Goal: Task Accomplishment & Management: Complete application form

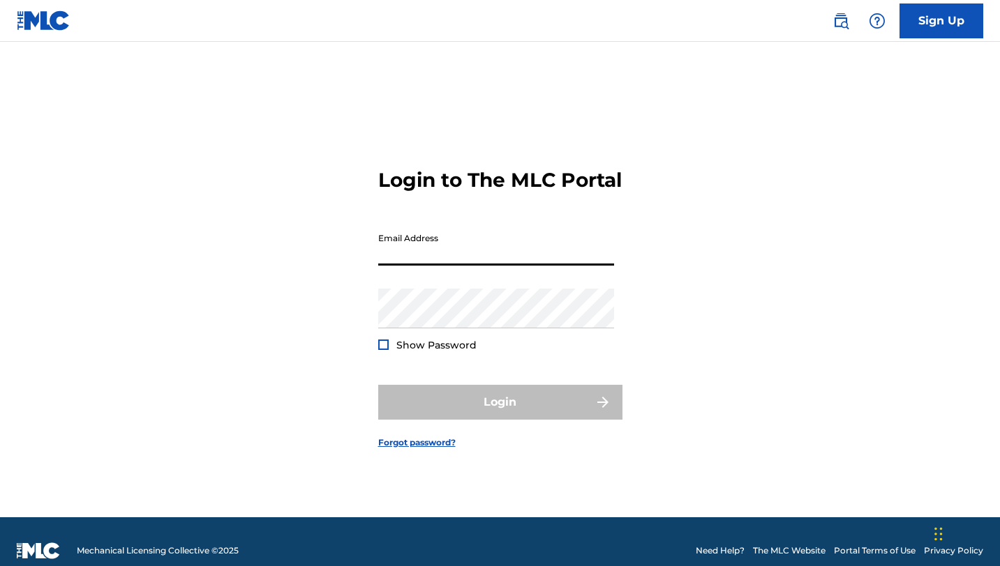
click at [426, 262] on input "Email Address" at bounding box center [496, 246] width 236 height 40
type input "[EMAIL_ADDRESS][DOMAIN_NAME]"
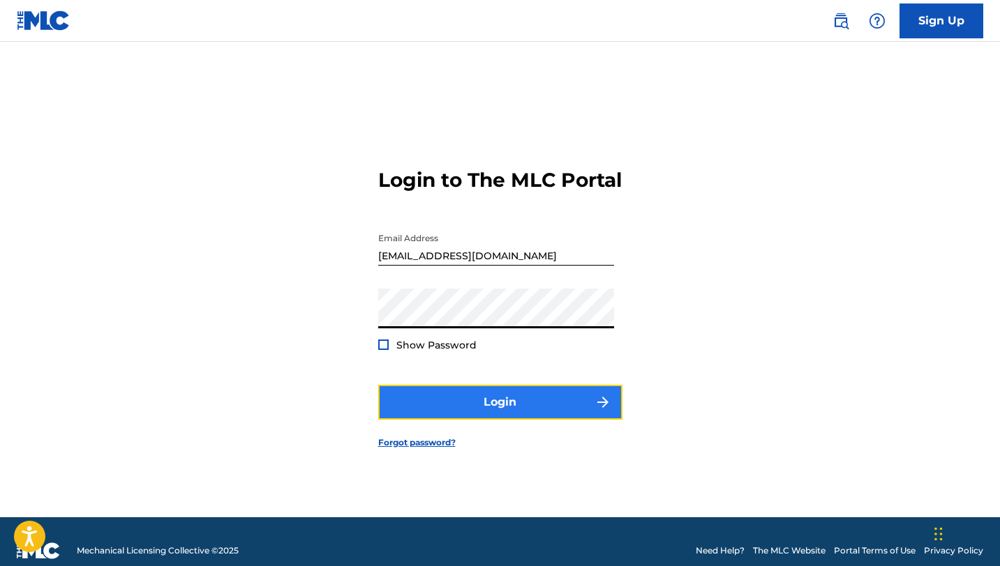
click at [543, 407] on button "Login" at bounding box center [500, 402] width 244 height 35
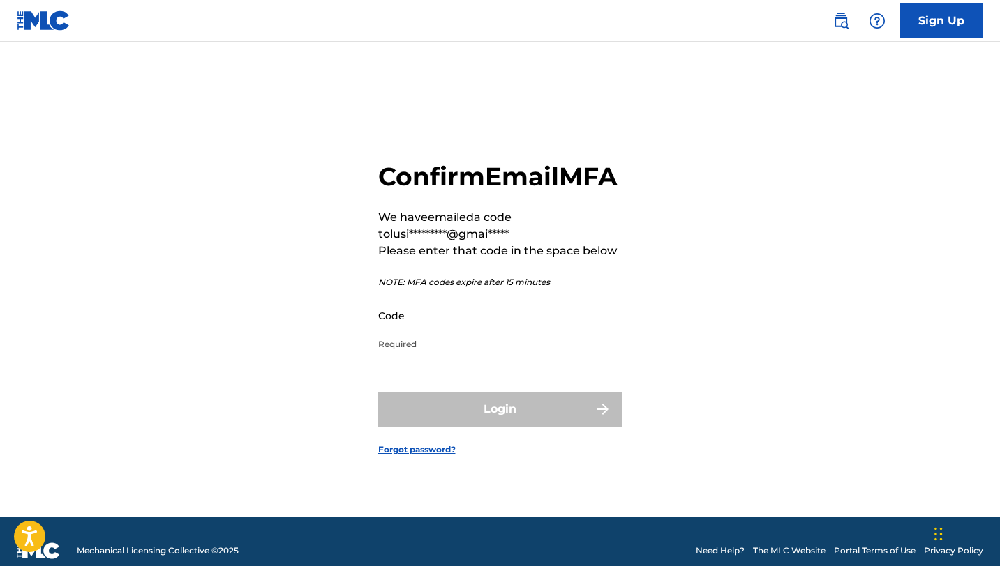
click at [428, 326] on input "Code" at bounding box center [496, 316] width 236 height 40
paste input "771078"
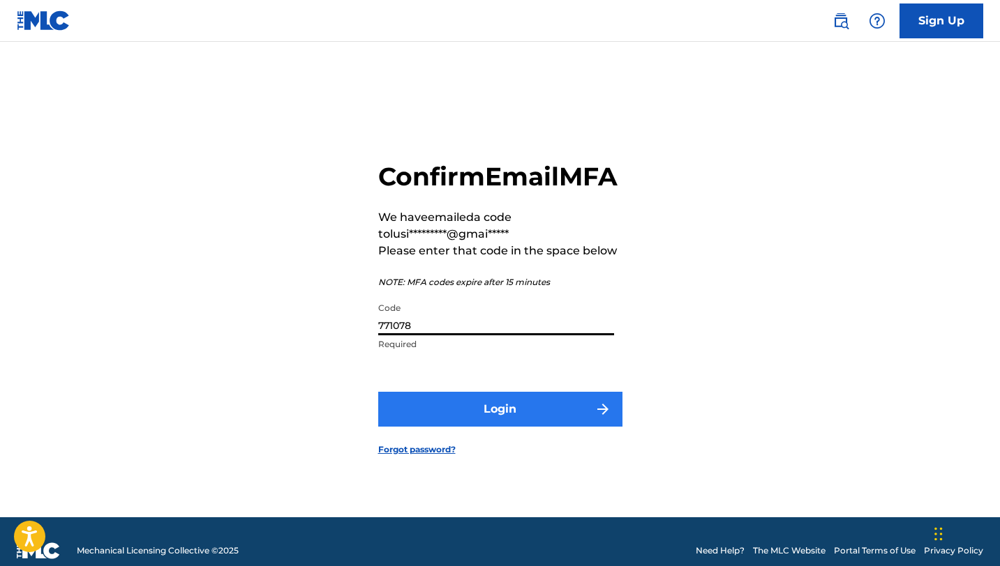
type input "771078"
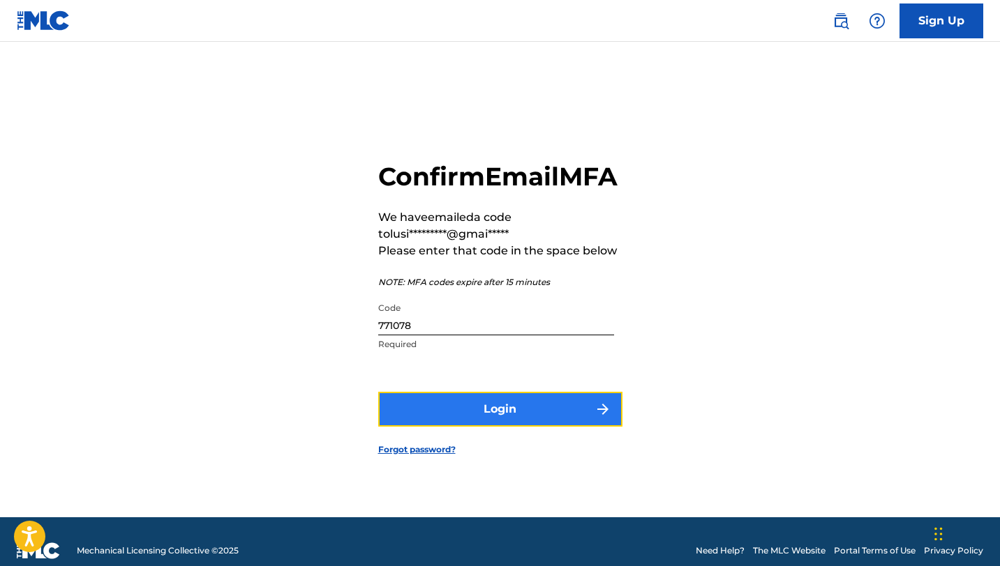
click at [487, 421] on button "Login" at bounding box center [500, 409] width 244 height 35
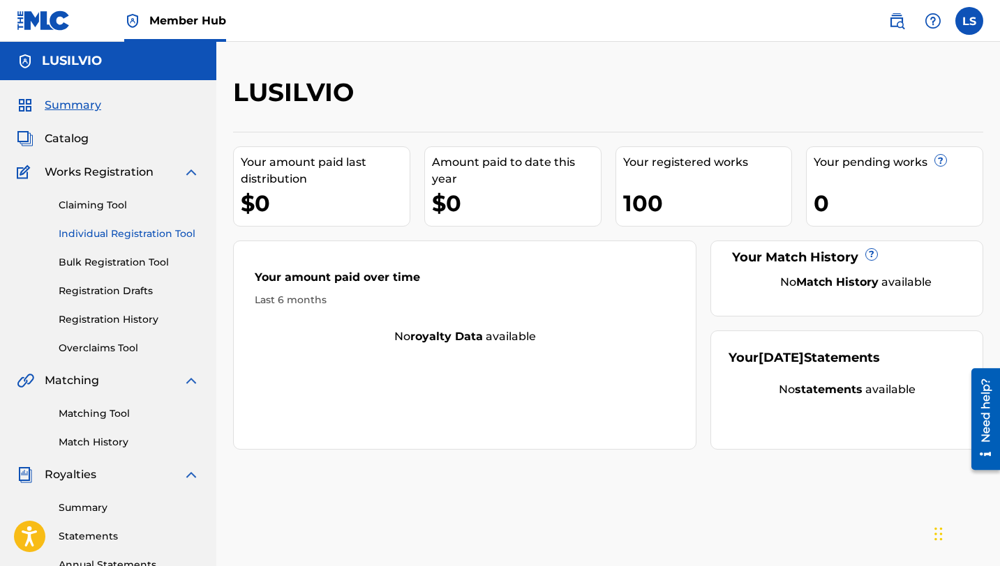
click at [89, 233] on link "Individual Registration Tool" at bounding box center [129, 234] width 141 height 15
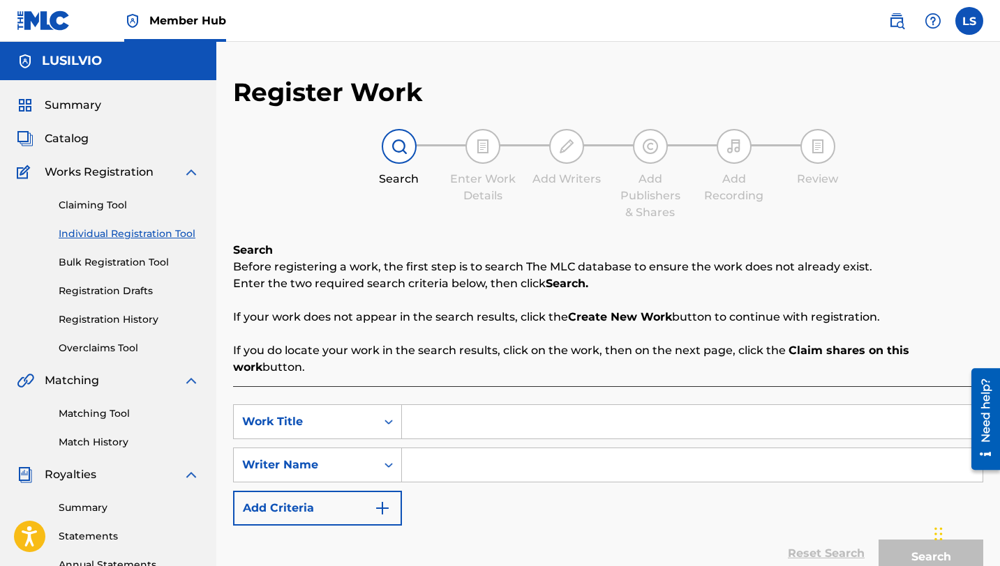
click at [54, 320] on div "Claiming Tool Individual Registration Tool Bulk Registration Tool Registration …" at bounding box center [108, 268] width 183 height 175
click at [82, 319] on link "Registration History" at bounding box center [129, 320] width 141 height 15
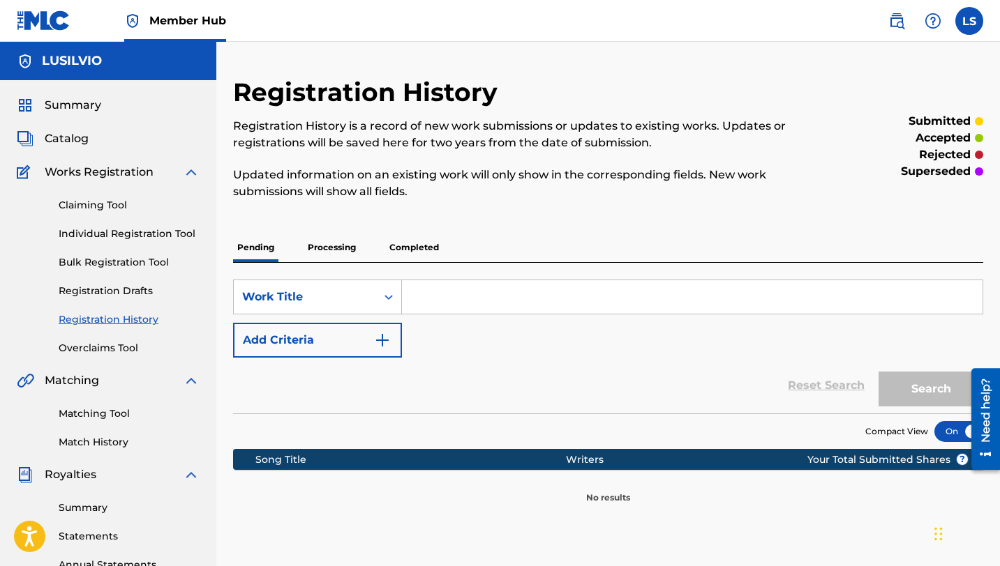
click at [422, 245] on p "Completed" at bounding box center [414, 247] width 58 height 29
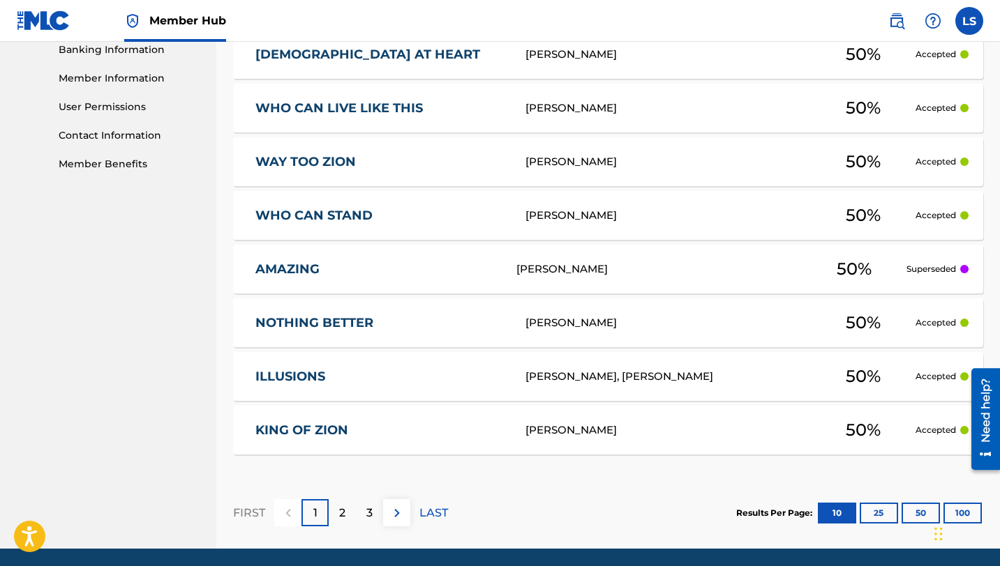
scroll to position [628, 0]
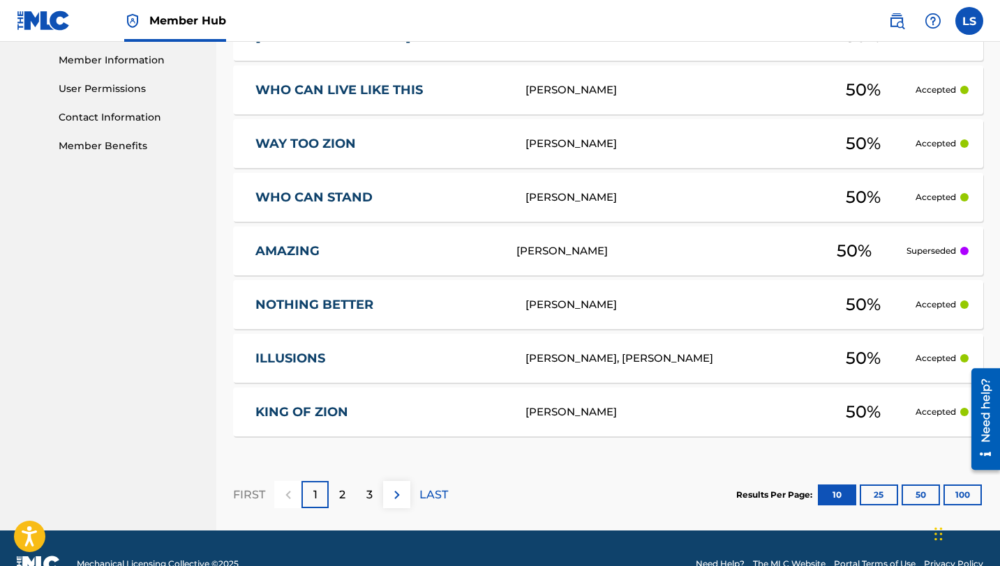
click at [336, 494] on div "2" at bounding box center [342, 494] width 27 height 27
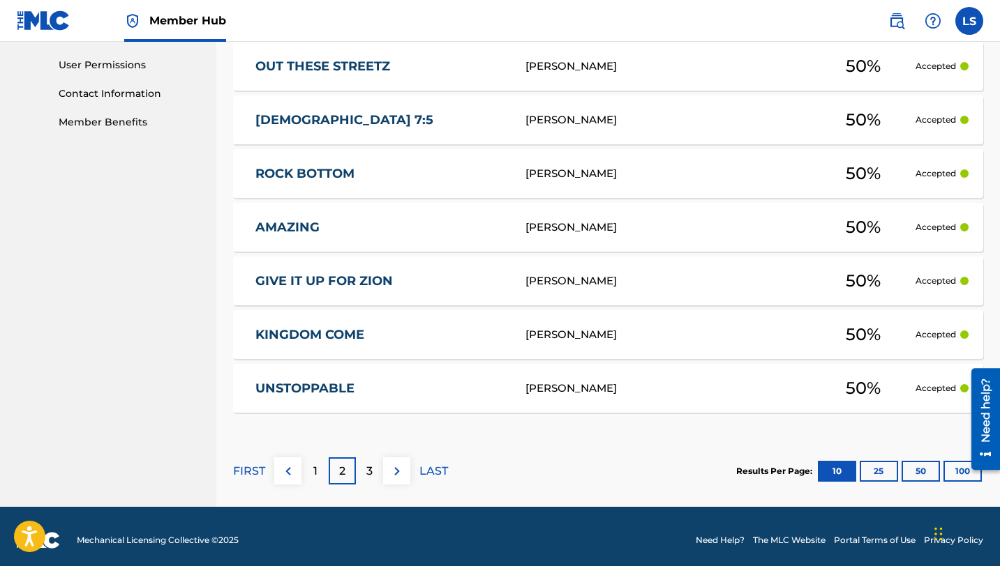
click at [373, 483] on div "FIRST 1 2 3 LAST" at bounding box center [340, 471] width 215 height 72
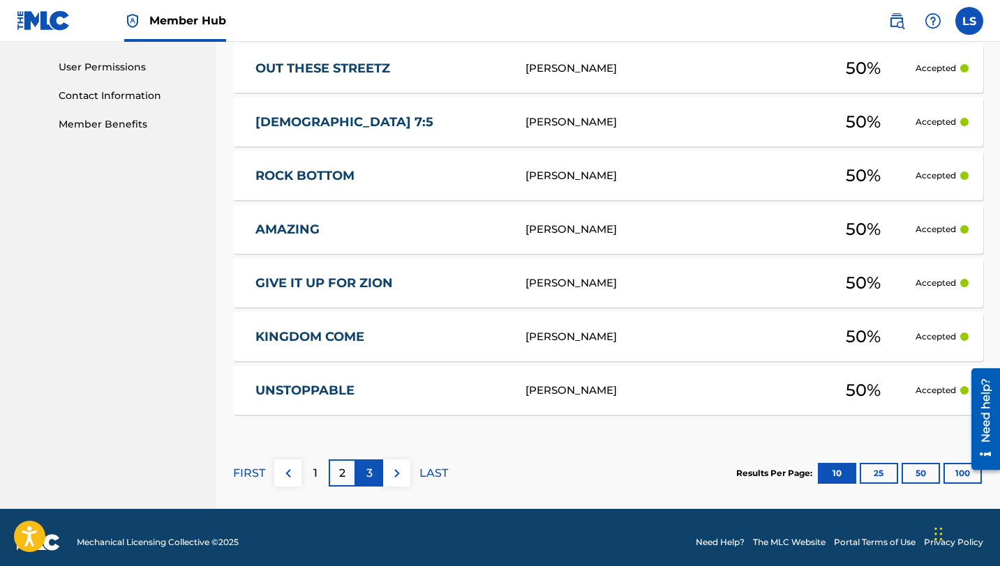
click at [367, 479] on p "3" at bounding box center [369, 473] width 6 height 17
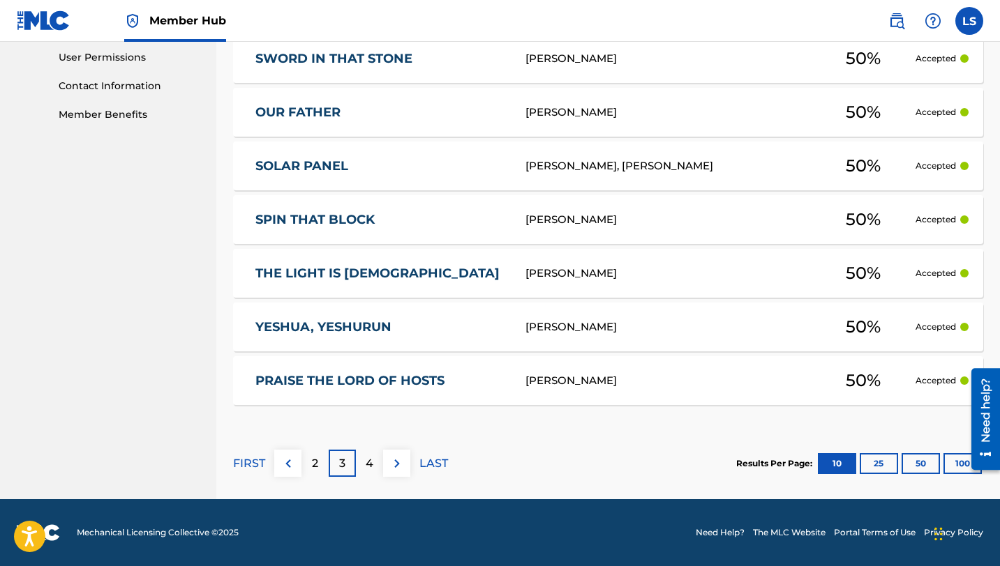
click at [373, 464] on div "4" at bounding box center [369, 463] width 27 height 27
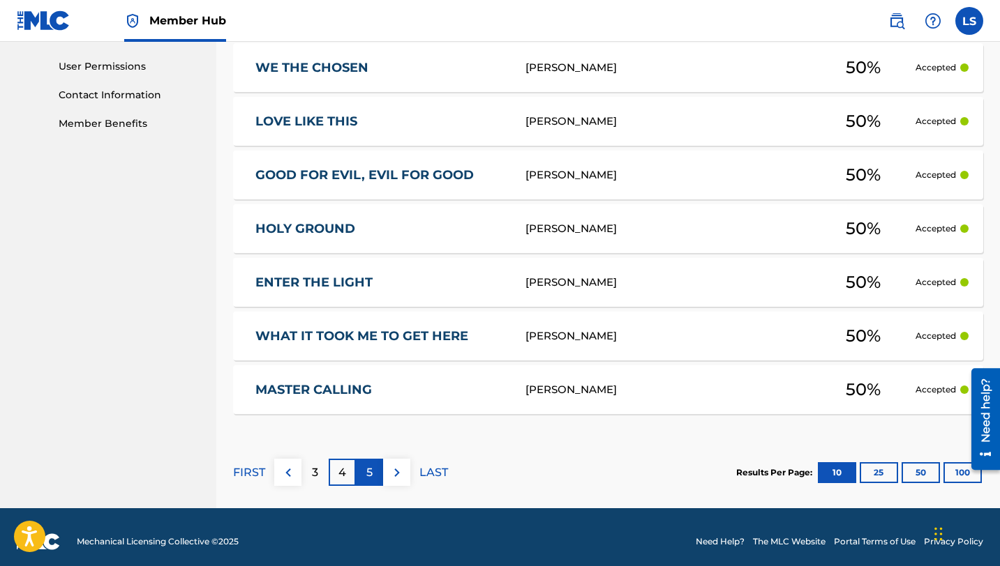
scroll to position [296, 0]
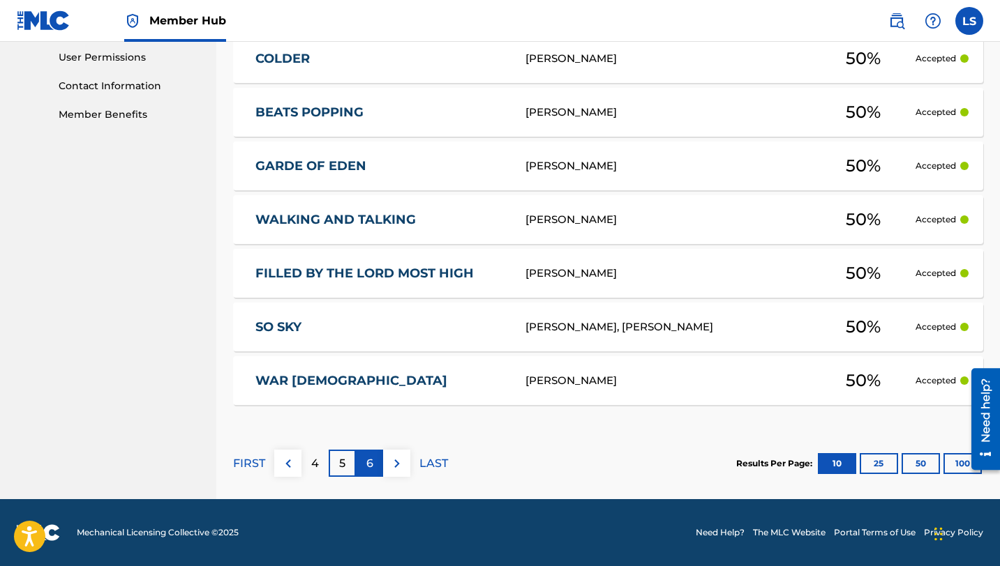
click at [372, 472] on div "6" at bounding box center [369, 463] width 27 height 27
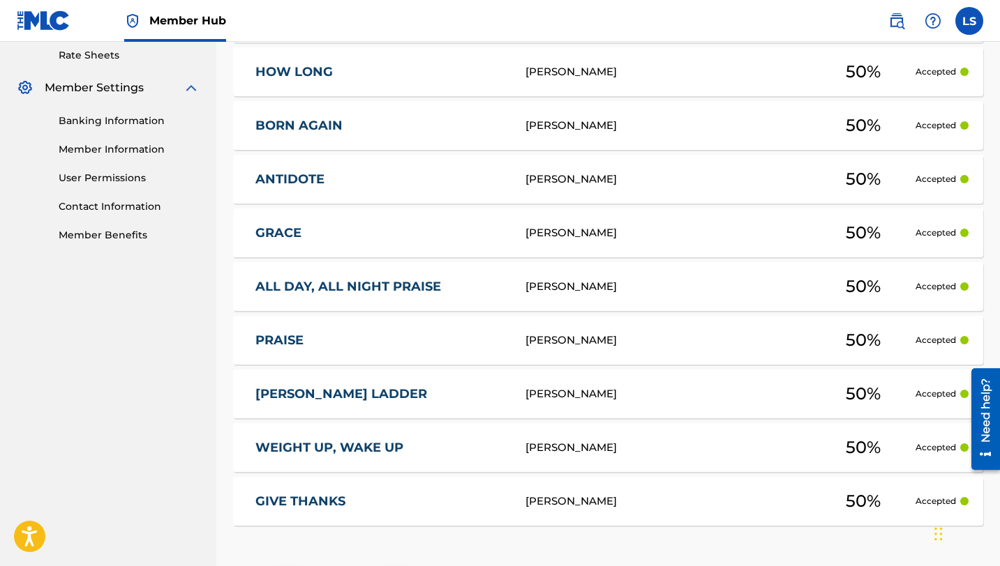
scroll to position [614, 0]
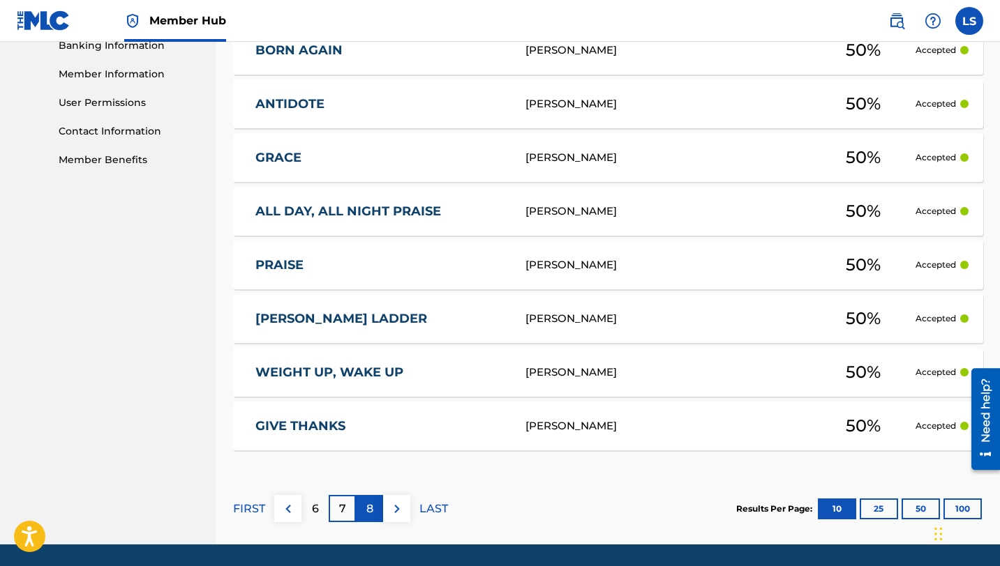
click at [370, 509] on p "8" at bounding box center [369, 509] width 7 height 17
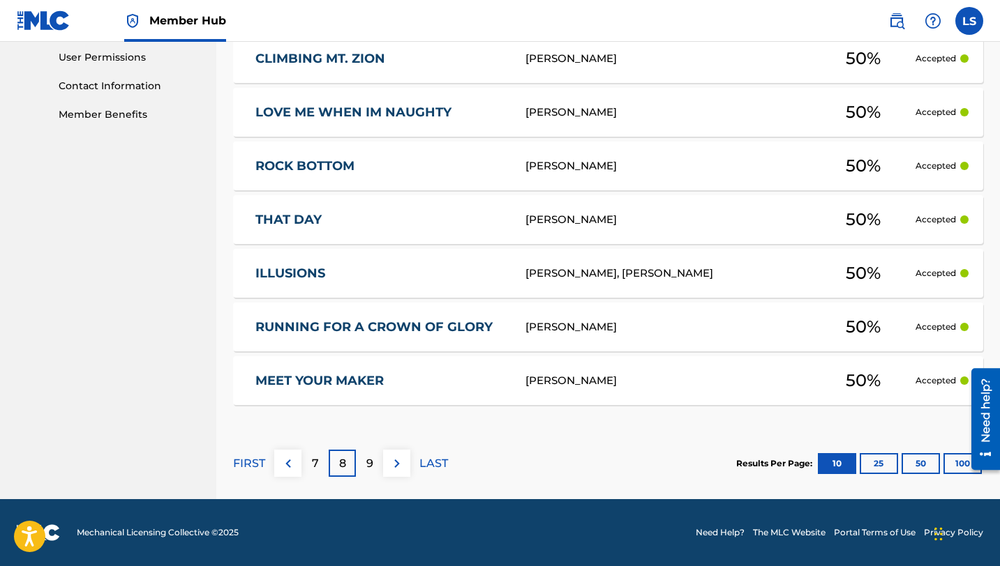
click at [370, 470] on p "9" at bounding box center [369, 464] width 7 height 17
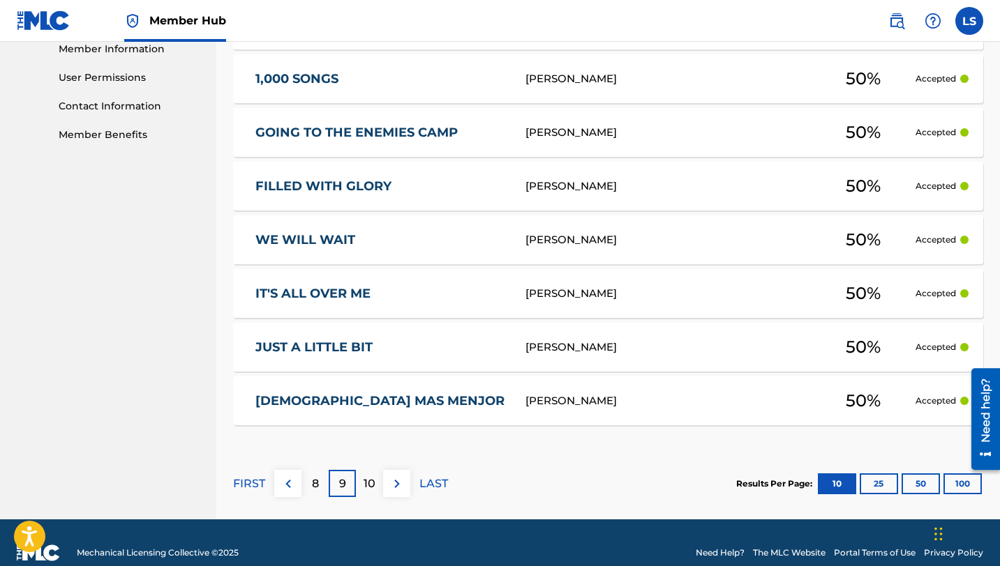
scroll to position [641, 0]
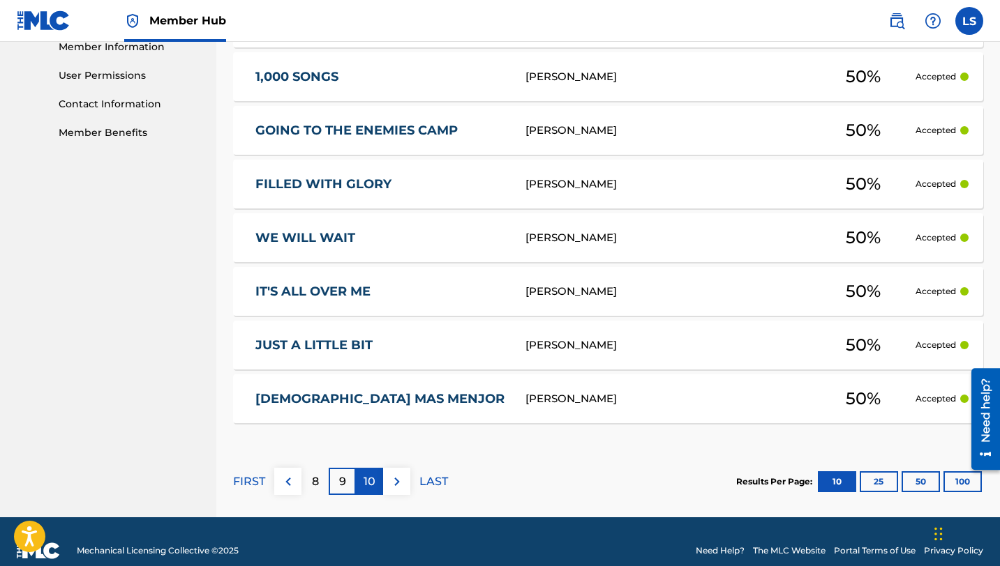
click at [371, 479] on p "10" at bounding box center [369, 482] width 12 height 17
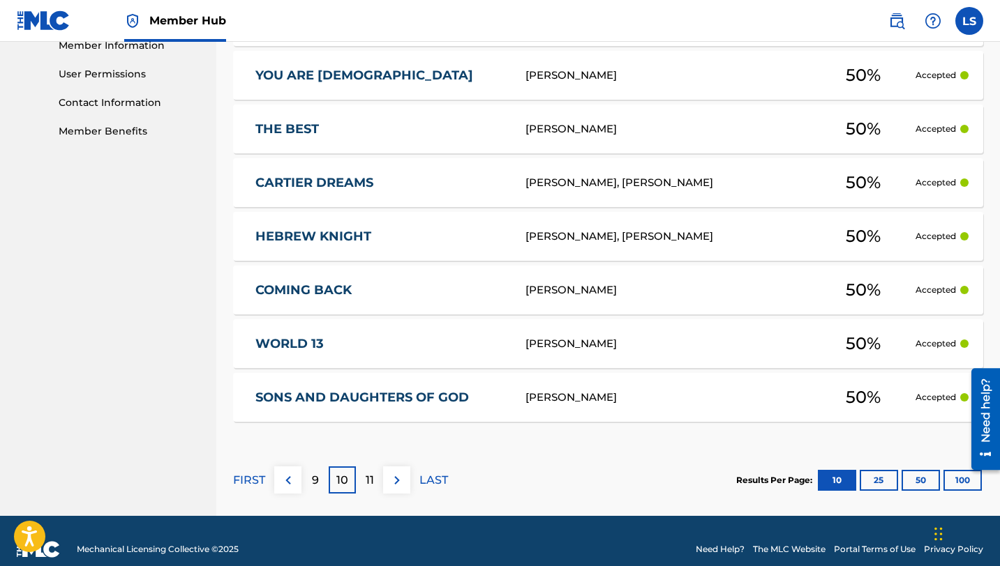
click at [374, 476] on div "11" at bounding box center [369, 480] width 27 height 27
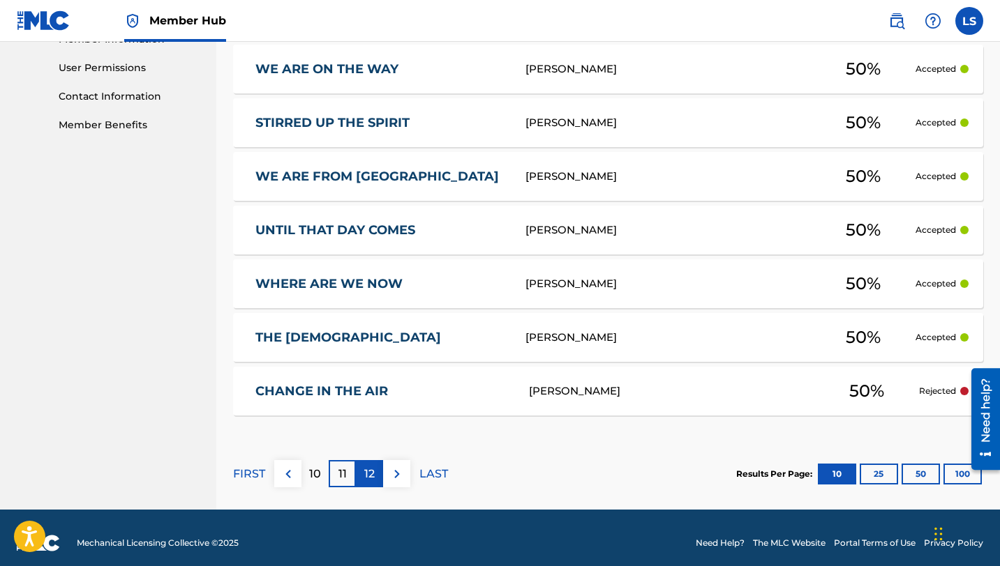
click at [373, 476] on p "12" at bounding box center [369, 474] width 10 height 17
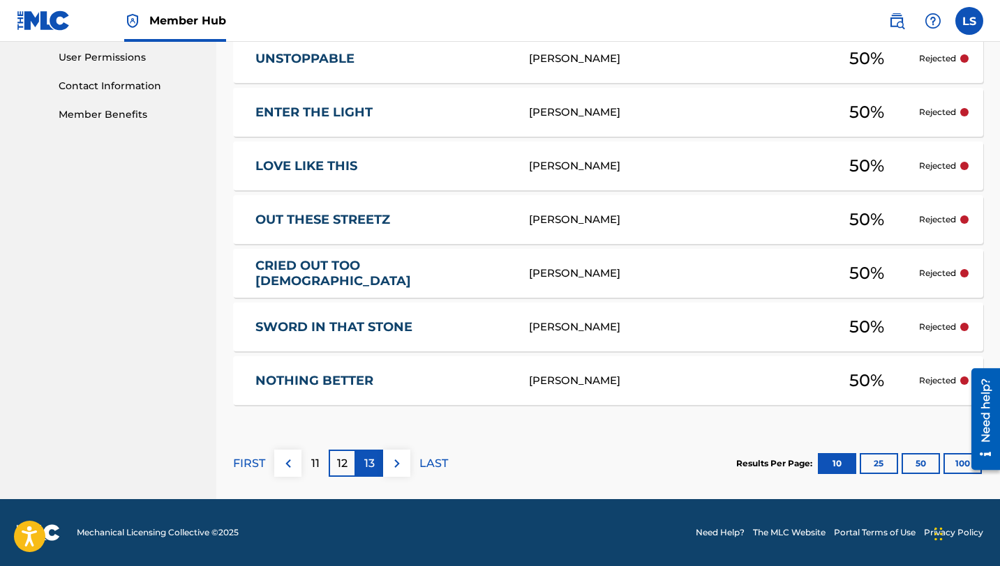
click at [373, 477] on div "13" at bounding box center [369, 463] width 27 height 27
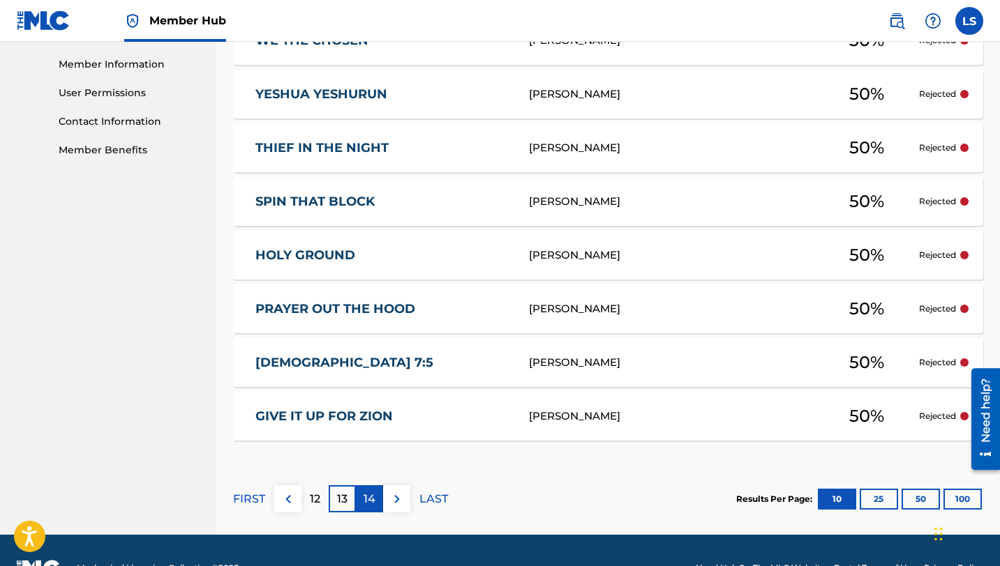
scroll to position [296, 0]
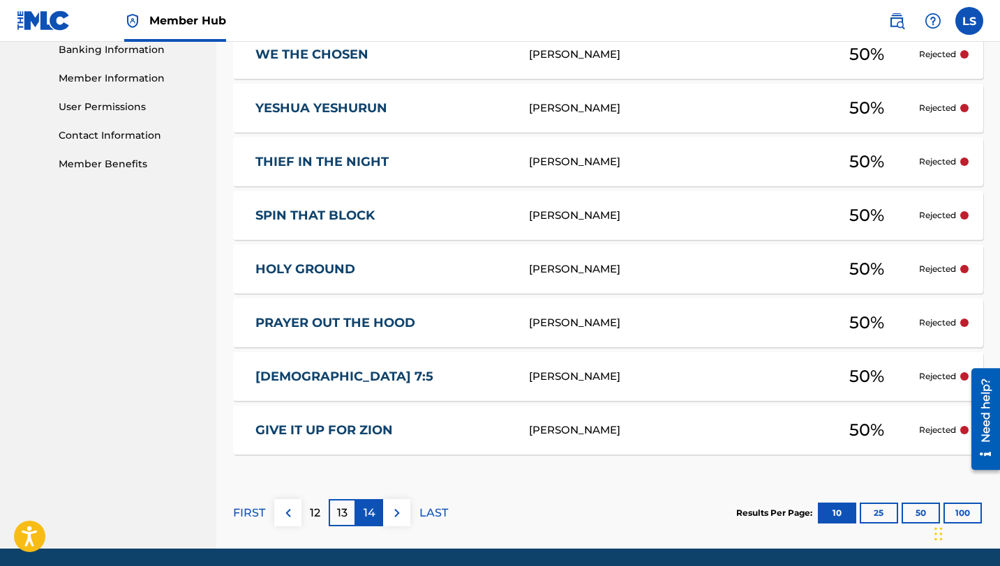
click at [373, 505] on p "14" at bounding box center [369, 513] width 12 height 17
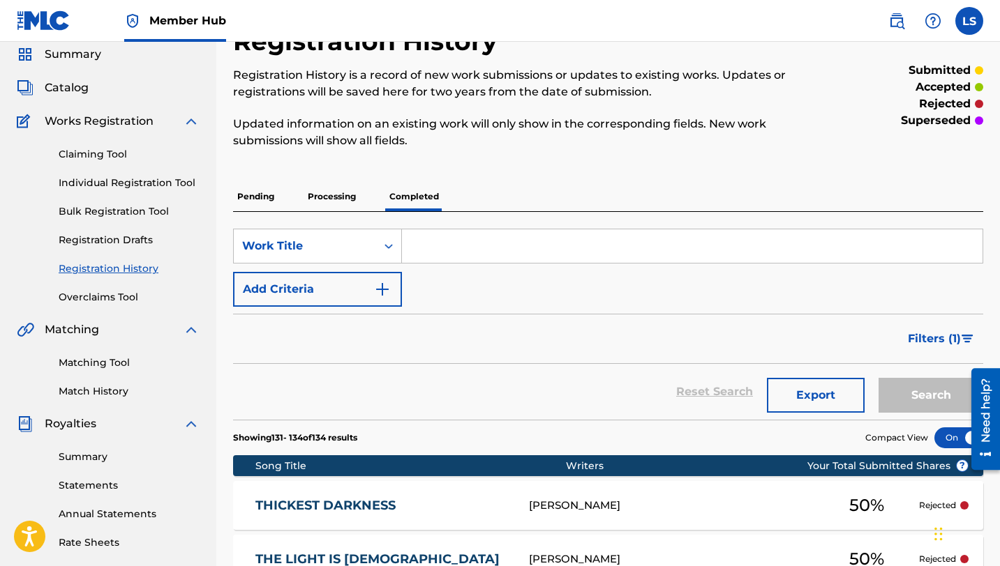
scroll to position [0, 0]
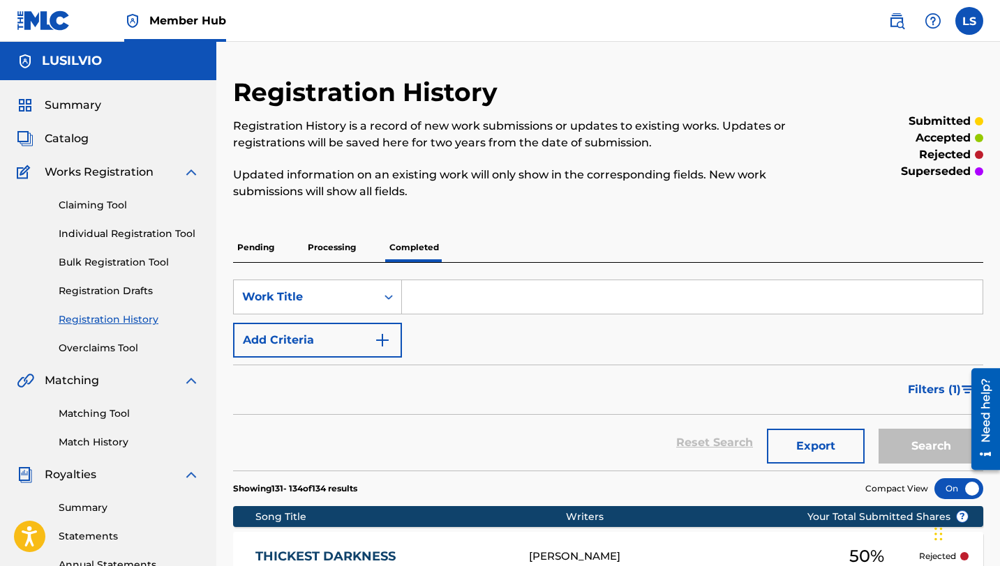
click at [478, 290] on input "Search Form" at bounding box center [692, 296] width 580 height 33
type input "H"
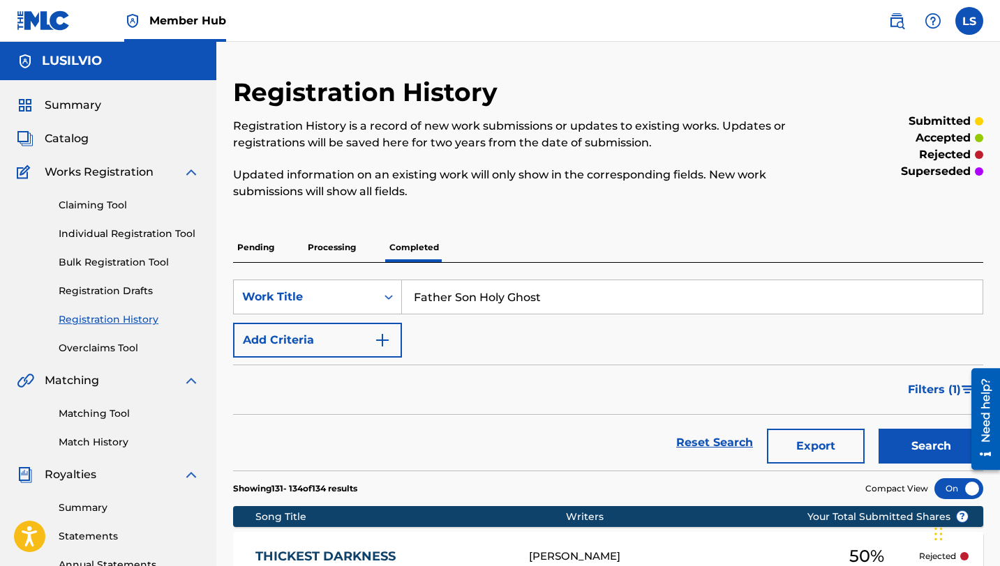
type input "Father Son Holy Ghost"
click at [878, 429] on button "Search" at bounding box center [930, 446] width 105 height 35
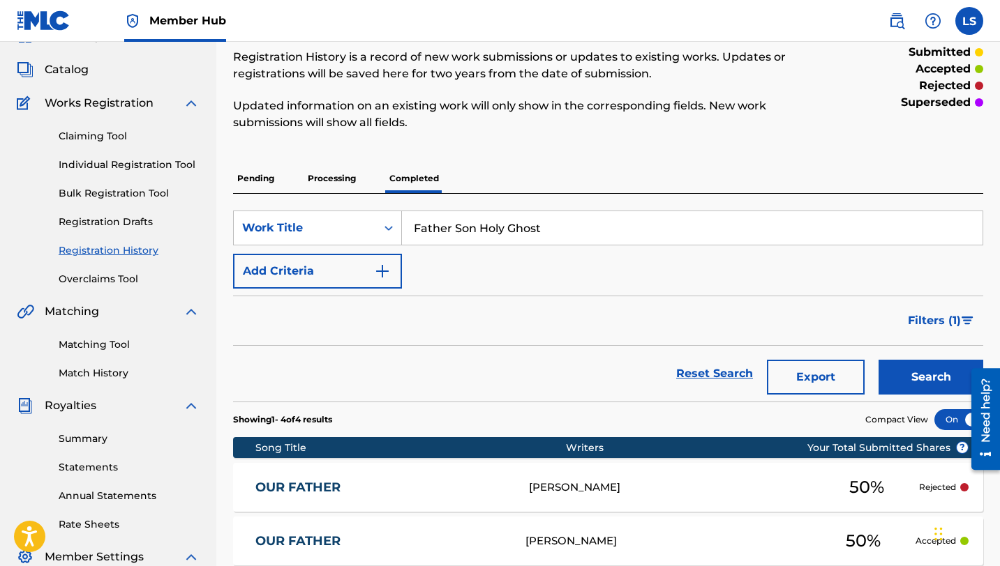
scroll to position [72, 0]
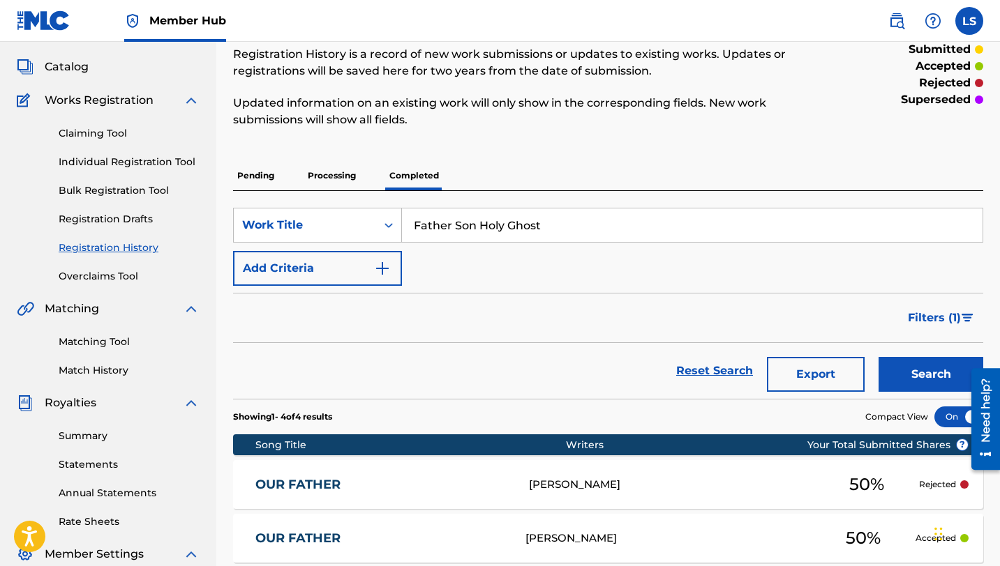
click at [113, 163] on link "Individual Registration Tool" at bounding box center [129, 162] width 141 height 15
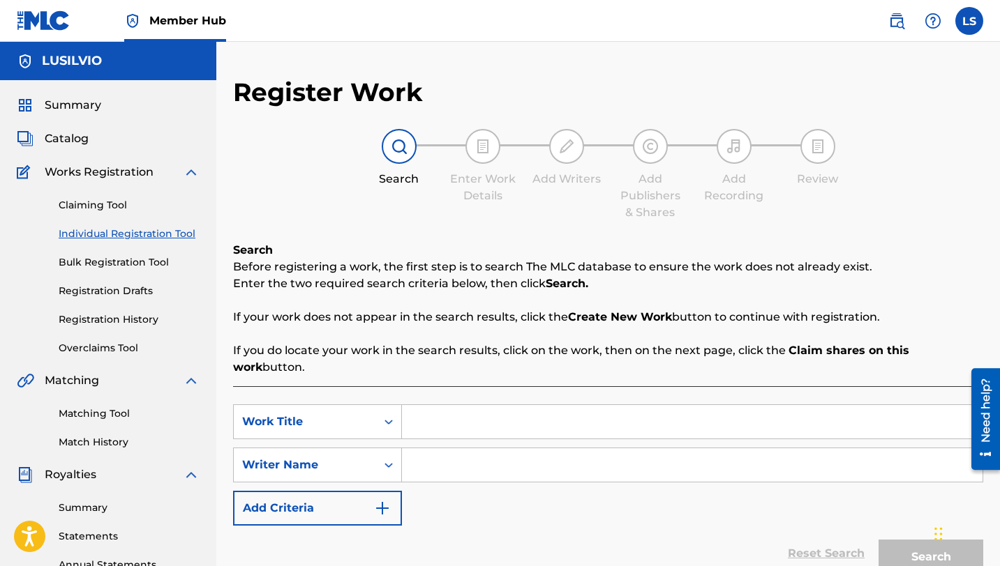
click at [496, 405] on input "Search Form" at bounding box center [692, 421] width 580 height 33
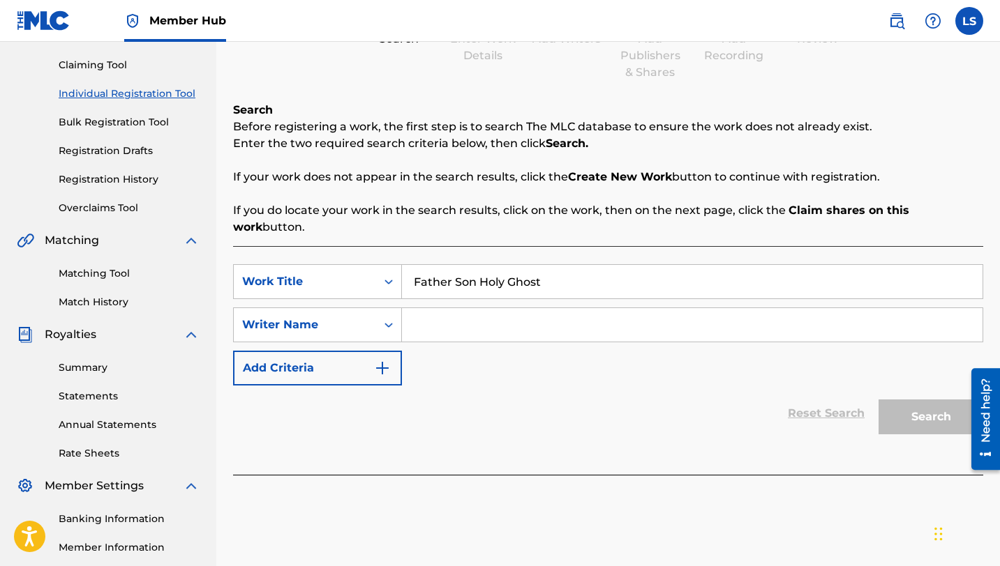
scroll to position [299, 0]
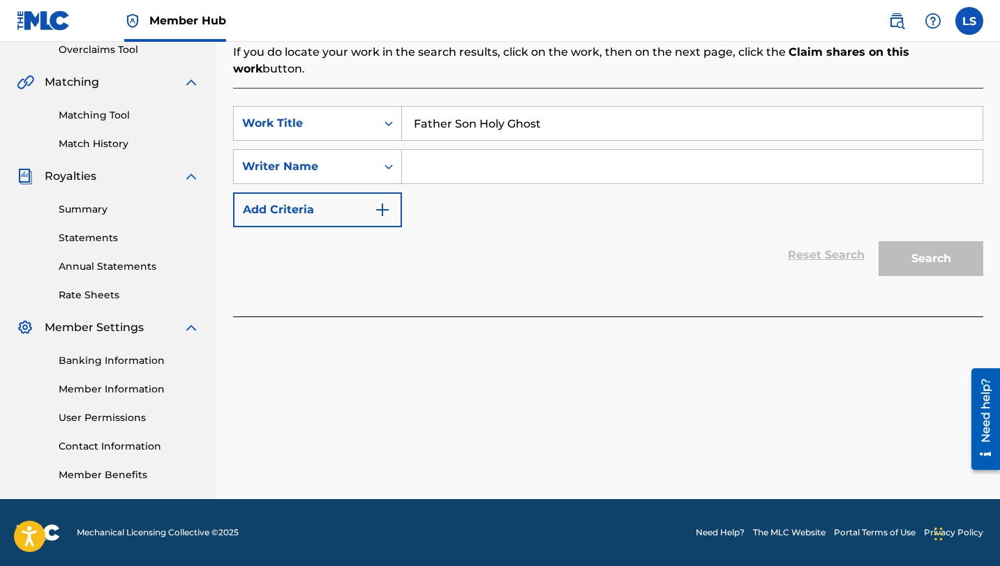
type input "Father Son Holy Ghost"
click at [450, 150] on input "Search Form" at bounding box center [692, 166] width 580 height 33
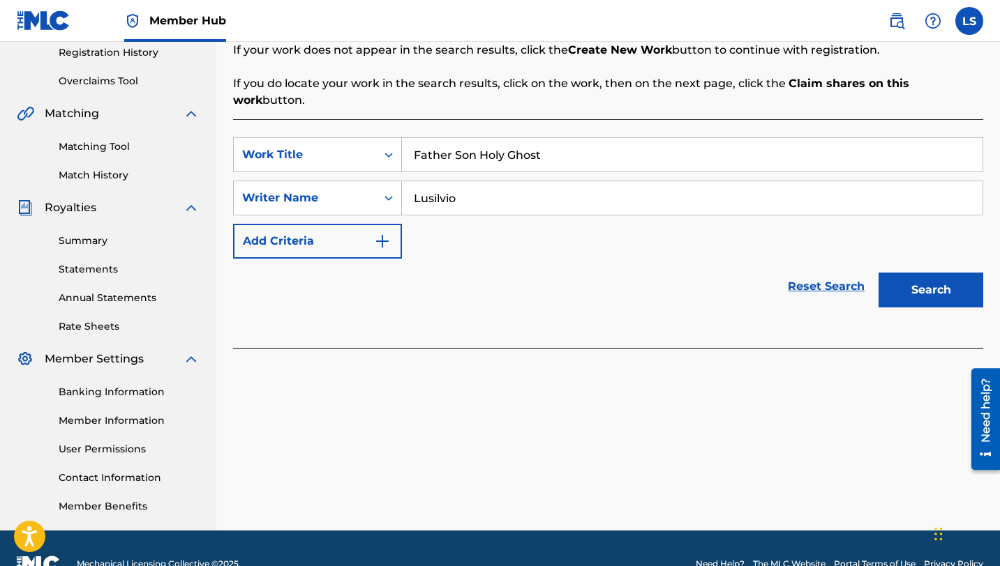
type input "Lusilvio"
click at [921, 273] on button "Search" at bounding box center [930, 290] width 105 height 35
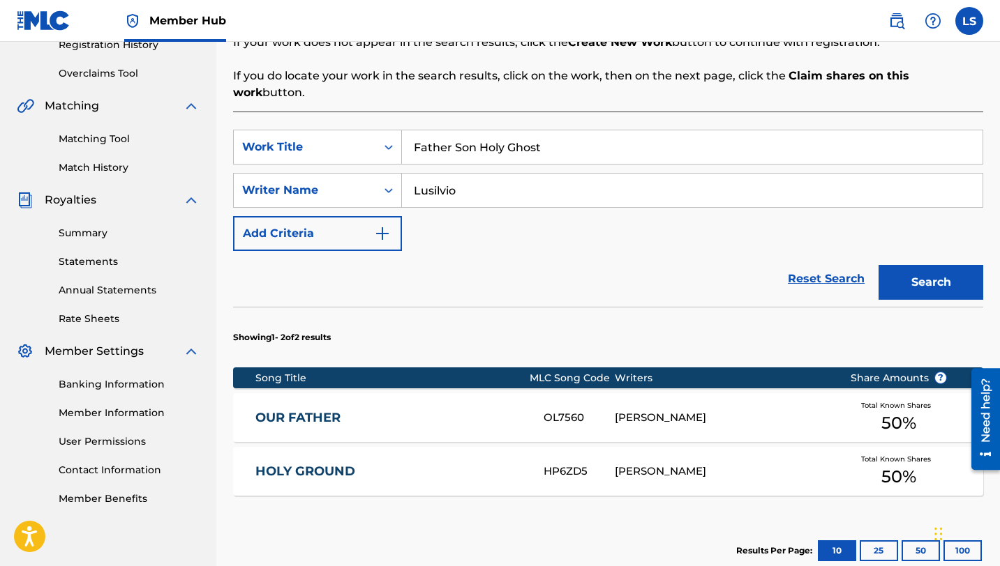
scroll to position [426, 0]
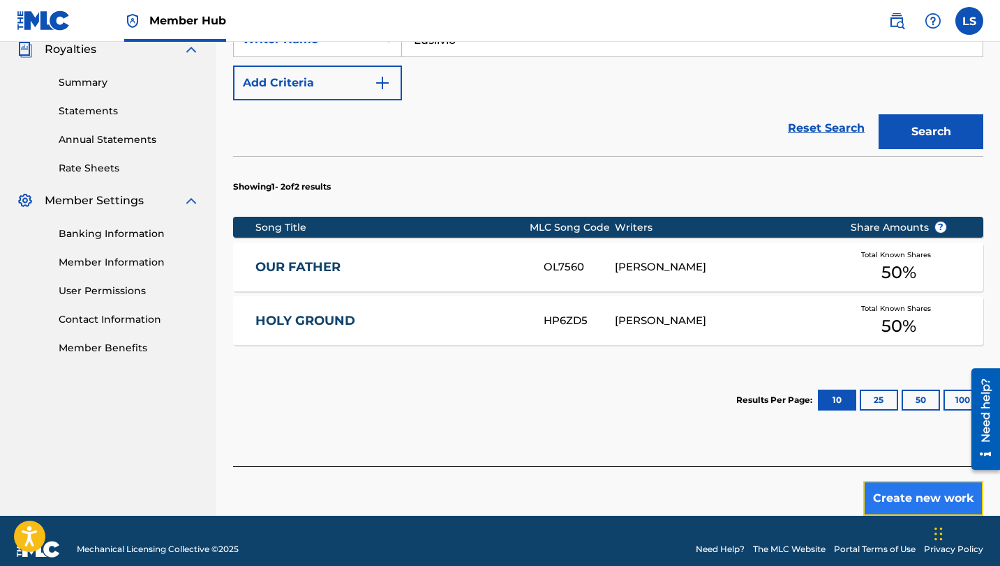
click at [928, 481] on button "Create new work" at bounding box center [923, 498] width 120 height 35
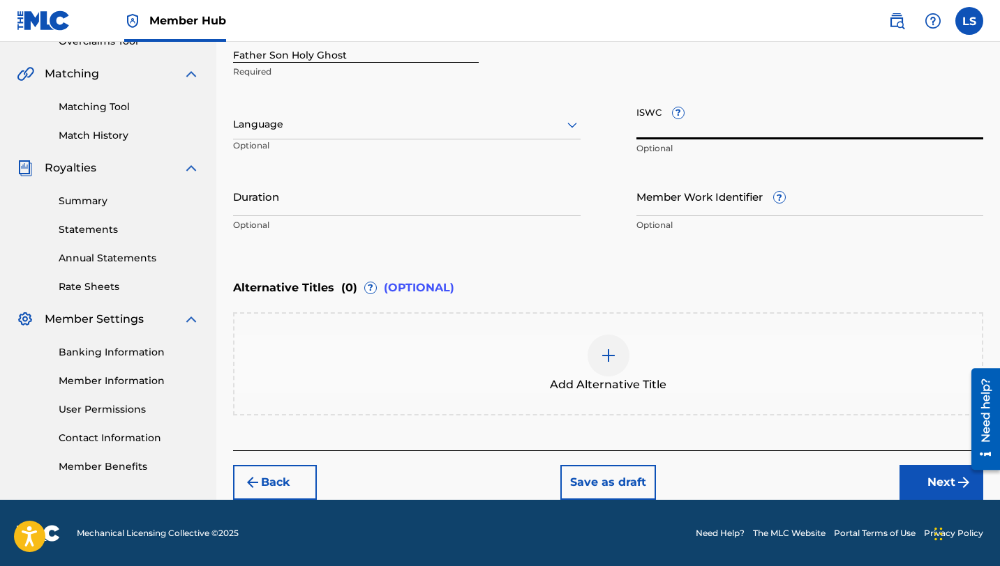
click at [661, 126] on input "ISWC ?" at bounding box center [809, 120] width 347 height 40
paste input "T3311081188"
type input "T3311081188"
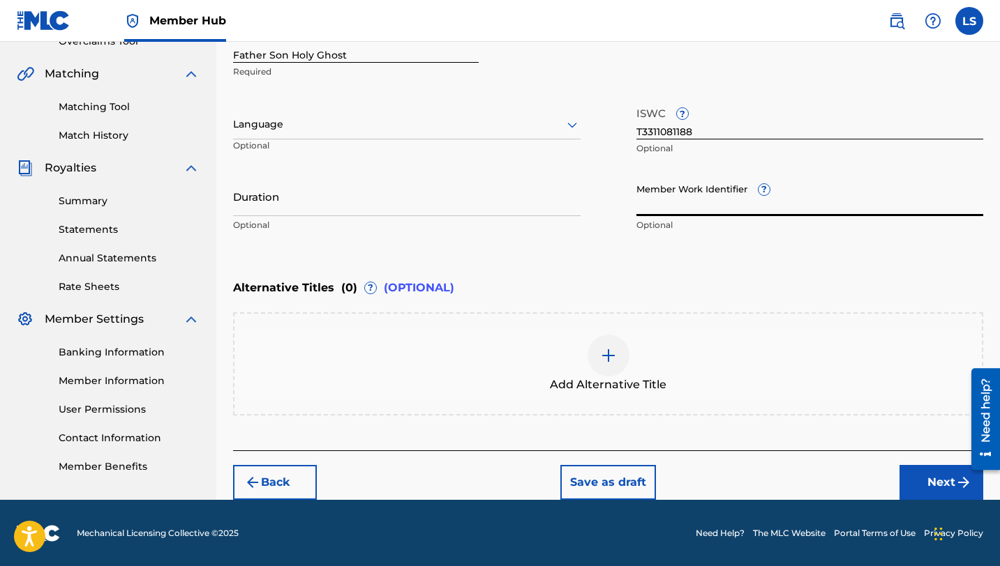
paste input "929068875"
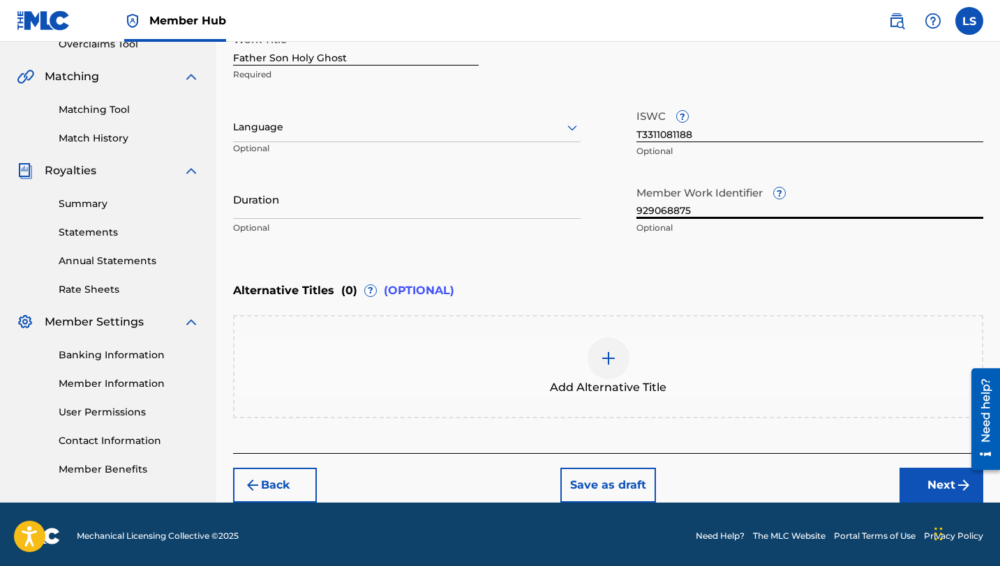
type input "929068875"
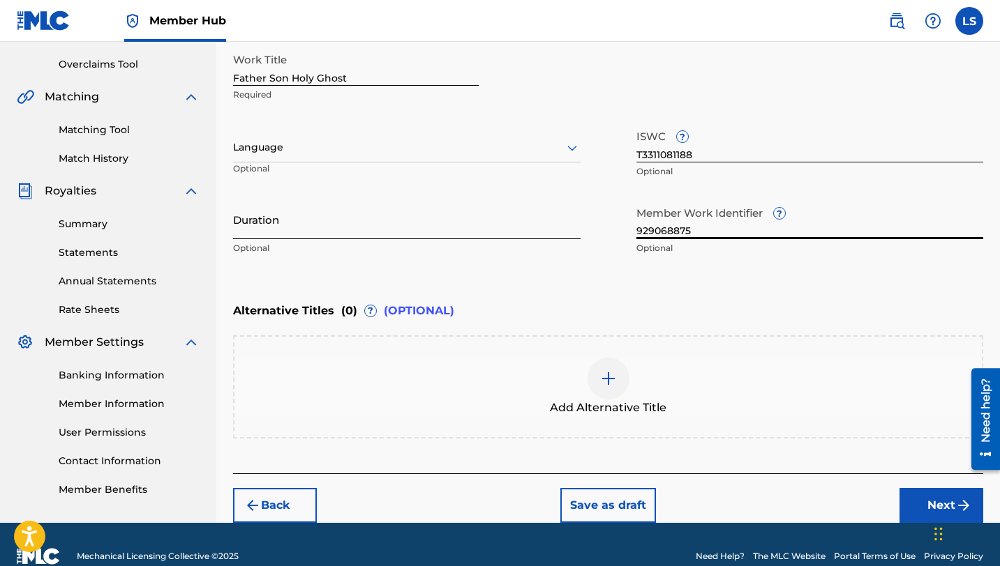
scroll to position [276, 0]
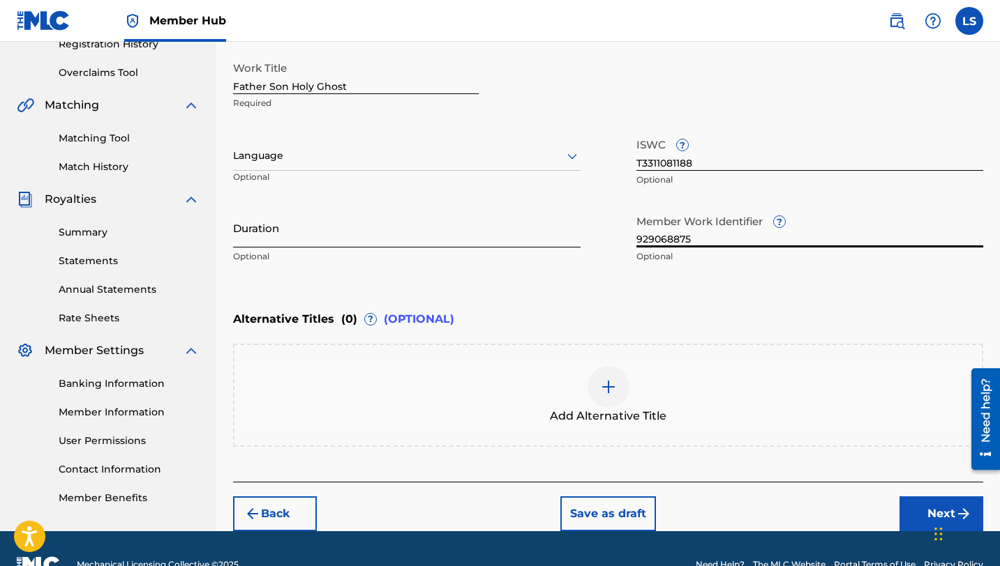
click at [257, 229] on input "Duration" at bounding box center [406, 228] width 347 height 40
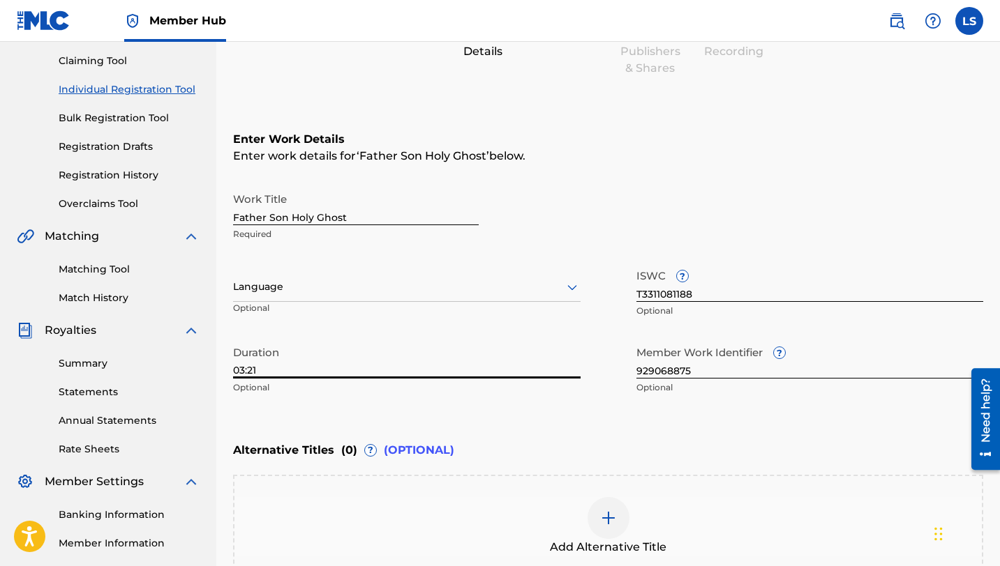
scroll to position [158, 0]
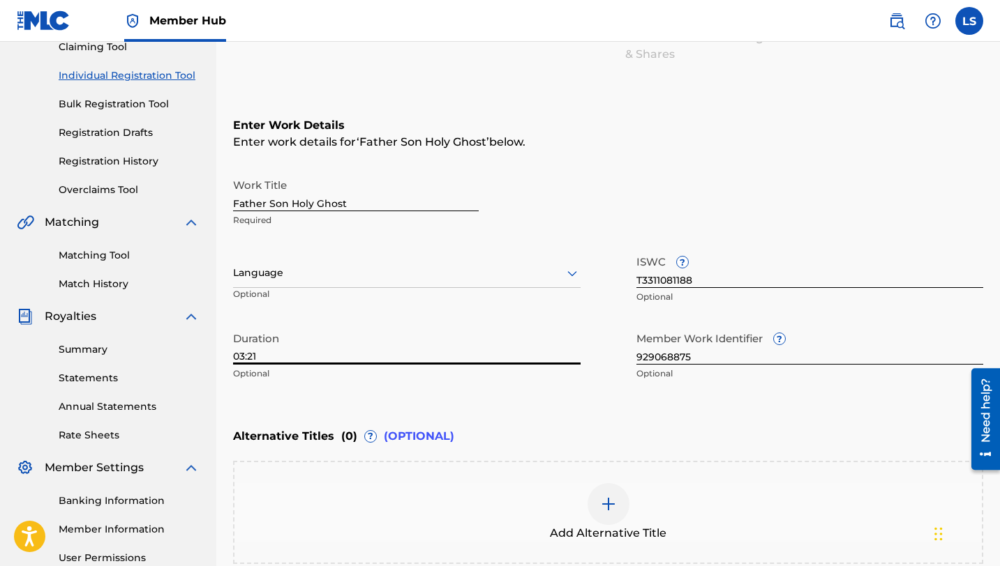
type input "03:21"
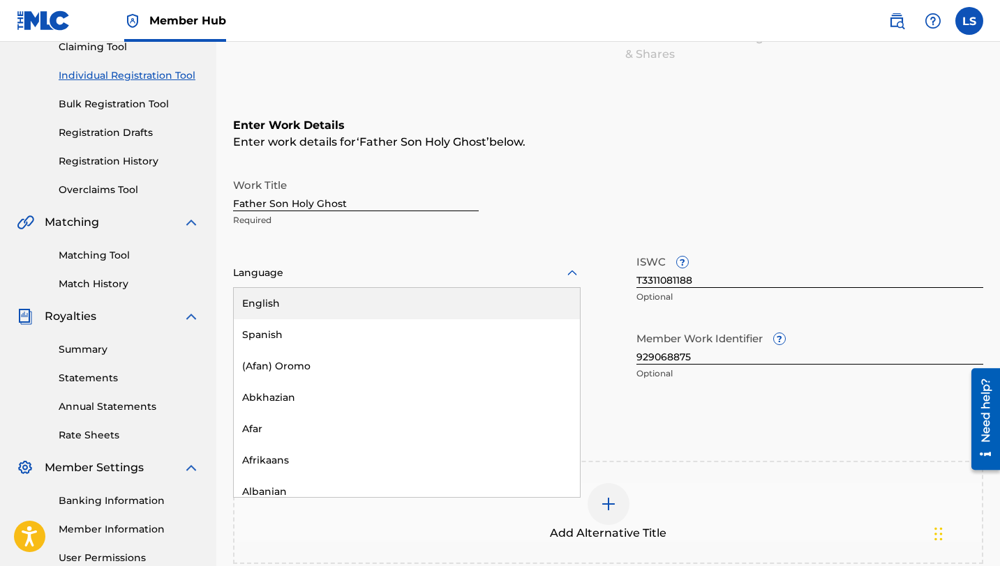
click at [283, 274] on div at bounding box center [406, 272] width 347 height 17
drag, startPoint x: 285, startPoint y: 298, endPoint x: 319, endPoint y: 308, distance: 35.7
click at [285, 298] on div "English" at bounding box center [407, 303] width 346 height 31
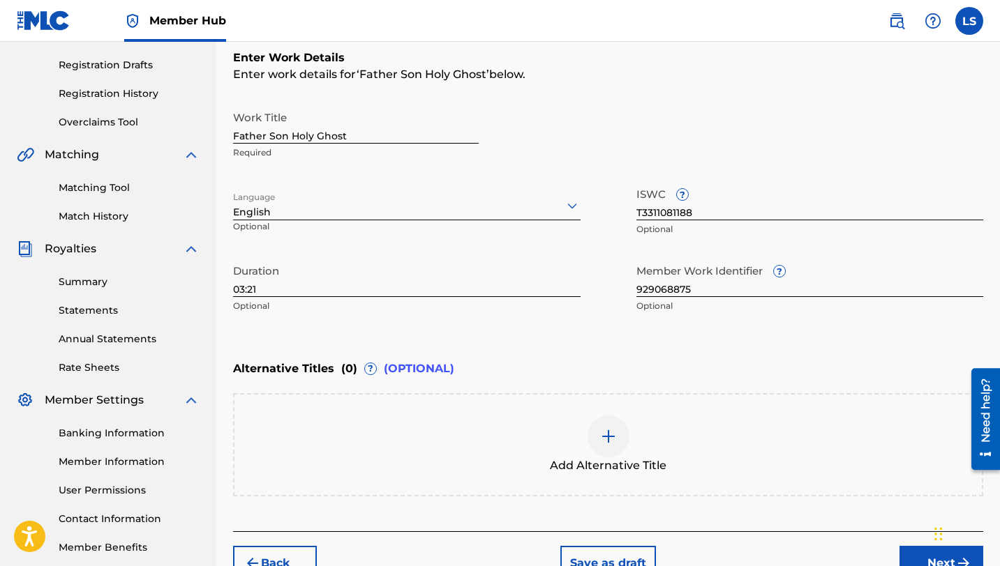
scroll to position [307, 0]
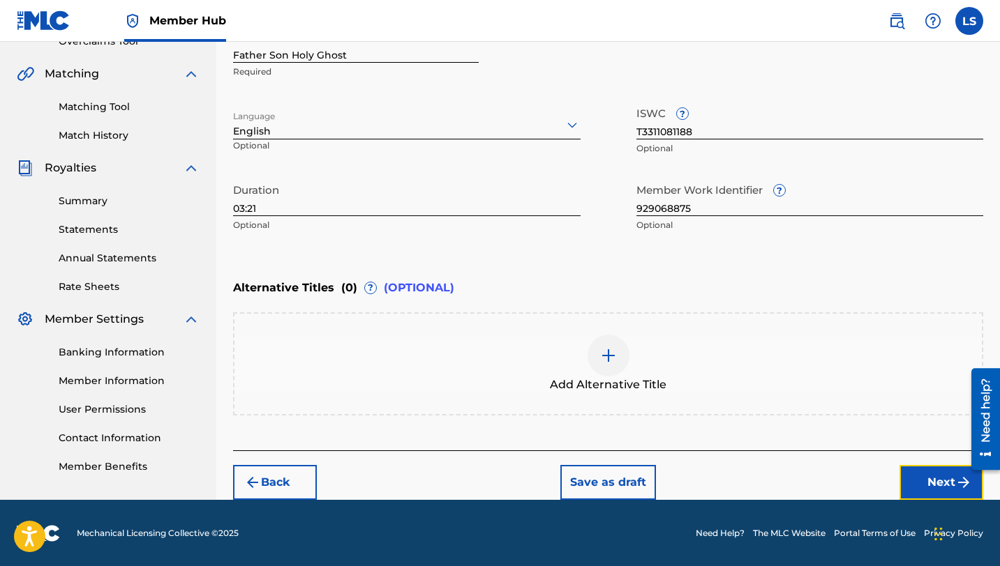
click at [919, 478] on button "Next" at bounding box center [941, 482] width 84 height 35
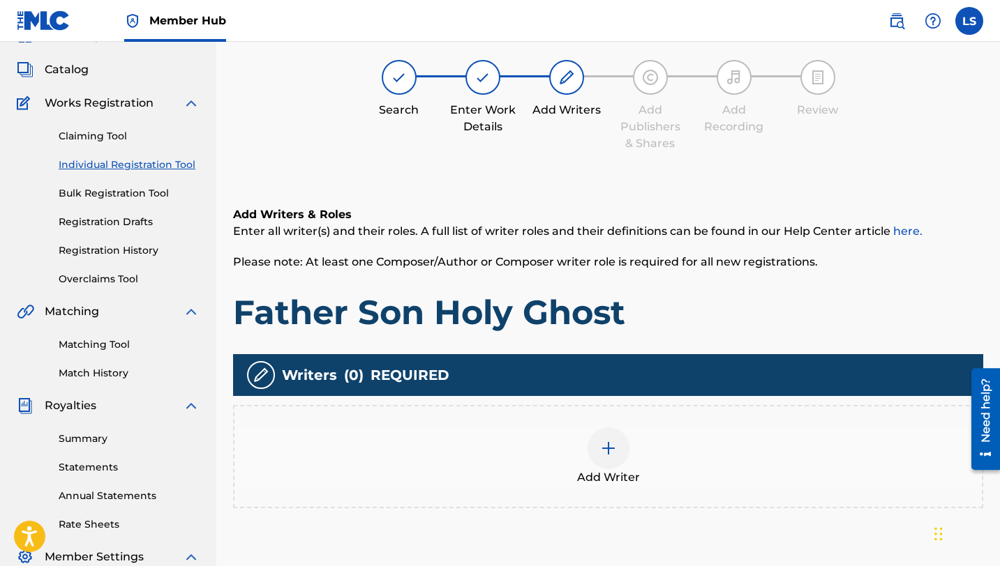
scroll to position [63, 0]
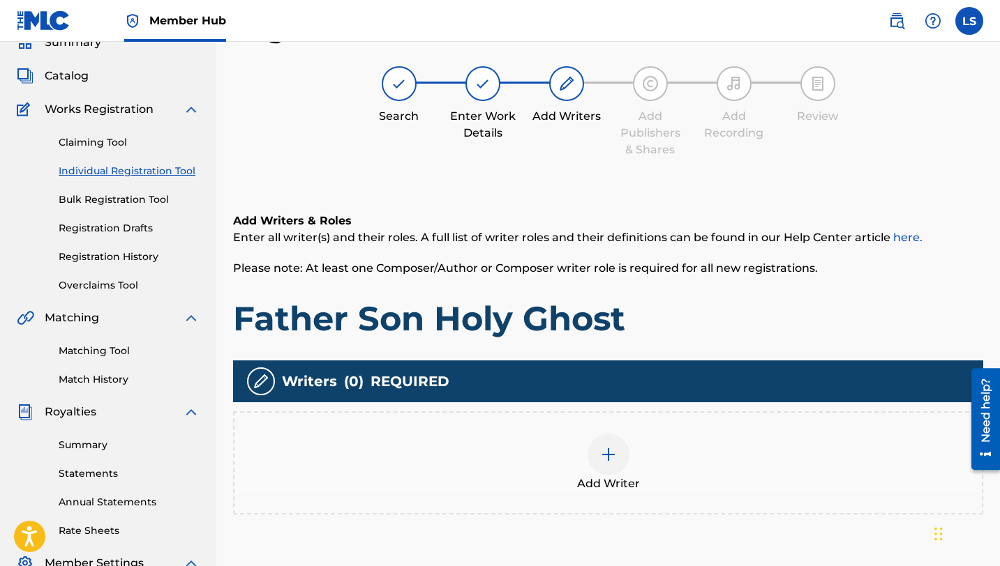
click at [622, 456] on div at bounding box center [608, 455] width 42 height 42
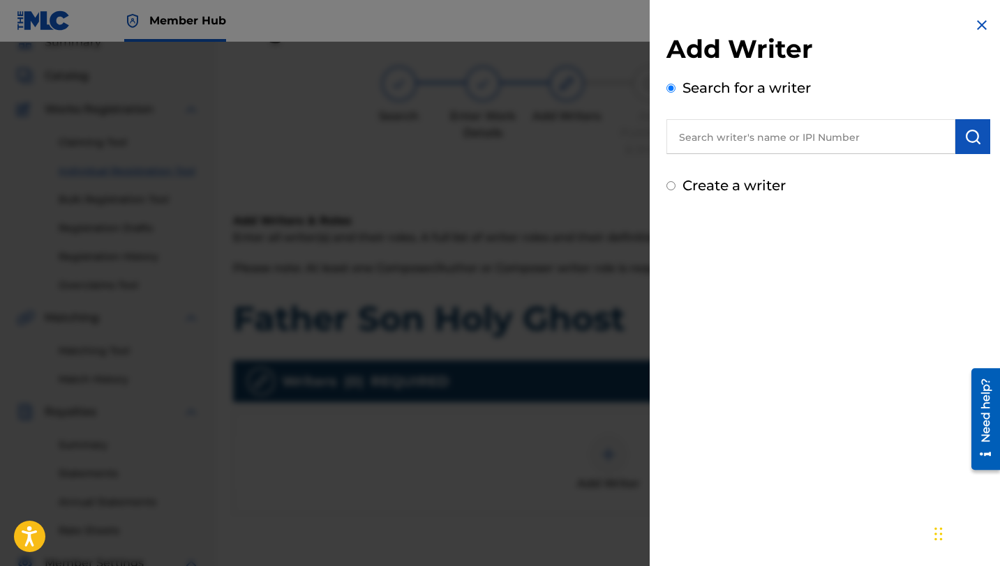
click at [701, 147] on input "text" at bounding box center [810, 136] width 289 height 35
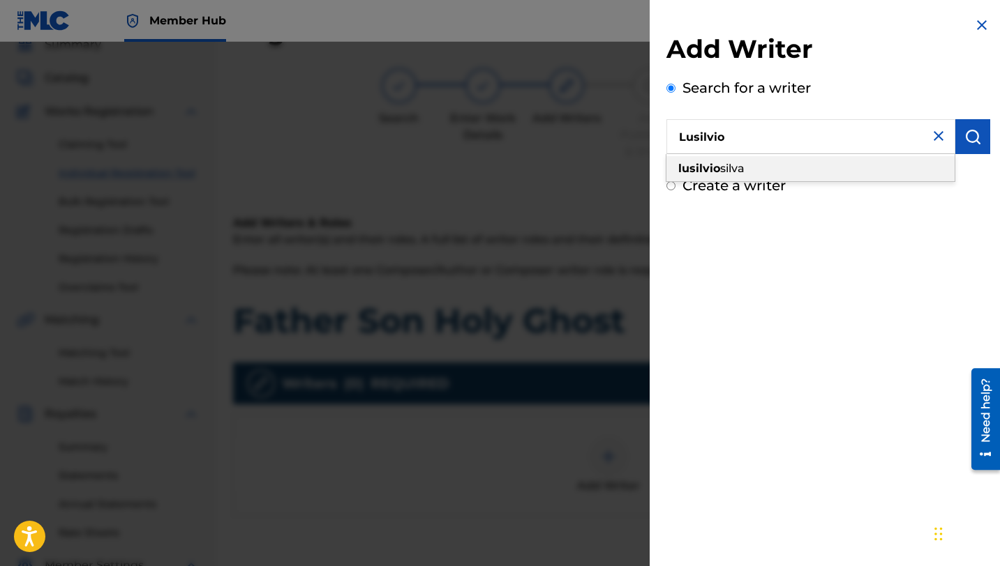
click at [711, 176] on div "[PERSON_NAME]" at bounding box center [810, 168] width 288 height 25
type input "[PERSON_NAME]"
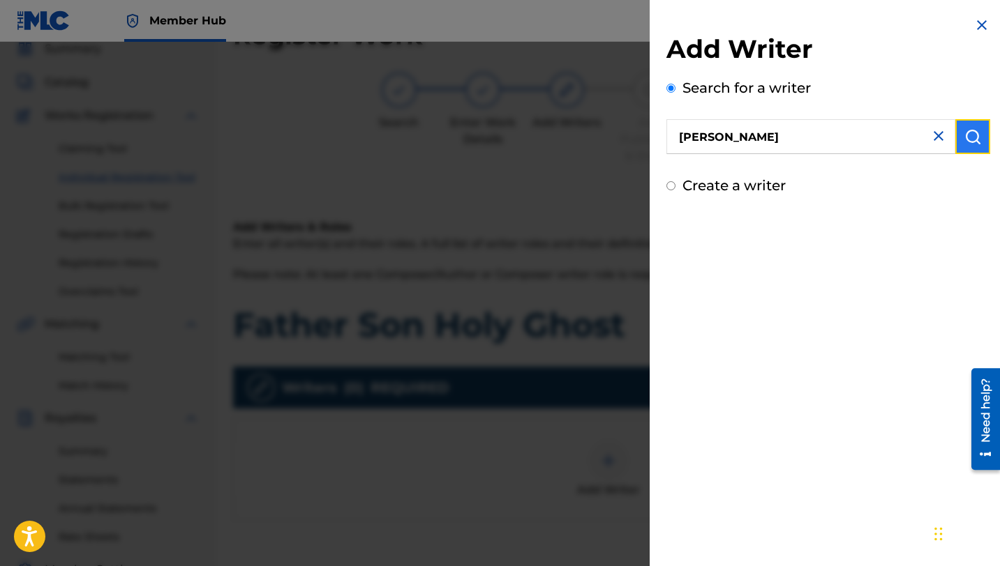
click at [957, 133] on button "submit" at bounding box center [972, 136] width 35 height 35
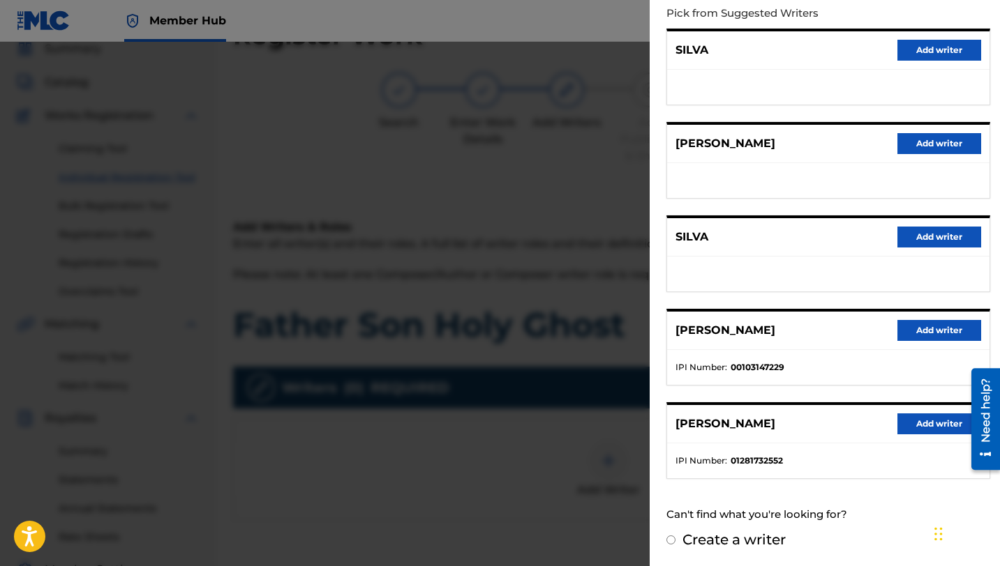
scroll to position [156, 0]
click at [916, 421] on button "Add writer" at bounding box center [939, 423] width 84 height 21
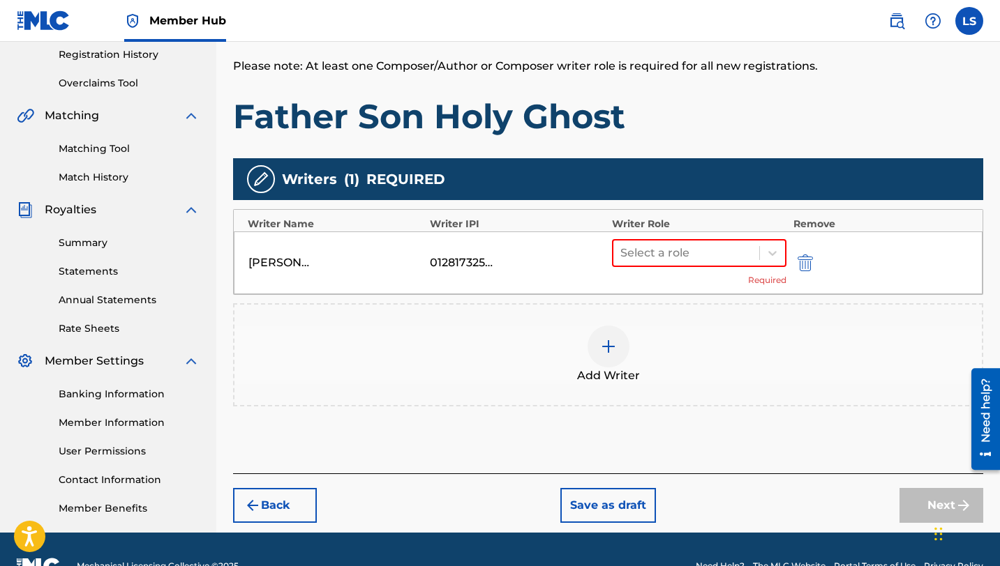
scroll to position [299, 0]
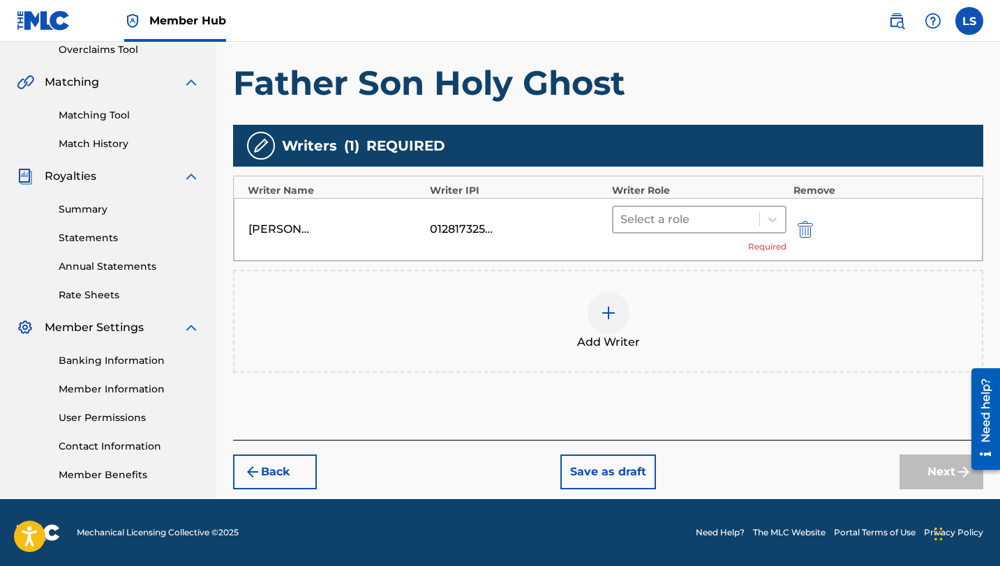
click at [657, 213] on div at bounding box center [686, 220] width 132 height 20
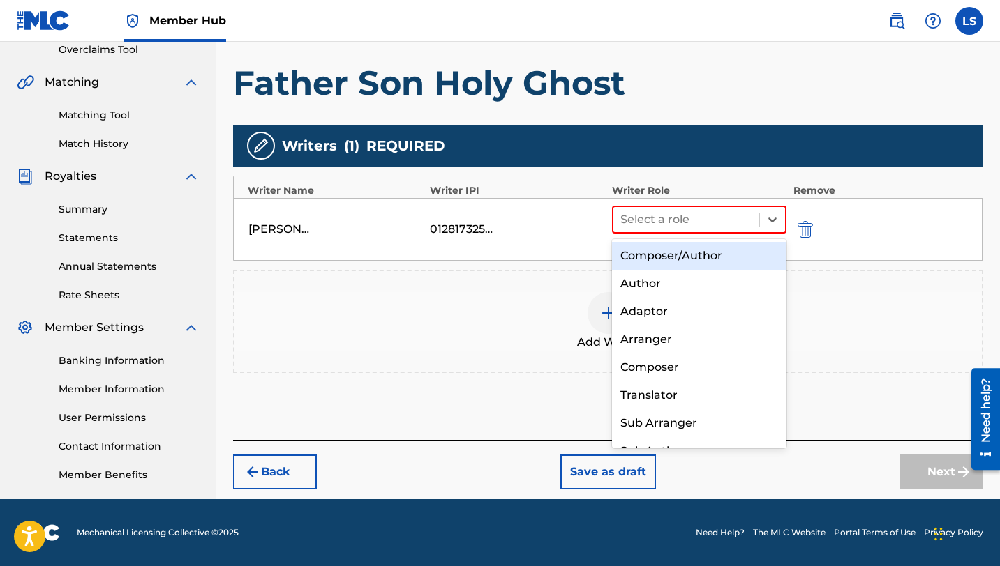
click at [668, 255] on div "Composer/Author" at bounding box center [699, 256] width 174 height 28
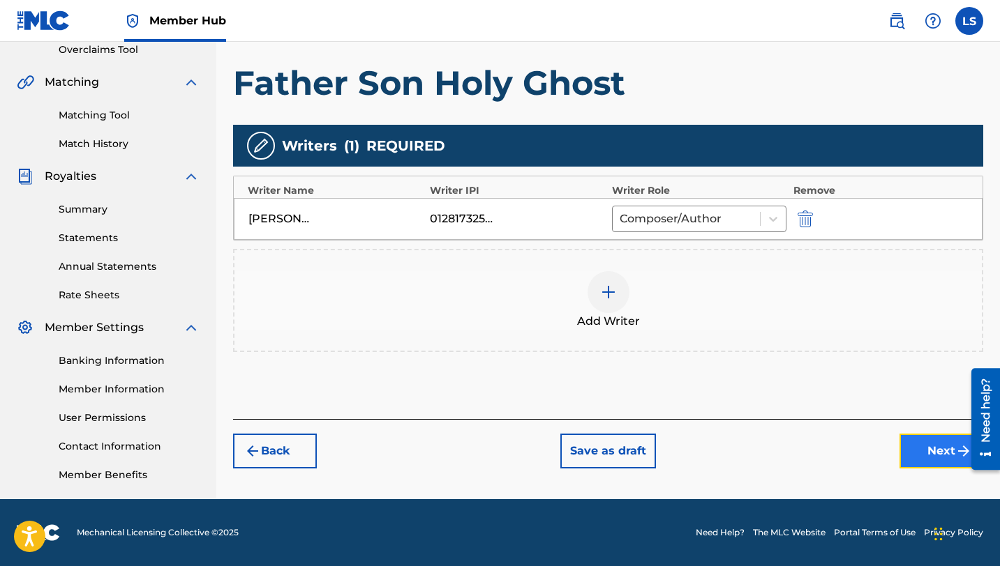
click at [925, 453] on button "Next" at bounding box center [941, 451] width 84 height 35
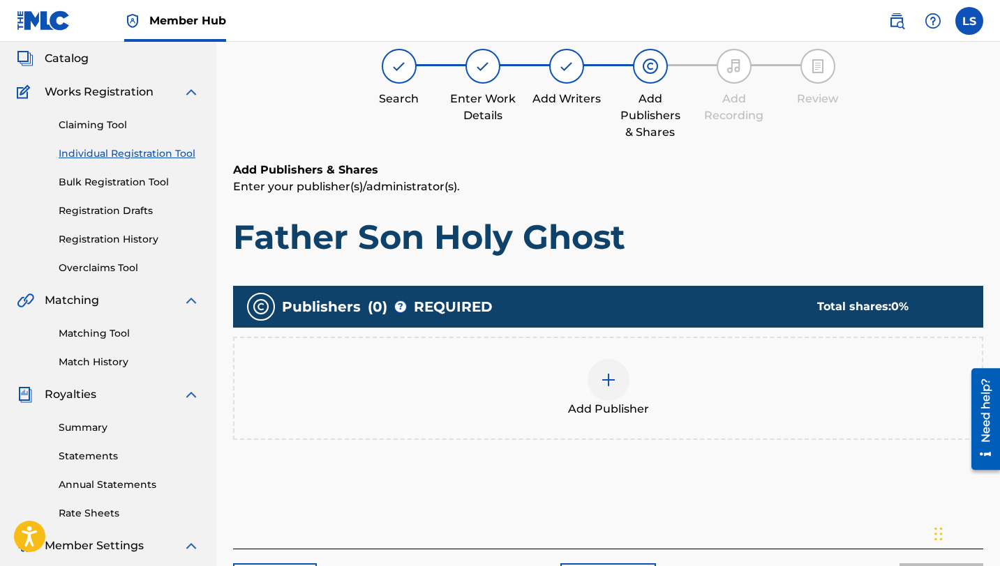
scroll to position [63, 0]
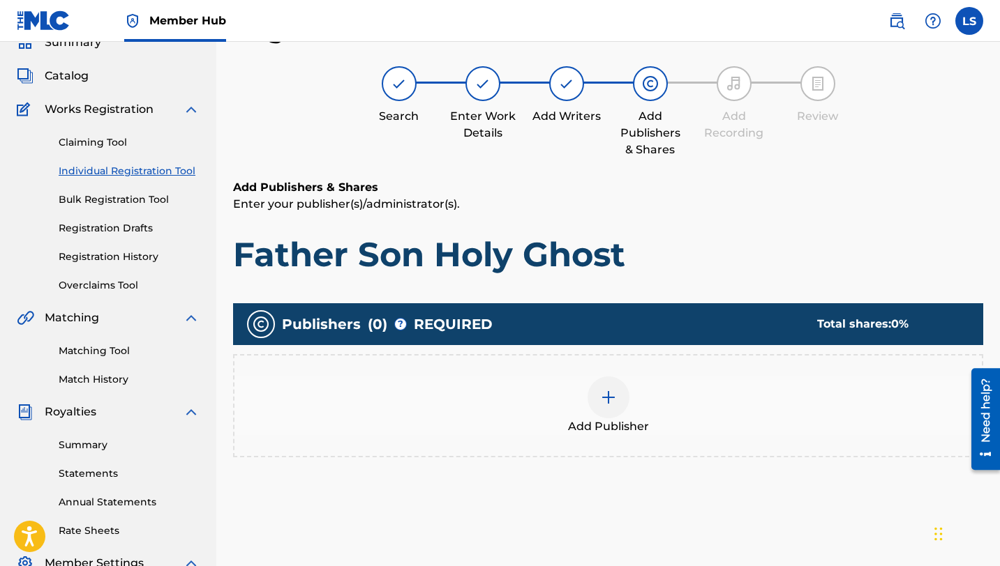
click at [603, 404] on img at bounding box center [608, 397] width 17 height 17
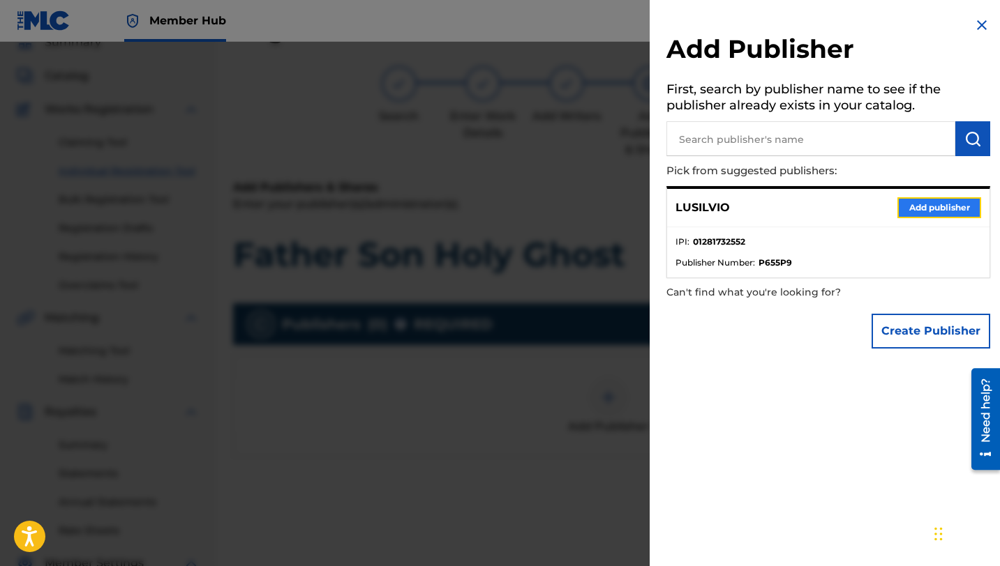
click at [919, 208] on button "Add publisher" at bounding box center [939, 207] width 84 height 21
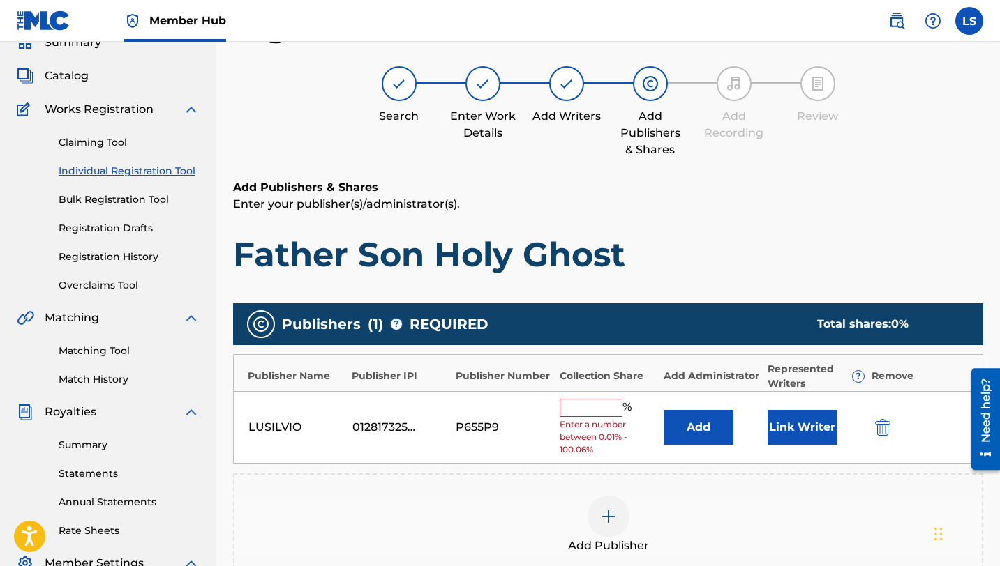
click at [576, 407] on input "text" at bounding box center [590, 408] width 63 height 18
type input "50"
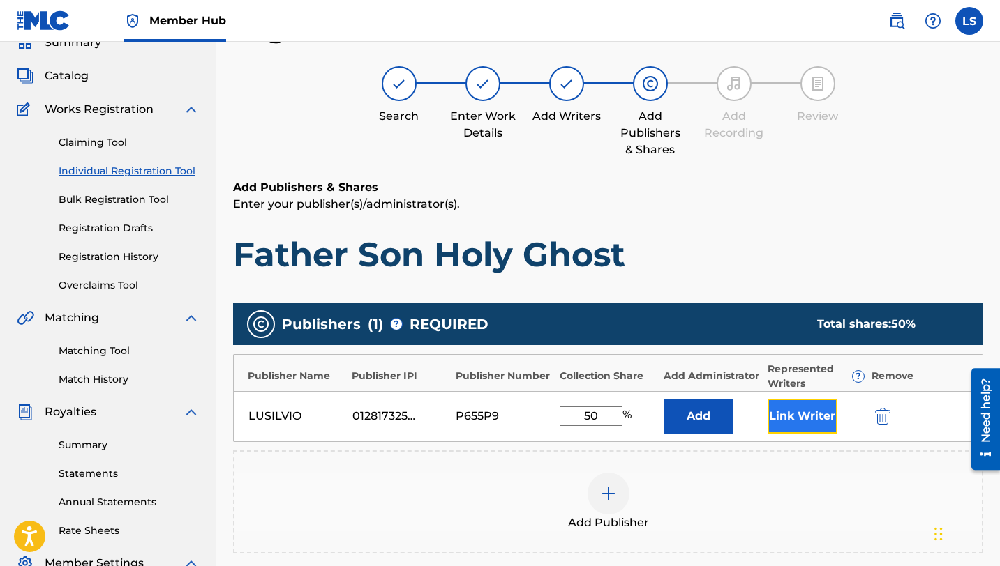
click at [809, 416] on button "Link Writer" at bounding box center [802, 416] width 70 height 35
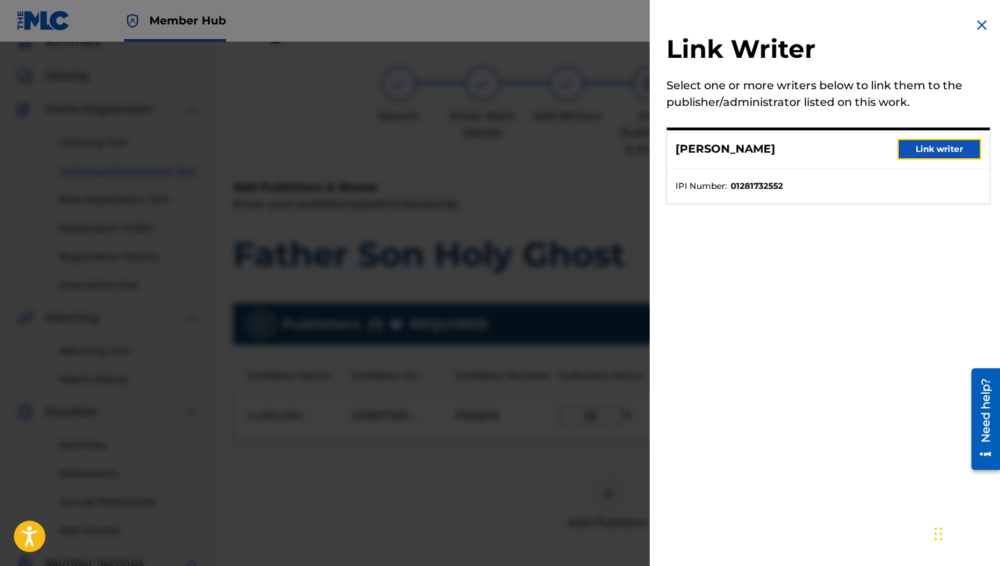
click at [917, 156] on button "Link writer" at bounding box center [939, 149] width 84 height 21
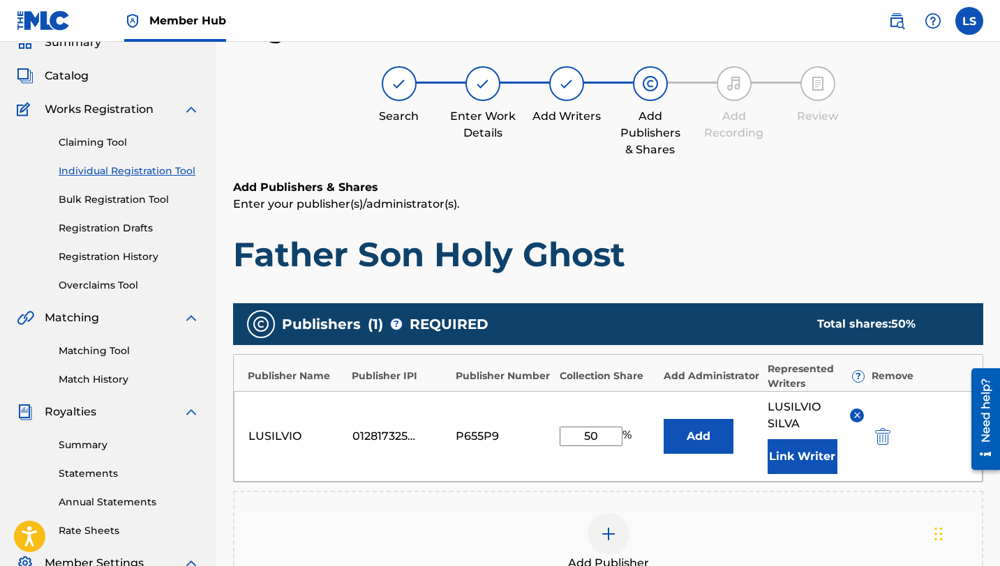
scroll to position [316, 0]
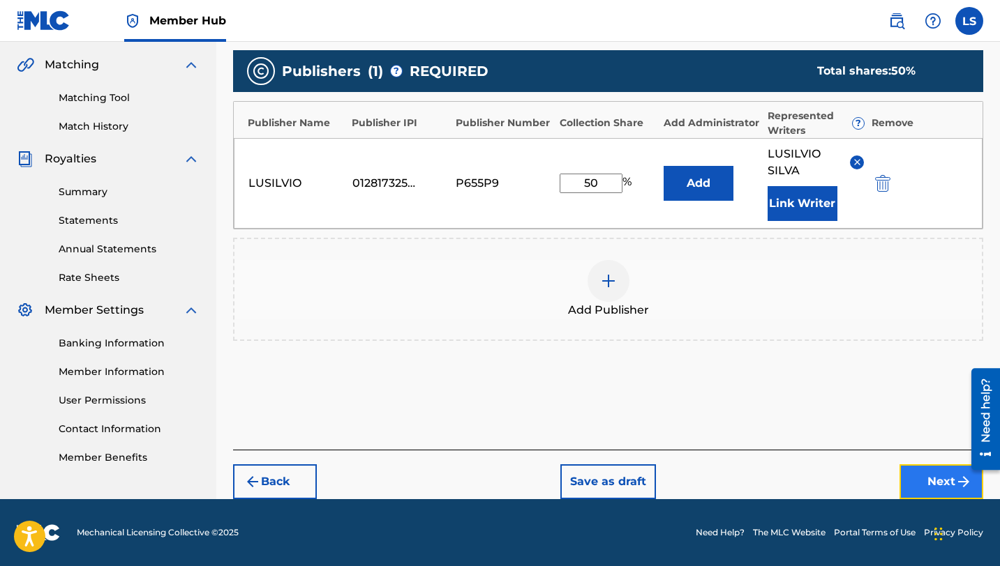
click at [914, 469] on button "Next" at bounding box center [941, 482] width 84 height 35
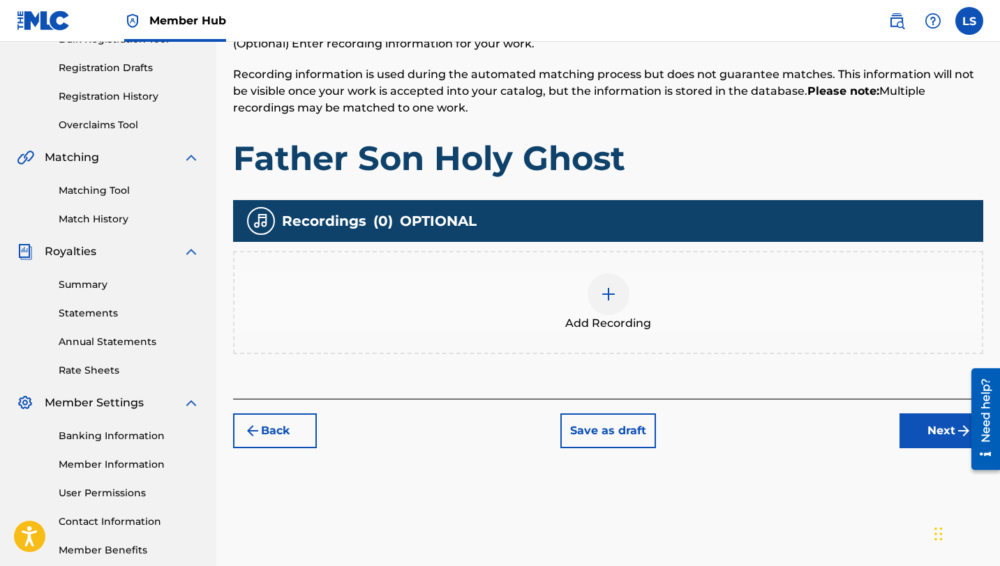
scroll to position [250, 0]
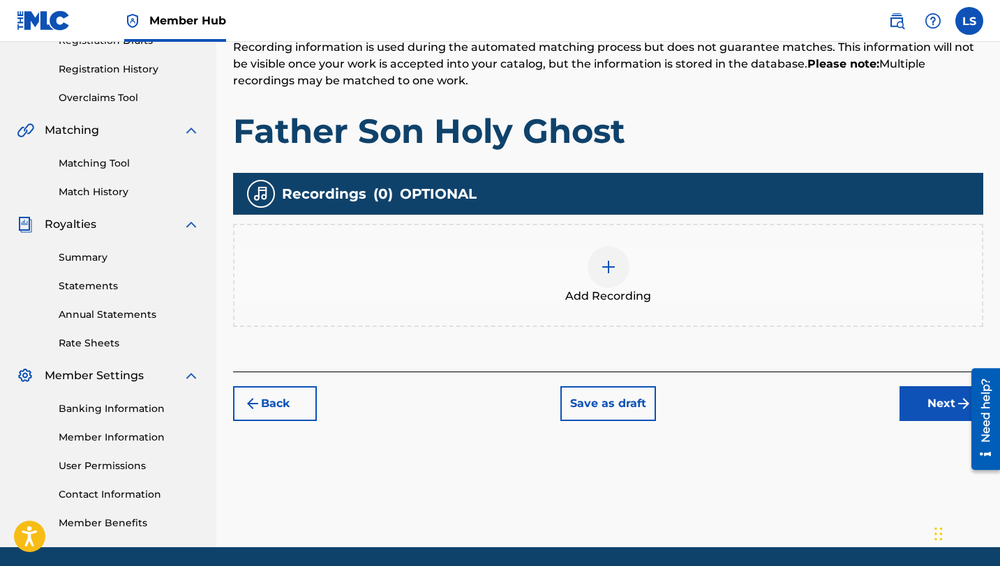
click at [613, 259] on img at bounding box center [608, 267] width 17 height 17
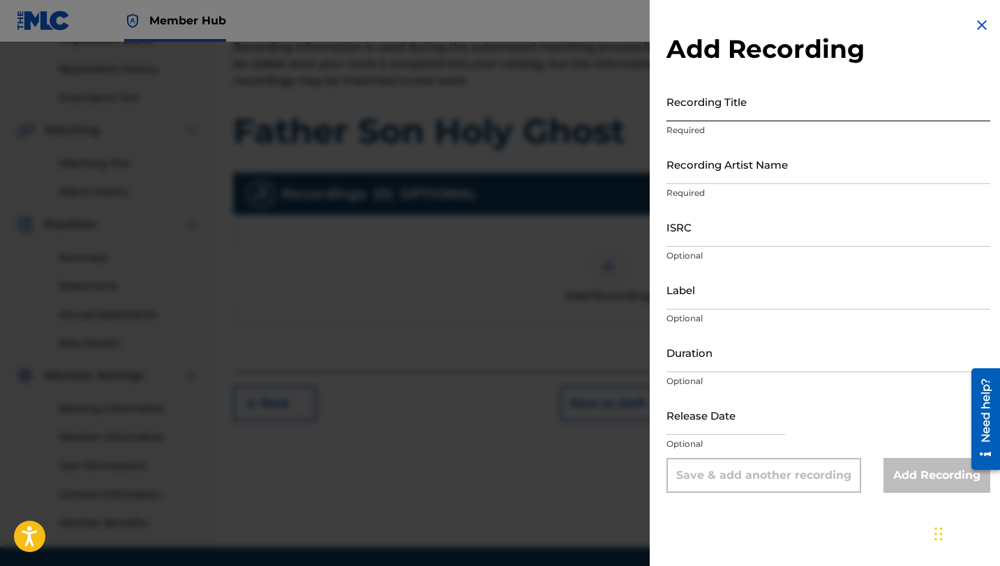
click at [700, 110] on input "Recording Title" at bounding box center [828, 102] width 324 height 40
type input "L"
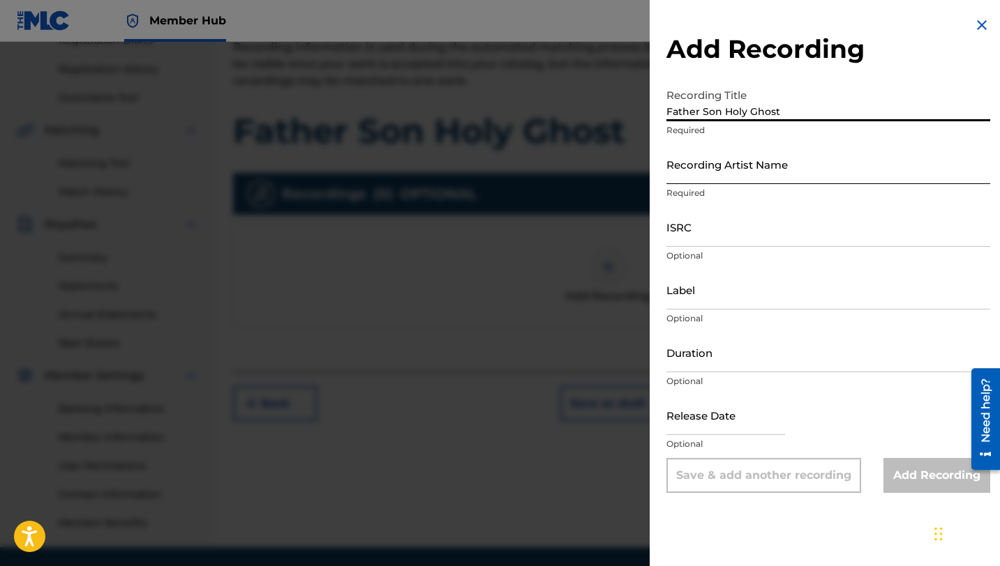
type input "Father Son Holy Ghost"
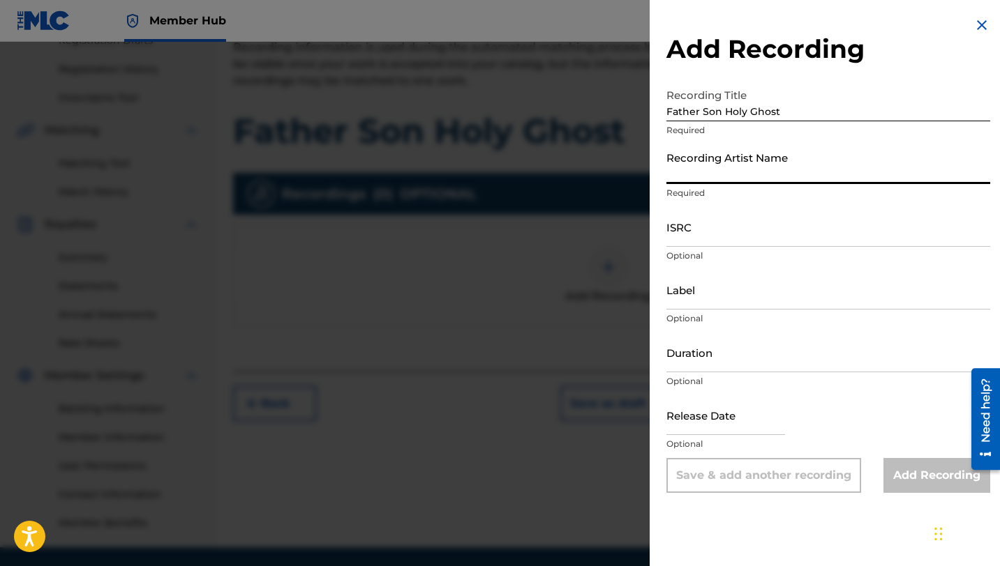
click at [735, 171] on input "Recording Artist Name" at bounding box center [828, 164] width 324 height 40
type input "Lusilvio"
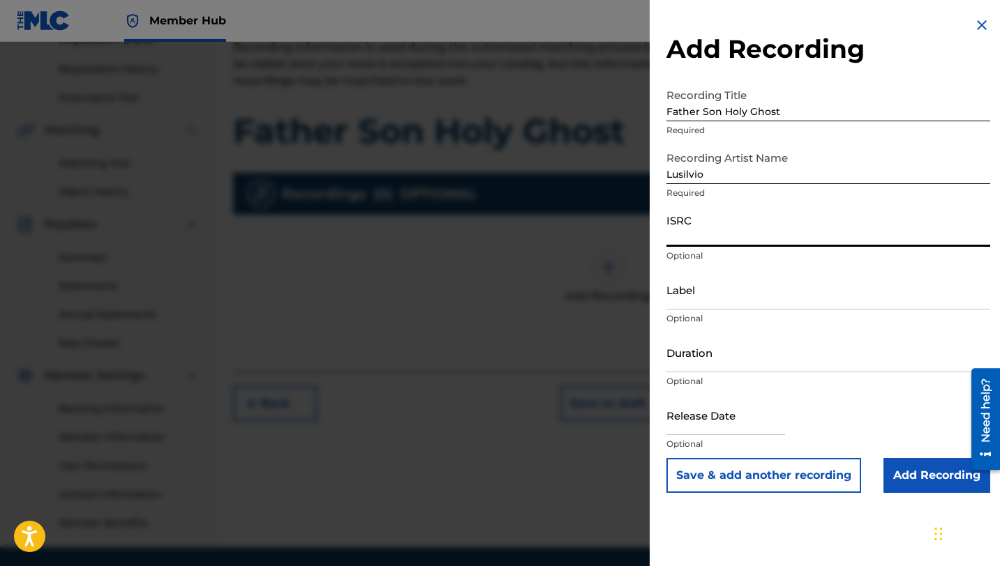
paste input "QZHN72567473"
type input "QZHN72567473"
click at [722, 297] on input "Label" at bounding box center [828, 290] width 324 height 40
type input "[PERSON_NAME] DELIVERY INC"
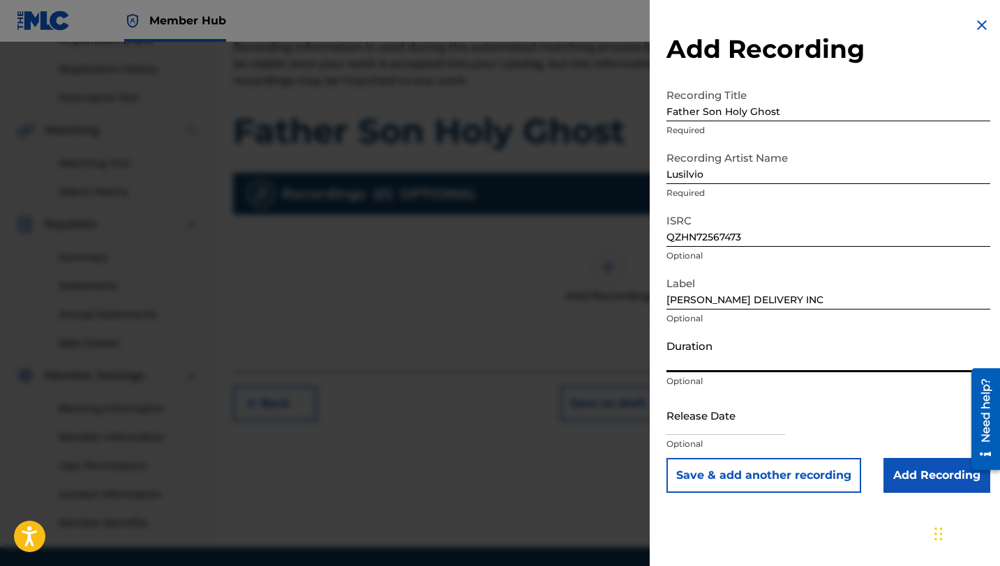
click at [728, 366] on input "Duration" at bounding box center [828, 353] width 324 height 40
type input "03:21"
click at [701, 424] on input "text" at bounding box center [725, 416] width 119 height 40
select select "8"
select select "2025"
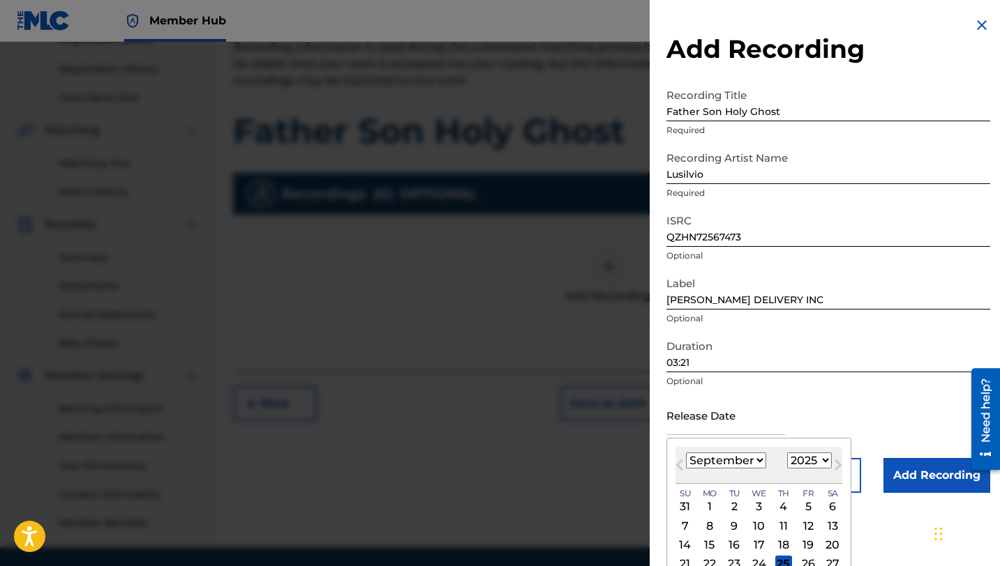
click at [742, 461] on select "January February March April May June July August September October November De…" at bounding box center [726, 461] width 80 height 16
select select "1"
click at [686, 453] on select "January February March April May June July August September October November De…" at bounding box center [726, 461] width 80 height 16
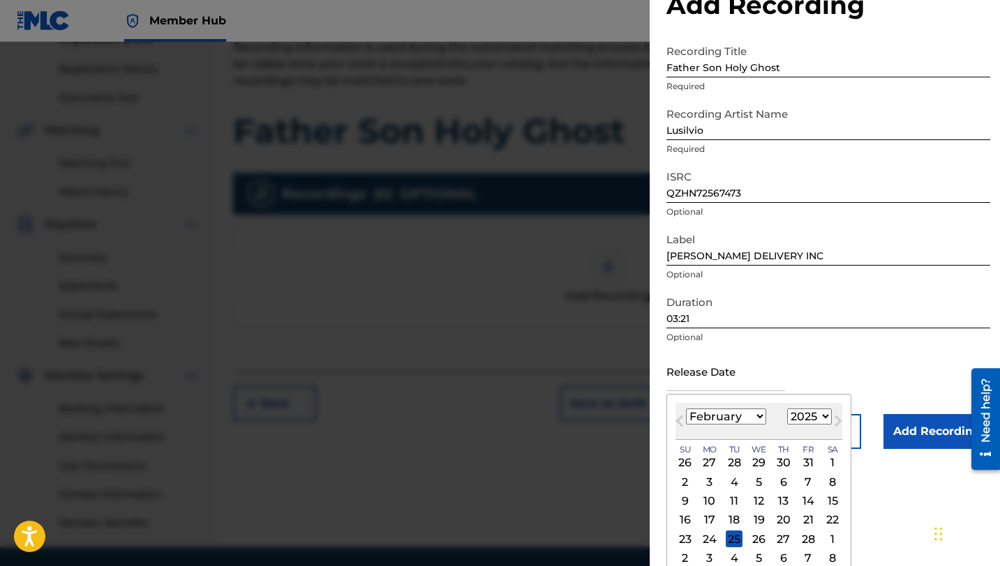
scroll to position [54, 0]
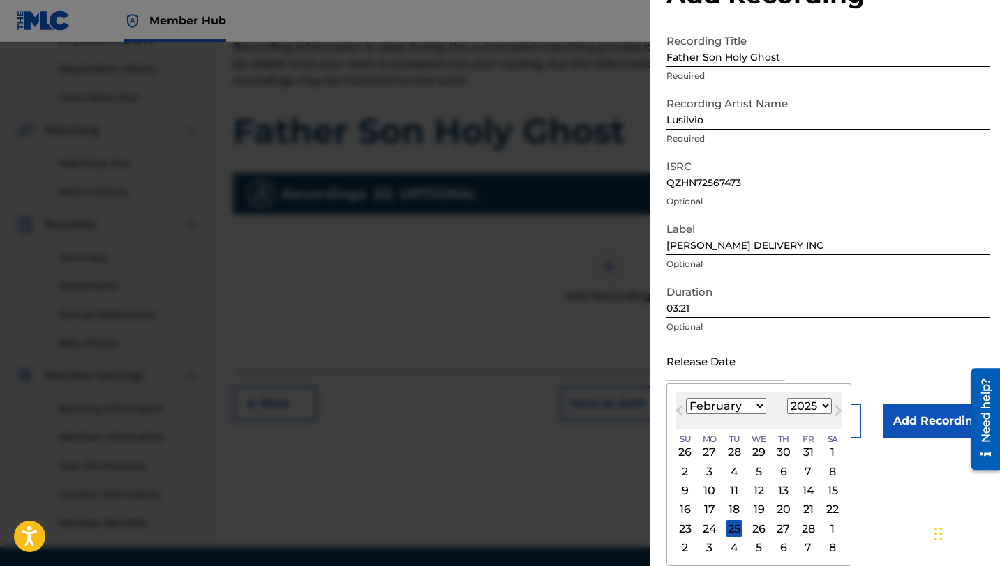
click at [809, 529] on div "28" at bounding box center [807, 528] width 17 height 17
type input "[DATE]"
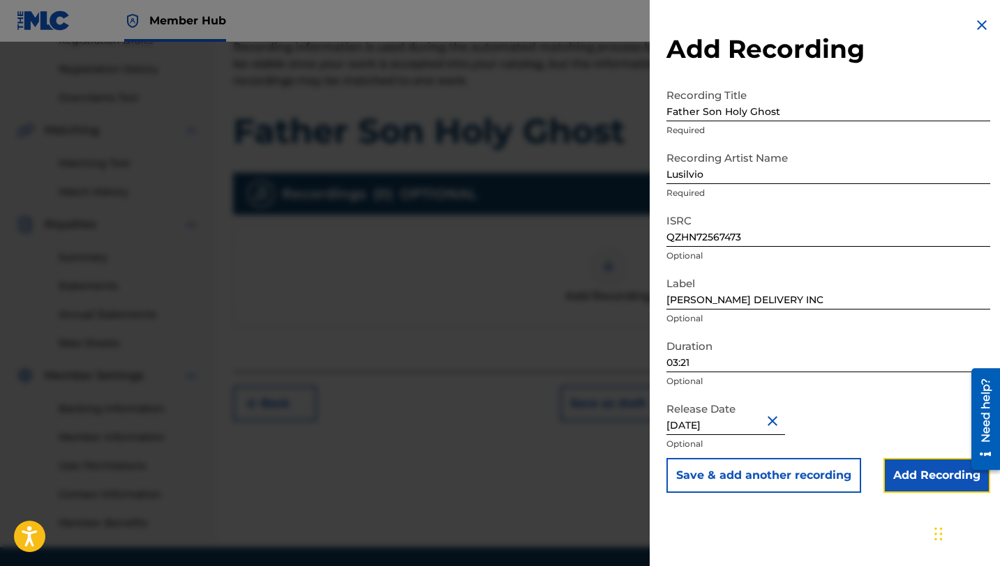
click at [905, 479] on input "Add Recording" at bounding box center [936, 475] width 107 height 35
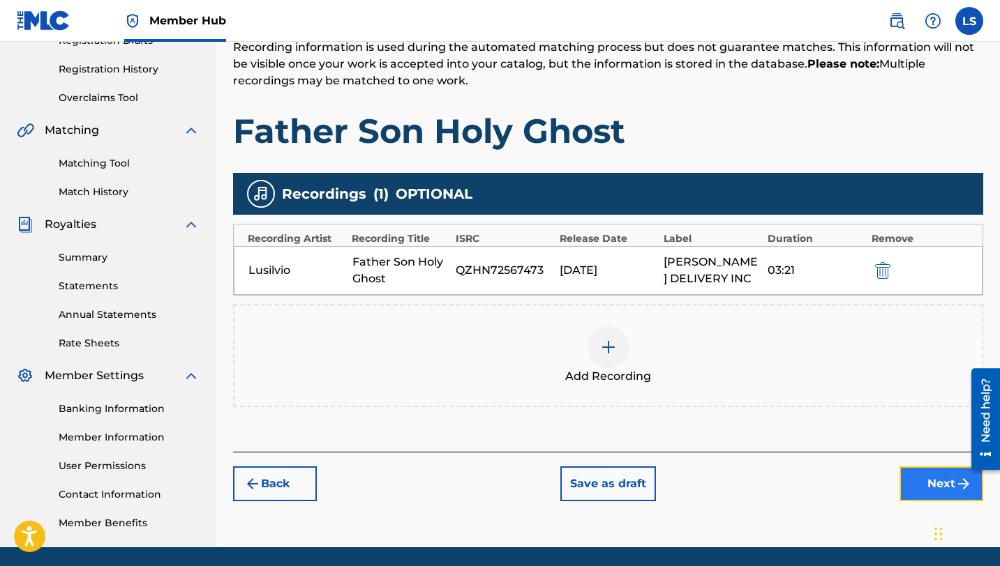
click at [925, 487] on button "Next" at bounding box center [941, 484] width 84 height 35
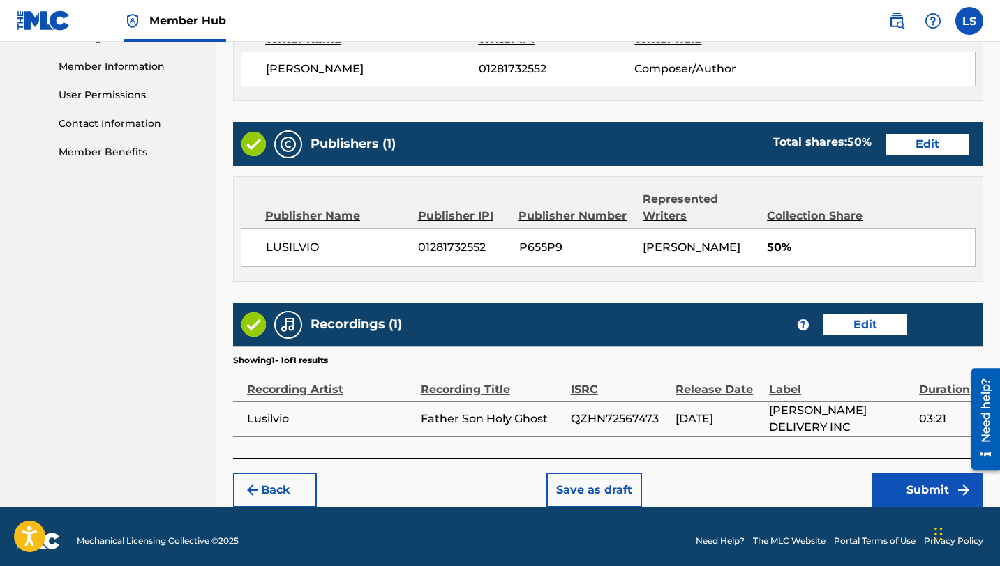
scroll to position [629, 0]
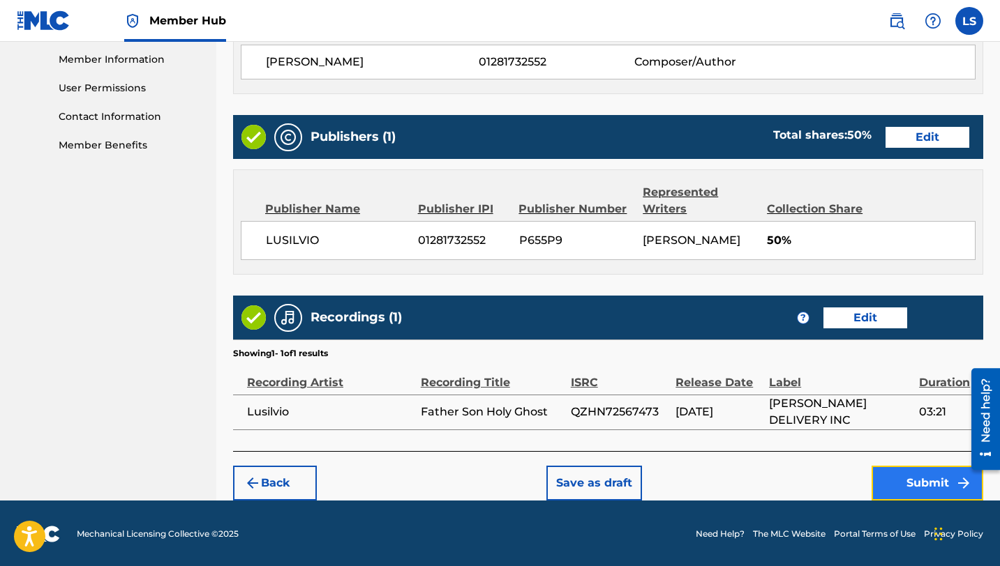
click at [926, 477] on button "Submit" at bounding box center [927, 483] width 112 height 35
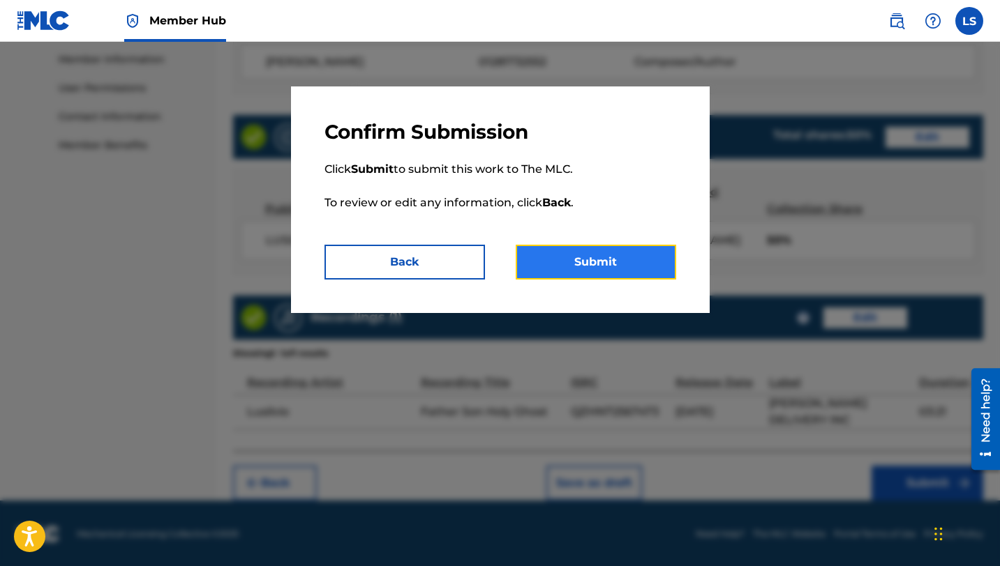
click at [592, 262] on button "Submit" at bounding box center [596, 262] width 160 height 35
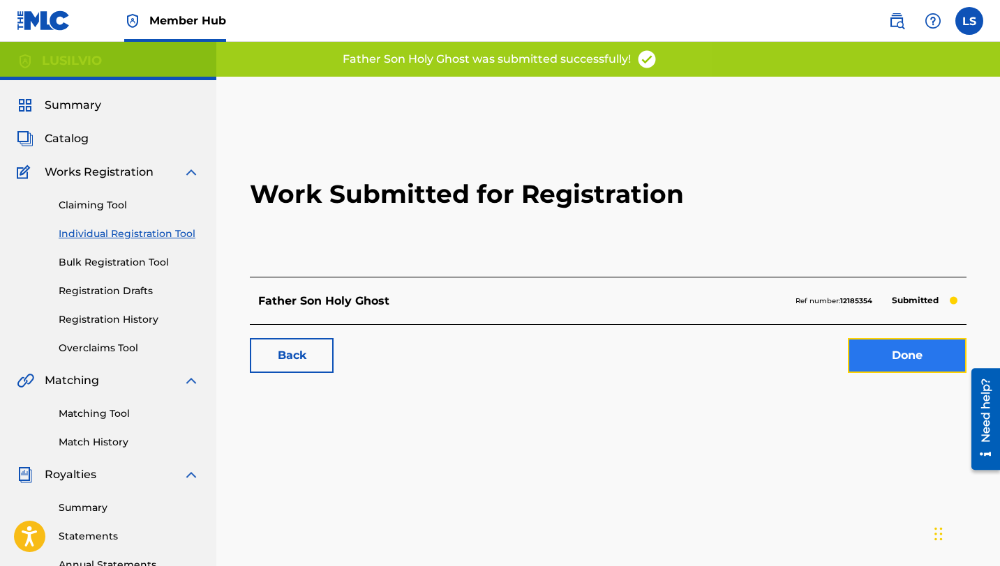
click at [923, 370] on link "Done" at bounding box center [907, 355] width 119 height 35
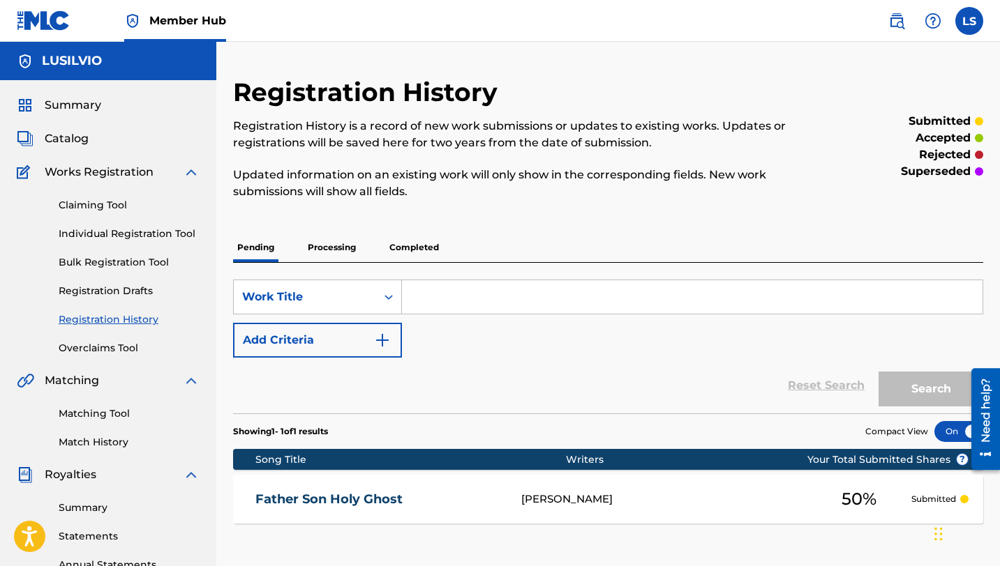
click at [112, 325] on link "Registration History" at bounding box center [129, 320] width 141 height 15
click at [105, 322] on link "Registration History" at bounding box center [129, 320] width 141 height 15
click at [110, 320] on link "Registration History" at bounding box center [129, 320] width 141 height 15
drag, startPoint x: 110, startPoint y: 320, endPoint x: 136, endPoint y: 319, distance: 26.5
click at [110, 320] on link "Registration History" at bounding box center [129, 320] width 141 height 15
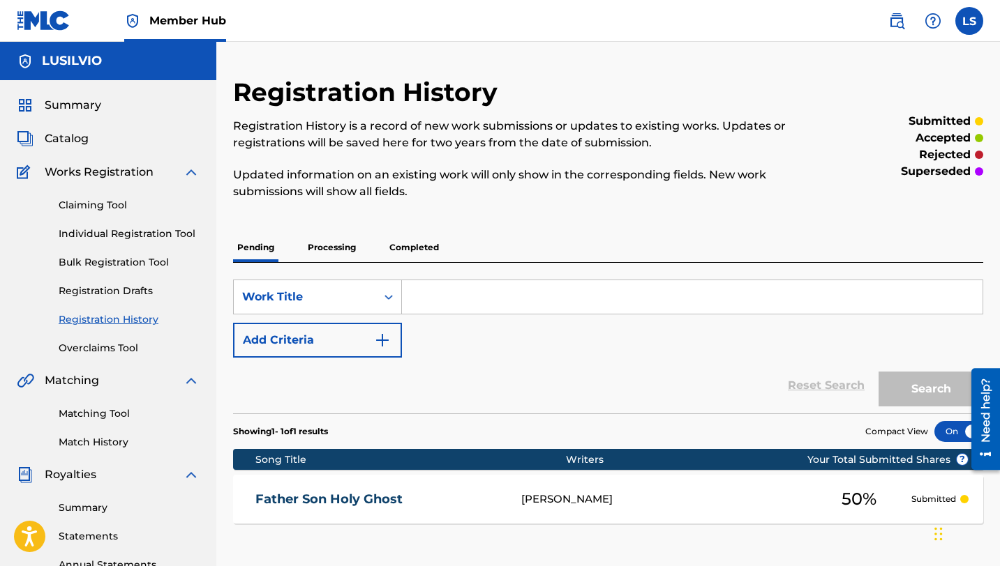
click at [417, 286] on input "Search Form" at bounding box center [692, 296] width 580 height 33
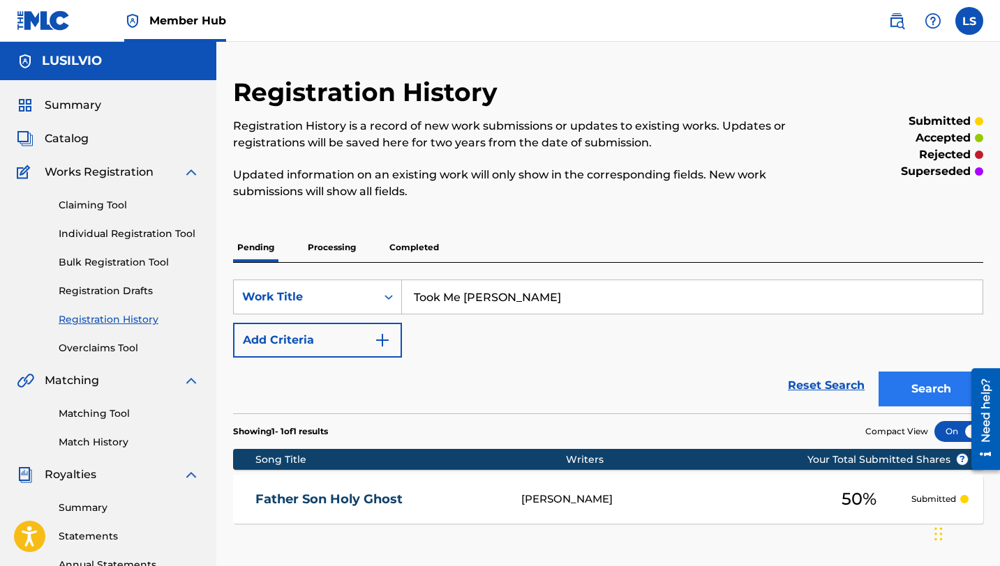
type input "Took Me [PERSON_NAME]"
click at [912, 392] on button "Search" at bounding box center [930, 389] width 105 height 35
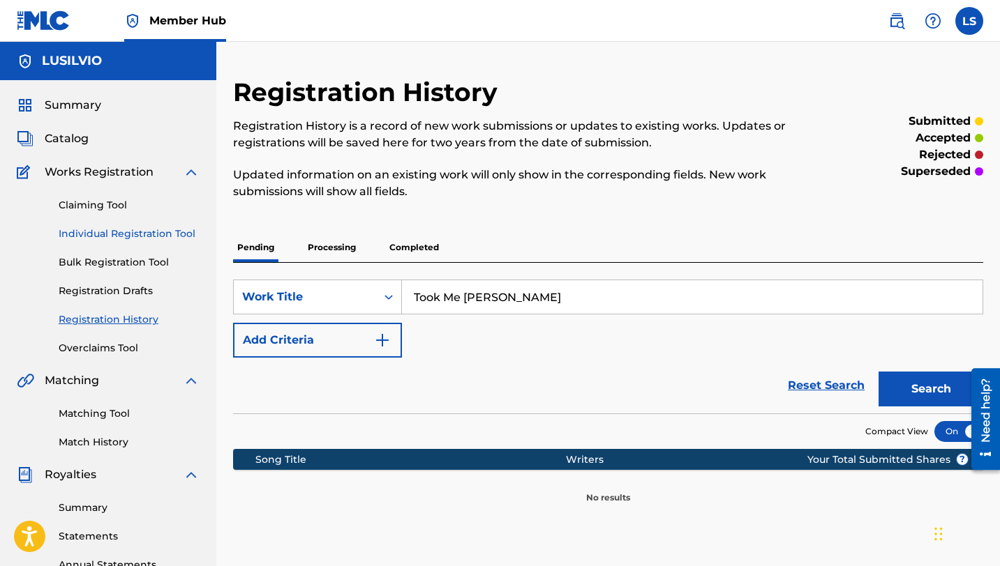
click at [110, 237] on link "Individual Registration Tool" at bounding box center [129, 234] width 141 height 15
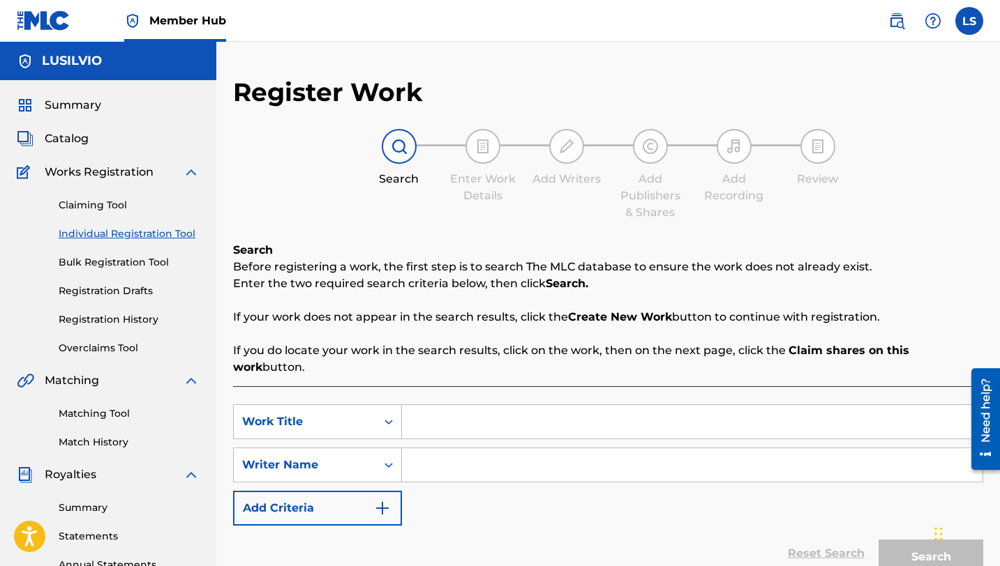
click at [430, 407] on input "Search Form" at bounding box center [692, 421] width 580 height 33
type input "Took Me Down"
click at [515, 455] on input "Search Form" at bounding box center [692, 465] width 580 height 33
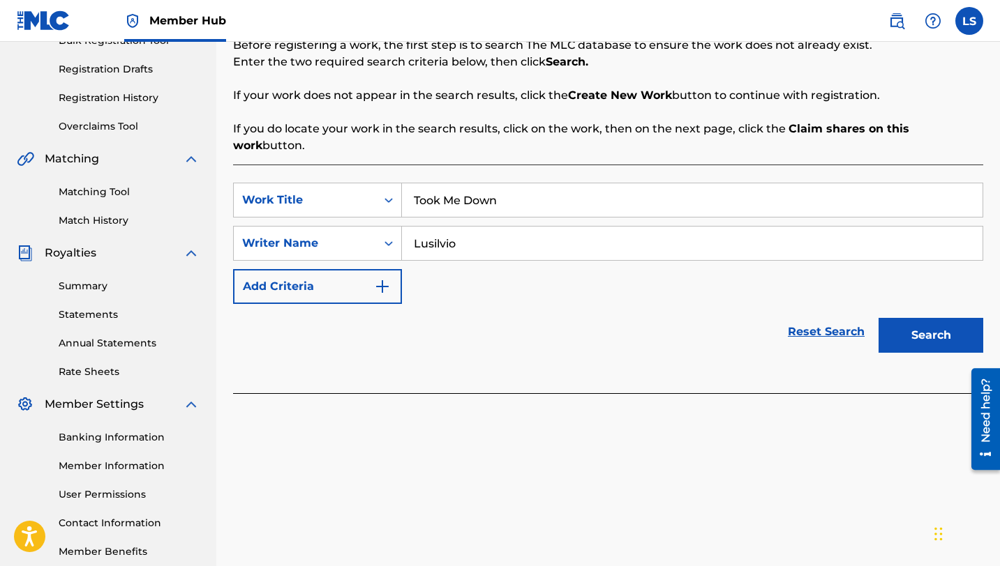
scroll to position [230, 0]
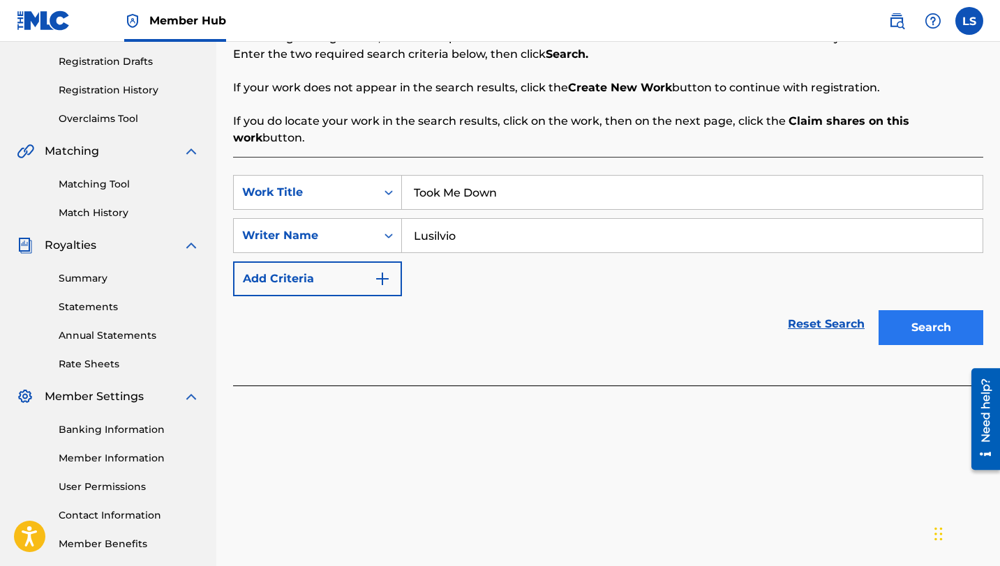
type input "Lusilvio"
click at [915, 317] on button "Search" at bounding box center [930, 327] width 105 height 35
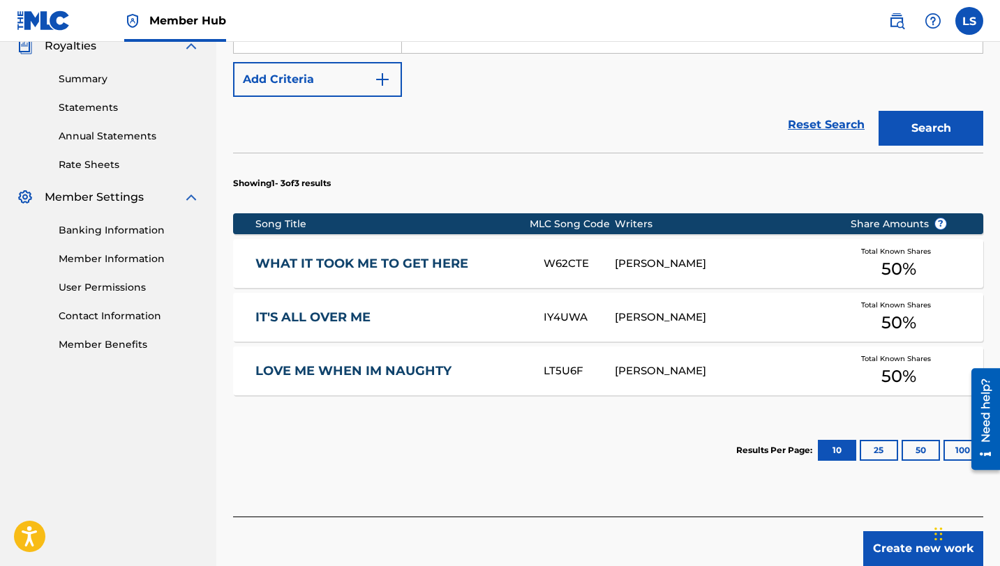
scroll to position [479, 0]
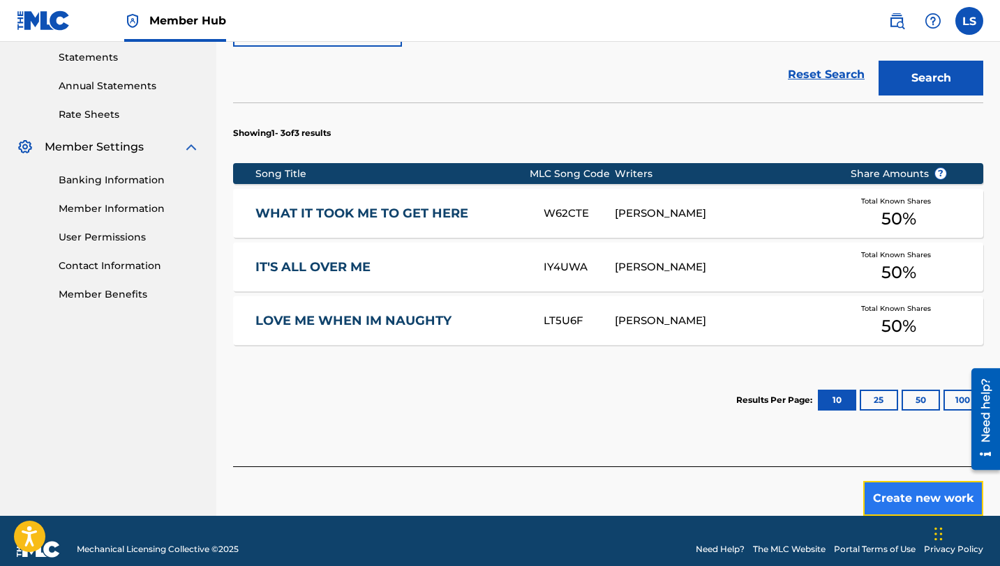
click at [914, 483] on button "Create new work" at bounding box center [923, 498] width 120 height 35
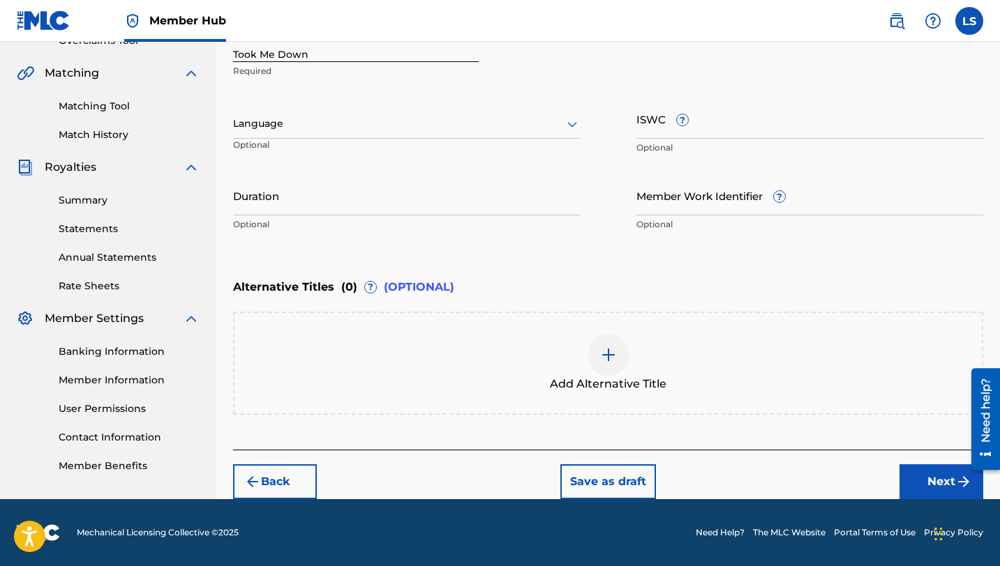
scroll to position [307, 0]
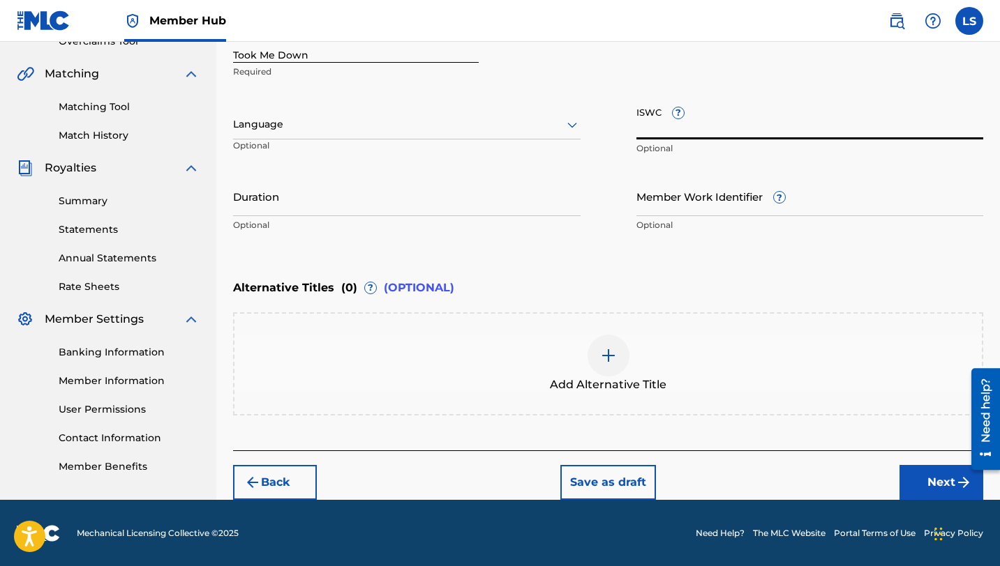
paste input "T3313715350"
type input "T3313715350"
click at [684, 206] on input "Member Work Identifier ?" at bounding box center [809, 196] width 347 height 40
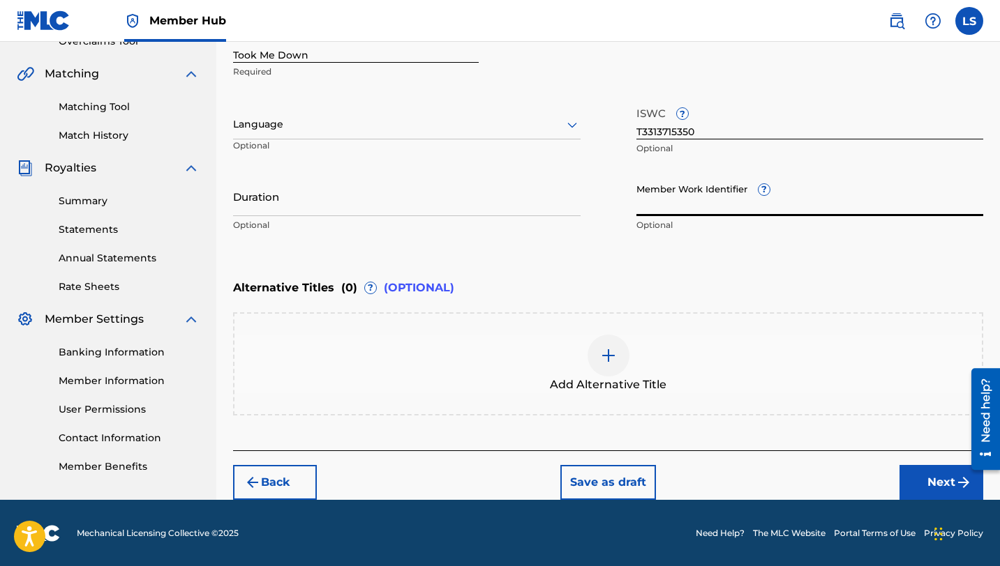
paste input "929372102"
type input "929372102"
click at [303, 132] on div at bounding box center [406, 124] width 347 height 17
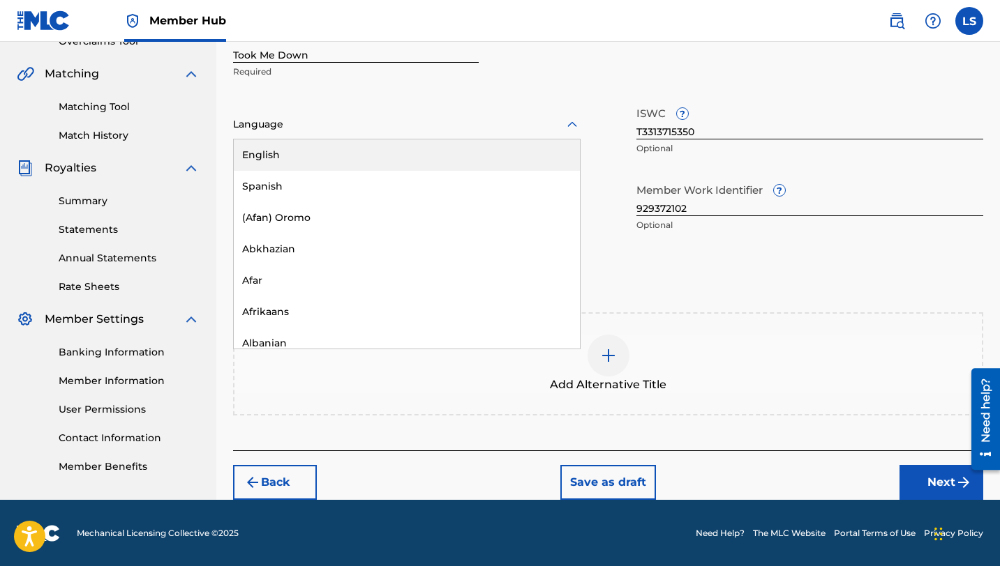
click at [305, 156] on div "English" at bounding box center [407, 155] width 346 height 31
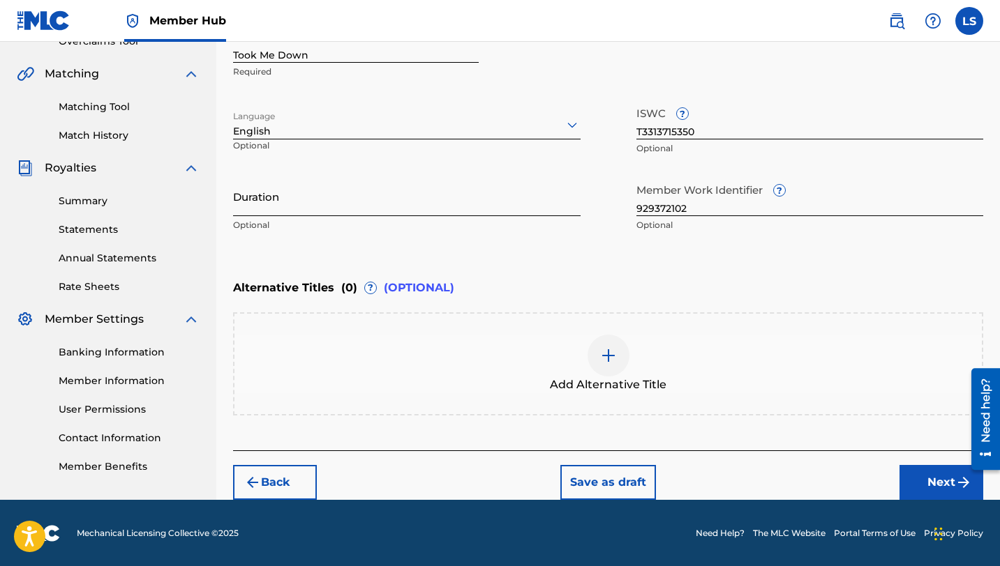
click at [292, 206] on input "Duration" at bounding box center [406, 196] width 347 height 40
type input "03:15"
click at [926, 470] on button "Next" at bounding box center [941, 482] width 84 height 35
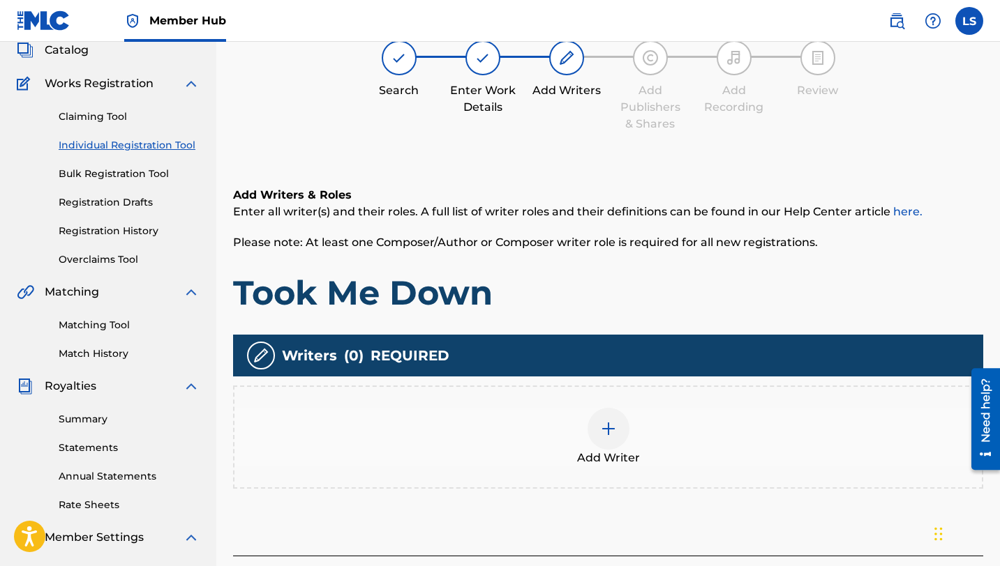
scroll to position [63, 0]
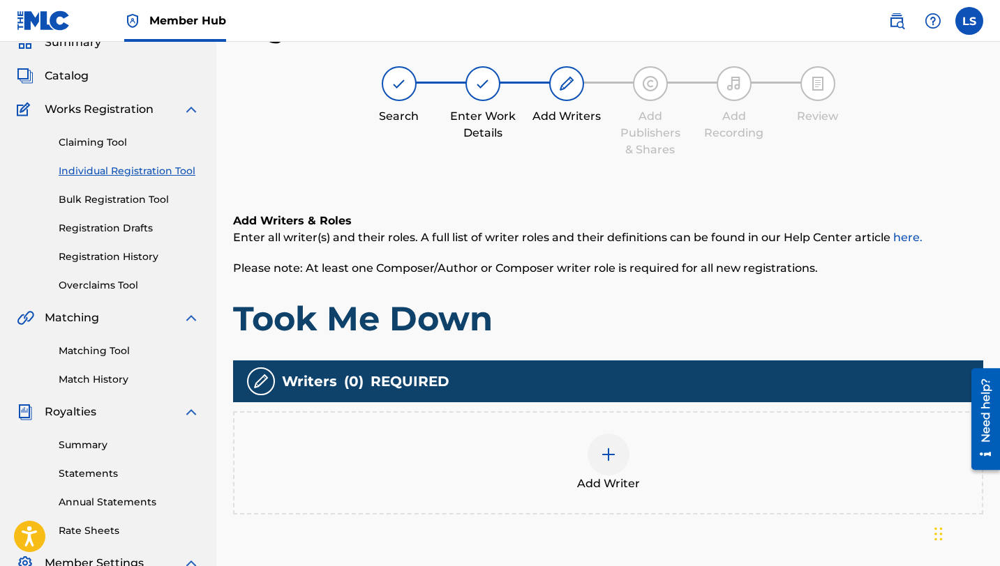
click at [602, 448] on img at bounding box center [608, 454] width 17 height 17
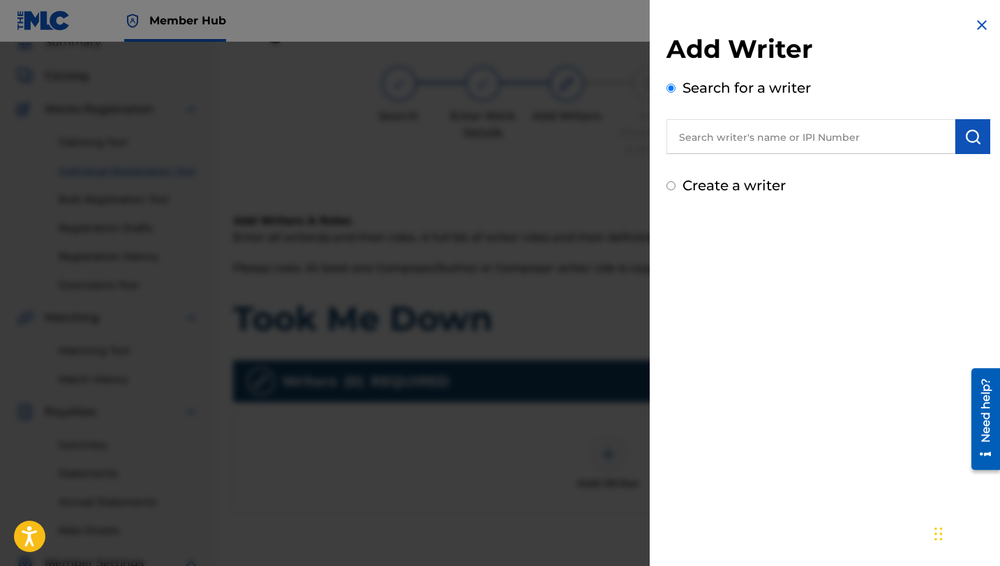
drag, startPoint x: 779, startPoint y: 148, endPoint x: 774, endPoint y: 139, distance: 10.3
click at [779, 148] on div "Add Writer Search for a writer Create a writer" at bounding box center [828, 114] width 324 height 163
click at [774, 140] on input "text" at bounding box center [810, 136] width 289 height 35
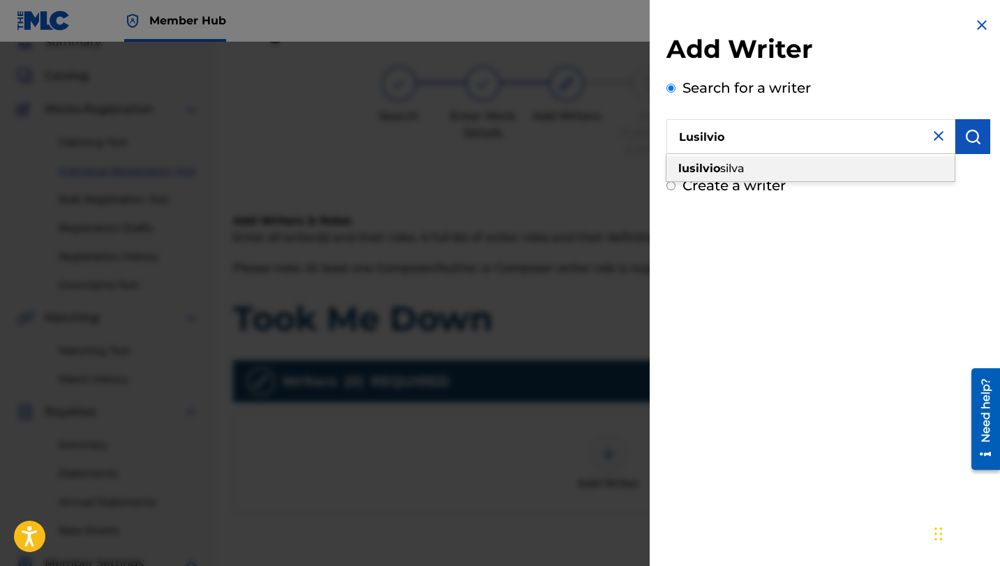
click at [769, 168] on div "[PERSON_NAME]" at bounding box center [810, 168] width 288 height 25
type input "[PERSON_NAME]"
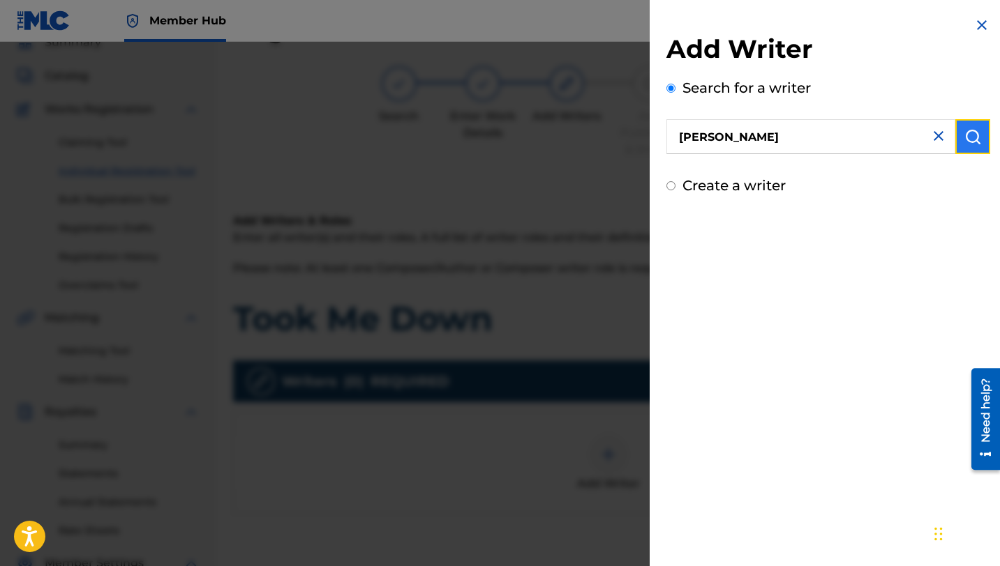
click at [977, 137] on button "submit" at bounding box center [972, 136] width 35 height 35
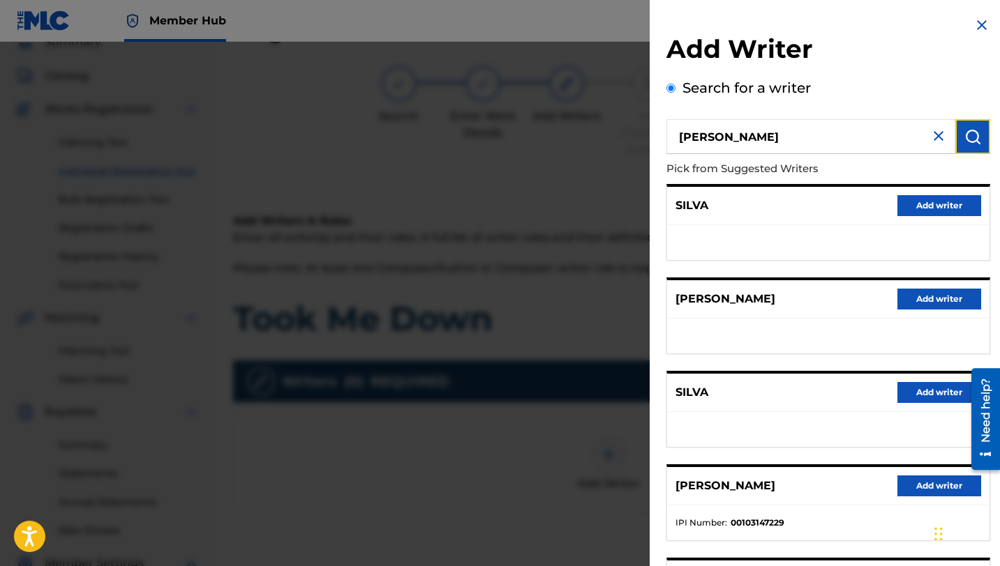
scroll to position [156, 0]
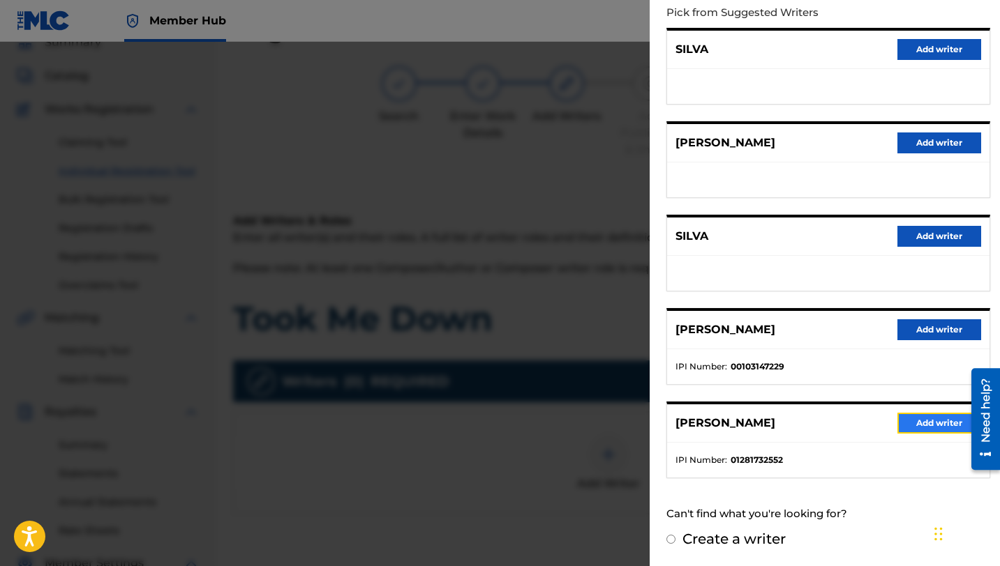
click at [917, 420] on button "Add writer" at bounding box center [939, 423] width 84 height 21
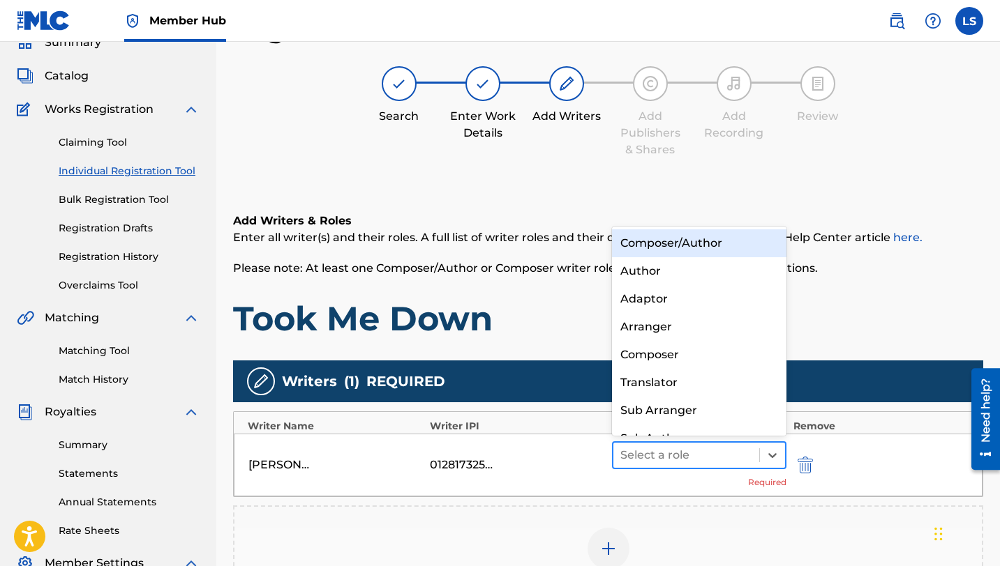
click at [674, 457] on div at bounding box center [686, 456] width 132 height 20
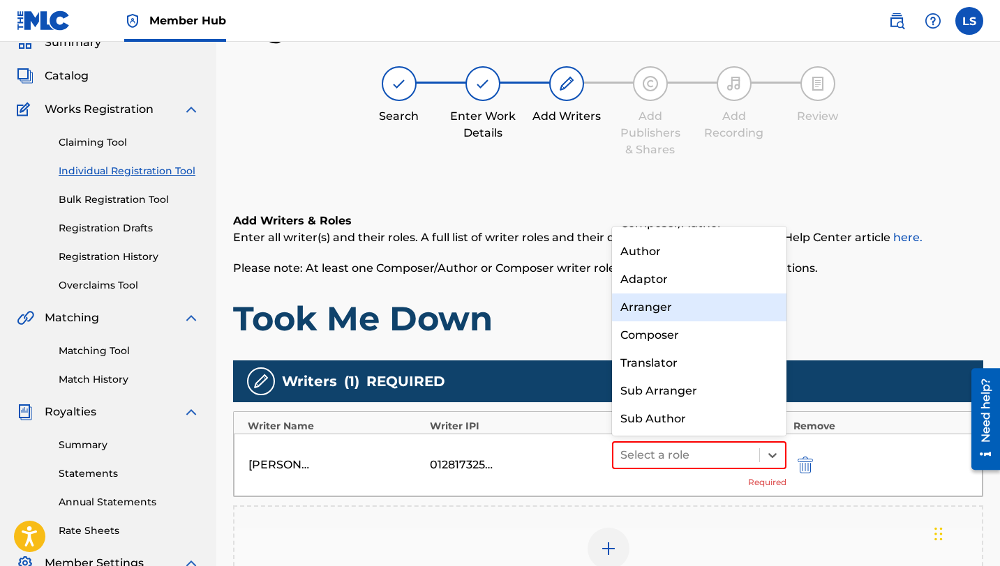
scroll to position [0, 0]
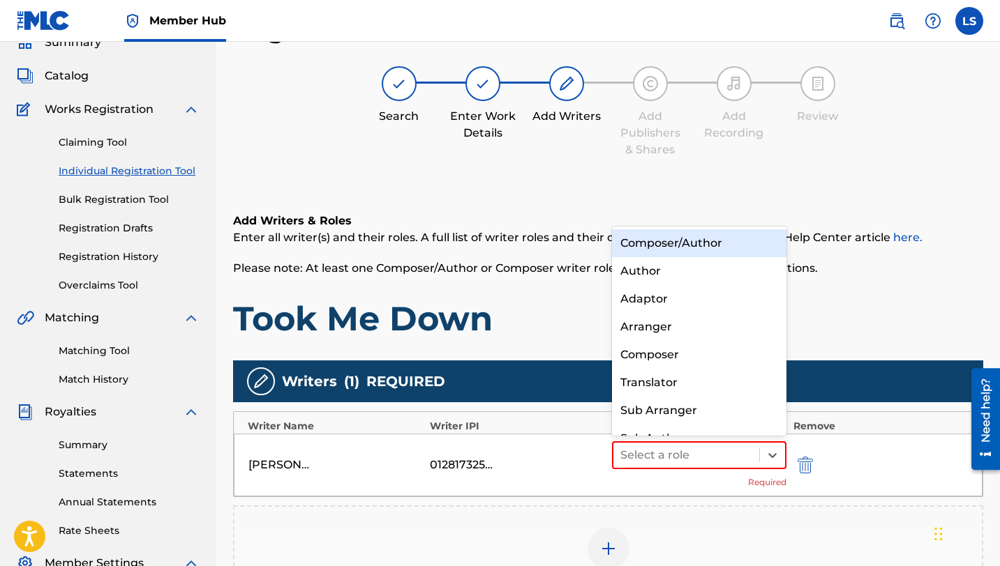
click at [645, 243] on div "Composer/Author" at bounding box center [699, 244] width 174 height 28
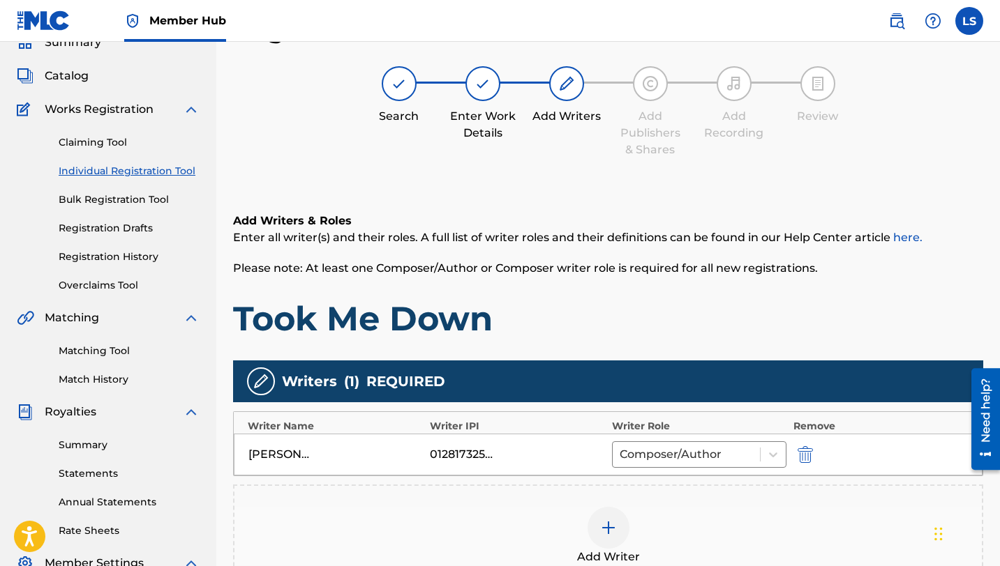
scroll to position [299, 0]
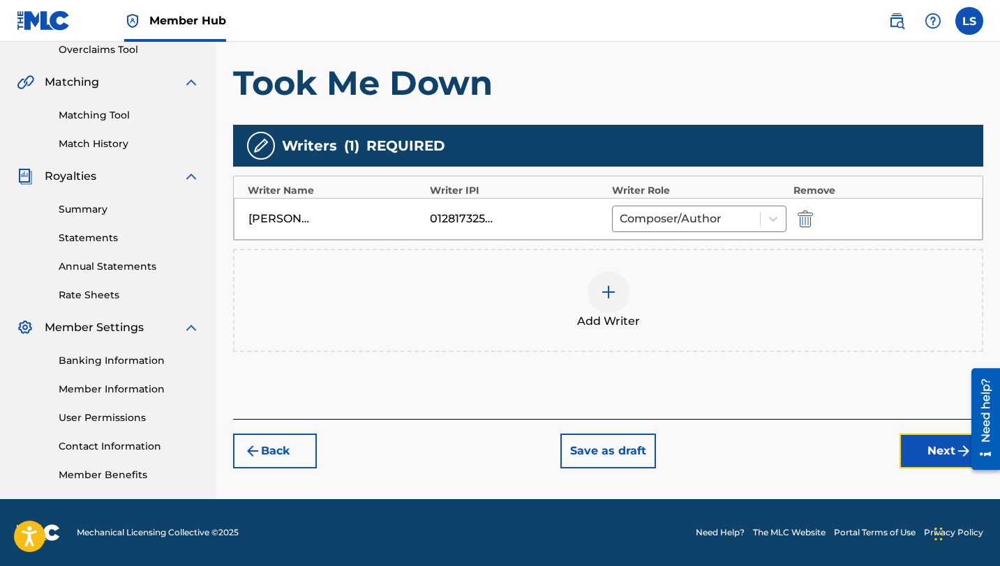
click at [933, 451] on button "Next" at bounding box center [941, 451] width 84 height 35
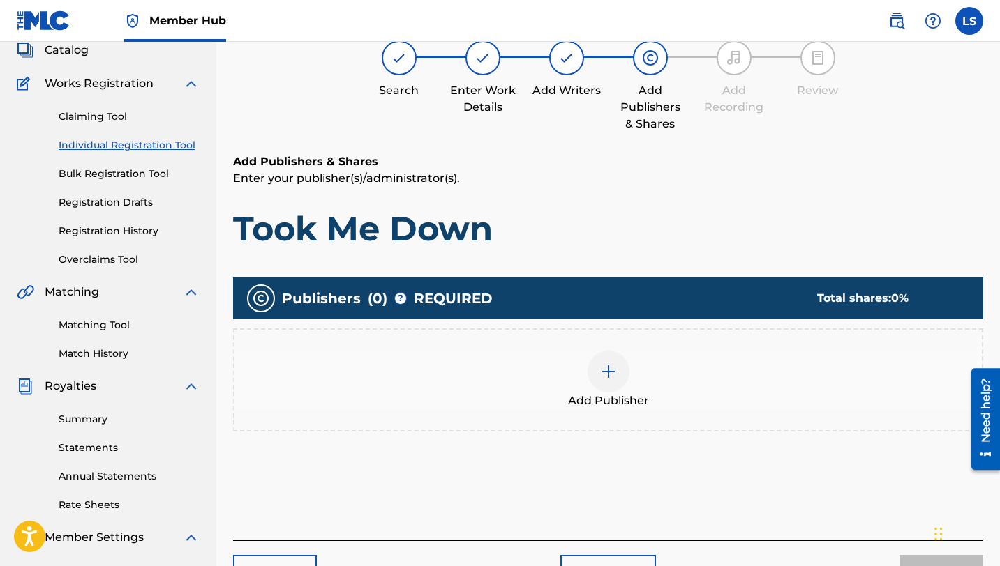
scroll to position [63, 0]
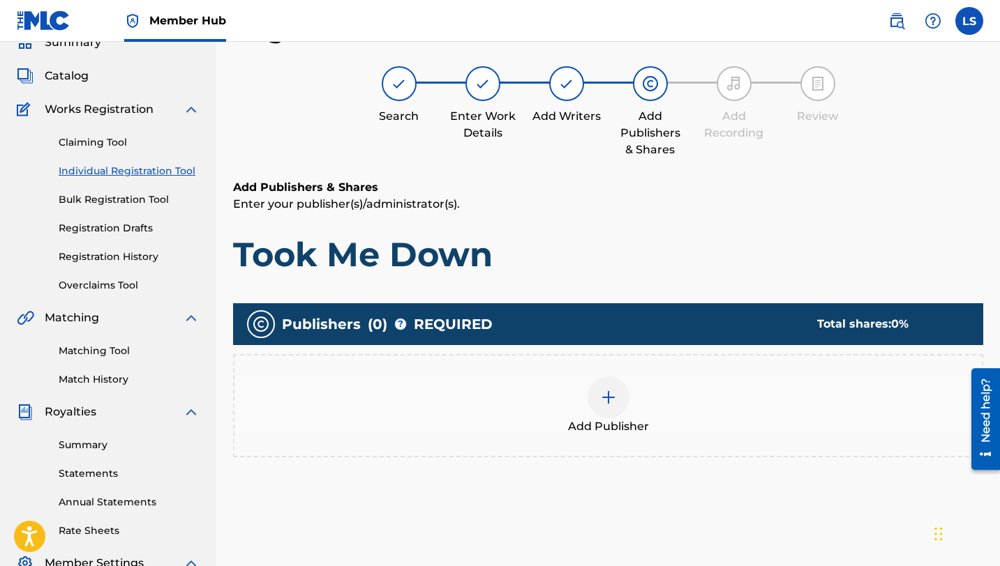
click at [598, 401] on div at bounding box center [608, 398] width 42 height 42
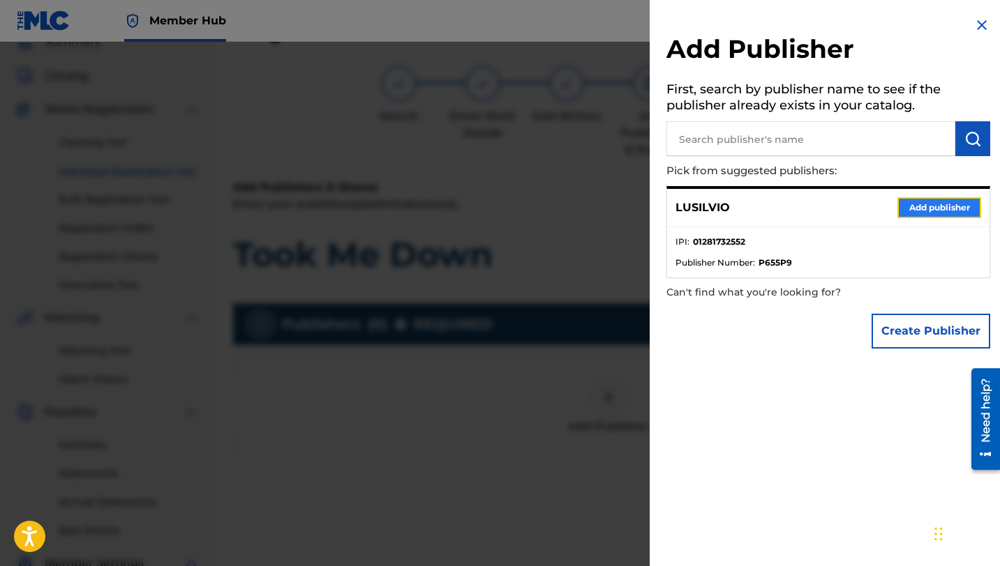
click at [916, 206] on button "Add publisher" at bounding box center [939, 207] width 84 height 21
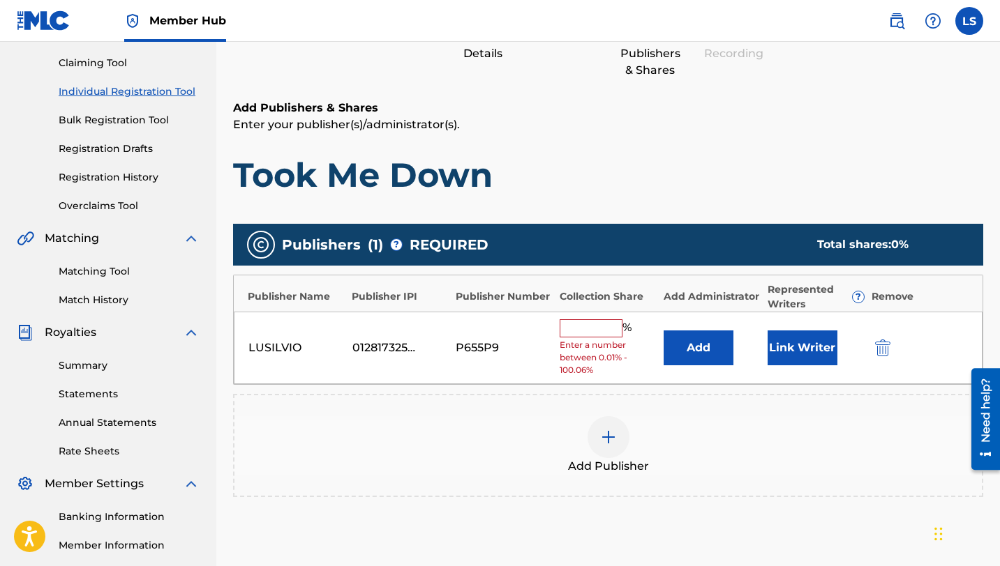
scroll to position [145, 0]
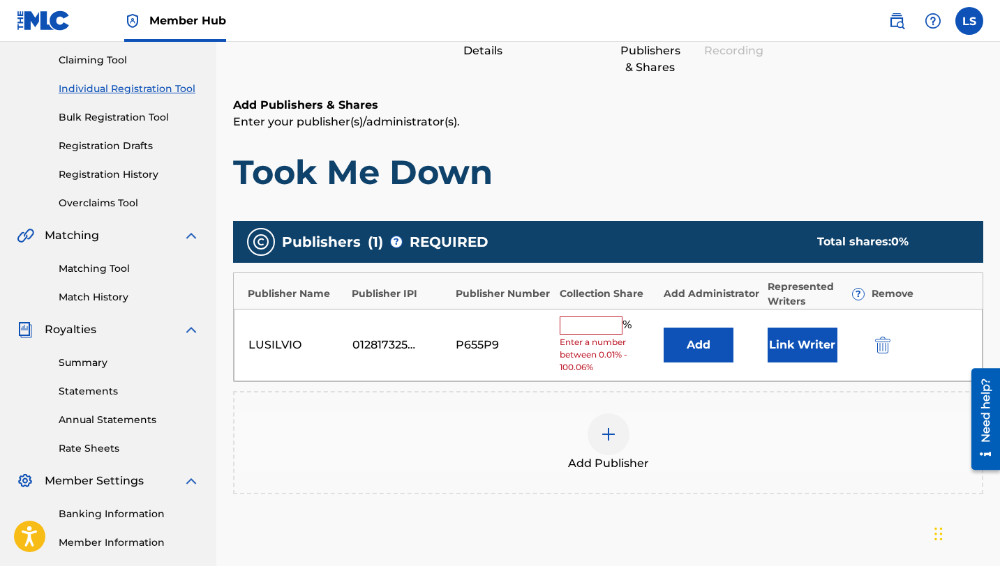
click at [576, 326] on input "text" at bounding box center [590, 326] width 63 height 18
type input "50"
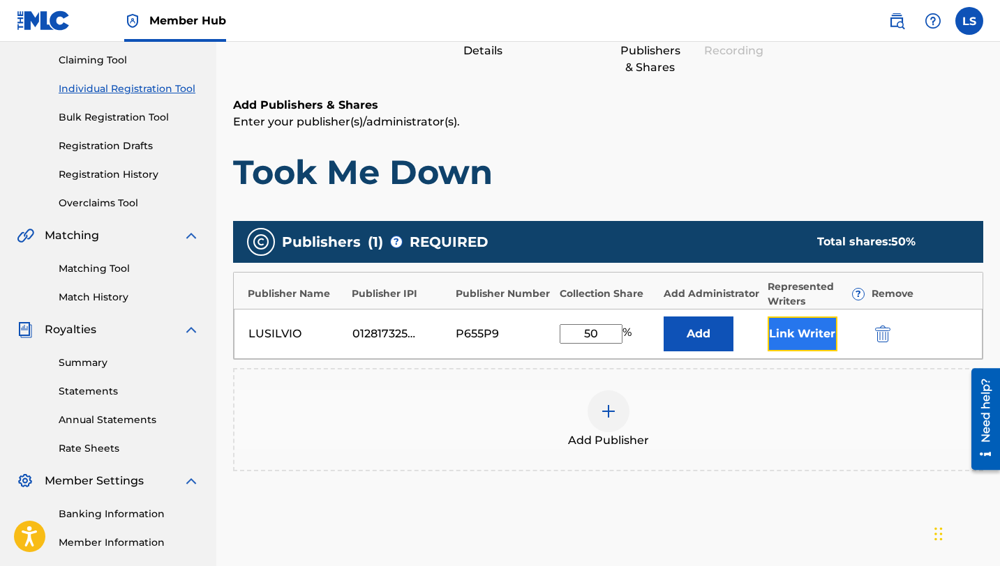
click at [813, 333] on button "Link Writer" at bounding box center [802, 334] width 70 height 35
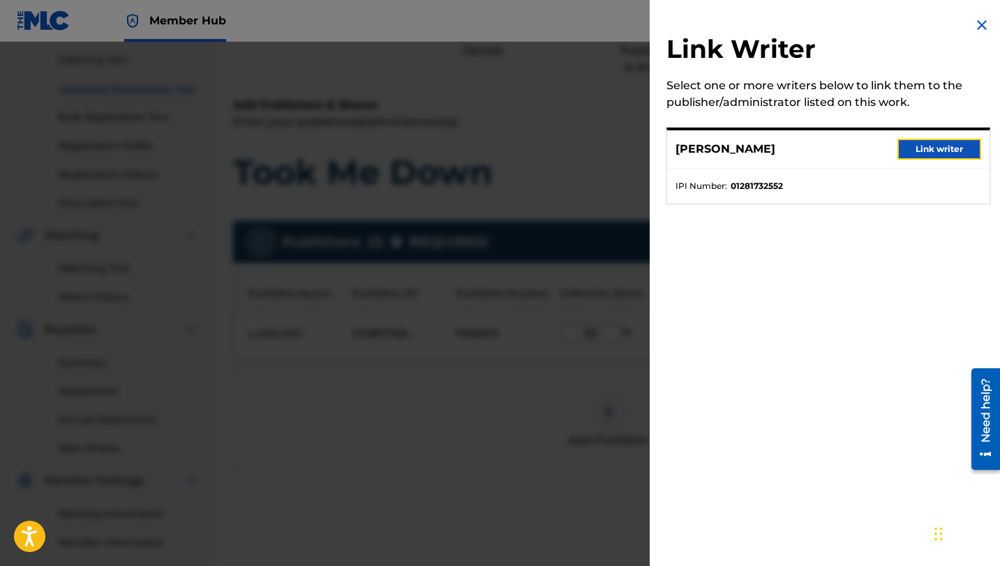
click at [910, 152] on button "Link writer" at bounding box center [939, 149] width 84 height 21
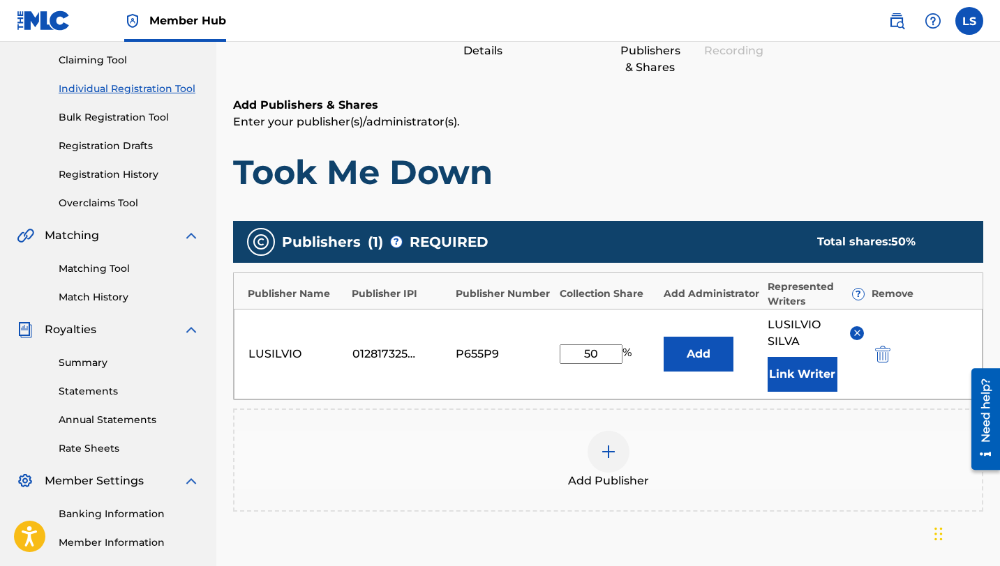
scroll to position [316, 0]
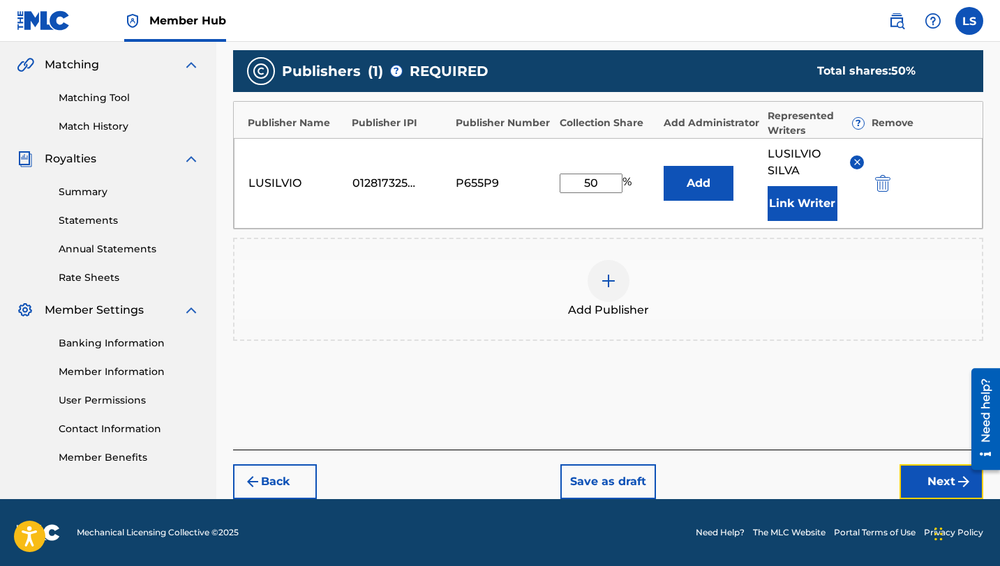
click at [918, 477] on button "Next" at bounding box center [941, 482] width 84 height 35
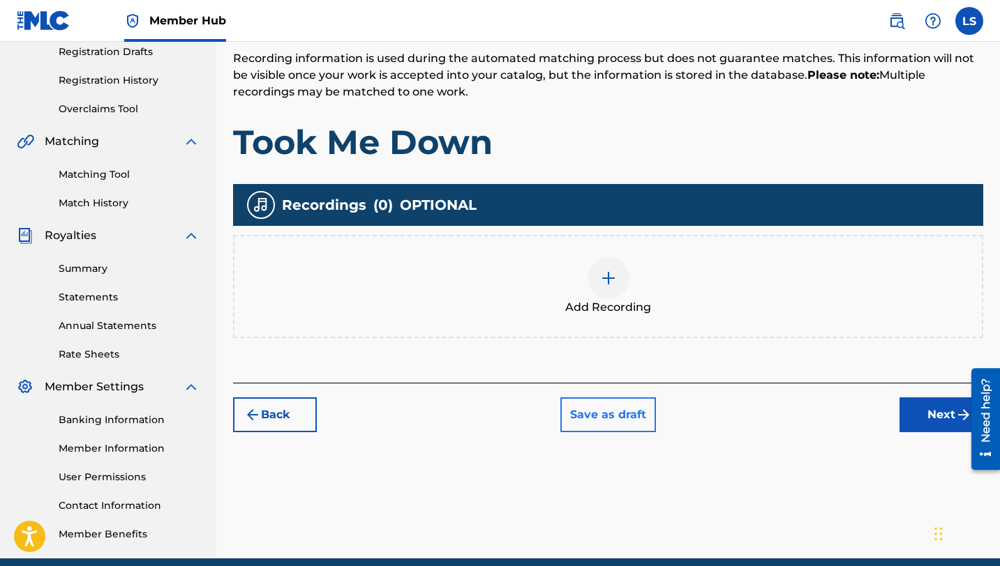
scroll to position [299, 0]
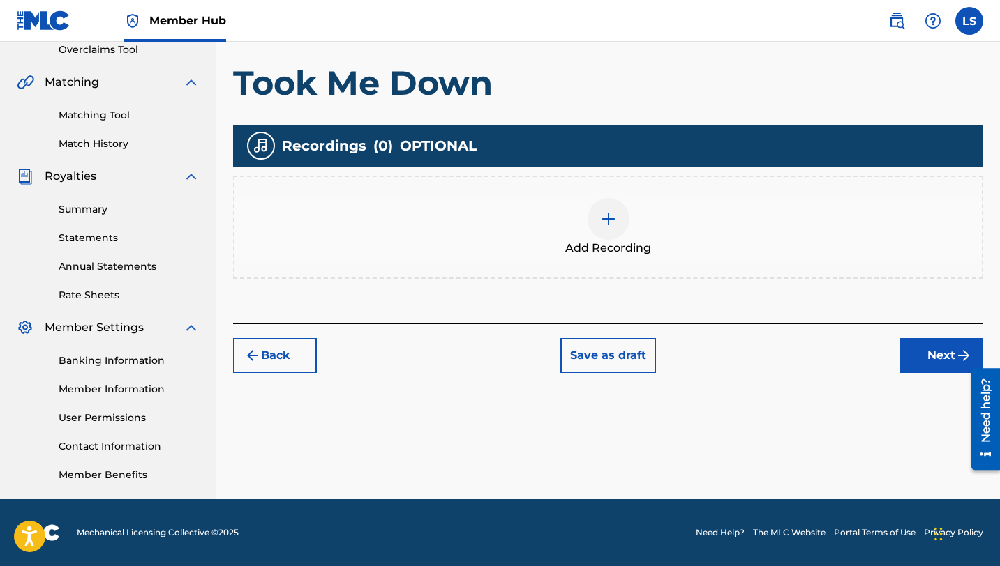
click at [612, 207] on div at bounding box center [608, 219] width 42 height 42
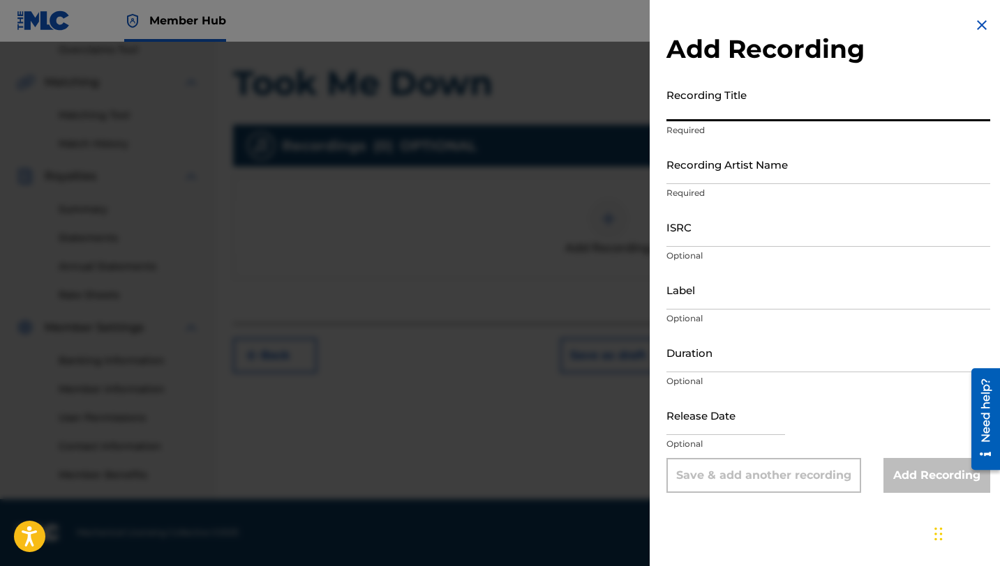
click at [721, 108] on input "Recording Title" at bounding box center [828, 102] width 324 height 40
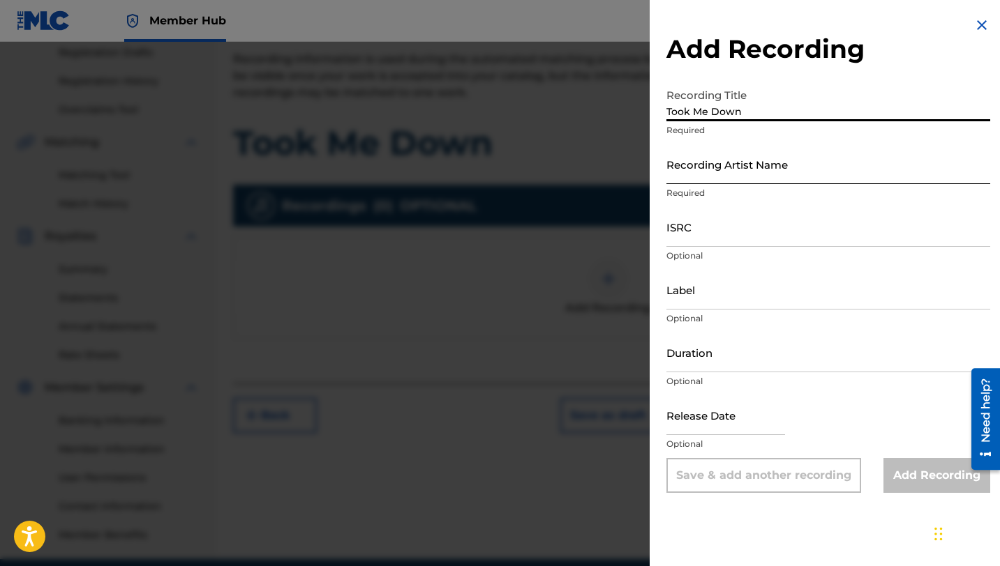
scroll to position [242, 0]
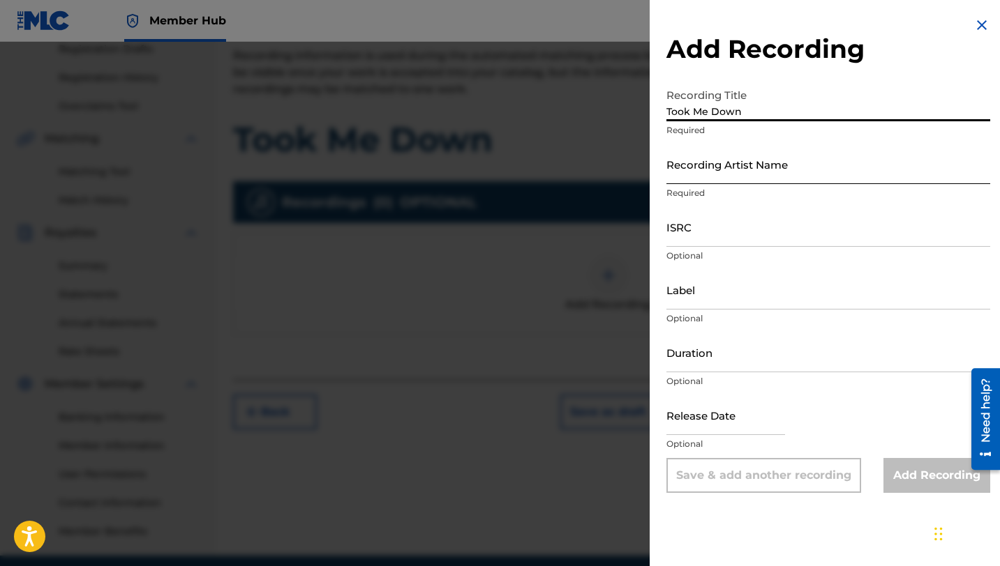
type input "Took Me Down"
click at [799, 178] on input "Recording Artist Name" at bounding box center [828, 164] width 324 height 40
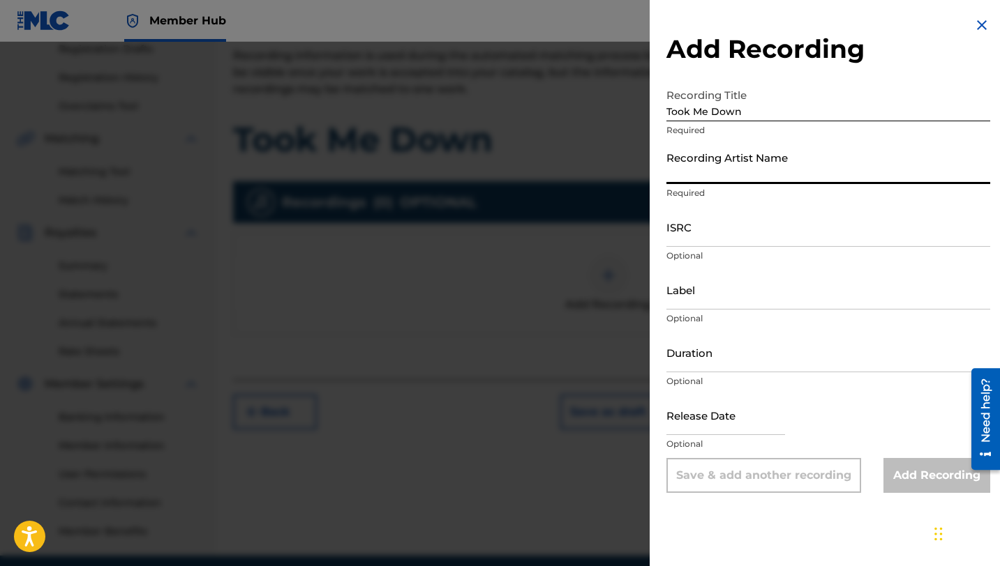
type input "Lusilvio"
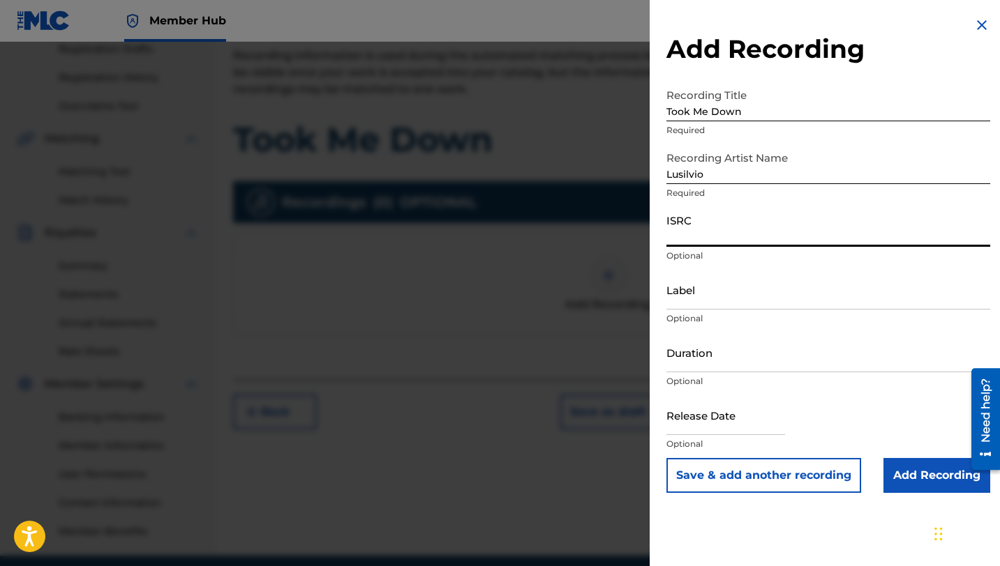
paste input "QZHN72567476"
type input "QZHN72567476"
click at [698, 303] on input "Label" at bounding box center [828, 290] width 324 height 40
type input "[PERSON_NAME] DELIVERY INC"
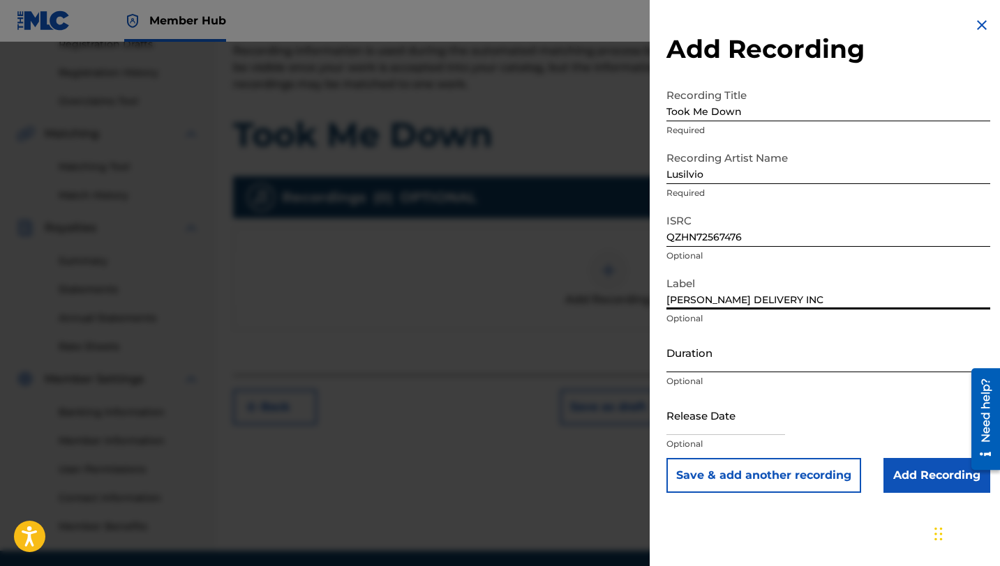
click at [705, 361] on input "Duration" at bounding box center [828, 353] width 324 height 40
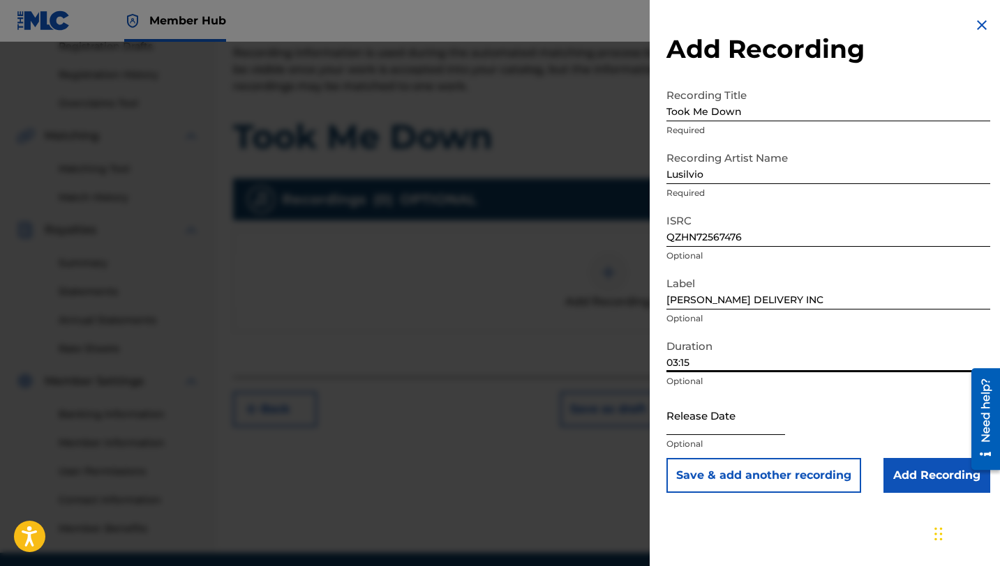
type input "03:15"
click at [680, 423] on input "text" at bounding box center [725, 416] width 119 height 40
select select "8"
select select "2025"
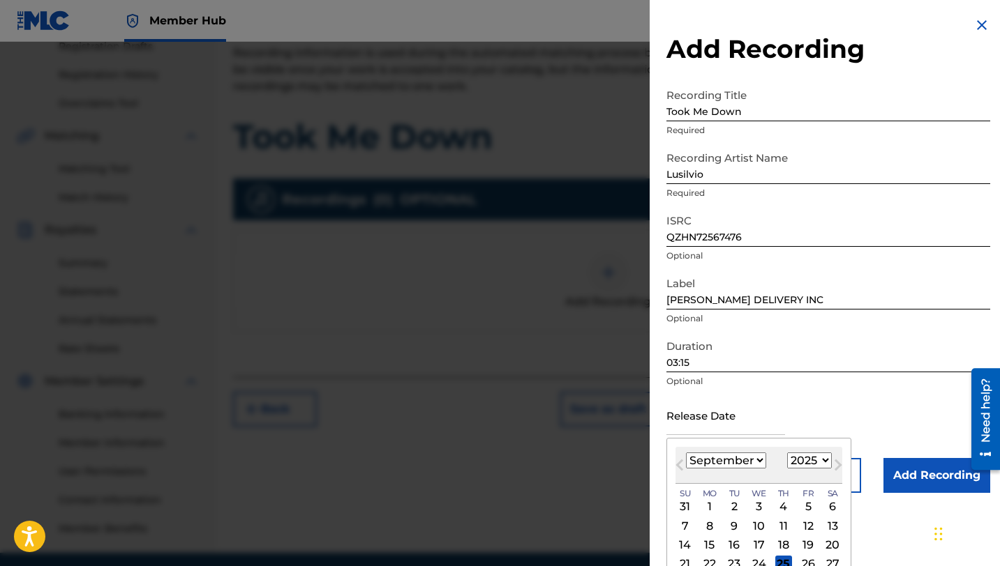
click at [755, 463] on select "January February March April May June July August September October November De…" at bounding box center [726, 461] width 80 height 16
select select "1"
click at [686, 453] on select "January February March April May June July August September October November De…" at bounding box center [726, 461] width 80 height 16
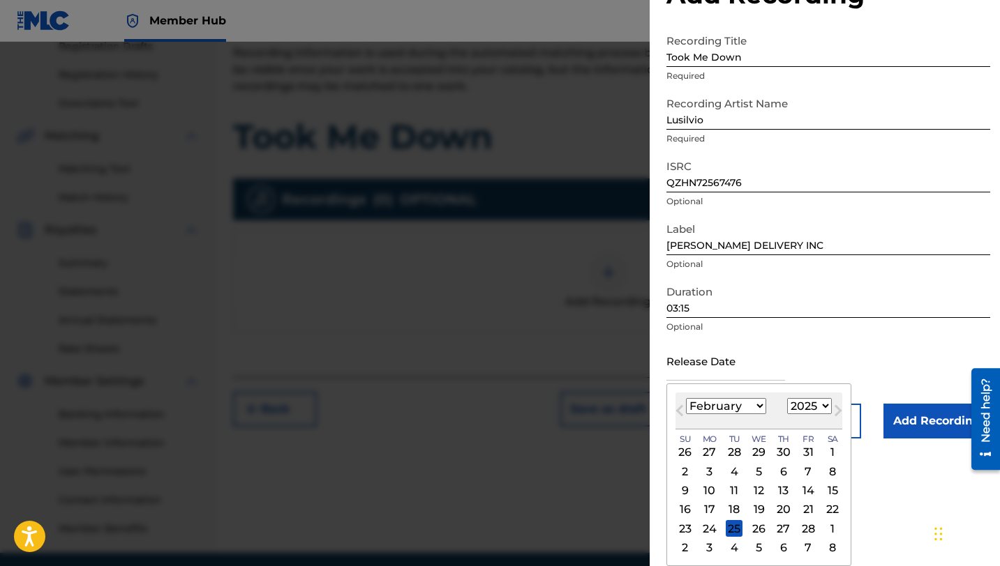
click at [804, 530] on div "28" at bounding box center [807, 528] width 17 height 17
type input "[DATE]"
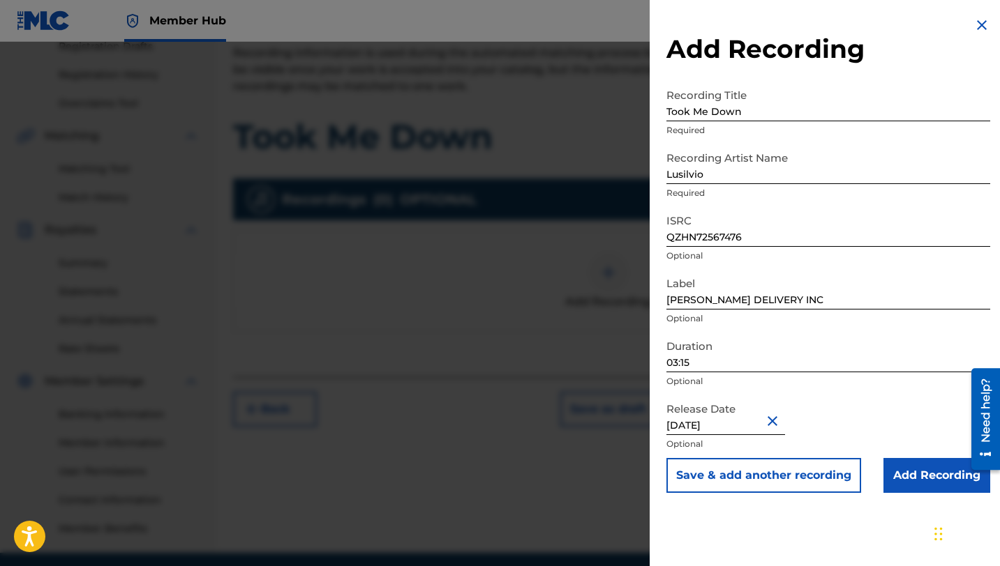
scroll to position [0, 0]
click at [918, 477] on input "Add Recording" at bounding box center [936, 475] width 107 height 35
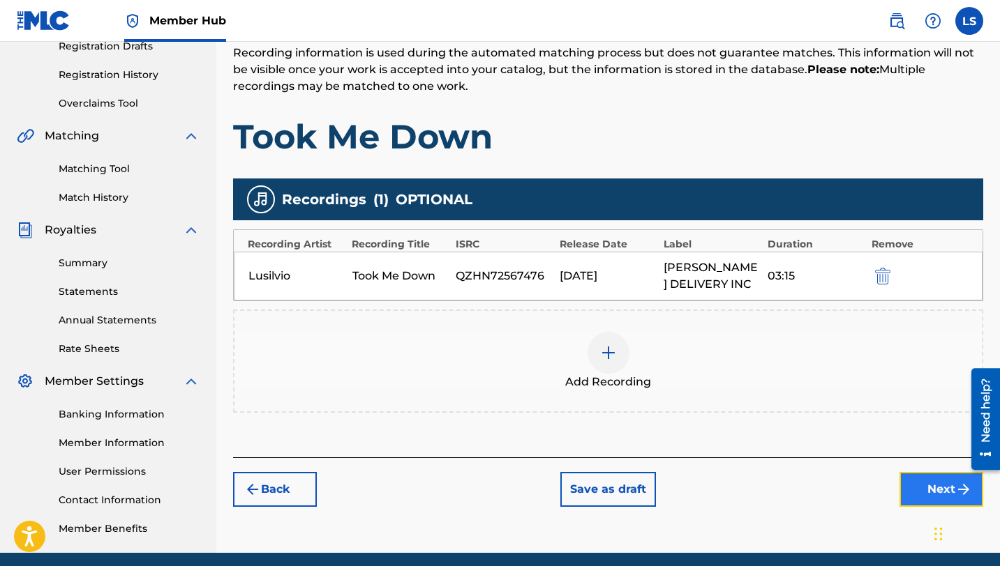
click at [914, 483] on button "Next" at bounding box center [941, 489] width 84 height 35
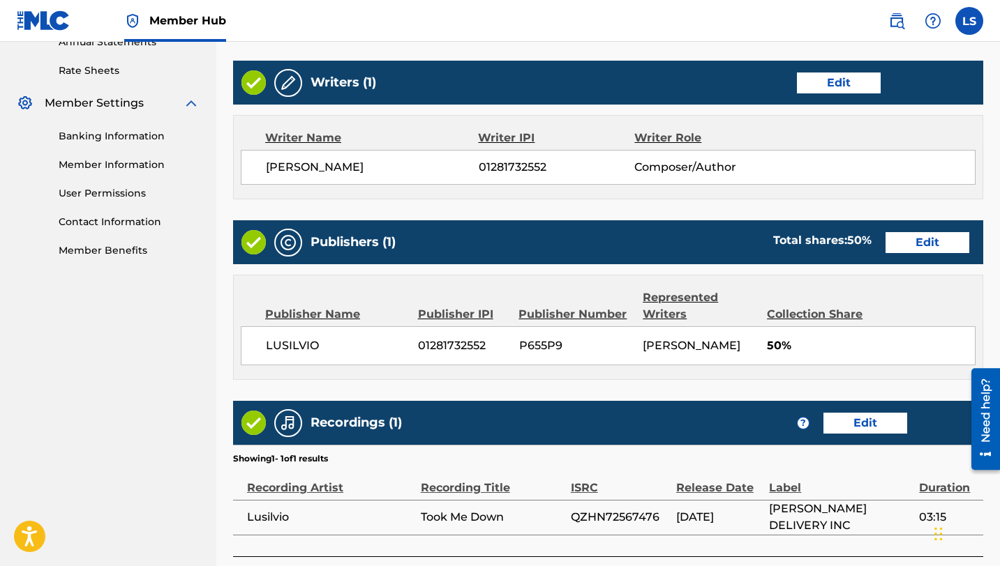
scroll to position [629, 0]
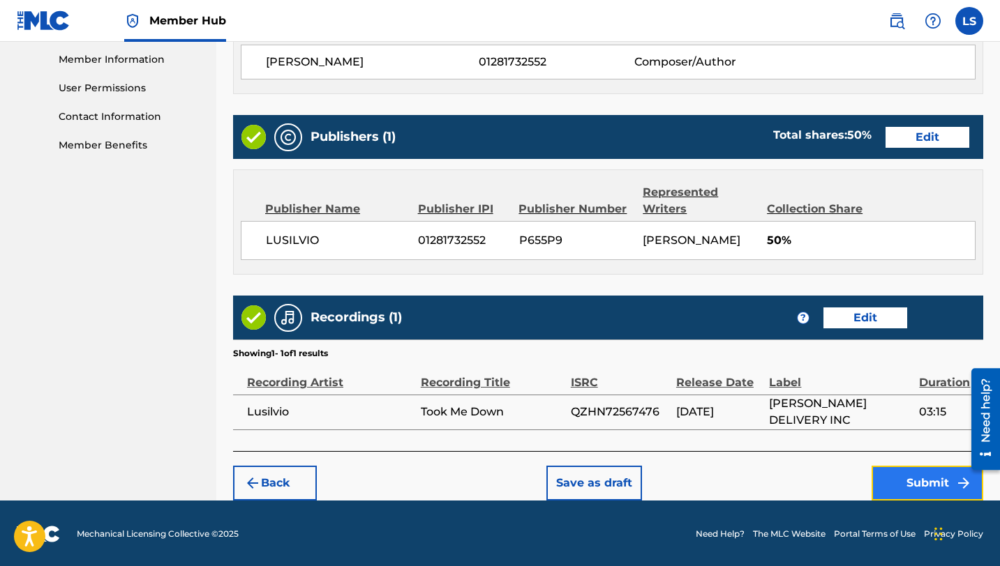
click at [917, 472] on button "Submit" at bounding box center [927, 483] width 112 height 35
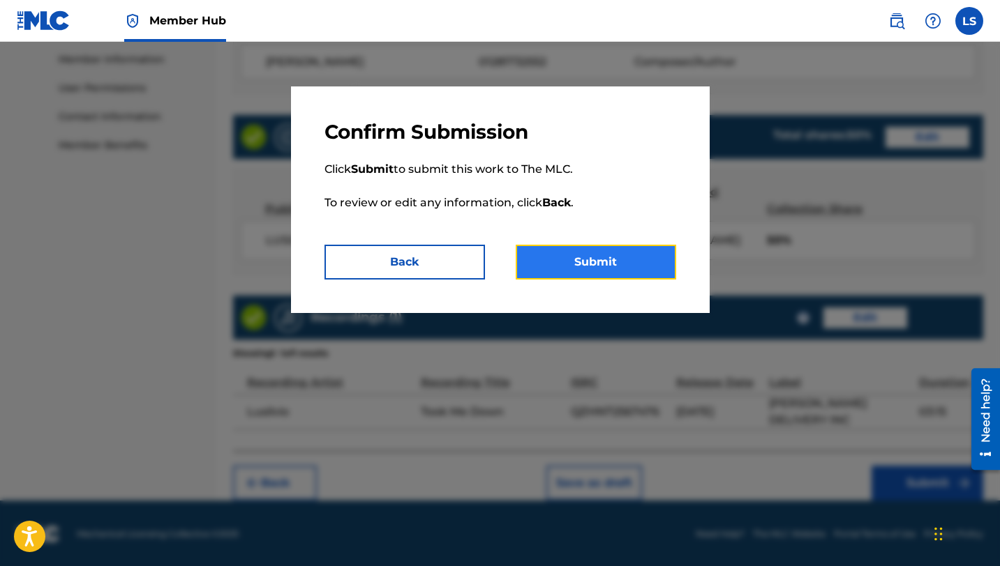
click at [595, 262] on button "Submit" at bounding box center [596, 262] width 160 height 35
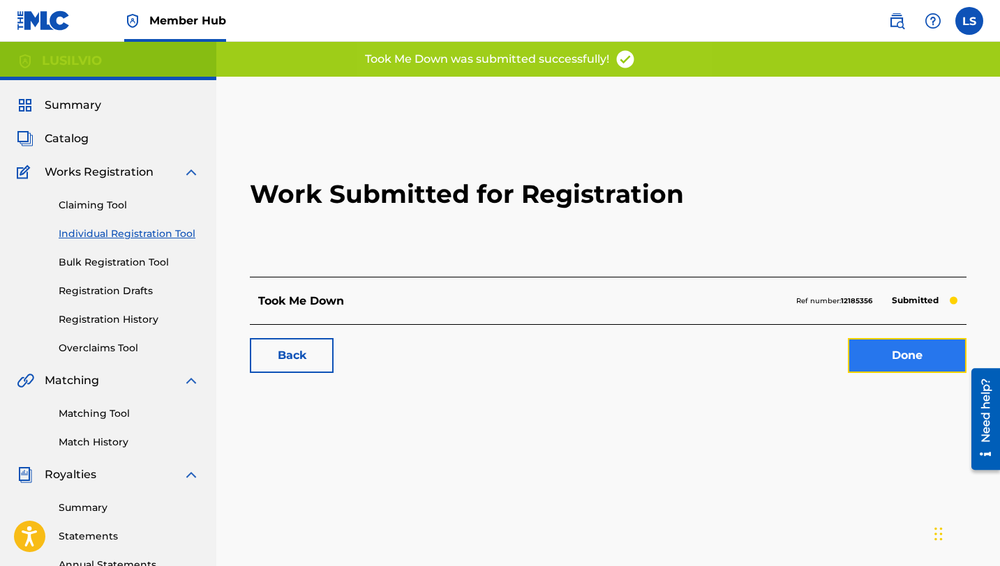
click at [898, 352] on link "Done" at bounding box center [907, 355] width 119 height 35
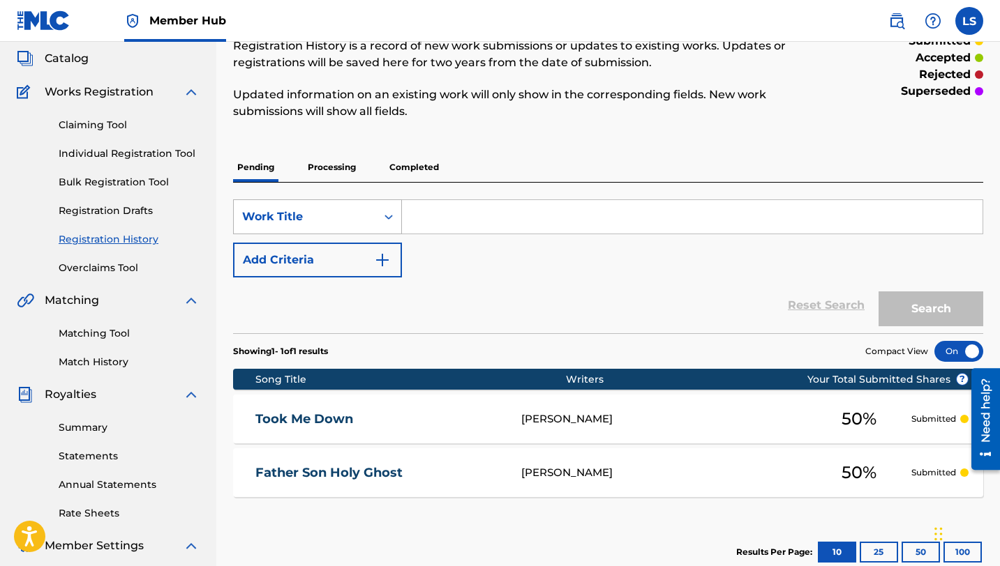
scroll to position [77, 0]
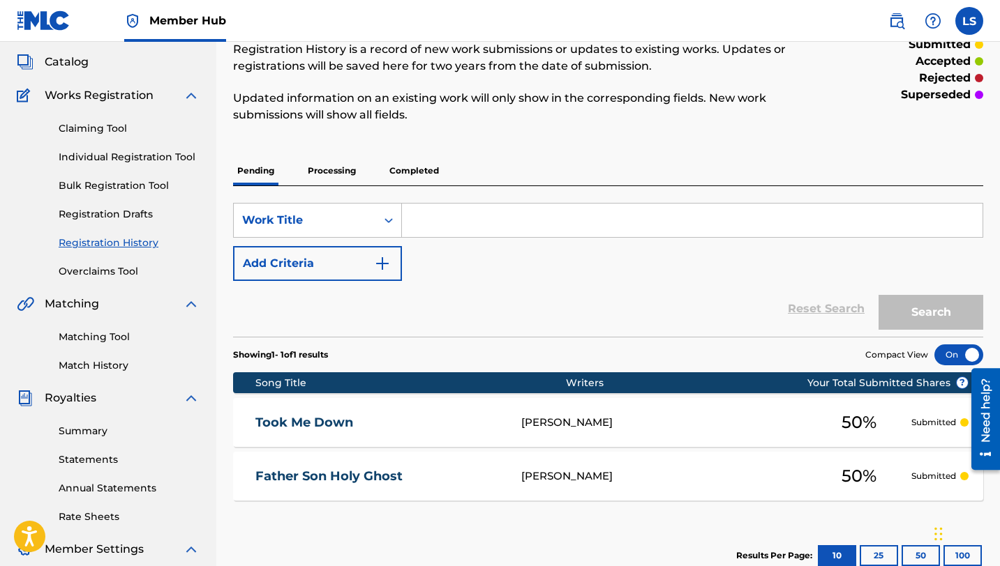
click at [450, 226] on input "Search Form" at bounding box center [692, 220] width 580 height 33
click at [110, 241] on link "Registration History" at bounding box center [129, 243] width 141 height 15
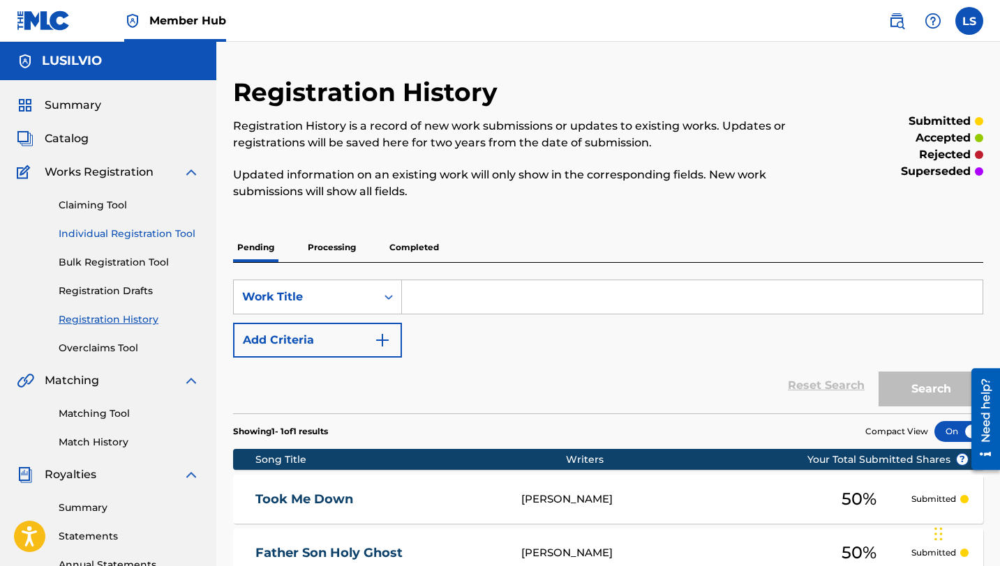
click at [113, 233] on link "Individual Registration Tool" at bounding box center [129, 234] width 141 height 15
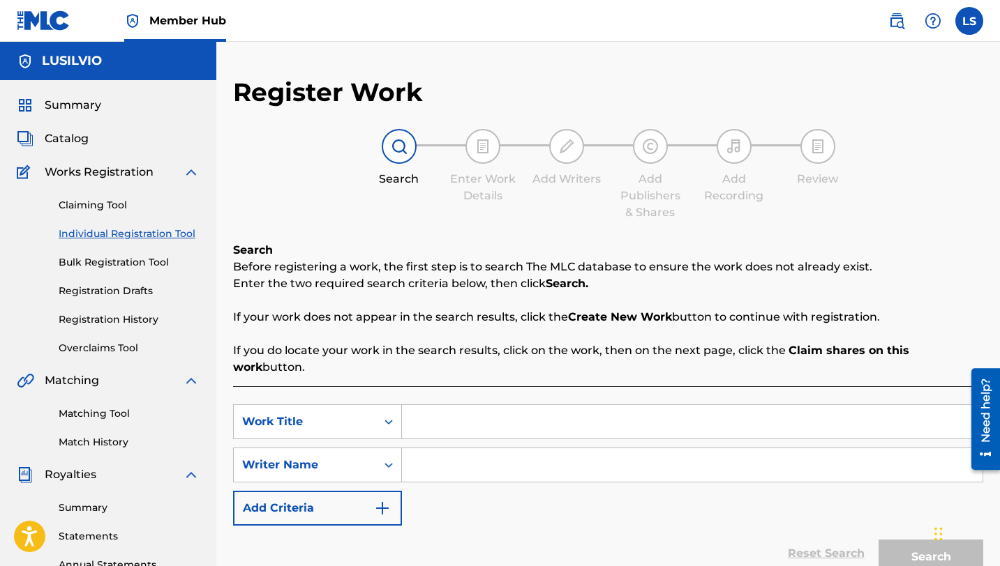
scroll to position [1, 0]
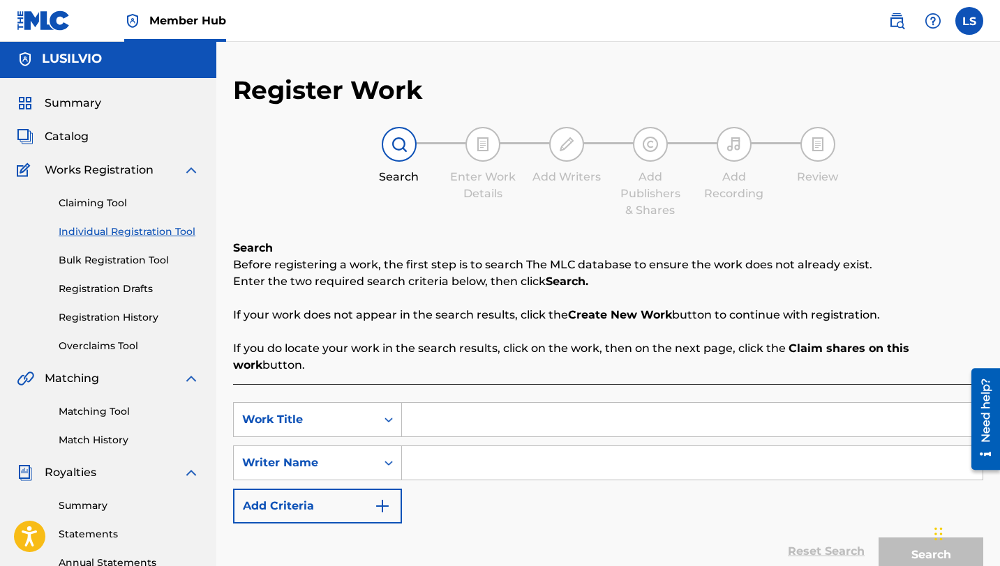
click at [477, 403] on input "Search Form" at bounding box center [692, 419] width 580 height 33
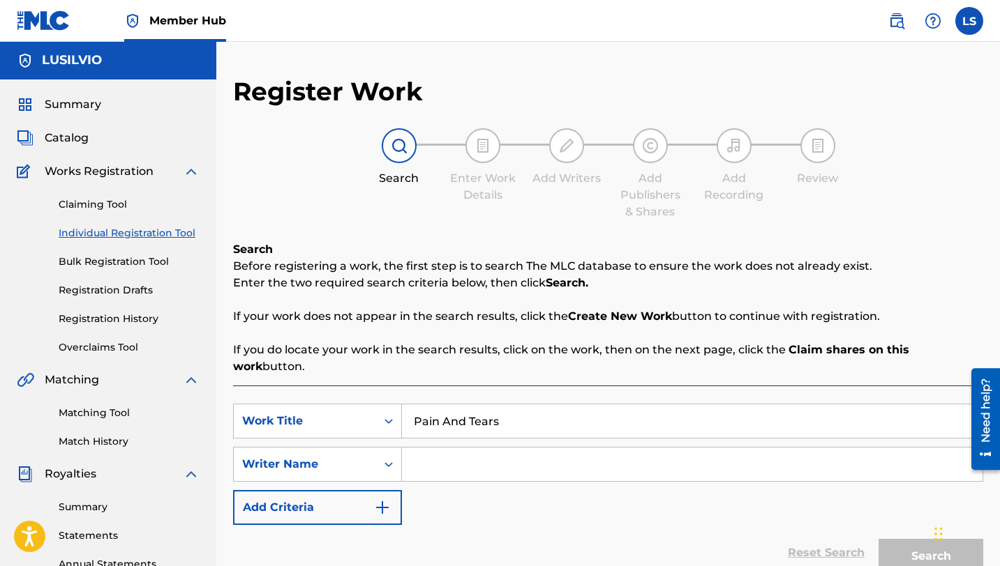
type input "Pain And Tears"
click at [488, 448] on input "Search Form" at bounding box center [692, 464] width 580 height 33
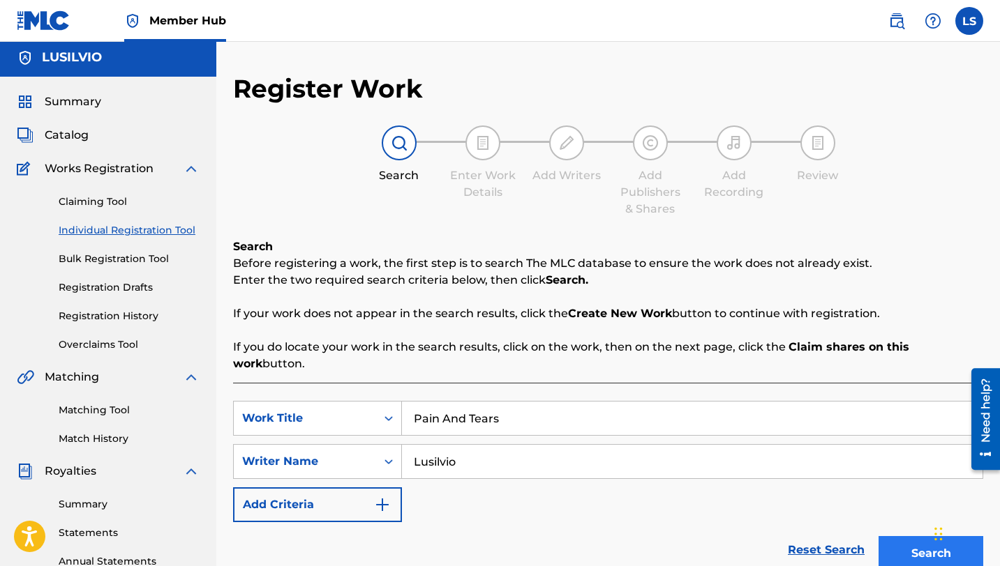
type input "Lusilvio"
click at [890, 536] on button "Search" at bounding box center [930, 553] width 105 height 35
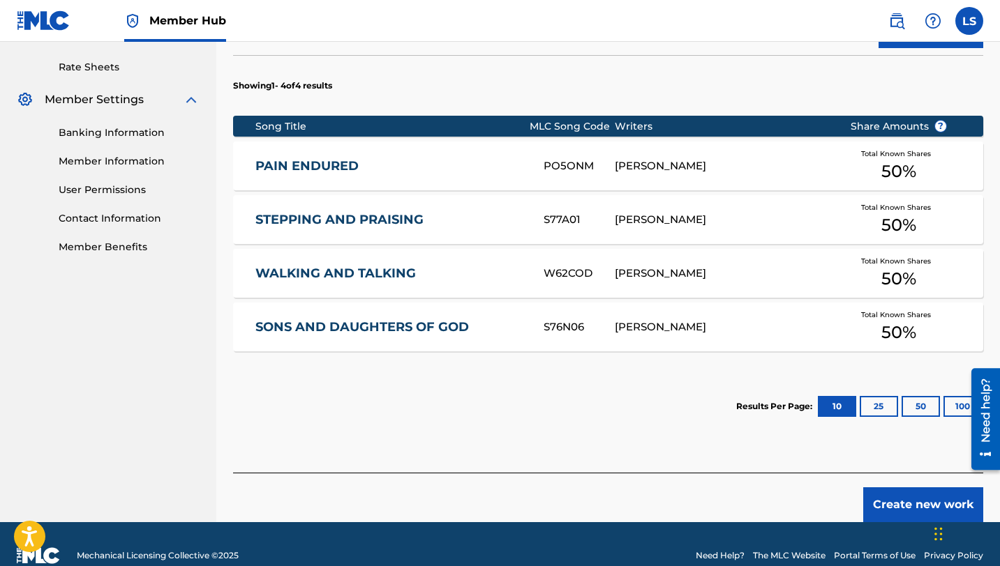
scroll to position [533, 0]
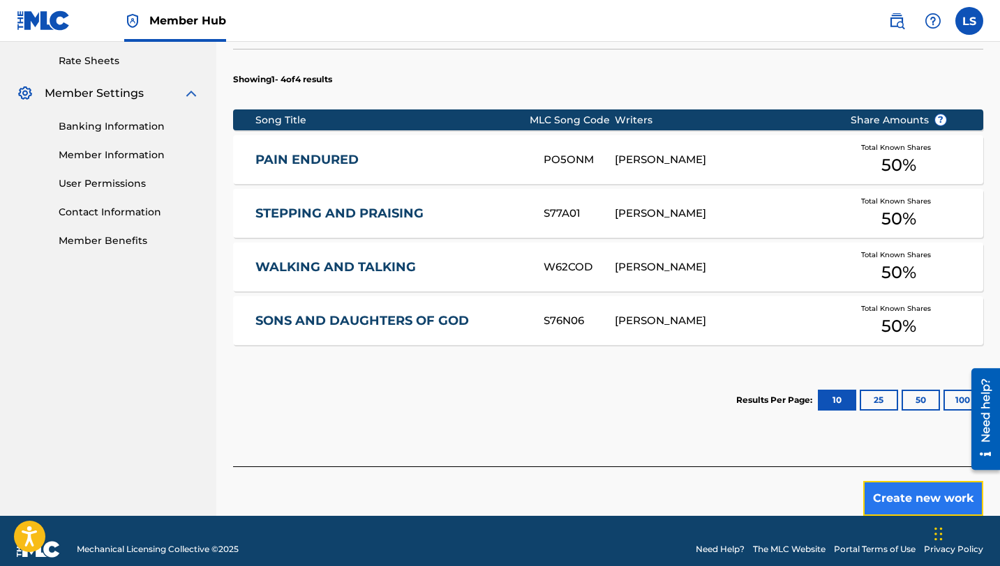
click at [923, 481] on button "Create new work" at bounding box center [923, 498] width 120 height 35
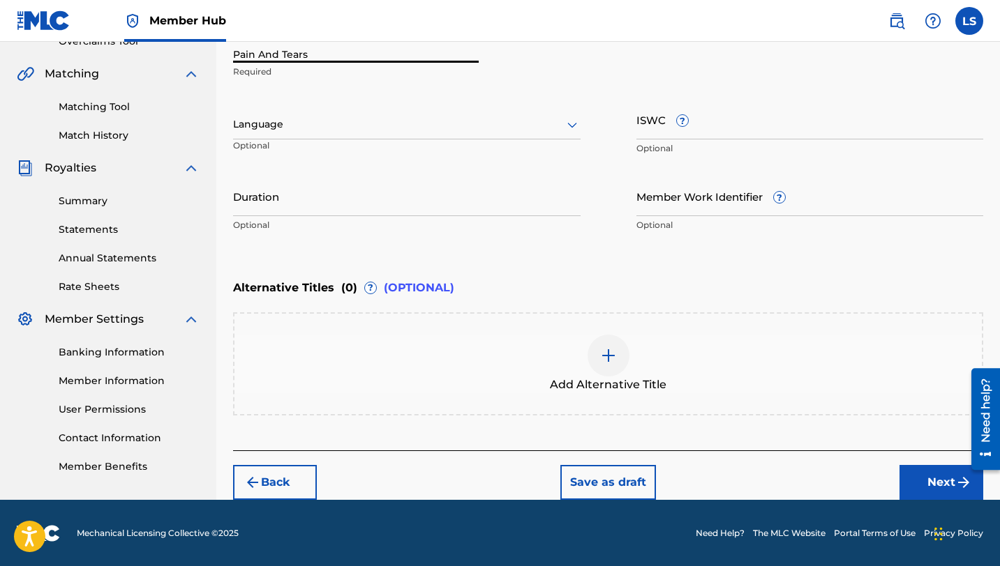
drag, startPoint x: 313, startPoint y: 55, endPoint x: 167, endPoint y: 56, distance: 146.5
click at [167, 56] on main "LUSILVIO Summary Catalog Works Registration Claiming Tool Individual Registrati…" at bounding box center [500, 117] width 1000 height 765
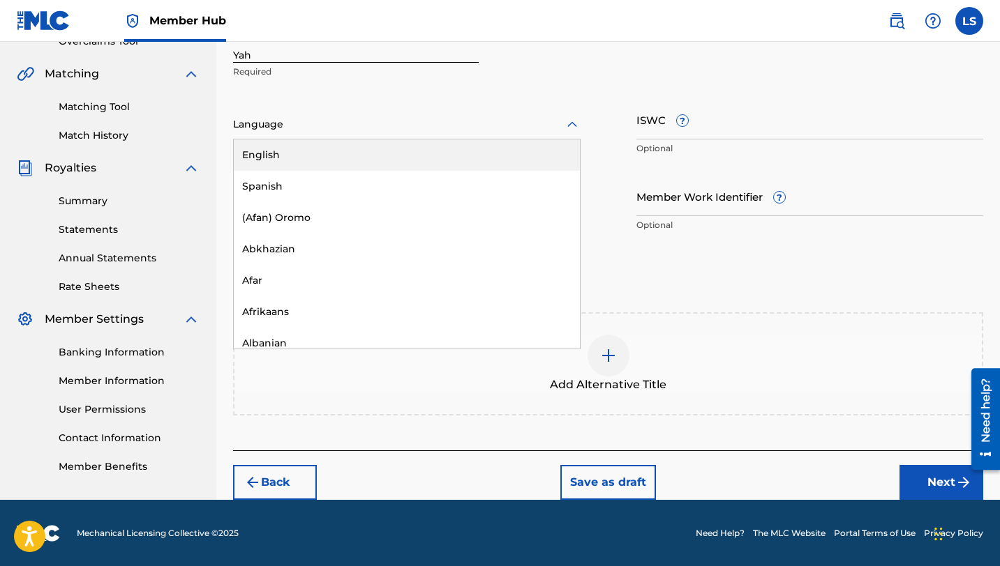
click at [300, 126] on div at bounding box center [406, 124] width 347 height 17
click at [312, 146] on div "English" at bounding box center [407, 155] width 346 height 31
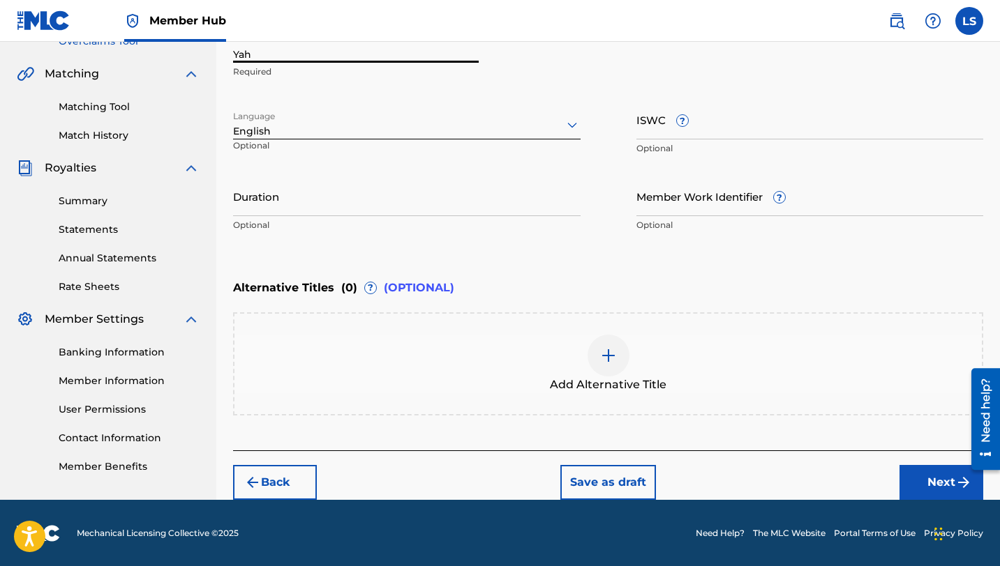
drag, startPoint x: 281, startPoint y: 53, endPoint x: 139, endPoint y: 47, distance: 142.4
click at [139, 47] on main "LUSILVIO Summary Catalog Works Registration Claiming Tool Individual Registrati…" at bounding box center [500, 117] width 1000 height 765
type input "So Sky"
click at [283, 208] on input "Duration" at bounding box center [406, 196] width 347 height 40
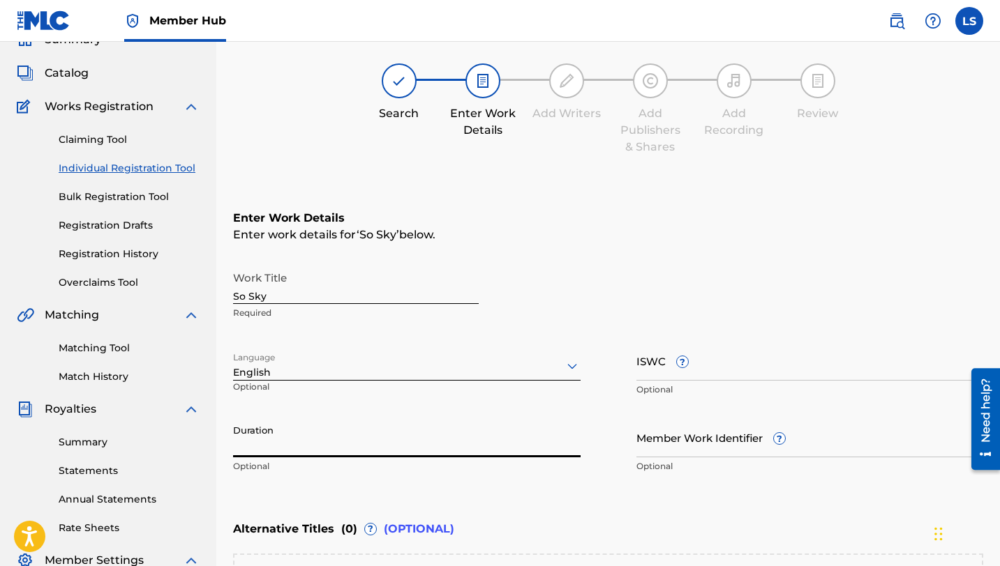
scroll to position [60, 0]
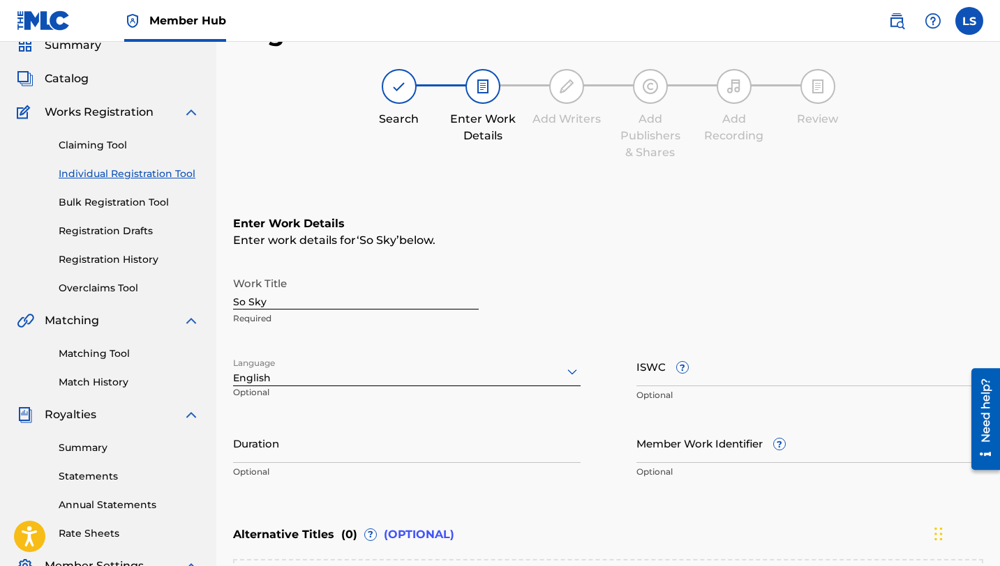
click at [124, 173] on link "Individual Registration Tool" at bounding box center [129, 174] width 141 height 15
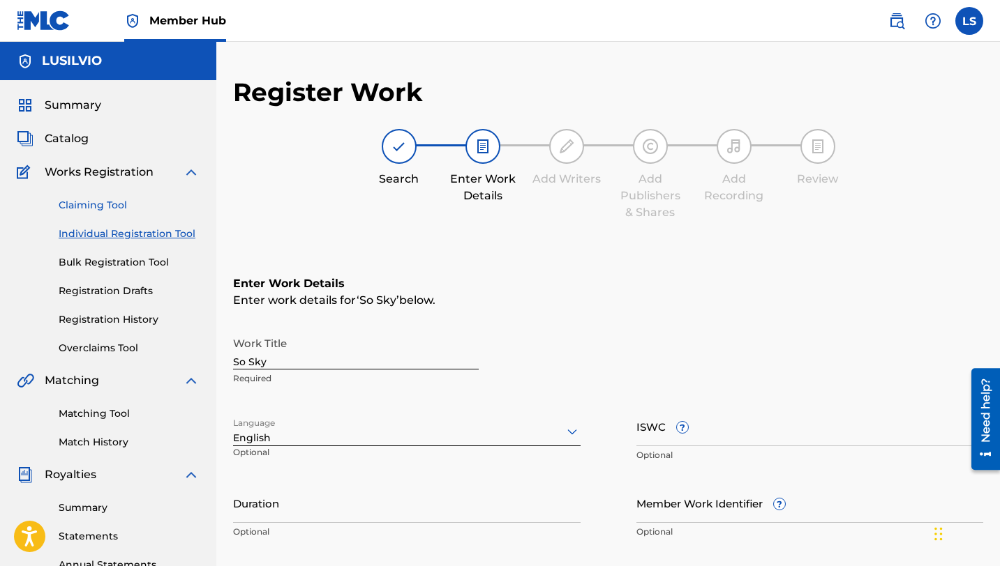
scroll to position [33, 0]
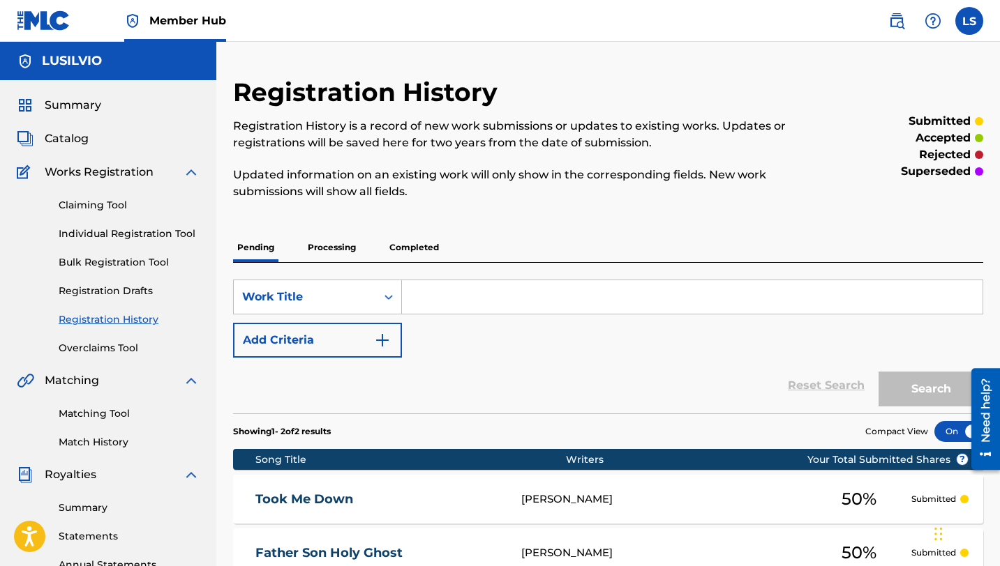
click at [495, 299] on input "Search Form" at bounding box center [692, 296] width 580 height 33
type input "So Sky"
click at [892, 396] on button "Search" at bounding box center [930, 389] width 105 height 35
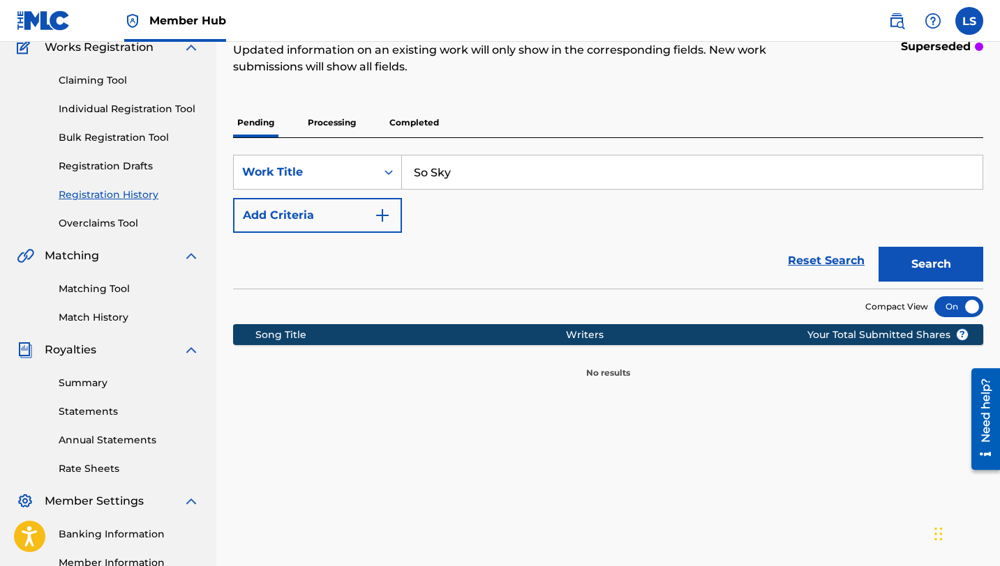
scroll to position [123, 0]
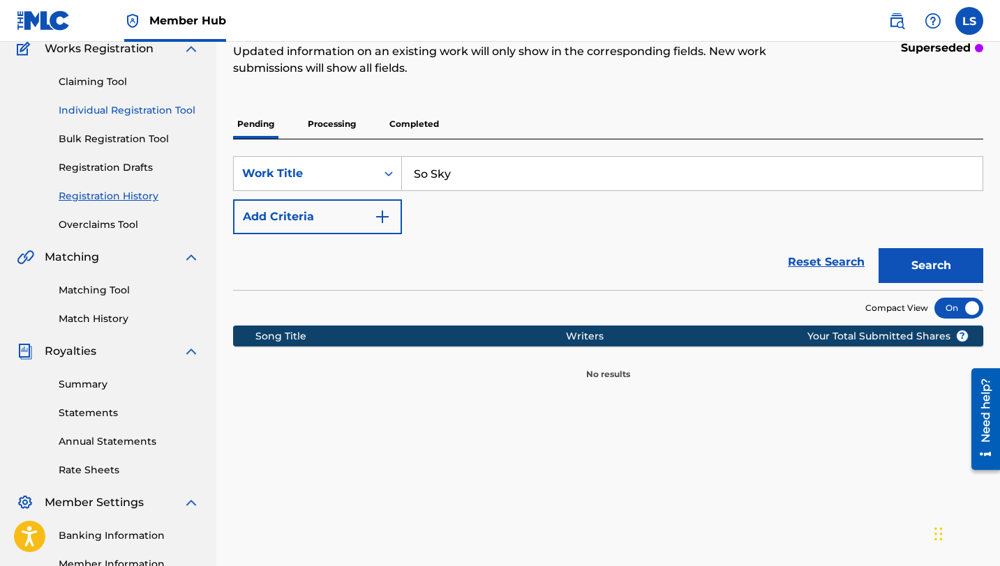
click at [100, 115] on link "Individual Registration Tool" at bounding box center [129, 110] width 141 height 15
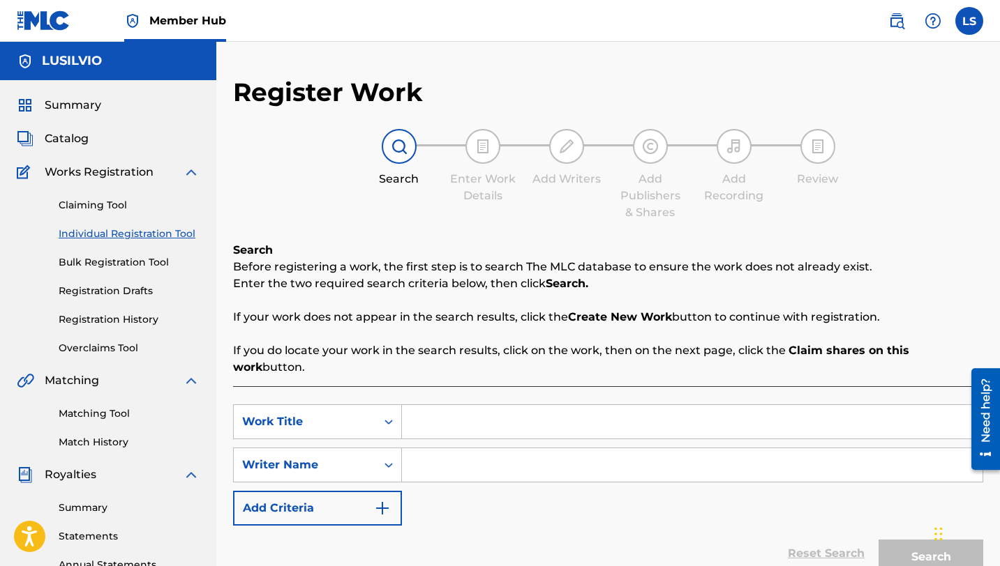
click at [550, 409] on input "Search Form" at bounding box center [692, 421] width 580 height 33
click at [441, 405] on input "So Sky" at bounding box center [692, 421] width 580 height 33
click at [785, 410] on input "So Sky" at bounding box center [692, 421] width 580 height 33
type input "So Sky"
click at [793, 449] on input "Search Form" at bounding box center [692, 465] width 580 height 33
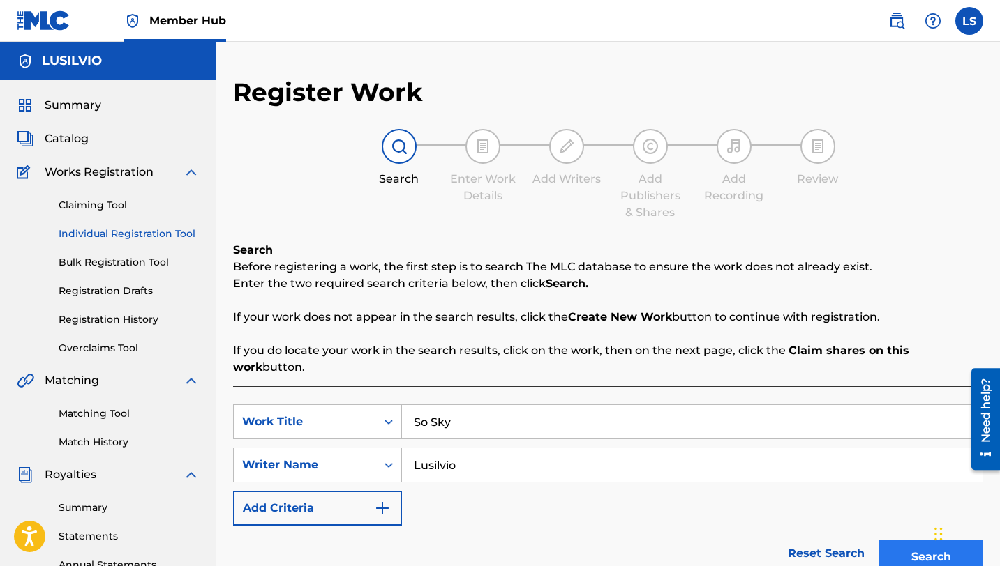
type input "Lusilvio"
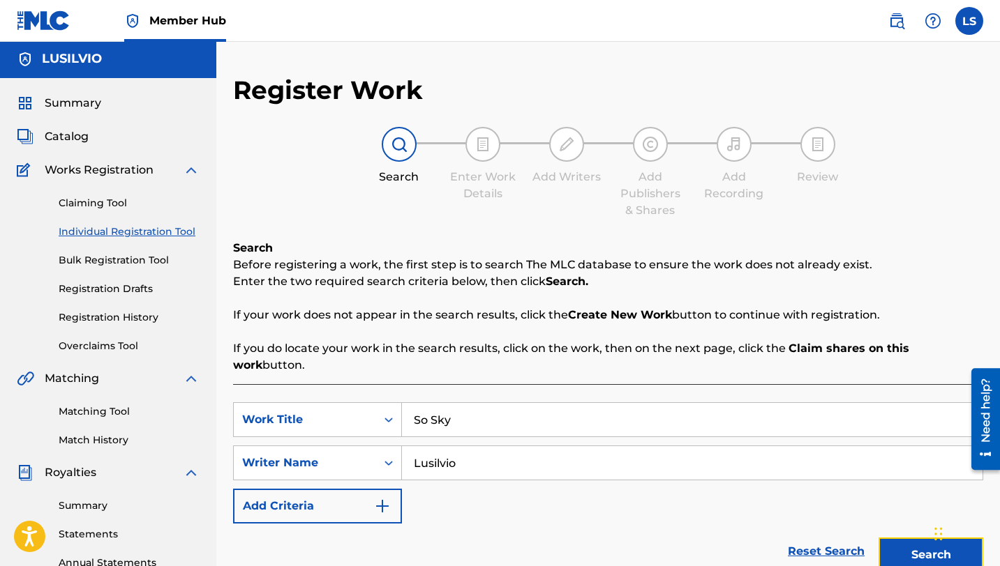
click at [919, 538] on button "Search" at bounding box center [930, 555] width 105 height 35
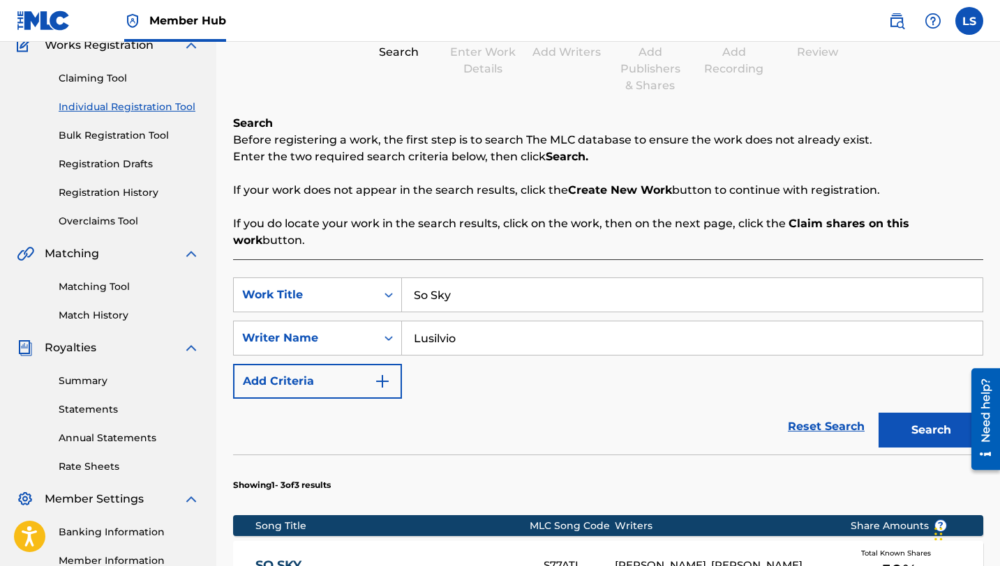
scroll to position [128, 0]
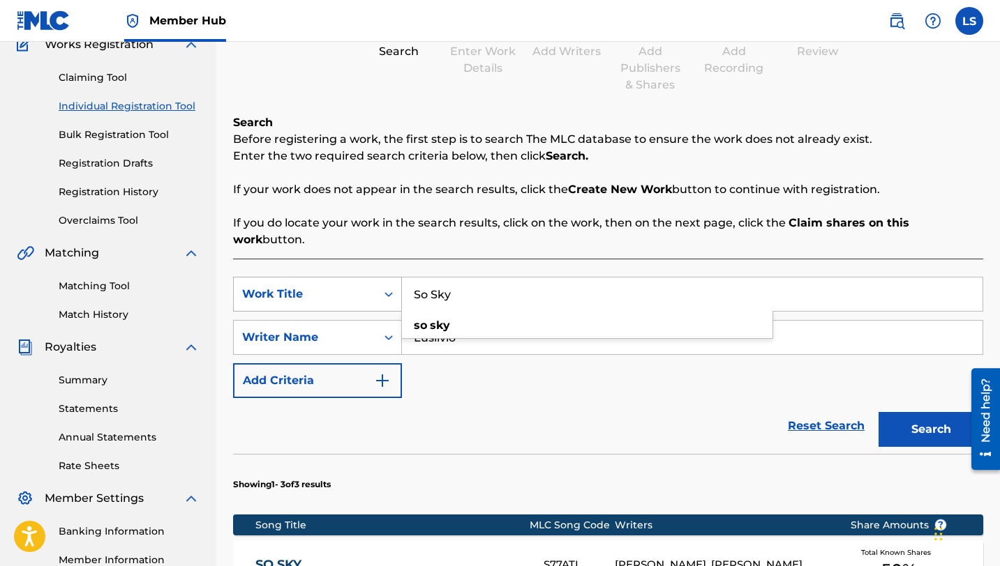
drag, startPoint x: 507, startPoint y: 268, endPoint x: 377, endPoint y: 266, distance: 129.8
click at [378, 277] on div "SearchWithCriteria68b7e084-d6ca-4976-b91c-2ac349dc09d3 Work Title So Sky so sky" at bounding box center [608, 294] width 750 height 35
drag, startPoint x: 437, startPoint y: 281, endPoint x: 501, endPoint y: 283, distance: 64.2
click at [501, 283] on input "MoSo Sky" at bounding box center [692, 294] width 580 height 33
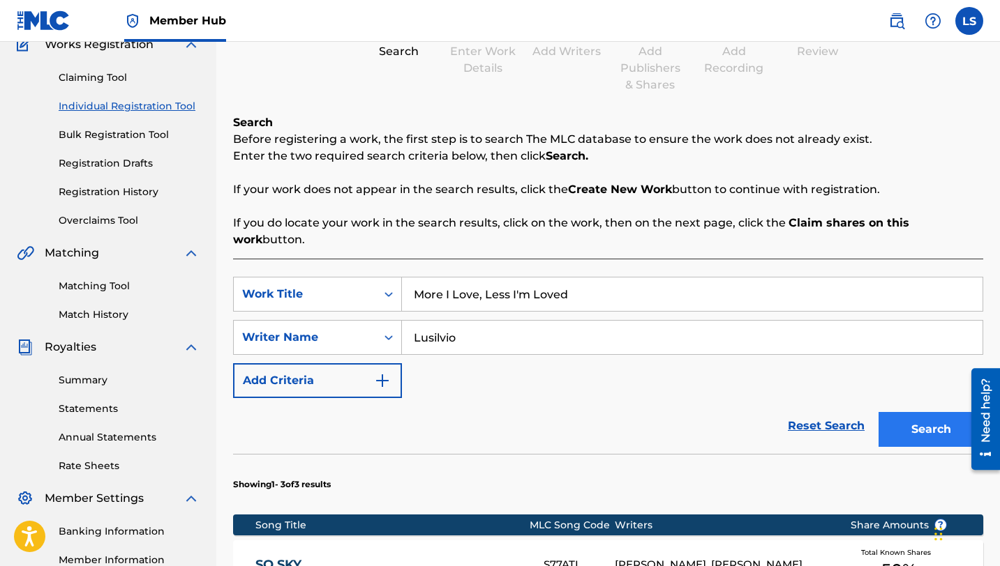
type input "More I Love, Less I'm Loved"
click at [936, 412] on button "Search" at bounding box center [930, 429] width 105 height 35
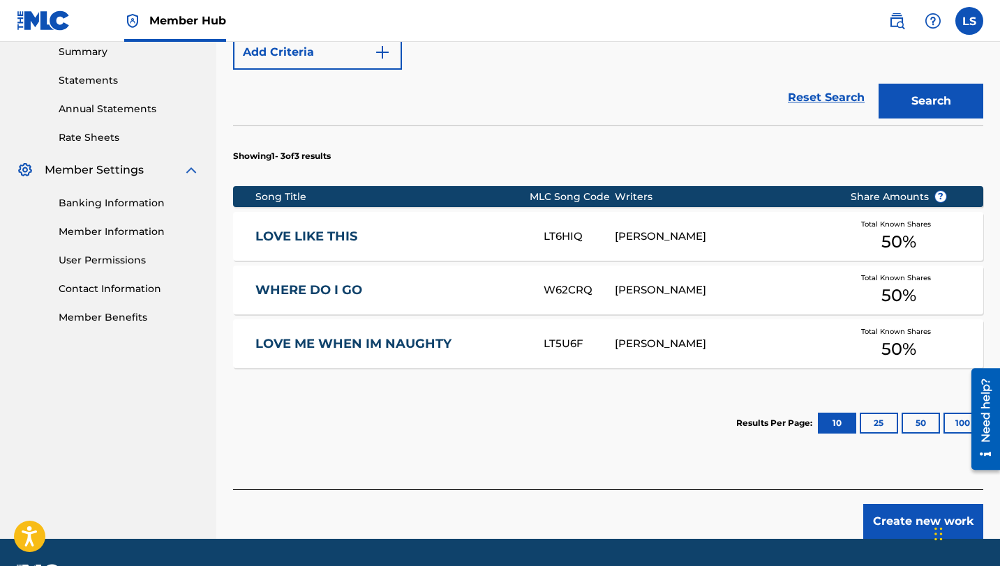
scroll to position [479, 0]
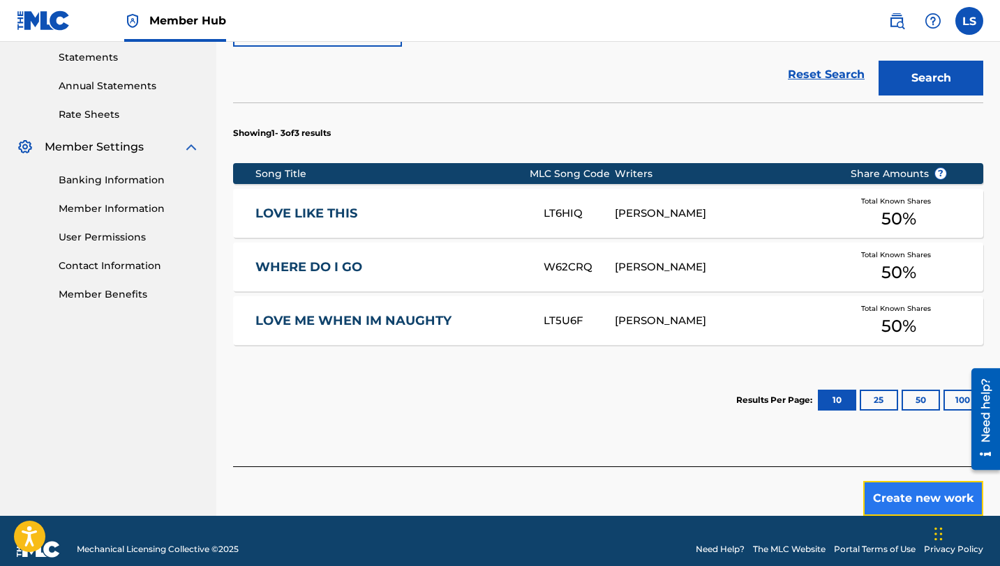
click at [911, 481] on button "Create new work" at bounding box center [923, 498] width 120 height 35
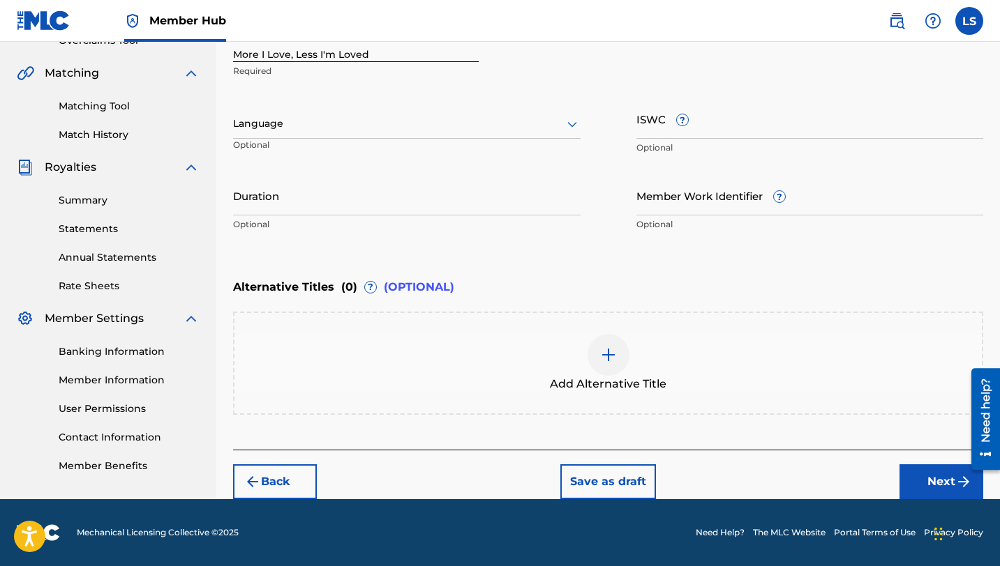
scroll to position [307, 0]
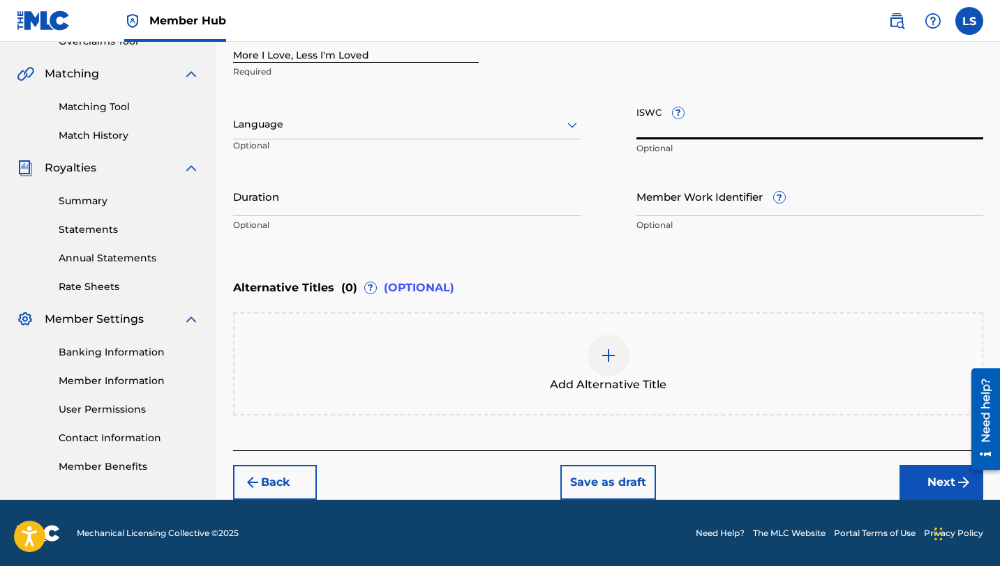
paste input "T3332040225"
type input "T3332040225"
click at [684, 206] on input "Member Work Identifier ?" at bounding box center [809, 196] width 347 height 40
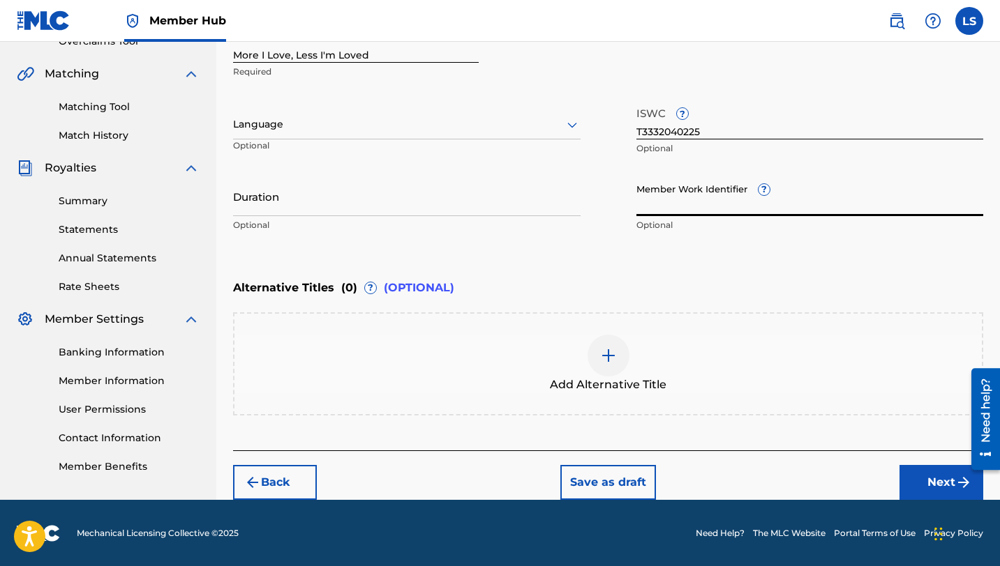
paste input "930687487"
type input "930687487"
click at [254, 202] on input "Duration" at bounding box center [406, 196] width 347 height 40
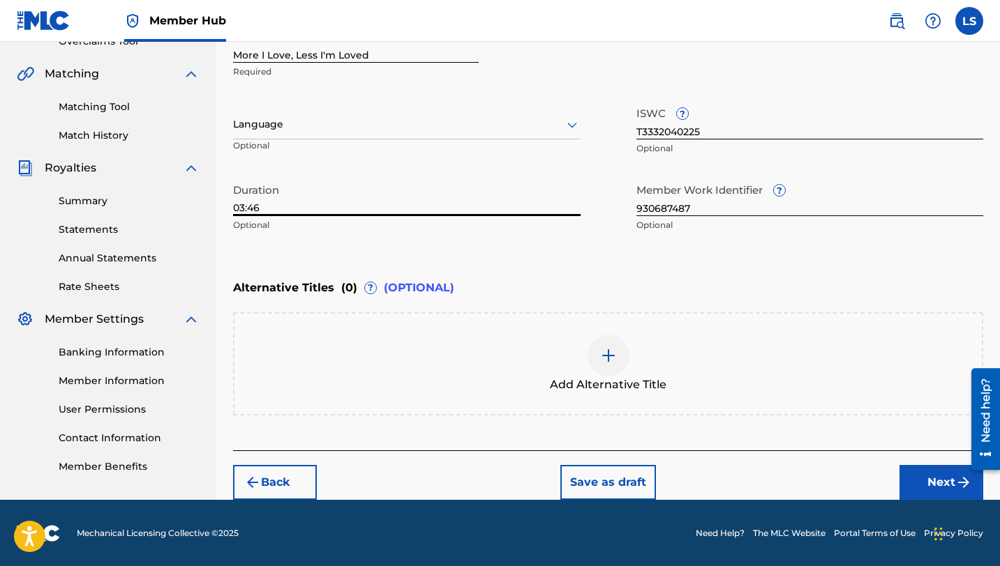
type input "03:46"
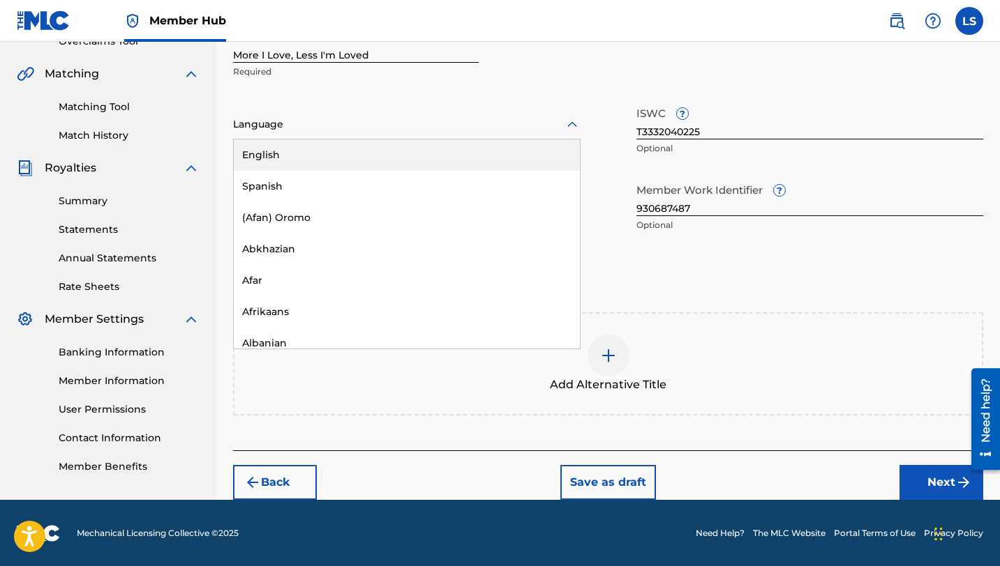
click at [359, 130] on div at bounding box center [406, 124] width 347 height 17
click at [327, 150] on div "English" at bounding box center [407, 155] width 346 height 31
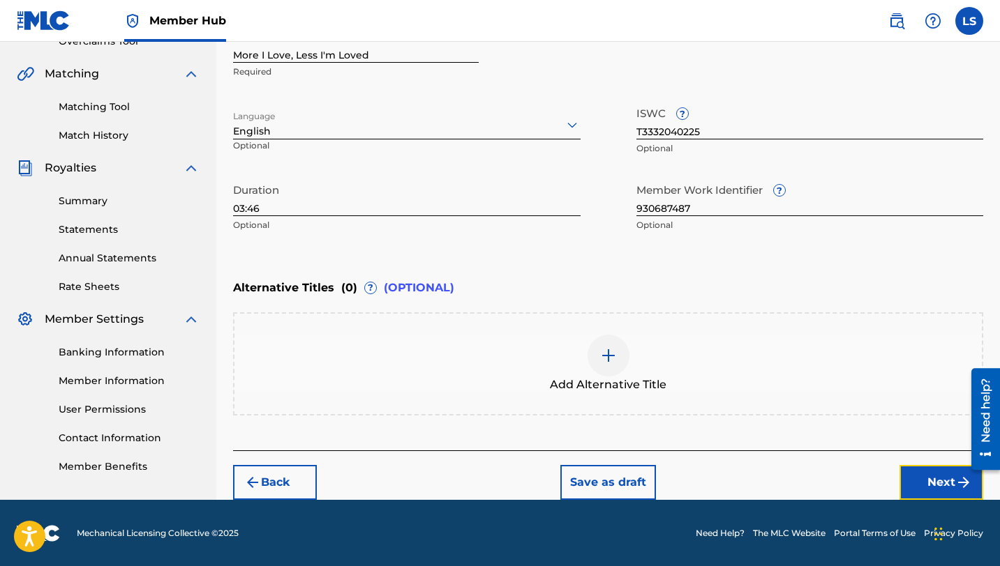
click at [908, 469] on button "Next" at bounding box center [941, 482] width 84 height 35
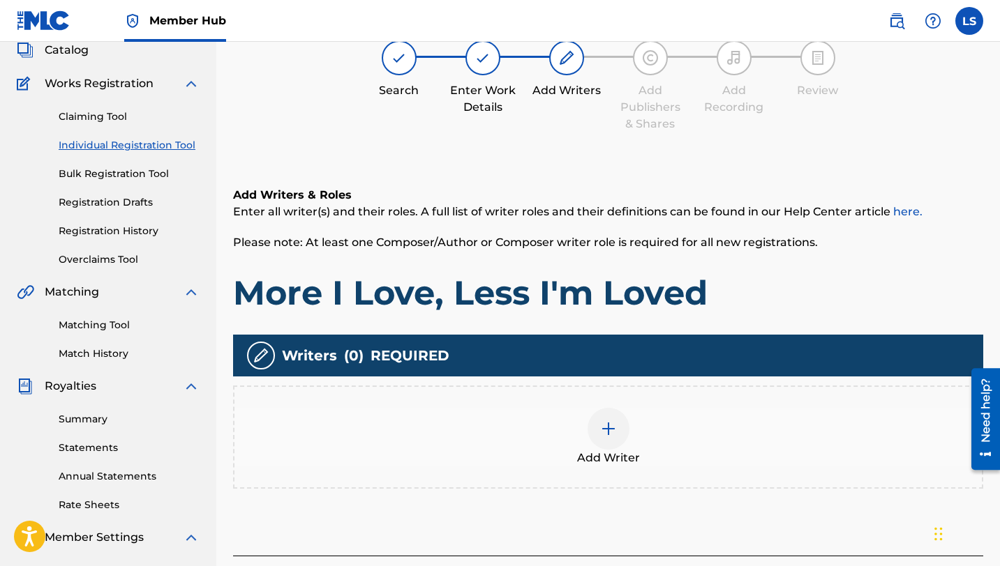
scroll to position [63, 0]
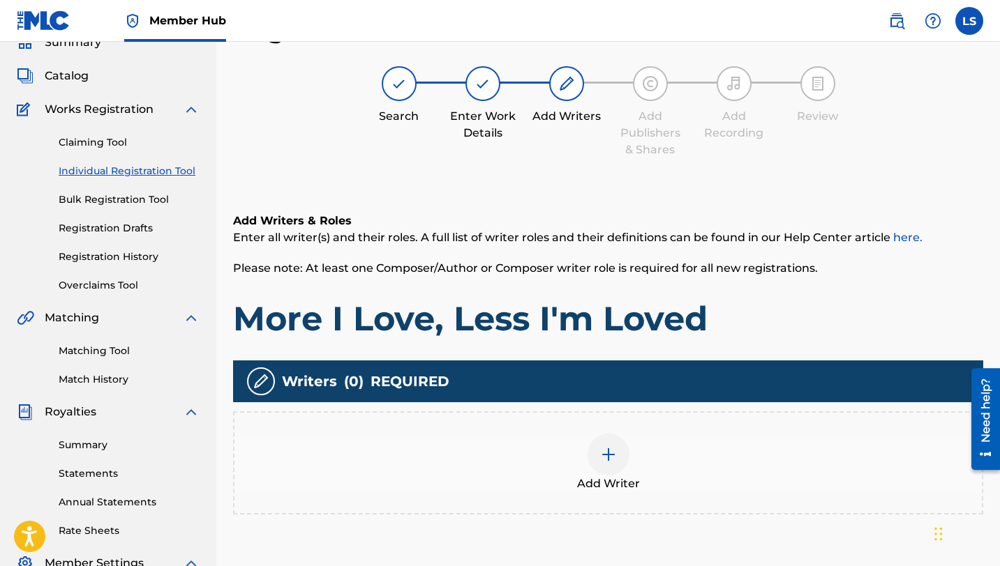
click at [615, 451] on img at bounding box center [608, 454] width 17 height 17
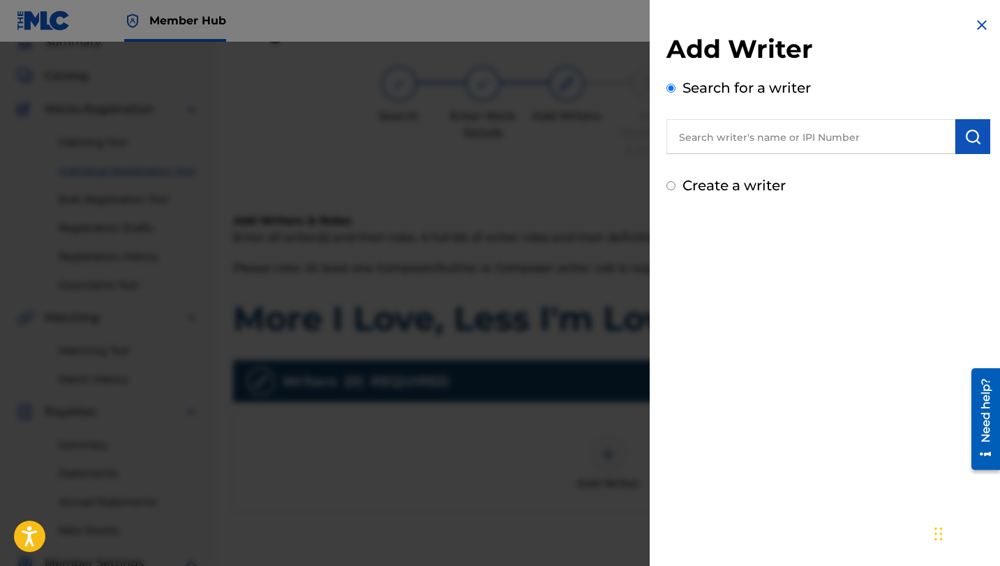
click at [712, 135] on input "text" at bounding box center [810, 136] width 289 height 35
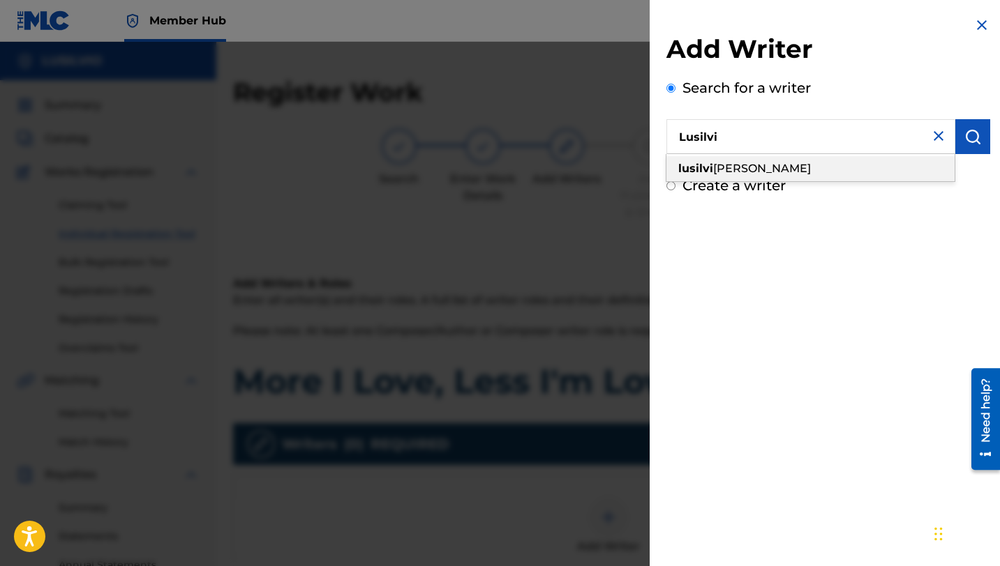
click at [716, 166] on span "[PERSON_NAME]" at bounding box center [762, 168] width 98 height 13
type input "[PERSON_NAME]"
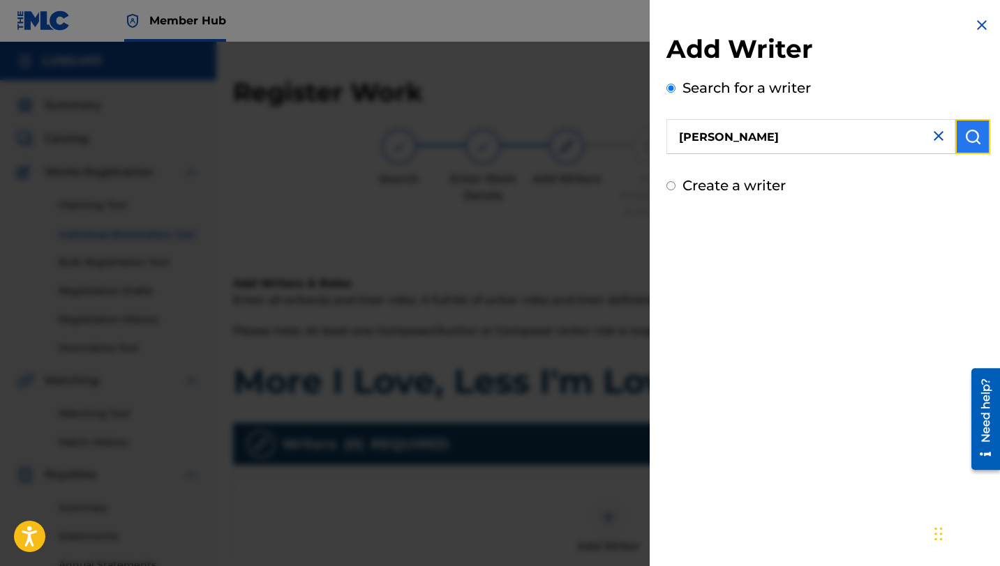
click at [966, 142] on img "submit" at bounding box center [972, 136] width 17 height 17
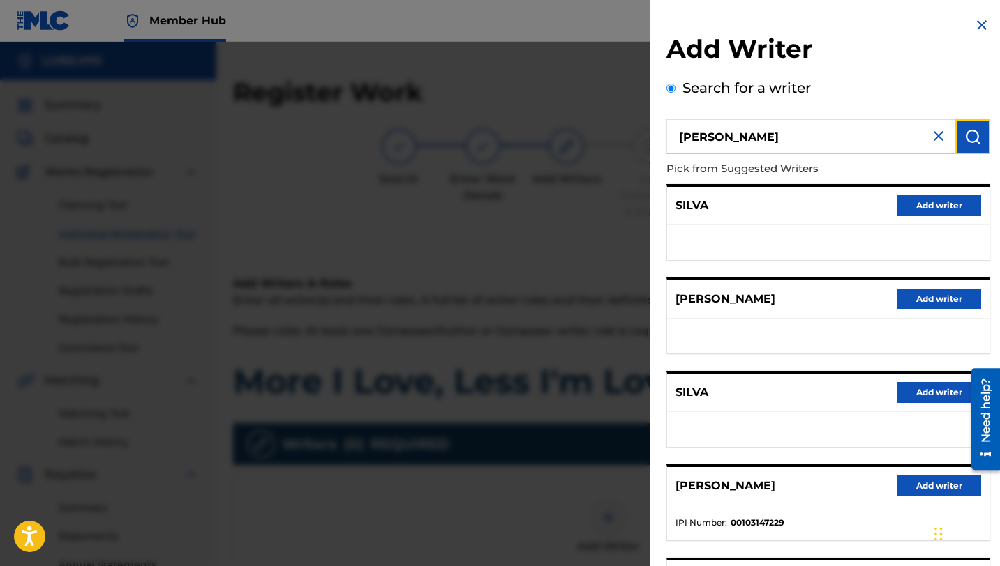
scroll to position [156, 0]
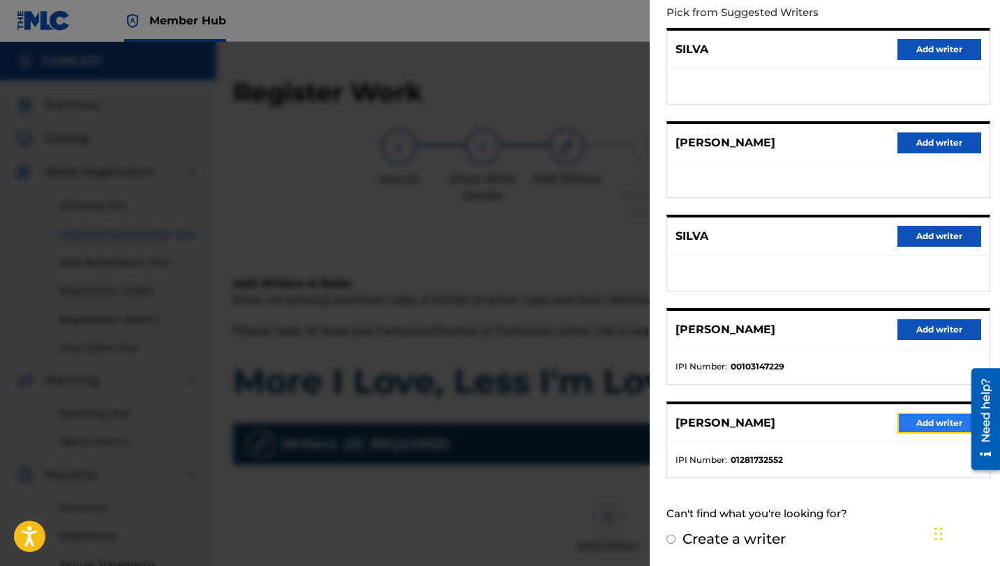
click at [924, 417] on button "Add writer" at bounding box center [939, 423] width 84 height 21
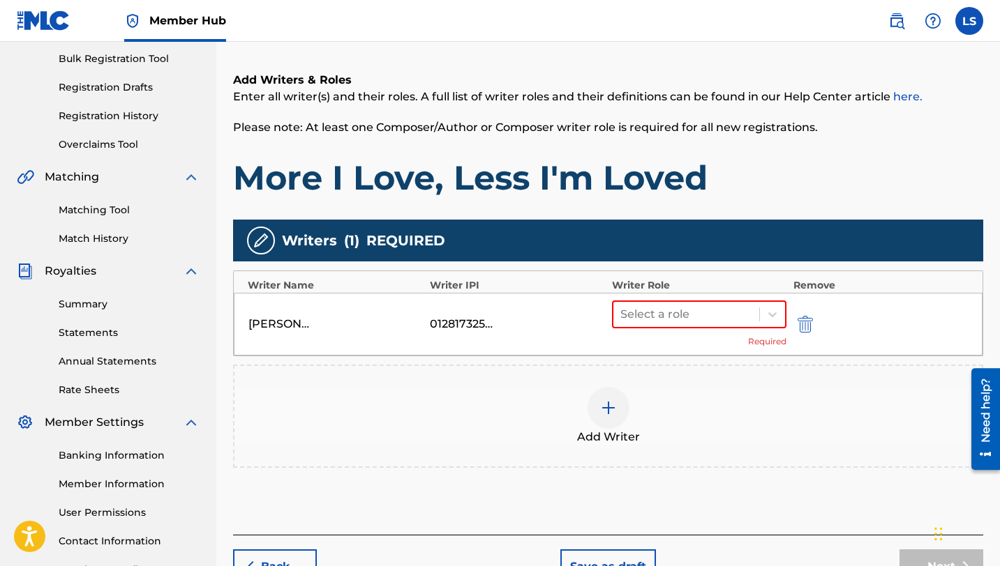
scroll to position [277, 0]
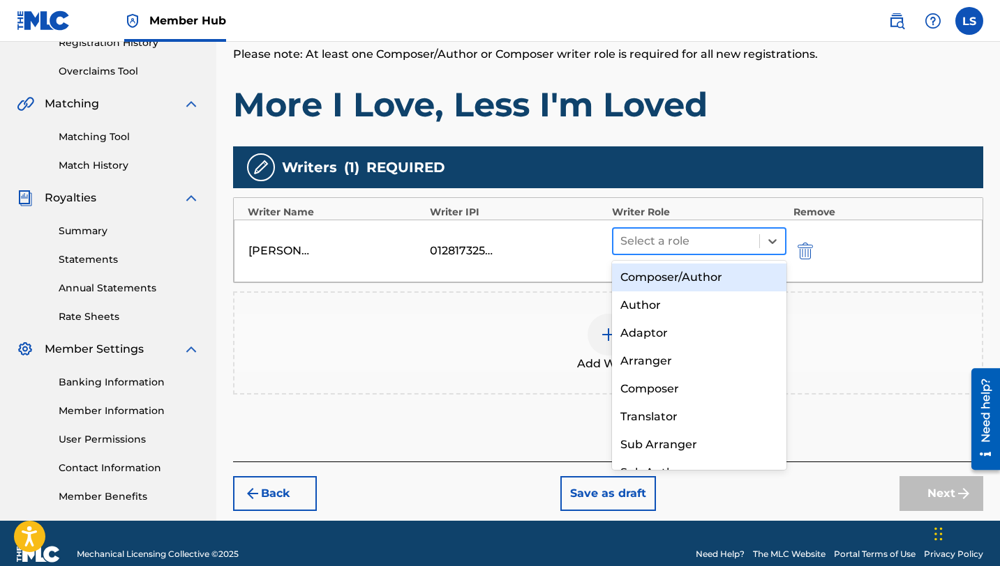
click at [660, 243] on div at bounding box center [686, 242] width 132 height 20
click at [661, 276] on div "Composer/Author" at bounding box center [699, 278] width 174 height 28
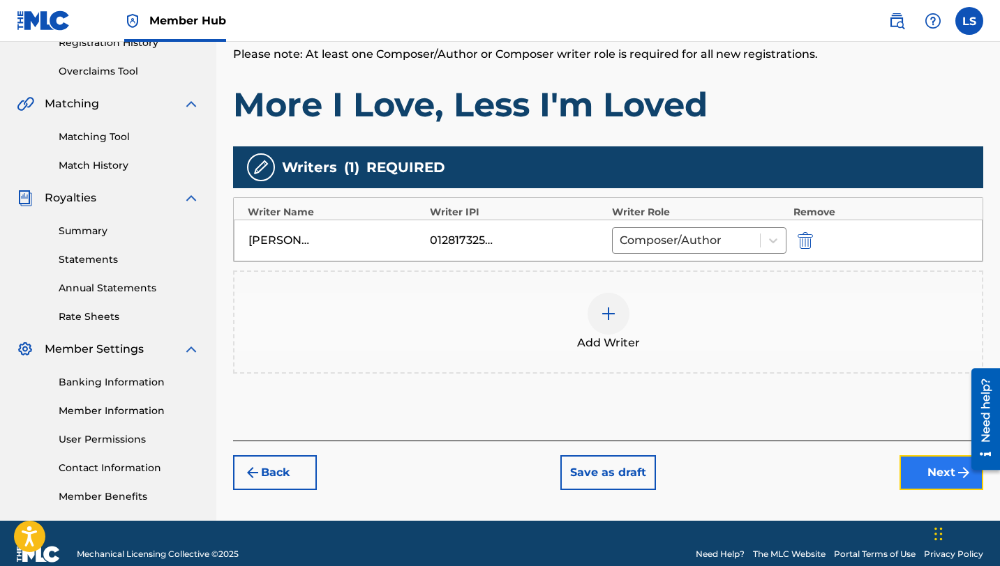
click at [924, 463] on button "Next" at bounding box center [941, 473] width 84 height 35
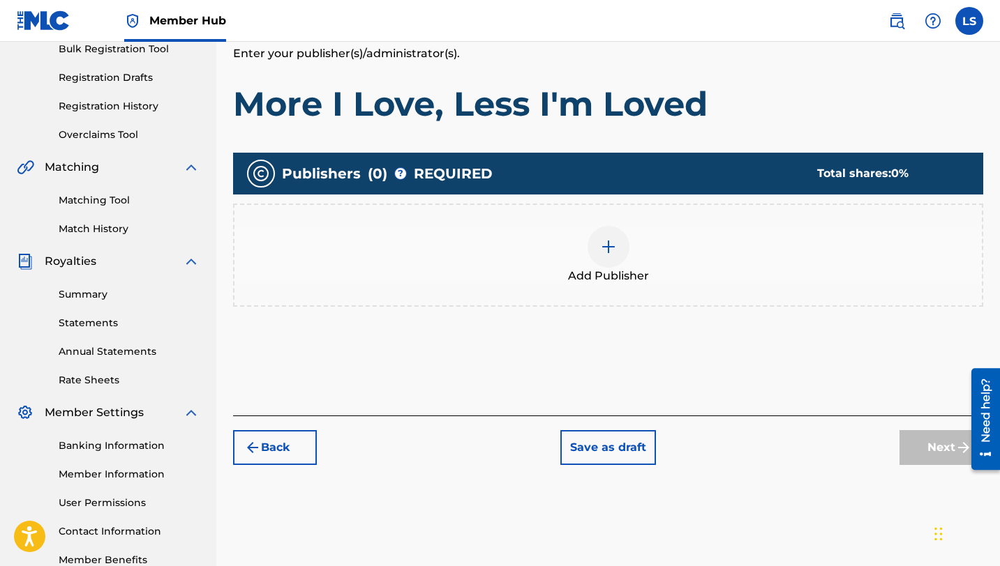
scroll to position [220, 0]
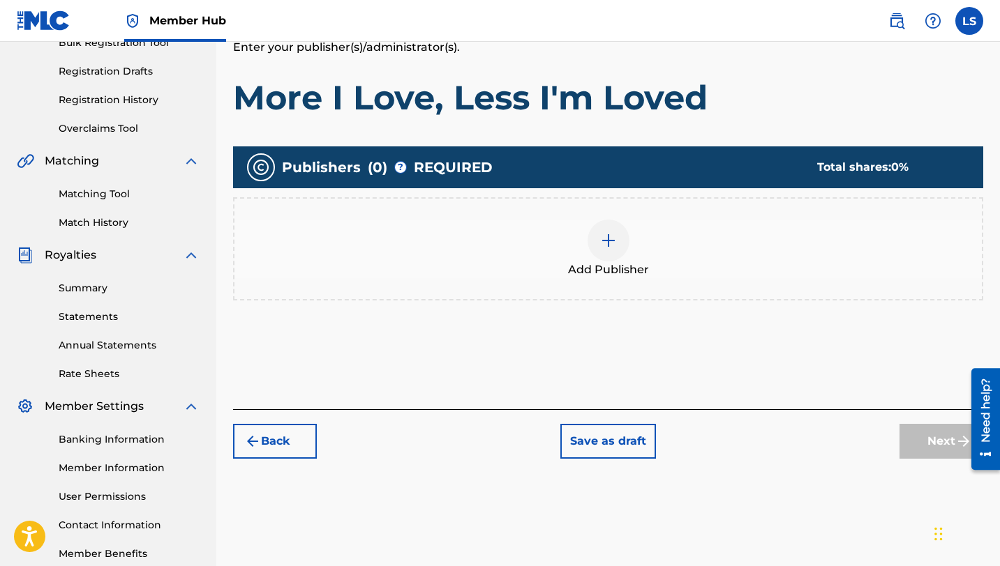
click at [611, 243] on img at bounding box center [608, 240] width 17 height 17
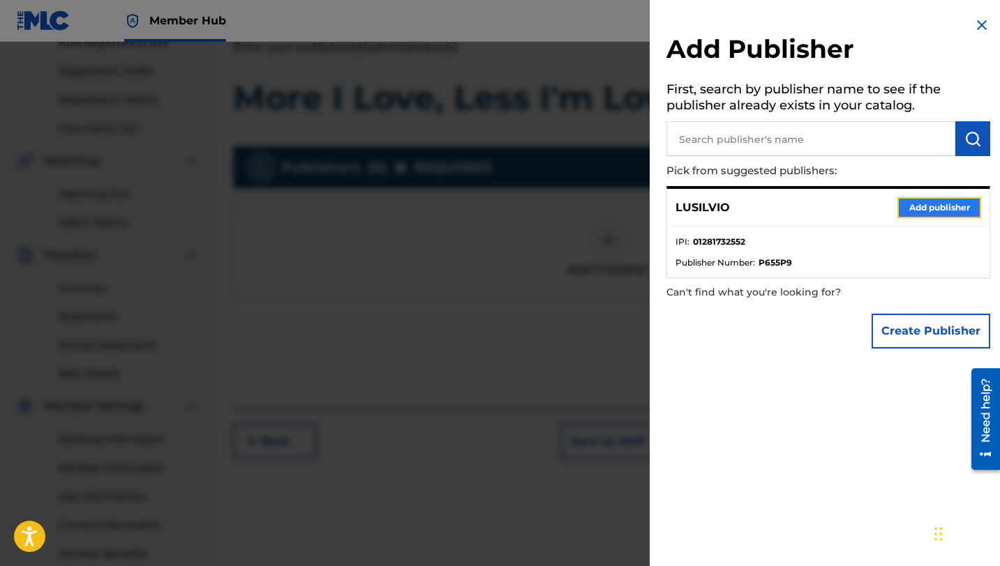
click at [908, 204] on button "Add publisher" at bounding box center [939, 207] width 84 height 21
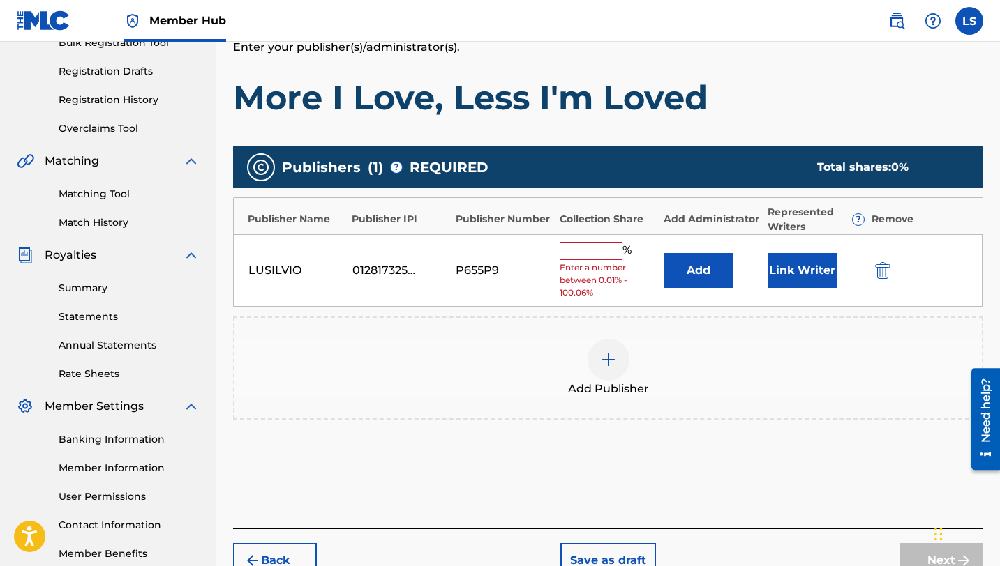
click at [578, 252] on input "text" at bounding box center [590, 251] width 63 height 18
type input "50"
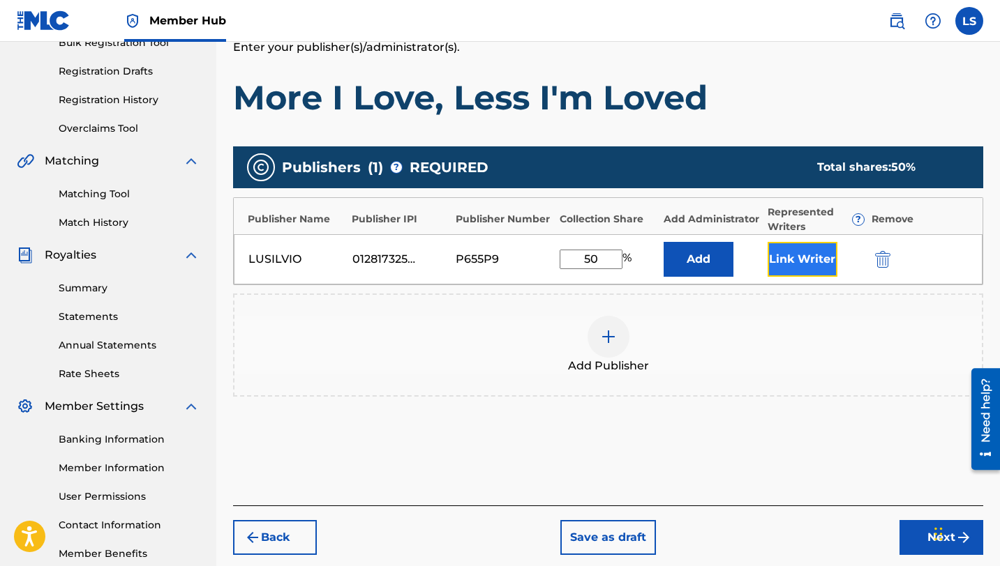
click at [787, 256] on button "Link Writer" at bounding box center [802, 259] width 70 height 35
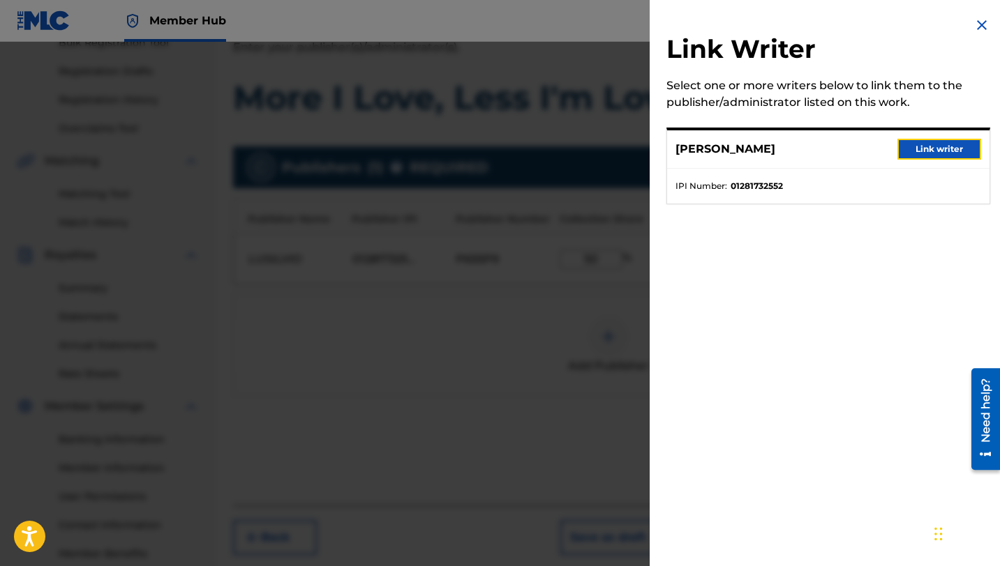
click at [920, 150] on button "Link writer" at bounding box center [939, 149] width 84 height 21
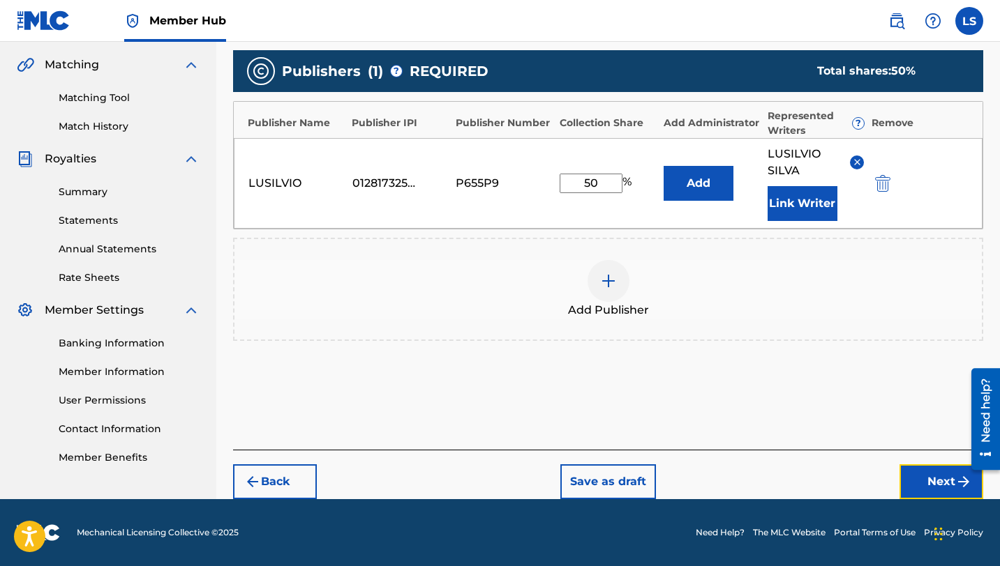
click at [922, 486] on button "Next" at bounding box center [941, 482] width 84 height 35
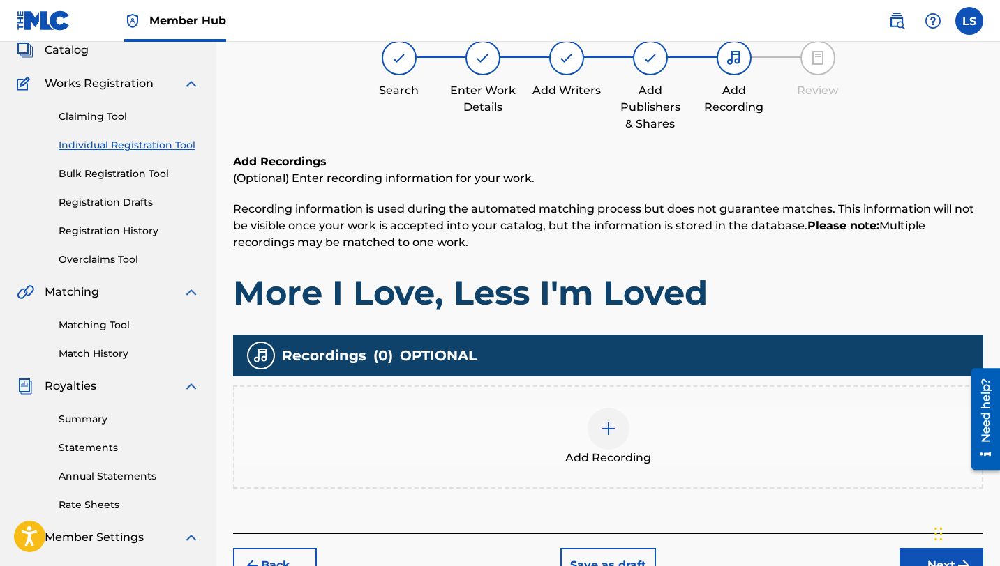
scroll to position [63, 0]
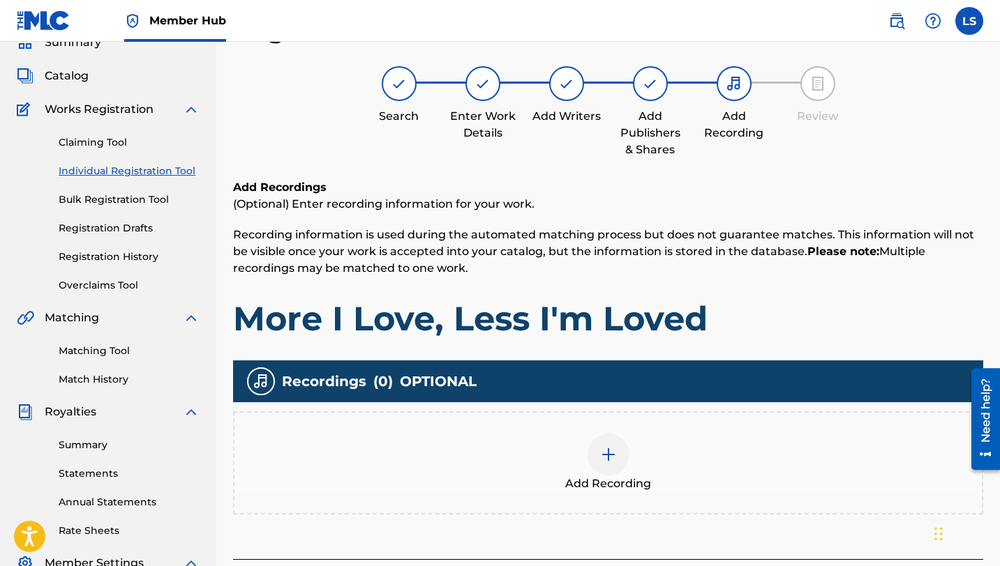
click at [617, 442] on div at bounding box center [608, 455] width 42 height 42
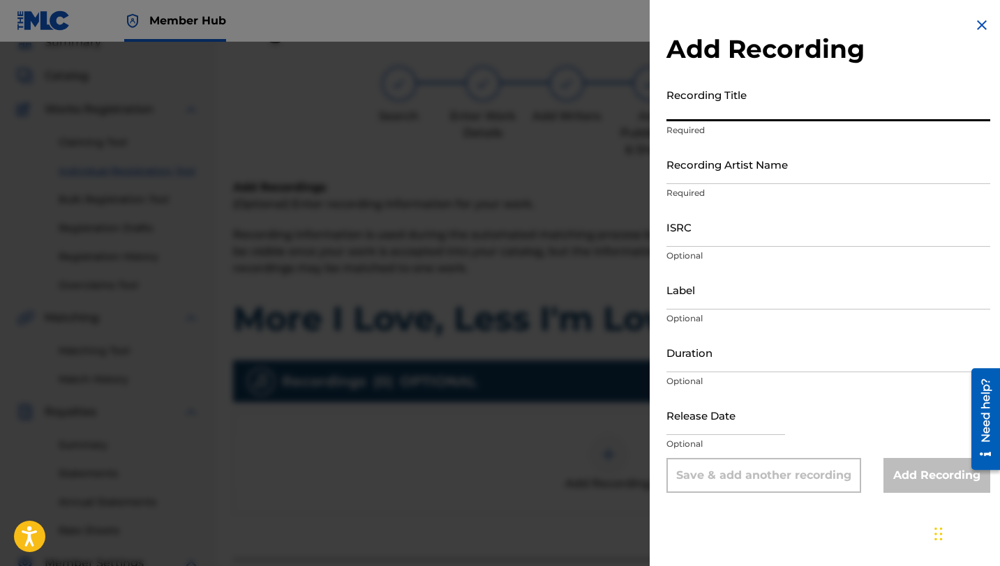
click at [691, 112] on input "Recording Title" at bounding box center [828, 102] width 324 height 40
type input "[PERSON_NAME] I Loved, Less I'm Loved"
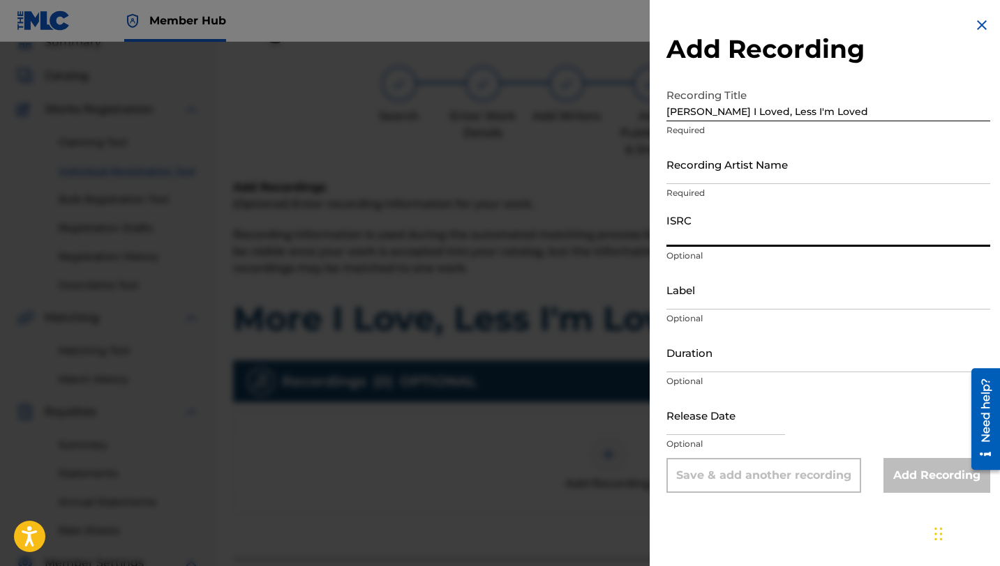
paste input "QZHN72567479"
type input "QZHN72567479"
click at [714, 177] on input "Recording Artist Name" at bounding box center [828, 164] width 324 height 40
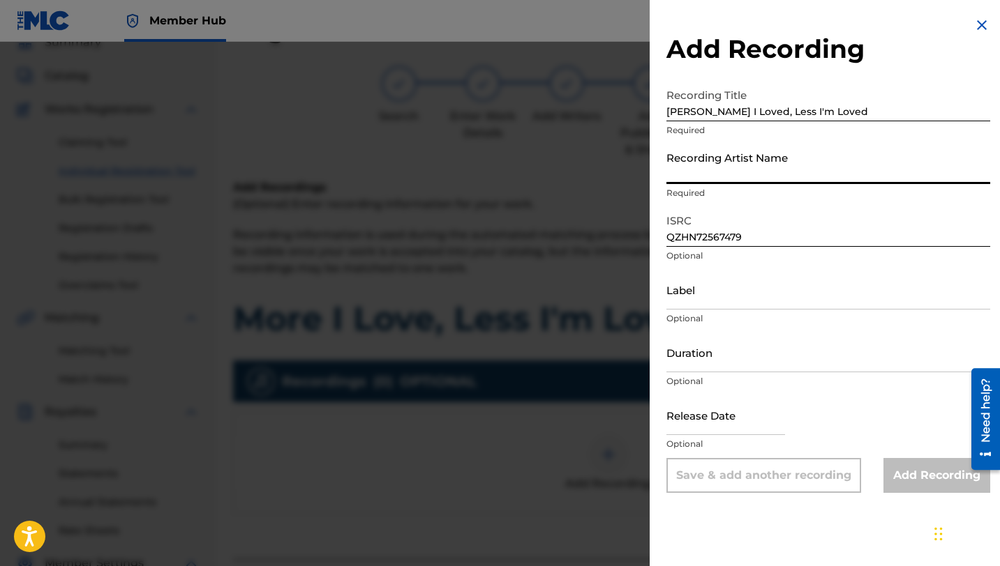
type input "Lusilvio"
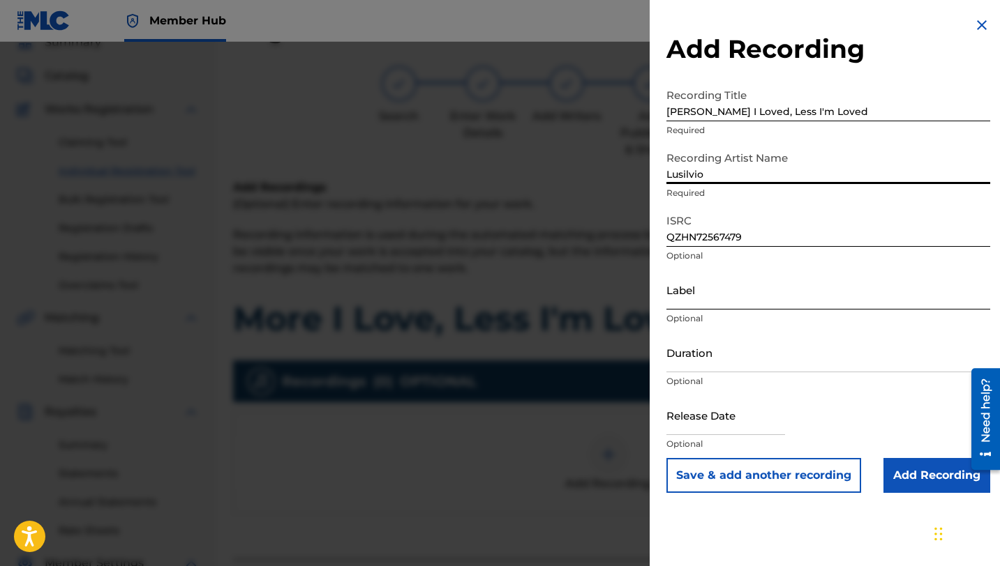
click at [729, 299] on input "Label" at bounding box center [828, 290] width 324 height 40
type input "[PERSON_NAME] DELIVERY INC"
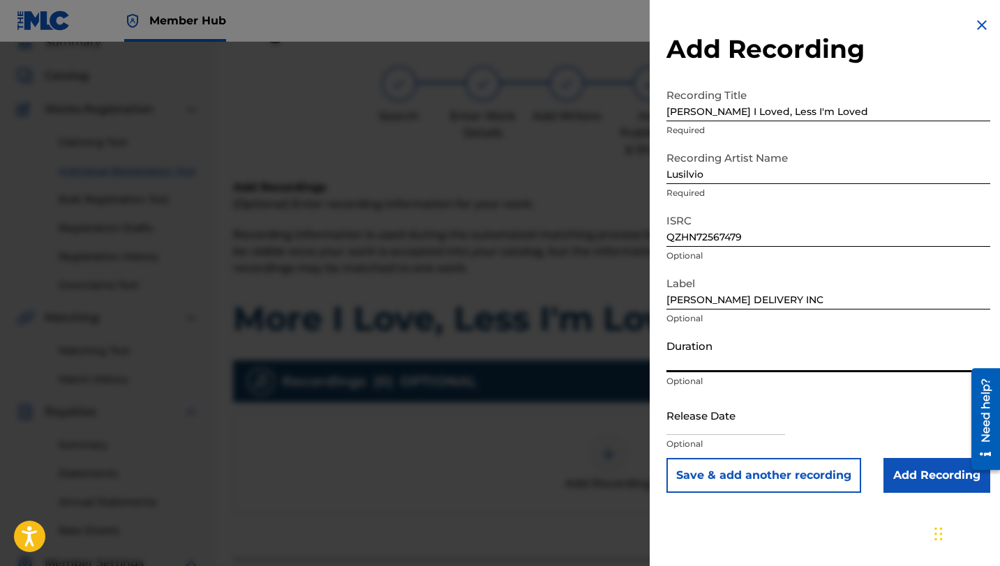
click at [707, 365] on input "Duration" at bounding box center [828, 353] width 324 height 40
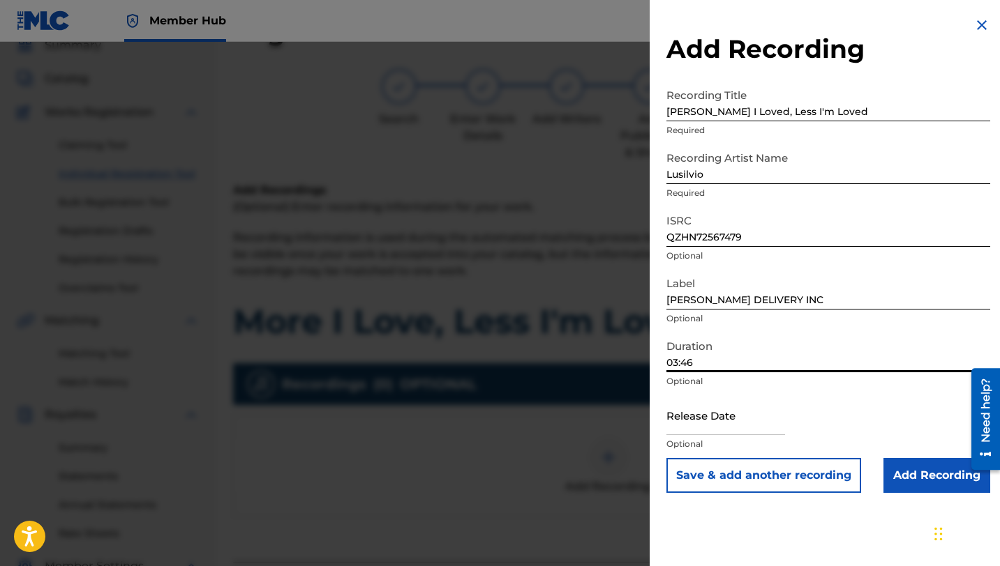
scroll to position [51, 0]
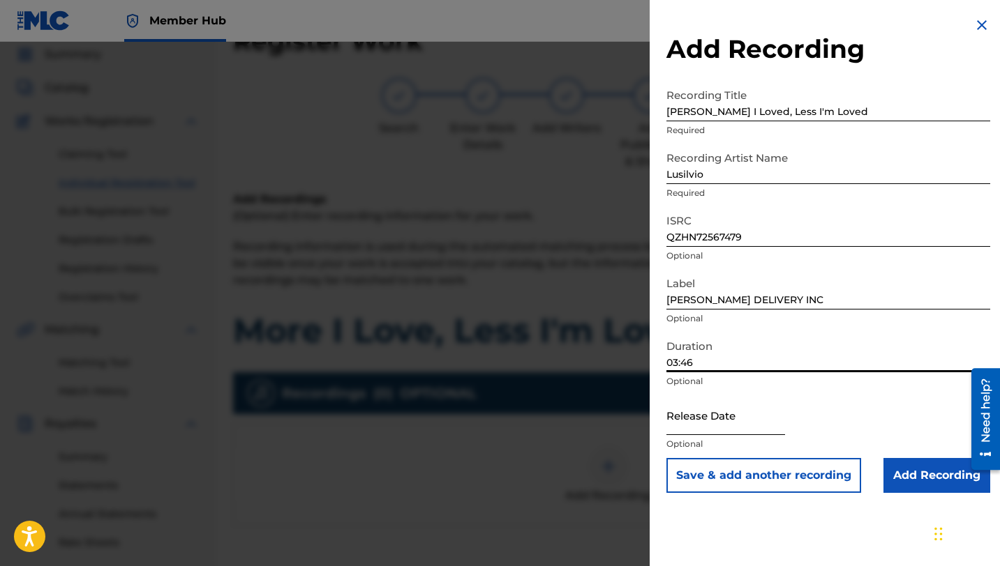
type input "03:46"
click at [696, 430] on input "text" at bounding box center [725, 416] width 119 height 40
select select "8"
select select "2025"
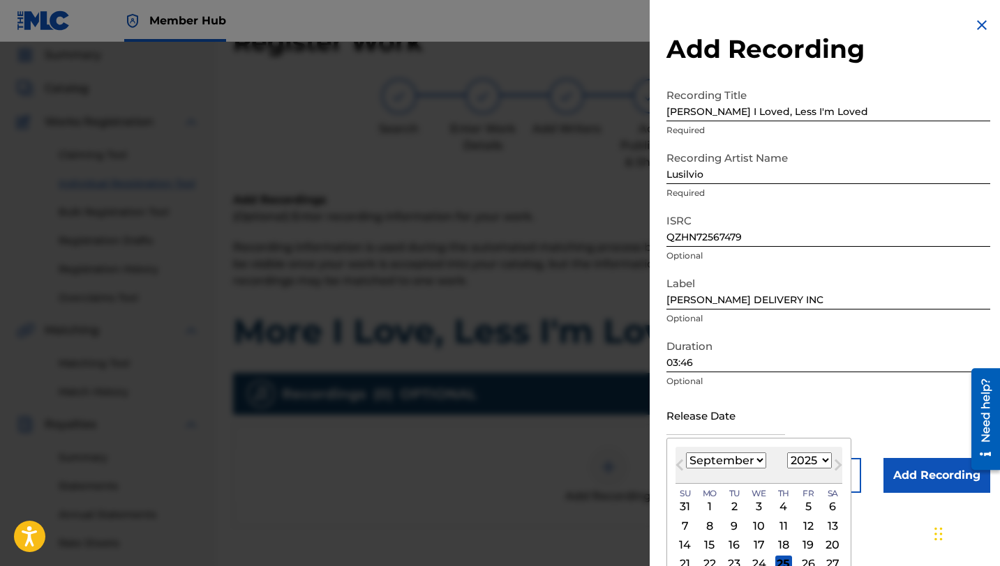
scroll to position [54, 0]
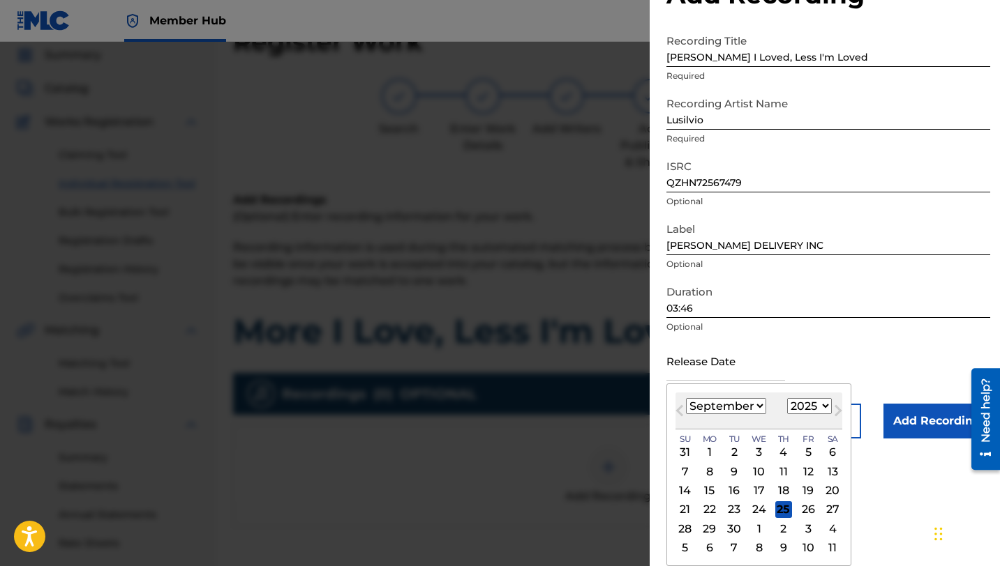
click at [760, 408] on select "January February March April May June July August September October November De…" at bounding box center [726, 406] width 80 height 16
select select "1"
click at [686, 398] on select "January February March April May June July August September October November De…" at bounding box center [726, 406] width 80 height 16
click at [803, 524] on div "28" at bounding box center [807, 528] width 17 height 17
type input "[DATE]"
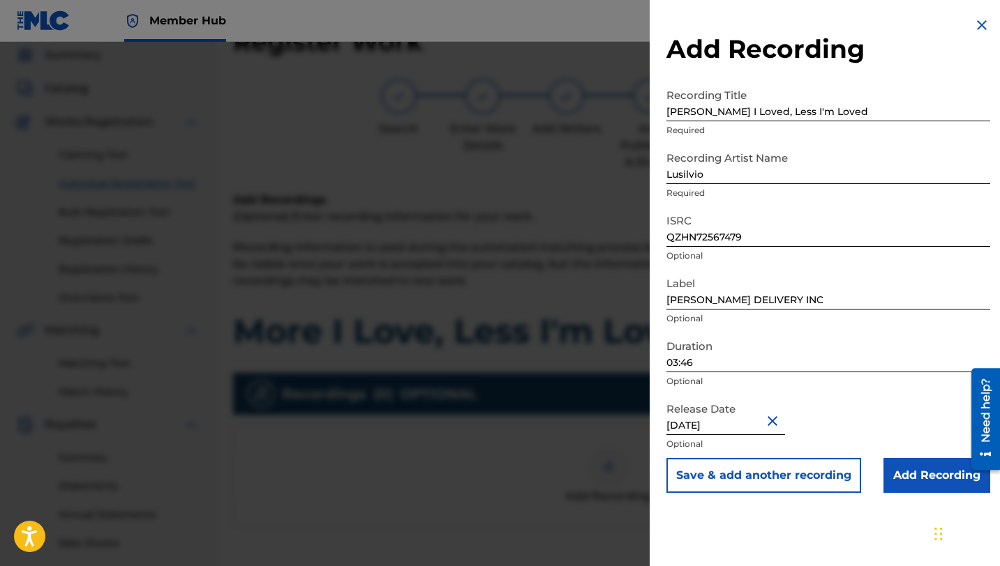
scroll to position [0, 0]
click at [899, 471] on input "Add Recording" at bounding box center [936, 475] width 107 height 35
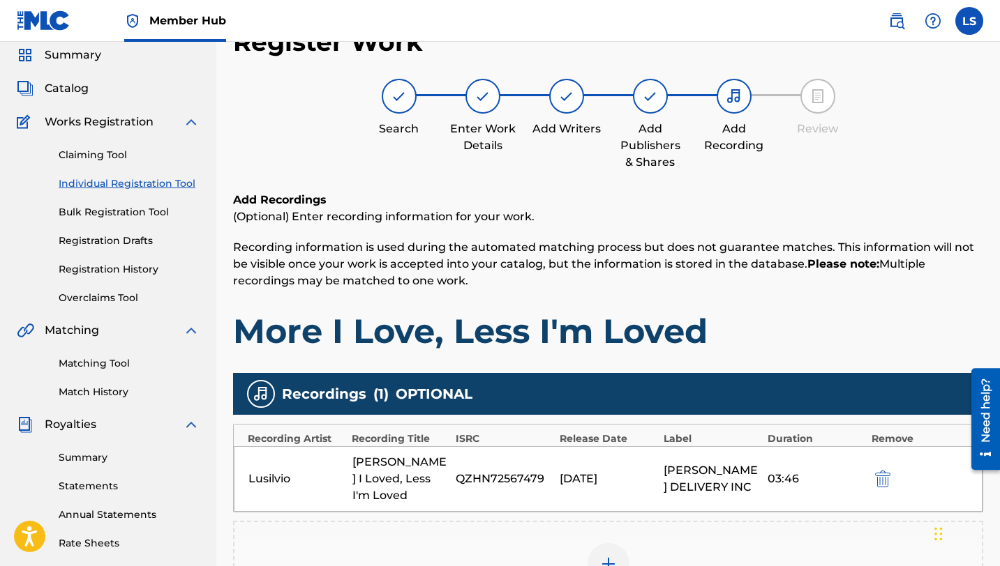
scroll to position [51, 0]
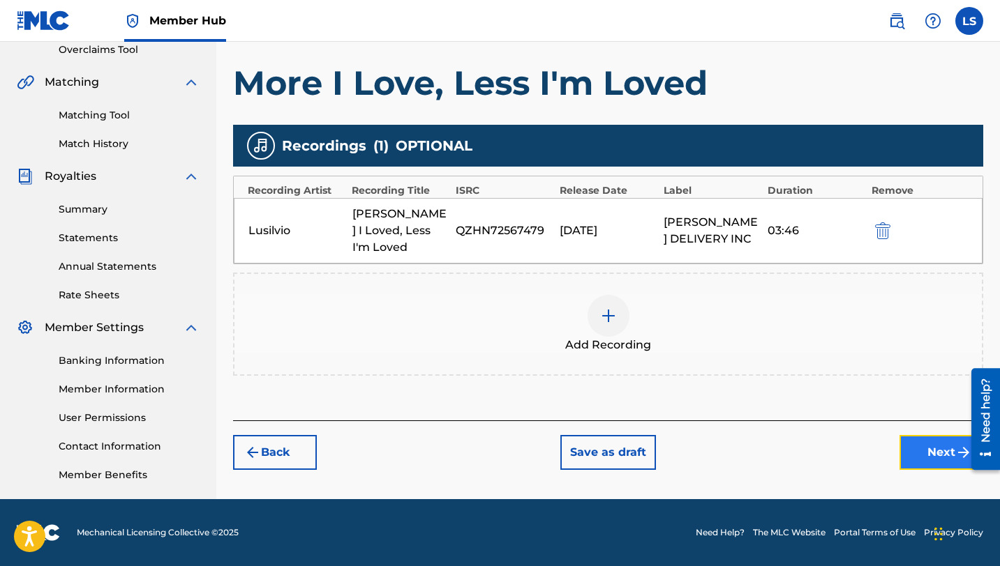
click at [934, 442] on button "Next" at bounding box center [941, 452] width 84 height 35
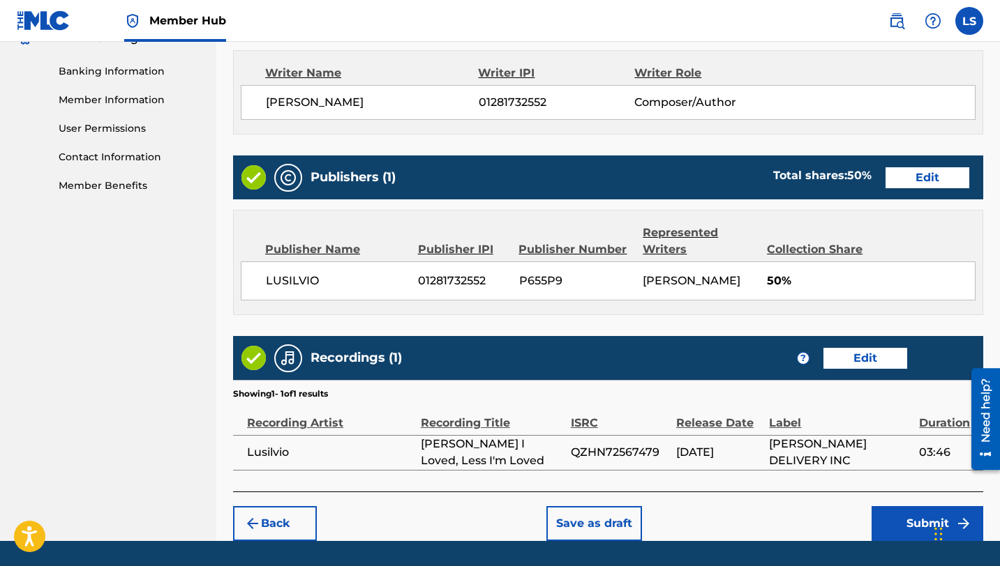
scroll to position [629, 0]
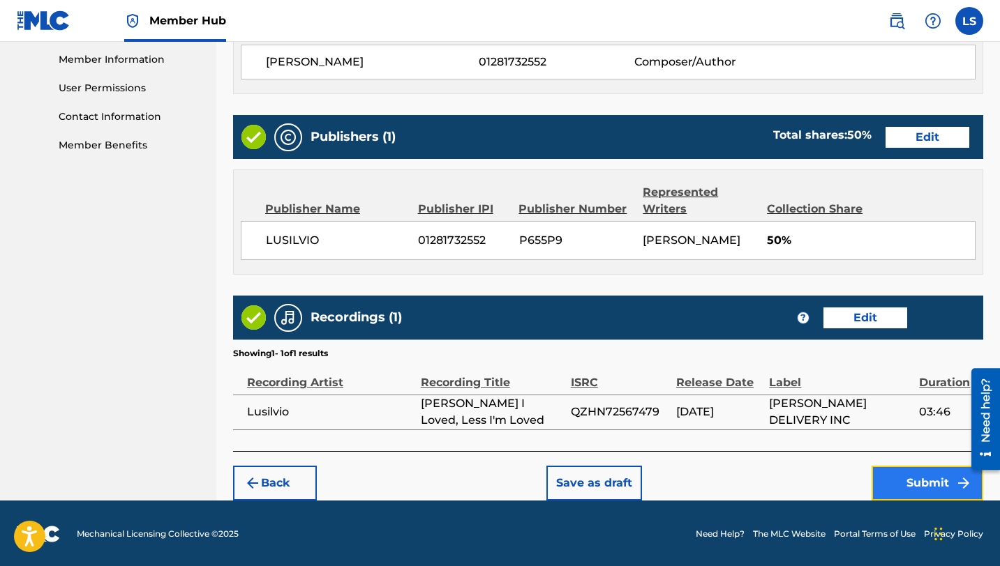
click at [919, 482] on button "Submit" at bounding box center [927, 483] width 112 height 35
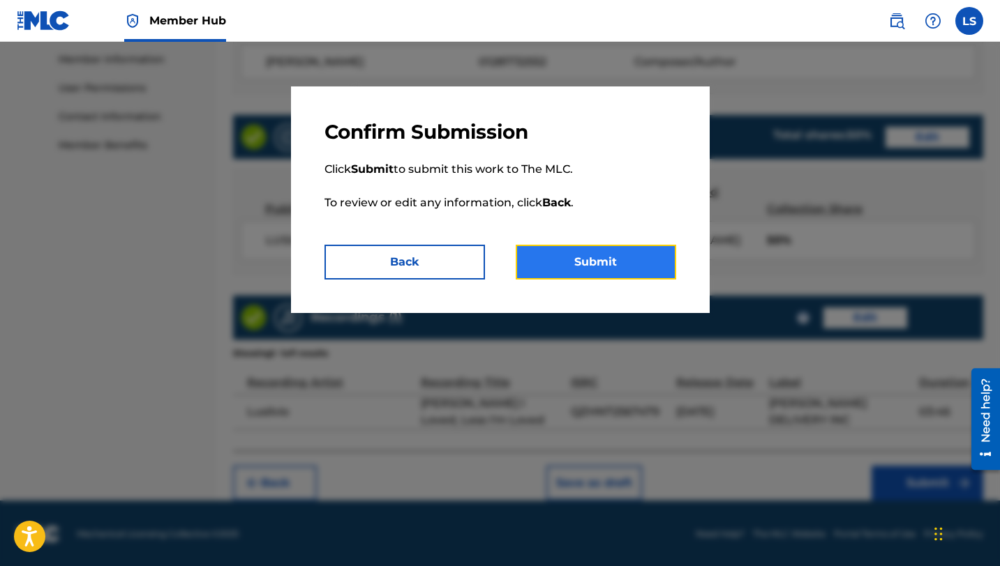
click at [607, 271] on button "Submit" at bounding box center [596, 262] width 160 height 35
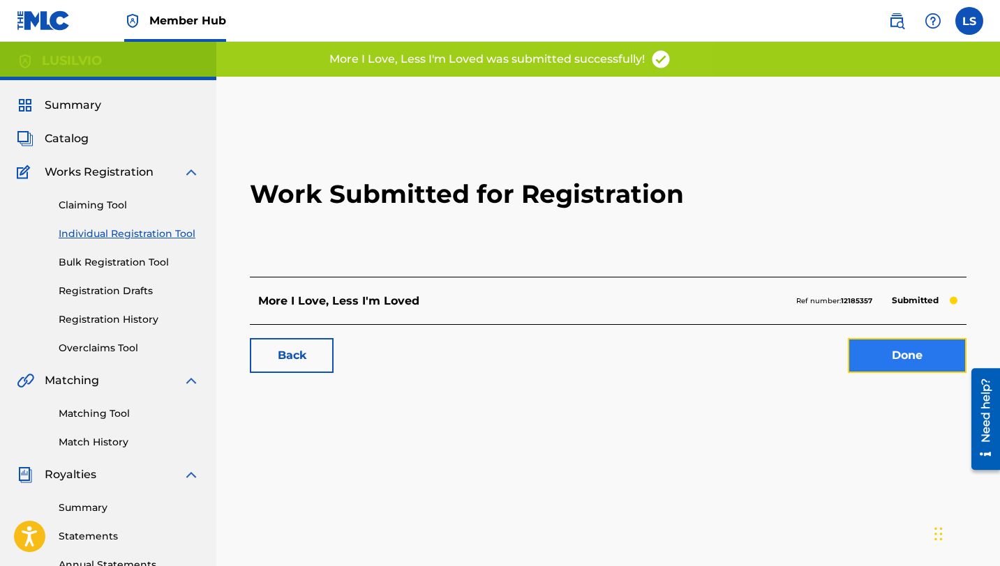
click at [882, 361] on link "Done" at bounding box center [907, 355] width 119 height 35
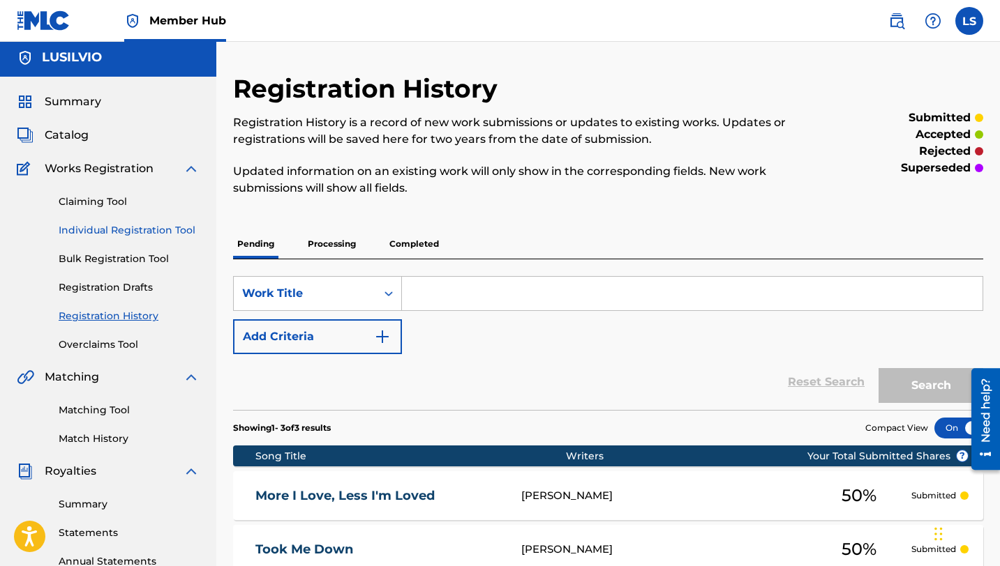
scroll to position [15, 0]
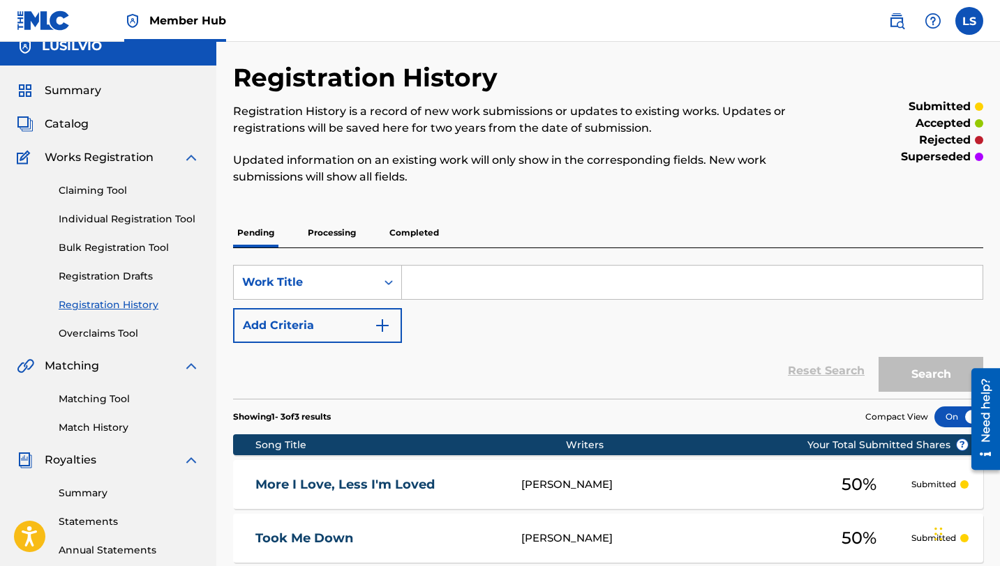
click at [115, 213] on link "Individual Registration Tool" at bounding box center [129, 219] width 141 height 15
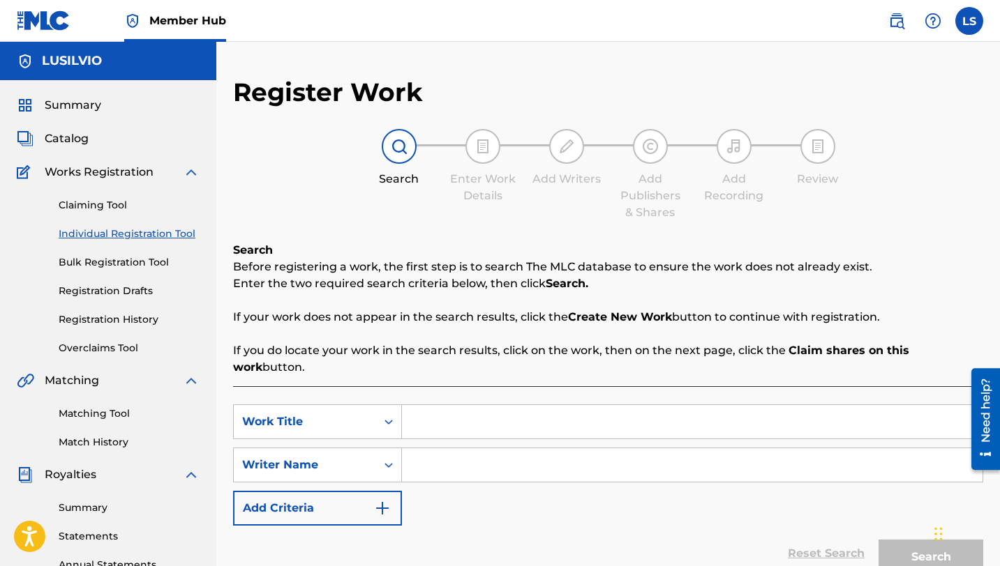
click at [439, 405] on input "Search Form" at bounding box center [692, 421] width 580 height 33
type input "Think His Love"
click at [460, 454] on input "Search Form" at bounding box center [692, 465] width 580 height 33
type input "Lusilvio"
click at [896, 540] on button "Search" at bounding box center [930, 557] width 105 height 35
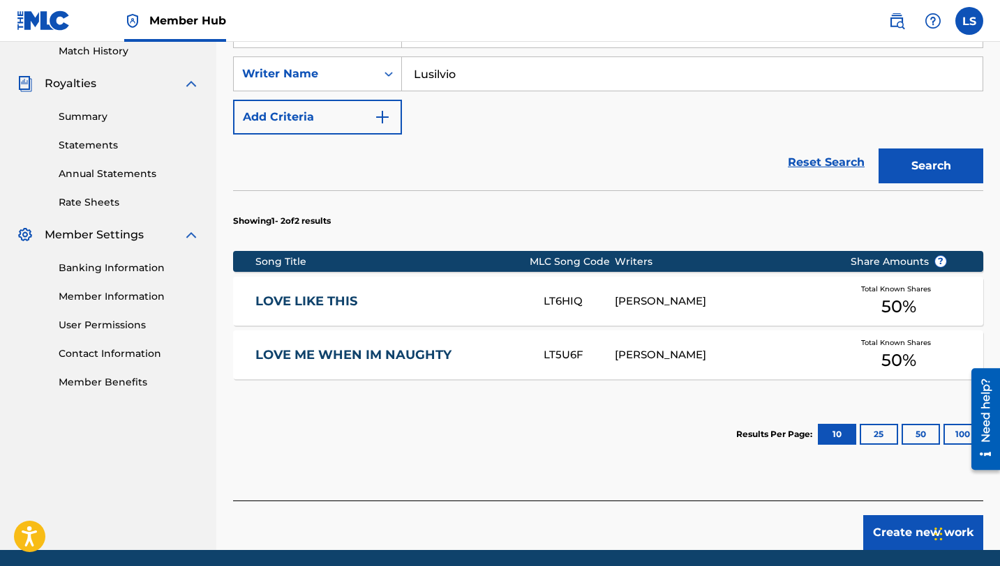
scroll to position [426, 0]
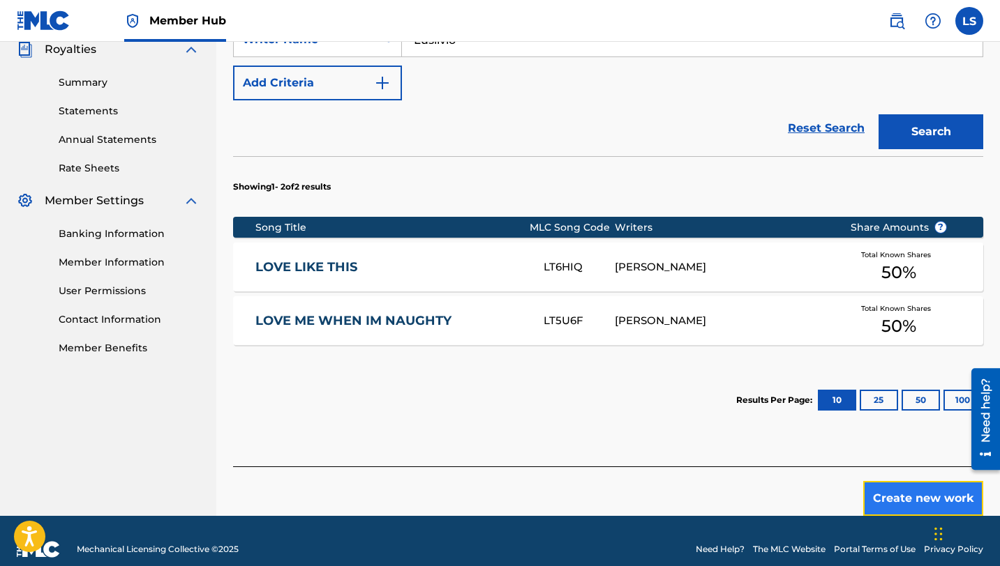
click at [903, 494] on button "Create new work" at bounding box center [923, 498] width 120 height 35
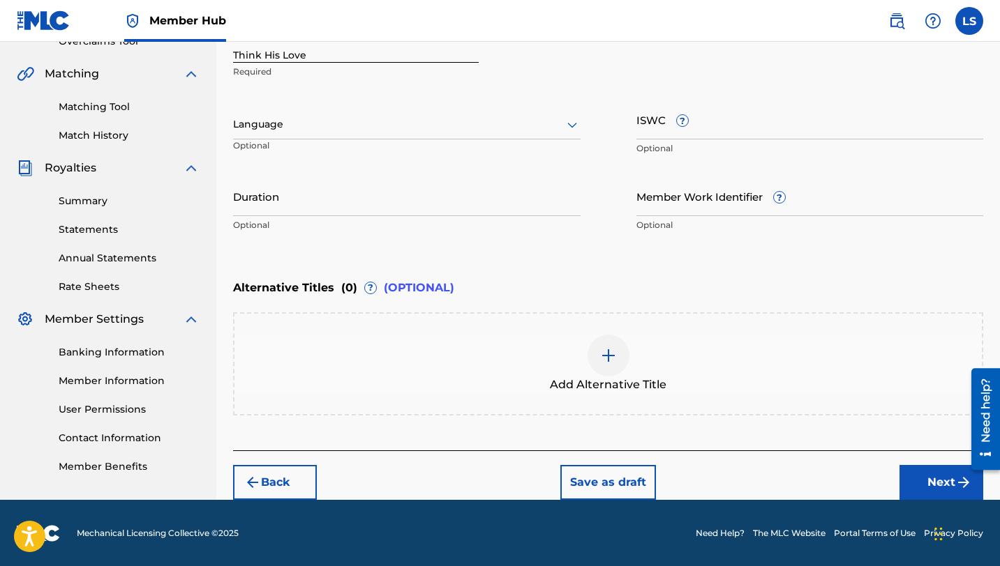
click at [268, 127] on div at bounding box center [406, 124] width 347 height 17
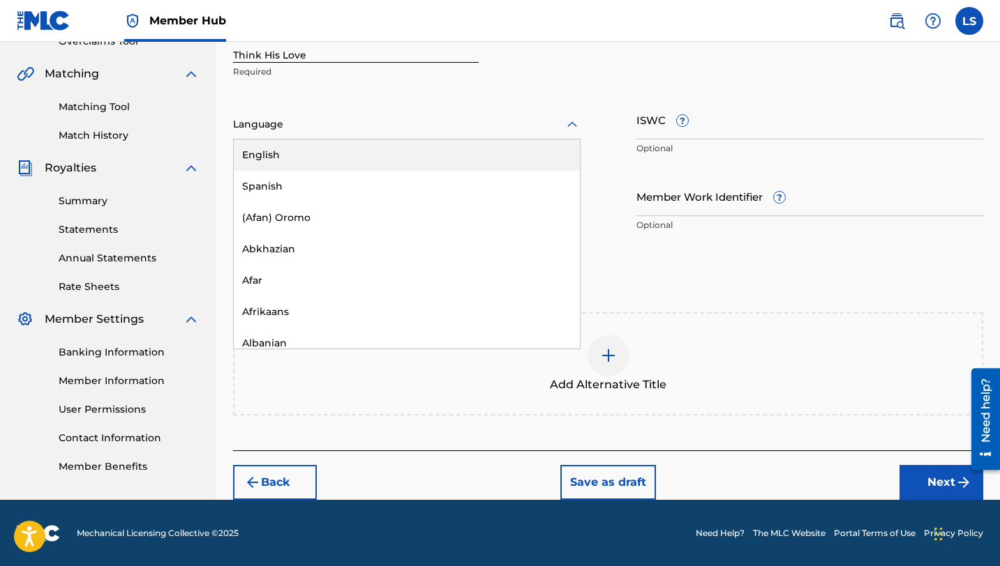
drag, startPoint x: 309, startPoint y: 149, endPoint x: 509, endPoint y: 144, distance: 199.6
click at [310, 149] on div "English" at bounding box center [407, 155] width 346 height 31
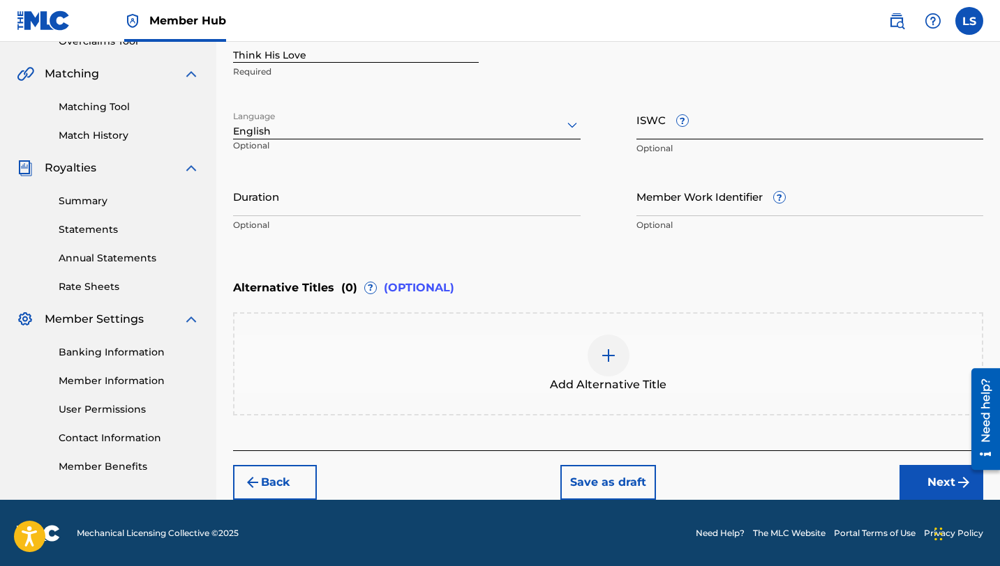
click at [703, 127] on input "ISWC ?" at bounding box center [809, 120] width 347 height 40
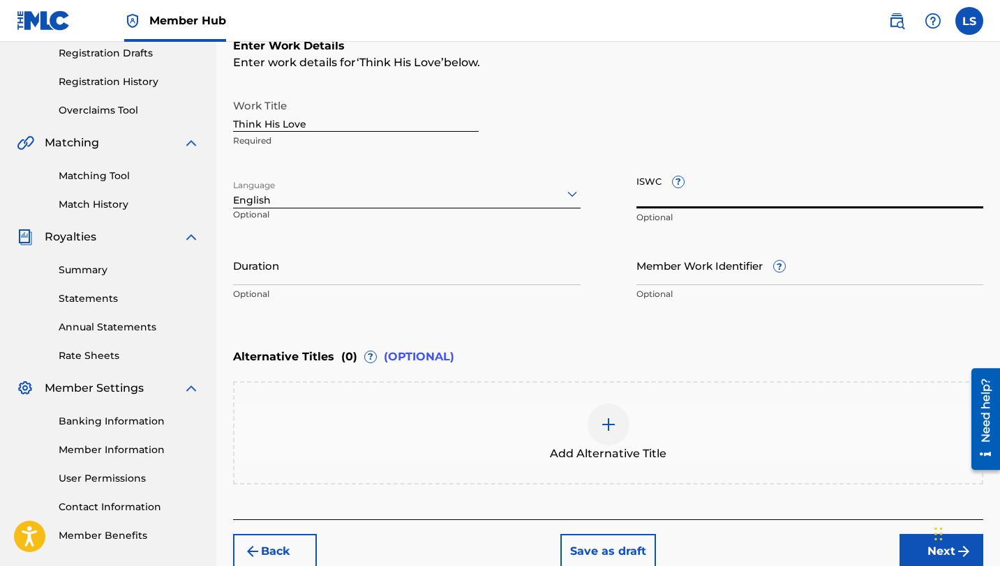
scroll to position [227, 0]
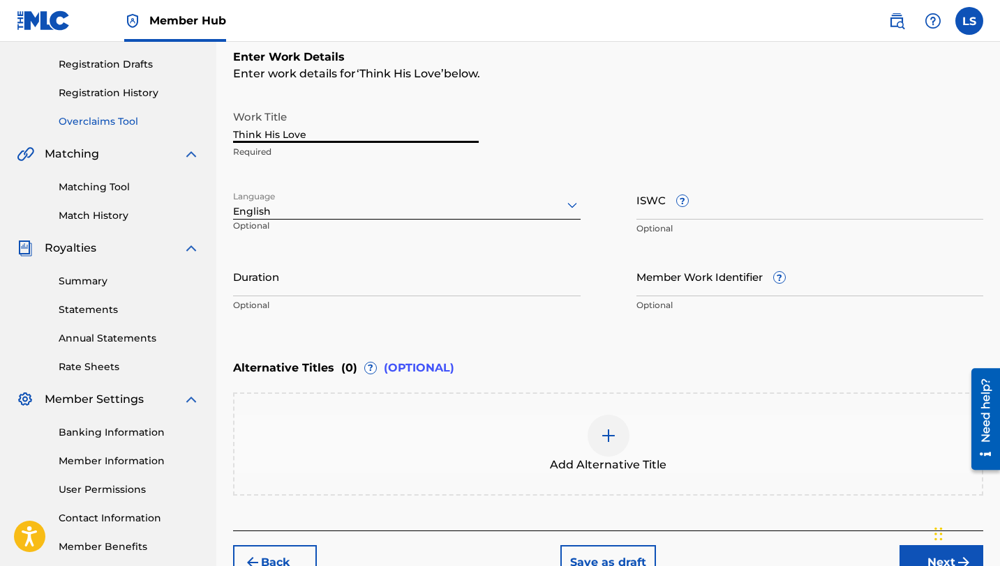
drag, startPoint x: 308, startPoint y: 130, endPoint x: 146, endPoint y: 127, distance: 161.2
click at [149, 127] on main "LUSILVIO Summary Catalog Works Registration Claiming Tool Individual Registrati…" at bounding box center [500, 197] width 1000 height 765
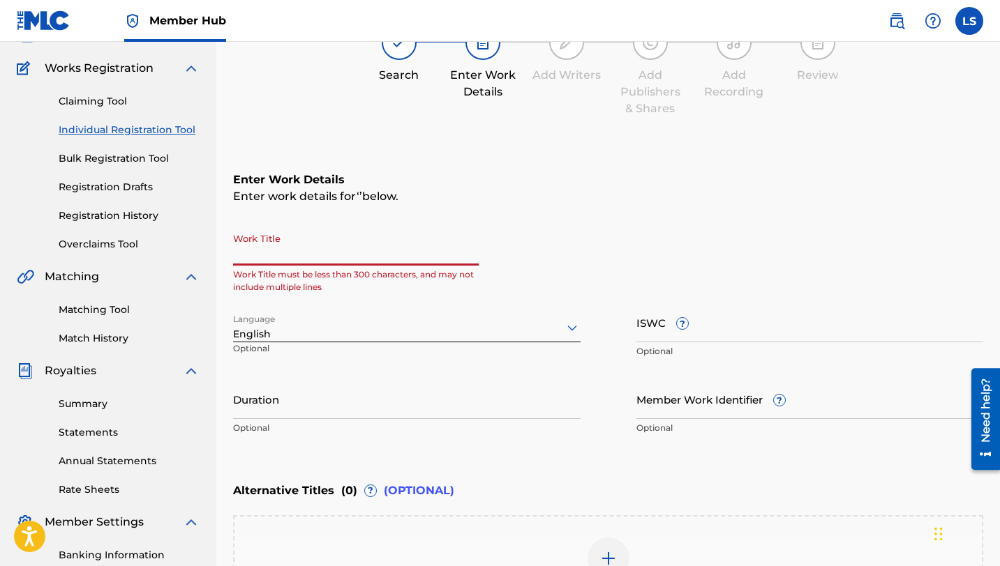
scroll to position [97, 0]
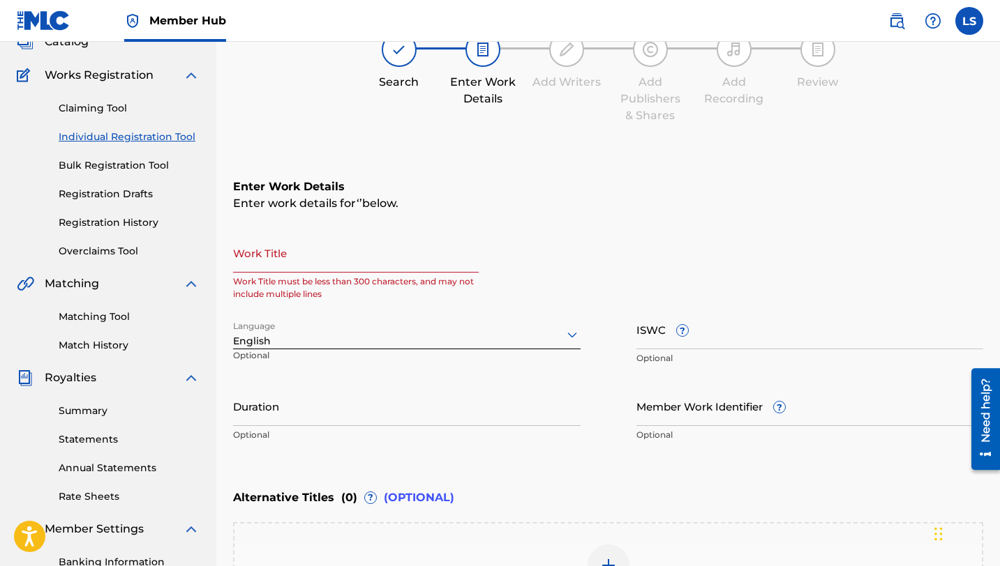
click at [139, 137] on link "Individual Registration Tool" at bounding box center [129, 137] width 141 height 15
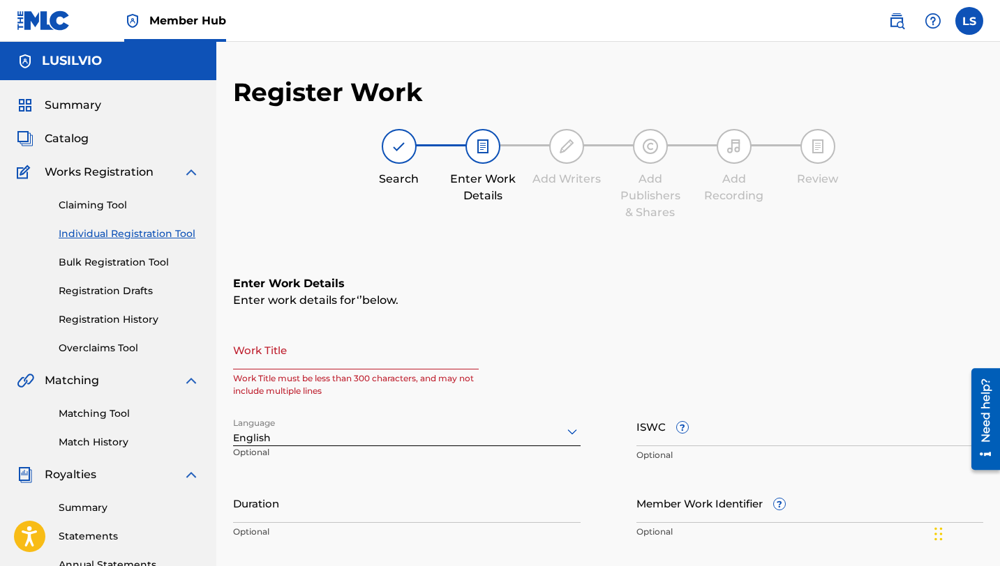
click at [115, 234] on link "Individual Registration Tool" at bounding box center [129, 234] width 141 height 15
click at [104, 204] on link "Claiming Tool" at bounding box center [129, 205] width 141 height 15
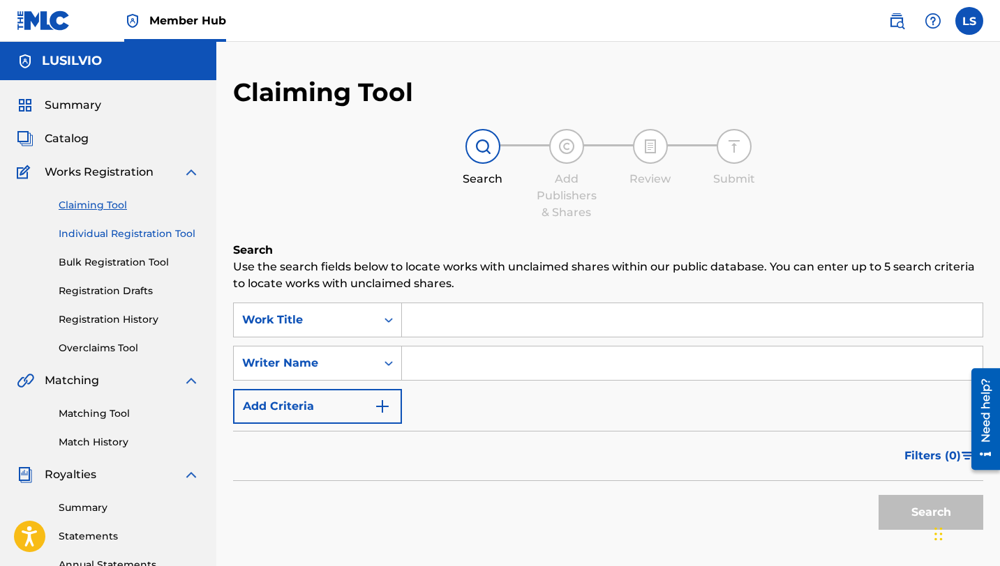
click at [135, 239] on link "Individual Registration Tool" at bounding box center [129, 234] width 141 height 15
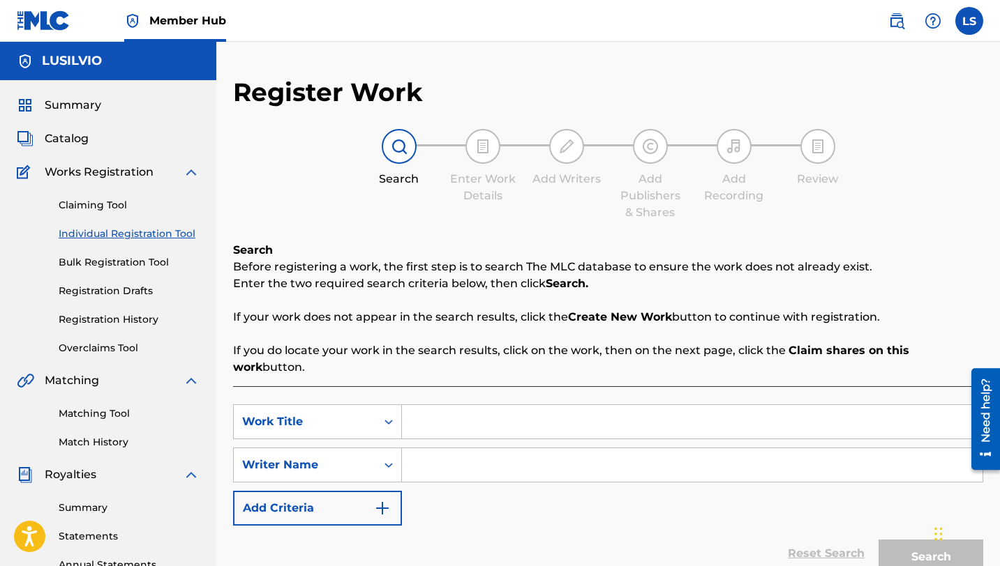
click at [446, 405] on input "Search Form" at bounding box center [692, 421] width 580 height 33
type input "[DEMOGRAPHIC_DATA] 23"
click at [472, 449] on input "Search Form" at bounding box center [692, 465] width 580 height 33
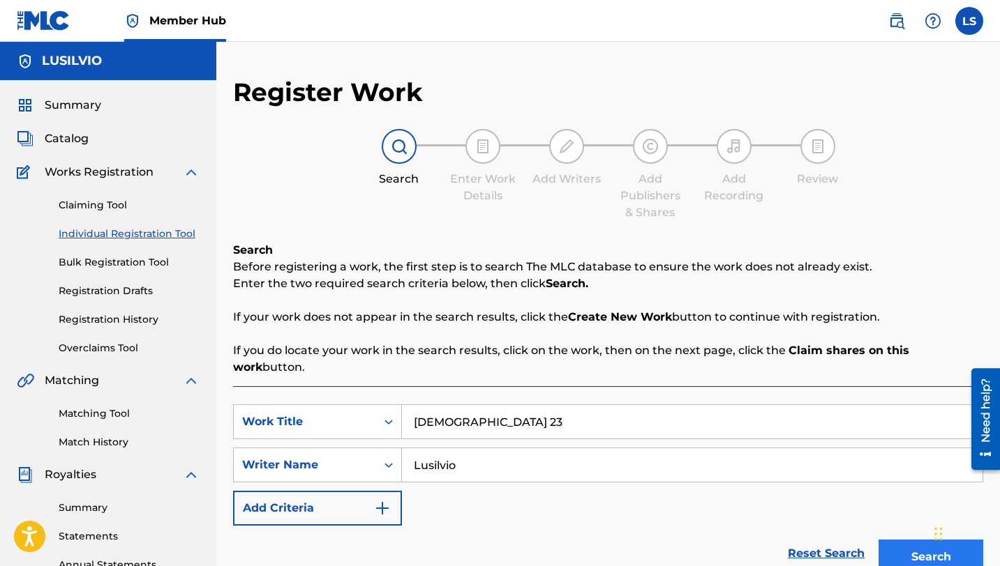
type input "Lusilvio"
click at [892, 540] on button "Search" at bounding box center [930, 557] width 105 height 35
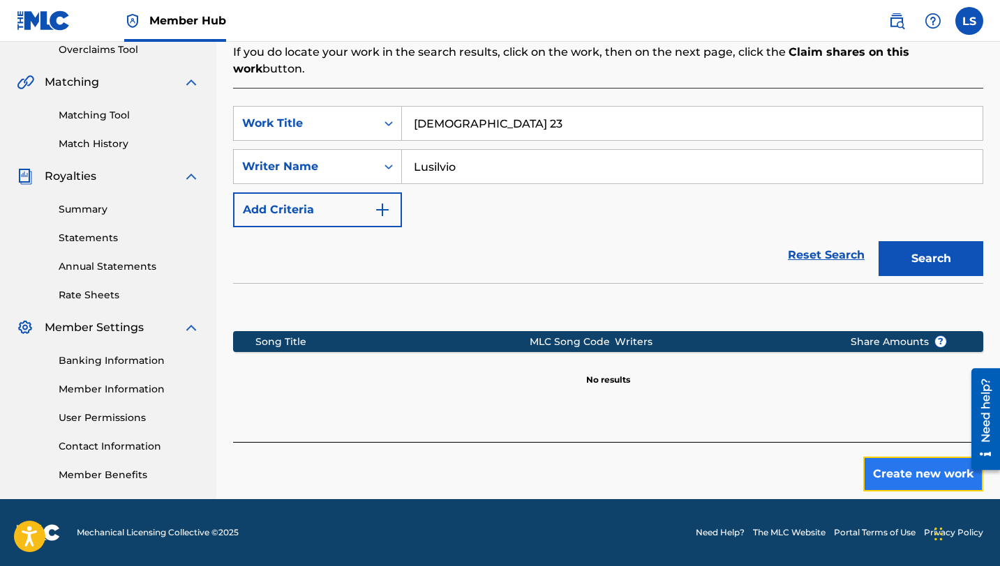
click at [901, 461] on button "Create new work" at bounding box center [923, 474] width 120 height 35
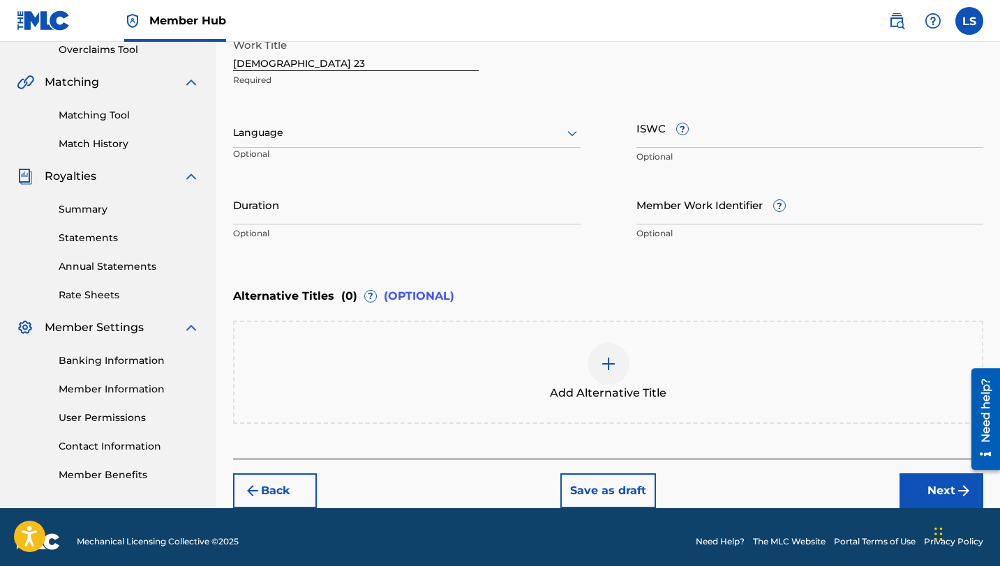
click at [296, 145] on div "Language" at bounding box center [406, 133] width 347 height 29
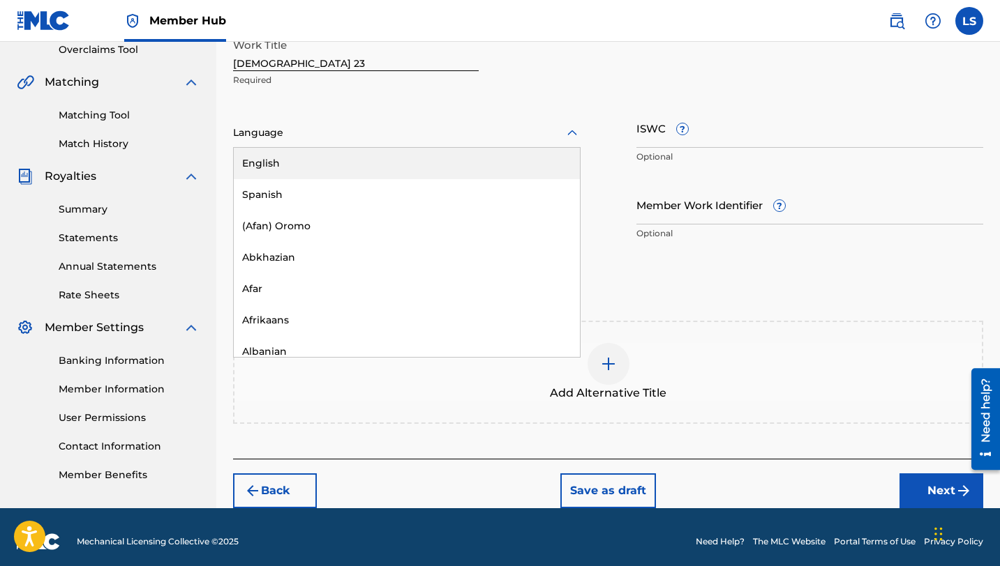
click at [294, 165] on div "English" at bounding box center [407, 163] width 346 height 31
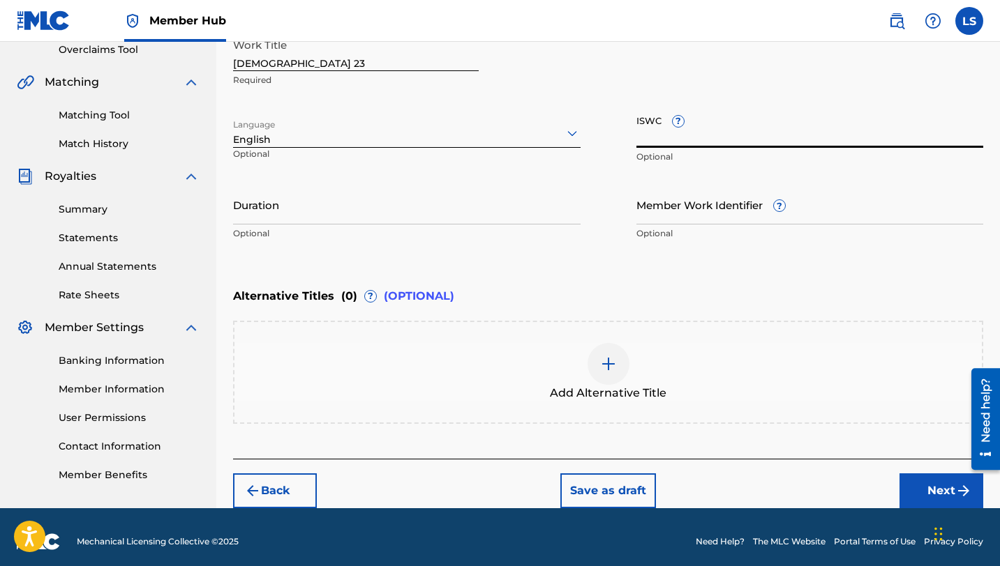
paste input "T3332040087"
type input "T3332040087"
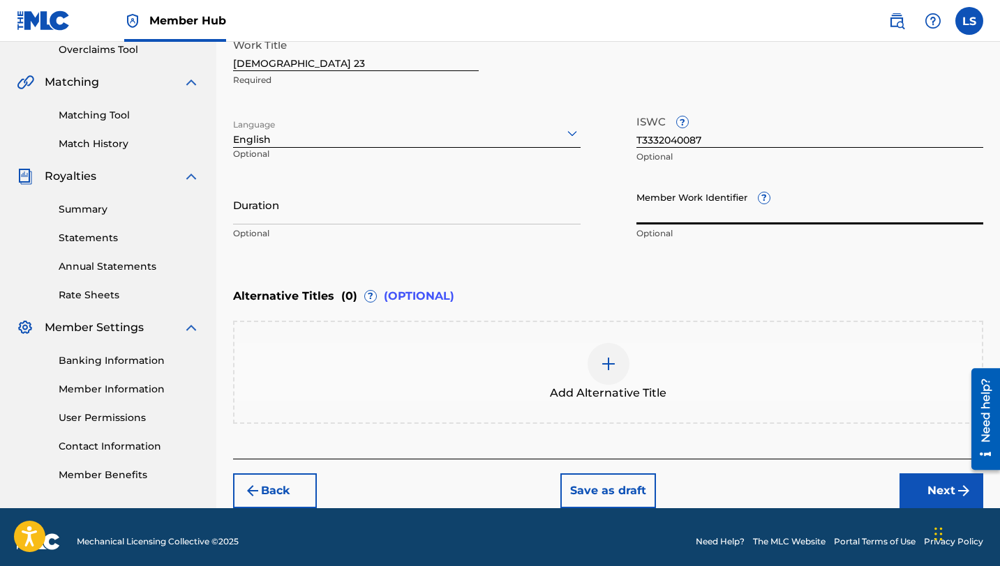
paste input "930687493"
type input "930687493"
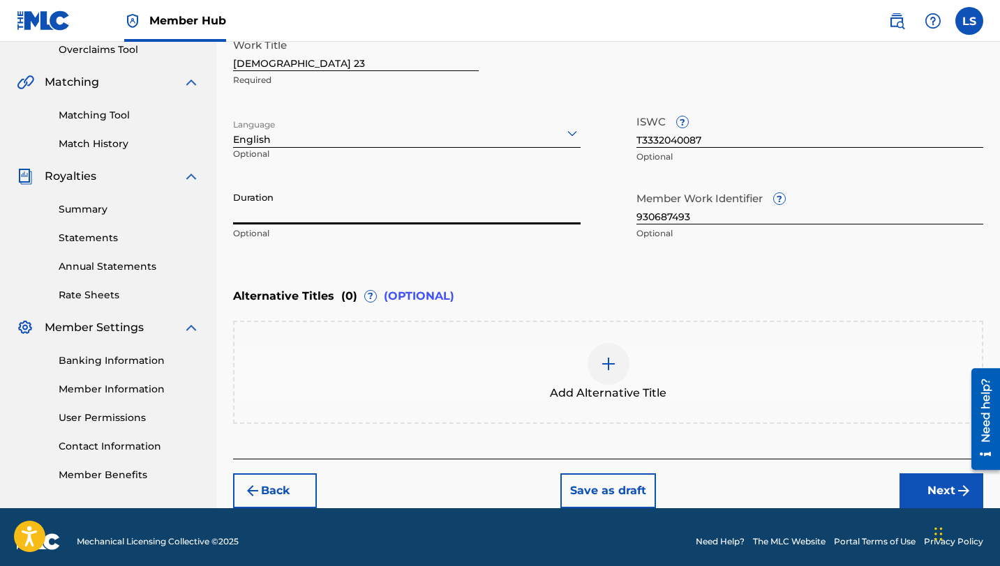
click at [258, 215] on input "Duration" at bounding box center [406, 205] width 347 height 40
type input "02:24"
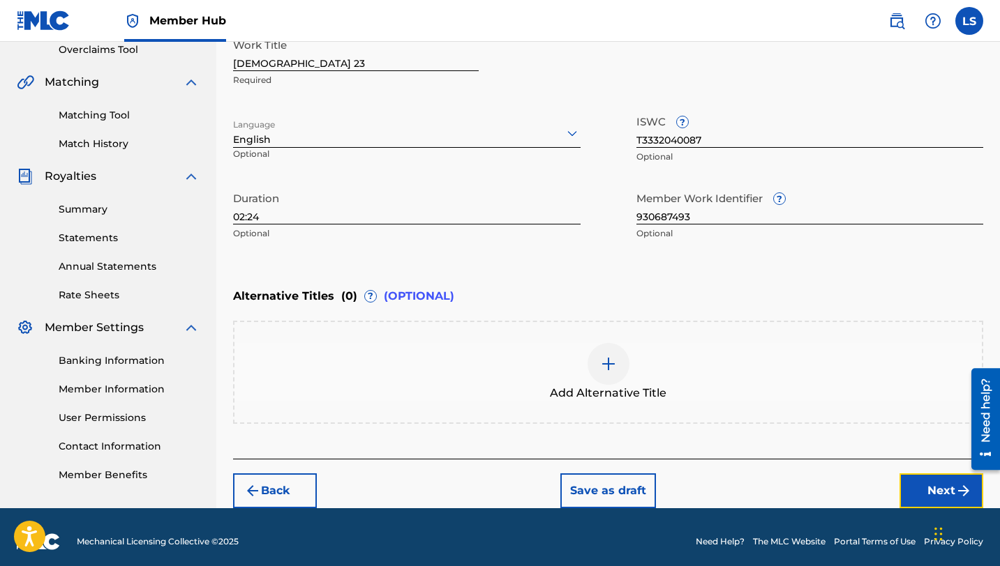
click at [921, 485] on button "Next" at bounding box center [941, 491] width 84 height 35
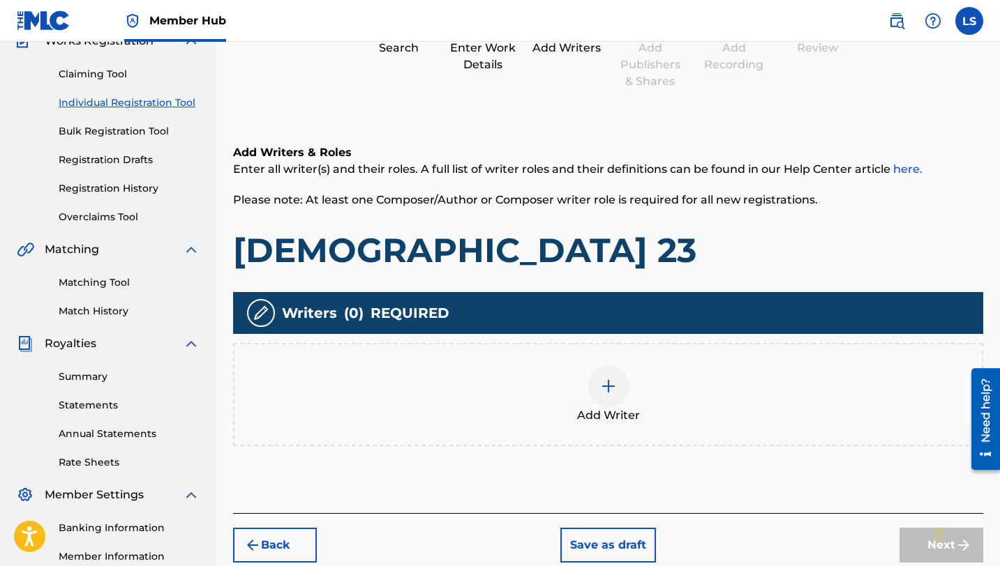
scroll to position [133, 0]
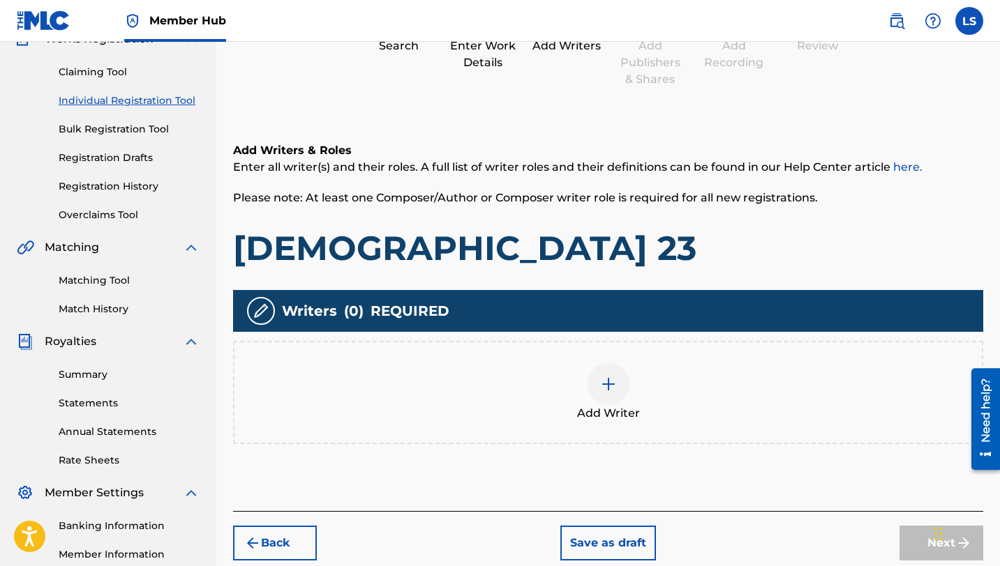
click at [616, 386] on div at bounding box center [608, 384] width 42 height 42
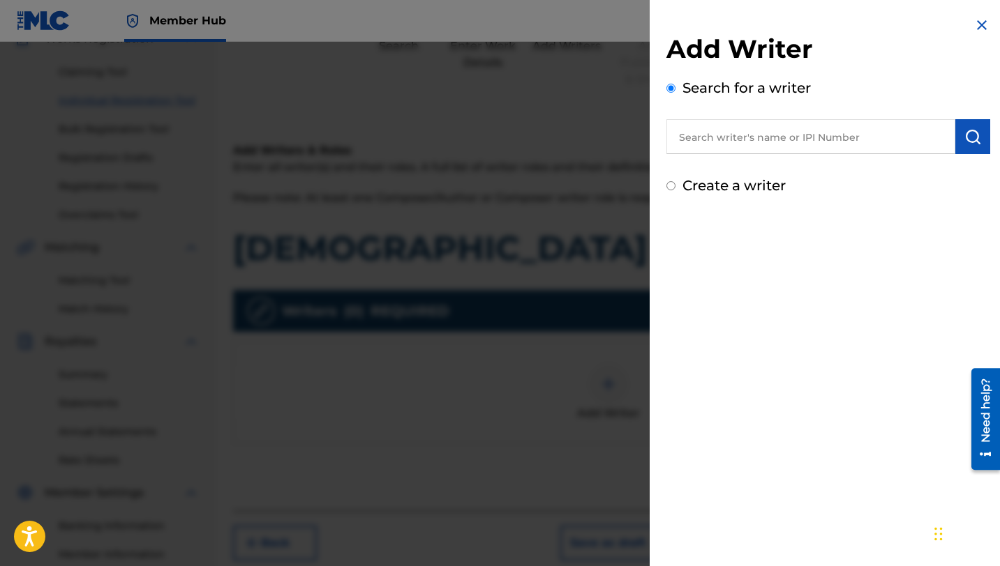
click at [800, 140] on input "text" at bounding box center [810, 136] width 289 height 35
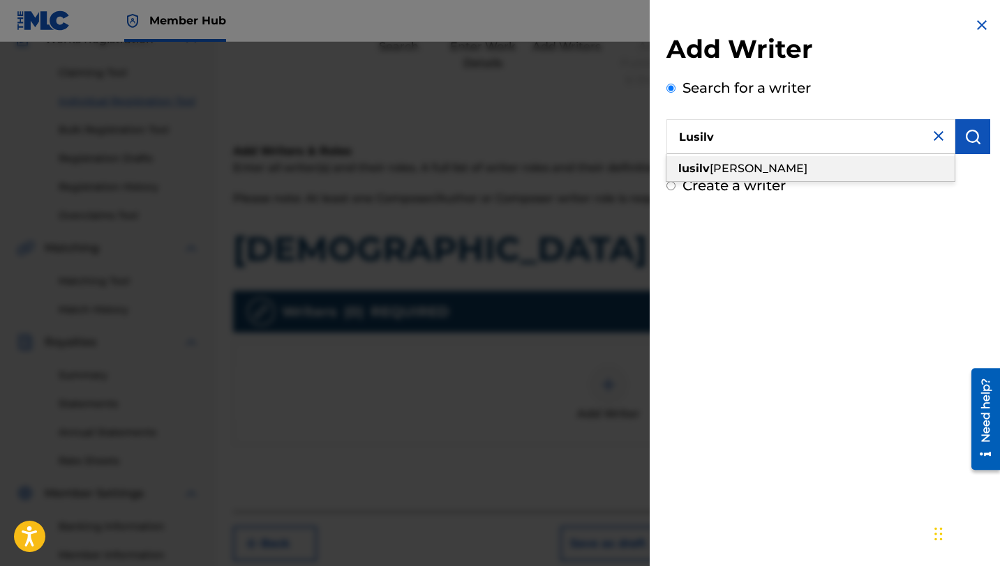
click at [743, 170] on span "[PERSON_NAME]" at bounding box center [758, 168] width 98 height 13
type input "[PERSON_NAME]"
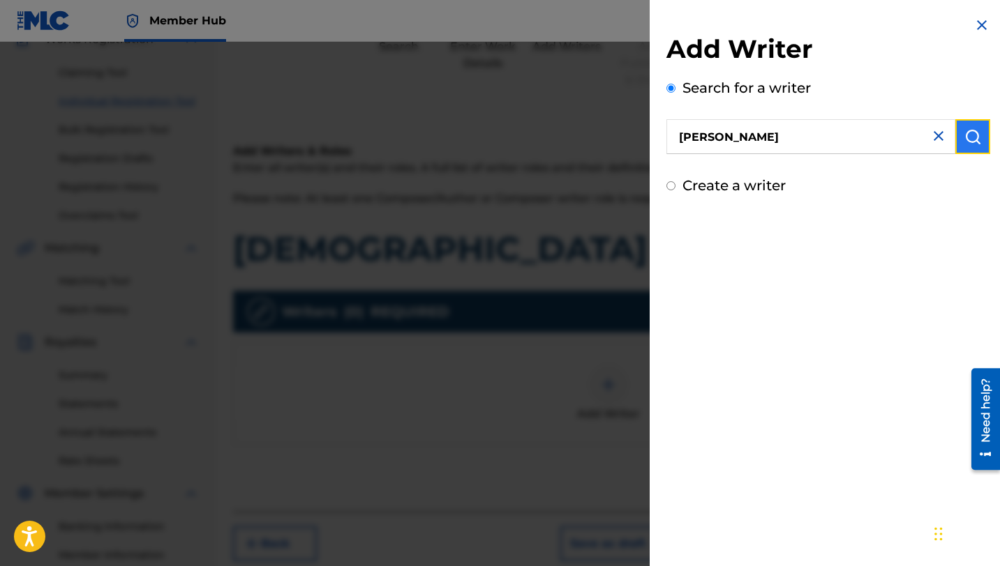
click at [974, 137] on img "submit" at bounding box center [972, 136] width 17 height 17
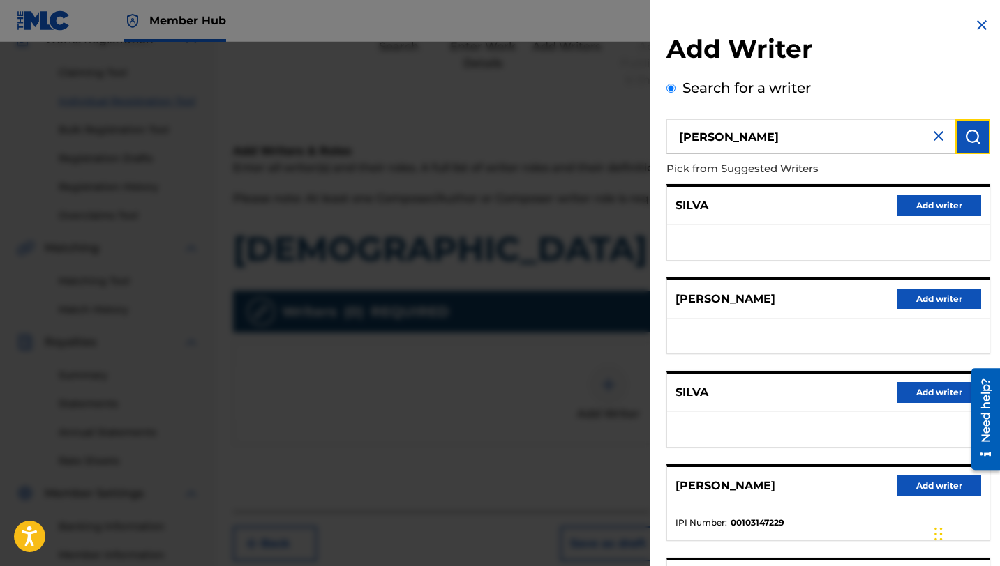
scroll to position [156, 0]
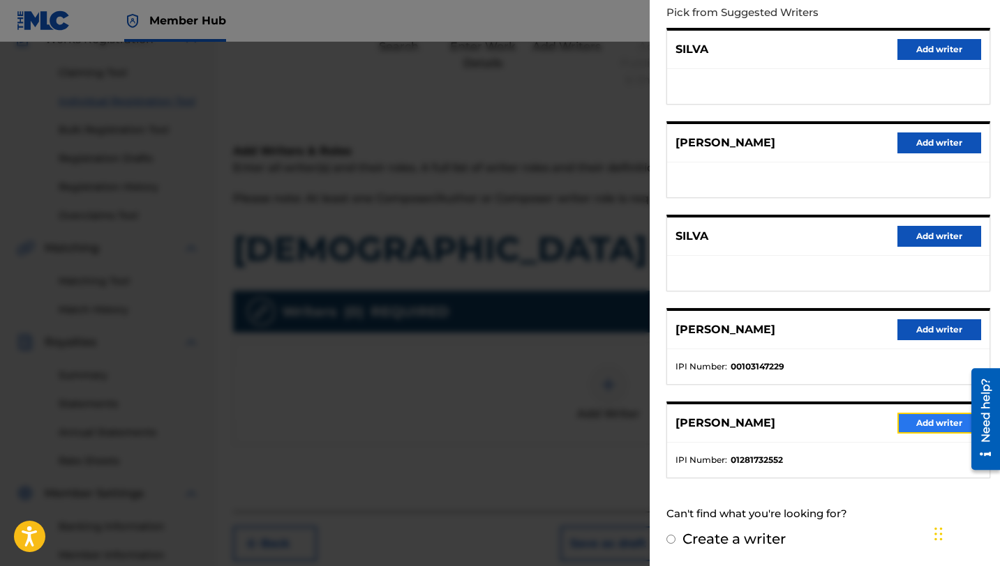
click at [931, 423] on button "Add writer" at bounding box center [939, 423] width 84 height 21
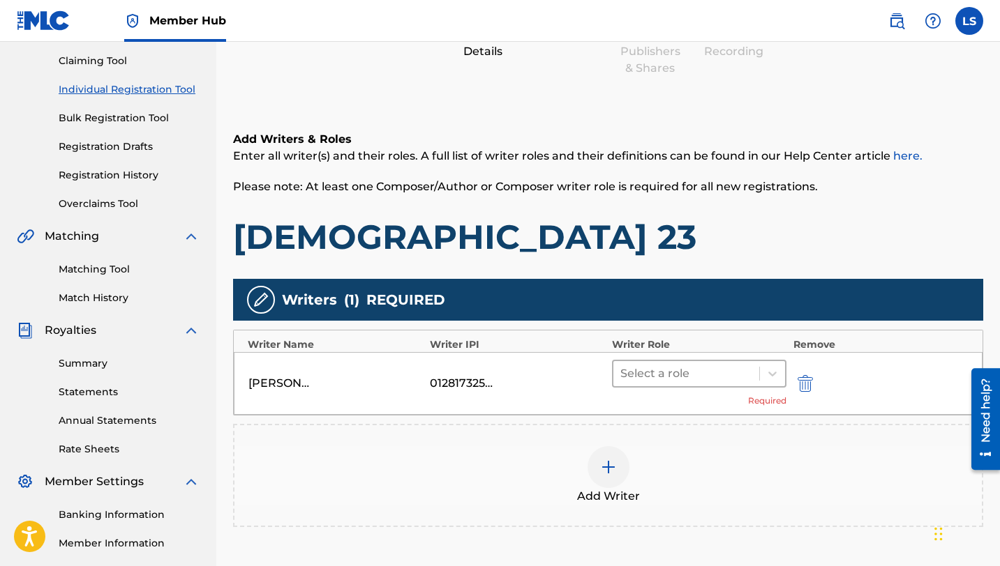
click at [666, 386] on div "Select a role Required" at bounding box center [699, 383] width 174 height 47
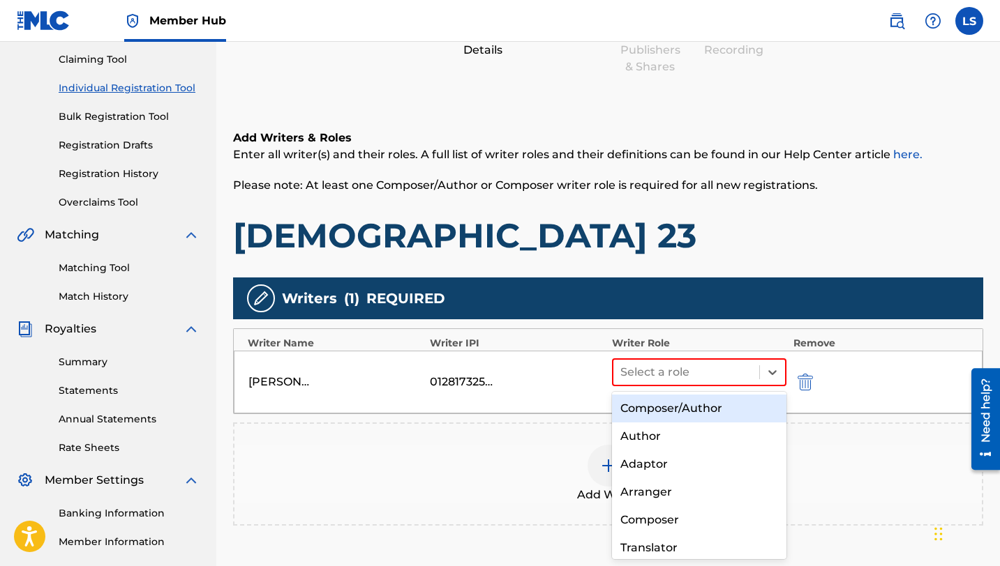
click at [688, 415] on div "Composer/Author" at bounding box center [699, 409] width 174 height 28
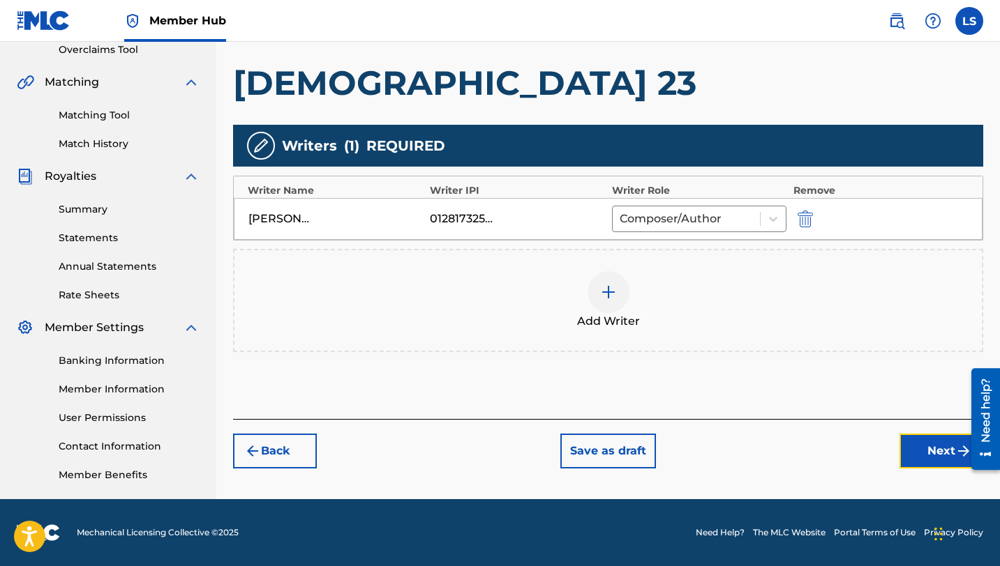
click at [912, 451] on button "Next" at bounding box center [941, 451] width 84 height 35
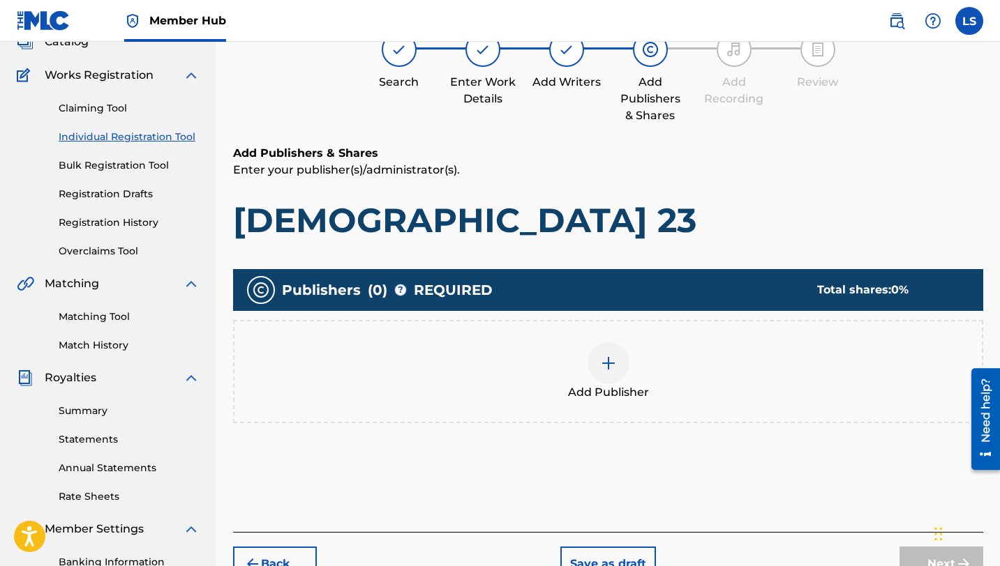
scroll to position [110, 0]
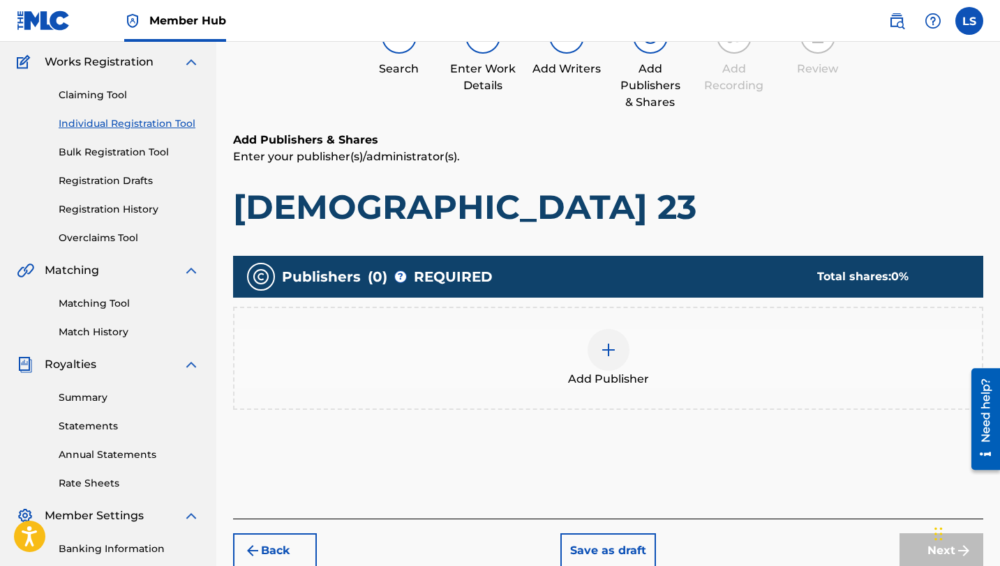
click at [624, 339] on div at bounding box center [608, 350] width 42 height 42
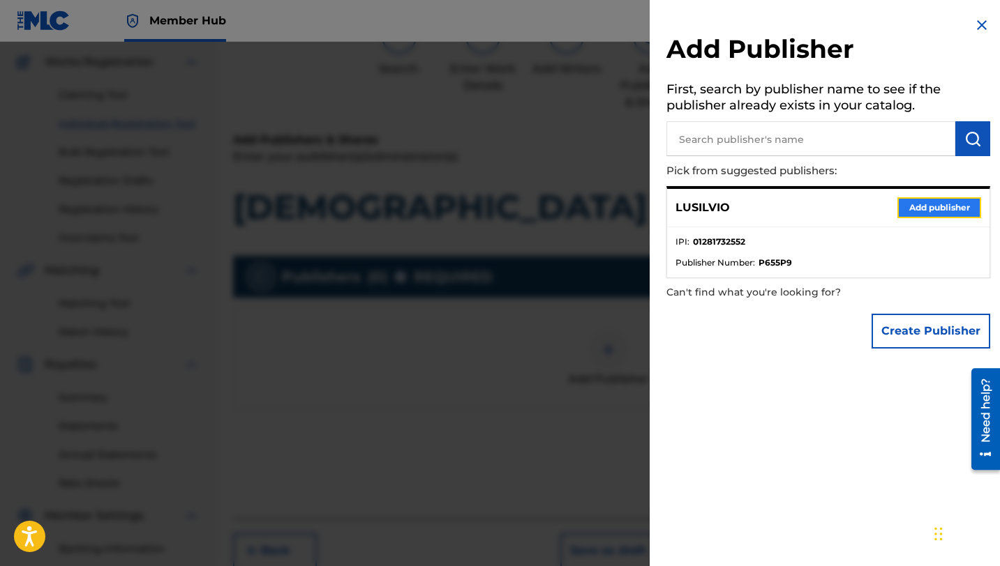
click at [905, 212] on button "Add publisher" at bounding box center [939, 207] width 84 height 21
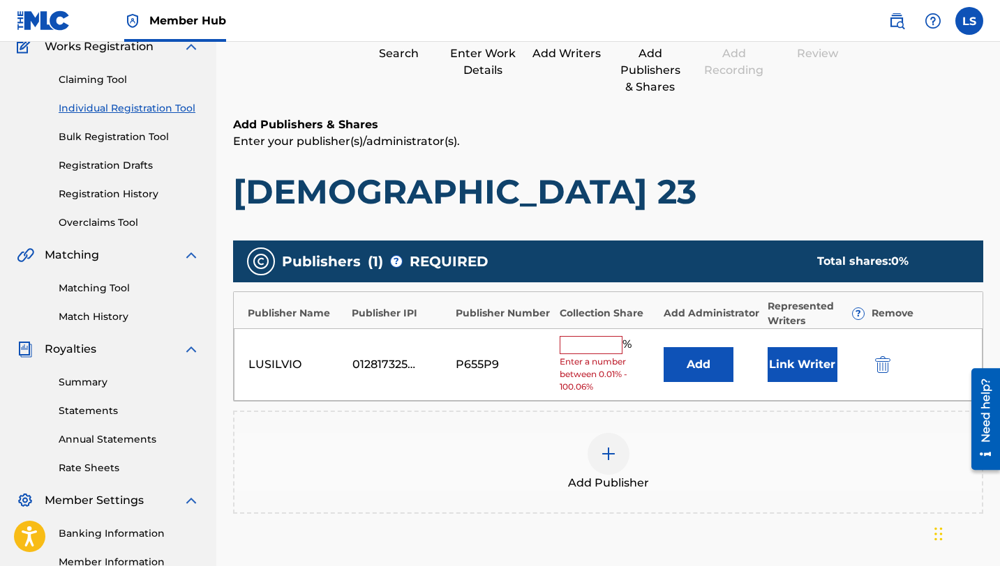
scroll to position [129, 0]
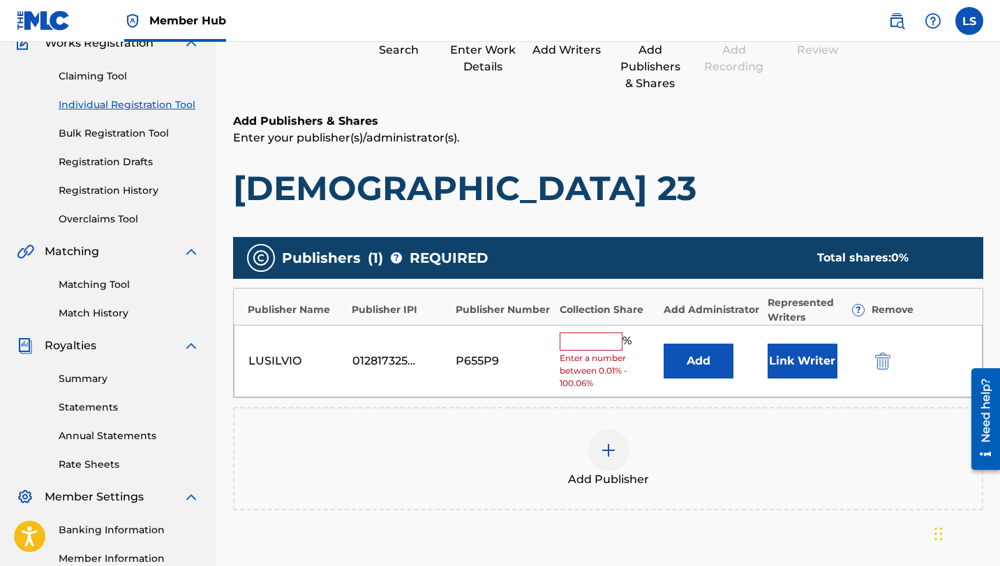
click at [619, 344] on input "text" at bounding box center [590, 342] width 63 height 18
type input "50"
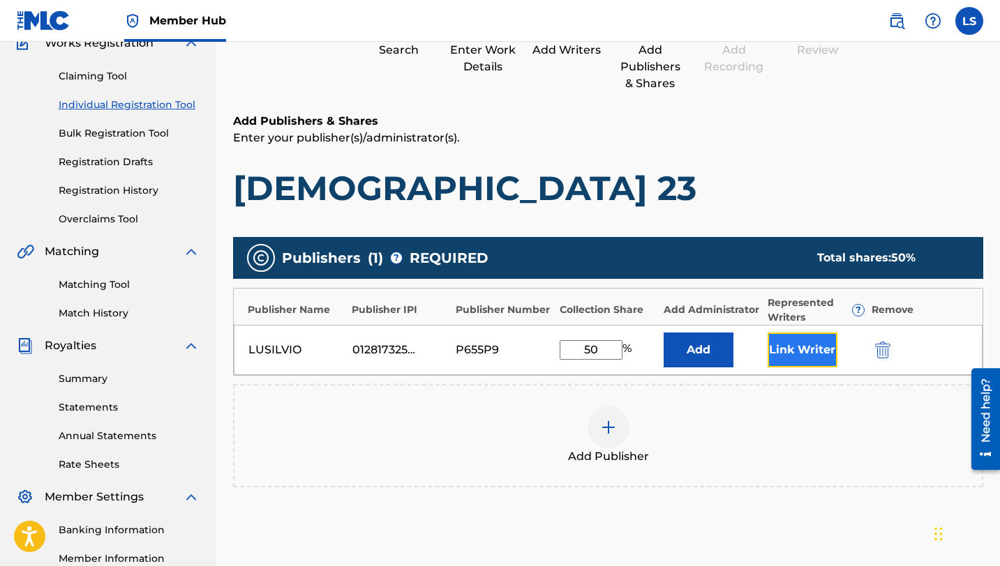
click at [797, 353] on button "Link Writer" at bounding box center [802, 350] width 70 height 35
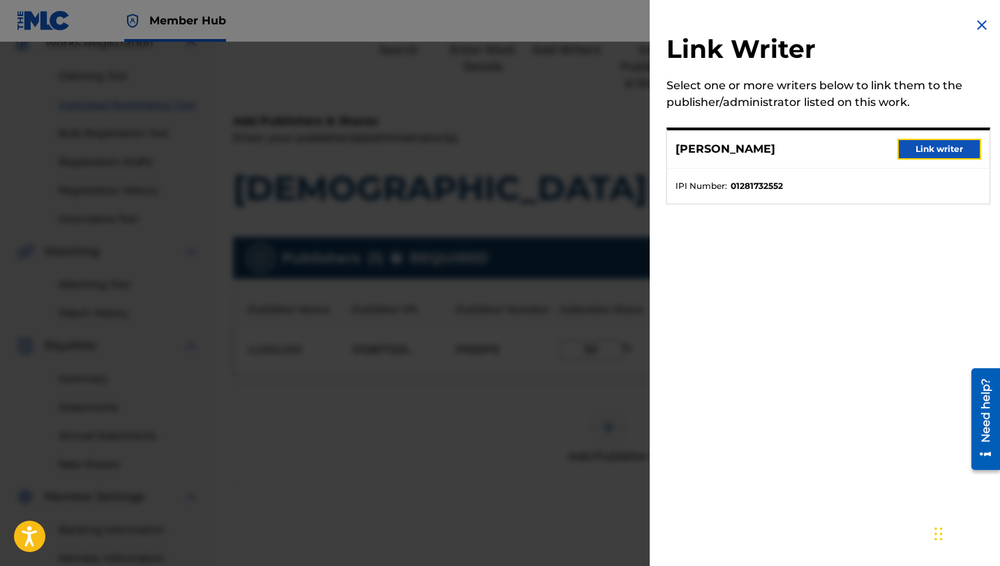
click at [908, 159] on button "Link writer" at bounding box center [939, 149] width 84 height 21
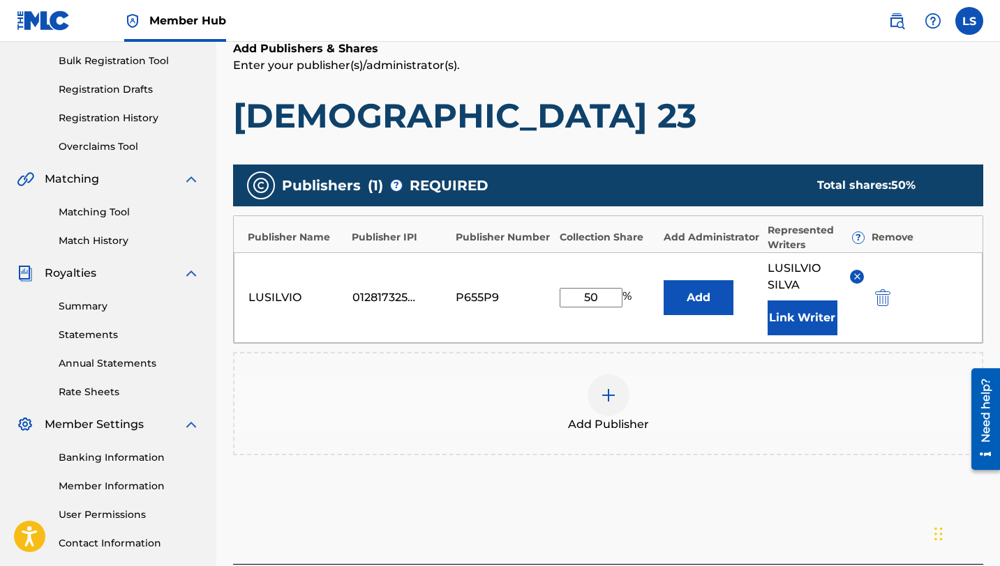
scroll to position [316, 0]
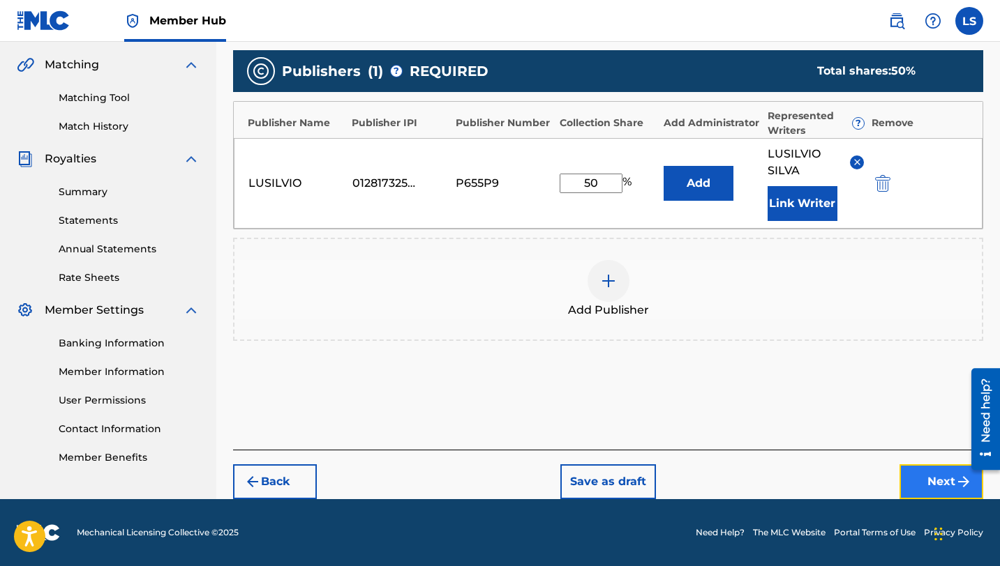
click at [913, 490] on button "Next" at bounding box center [941, 482] width 84 height 35
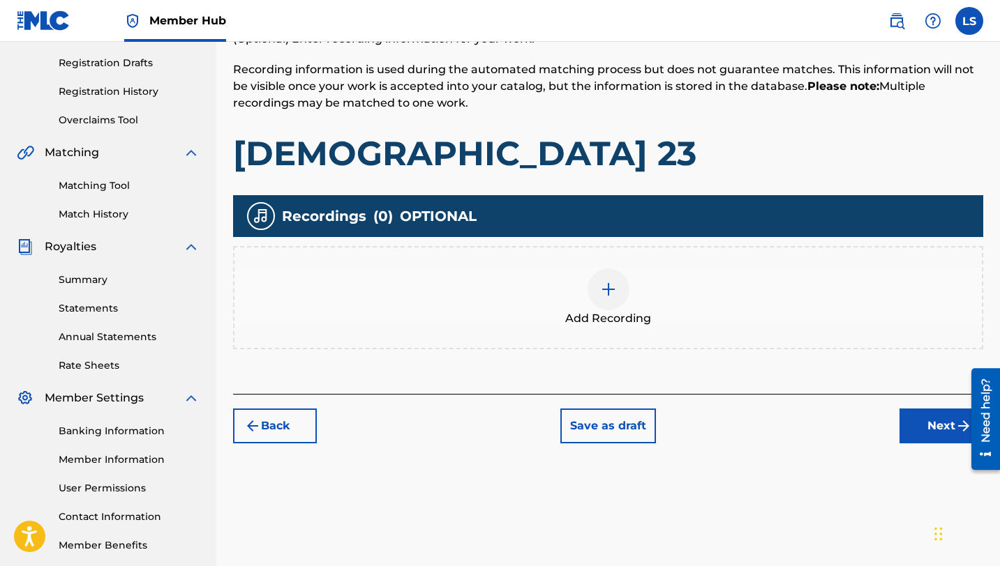
scroll to position [299, 0]
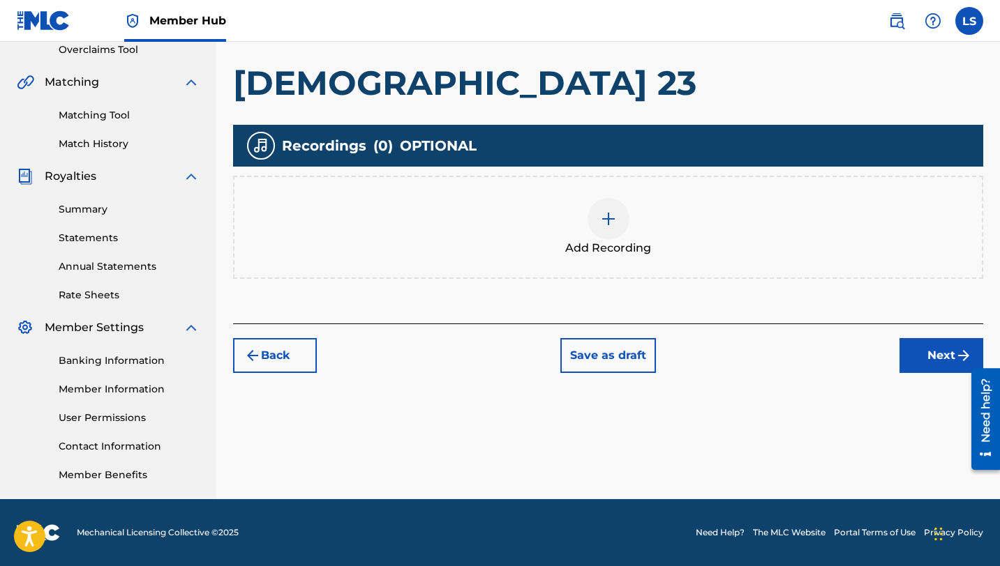
click at [608, 230] on div at bounding box center [608, 219] width 42 height 42
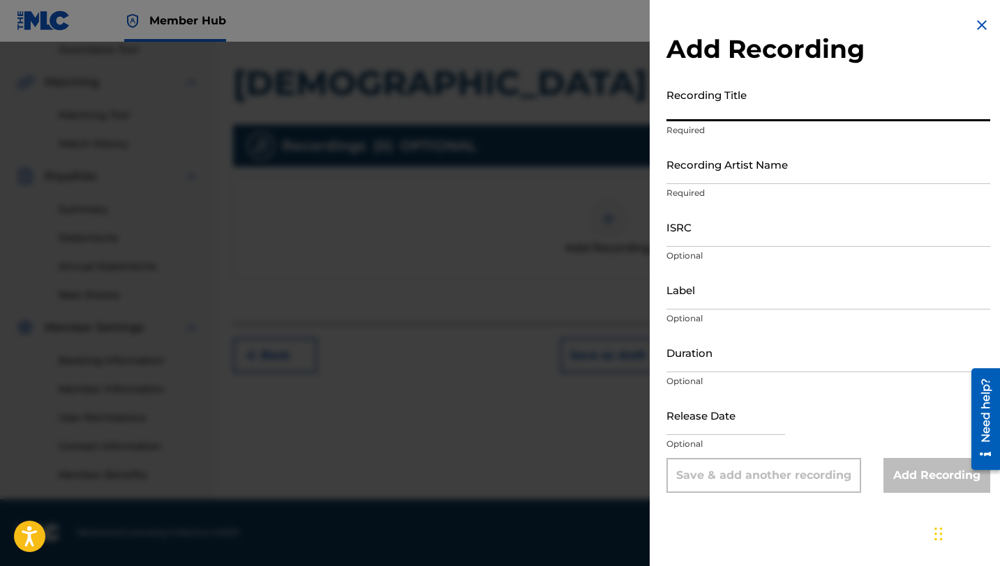
click at [704, 114] on input "Recording Title" at bounding box center [828, 102] width 324 height 40
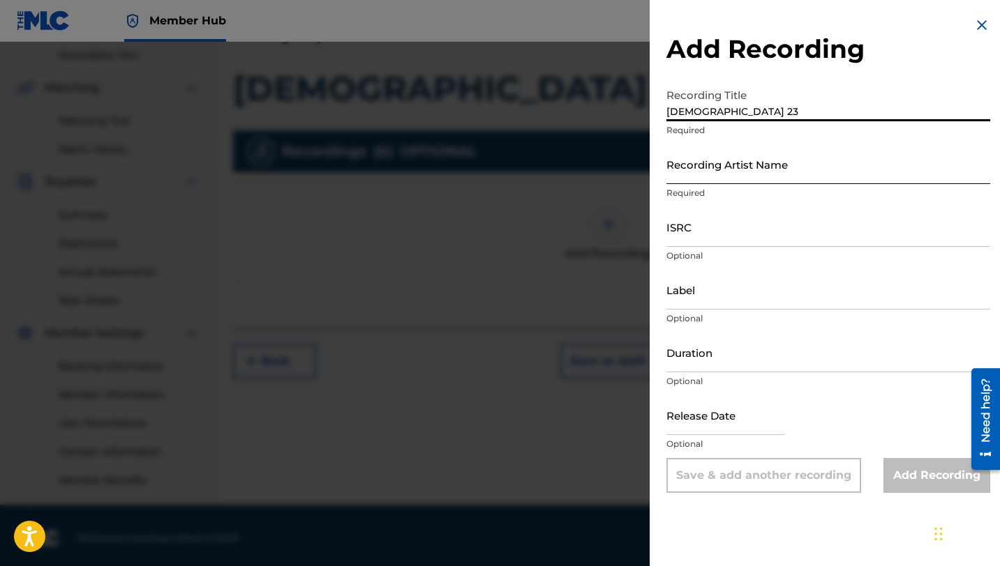
type input "[DEMOGRAPHIC_DATA] 23"
click at [729, 184] on div "Recording Artist Name Required" at bounding box center [828, 175] width 324 height 63
click at [725, 177] on input "Recording Artist Name" at bounding box center [828, 164] width 324 height 40
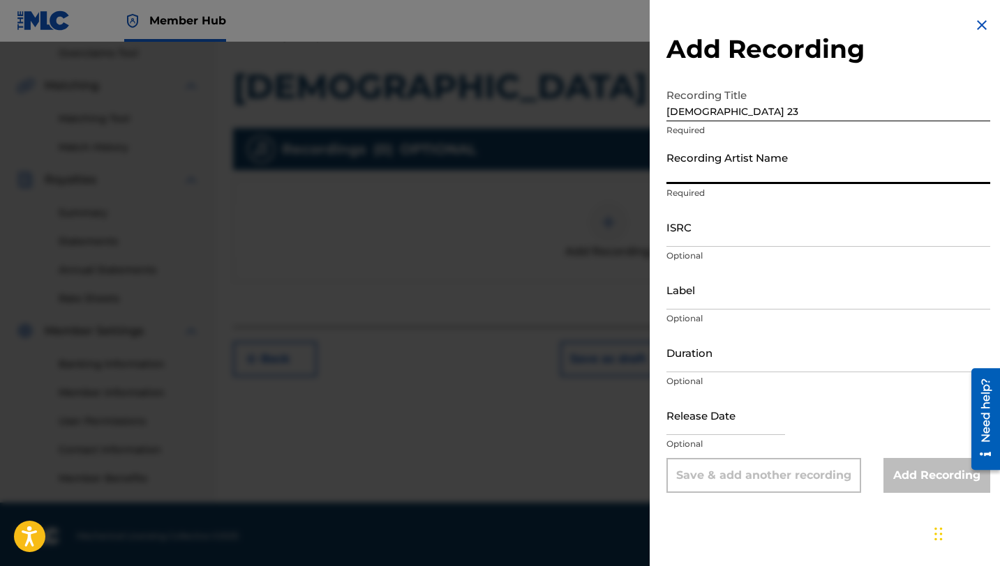
type input "Lusilvio"
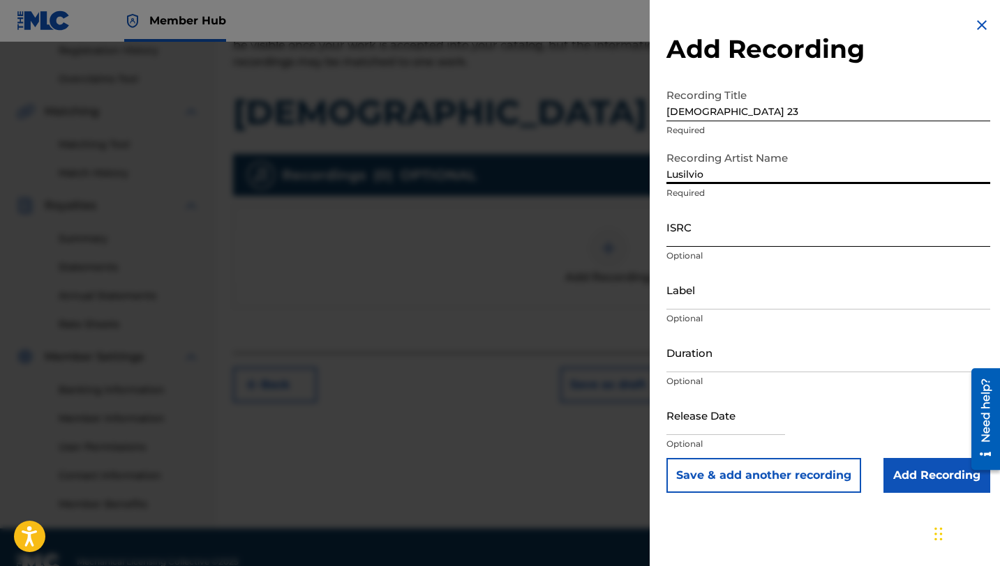
scroll to position [259, 0]
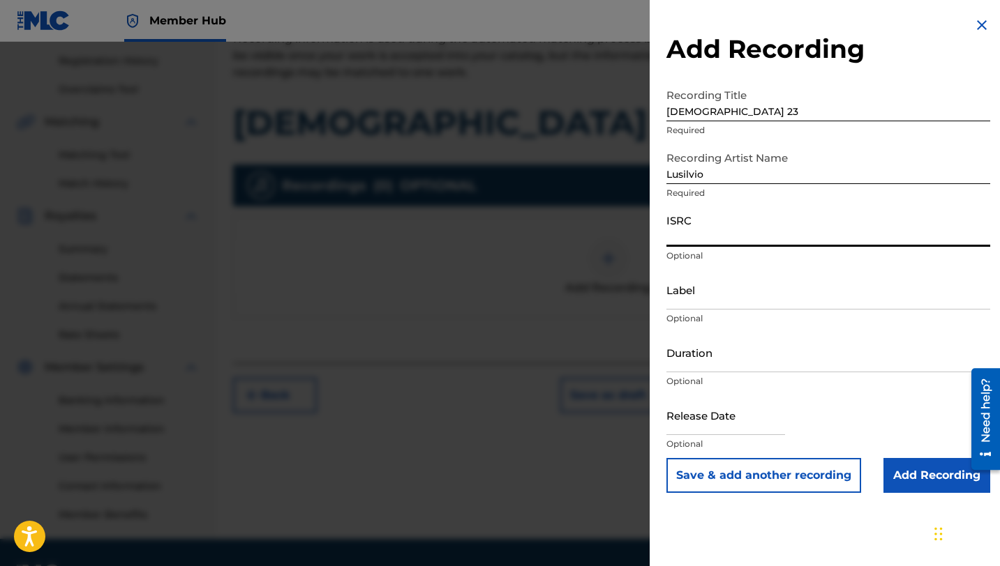
paste input "QZHN72567482"
type input "QZHN72567482"
click at [706, 299] on input "Label" at bounding box center [828, 290] width 324 height 40
type input "[PERSON_NAME] DELIVERY INC"
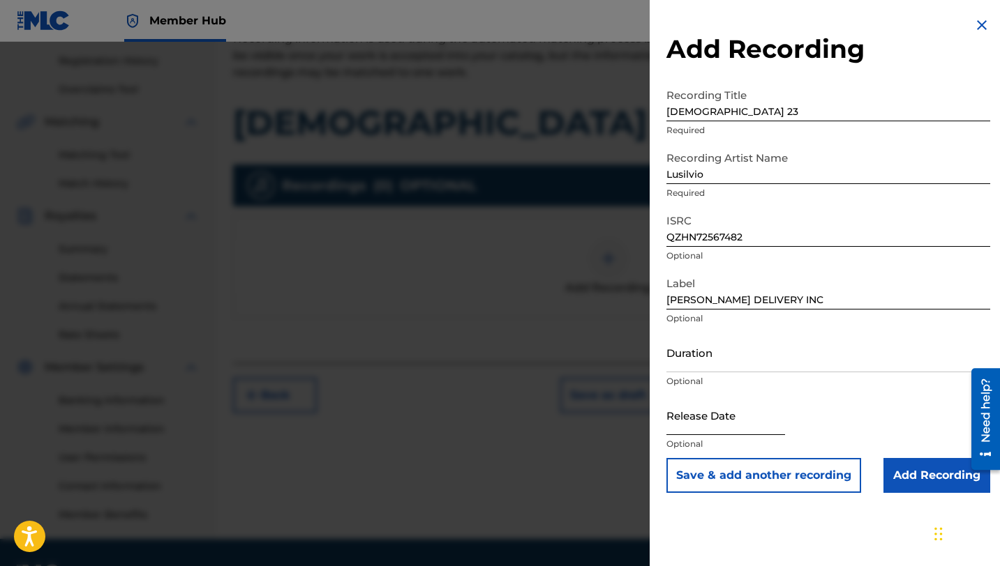
click at [715, 430] on input "text" at bounding box center [725, 416] width 119 height 40
select select "8"
select select "2025"
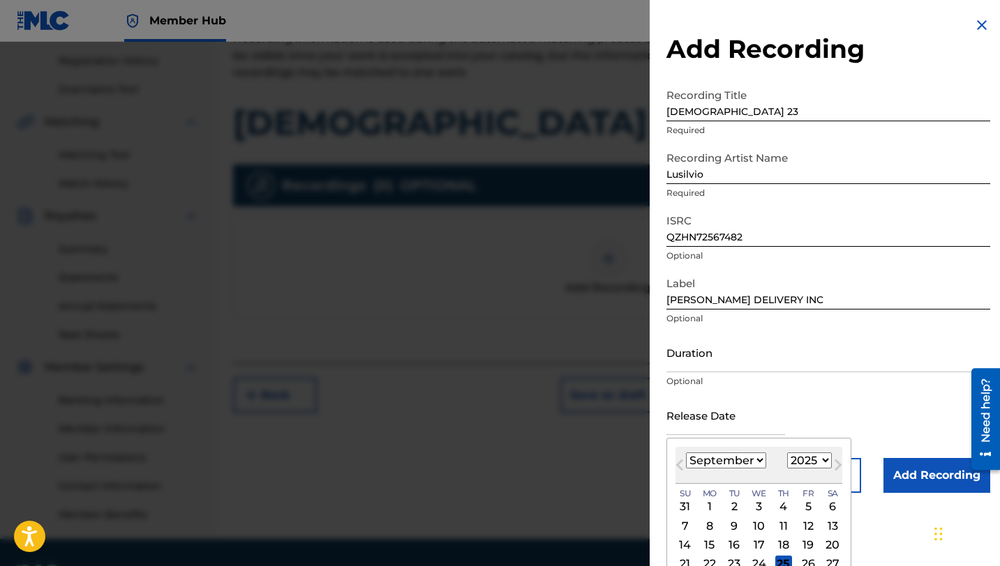
click at [744, 458] on select "January February March April May June July August September October November De…" at bounding box center [726, 461] width 80 height 16
select select "1"
click at [686, 453] on select "January February March April May June July August September October November De…" at bounding box center [726, 461] width 80 height 16
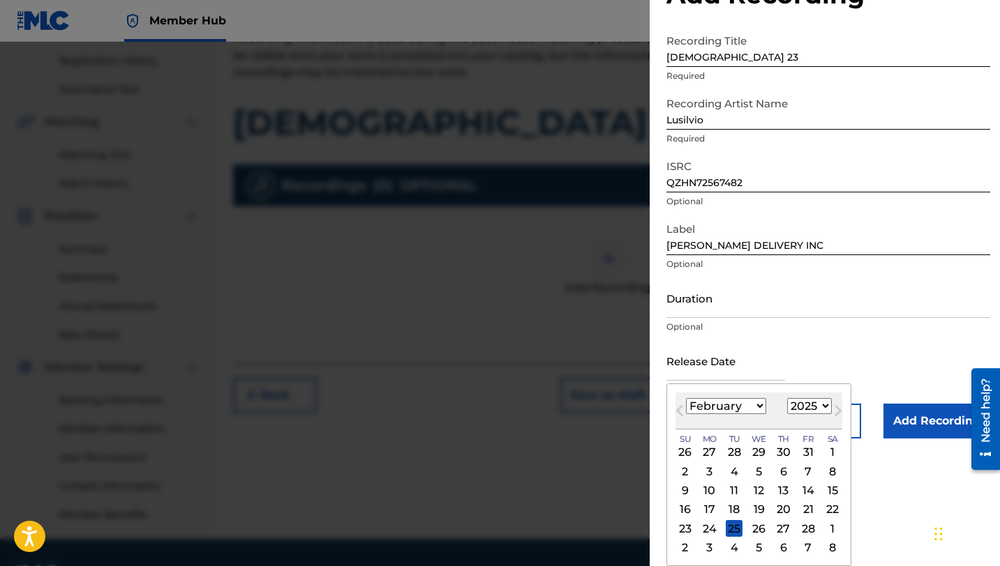
click at [806, 527] on div "28" at bounding box center [807, 528] width 17 height 17
type input "[DATE]"
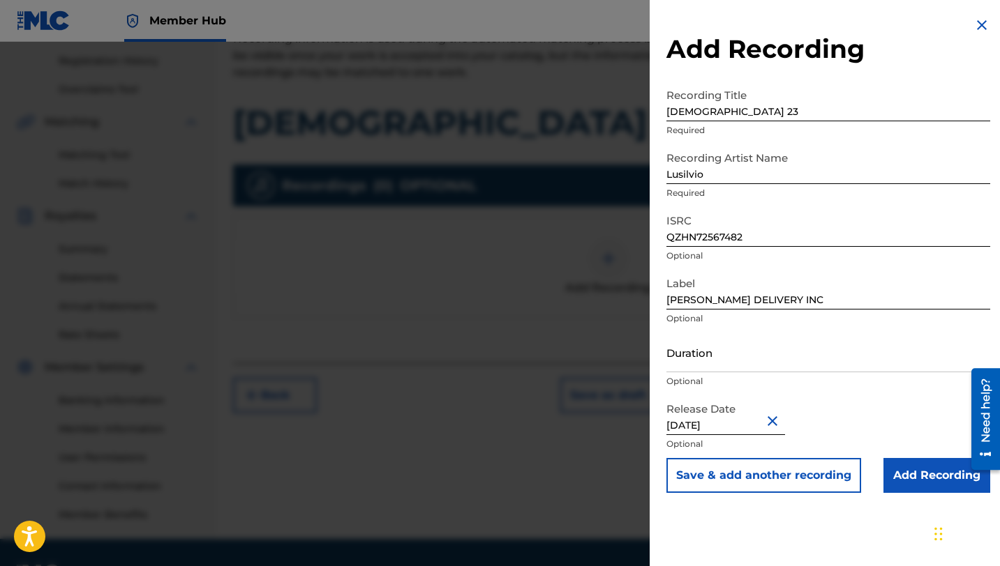
scroll to position [0, 0]
click at [701, 363] on input "Duration" at bounding box center [828, 353] width 324 height 40
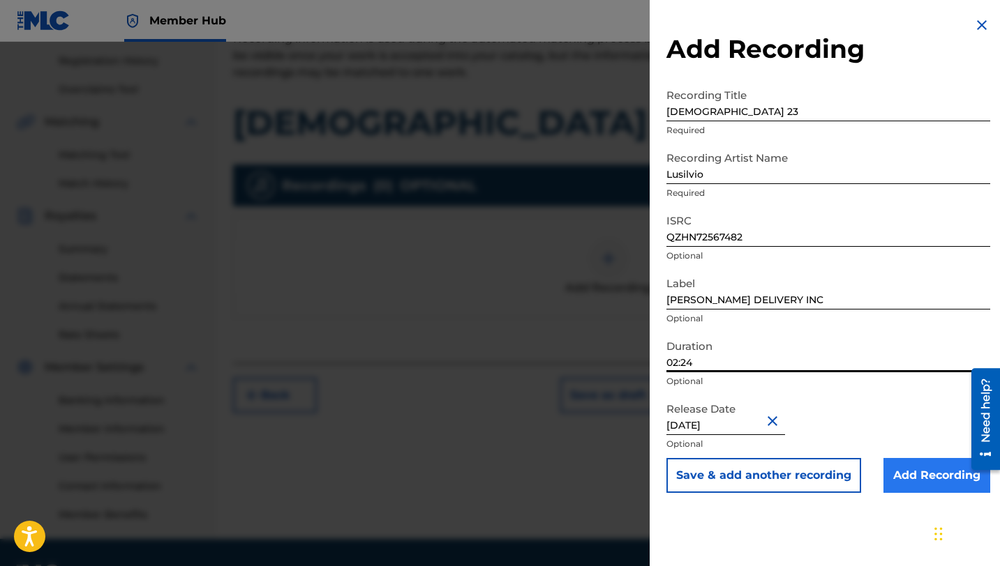
type input "02:24"
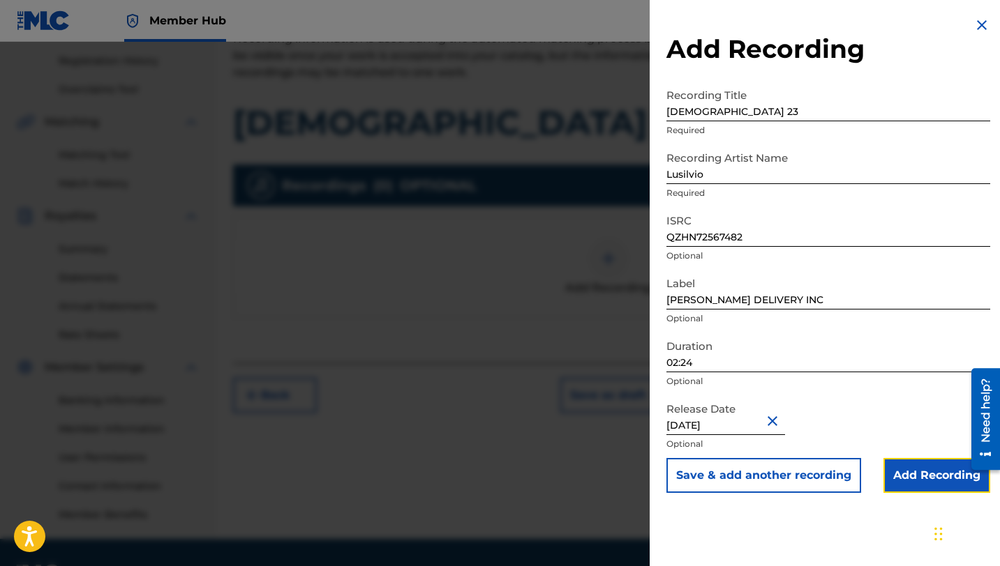
click at [918, 474] on input "Add Recording" at bounding box center [936, 475] width 107 height 35
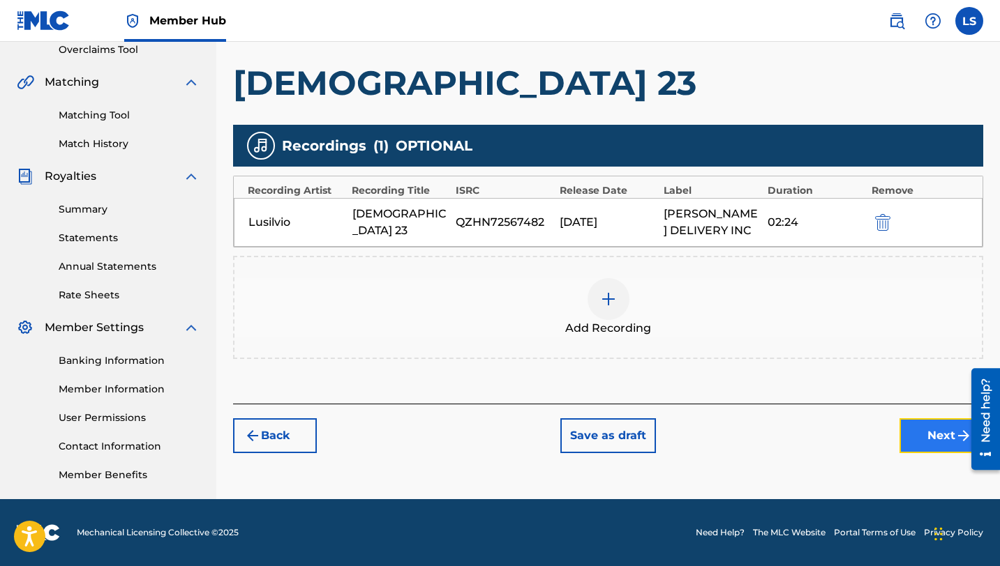
click at [934, 438] on button "Next" at bounding box center [941, 436] width 84 height 35
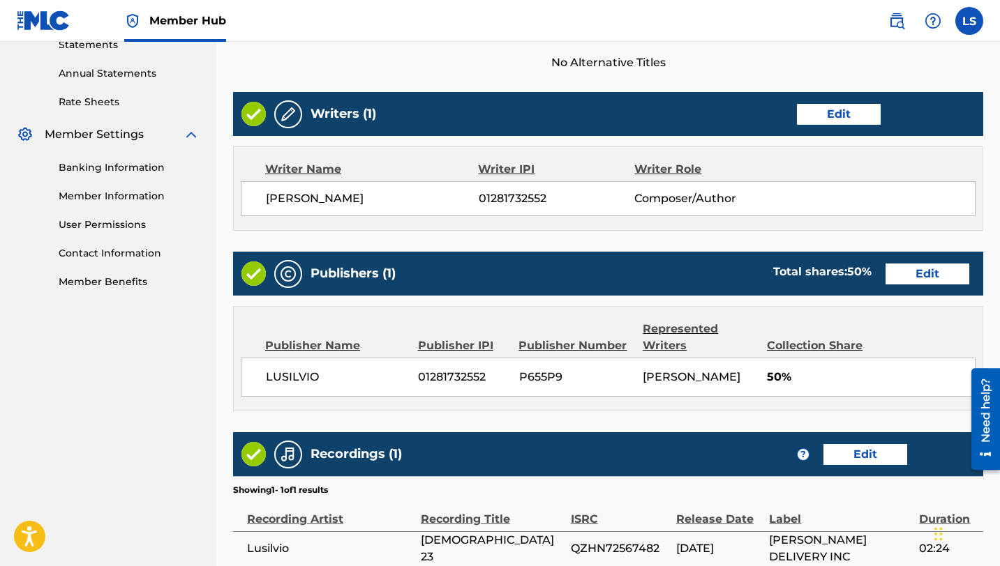
scroll to position [629, 0]
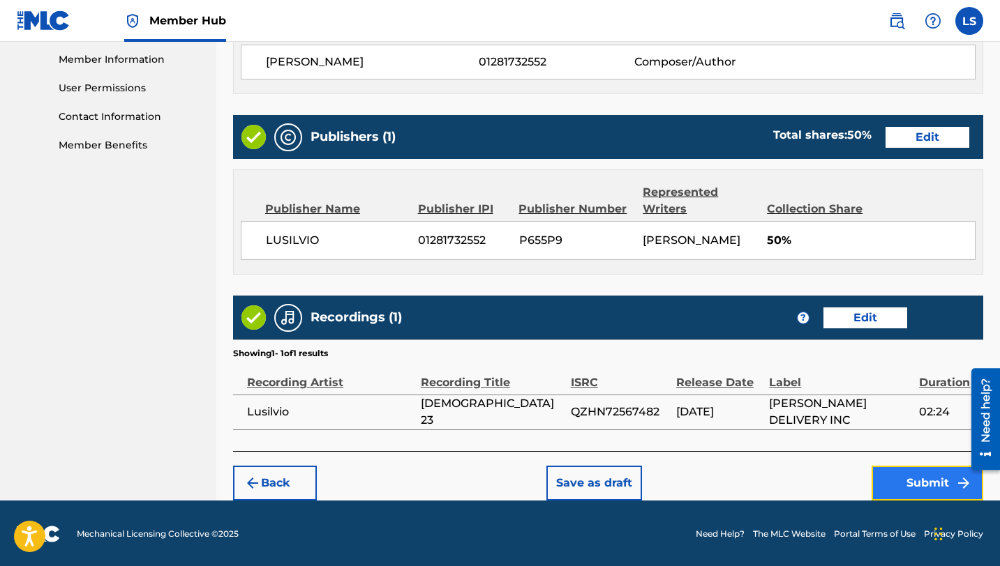
click at [916, 472] on button "Submit" at bounding box center [927, 483] width 112 height 35
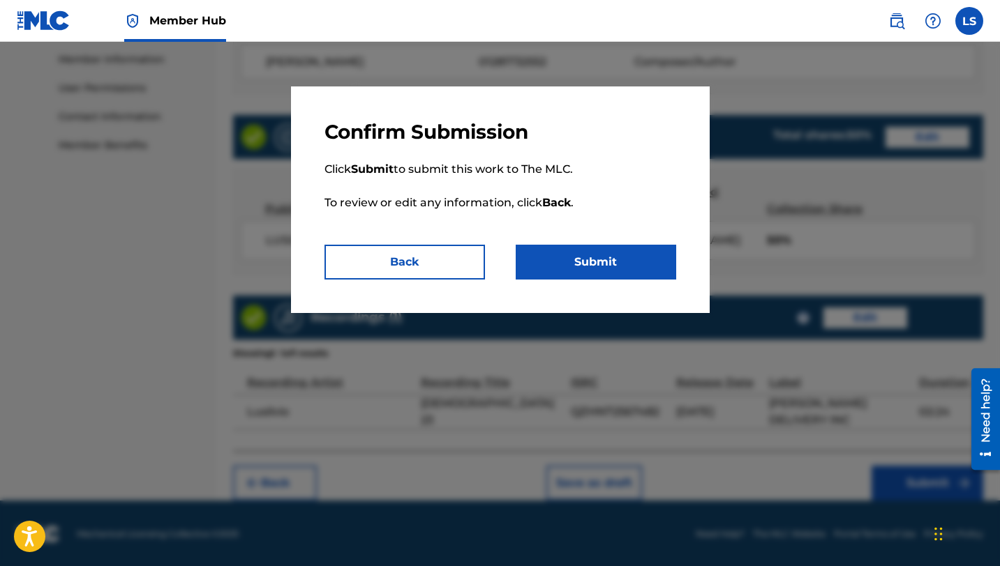
click at [619, 280] on div "Confirm Submission Click Submit to submit this work to The MLC. To review or ed…" at bounding box center [500, 200] width 419 height 227
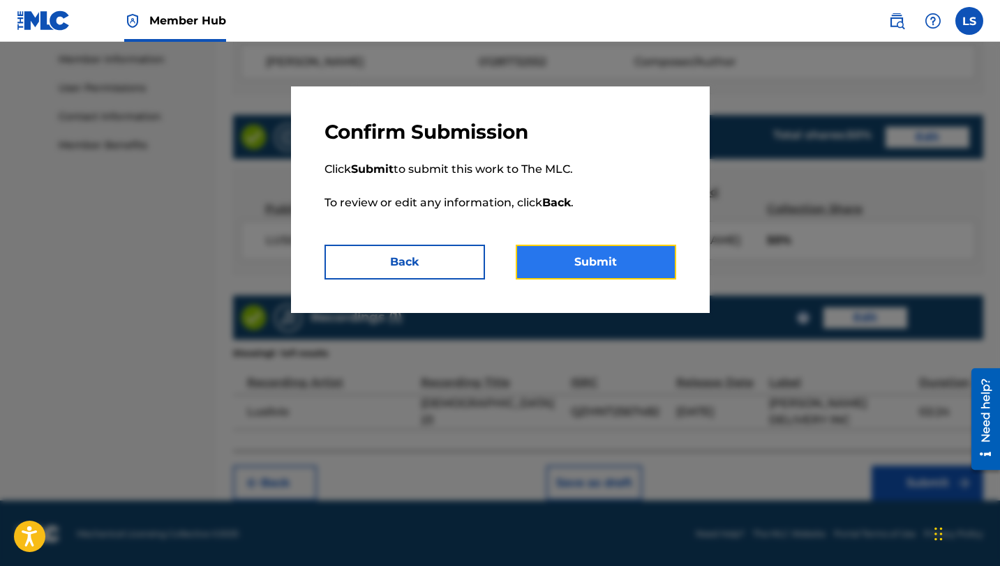
click at [610, 253] on button "Submit" at bounding box center [596, 262] width 160 height 35
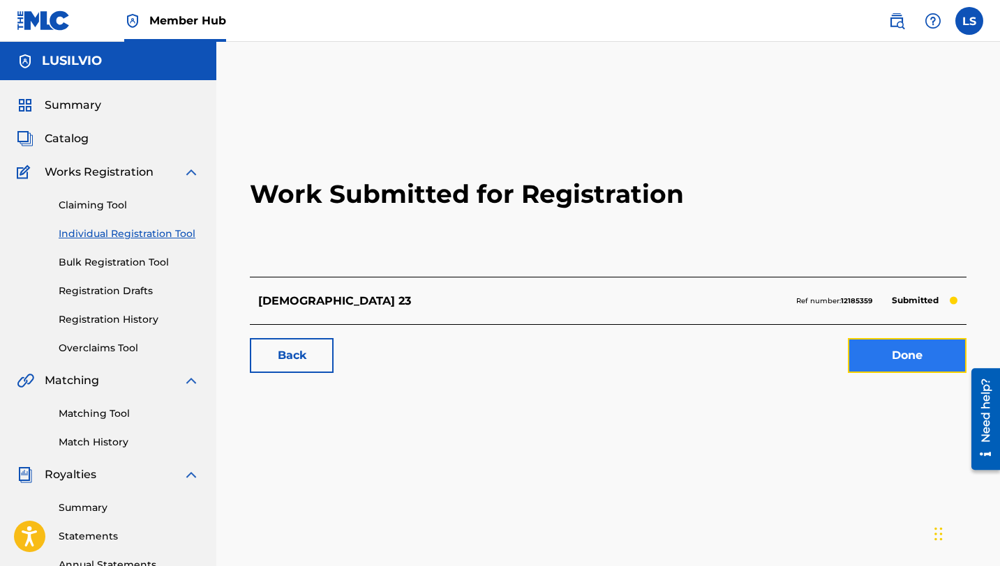
click at [901, 359] on link "Done" at bounding box center [907, 355] width 119 height 35
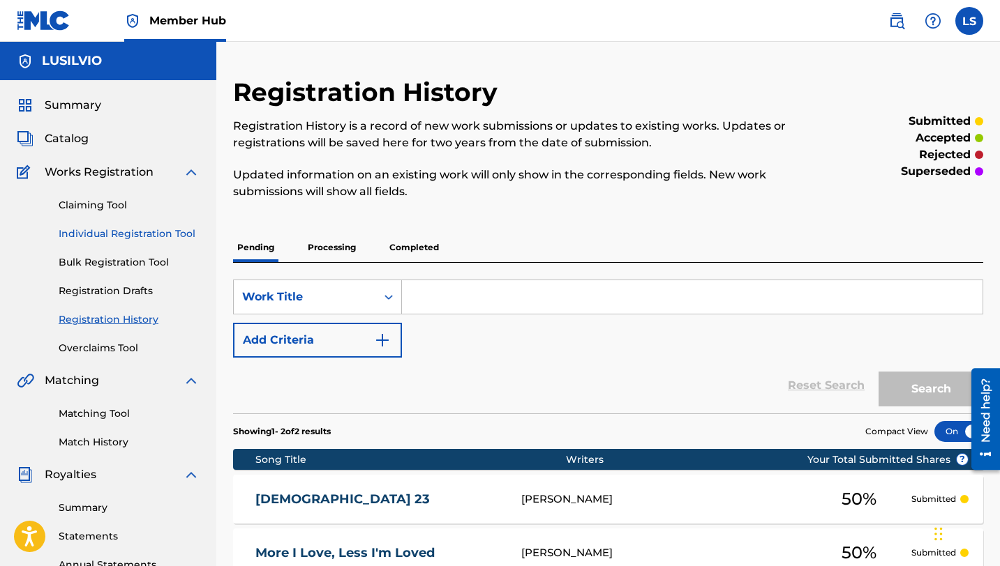
click at [96, 227] on link "Individual Registration Tool" at bounding box center [129, 234] width 141 height 15
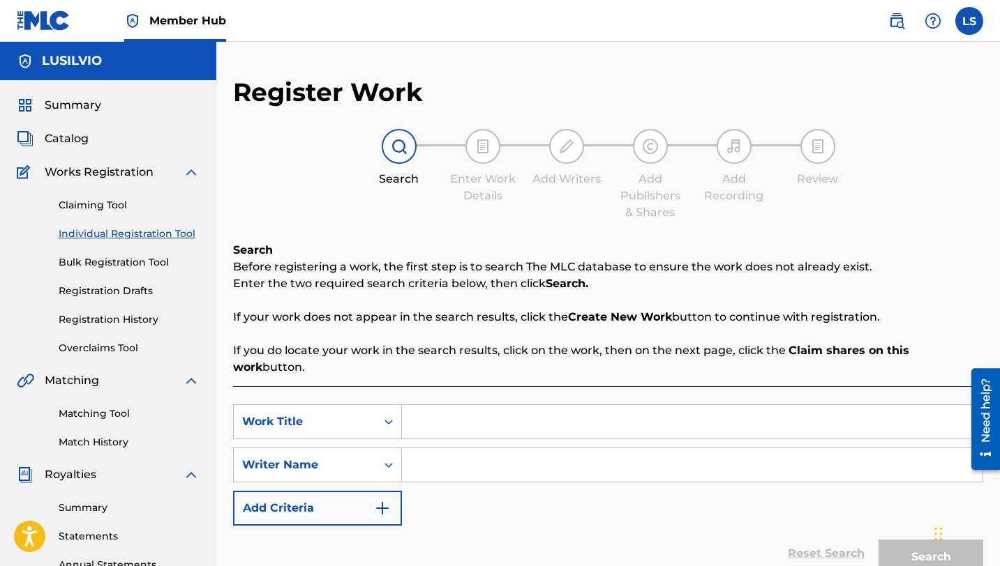
click at [451, 405] on input "Search Form" at bounding box center [692, 421] width 580 height 33
type input "Need More Of You"
click at [449, 450] on input "Search Form" at bounding box center [692, 465] width 580 height 33
type input "Lusilvio"
click at [912, 540] on button "Search" at bounding box center [930, 557] width 105 height 35
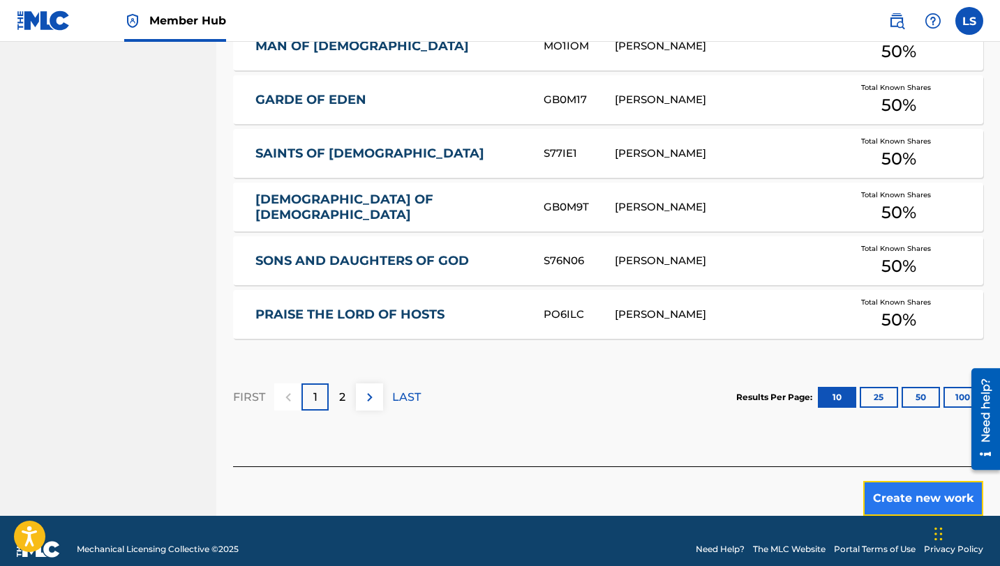
click at [910, 481] on button "Create new work" at bounding box center [923, 498] width 120 height 35
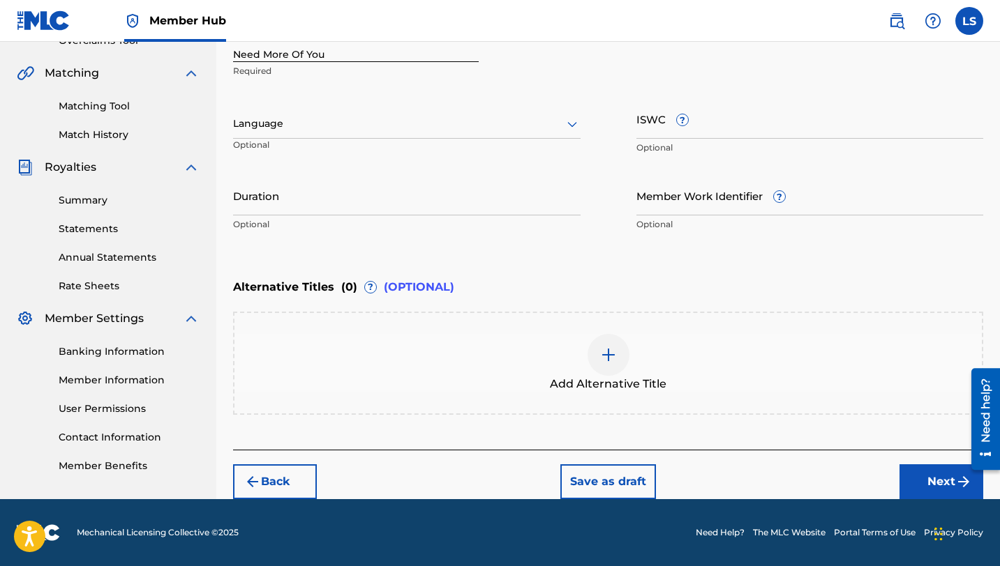
scroll to position [307, 0]
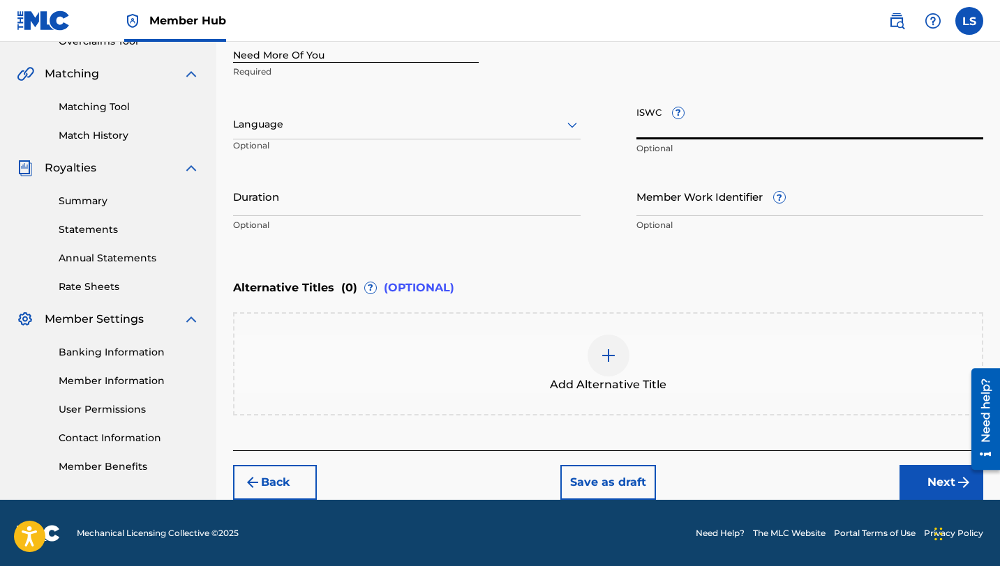
paste input "T3332039886"
type input "T3332039886"
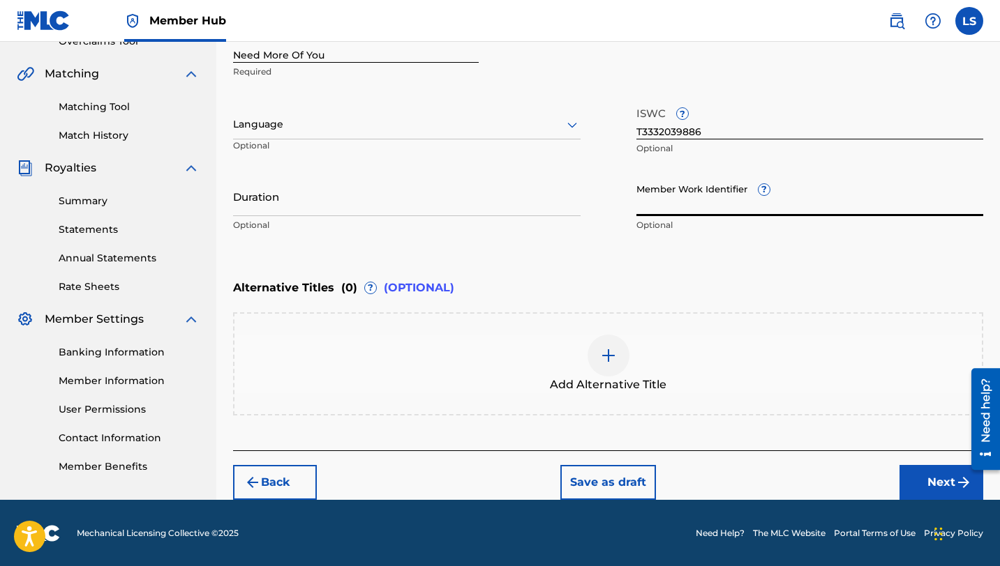
paste input "930687519"
type input "930687519"
drag, startPoint x: 302, startPoint y: 202, endPoint x: 295, endPoint y: 200, distance: 7.1
click at [298, 200] on input "Duration" at bounding box center [406, 196] width 347 height 40
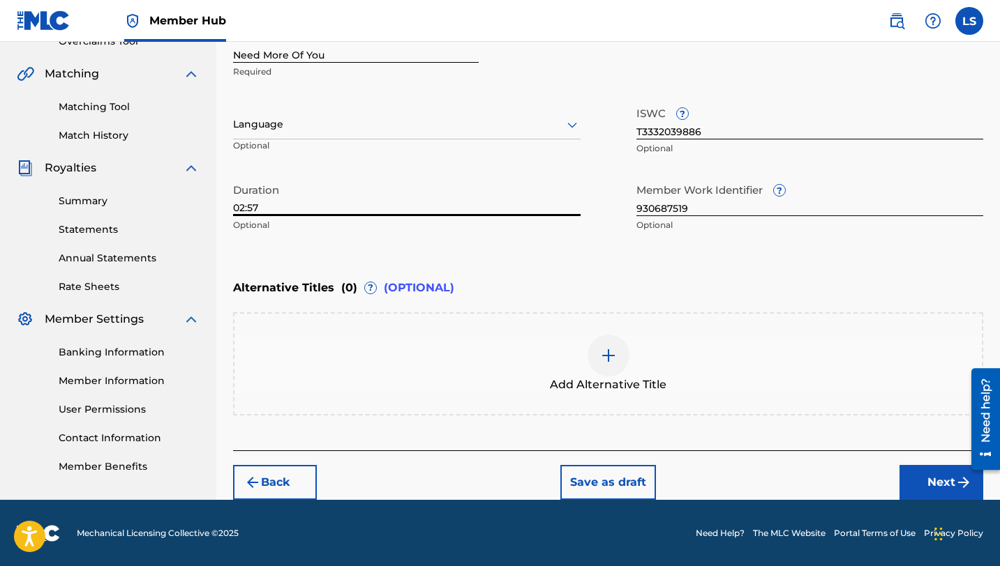
type input "02:57"
click at [290, 124] on div at bounding box center [406, 124] width 347 height 17
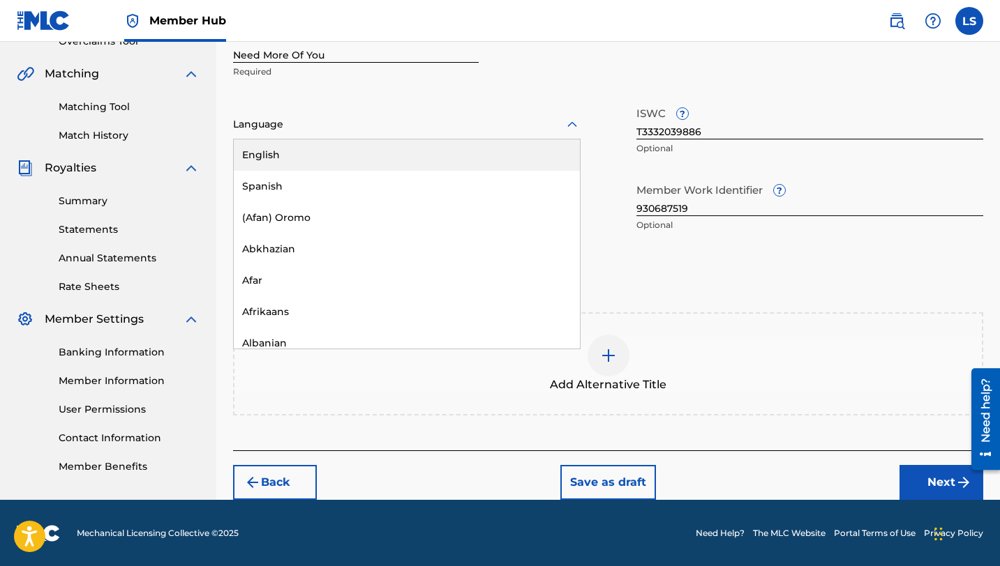
click at [306, 151] on div "English" at bounding box center [407, 155] width 346 height 31
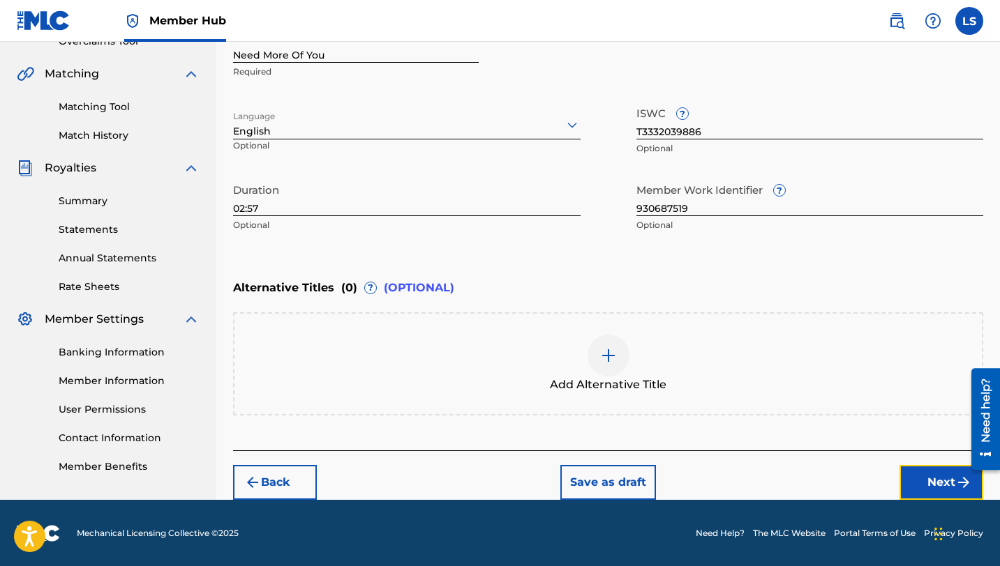
click at [916, 484] on button "Next" at bounding box center [941, 482] width 84 height 35
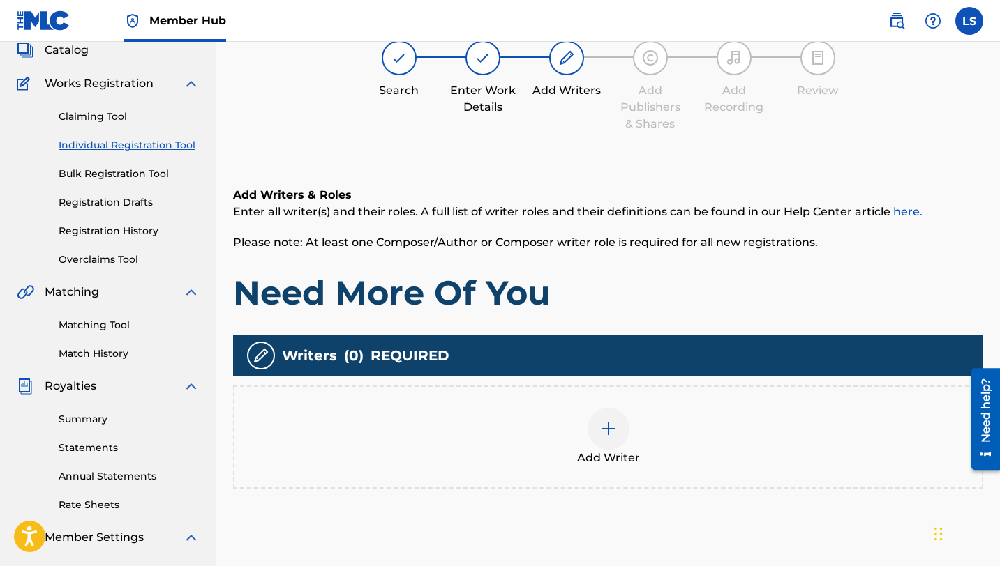
scroll to position [63, 0]
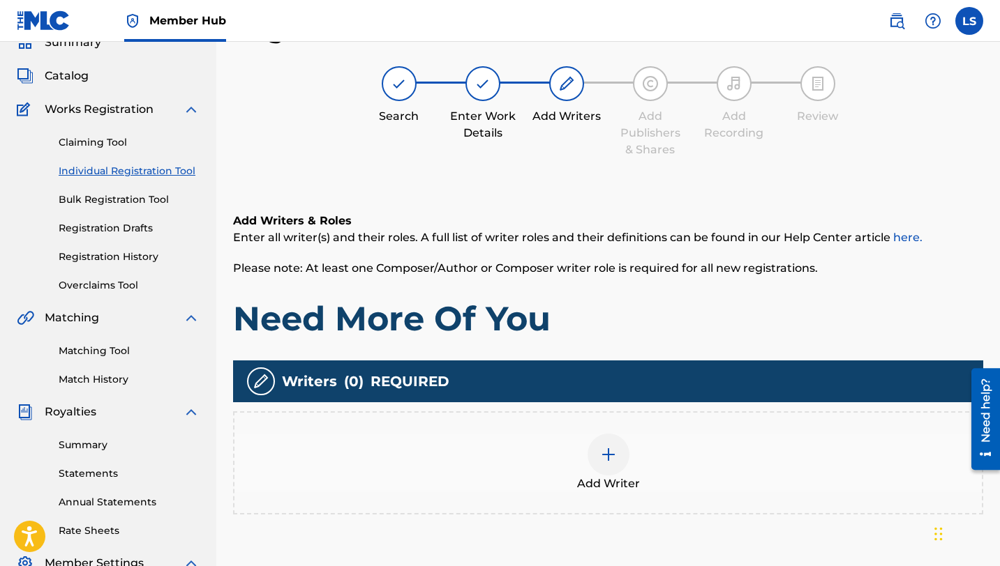
click at [613, 449] on img at bounding box center [608, 454] width 17 height 17
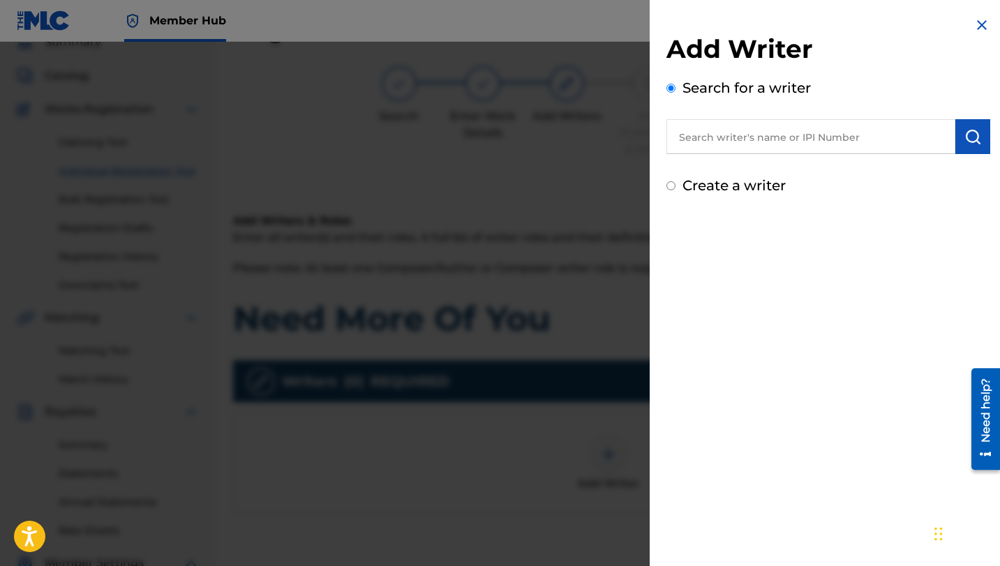
click at [792, 146] on input "text" at bounding box center [810, 136] width 289 height 35
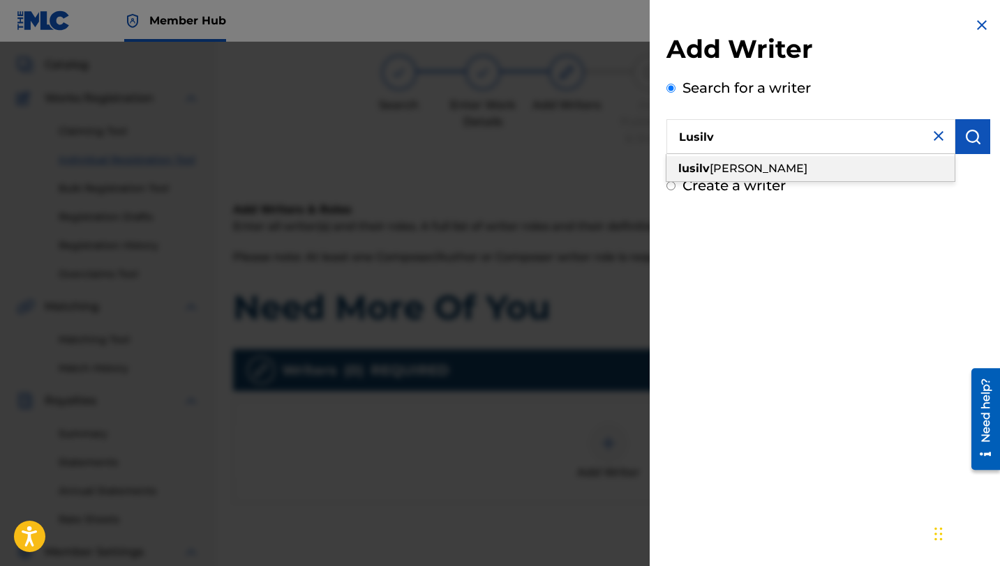
scroll to position [81, 0]
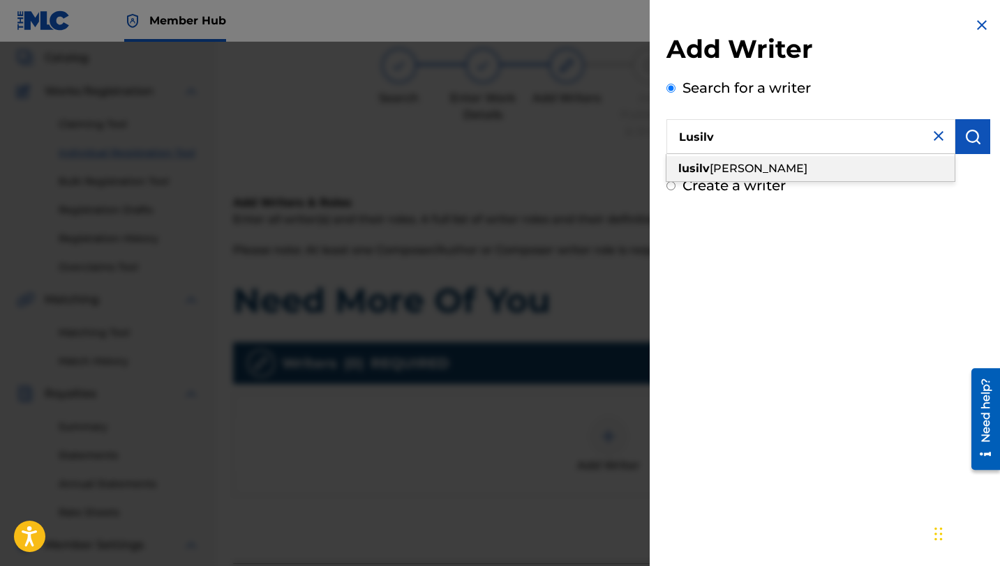
click at [780, 161] on div "[PERSON_NAME]" at bounding box center [810, 168] width 288 height 25
type input "[PERSON_NAME]"
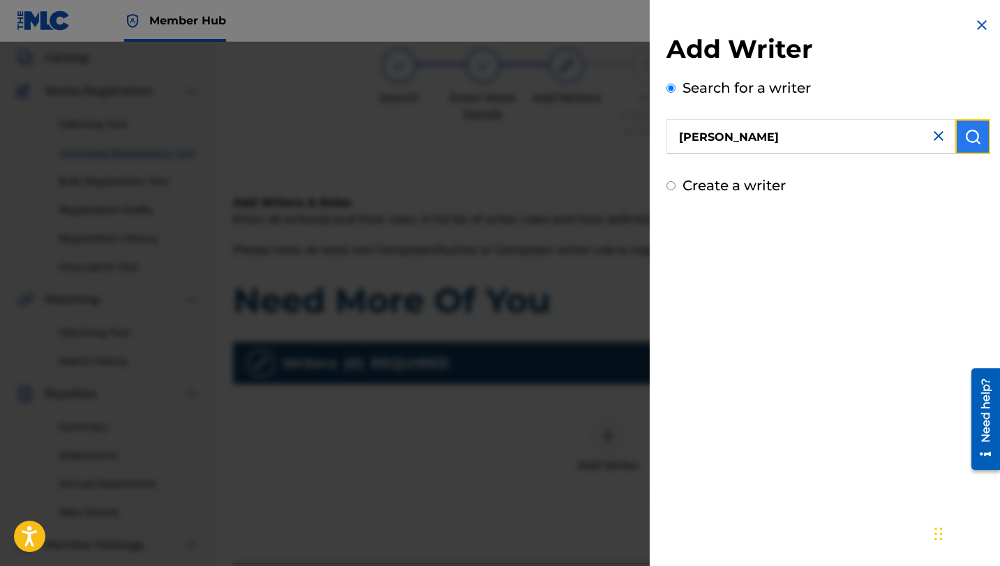
drag, startPoint x: 972, startPoint y: 139, endPoint x: 961, endPoint y: 146, distance: 13.8
click at [972, 139] on img "submit" at bounding box center [972, 136] width 17 height 17
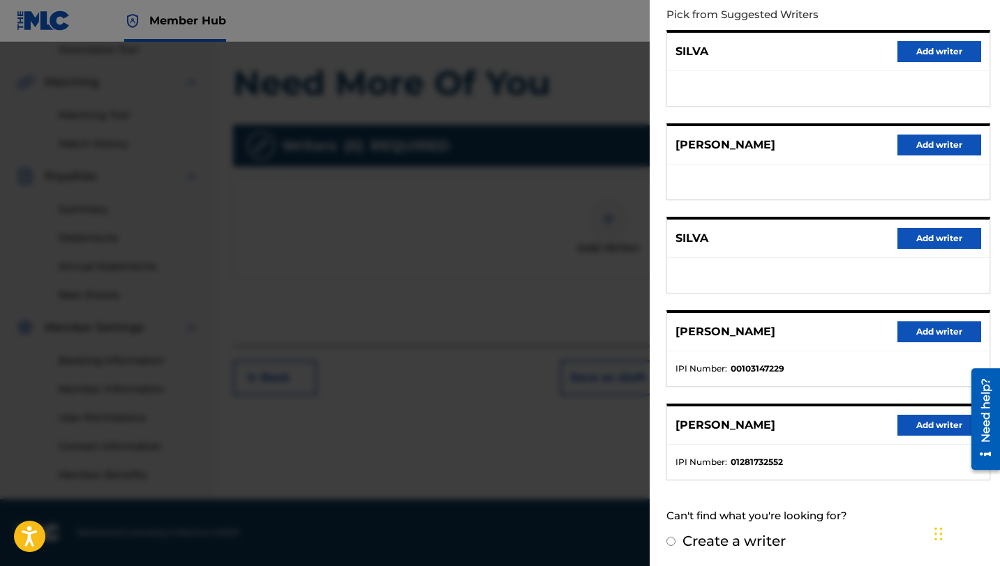
scroll to position [156, 0]
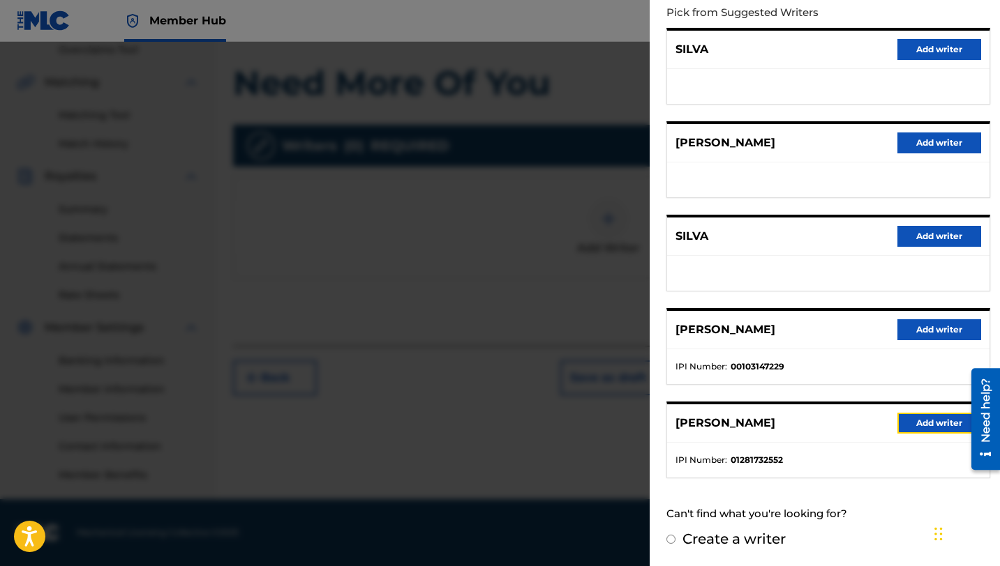
click at [908, 416] on button "Add writer" at bounding box center [939, 423] width 84 height 21
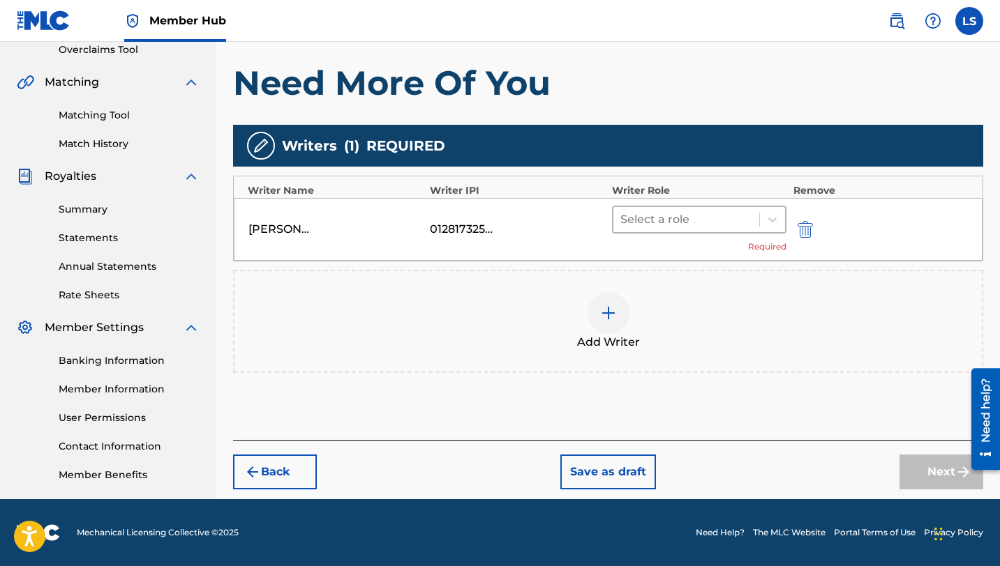
click at [642, 224] on div at bounding box center [686, 220] width 132 height 20
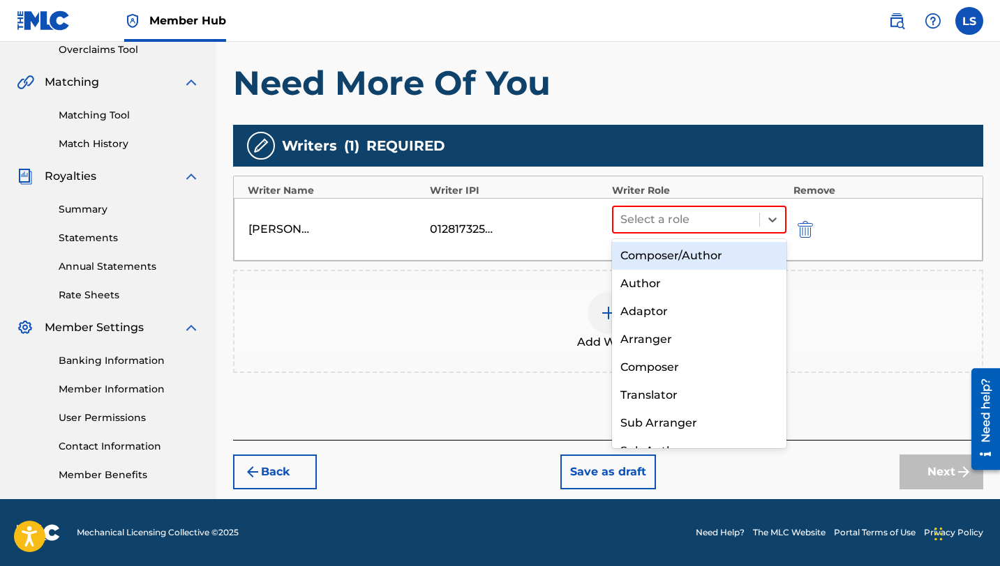
click at [670, 253] on div "Composer/Author" at bounding box center [699, 256] width 174 height 28
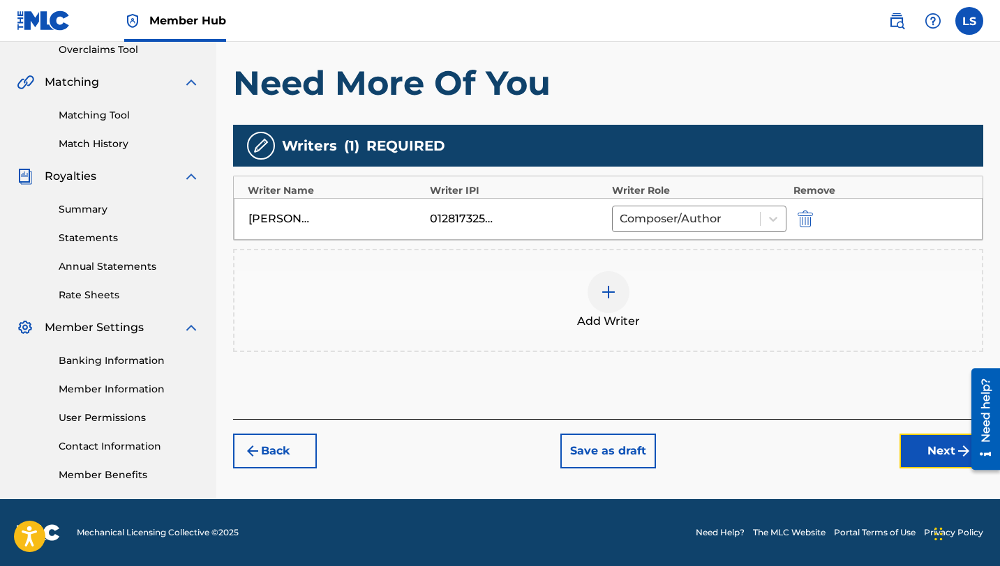
click at [915, 451] on button "Next" at bounding box center [941, 451] width 84 height 35
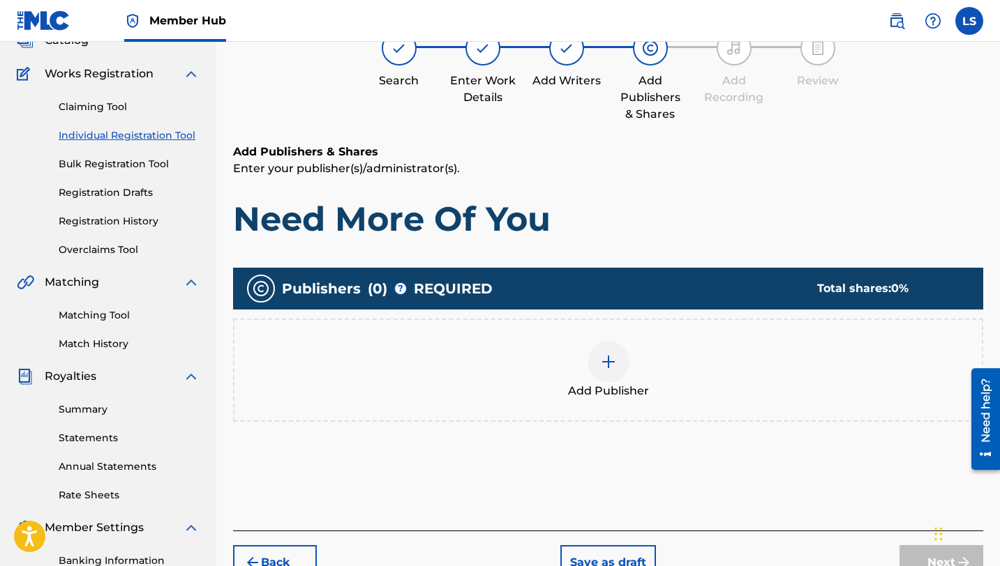
scroll to position [63, 0]
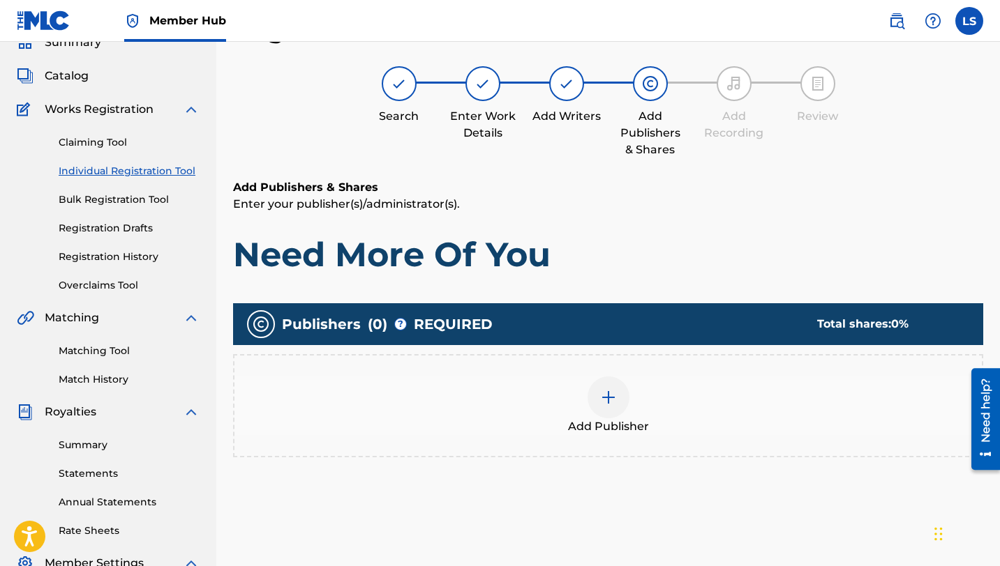
click at [615, 407] on div at bounding box center [608, 398] width 42 height 42
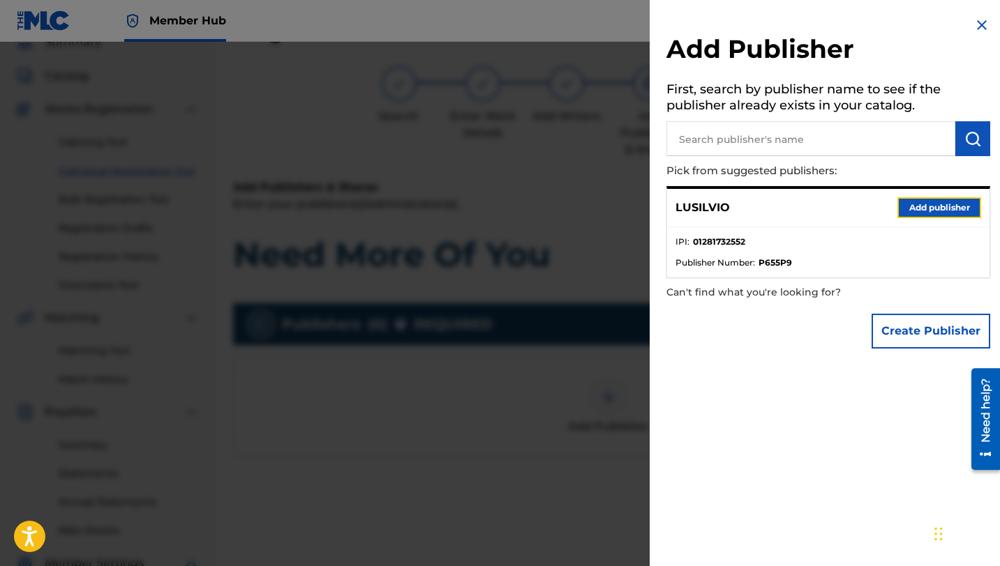
click at [964, 209] on button "Add publisher" at bounding box center [939, 207] width 84 height 21
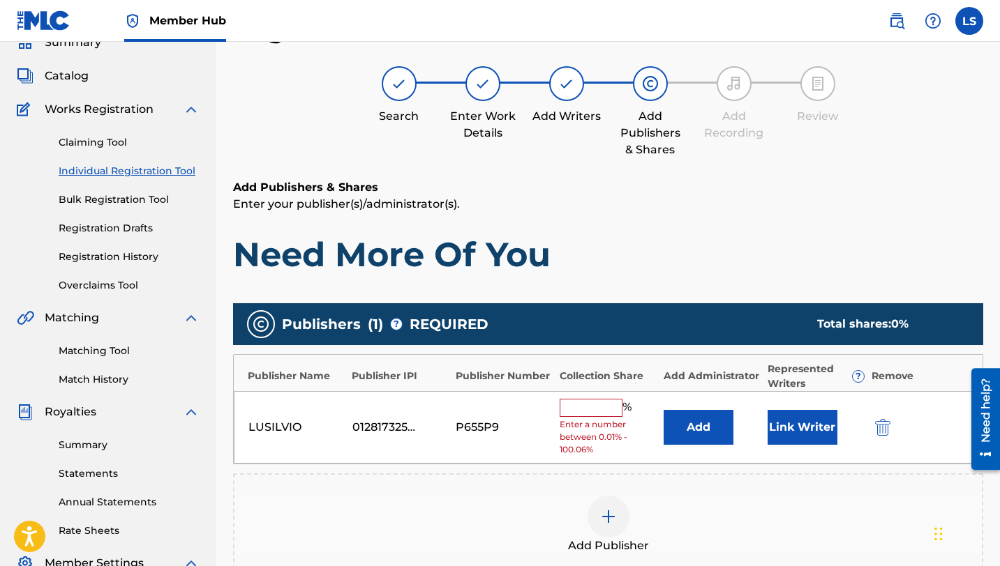
click at [607, 417] on div "% Enter a number between 0.01% - 100.06%" at bounding box center [607, 428] width 97 height 58
click at [606, 409] on input "text" at bounding box center [590, 408] width 63 height 18
type input "50"
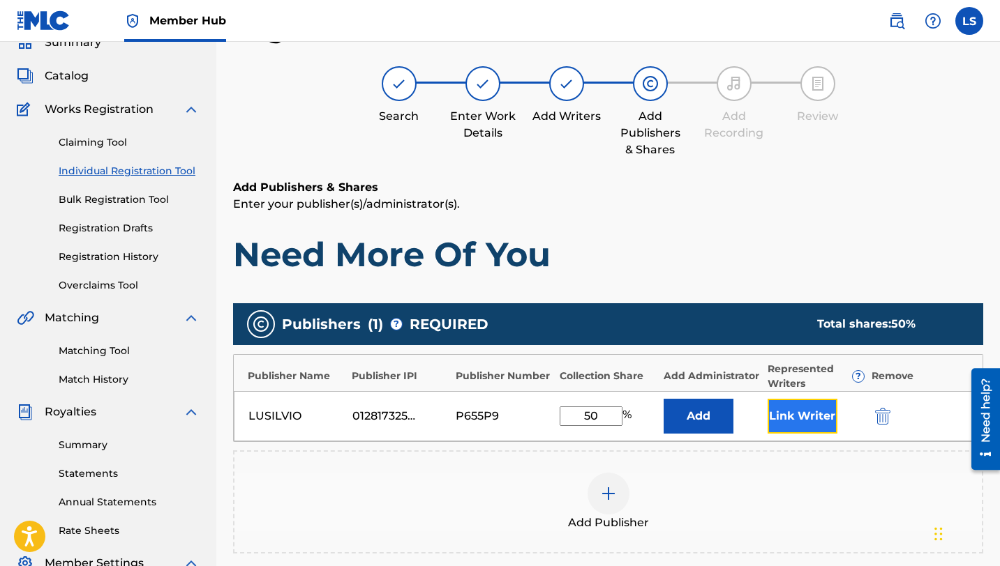
click at [790, 414] on button "Link Writer" at bounding box center [802, 416] width 70 height 35
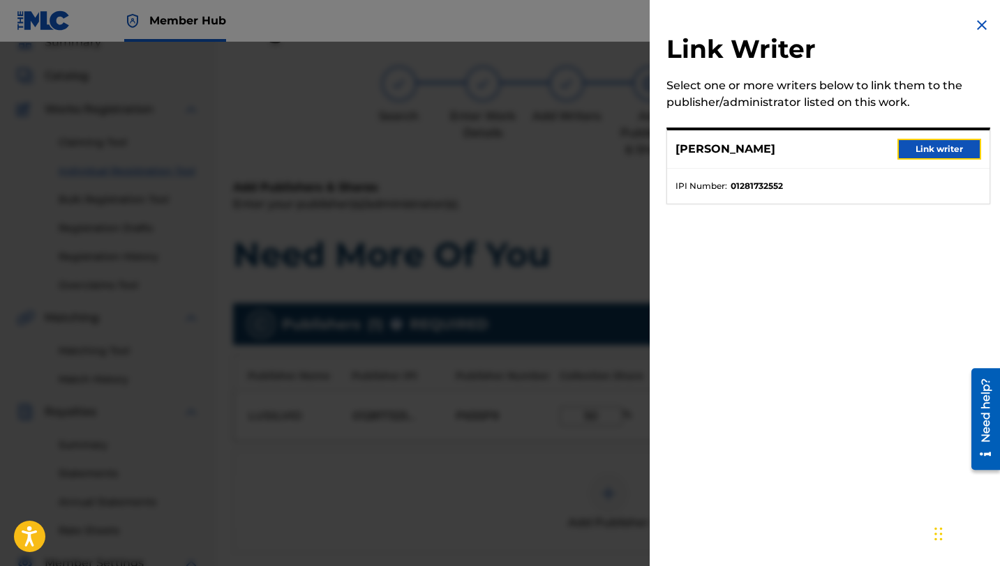
click at [928, 151] on button "Link writer" at bounding box center [939, 149] width 84 height 21
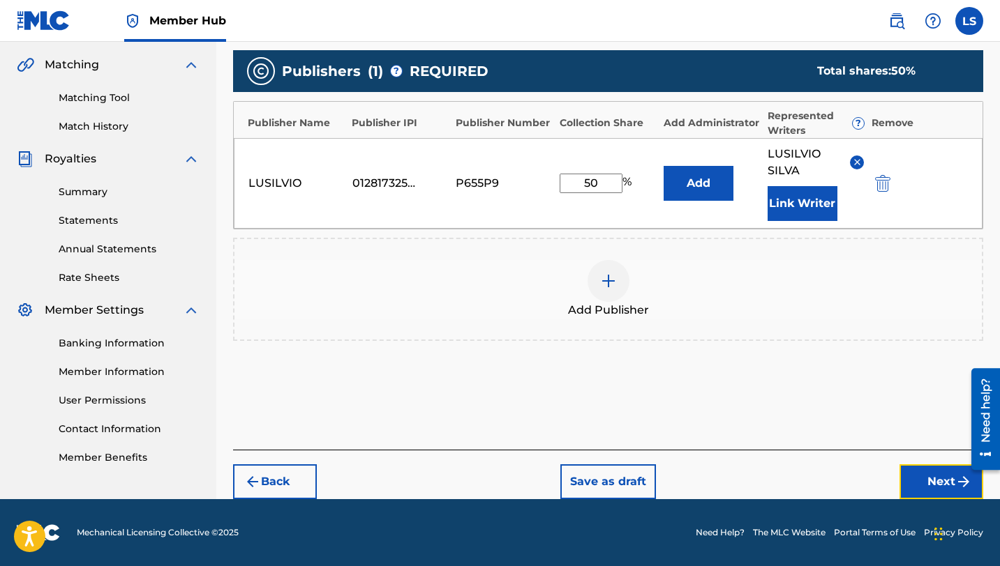
click at [917, 478] on button "Next" at bounding box center [941, 482] width 84 height 35
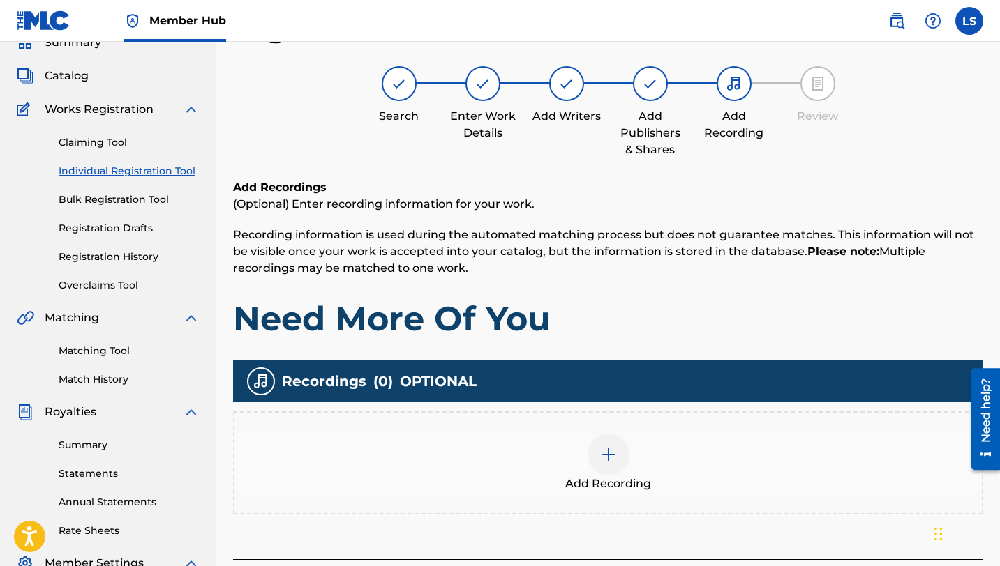
click at [610, 456] on img at bounding box center [608, 454] width 17 height 17
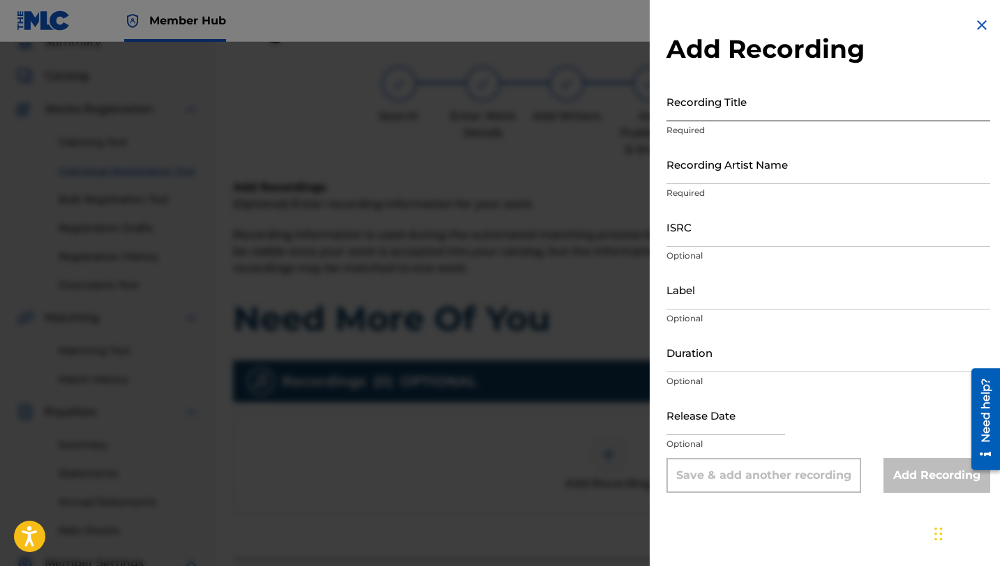
click at [716, 116] on input "Recording Title" at bounding box center [828, 102] width 324 height 40
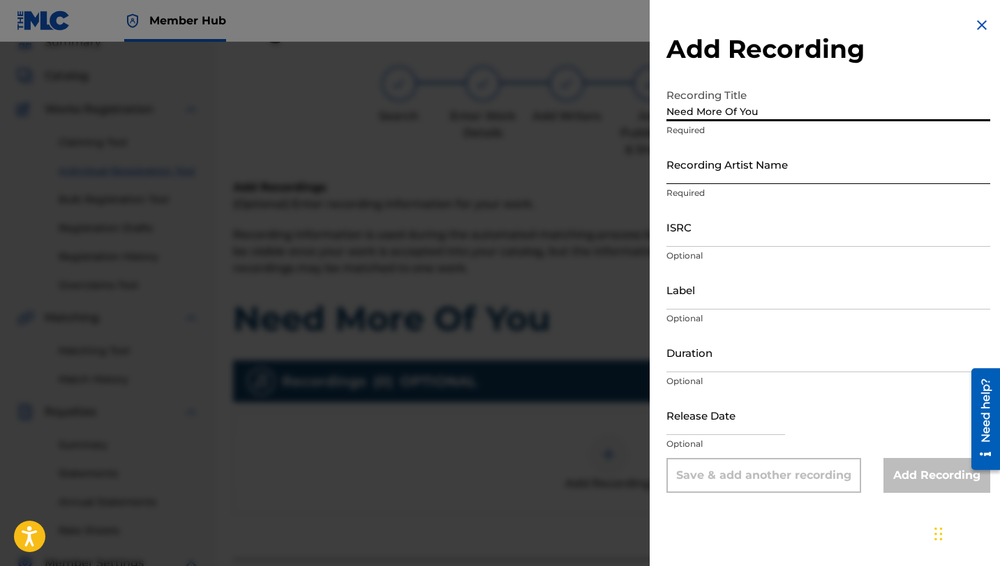
type input "Need More Of You"
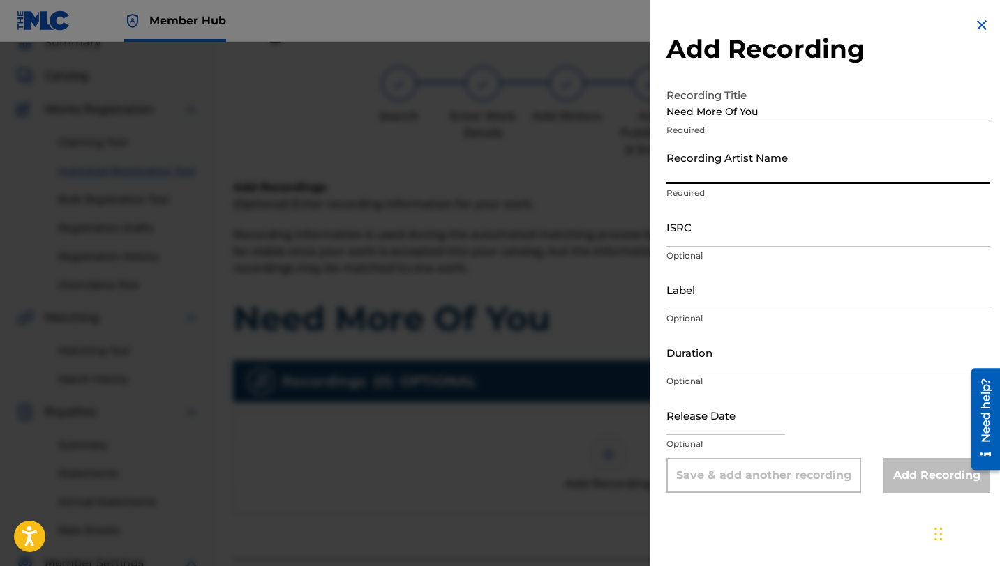
click at [753, 174] on input "Recording Artist Name" at bounding box center [828, 164] width 324 height 40
type input "Lusilvio"
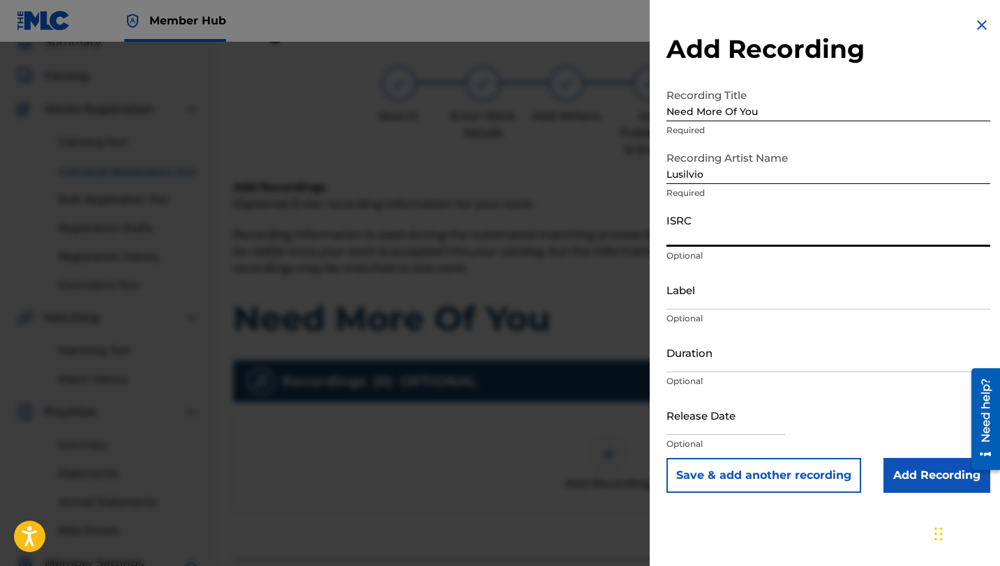
paste input "QZHN72567483"
type input "QZHN72567483"
drag, startPoint x: 736, startPoint y: 301, endPoint x: 726, endPoint y: 296, distance: 10.9
click at [735, 300] on input "Label" at bounding box center [828, 290] width 324 height 40
type input "[PERSON_NAME] DELIVERY INC"
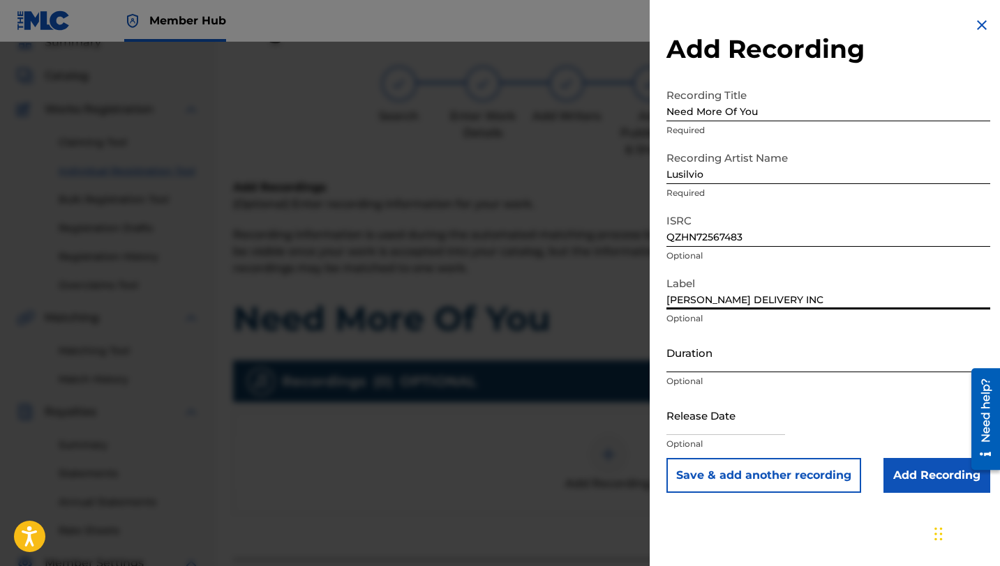
click at [672, 360] on input "Duration" at bounding box center [828, 353] width 324 height 40
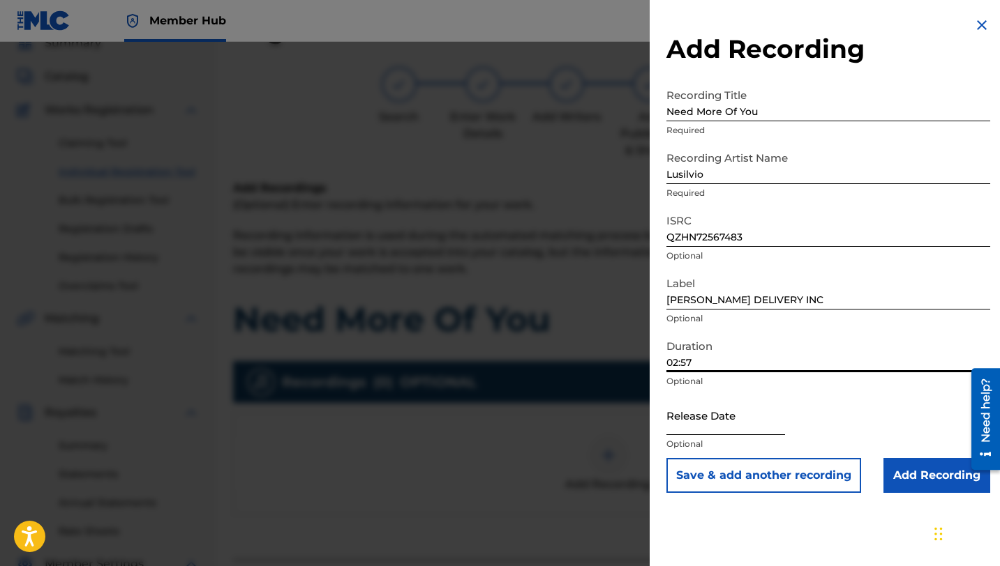
type input "02:57"
click at [705, 424] on input "text" at bounding box center [725, 416] width 119 height 40
select select "8"
select select "2025"
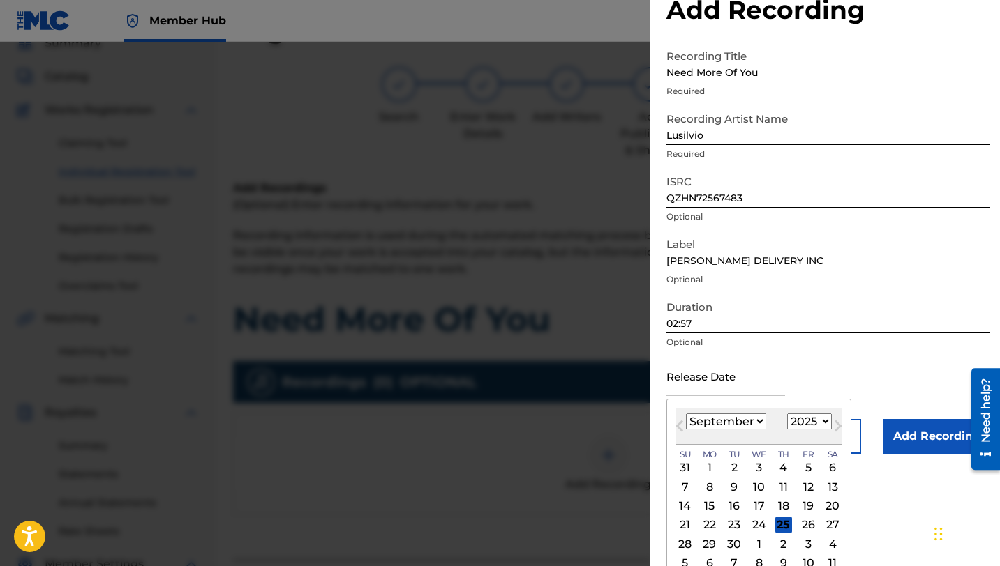
scroll to position [54, 0]
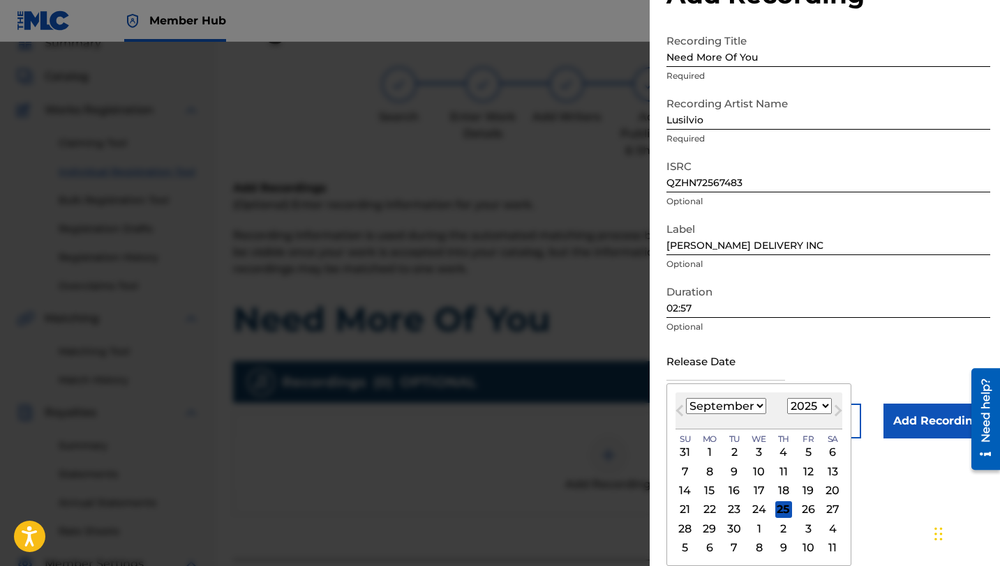
click at [730, 409] on select "January February March April May June July August September October November De…" at bounding box center [726, 406] width 80 height 16
select select "1"
click at [686, 398] on select "January February March April May June July August September October November De…" at bounding box center [726, 406] width 80 height 16
click at [806, 528] on div "28" at bounding box center [807, 528] width 17 height 17
type input "[DATE]"
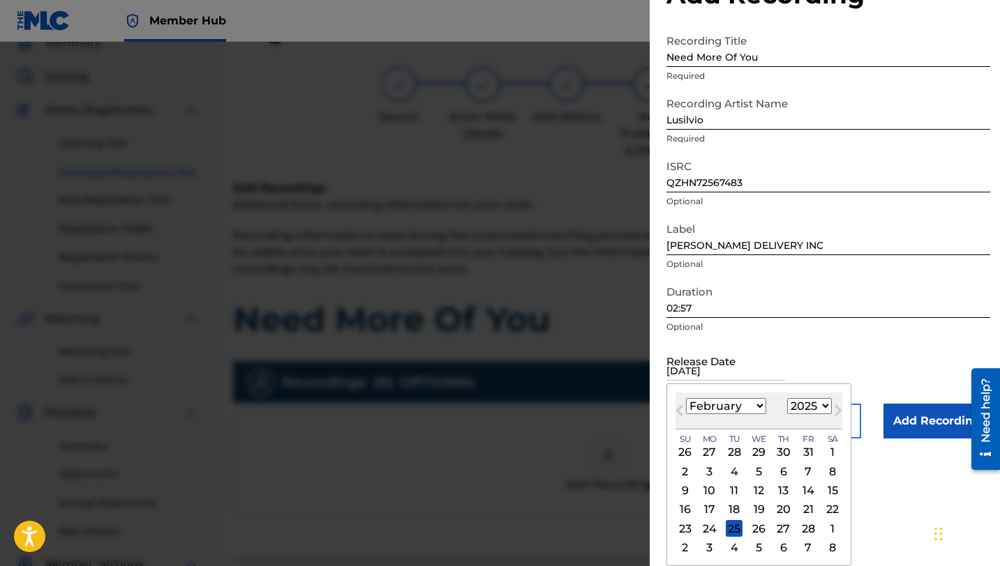
scroll to position [0, 0]
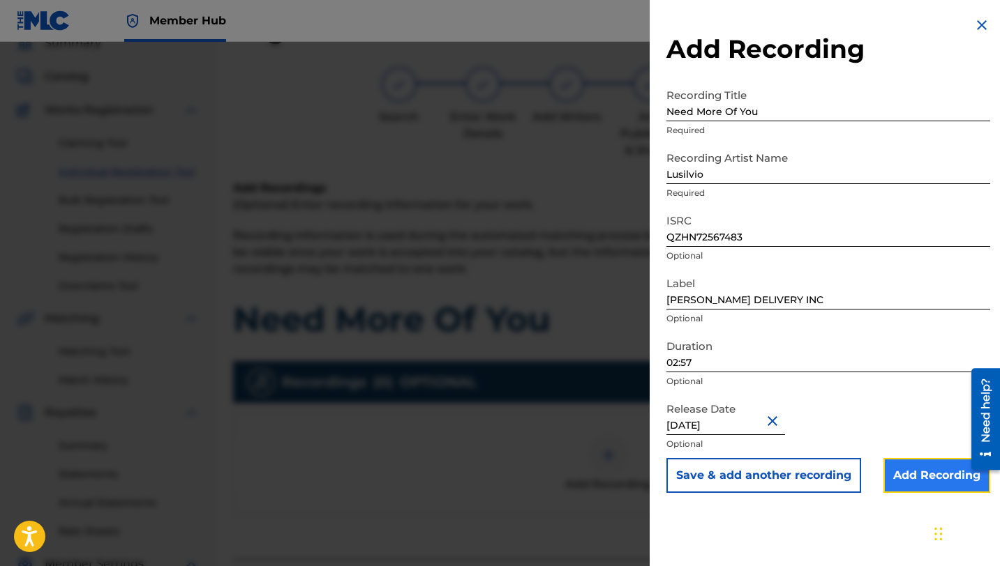
click at [910, 472] on input "Add Recording" at bounding box center [936, 475] width 107 height 35
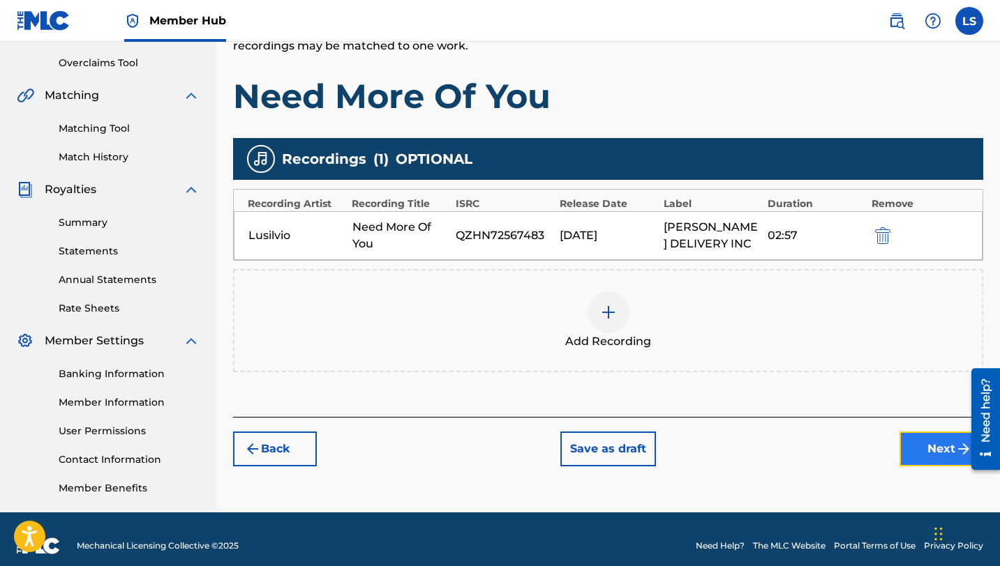
click at [930, 449] on button "Next" at bounding box center [941, 449] width 84 height 35
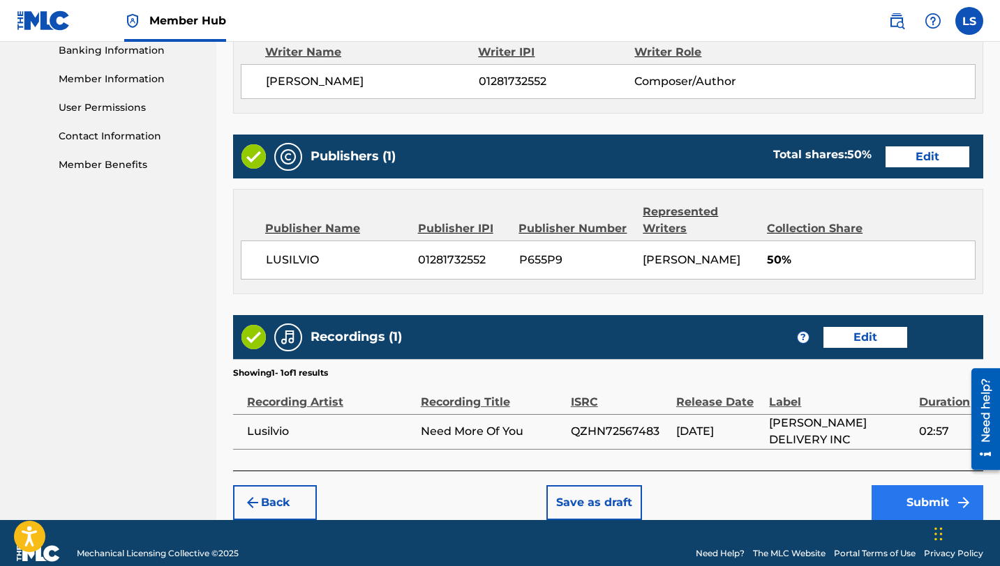
scroll to position [615, 0]
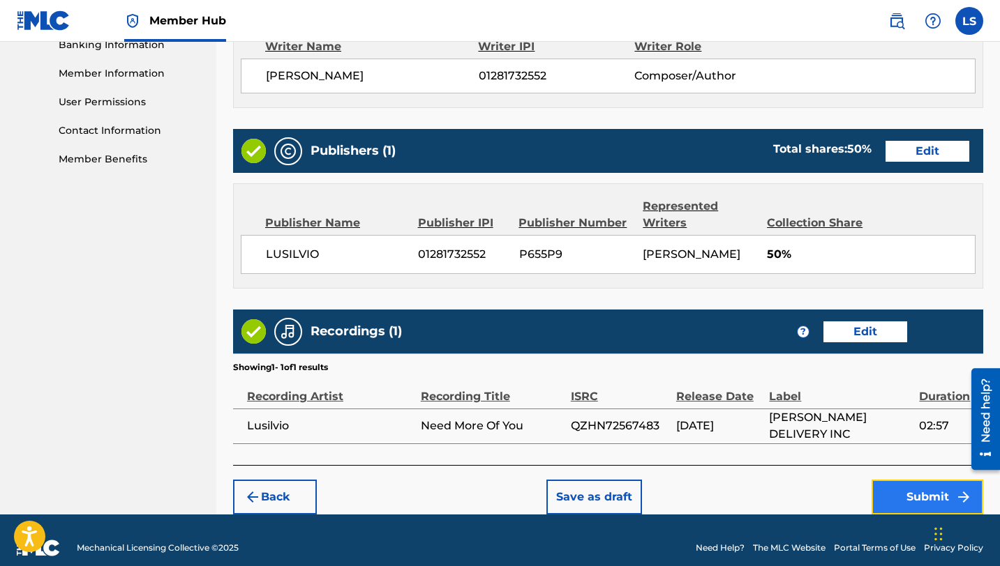
click at [915, 495] on button "Submit" at bounding box center [927, 497] width 112 height 35
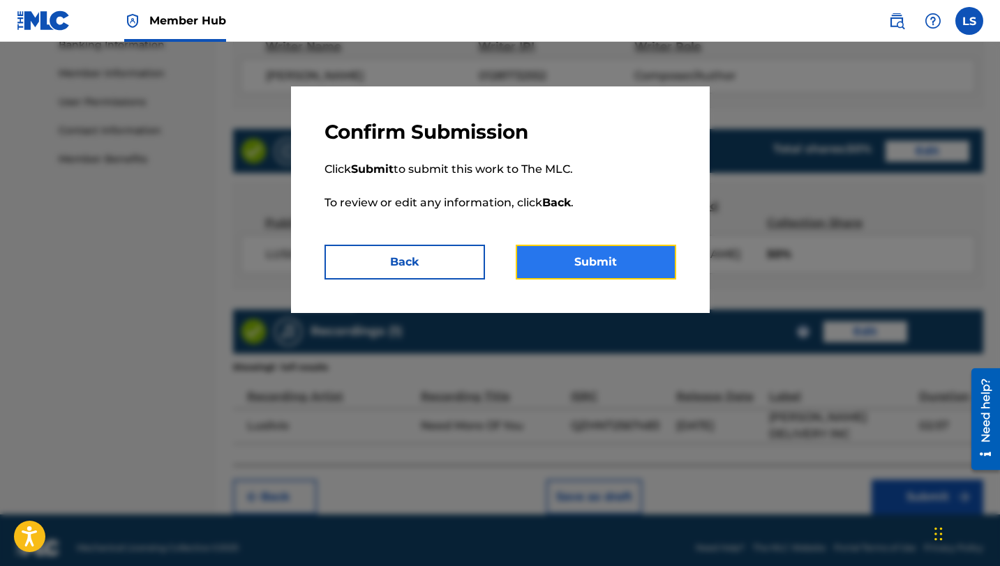
click at [564, 269] on button "Submit" at bounding box center [596, 262] width 160 height 35
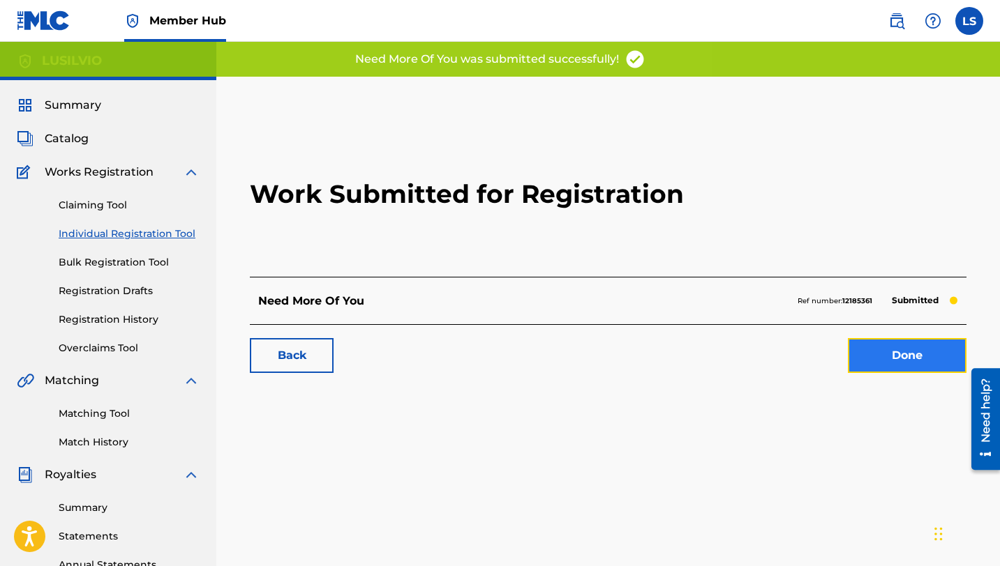
click at [887, 345] on link "Done" at bounding box center [907, 355] width 119 height 35
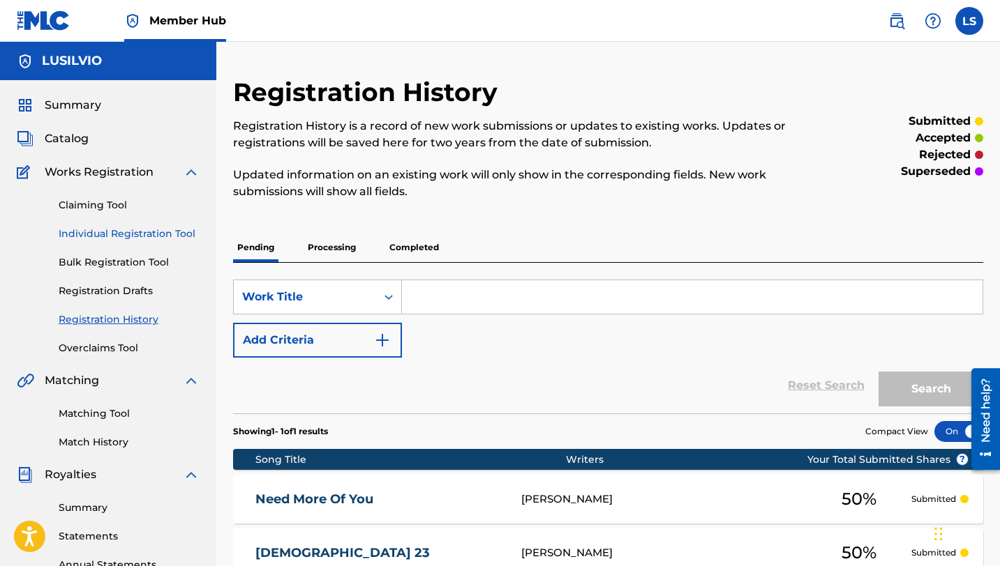
click at [100, 232] on link "Individual Registration Tool" at bounding box center [129, 234] width 141 height 15
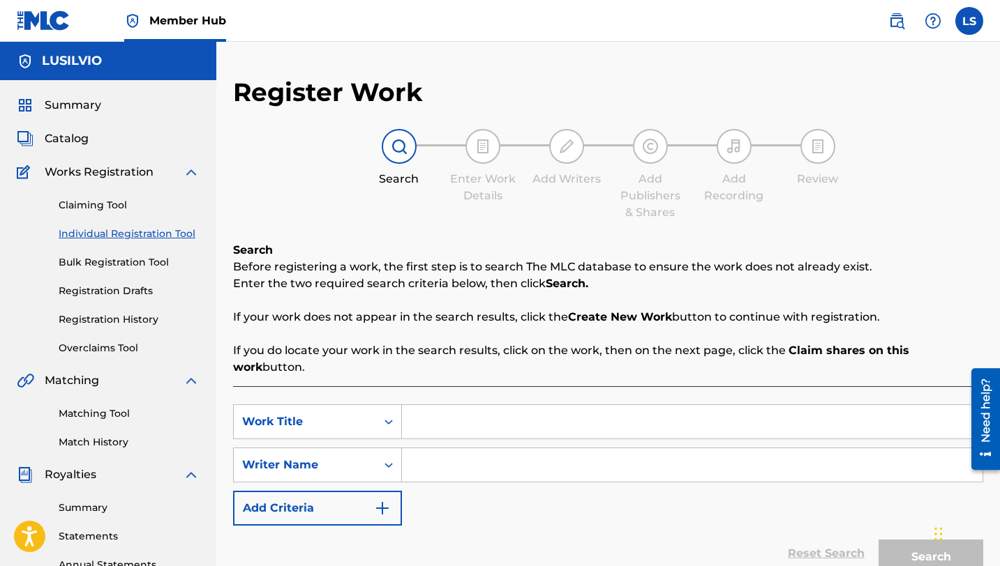
click at [456, 416] on input "Search Form" at bounding box center [692, 421] width 580 height 33
type input "Hope In You"
click at [480, 449] on input "Search Form" at bounding box center [692, 465] width 580 height 33
type input "Lusilvio"
click at [889, 540] on button "Search" at bounding box center [930, 557] width 105 height 35
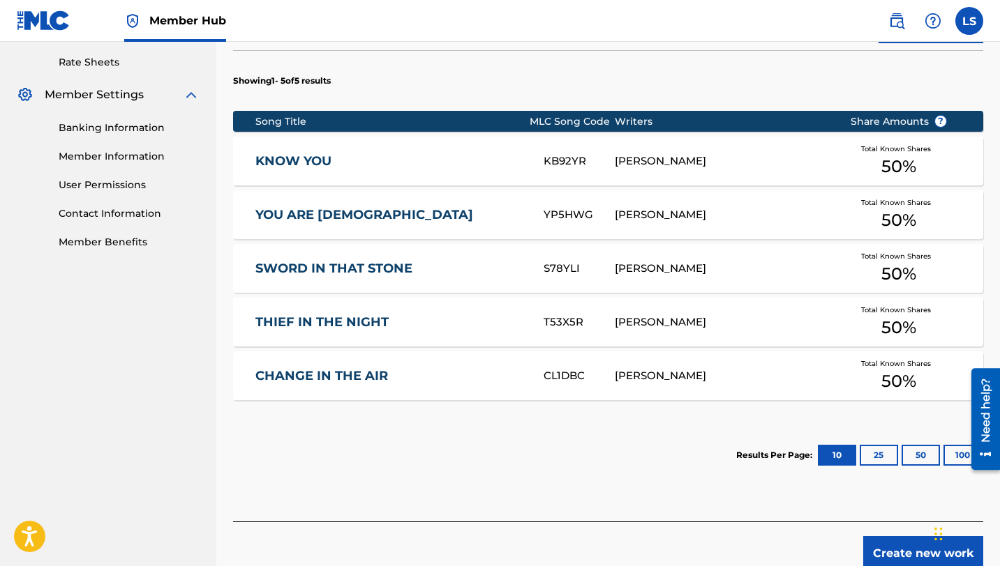
scroll to position [587, 0]
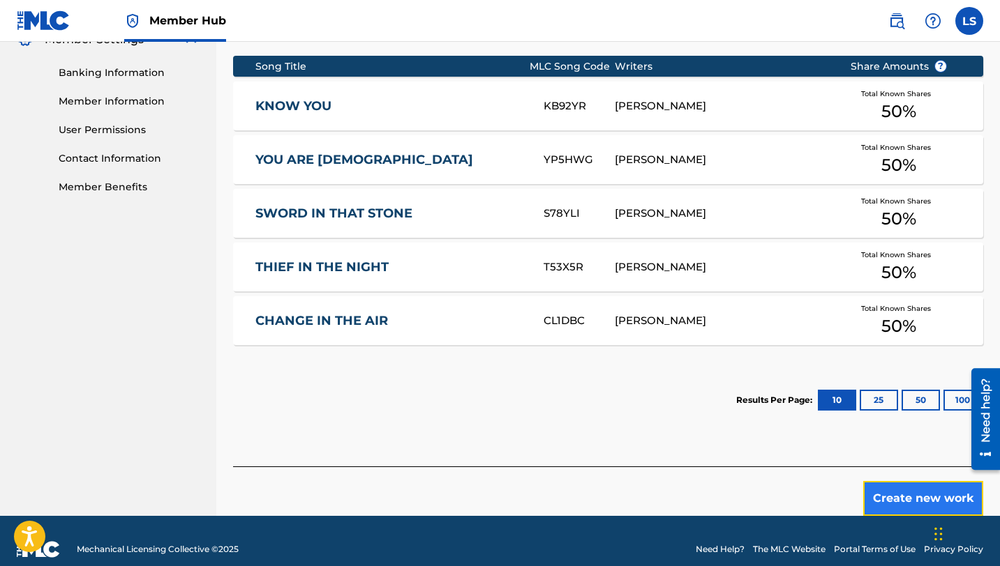
click at [902, 481] on button "Create new work" at bounding box center [923, 498] width 120 height 35
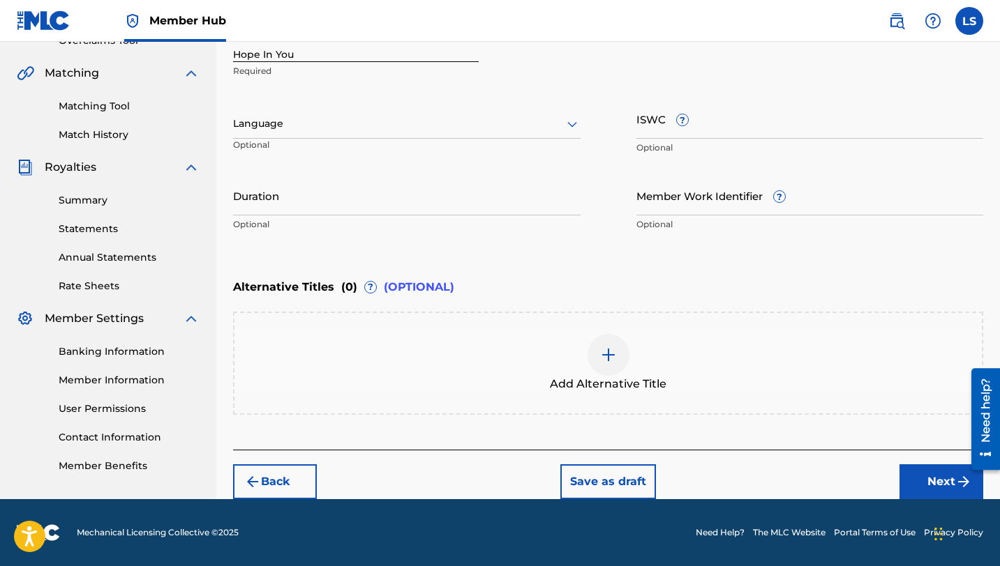
scroll to position [307, 0]
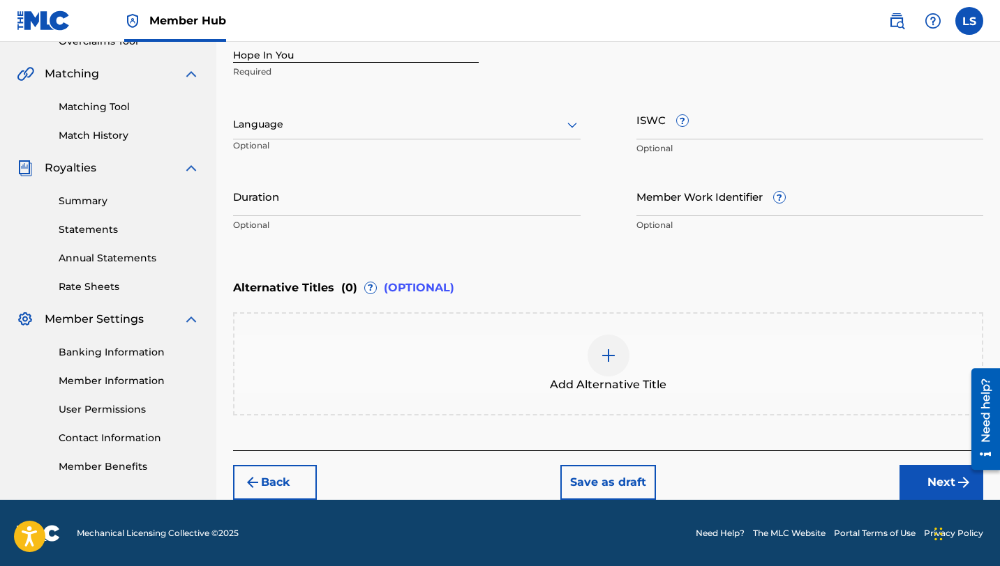
click at [276, 127] on div at bounding box center [406, 124] width 347 height 17
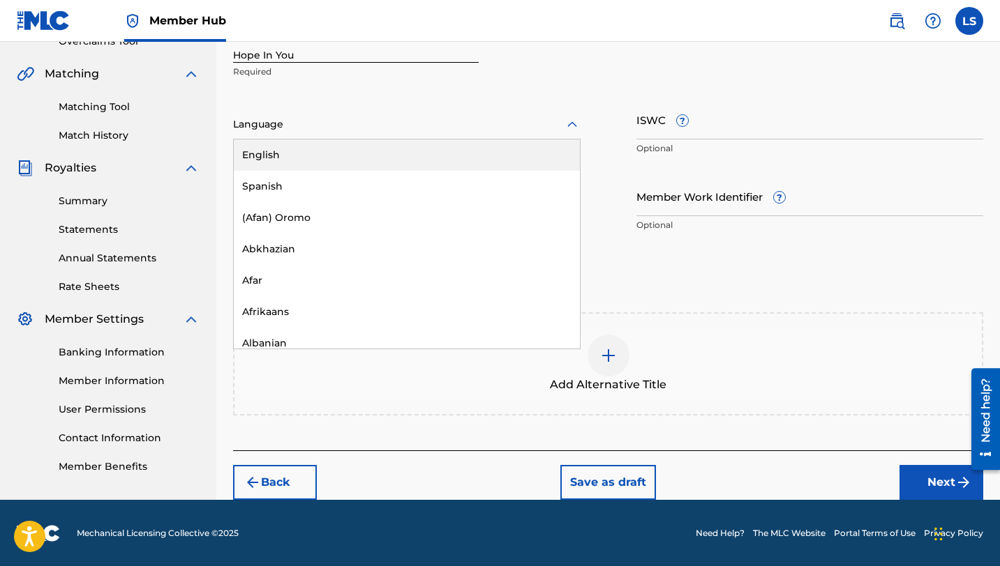
click at [276, 149] on div "English" at bounding box center [407, 155] width 346 height 31
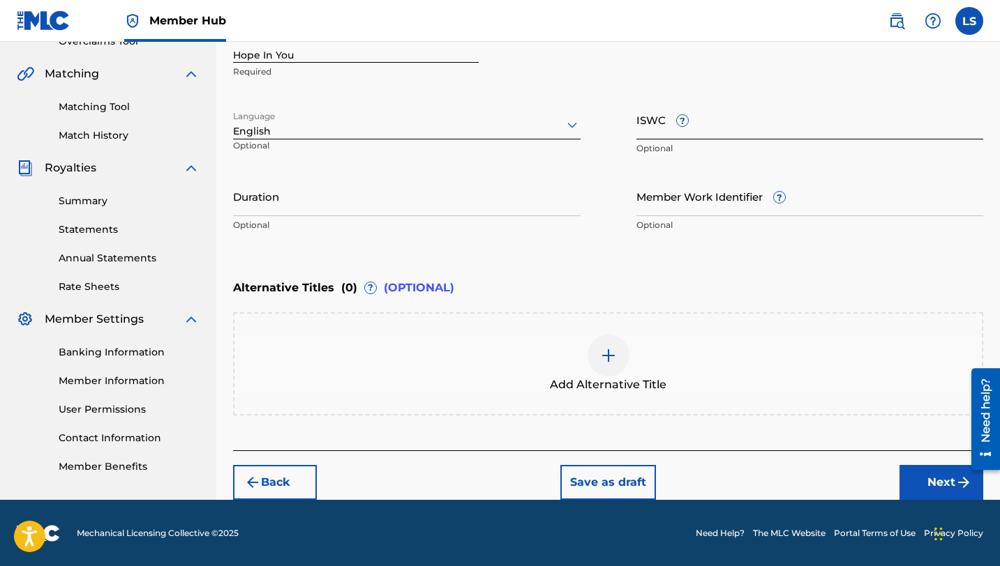
click at [699, 125] on input "ISWC ?" at bounding box center [809, 120] width 347 height 40
paste input "T3313715098"
type input "T3313715098"
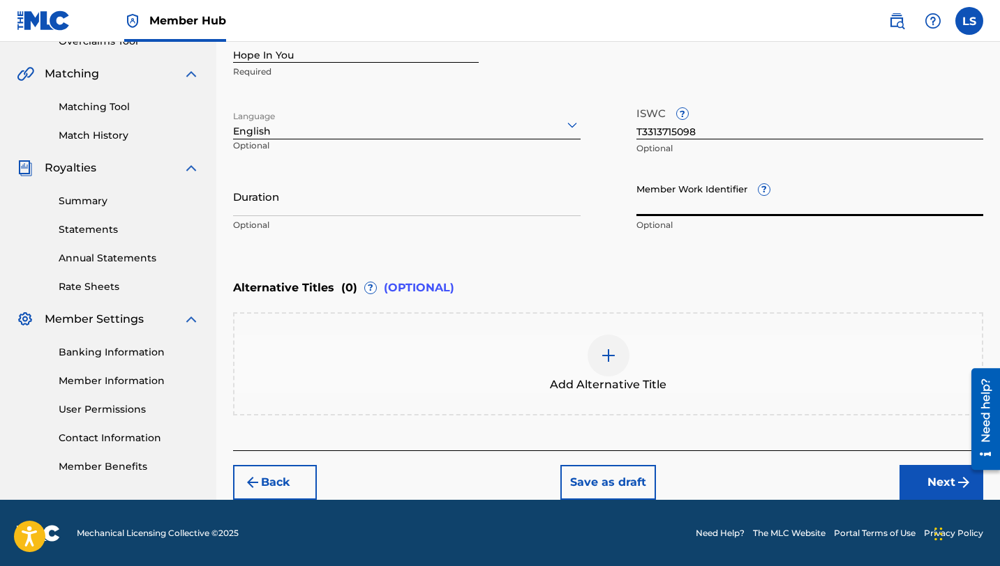
paste input "929372108"
type input "929372108"
click at [253, 206] on input "Duration" at bounding box center [406, 196] width 347 height 40
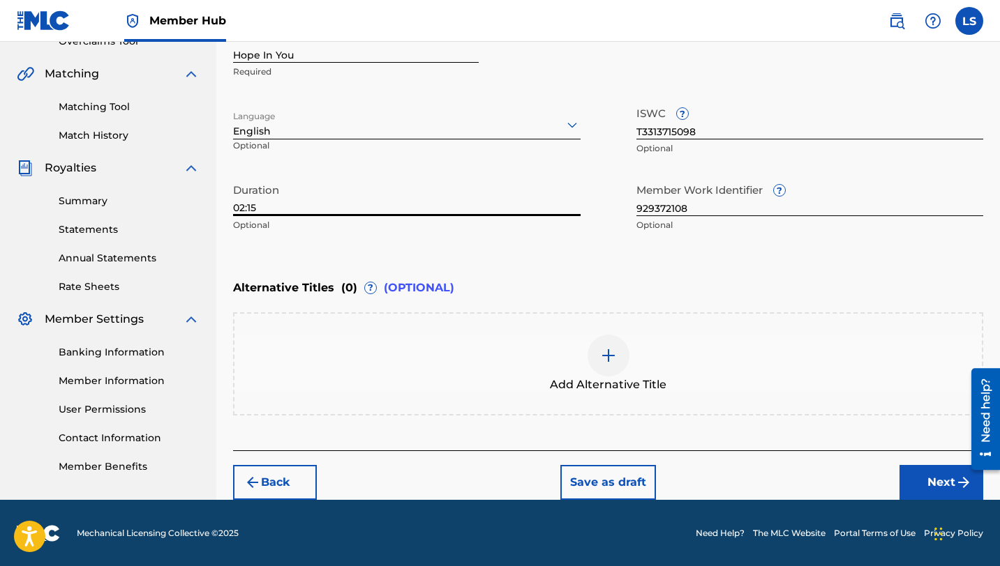
scroll to position [273, 0]
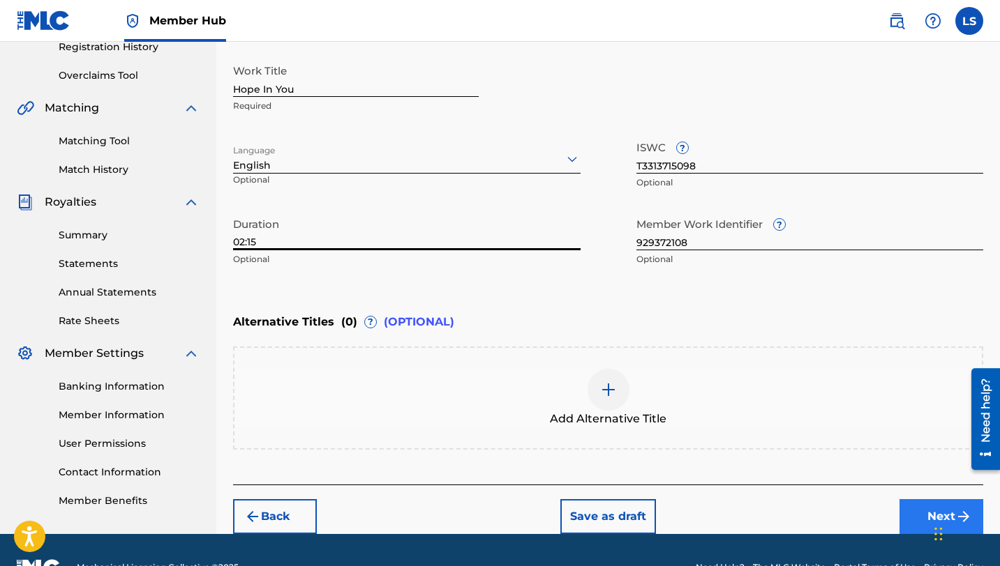
type input "02:15"
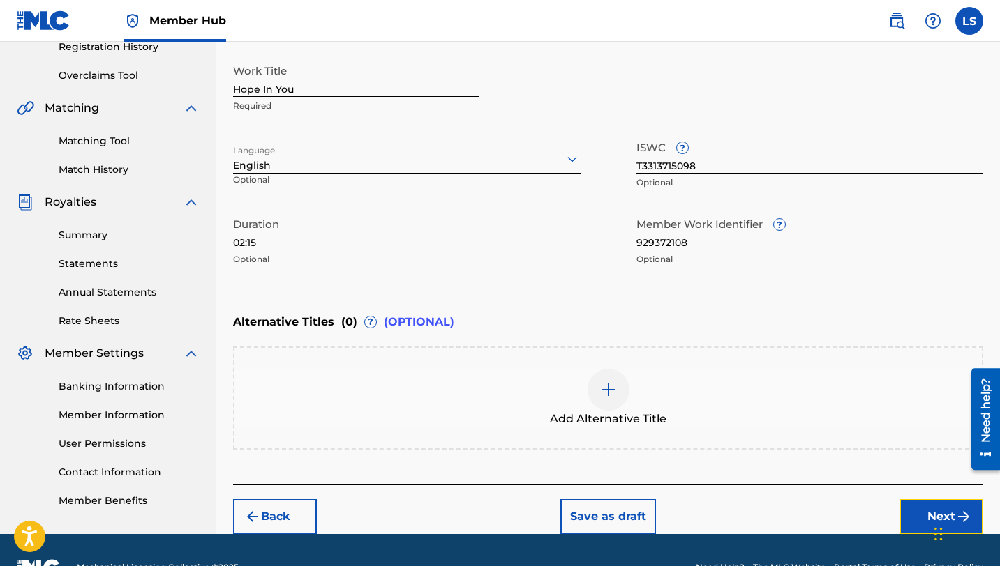
click at [921, 509] on button "Next" at bounding box center [941, 516] width 84 height 35
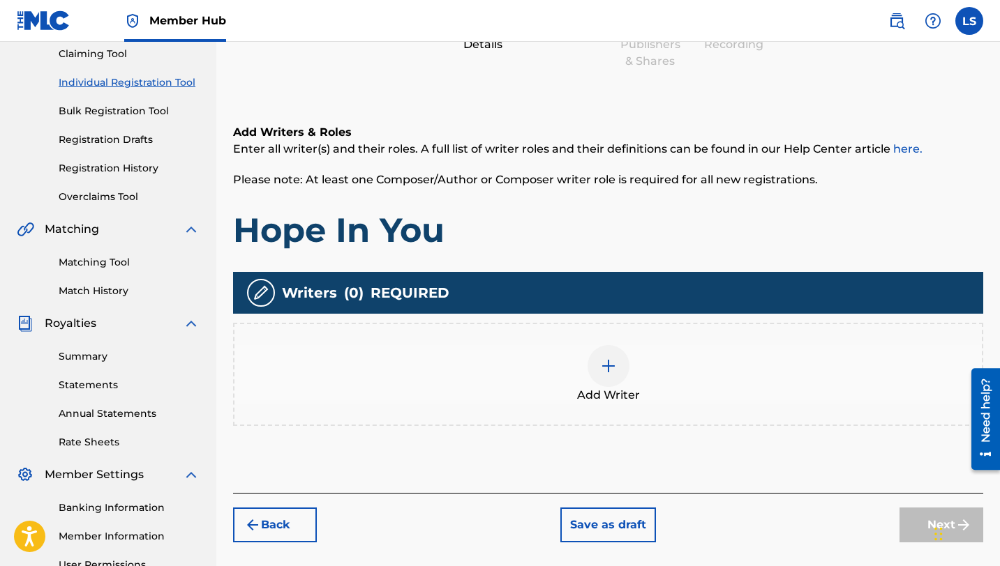
scroll to position [158, 0]
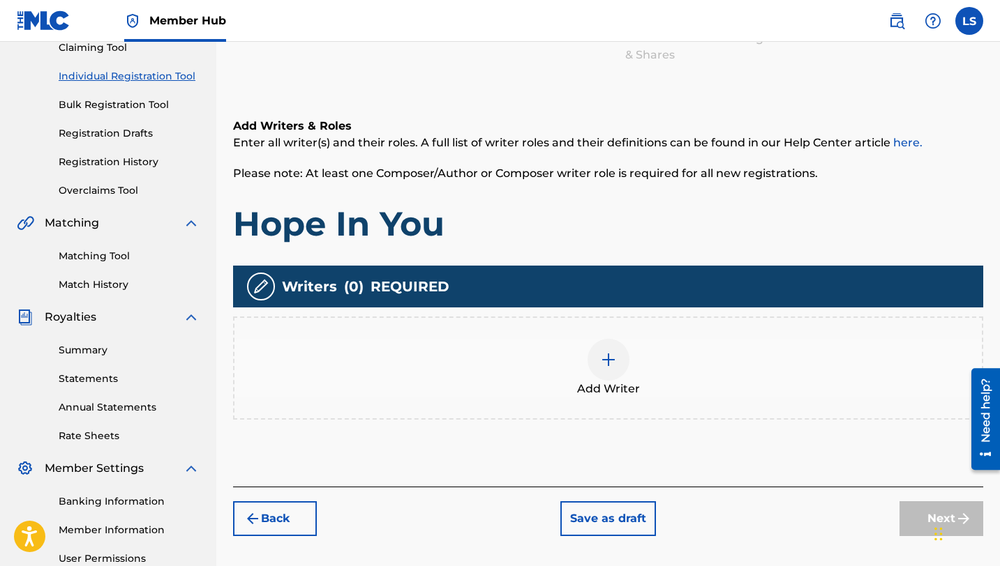
click at [609, 363] on img at bounding box center [608, 360] width 17 height 17
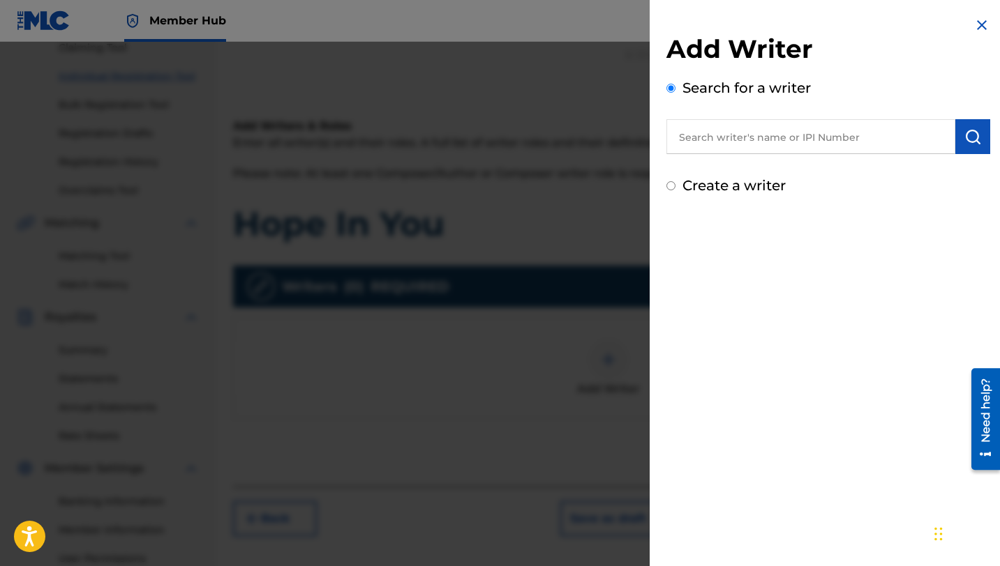
click at [707, 140] on input "text" at bounding box center [810, 136] width 289 height 35
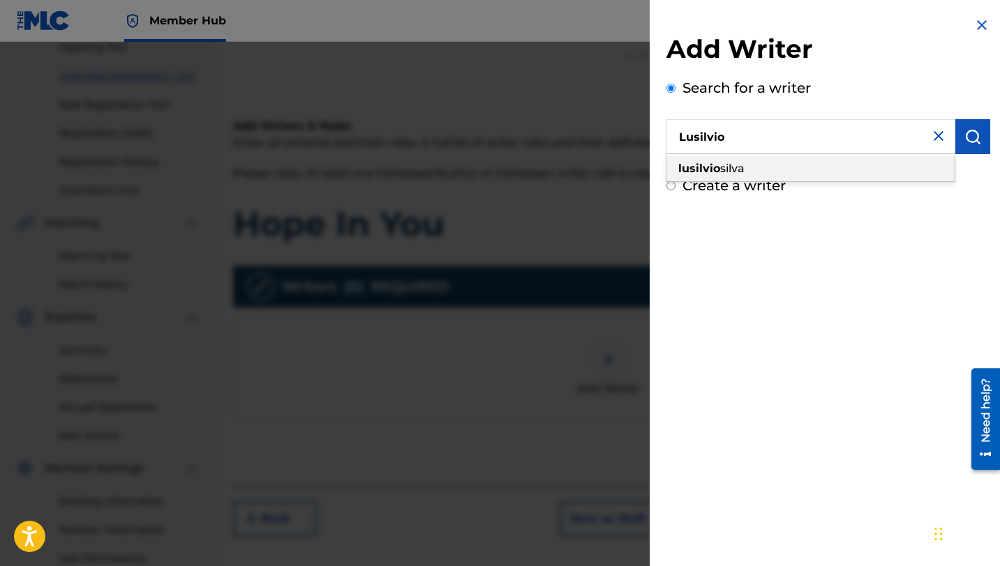
click at [746, 170] on div "[PERSON_NAME]" at bounding box center [810, 168] width 288 height 25
type input "[PERSON_NAME]"
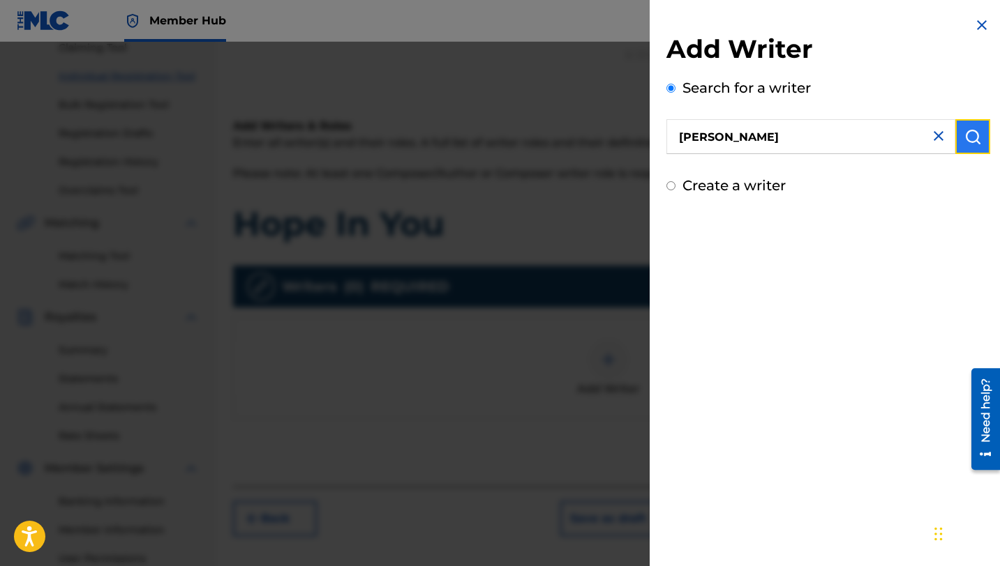
click at [955, 137] on button "submit" at bounding box center [972, 136] width 35 height 35
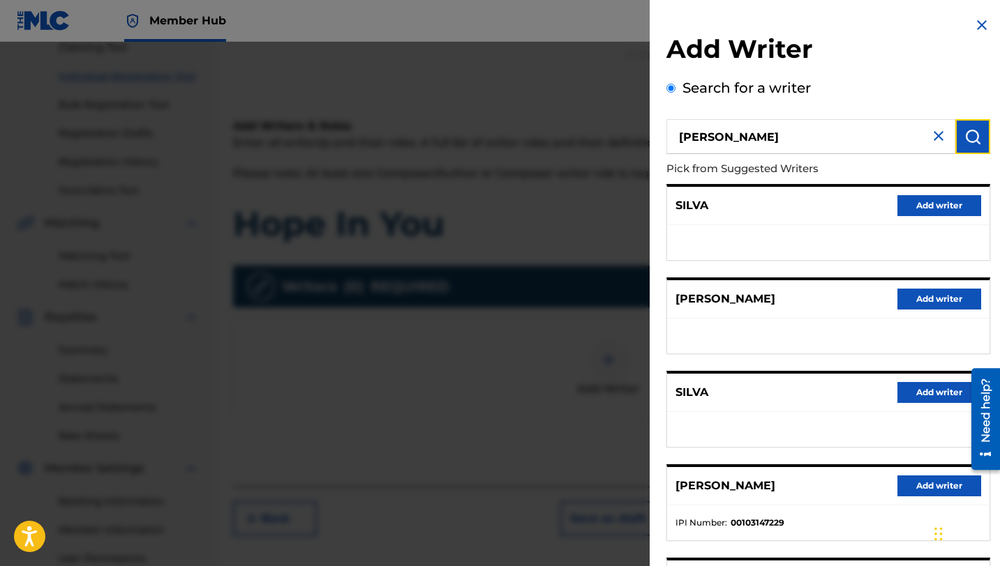
scroll to position [156, 0]
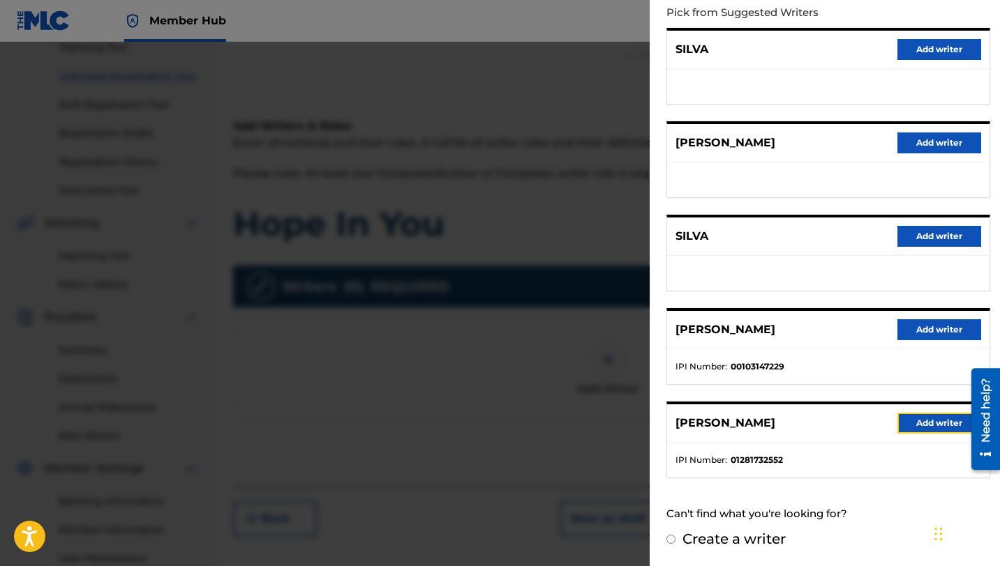
click at [918, 419] on button "Add writer" at bounding box center [939, 423] width 84 height 21
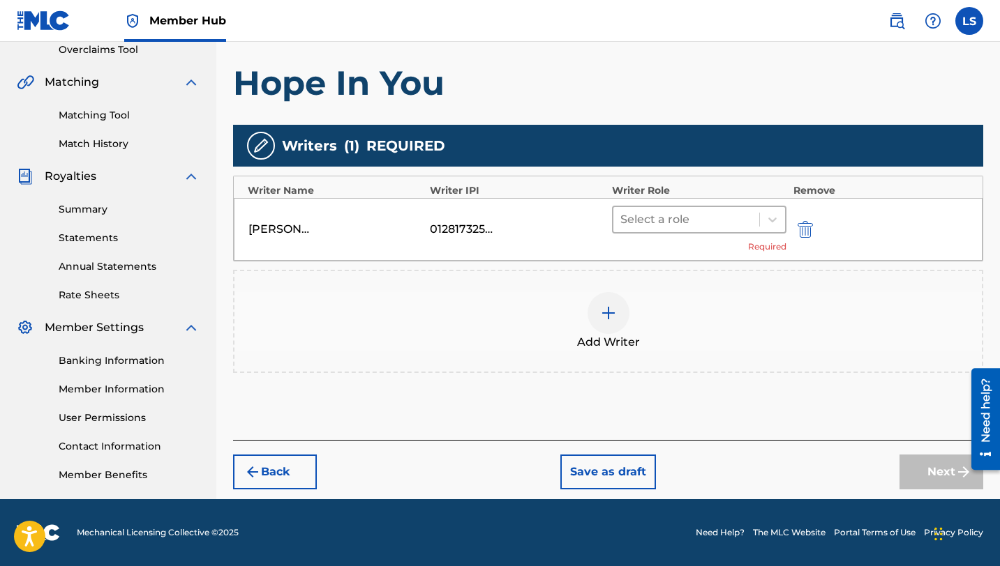
click at [658, 213] on div at bounding box center [686, 220] width 132 height 20
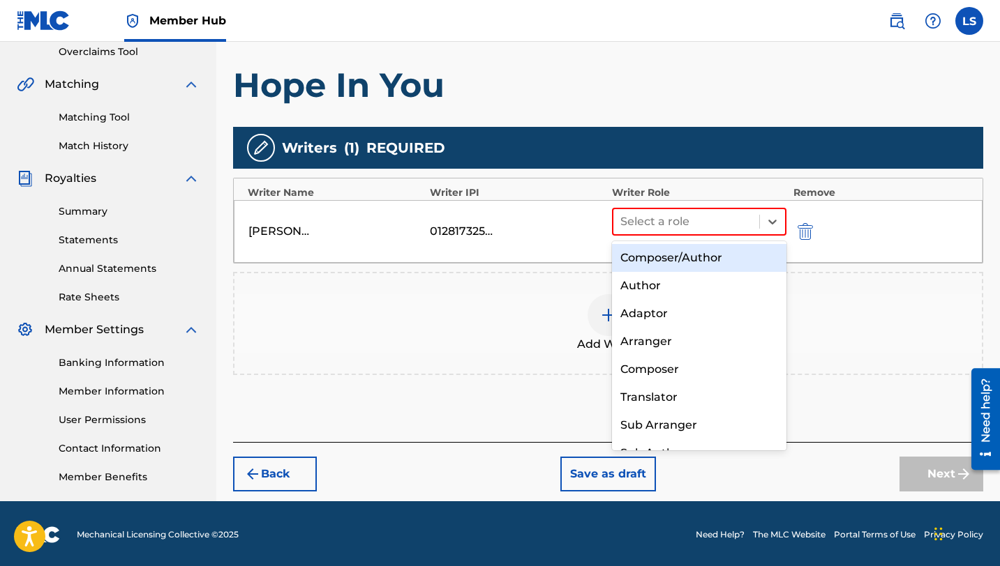
click at [659, 257] on div "Composer/Author" at bounding box center [699, 258] width 174 height 28
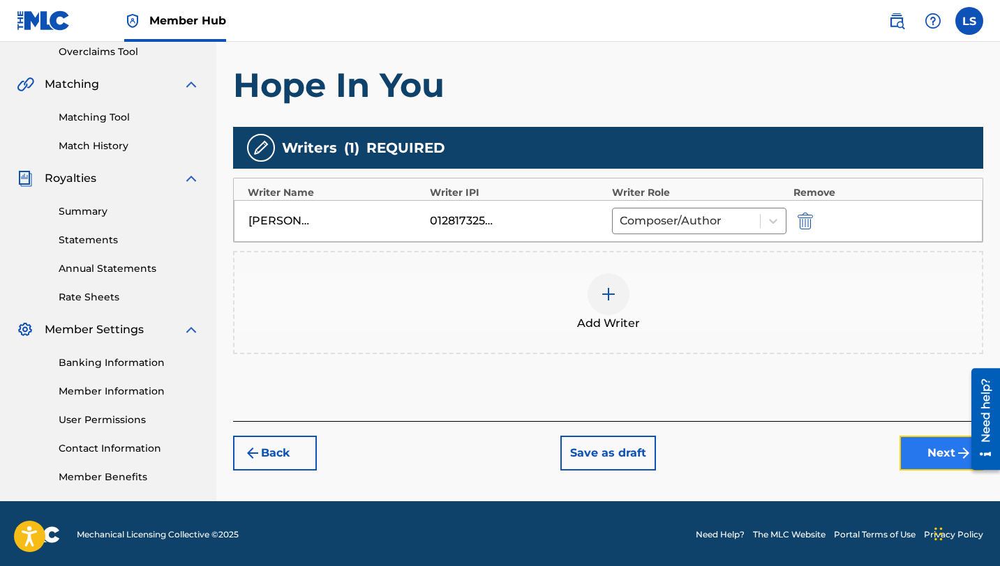
click at [918, 452] on button "Next" at bounding box center [941, 453] width 84 height 35
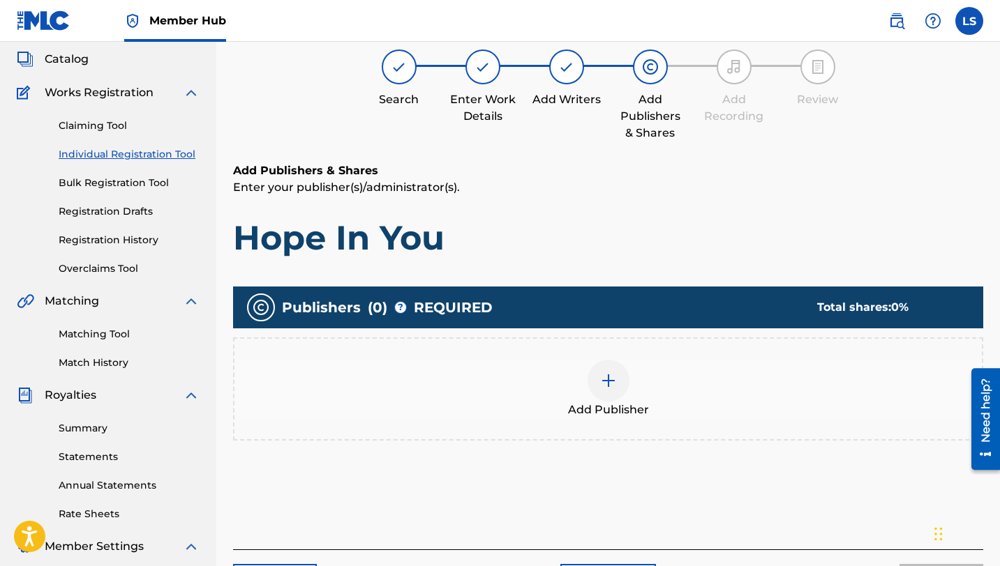
scroll to position [63, 0]
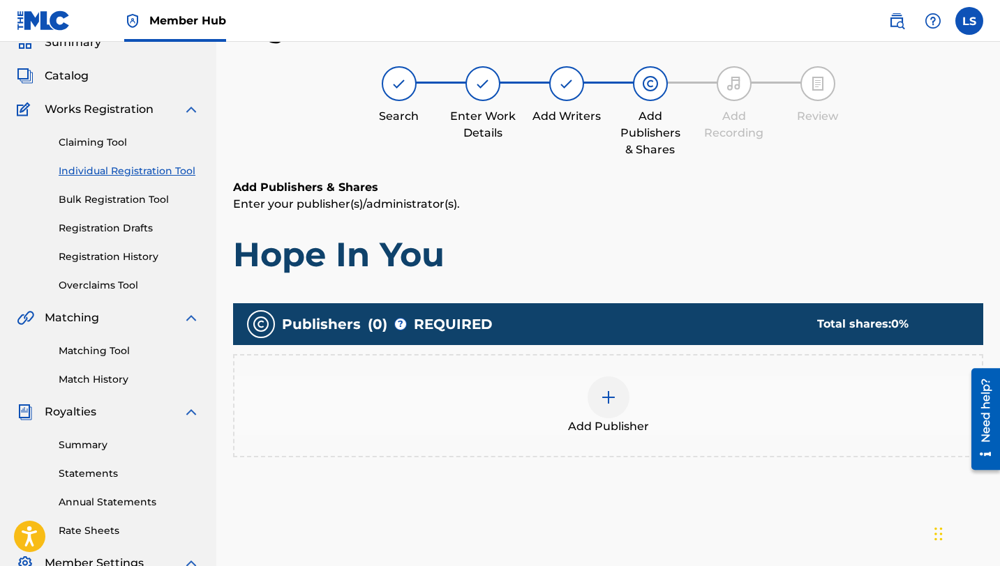
click at [604, 396] on img at bounding box center [608, 397] width 17 height 17
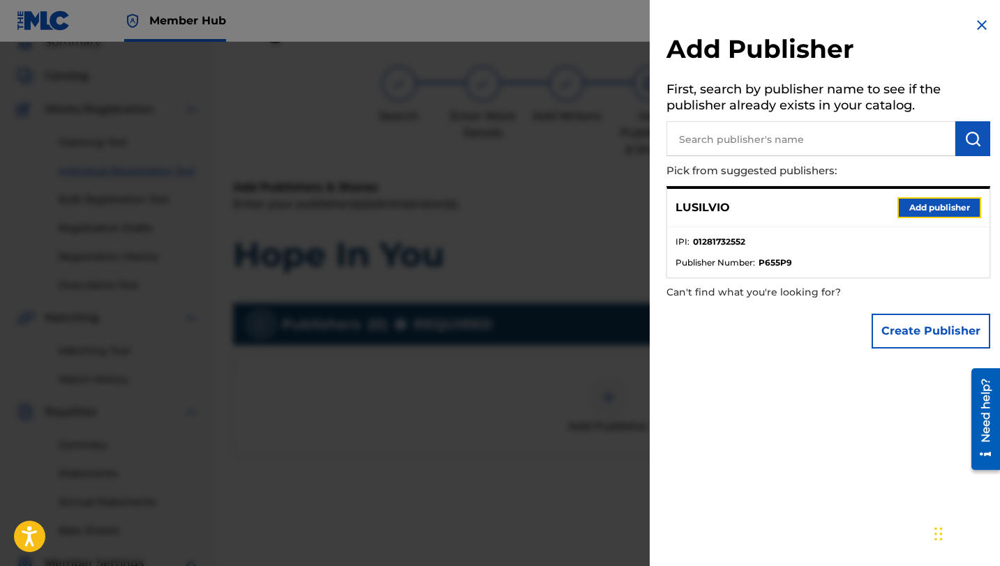
click at [911, 208] on button "Add publisher" at bounding box center [939, 207] width 84 height 21
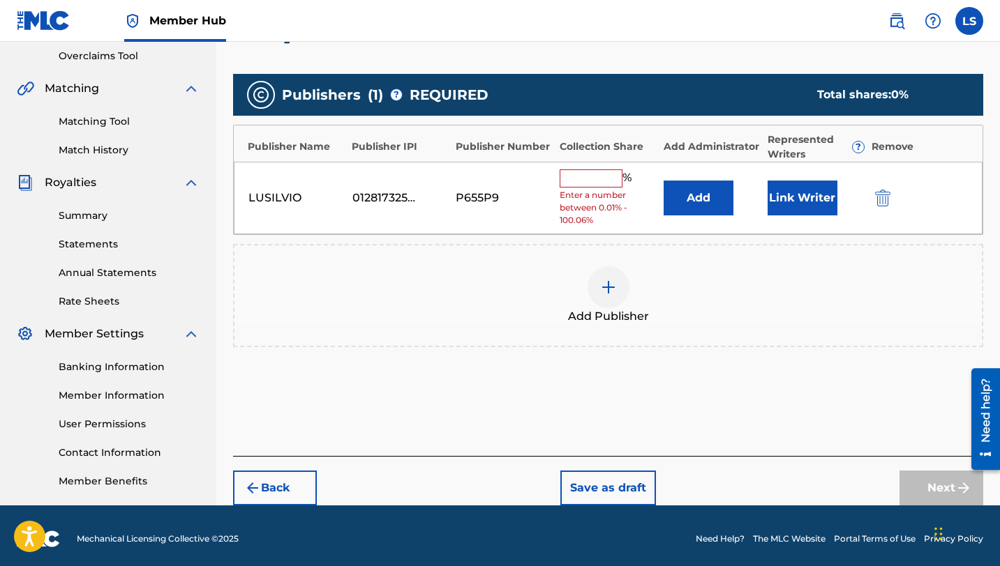
scroll to position [299, 0]
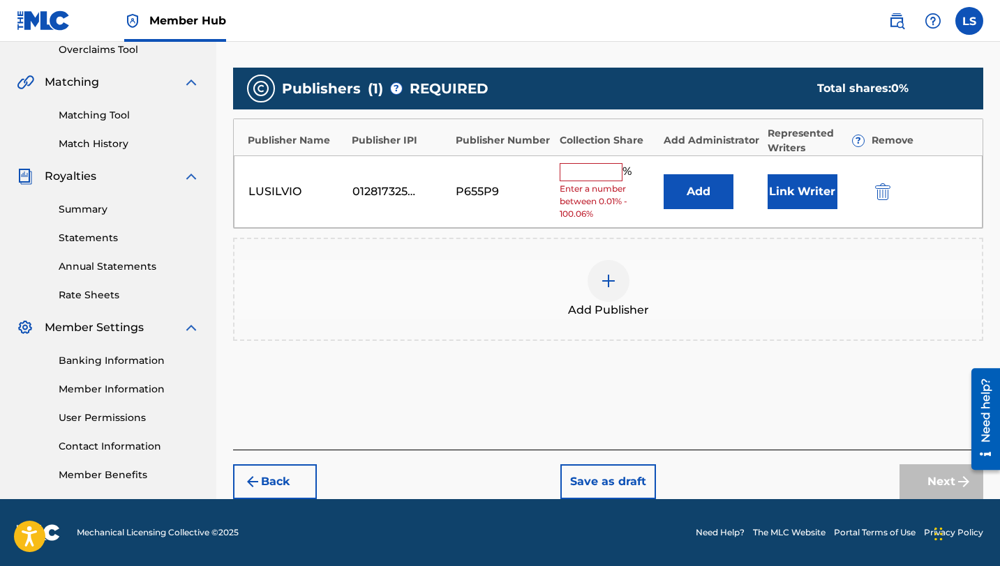
click at [580, 171] on input "text" at bounding box center [590, 172] width 63 height 18
type input "50"
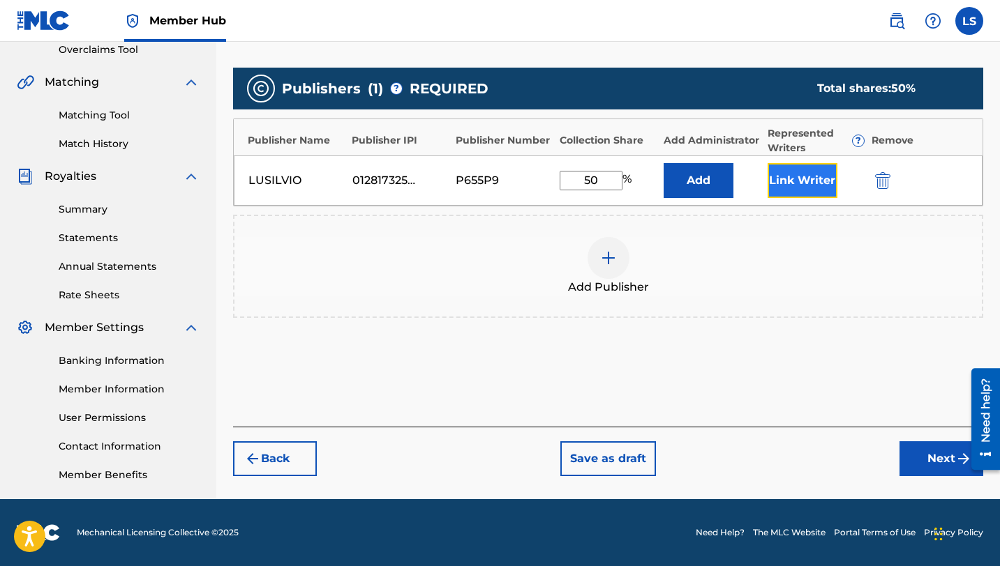
click at [796, 179] on button "Link Writer" at bounding box center [802, 180] width 70 height 35
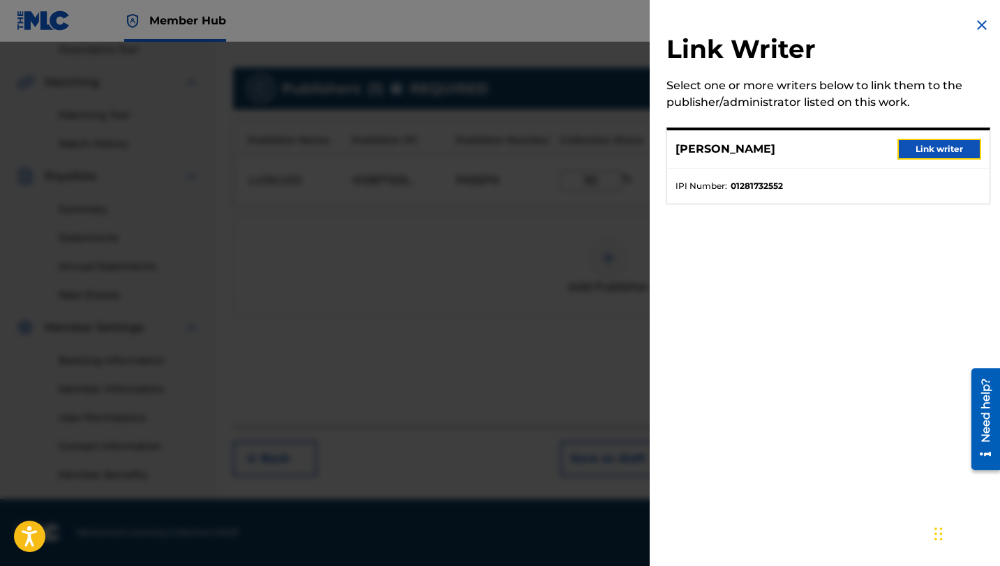
click at [918, 154] on button "Link writer" at bounding box center [939, 149] width 84 height 21
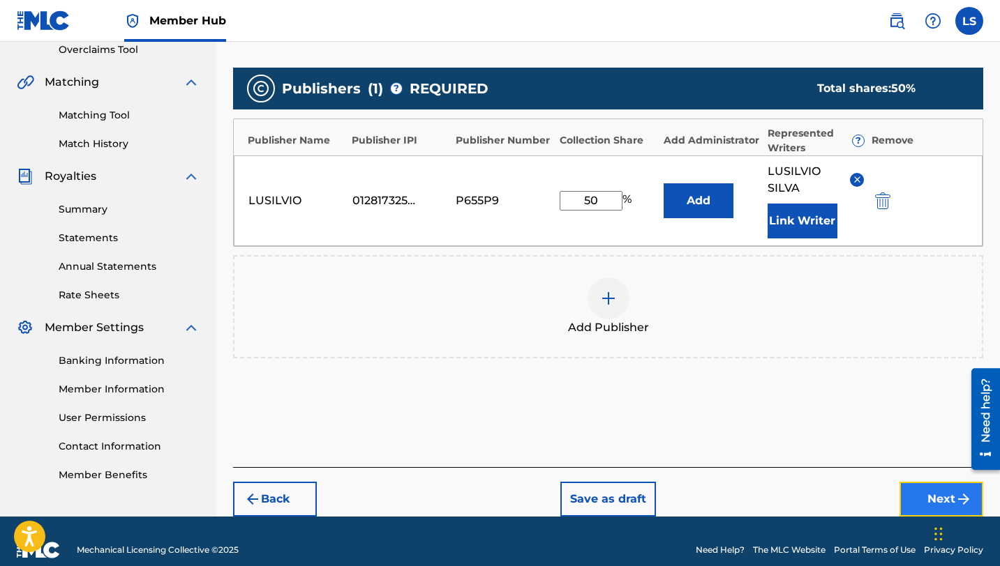
click at [912, 483] on button "Next" at bounding box center [941, 499] width 84 height 35
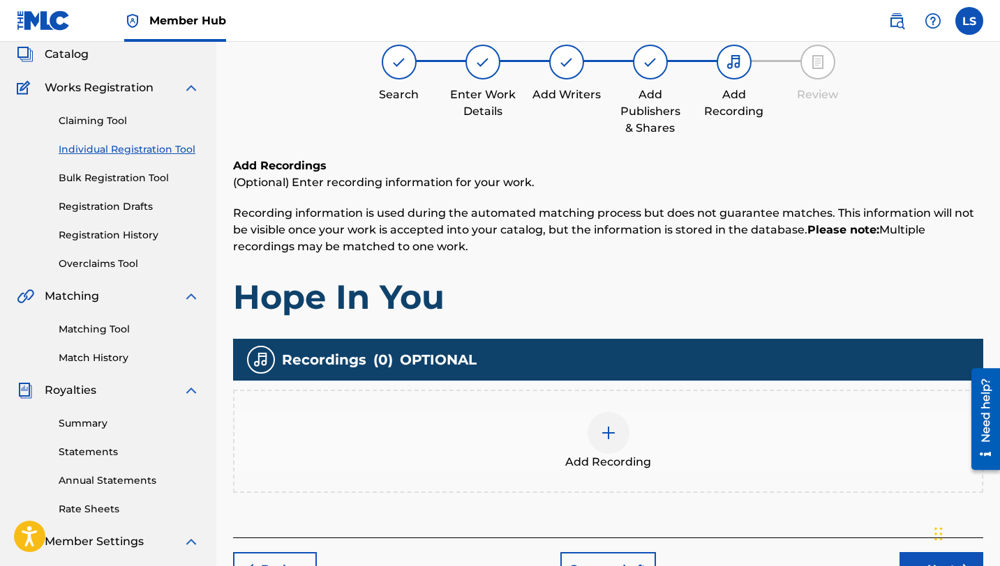
click at [608, 449] on div at bounding box center [608, 433] width 42 height 42
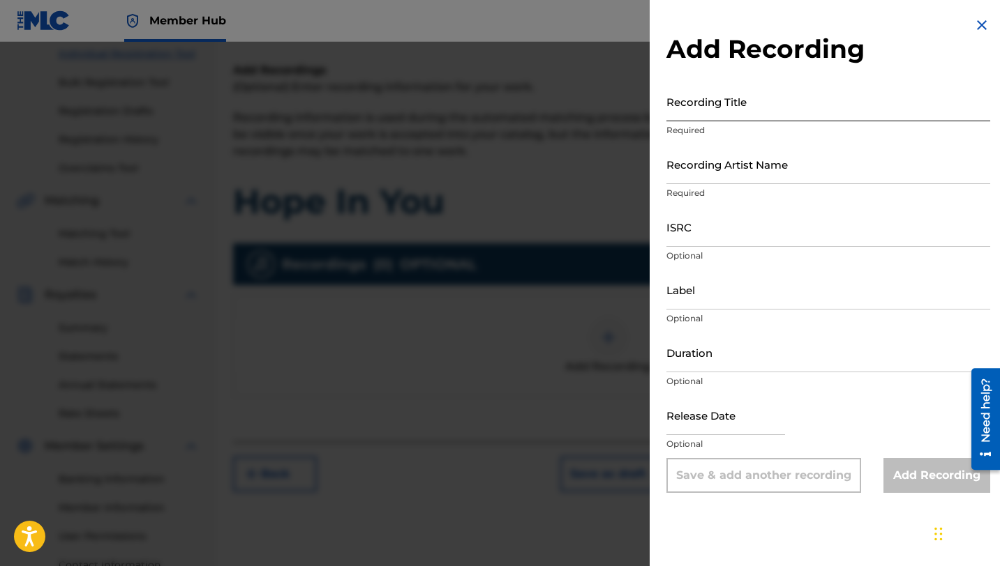
scroll to position [181, 0]
click at [725, 108] on input "Recording Title" at bounding box center [828, 102] width 324 height 40
click at [454, 149] on div at bounding box center [500, 325] width 1000 height 566
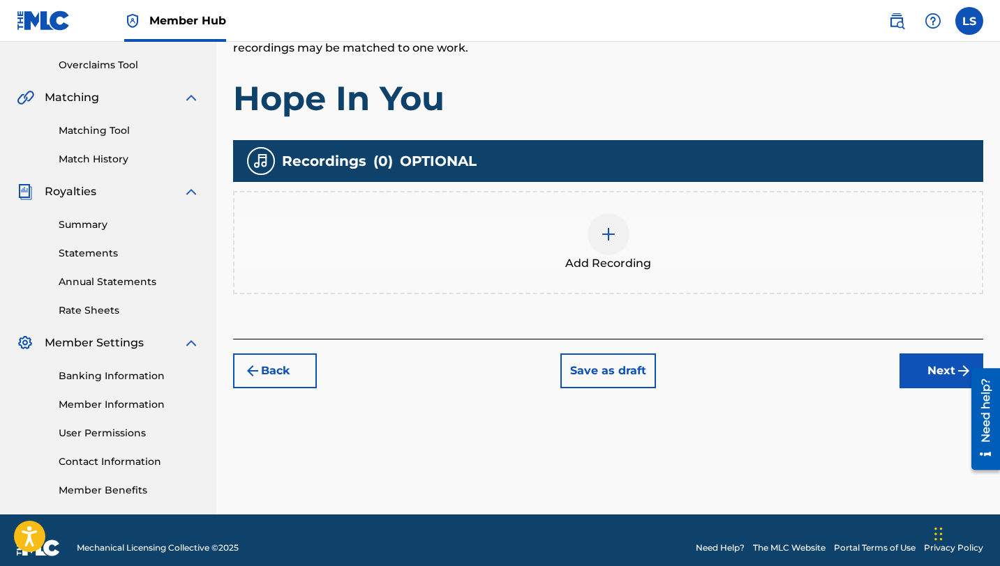
scroll to position [299, 0]
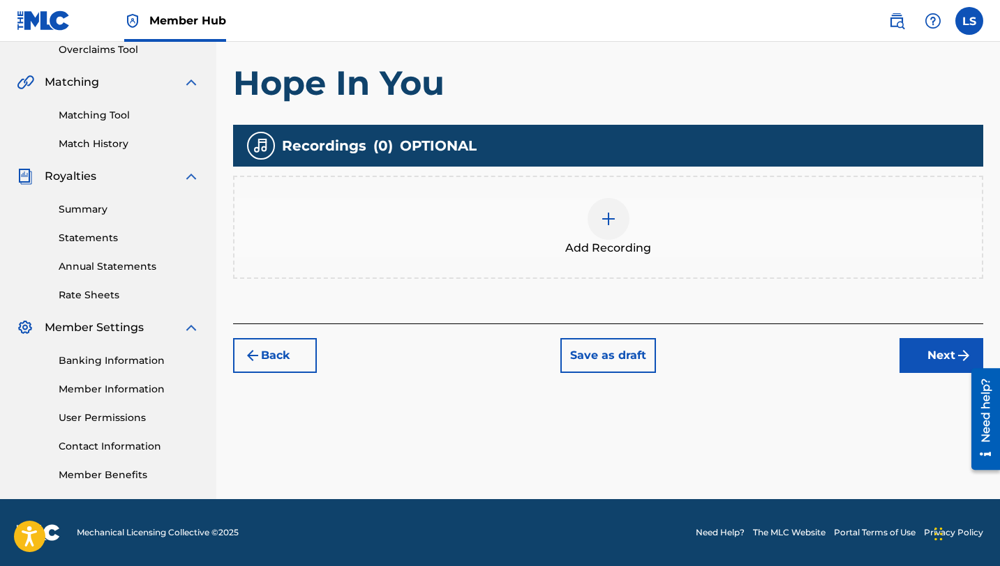
click at [615, 229] on div at bounding box center [608, 219] width 42 height 42
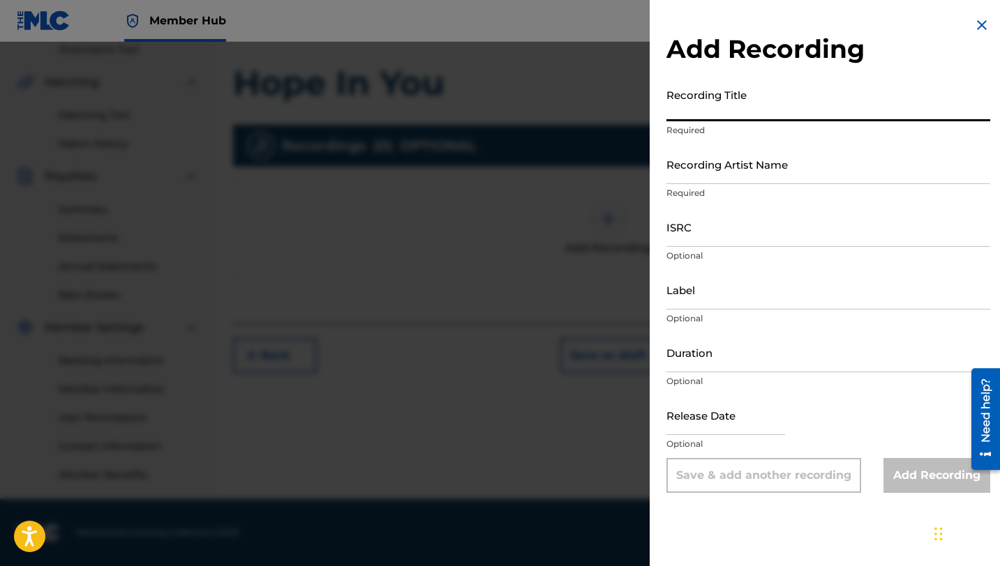
click at [721, 116] on input "Recording Title" at bounding box center [828, 102] width 324 height 40
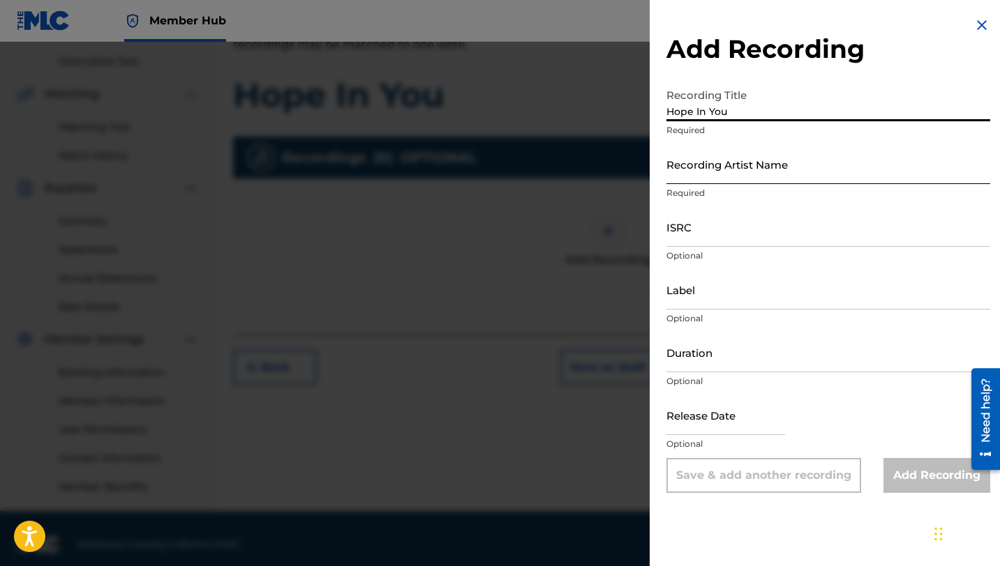
type input "Hope In You"
click at [745, 183] on input "Recording Artist Name" at bounding box center [828, 164] width 324 height 40
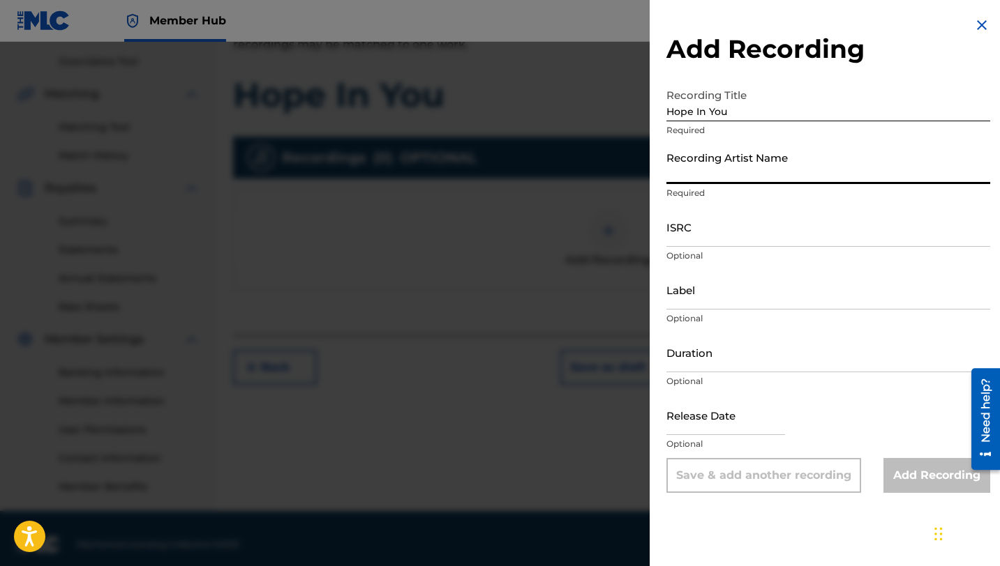
type input "Lusilvio"
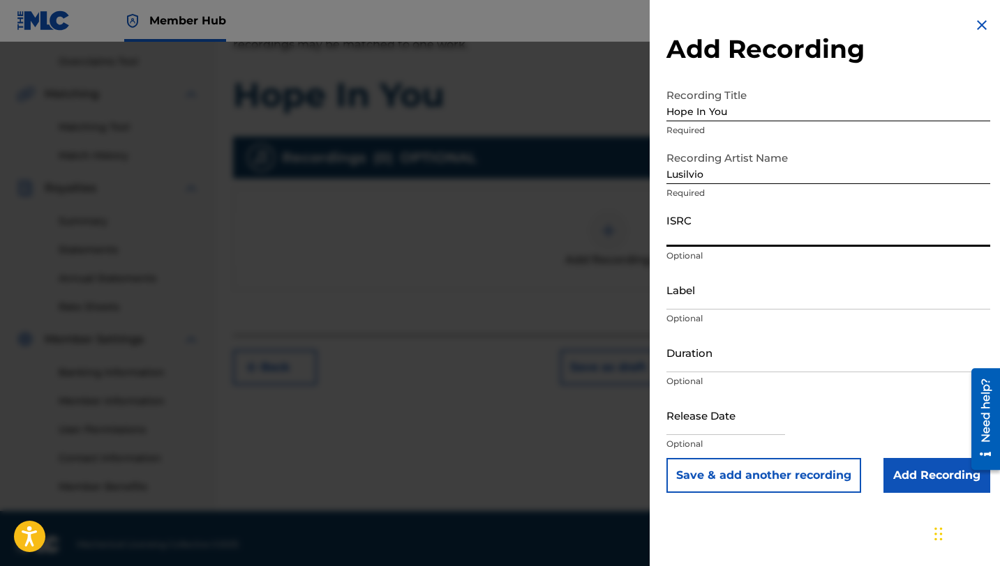
paste input "QZHN72567495"
type input "QZHN72567495"
click at [714, 304] on input "Label" at bounding box center [828, 290] width 324 height 40
type input "[PERSON_NAME] DELIVERY INC"
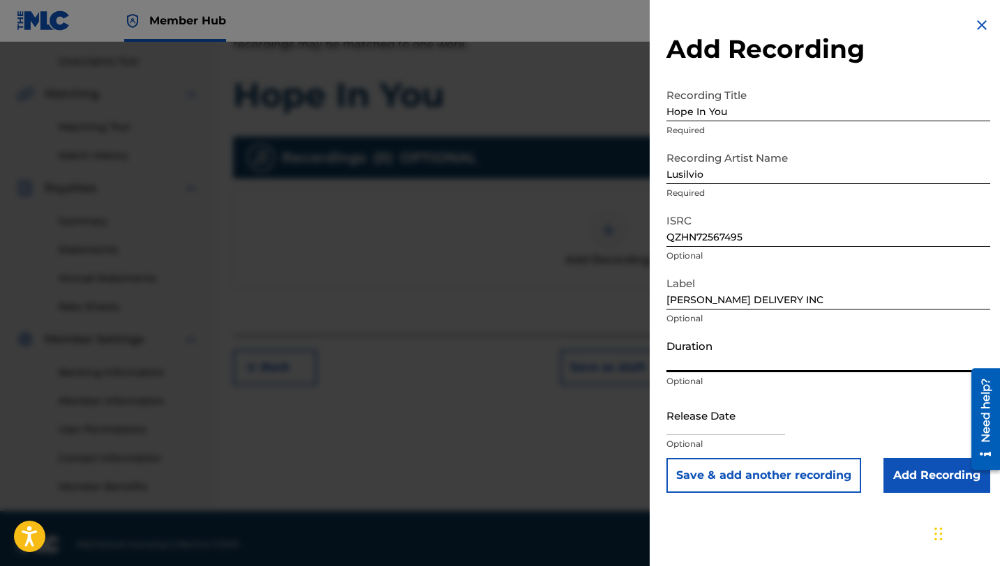
click at [719, 366] on input "Duration" at bounding box center [828, 353] width 324 height 40
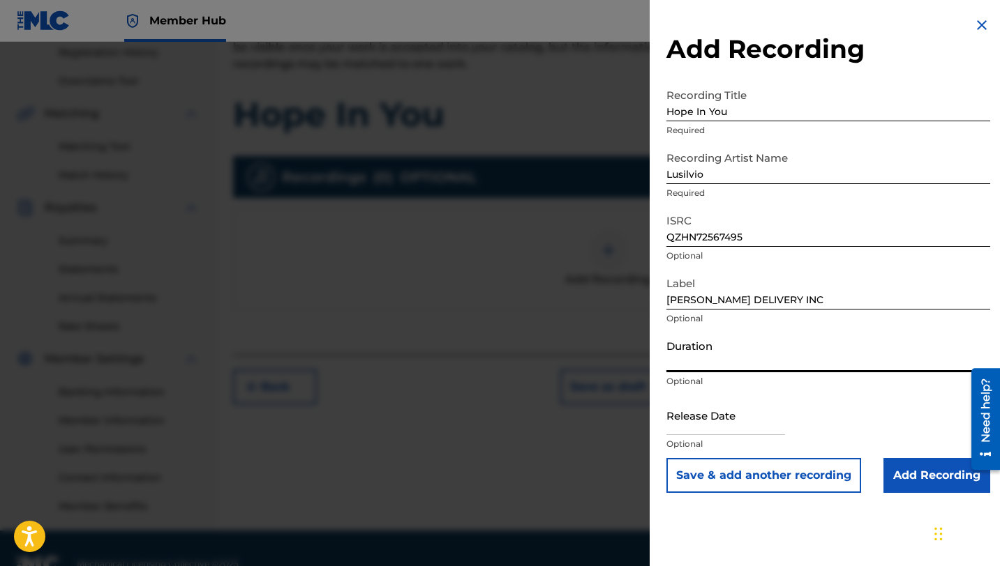
scroll to position [264, 0]
click at [705, 356] on input "Duration" at bounding box center [828, 353] width 324 height 40
type input "02:15"
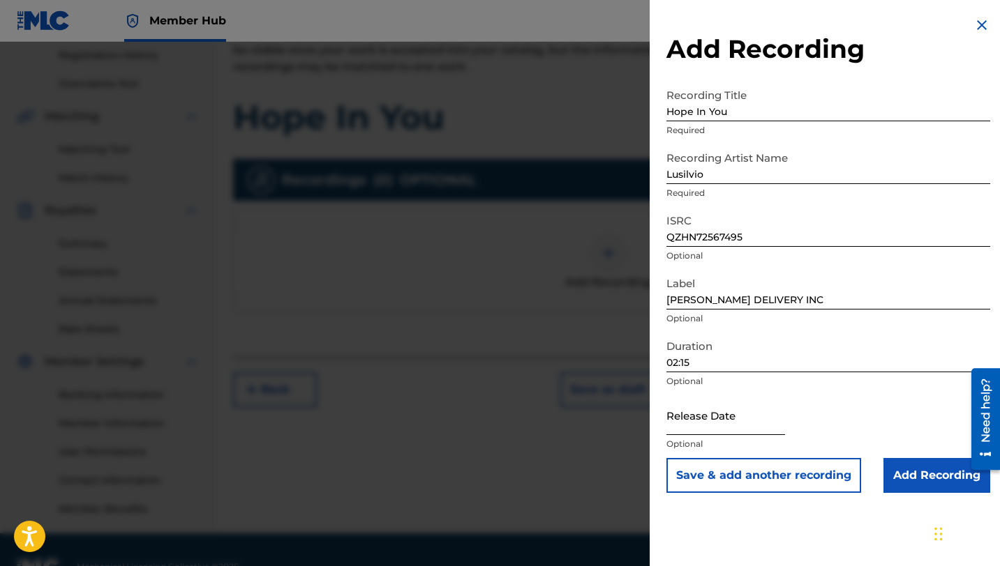
click at [706, 426] on input "text" at bounding box center [725, 416] width 119 height 40
select select "8"
select select "2025"
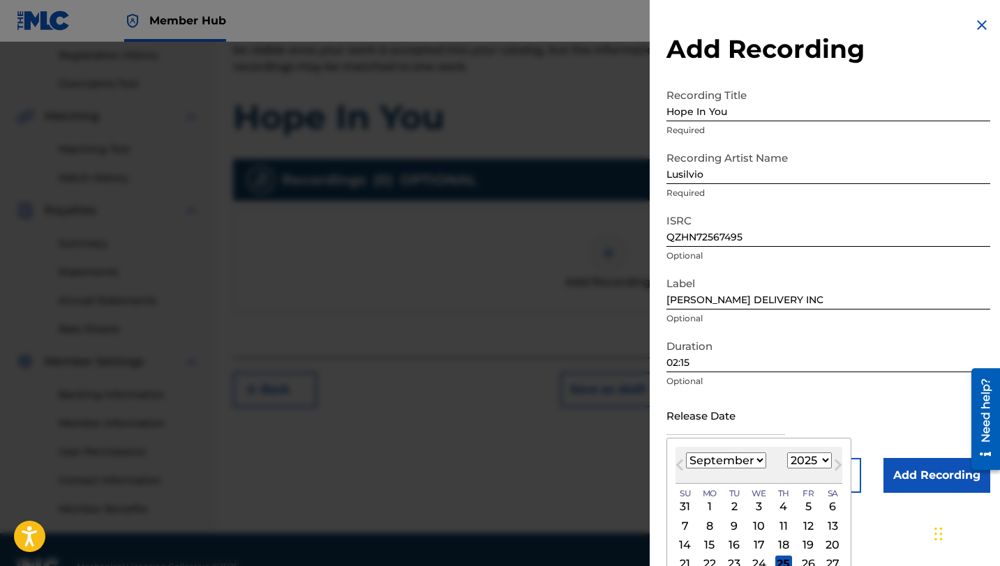
click at [753, 463] on select "January February March April May June July August September October November De…" at bounding box center [726, 461] width 80 height 16
select select "1"
click at [686, 453] on select "January February March April May June July August September October November De…" at bounding box center [726, 461] width 80 height 16
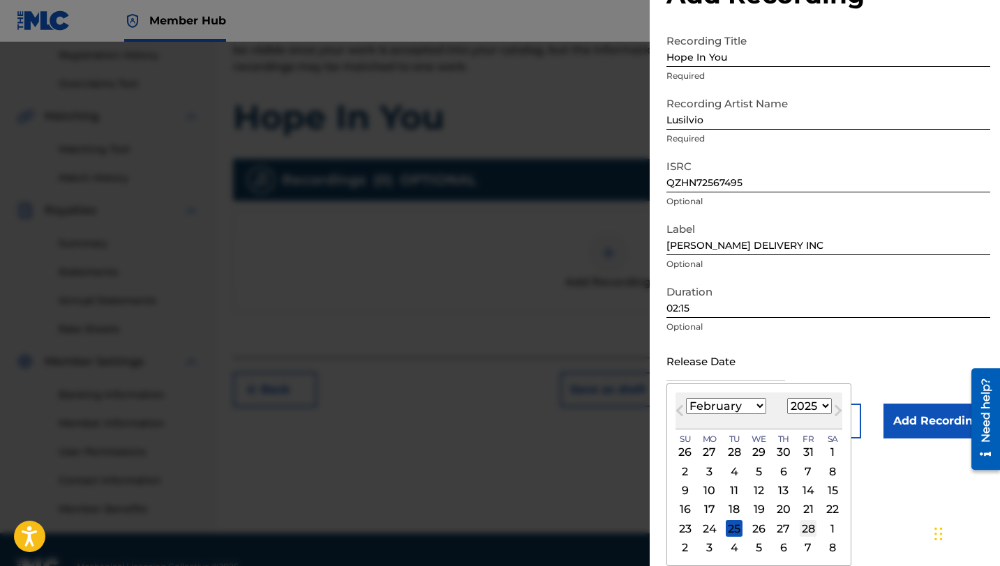
click at [802, 526] on div "28" at bounding box center [807, 528] width 17 height 17
type input "[DATE]"
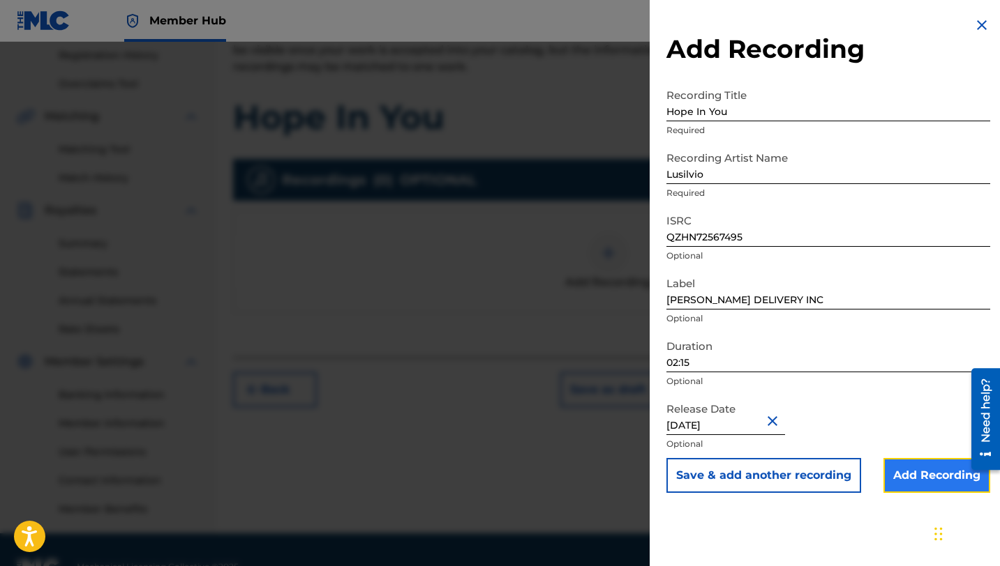
click at [924, 474] on input "Add Recording" at bounding box center [936, 475] width 107 height 35
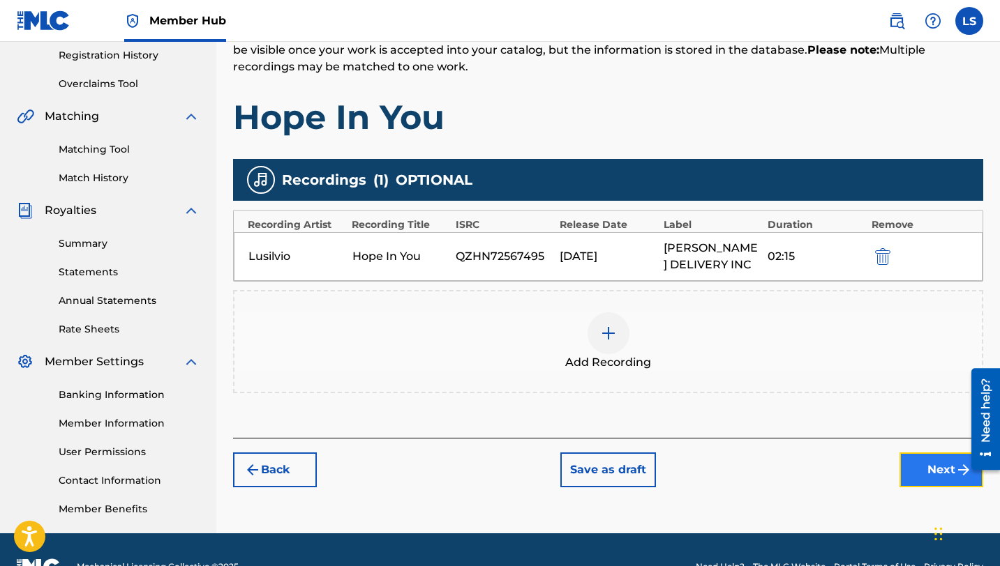
click at [922, 460] on button "Next" at bounding box center [941, 470] width 84 height 35
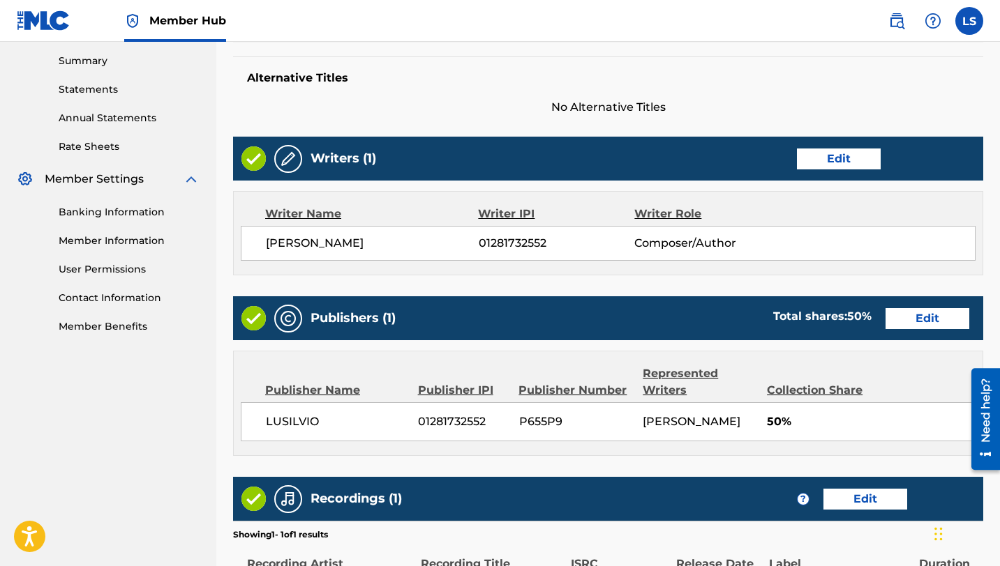
scroll to position [629, 0]
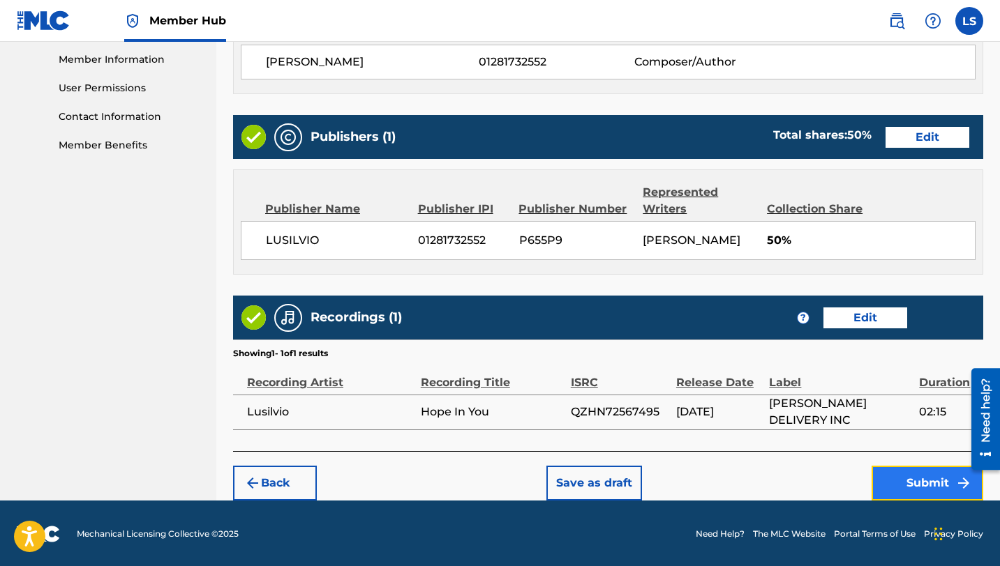
click at [925, 474] on button "Submit" at bounding box center [927, 483] width 112 height 35
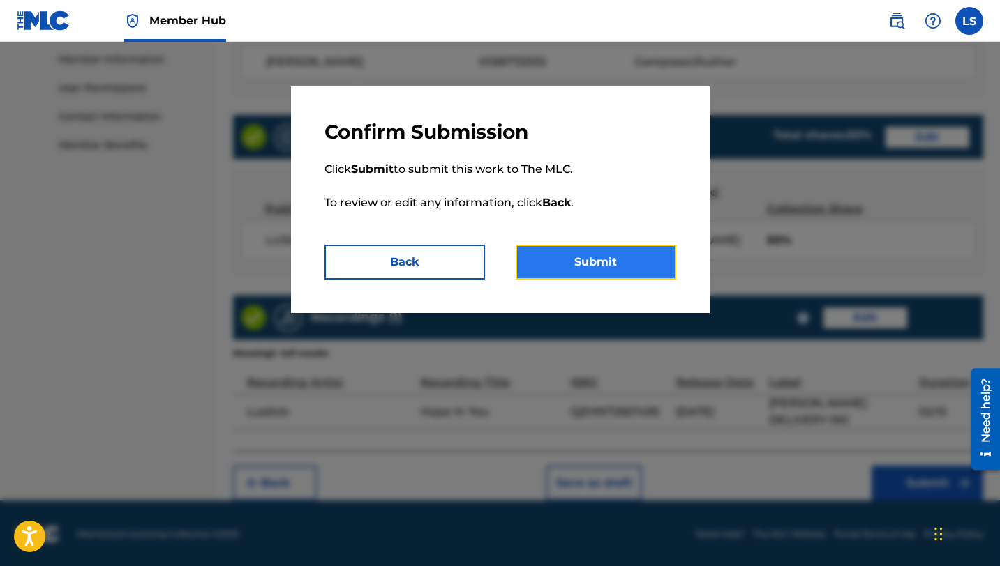
click at [633, 262] on button "Submit" at bounding box center [596, 262] width 160 height 35
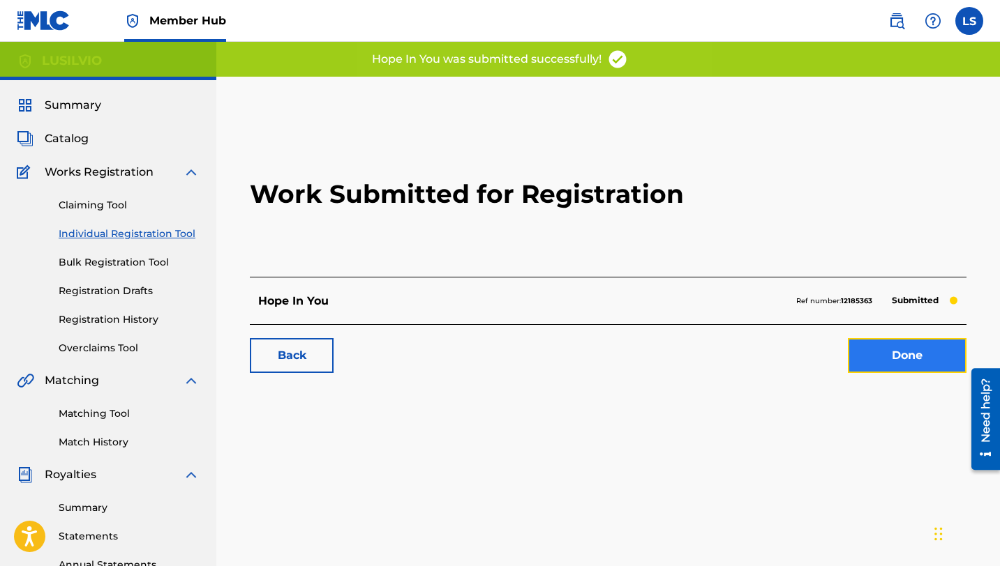
click at [915, 355] on link "Done" at bounding box center [907, 355] width 119 height 35
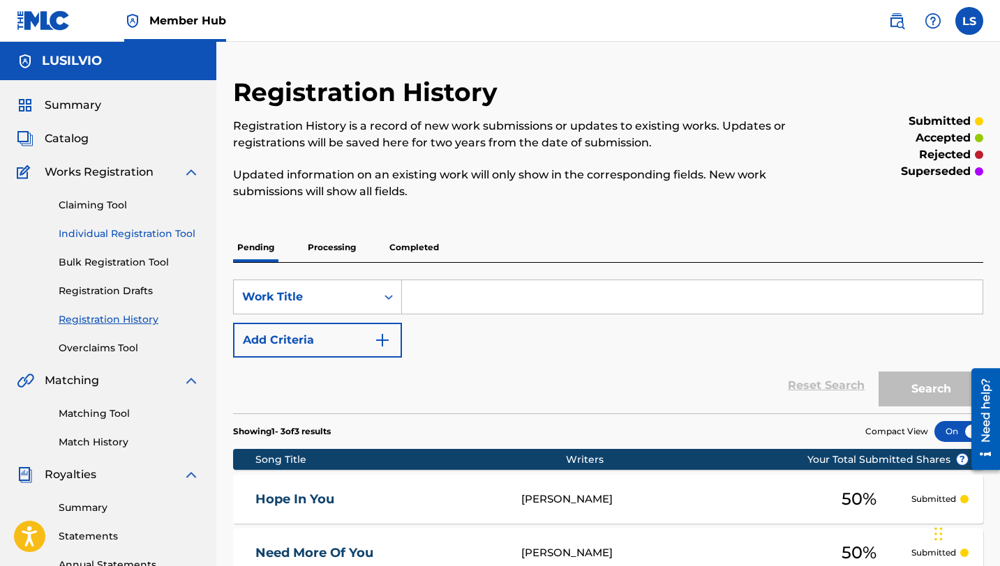
click at [97, 236] on link "Individual Registration Tool" at bounding box center [129, 234] width 141 height 15
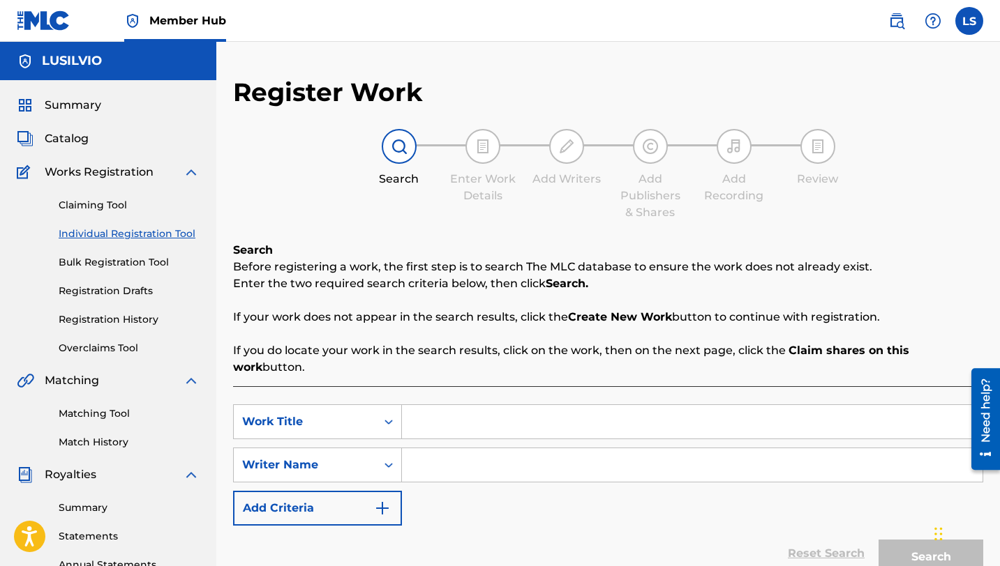
click at [435, 410] on input "Search Form" at bounding box center [692, 421] width 580 height 33
type input "Rock It!"
click at [467, 449] on input "Search Form" at bounding box center [692, 465] width 580 height 33
type input "Lusilvio"
click at [902, 541] on button "Search" at bounding box center [930, 557] width 105 height 35
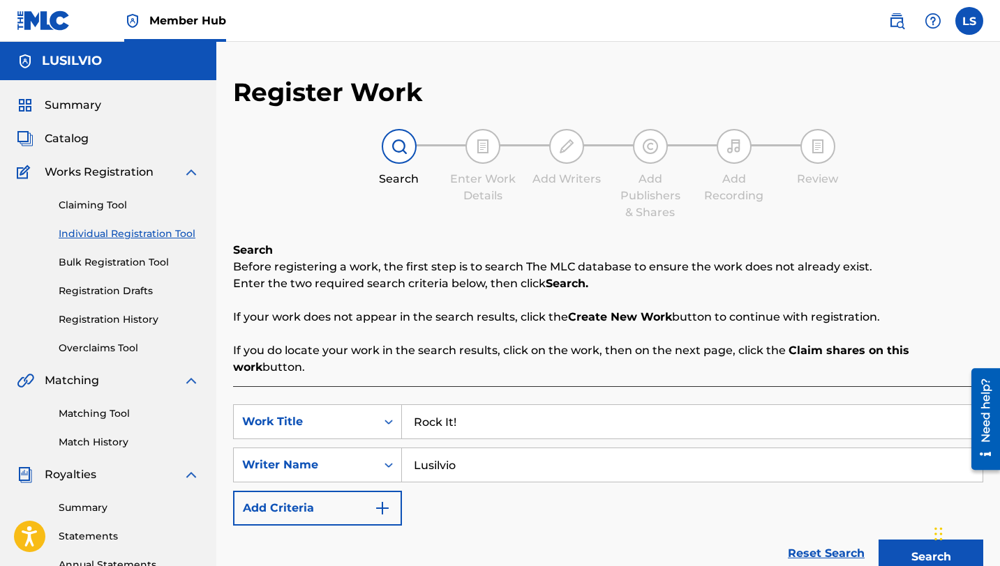
scroll to position [1, 0]
click at [467, 405] on input "Rock It!" at bounding box center [692, 421] width 580 height 33
type input "Rock It! 2"
click at [900, 539] on button "Search" at bounding box center [930, 556] width 105 height 35
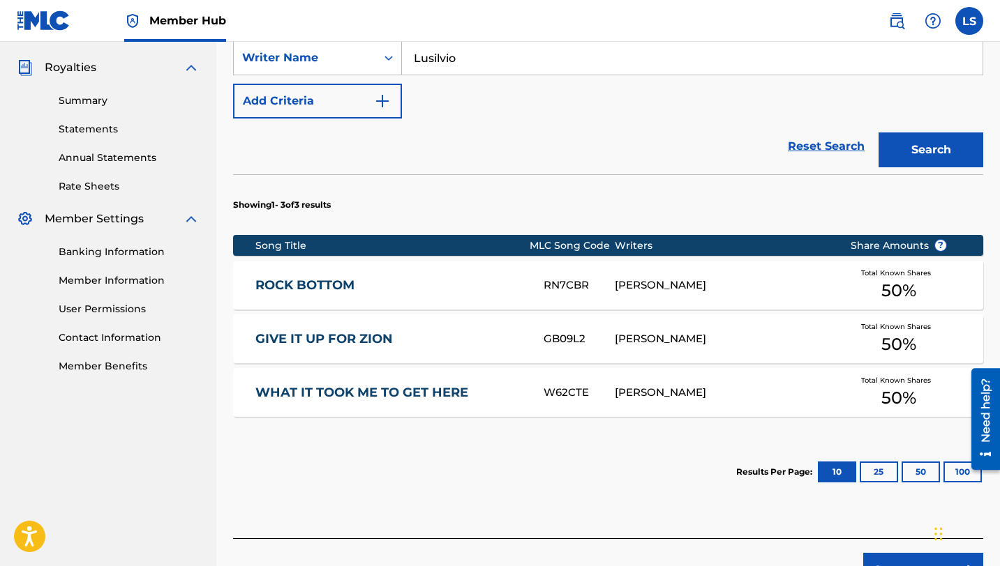
scroll to position [479, 0]
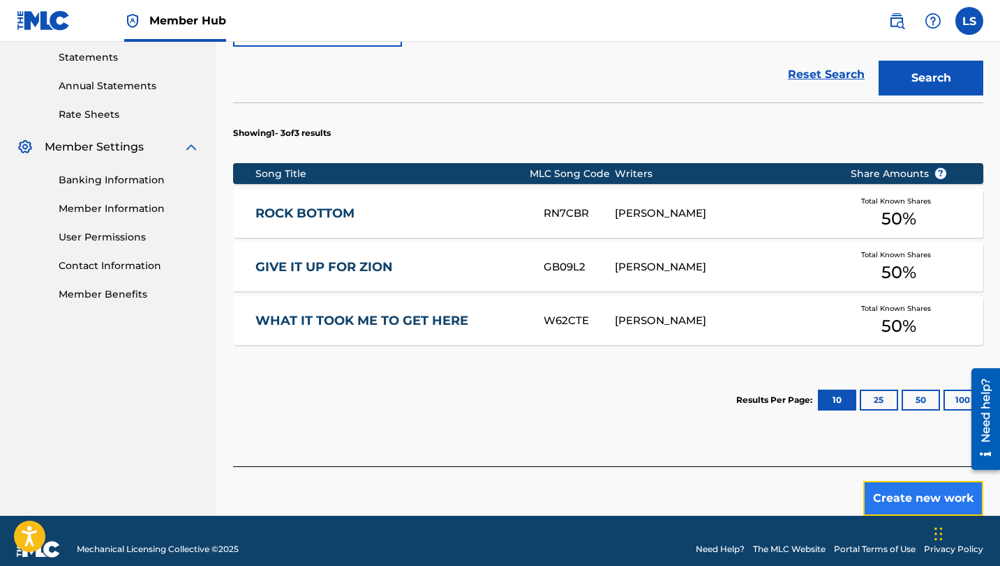
click at [898, 481] on button "Create new work" at bounding box center [923, 498] width 120 height 35
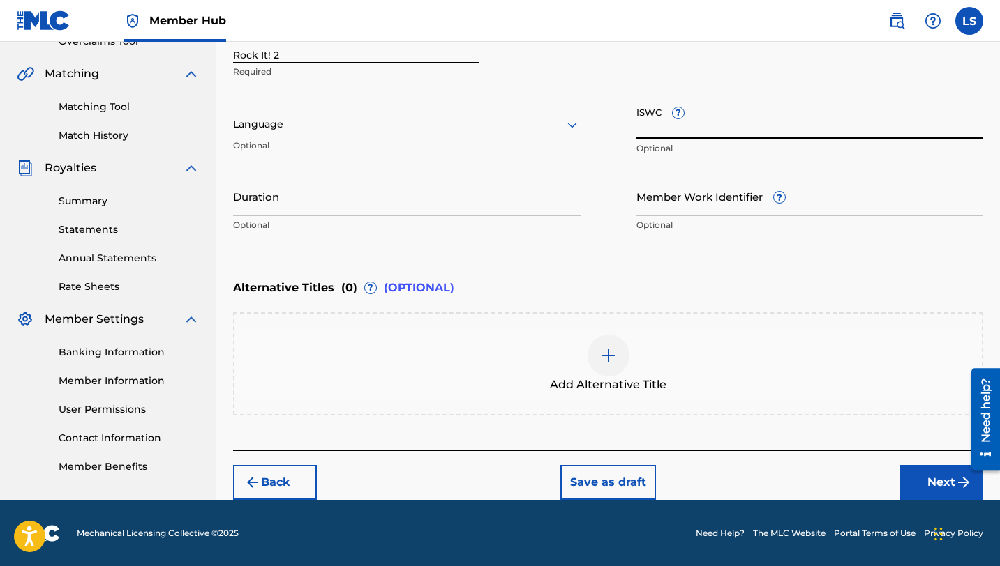
paste input "QZHN72567497"
type input "QZHN72567497"
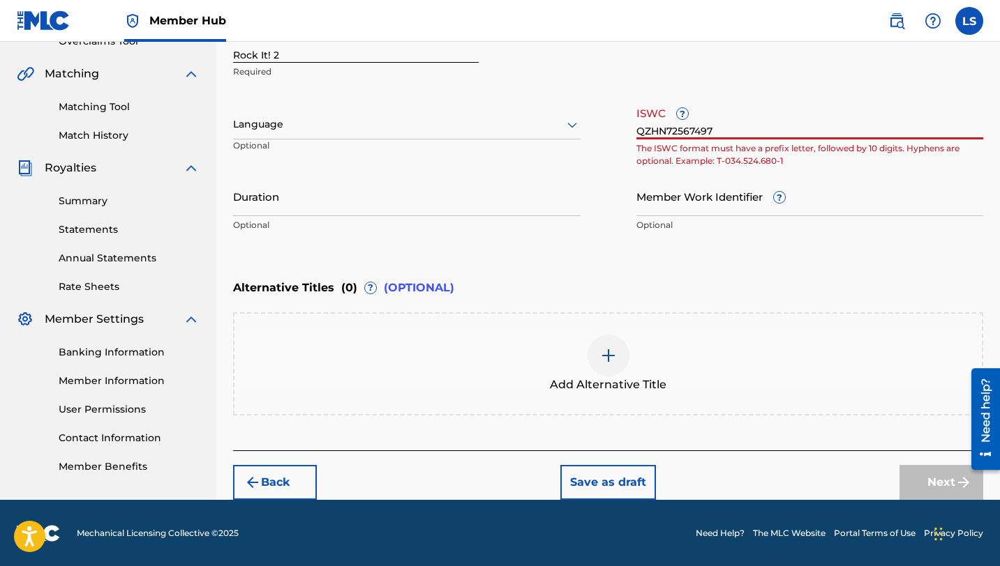
drag, startPoint x: 714, startPoint y: 126, endPoint x: 553, endPoint y: 130, distance: 160.5
click at [554, 130] on div "Work Title Rock It! 2 Required Language Optional ISWC ? QZHN72567497 The ISWC f…" at bounding box center [608, 131] width 750 height 216
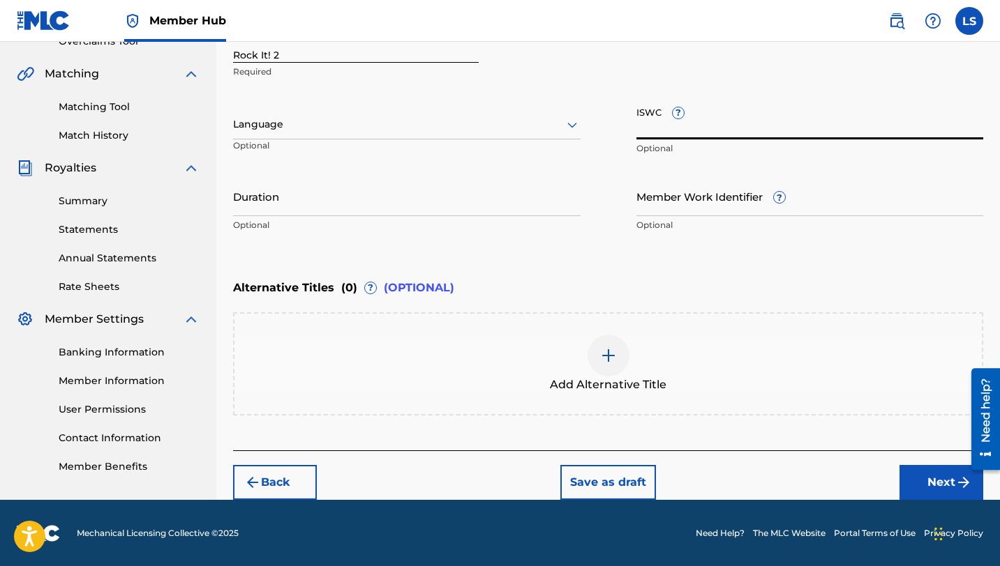
paste input "T3313715123"
type input "T3313715123"
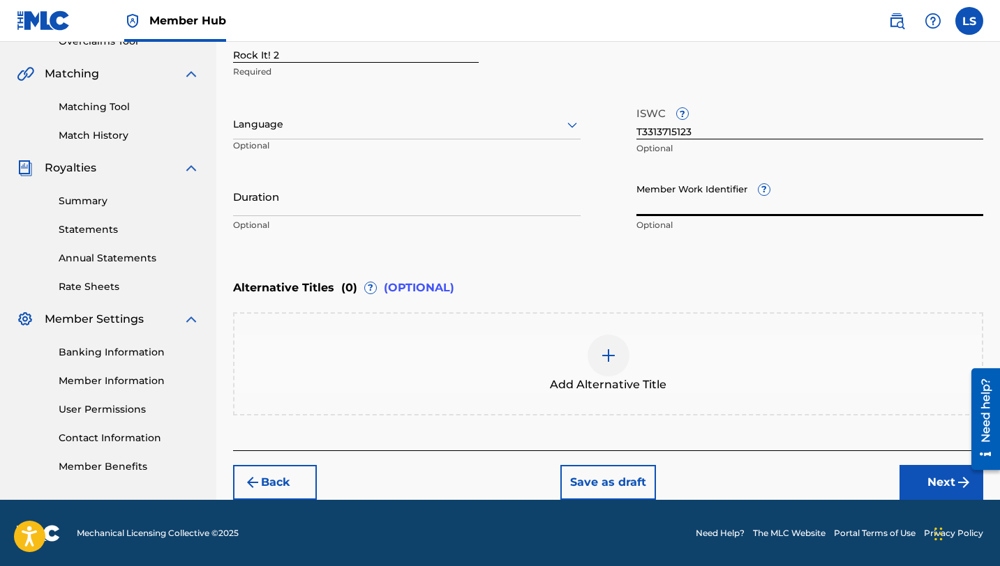
paste input "929372107"
type input "929372107"
click at [301, 126] on div at bounding box center [406, 124] width 347 height 17
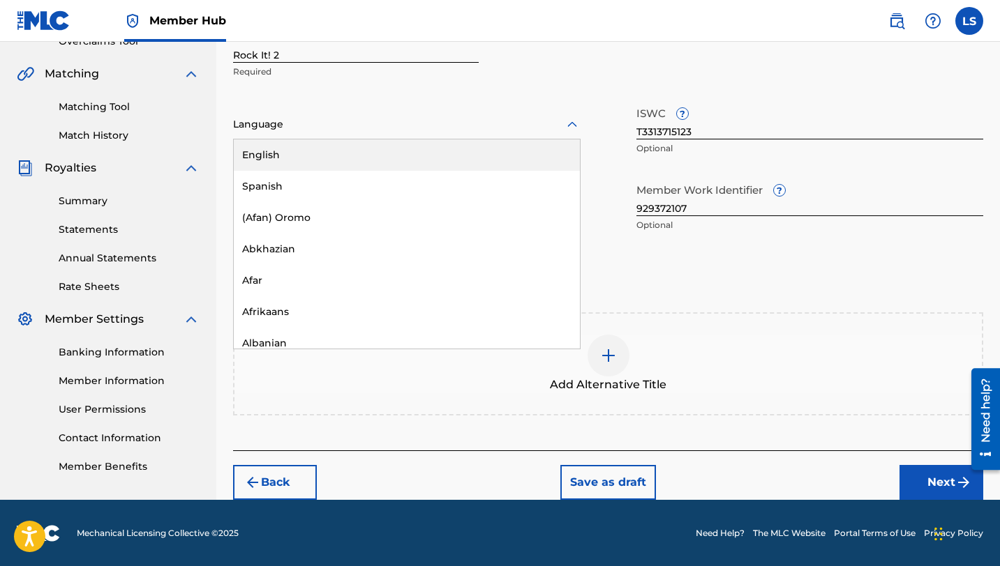
click at [298, 159] on div "English" at bounding box center [407, 155] width 346 height 31
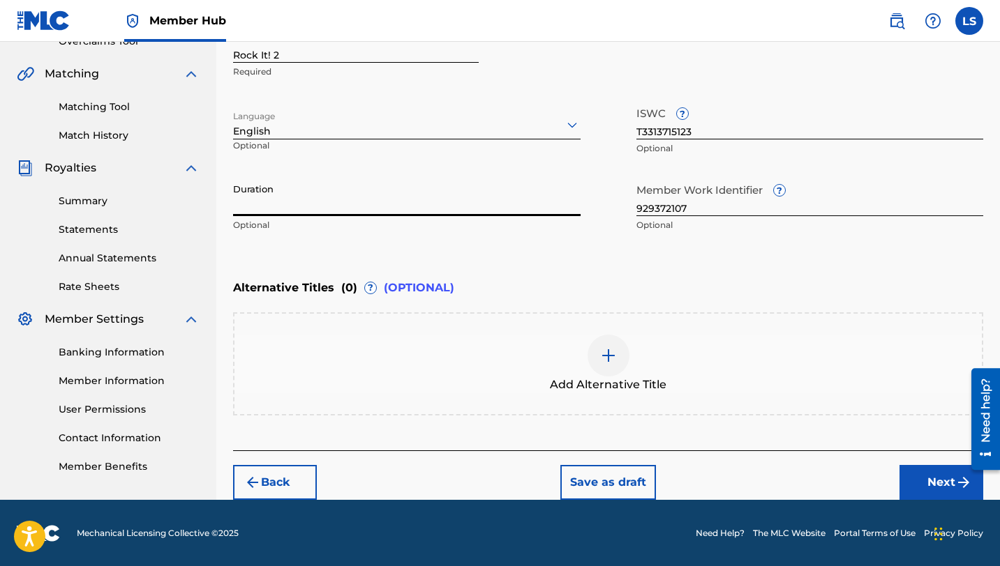
click at [295, 213] on input "Duration" at bounding box center [406, 196] width 347 height 40
type input "02:17"
click at [926, 480] on button "Next" at bounding box center [941, 482] width 84 height 35
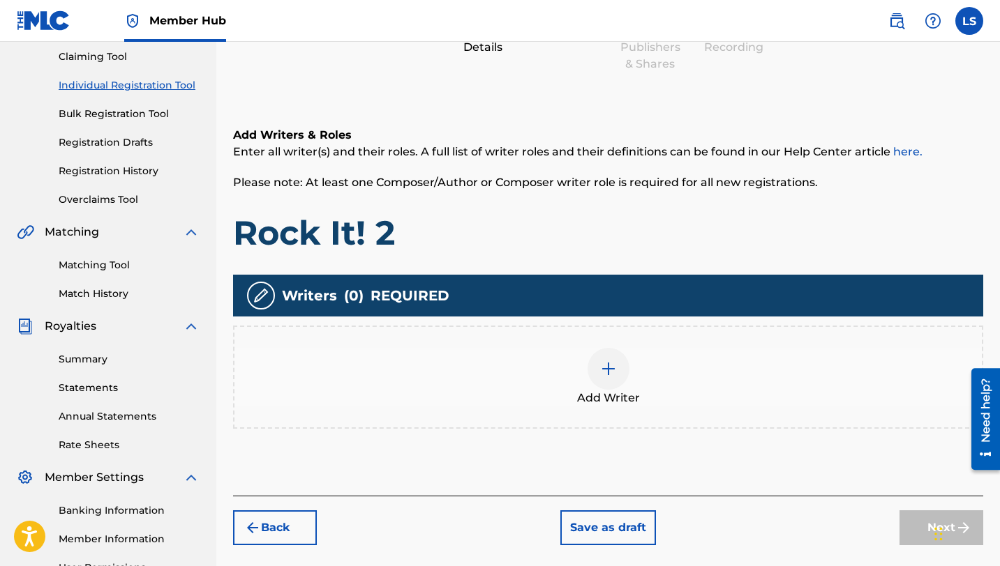
scroll to position [149, 0]
click at [608, 369] on img at bounding box center [608, 368] width 17 height 17
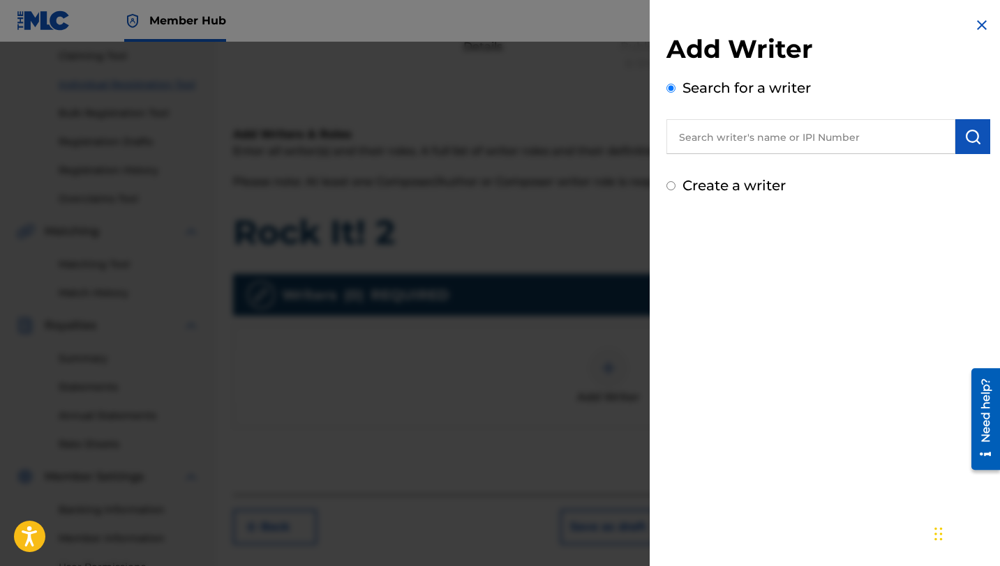
click at [730, 144] on input "text" at bounding box center [810, 136] width 289 height 35
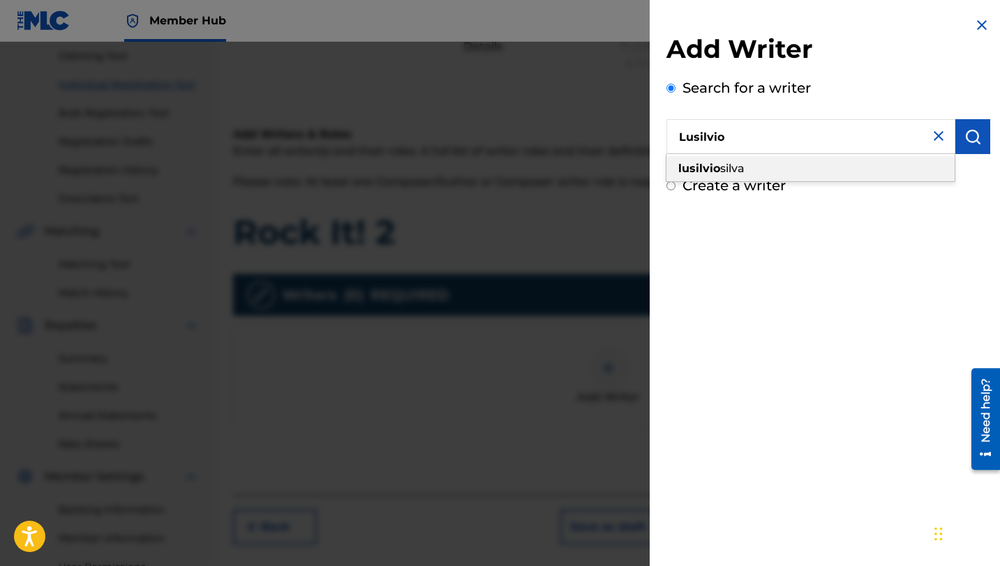
click at [720, 167] on span "silva" at bounding box center [732, 168] width 24 height 13
type input "[PERSON_NAME]"
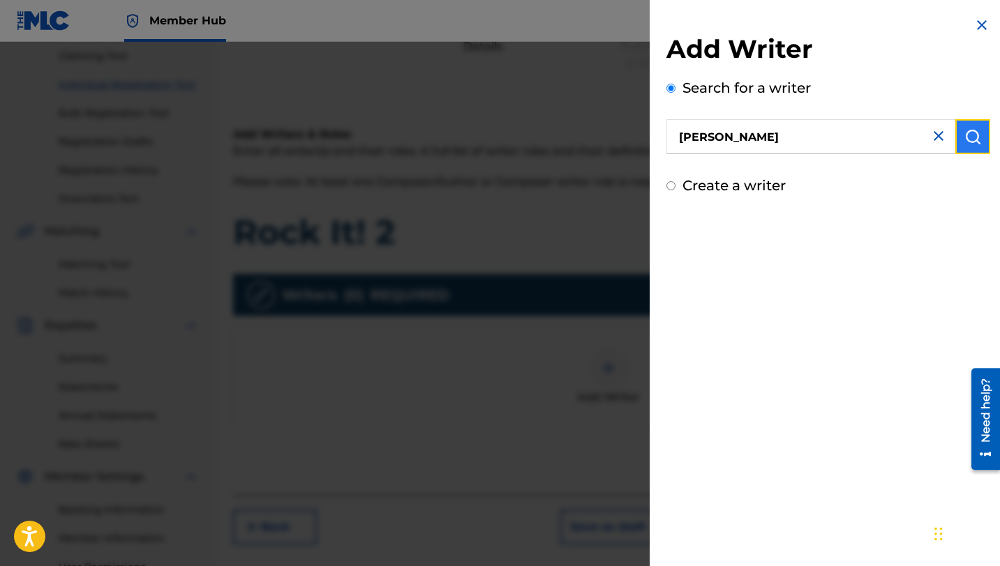
click at [970, 141] on img "submit" at bounding box center [972, 136] width 17 height 17
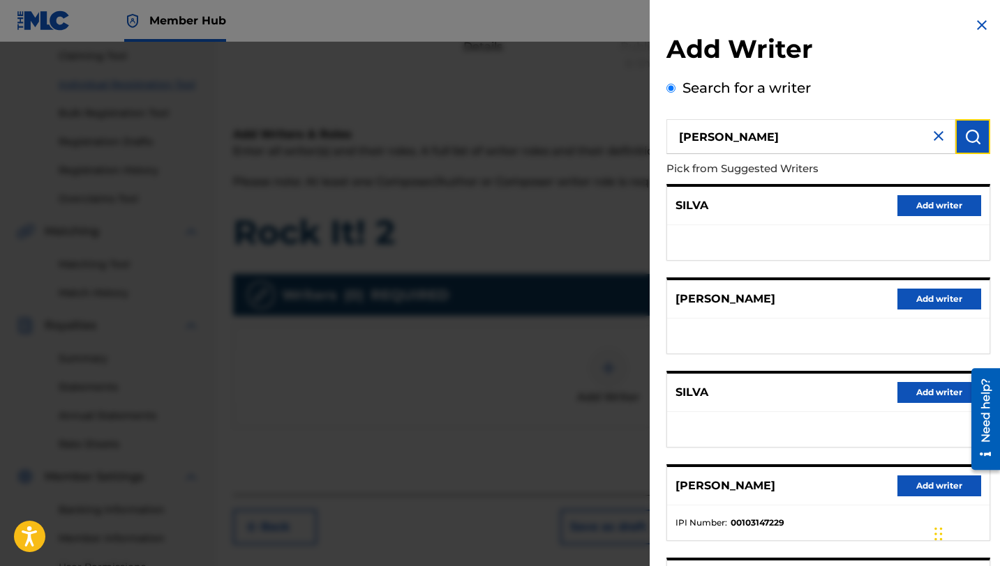
scroll to position [156, 0]
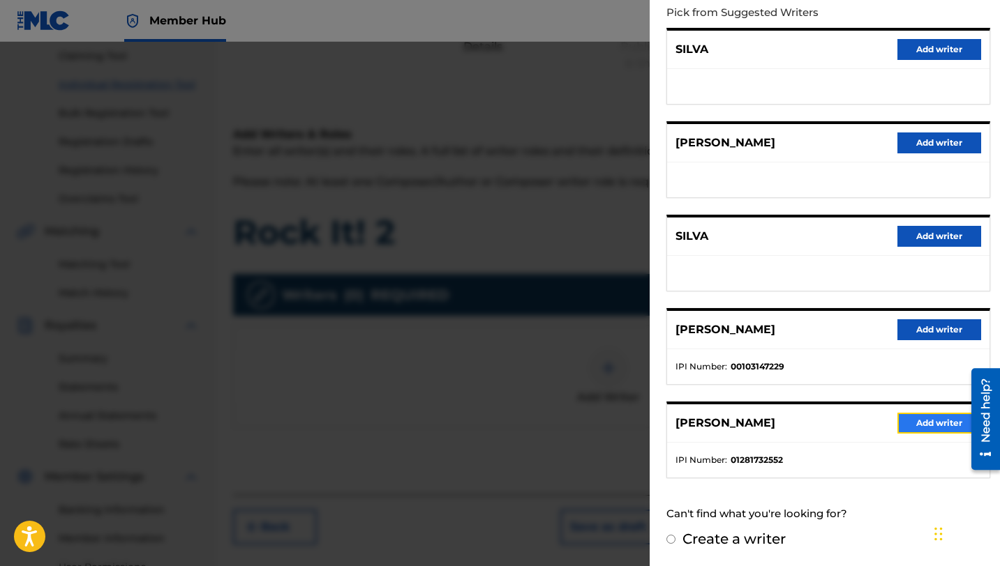
click at [917, 423] on button "Add writer" at bounding box center [939, 423] width 84 height 21
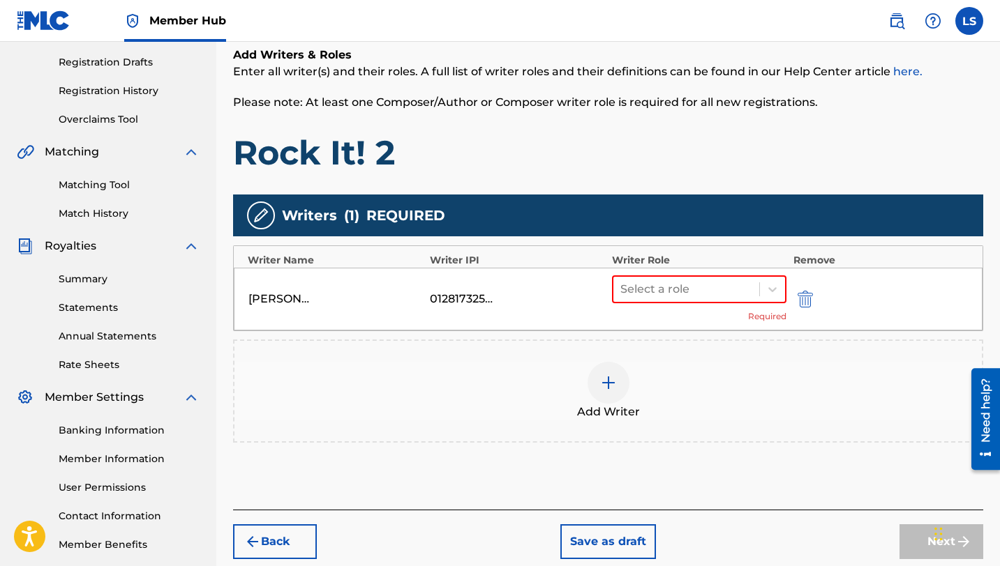
scroll to position [234, 0]
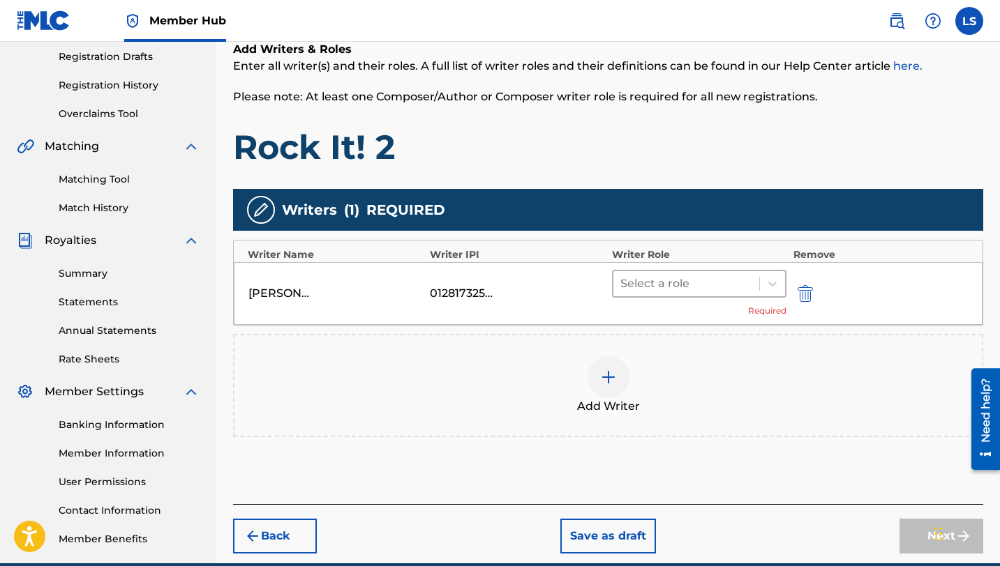
click at [668, 290] on div at bounding box center [686, 284] width 132 height 20
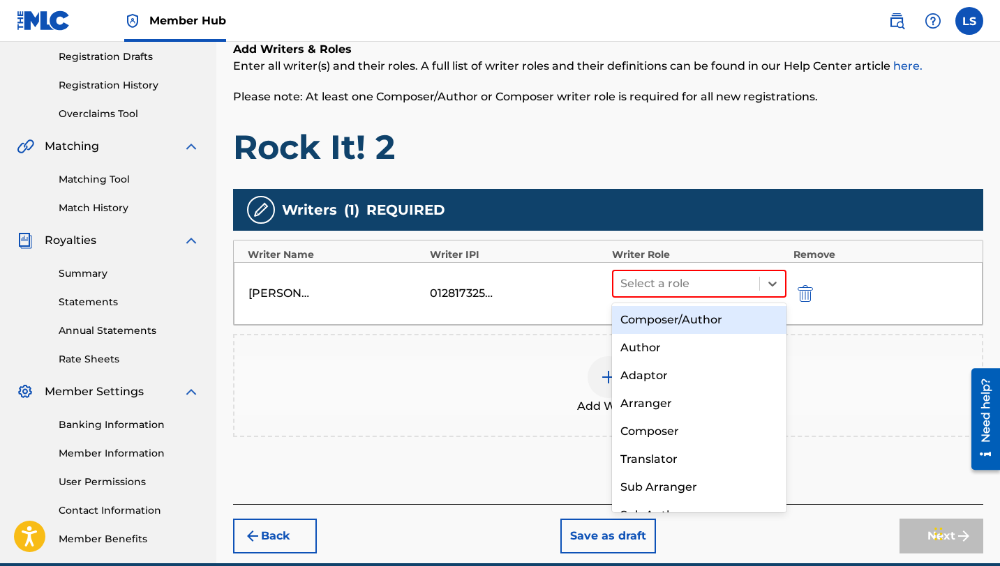
click at [665, 315] on div "Composer/Author" at bounding box center [699, 320] width 174 height 28
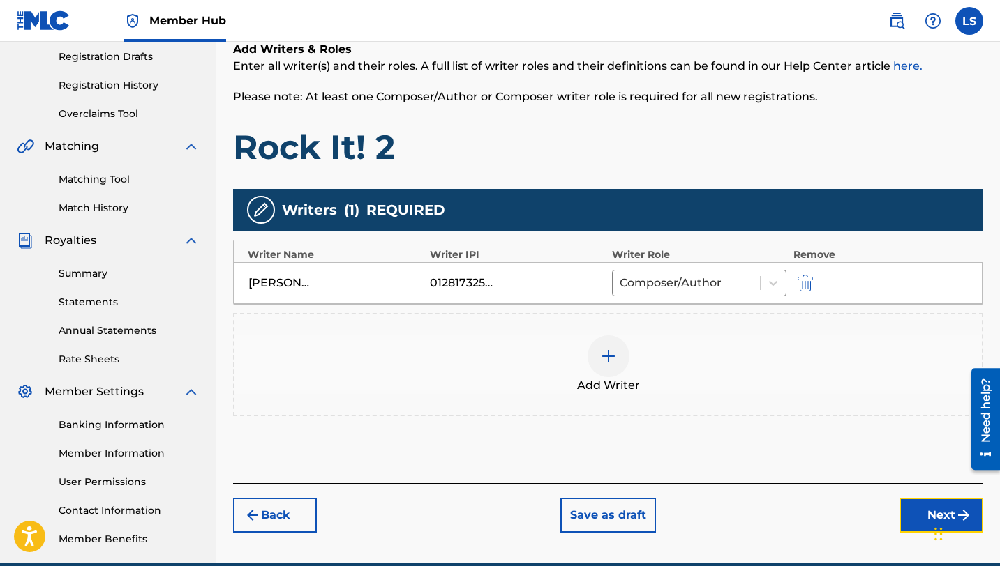
click at [914, 517] on button "Next" at bounding box center [941, 515] width 84 height 35
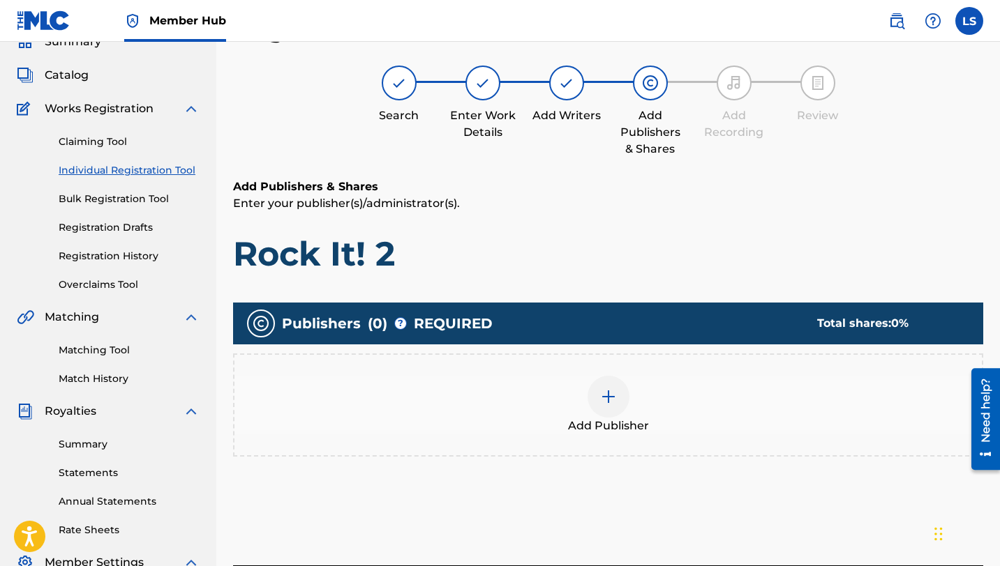
scroll to position [63, 0]
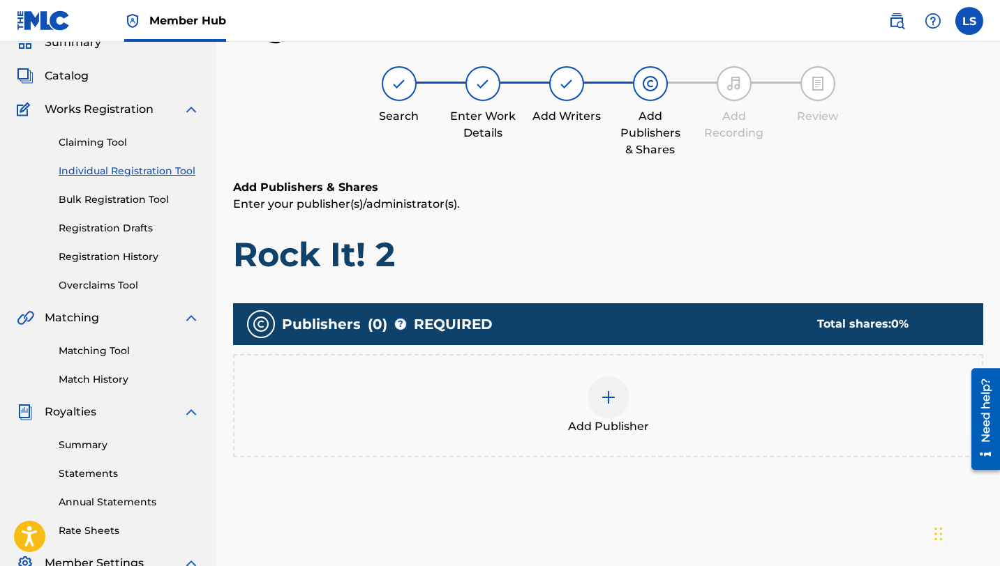
click at [598, 400] on div at bounding box center [608, 398] width 42 height 42
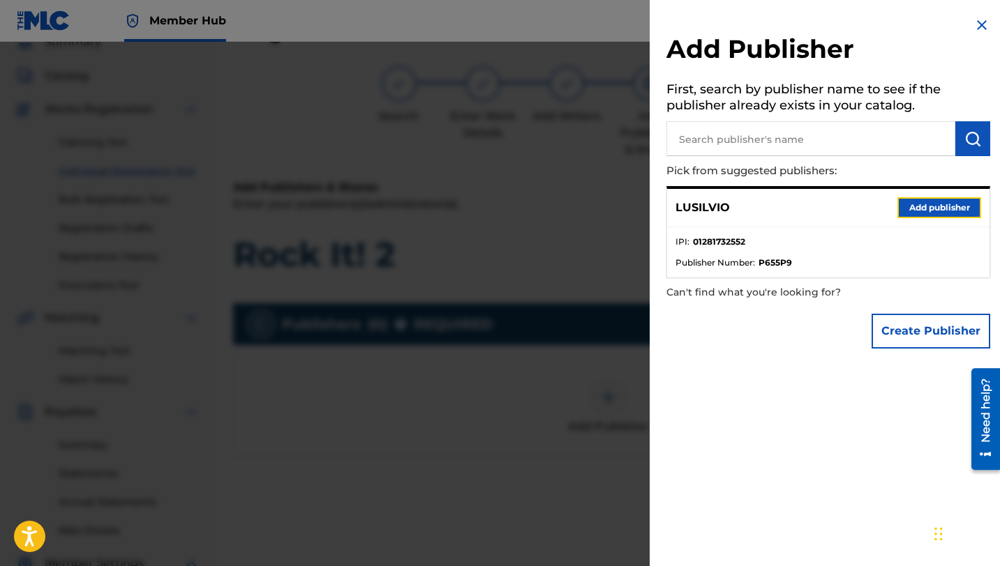
click at [915, 206] on button "Add publisher" at bounding box center [939, 207] width 84 height 21
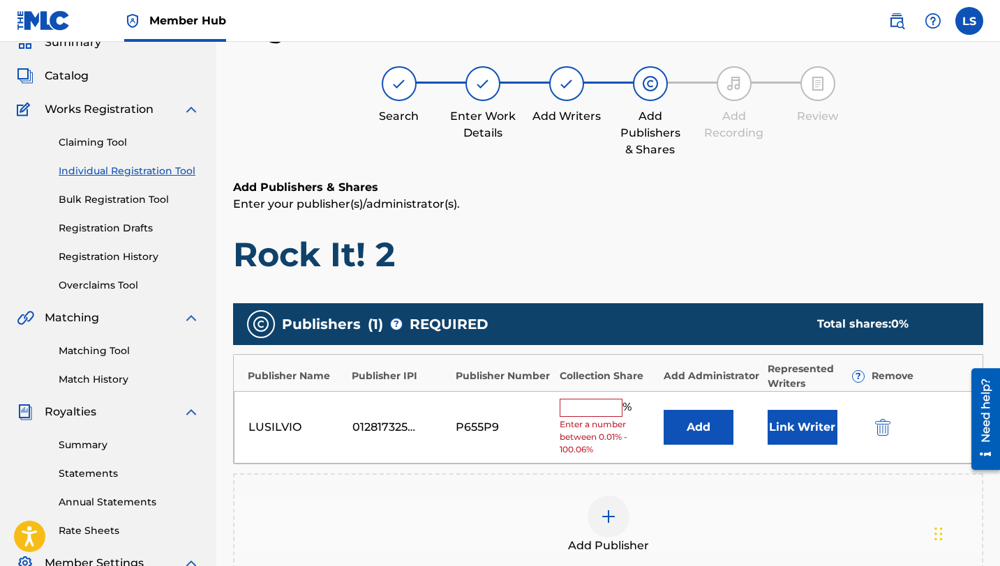
click at [611, 403] on input "text" at bounding box center [590, 408] width 63 height 18
type input "50"
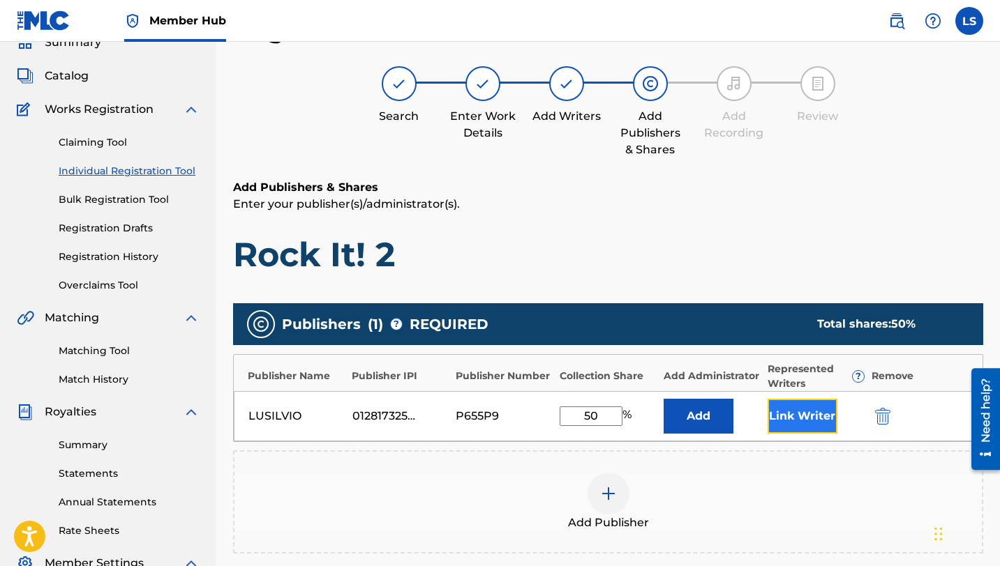
click at [781, 416] on button "Link Writer" at bounding box center [802, 416] width 70 height 35
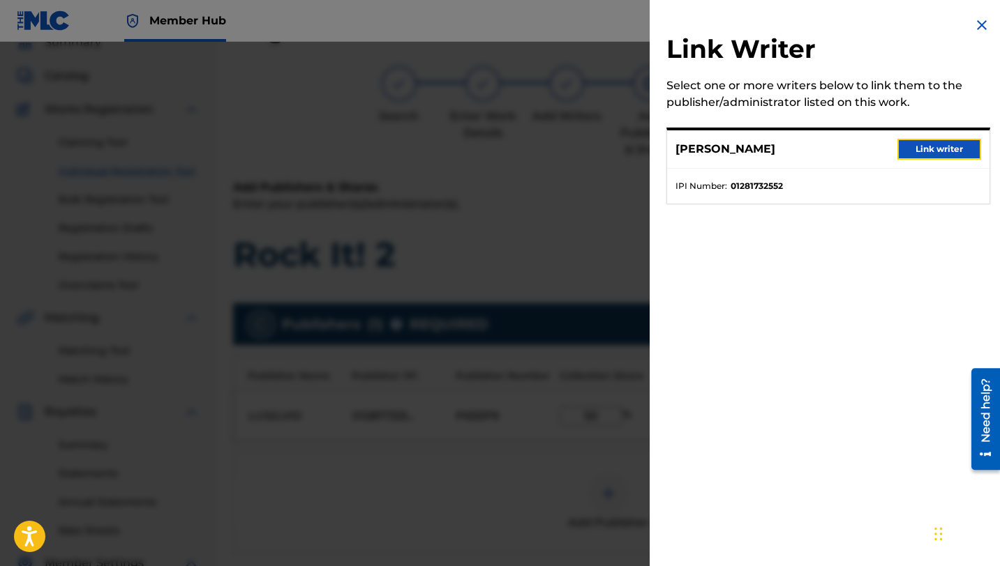
drag, startPoint x: 904, startPoint y: 151, endPoint x: 878, endPoint y: 172, distance: 33.7
click at [904, 151] on button "Link writer" at bounding box center [939, 149] width 84 height 21
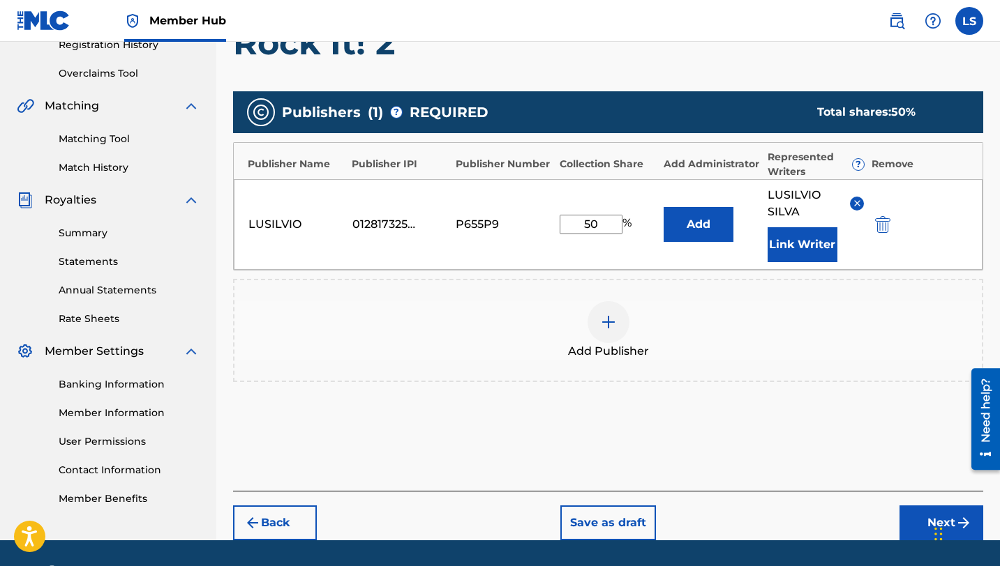
scroll to position [316, 0]
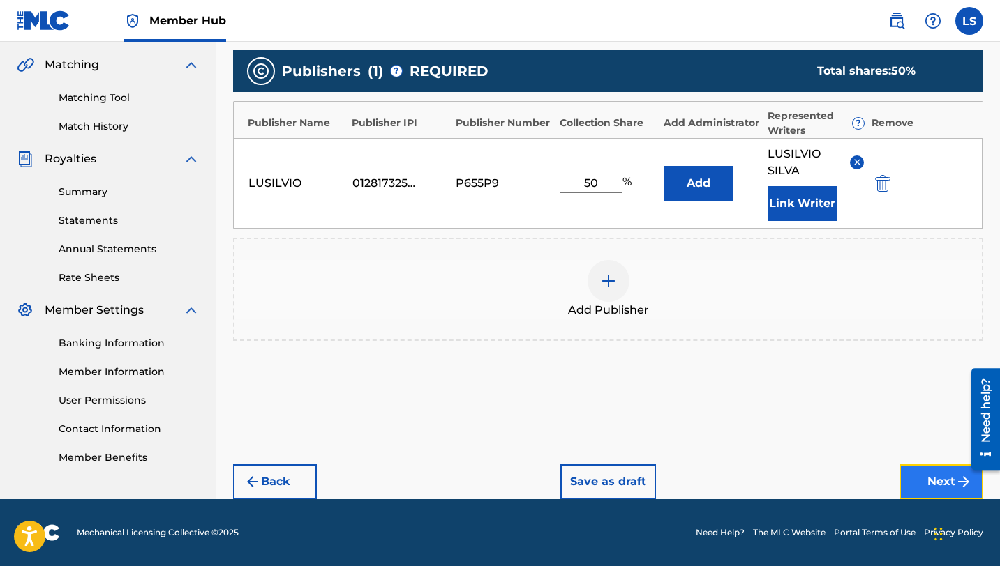
click at [918, 472] on button "Next" at bounding box center [941, 482] width 84 height 35
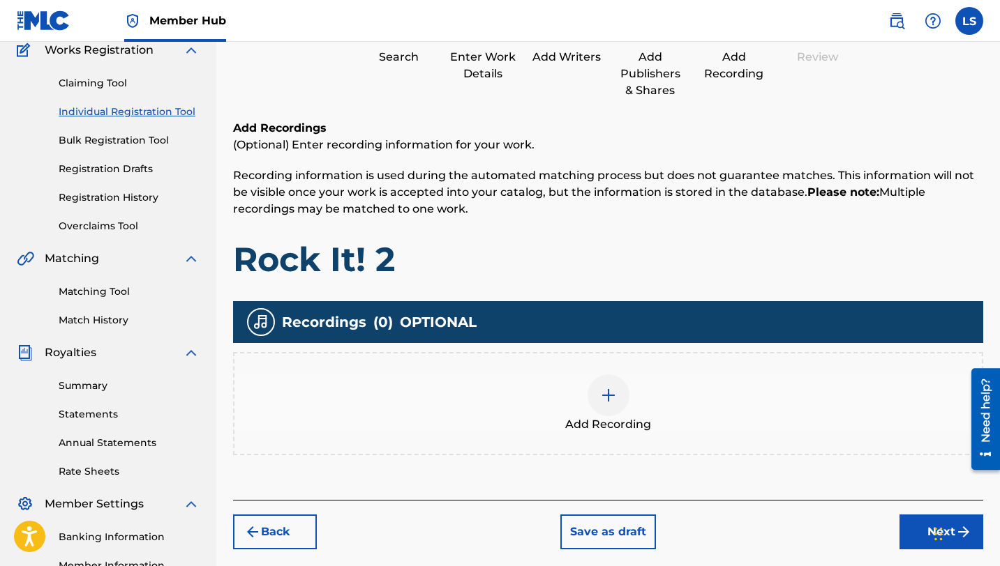
scroll to position [63, 0]
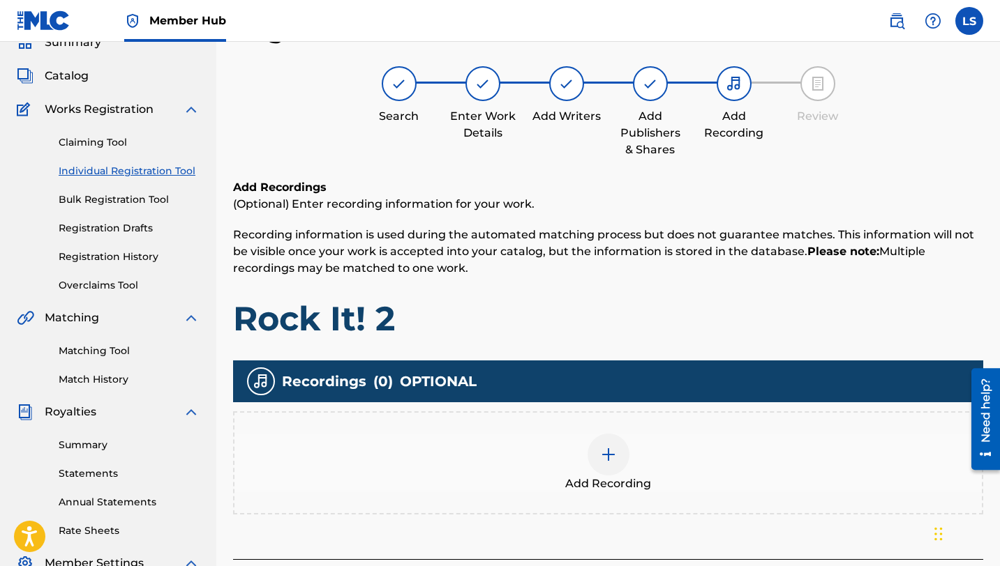
click at [608, 451] on img at bounding box center [608, 454] width 17 height 17
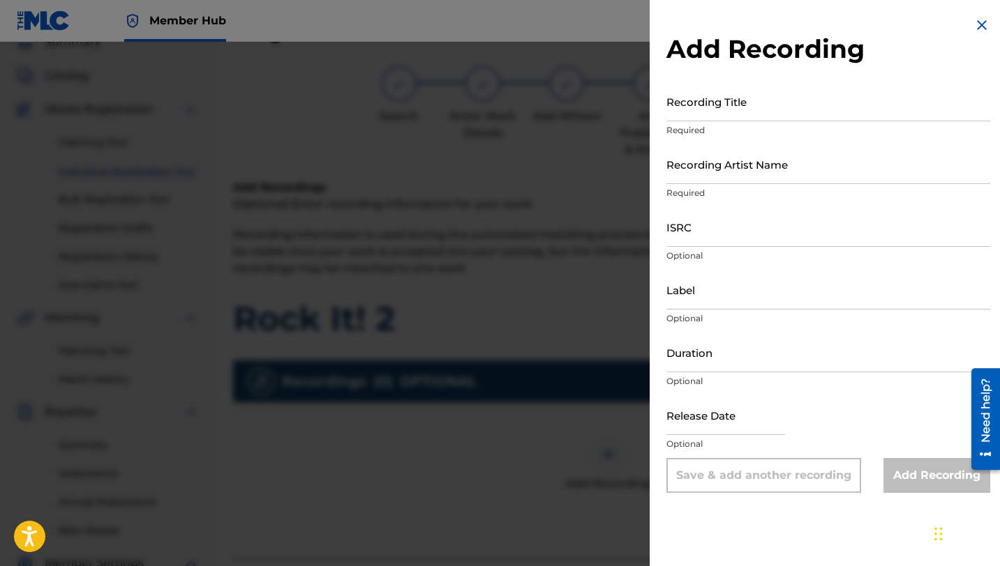
click at [704, 122] on div "Recording Title Required" at bounding box center [828, 113] width 324 height 63
click at [702, 115] on input "Recording Title" at bounding box center [828, 102] width 324 height 40
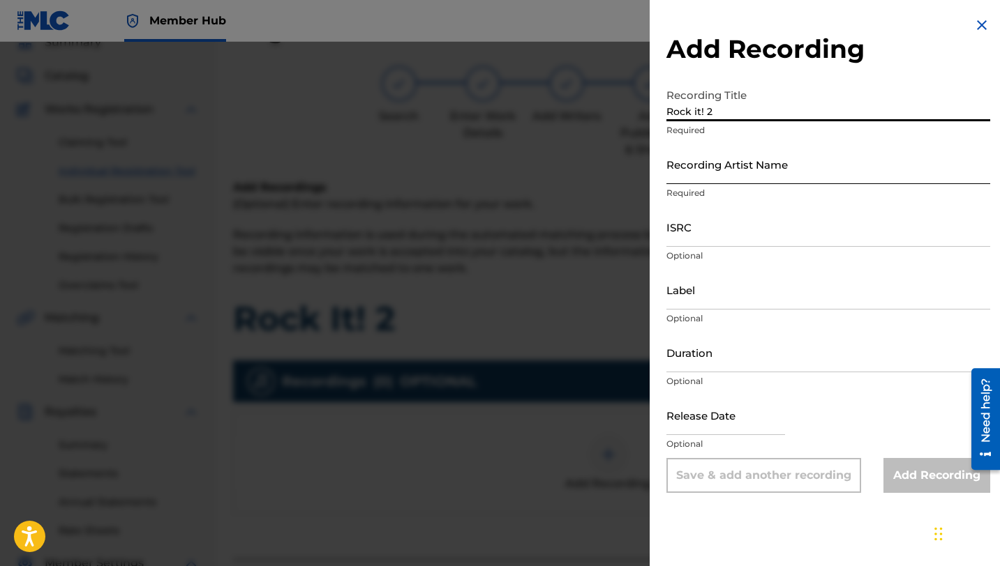
type input "Rock it! 2"
click at [720, 175] on input "Recording Artist Name" at bounding box center [828, 164] width 324 height 40
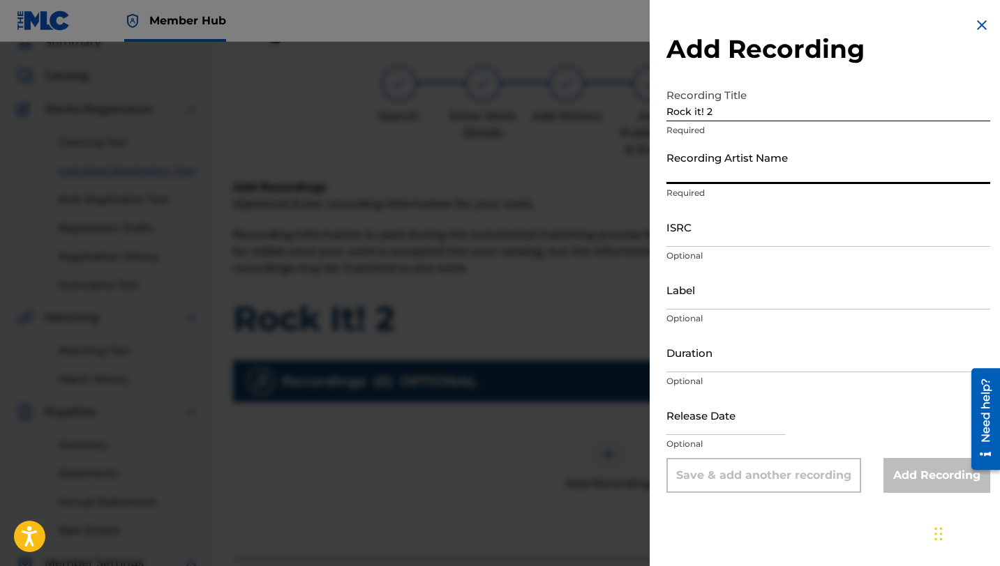
type input "Lusilvio"
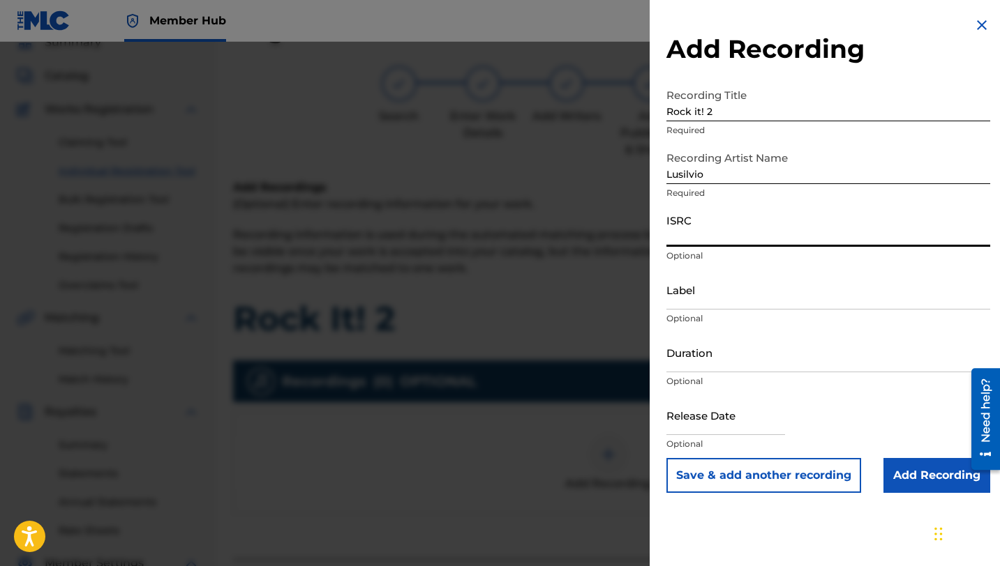
paste input "QZHN72567497"
type input "QZHN72567497"
click at [695, 301] on input "Label" at bounding box center [828, 290] width 324 height 40
type input "[PERSON_NAME] DELIVERY INC"
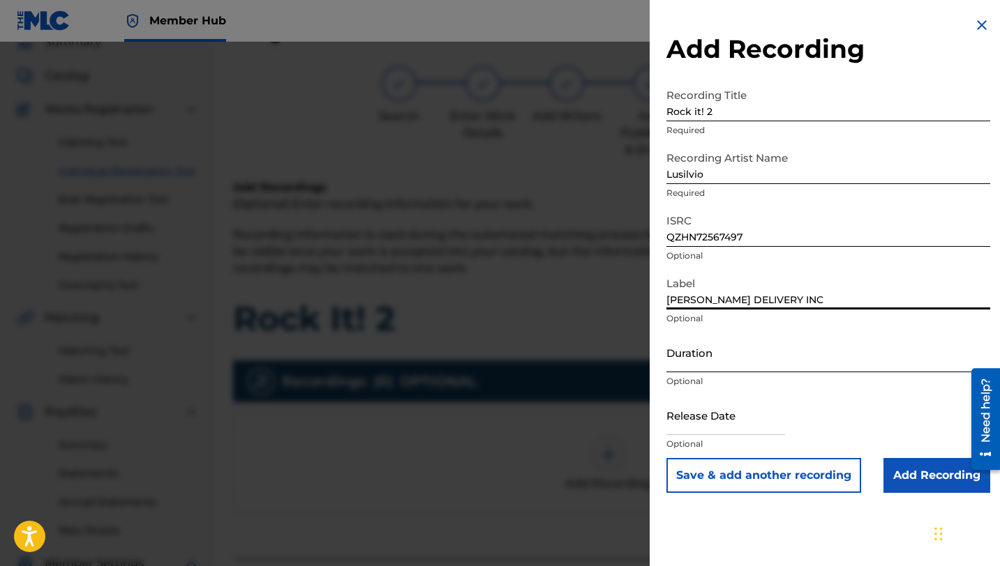
click at [725, 360] on input "Duration" at bounding box center [828, 353] width 324 height 40
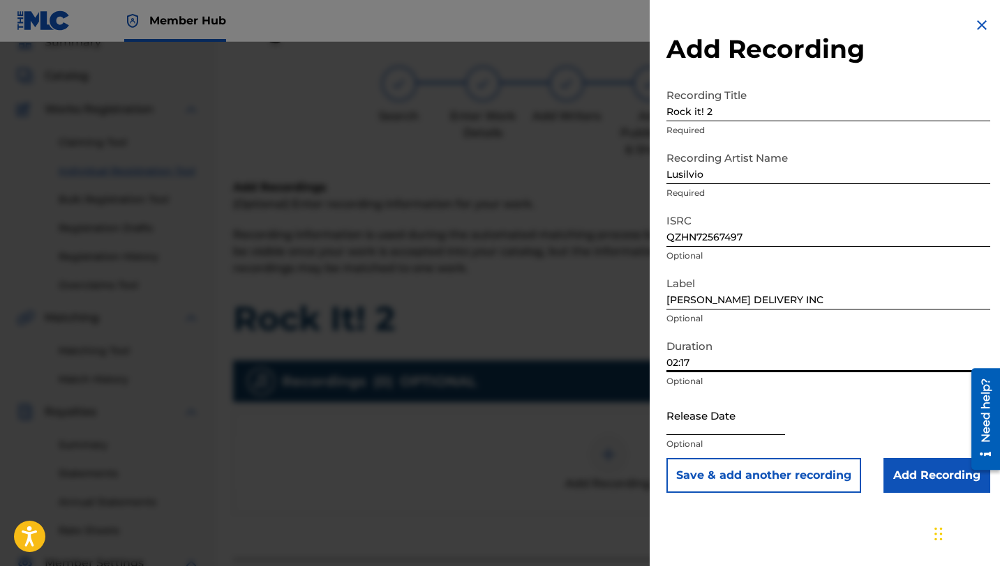
type input "02:17"
click at [690, 430] on input "text" at bounding box center [725, 416] width 119 height 40
select select "8"
select select "2025"
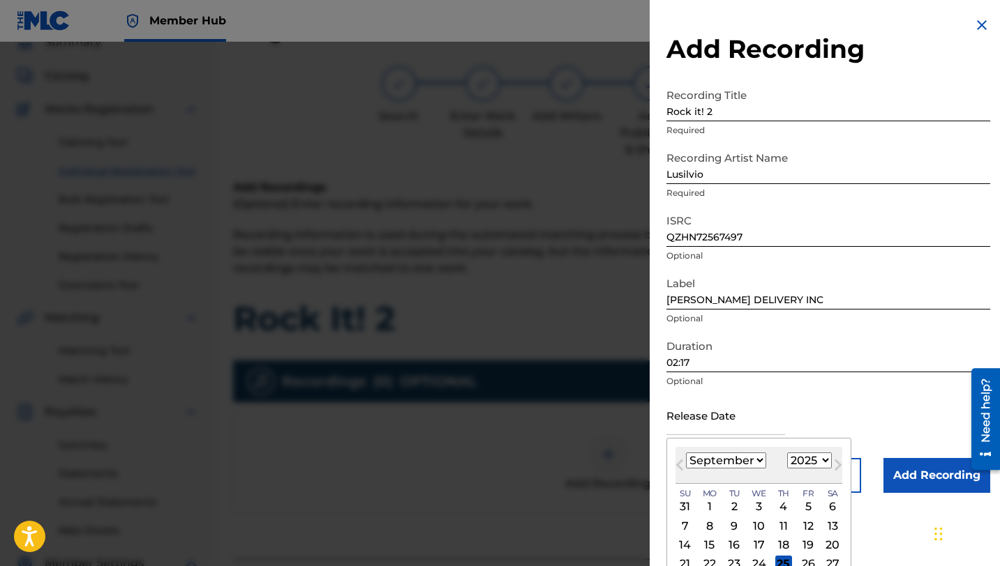
click at [736, 458] on select "January February March April May June July August September October November De…" at bounding box center [726, 461] width 80 height 16
select select "1"
click at [686, 453] on select "January February March April May June July August September October November De…" at bounding box center [726, 461] width 80 height 16
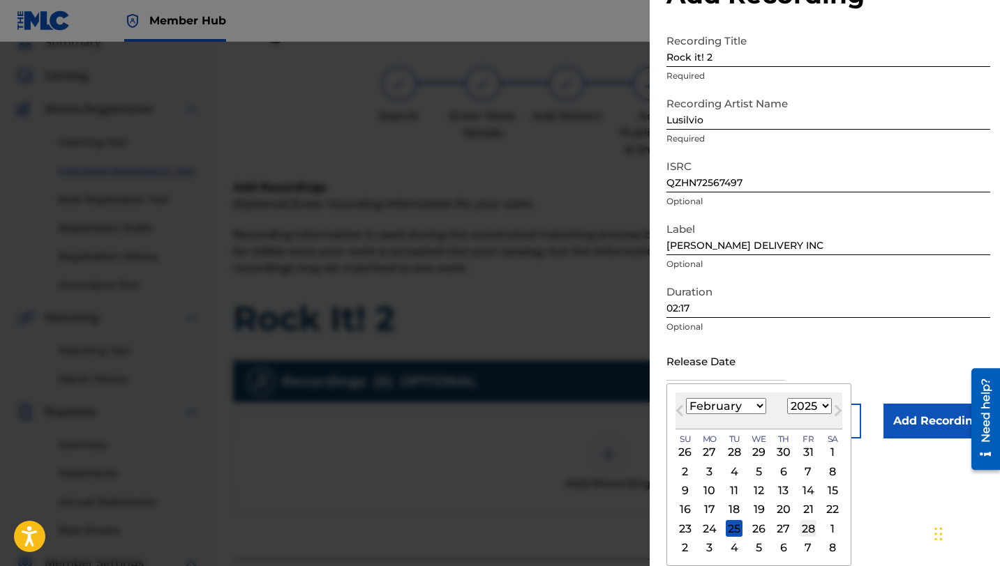
click at [811, 527] on div "28" at bounding box center [807, 528] width 17 height 17
type input "[DATE]"
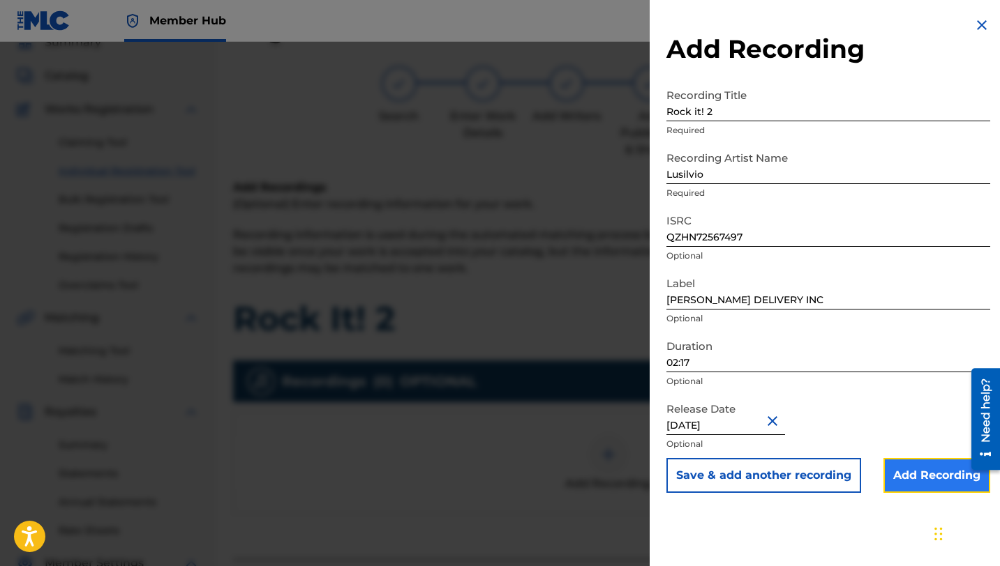
click at [915, 469] on input "Add Recording" at bounding box center [936, 475] width 107 height 35
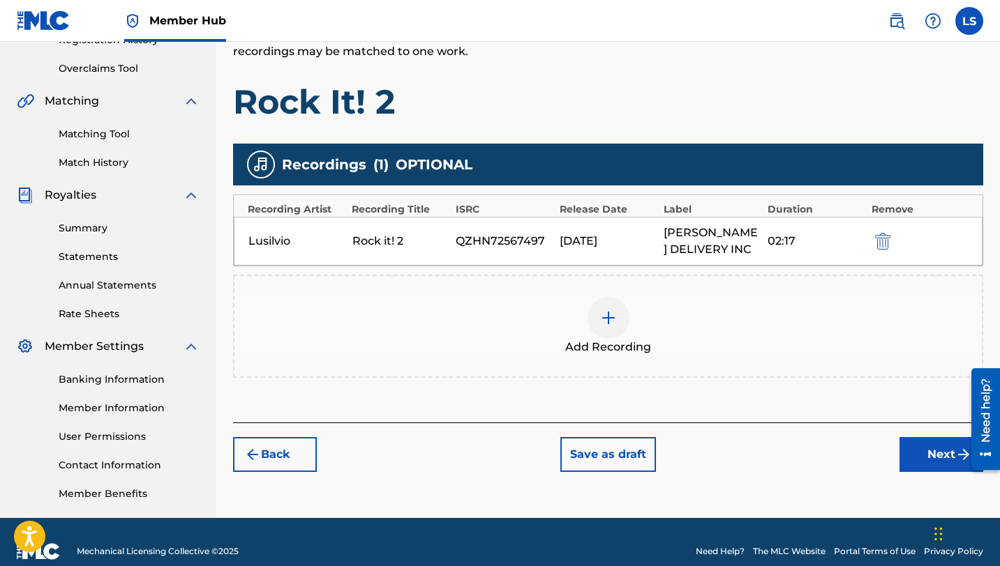
scroll to position [299, 0]
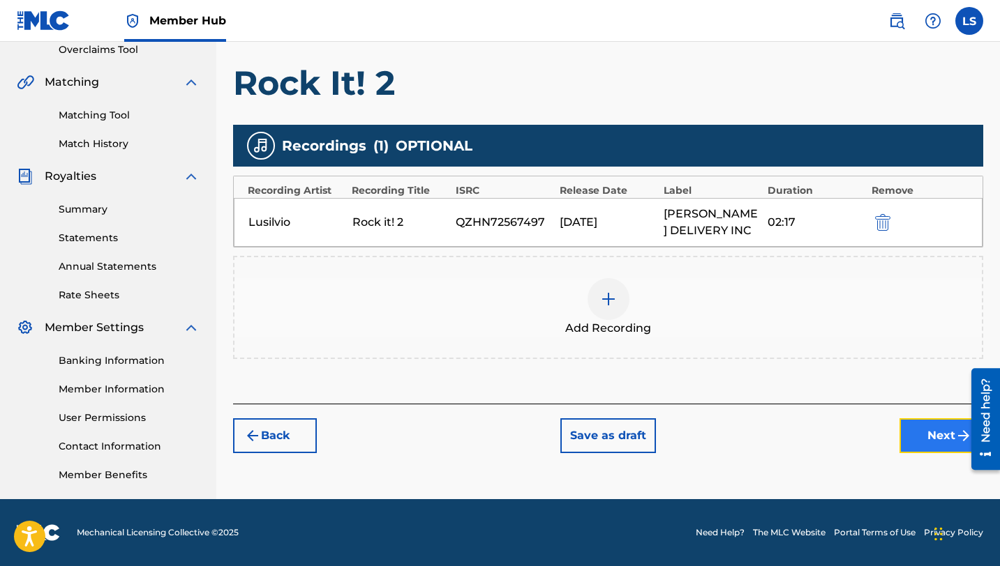
click at [931, 435] on button "Next" at bounding box center [941, 436] width 84 height 35
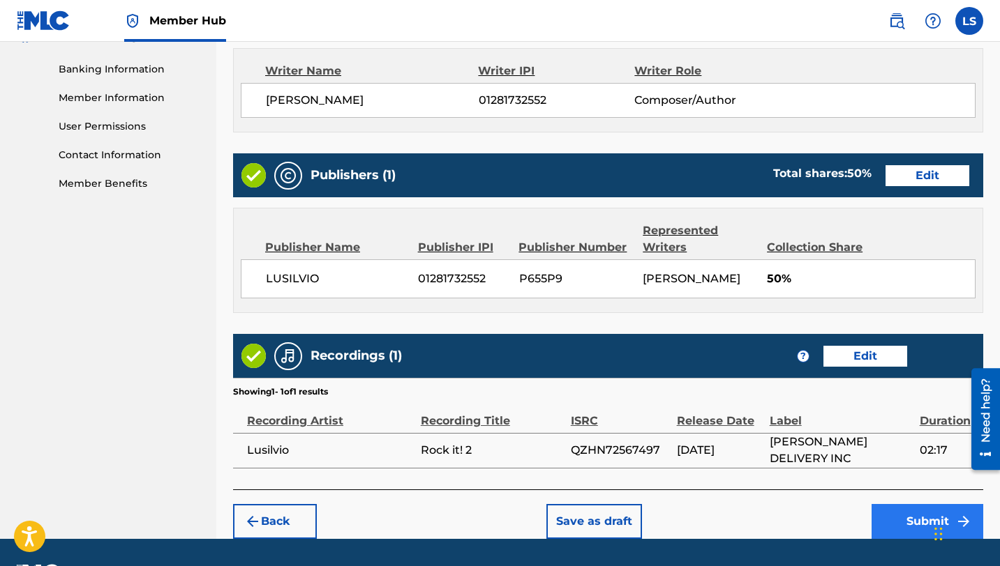
scroll to position [629, 0]
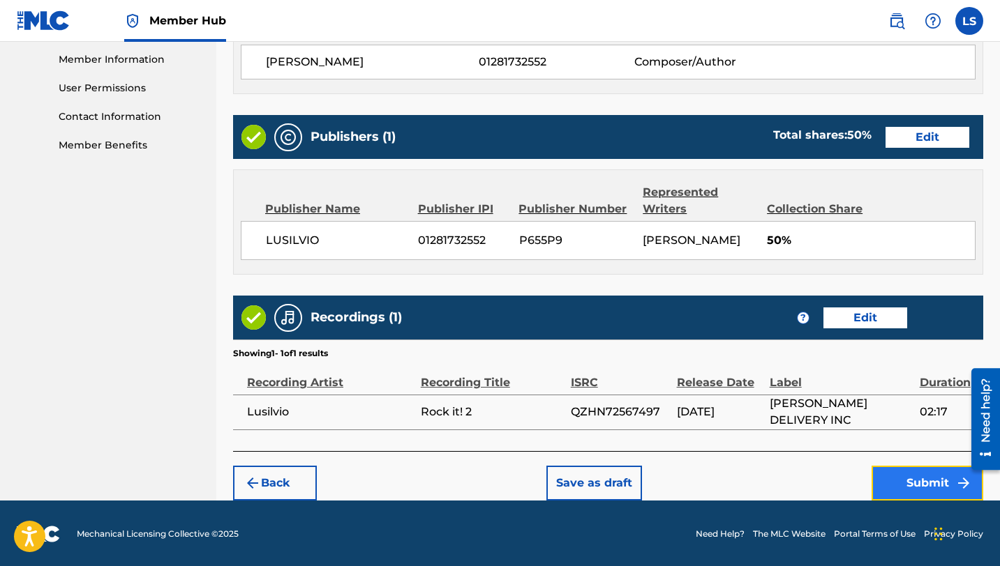
click at [922, 480] on button "Submit" at bounding box center [927, 483] width 112 height 35
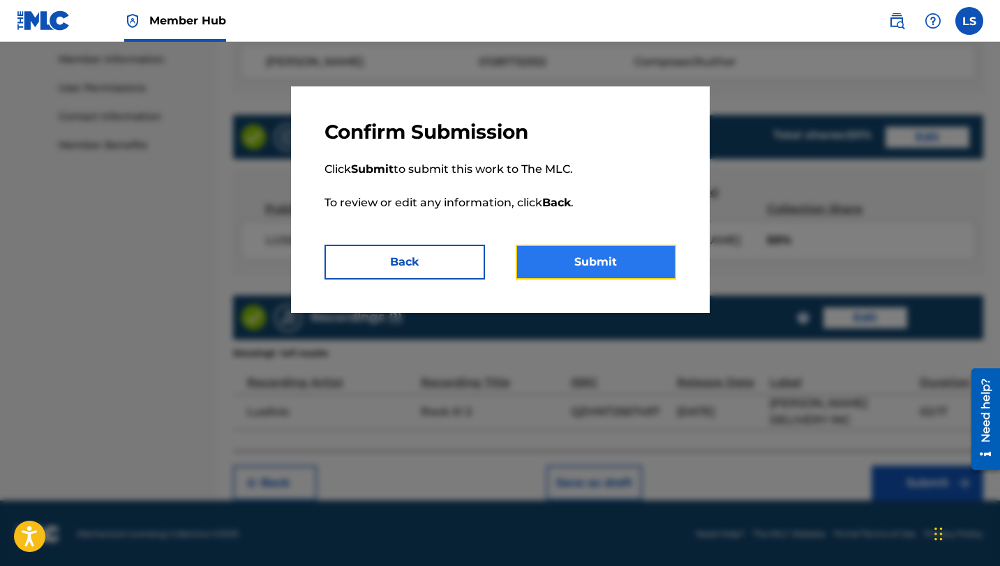
click at [596, 262] on button "Submit" at bounding box center [596, 262] width 160 height 35
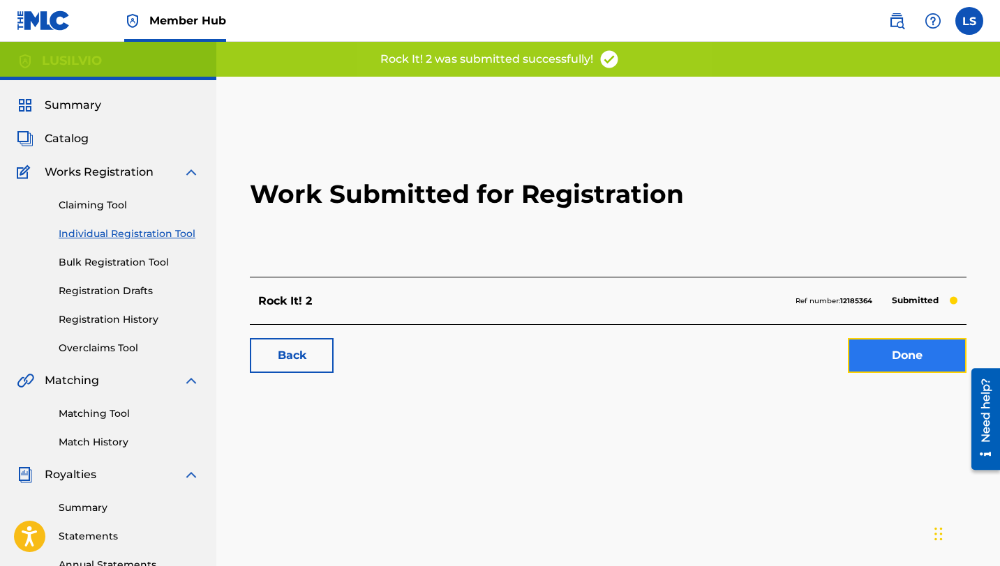
click at [888, 356] on link "Done" at bounding box center [907, 355] width 119 height 35
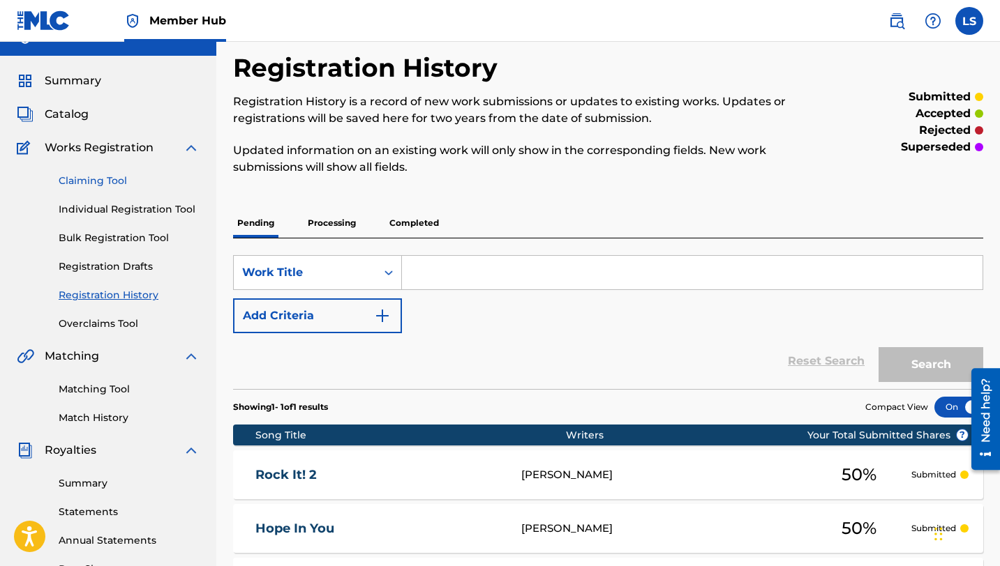
click at [143, 203] on link "Individual Registration Tool" at bounding box center [129, 209] width 141 height 15
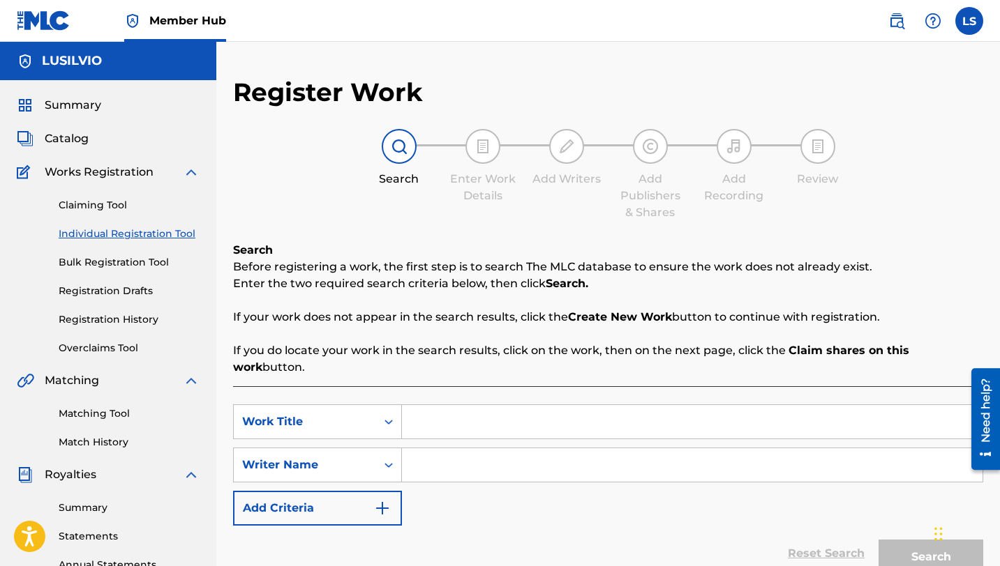
click at [439, 405] on input "Search Form" at bounding box center [692, 421] width 580 height 33
type input "Singing Over Me"
click at [458, 453] on input "Search Form" at bounding box center [692, 465] width 580 height 33
type input "Lusilvio"
click at [908, 540] on button "Search" at bounding box center [930, 557] width 105 height 35
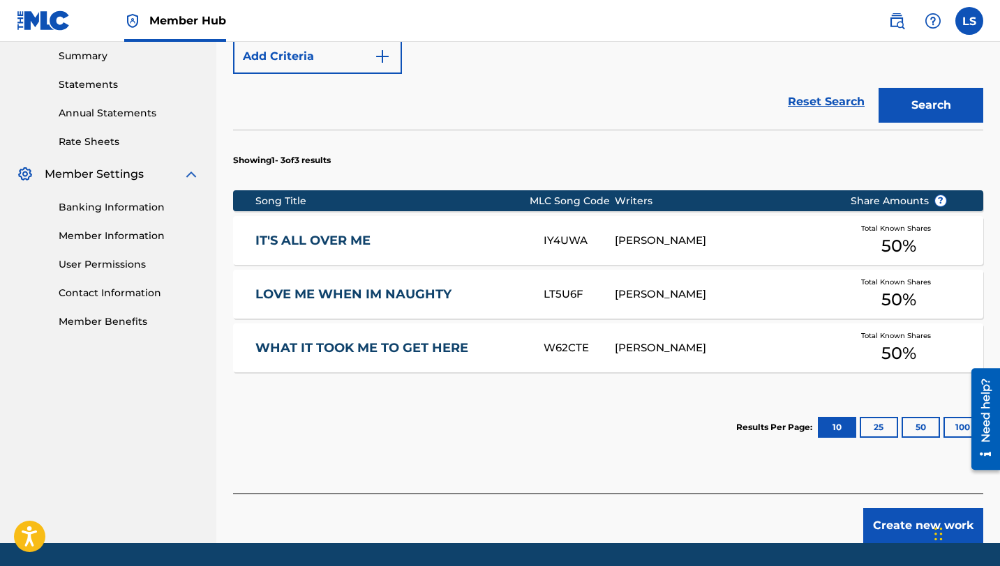
scroll to position [453, 0]
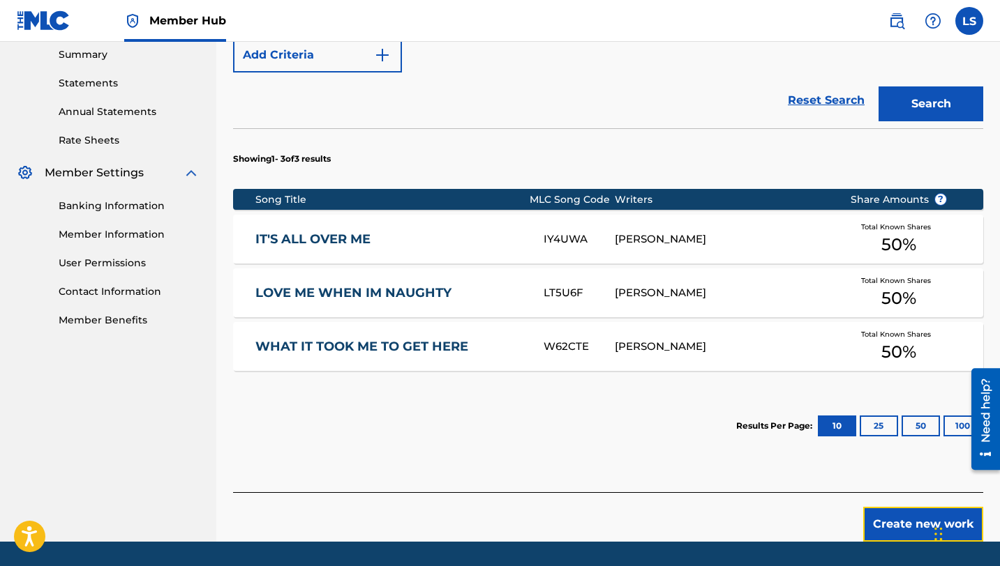
click at [903, 508] on button "Create new work" at bounding box center [923, 524] width 120 height 35
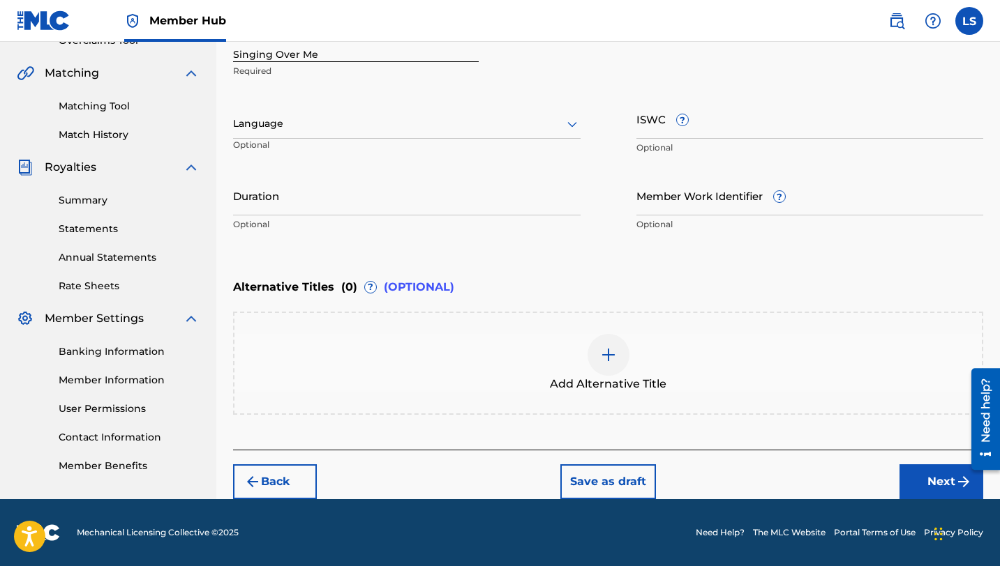
scroll to position [307, 0]
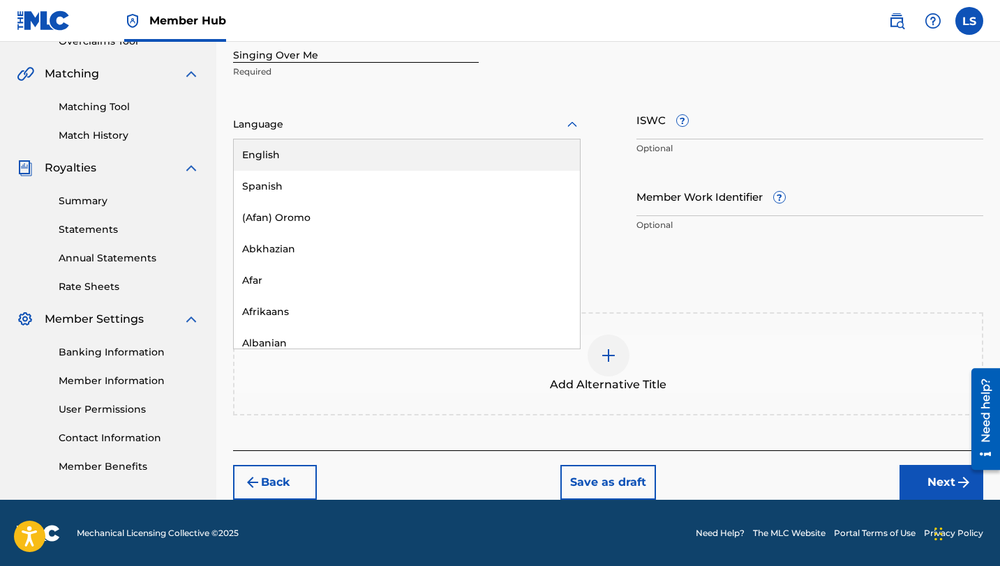
click at [343, 123] on div at bounding box center [406, 124] width 347 height 17
drag, startPoint x: 353, startPoint y: 151, endPoint x: 383, endPoint y: 143, distance: 31.1
click at [353, 151] on div "English" at bounding box center [407, 155] width 346 height 31
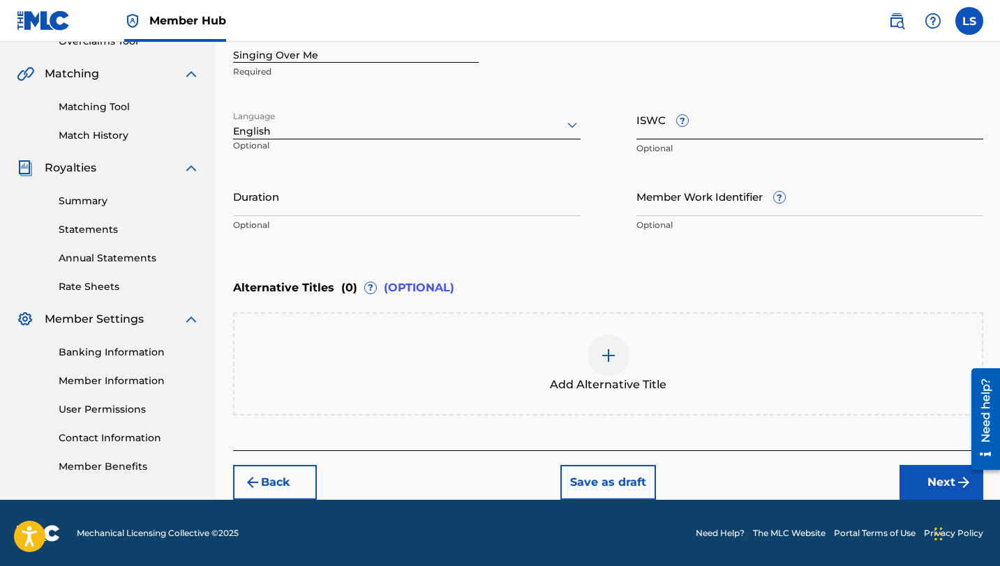
click at [720, 128] on input "ISWC ?" at bounding box center [809, 120] width 347 height 40
paste input "T3332040065"
type input "T3332040065"
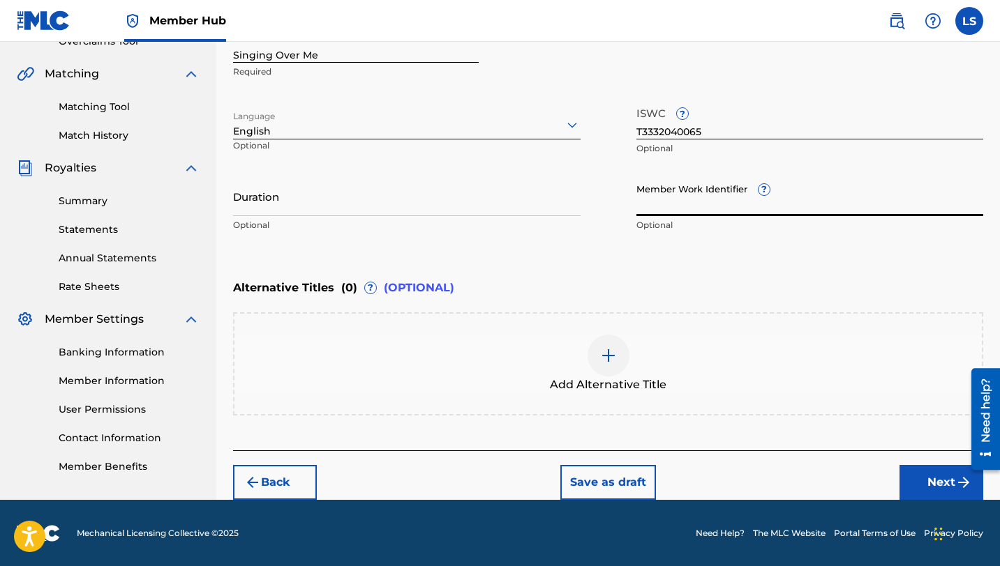
paste input "930687500"
type input "930687500"
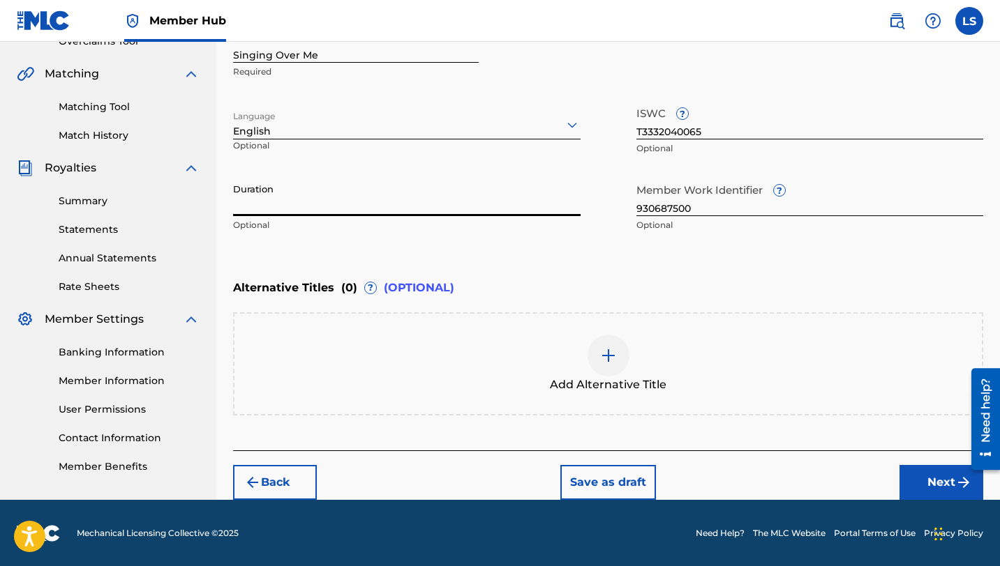
click at [280, 213] on input "Duration" at bounding box center [406, 196] width 347 height 40
click at [280, 200] on input "Duration" at bounding box center [406, 196] width 347 height 40
click at [286, 200] on input "Duration" at bounding box center [406, 196] width 347 height 40
type input "03:13"
click at [909, 484] on button "Next" at bounding box center [941, 482] width 84 height 35
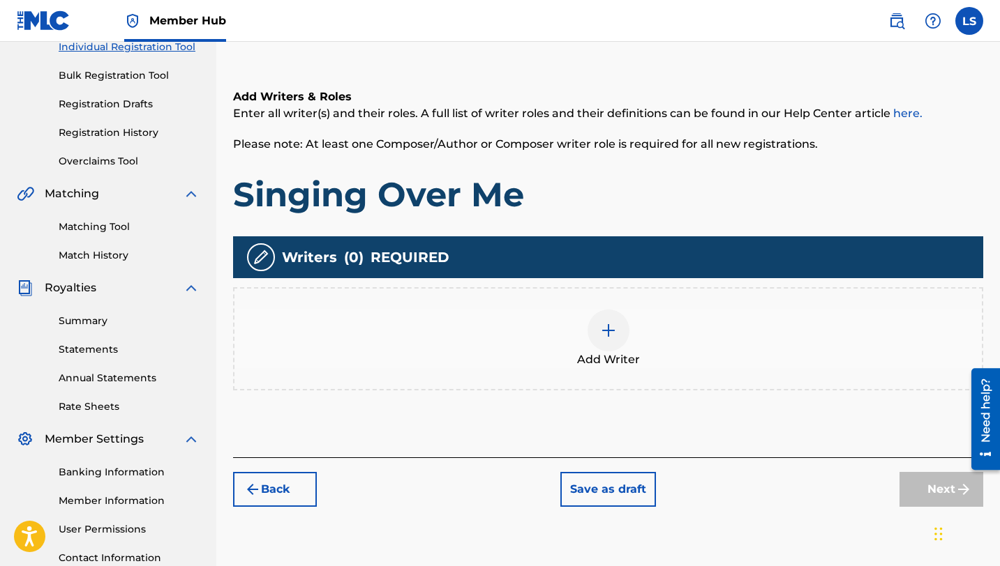
scroll to position [210, 0]
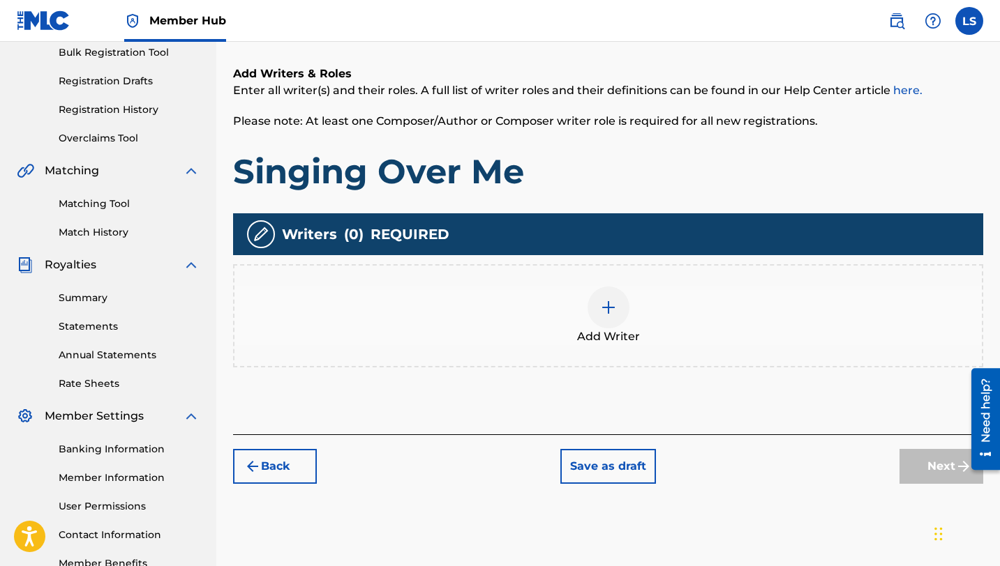
click at [604, 315] on img at bounding box center [608, 307] width 17 height 17
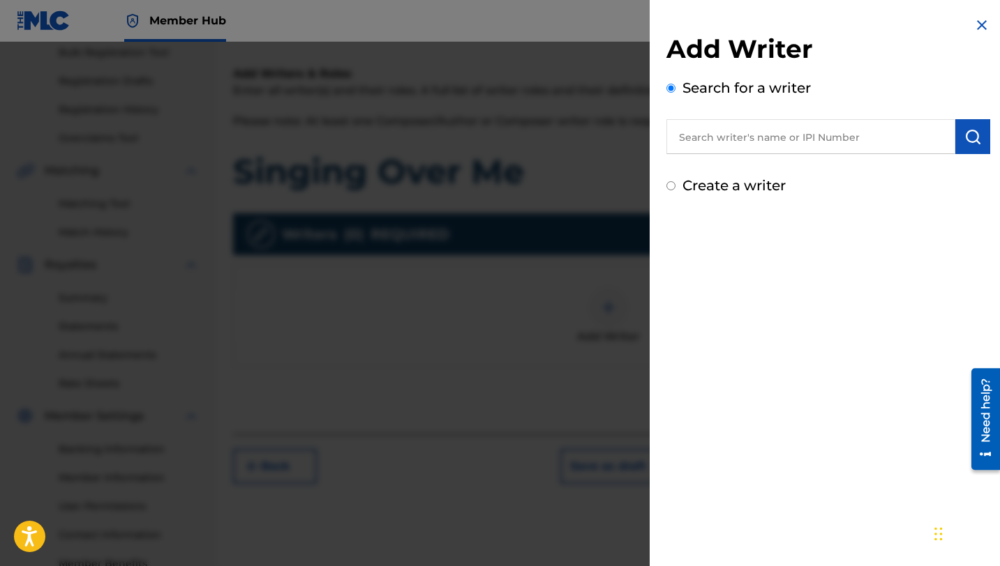
click at [726, 140] on input "text" at bounding box center [810, 136] width 289 height 35
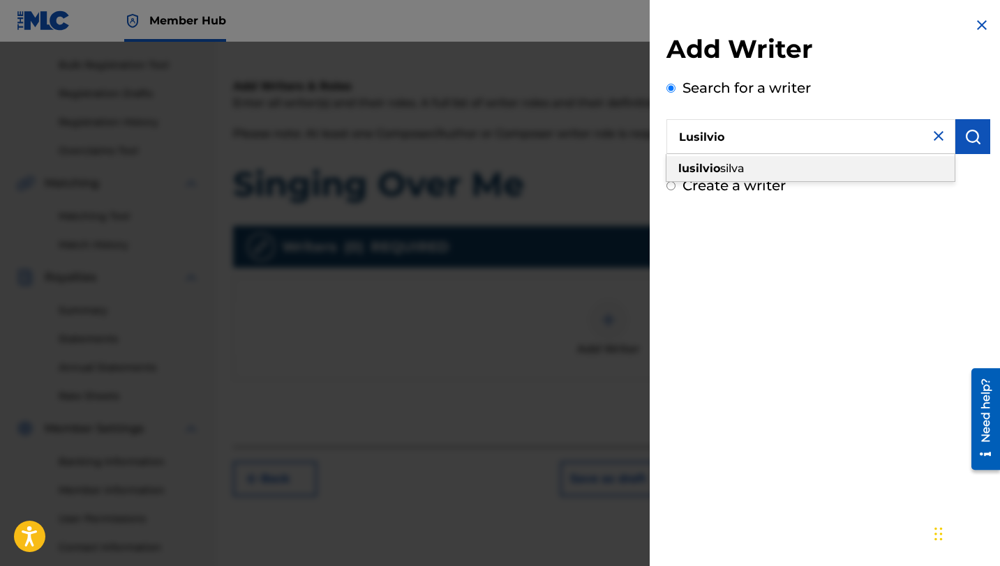
scroll to position [199, 0]
click at [734, 168] on span "silva" at bounding box center [732, 168] width 24 height 13
type input "[PERSON_NAME]"
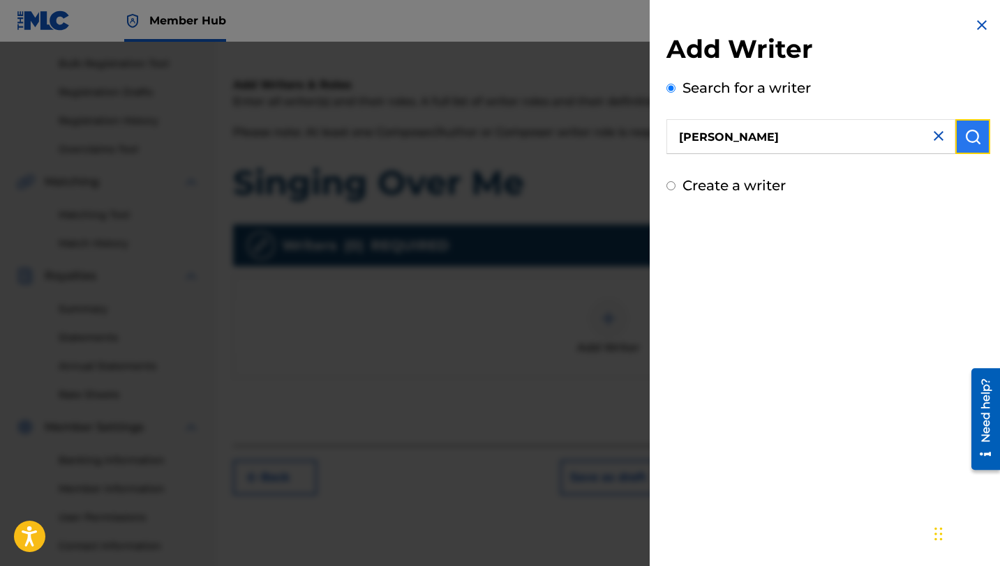
click at [975, 142] on img "submit" at bounding box center [972, 136] width 17 height 17
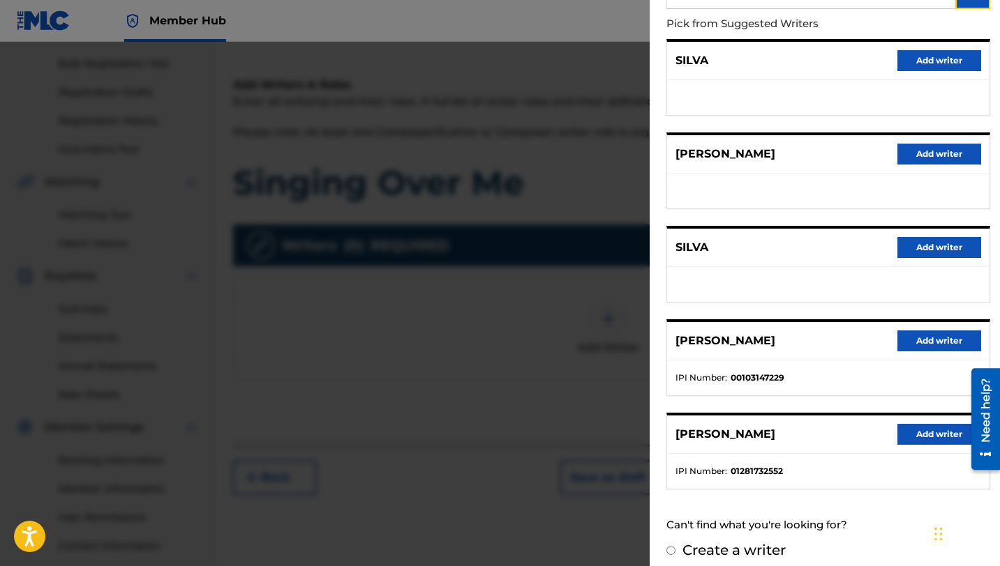
scroll to position [156, 0]
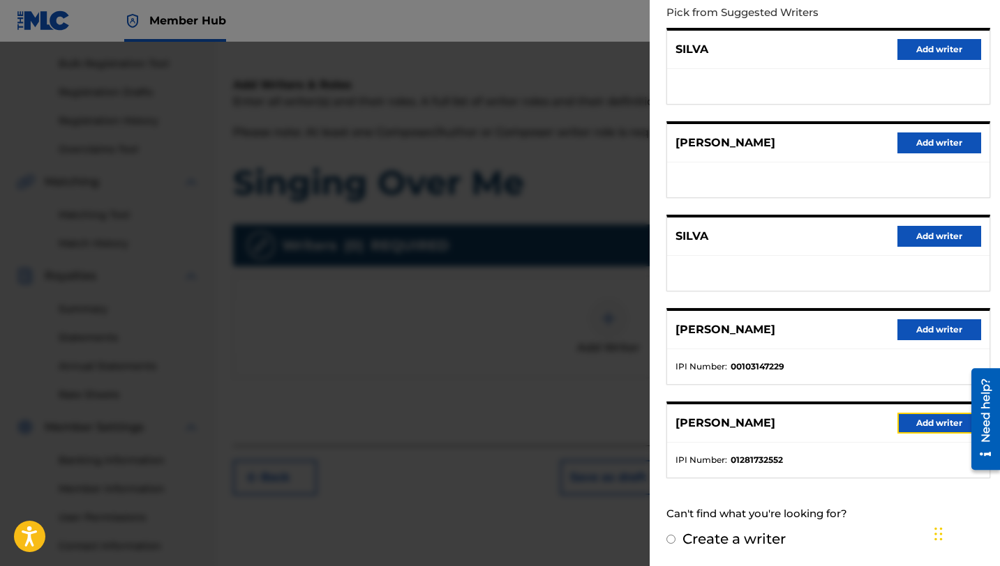
click at [912, 416] on button "Add writer" at bounding box center [939, 423] width 84 height 21
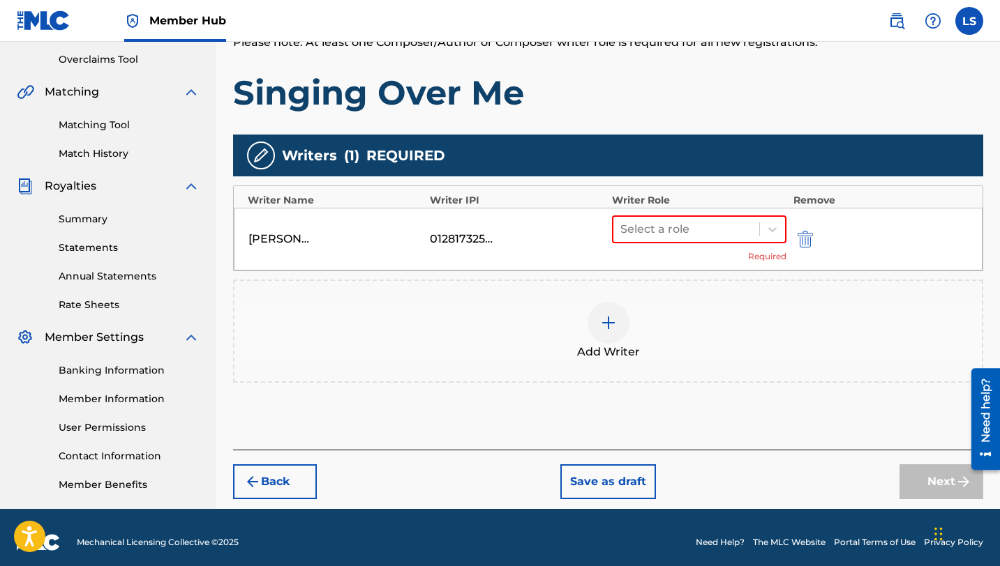
scroll to position [299, 0]
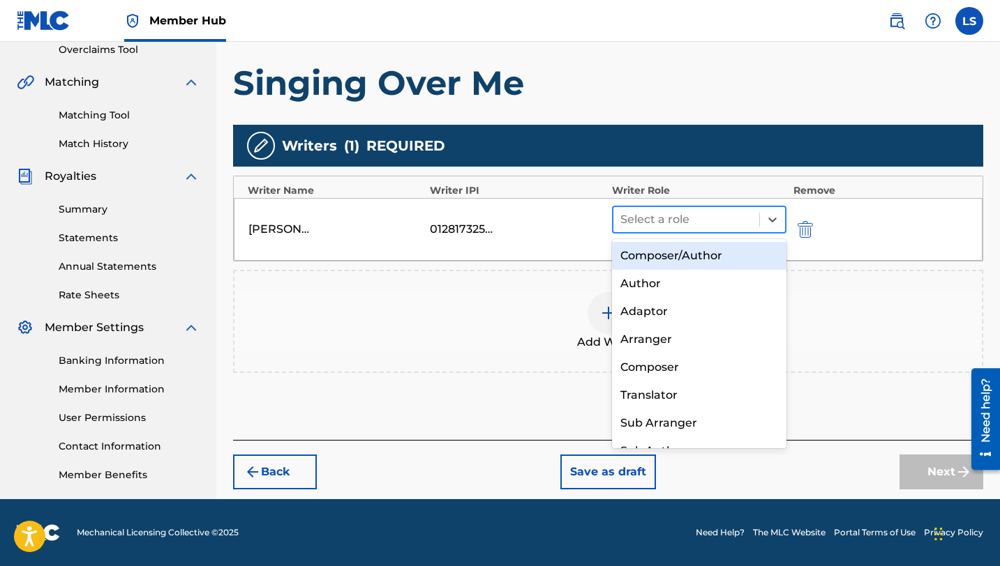
click at [667, 213] on div at bounding box center [686, 220] width 132 height 20
click at [647, 257] on div "Composer/Author" at bounding box center [699, 256] width 174 height 28
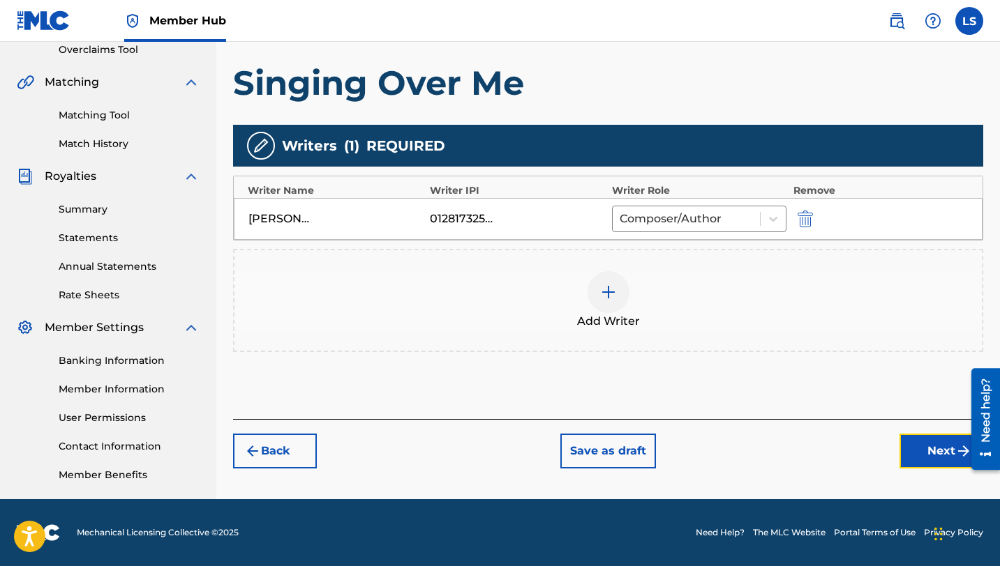
click at [933, 451] on button "Next" at bounding box center [941, 451] width 84 height 35
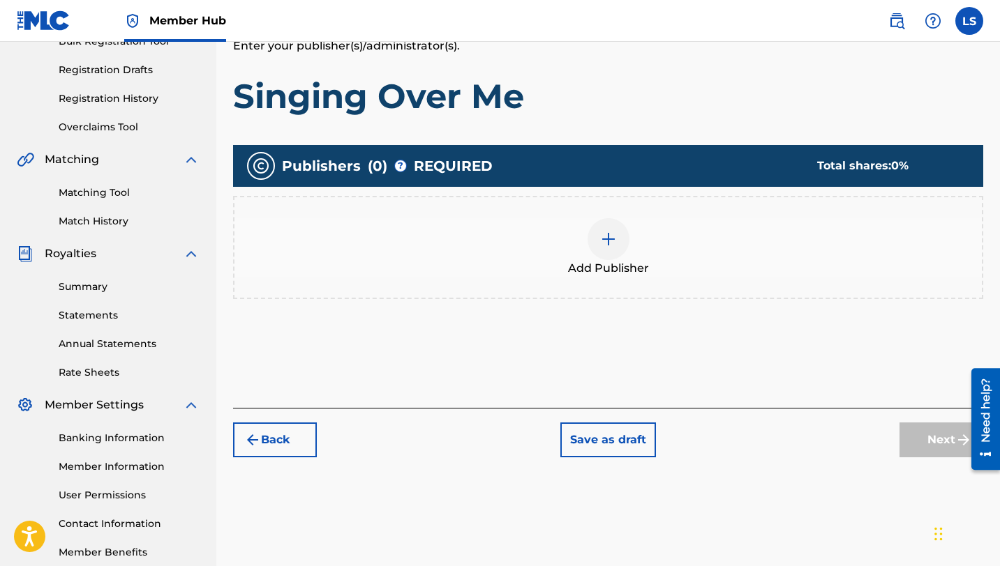
scroll to position [295, 0]
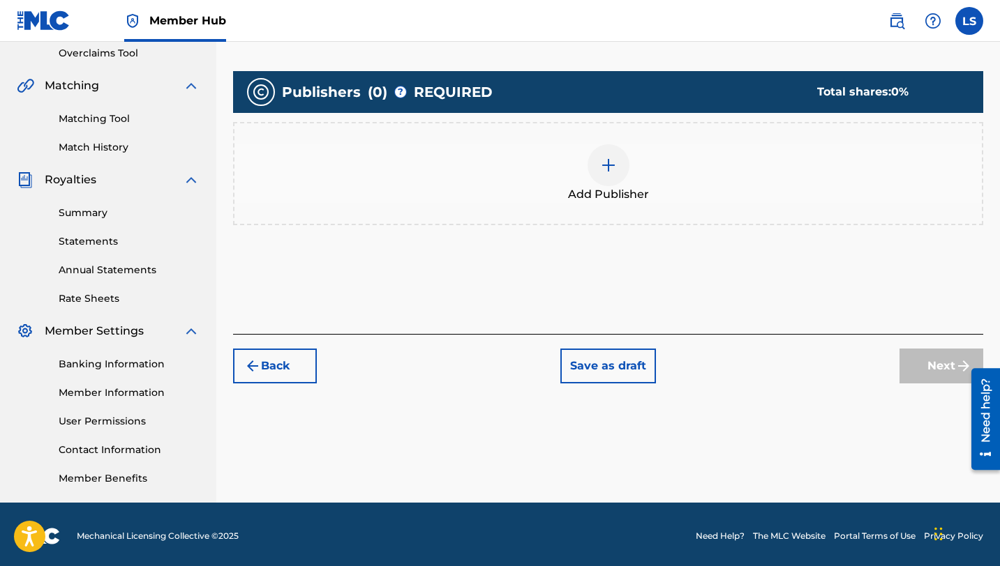
click at [600, 172] on img at bounding box center [608, 165] width 17 height 17
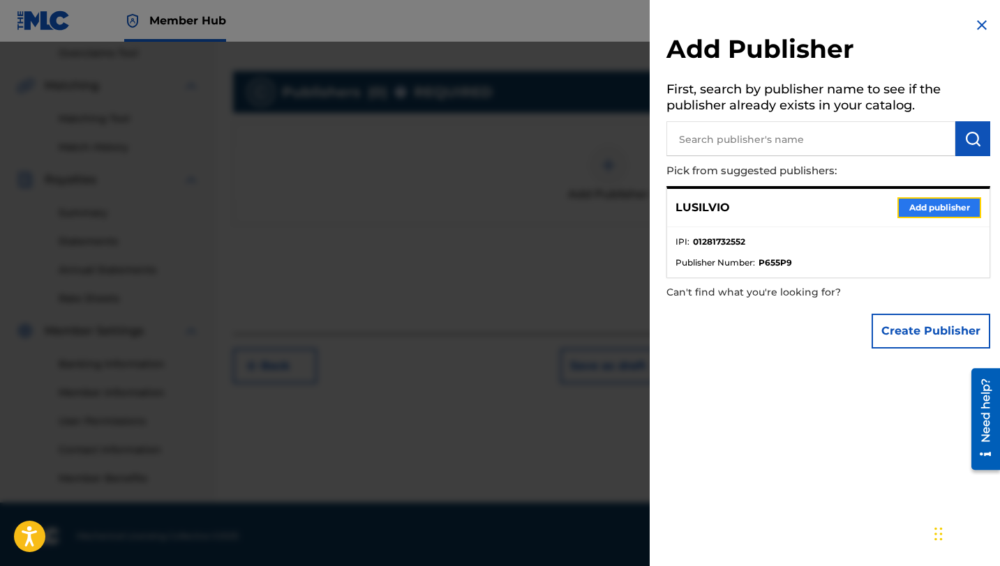
click at [917, 201] on button "Add publisher" at bounding box center [939, 207] width 84 height 21
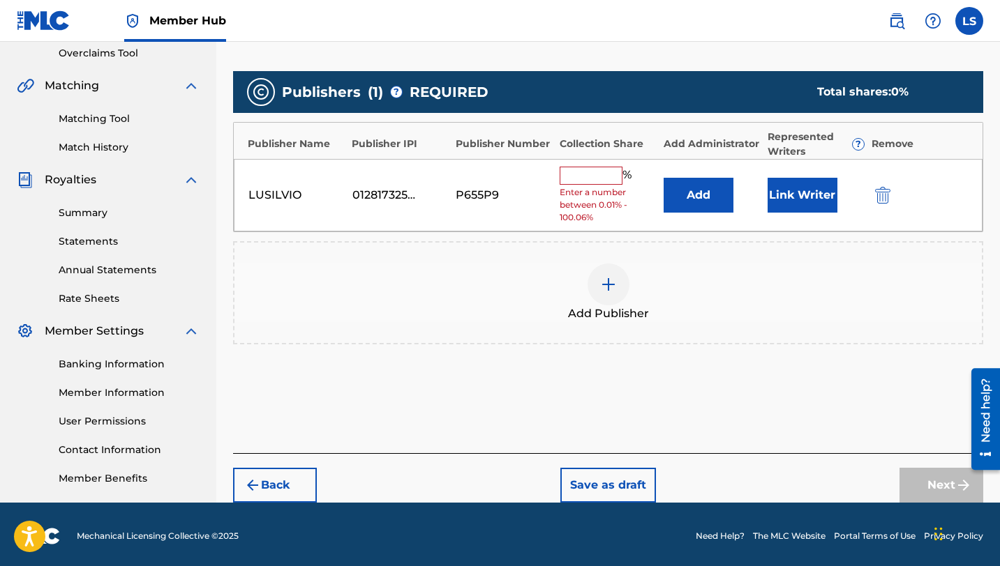
click at [589, 179] on input "text" at bounding box center [590, 176] width 63 height 18
type input "50"
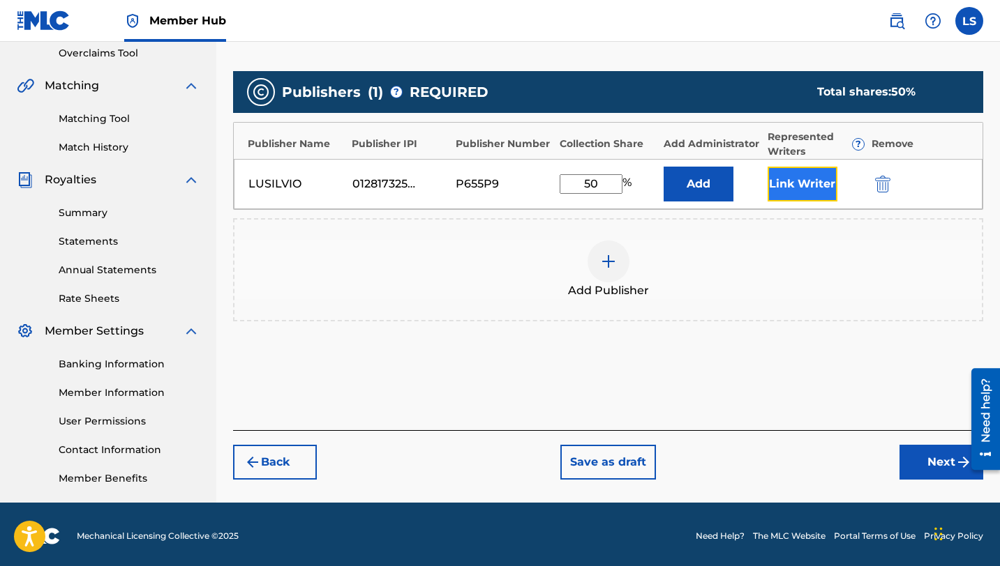
click at [804, 191] on button "Link Writer" at bounding box center [802, 184] width 70 height 35
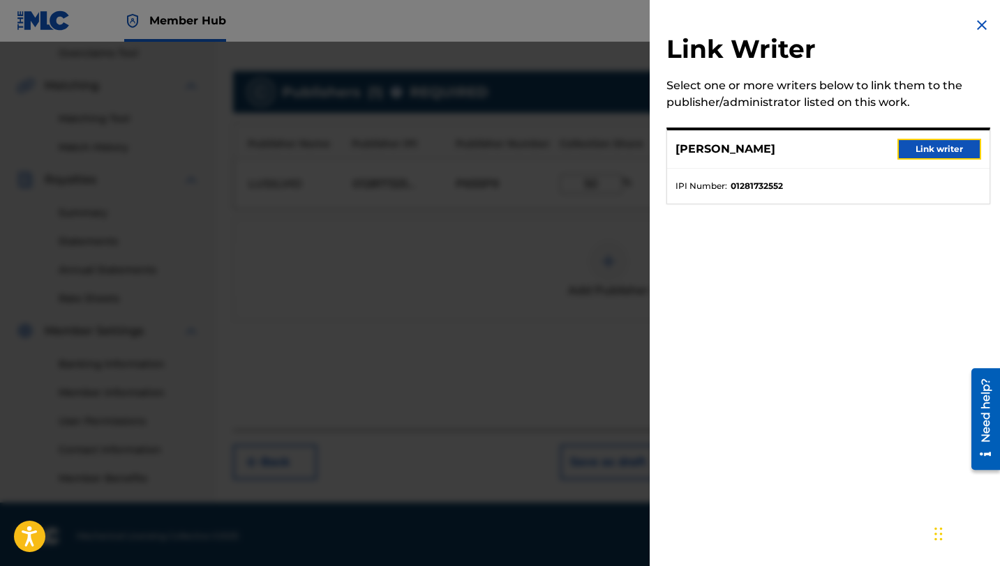
click at [912, 152] on button "Link writer" at bounding box center [939, 149] width 84 height 21
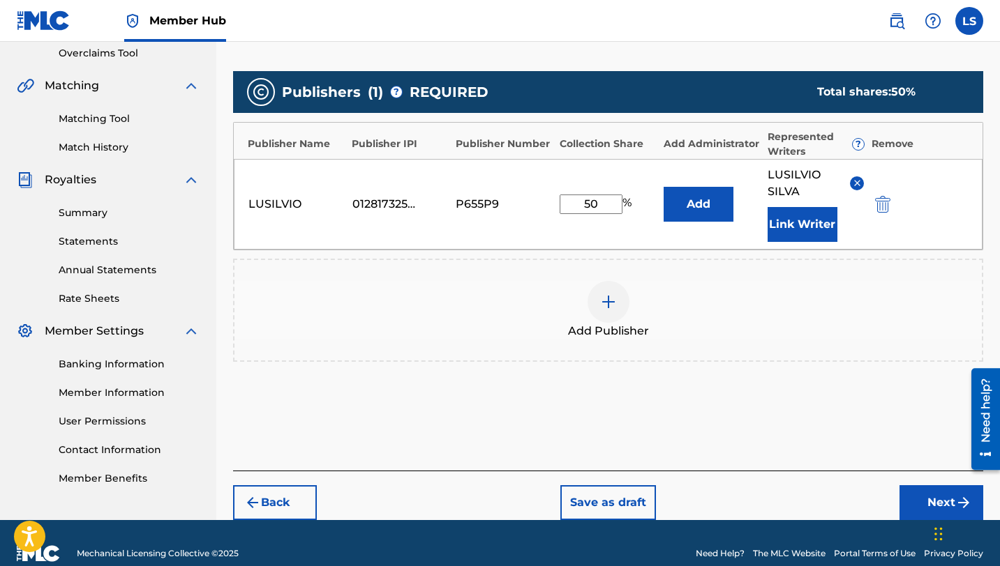
scroll to position [316, 0]
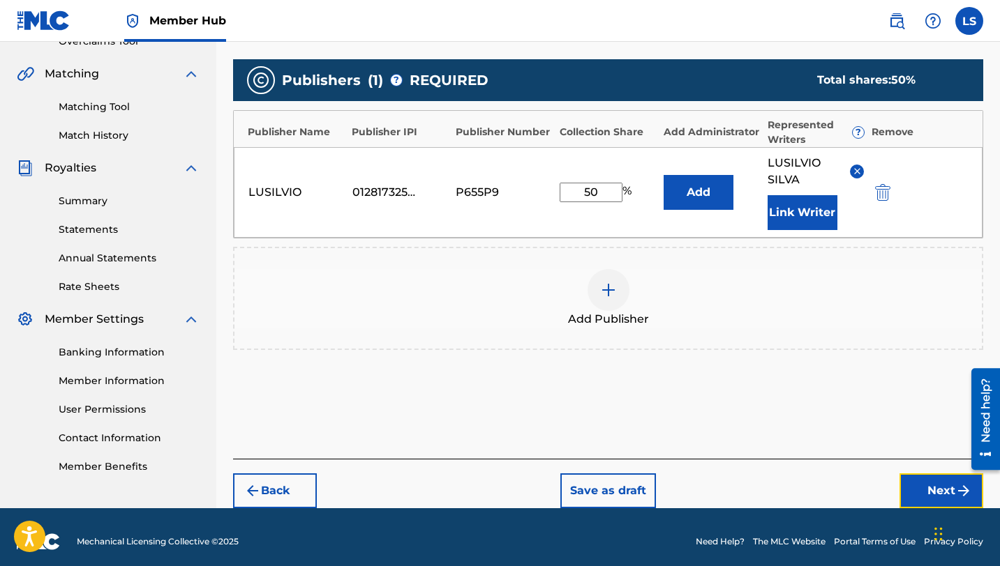
click at [920, 478] on button "Next" at bounding box center [941, 491] width 84 height 35
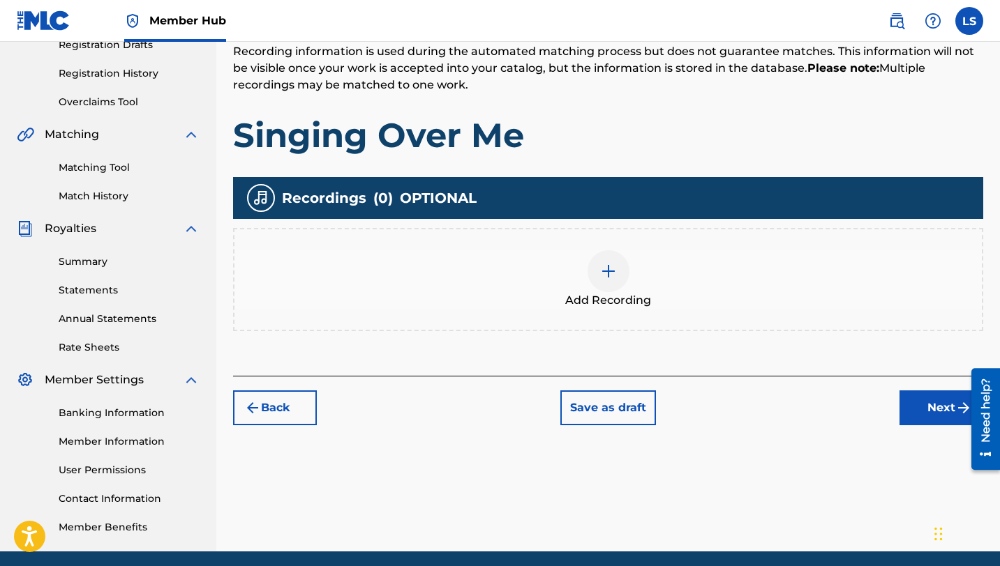
scroll to position [299, 0]
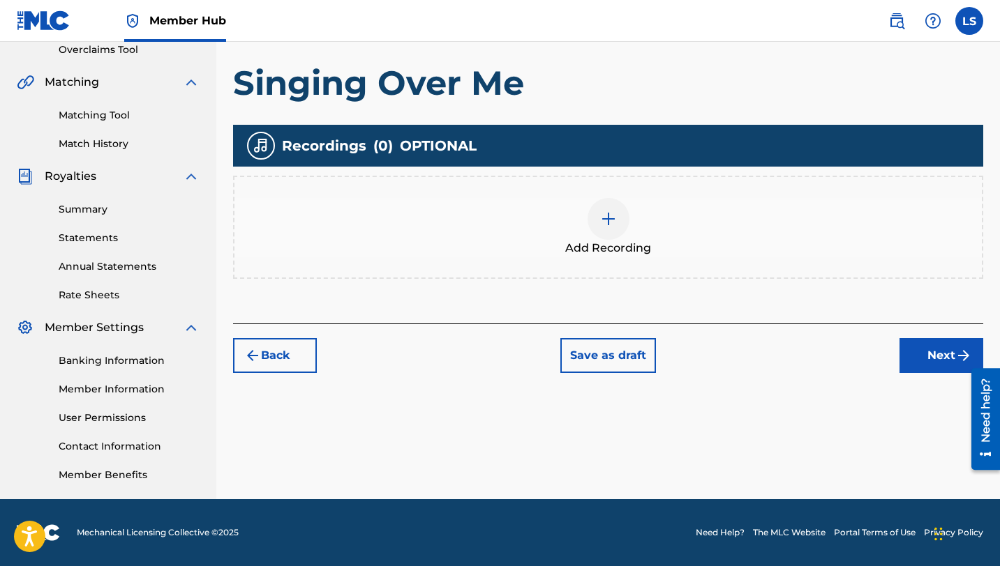
click at [611, 218] on img at bounding box center [608, 219] width 17 height 17
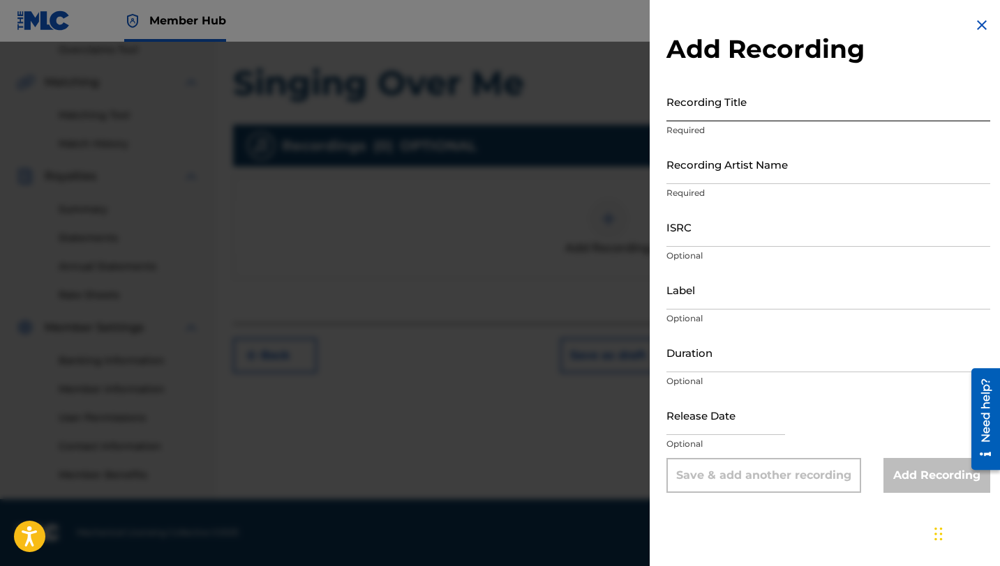
click at [721, 110] on input "Recording Title" at bounding box center [828, 102] width 324 height 40
click at [721, 111] on input "Singning over Me" at bounding box center [828, 102] width 324 height 40
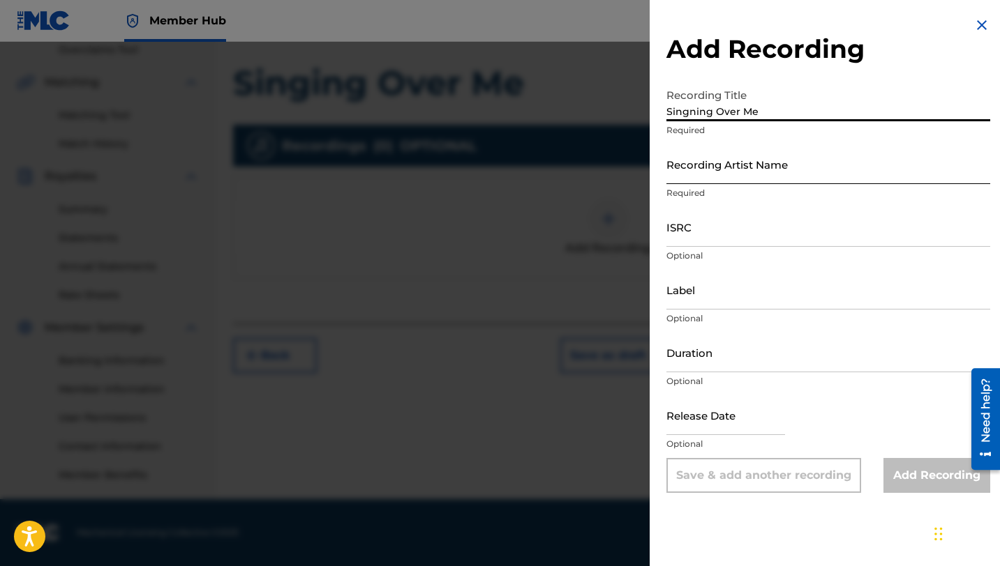
type input "Singning Over Me"
click at [721, 171] on input "Recording Artist Name" at bounding box center [828, 164] width 324 height 40
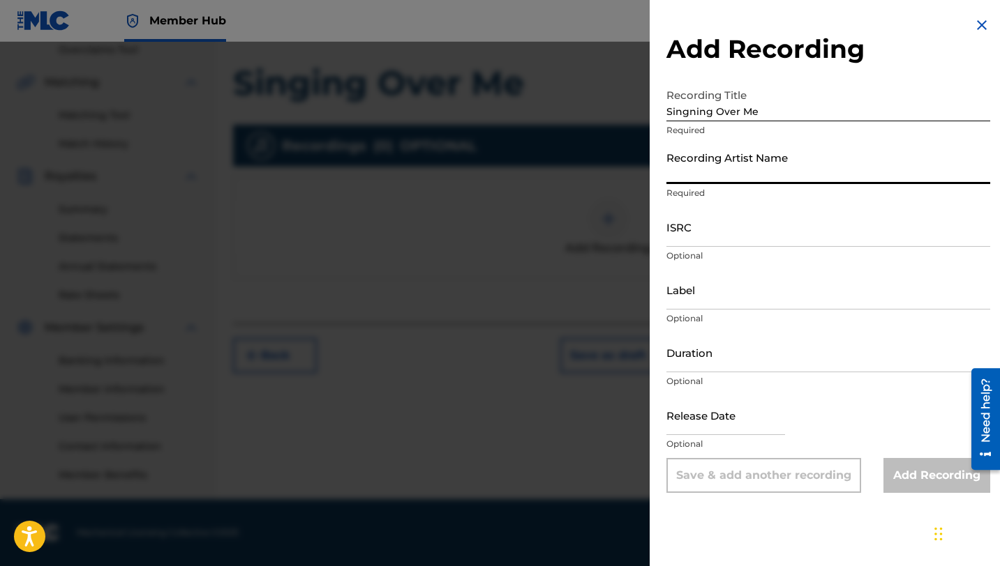
type input "Lusilvio"
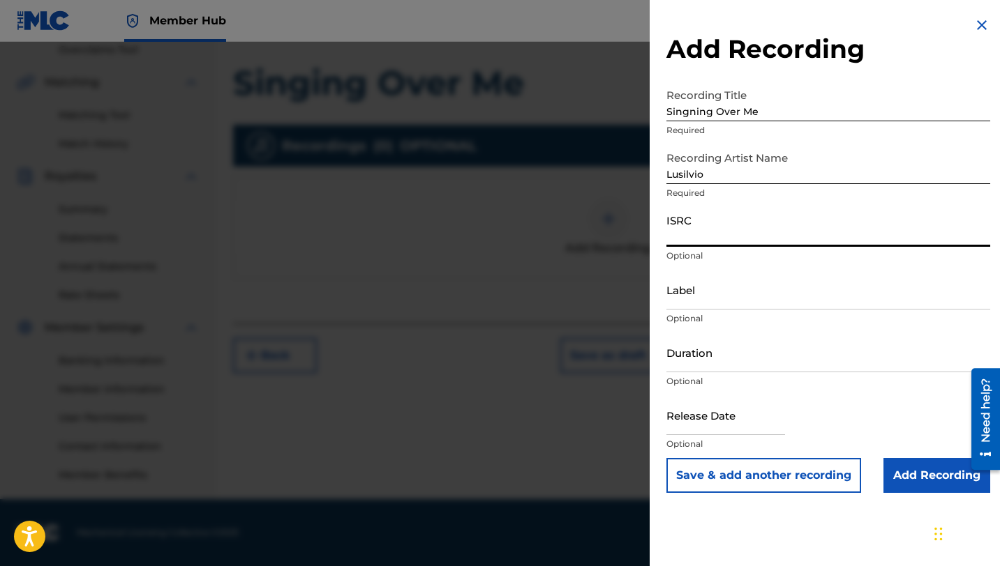
paste input "QZHN72567499"
type input "QZHN72567499"
click at [735, 300] on input "Label" at bounding box center [828, 290] width 324 height 40
type input "[PERSON_NAME] DELIVERY INC"
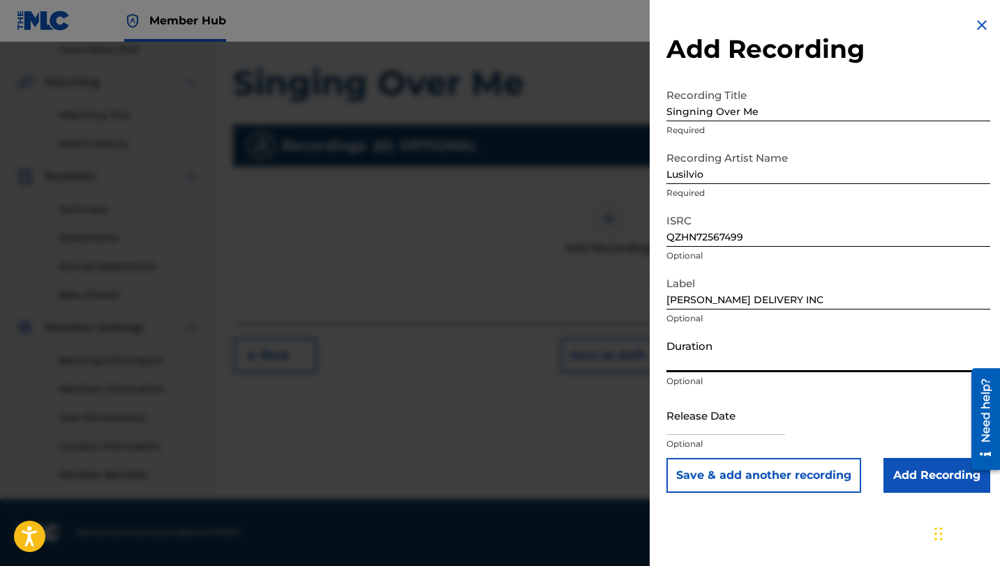
click at [728, 370] on input "Duration" at bounding box center [828, 353] width 324 height 40
type input "03:13"
click at [688, 428] on input "text" at bounding box center [725, 416] width 119 height 40
select select "8"
select select "2025"
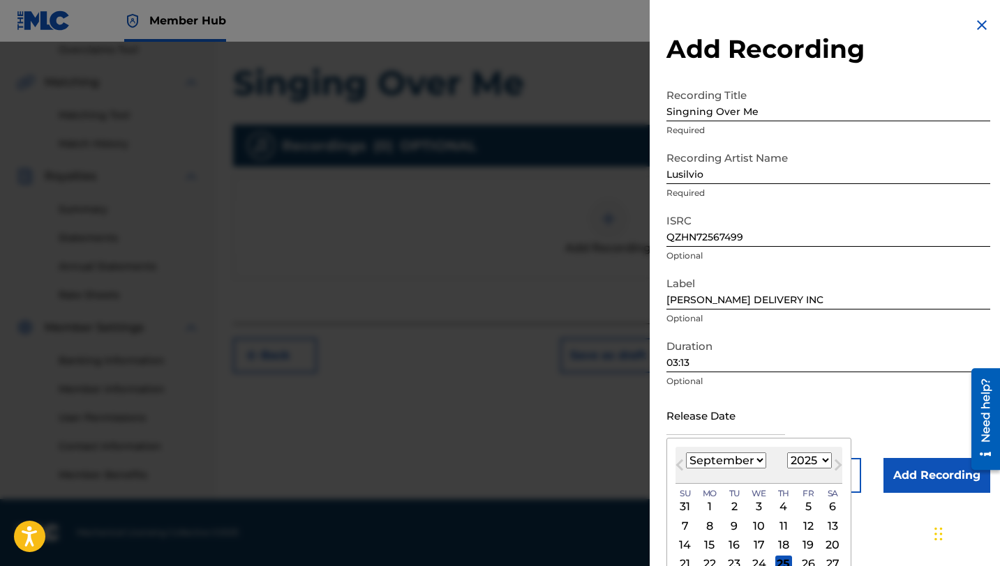
click at [744, 461] on select "January February March April May June July August September October November De…" at bounding box center [726, 461] width 80 height 16
select select "1"
click at [686, 453] on select "January February March April May June July August September October November De…" at bounding box center [726, 461] width 80 height 16
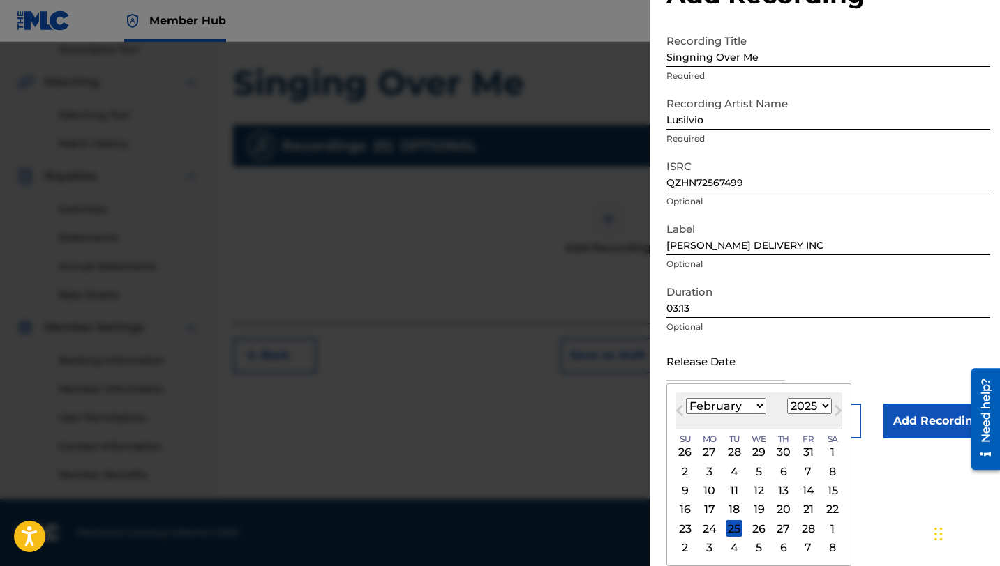
click at [804, 527] on div "28" at bounding box center [807, 528] width 17 height 17
type input "[DATE]"
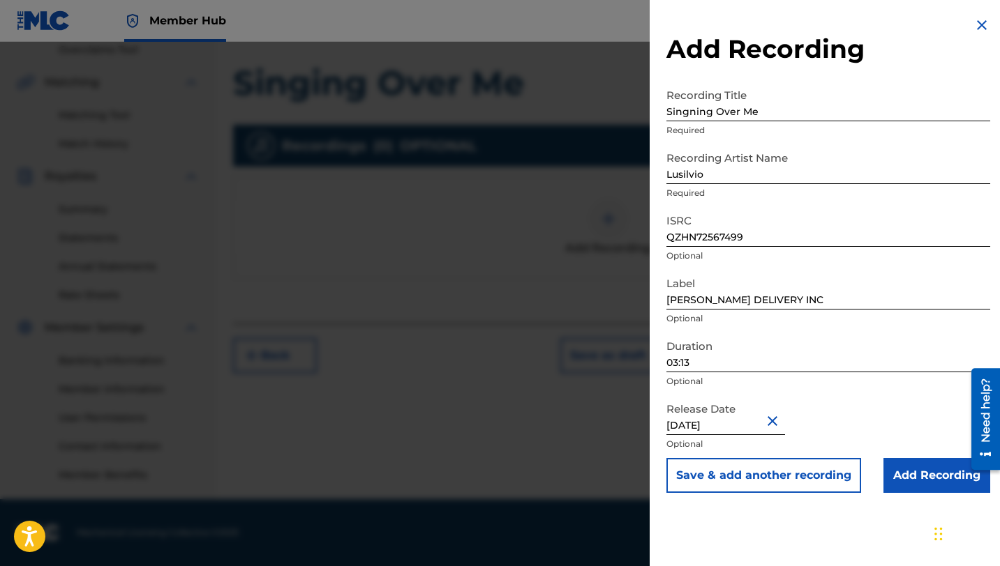
scroll to position [0, 0]
click at [899, 472] on input "Add Recording" at bounding box center [936, 475] width 107 height 35
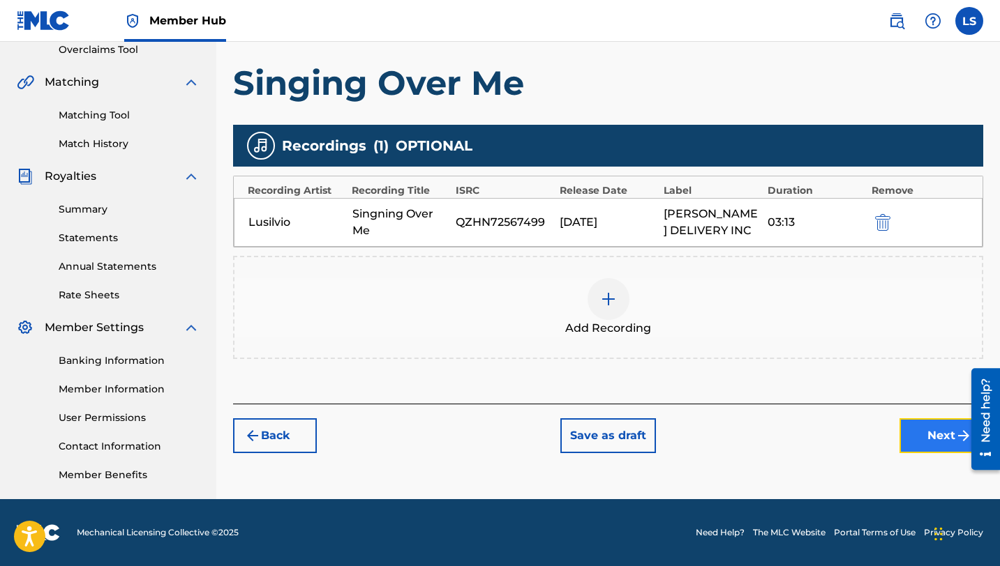
click at [916, 426] on button "Next" at bounding box center [941, 436] width 84 height 35
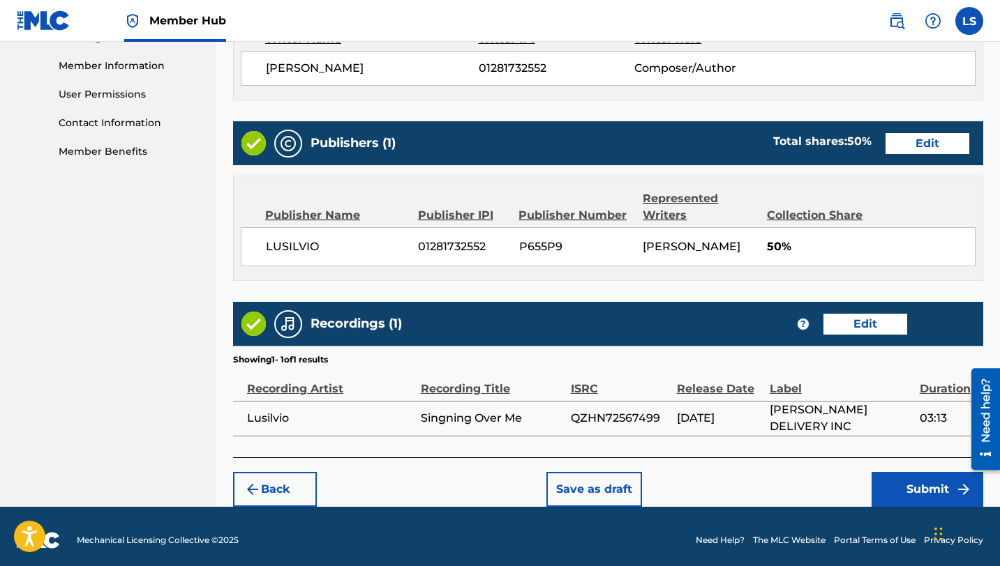
scroll to position [629, 0]
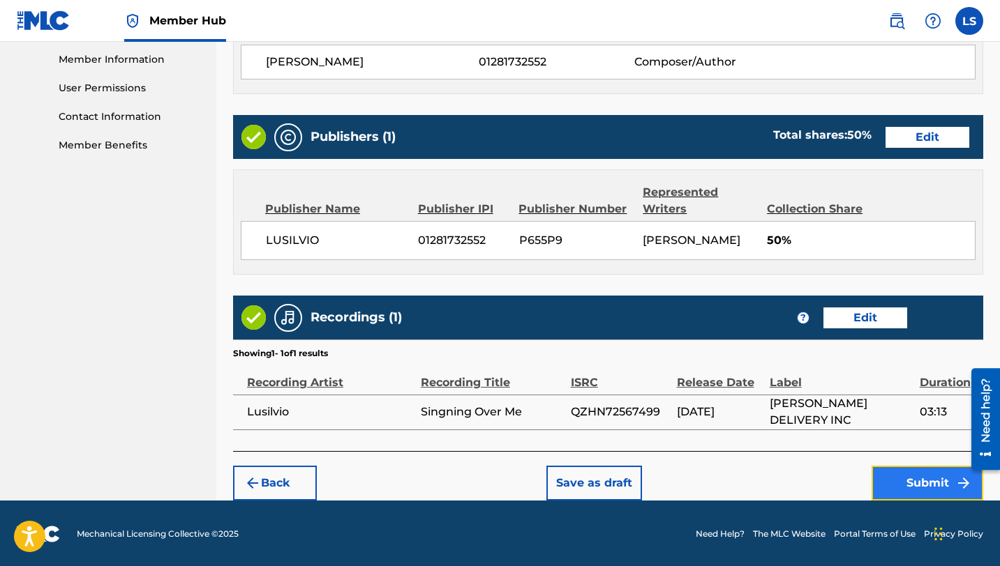
click at [935, 480] on button "Submit" at bounding box center [927, 483] width 112 height 35
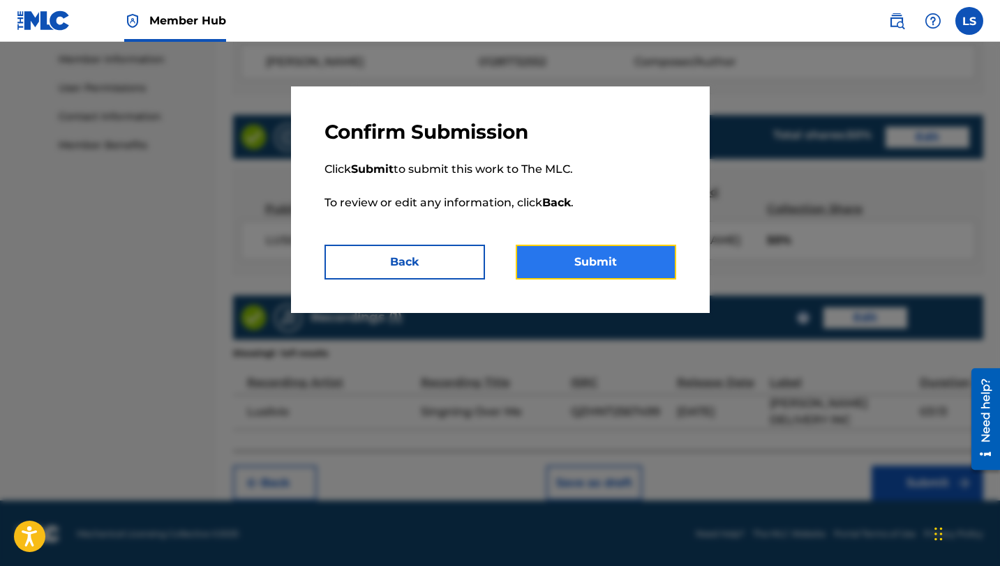
click at [600, 263] on button "Submit" at bounding box center [596, 262] width 160 height 35
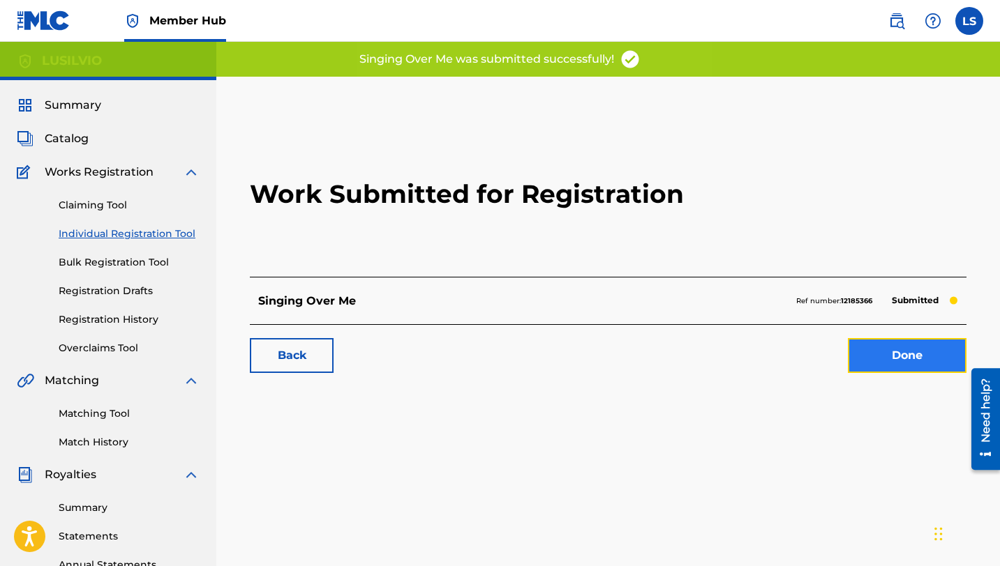
click at [876, 347] on link "Done" at bounding box center [907, 355] width 119 height 35
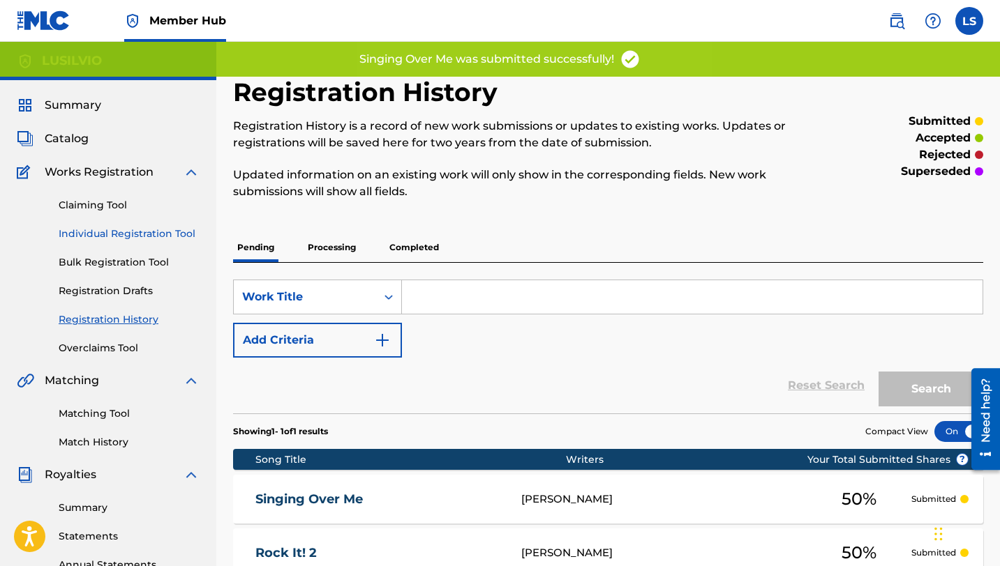
click at [148, 233] on link "Individual Registration Tool" at bounding box center [129, 234] width 141 height 15
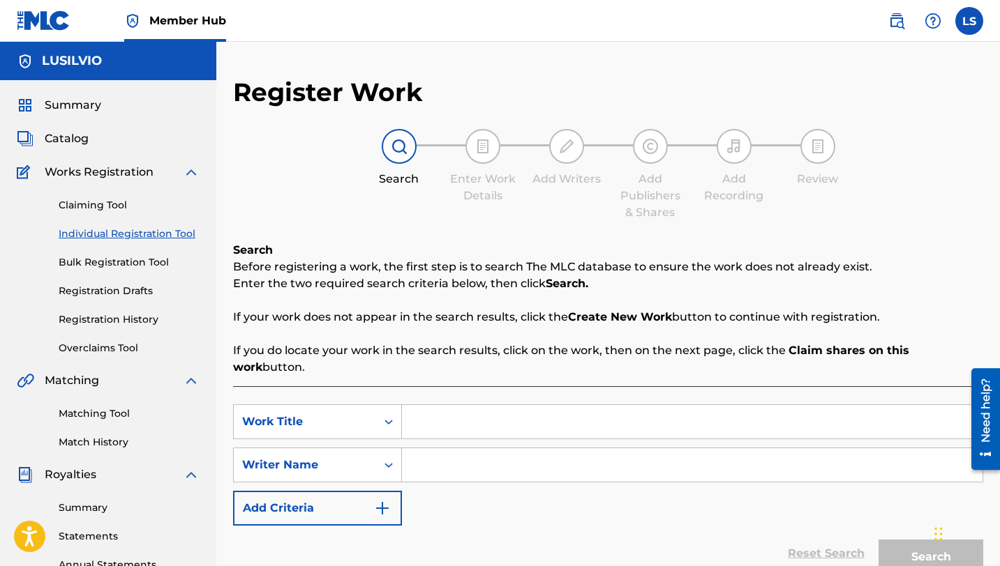
click at [444, 412] on input "Search Form" at bounding box center [692, 421] width 580 height 33
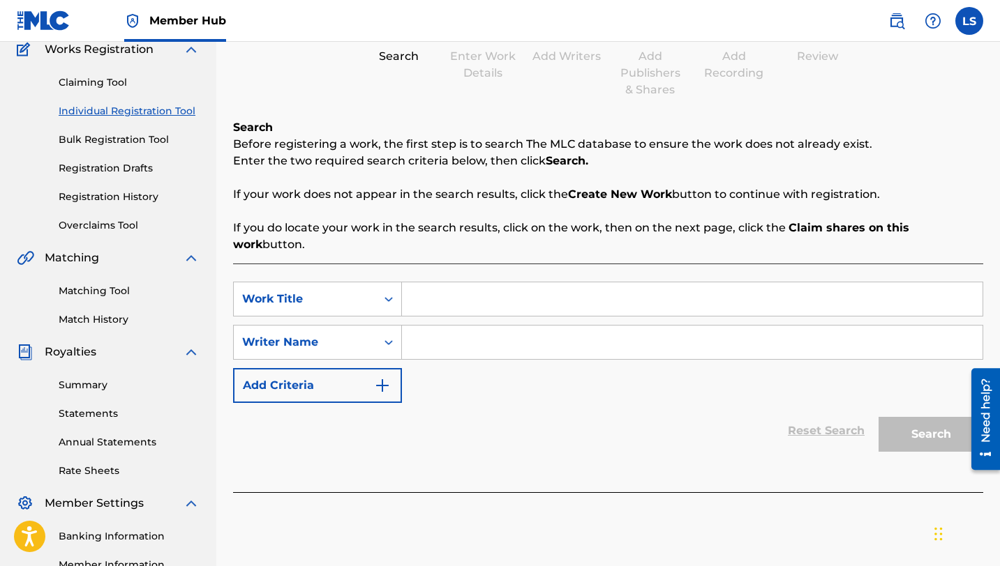
scroll to position [127, 0]
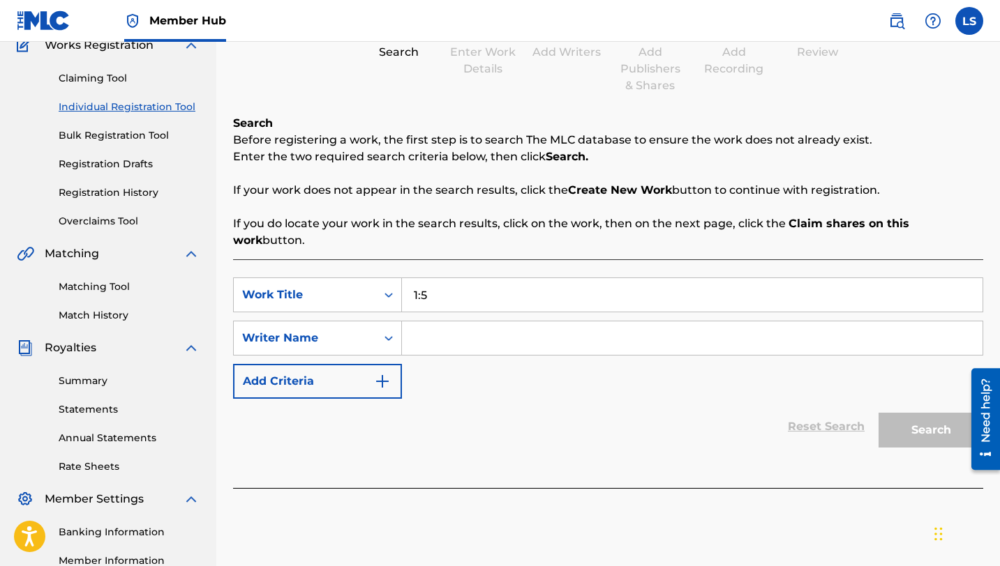
type input "1:51"
drag, startPoint x: 449, startPoint y: 278, endPoint x: 346, endPoint y: 271, distance: 103.5
click at [347, 278] on div "SearchWithCriteria68b7e084-d6ca-4976-b91c-2ac349dc09d3 Work Title 1:51" at bounding box center [608, 295] width 750 height 35
click at [456, 283] on input "Search Form" at bounding box center [692, 294] width 580 height 33
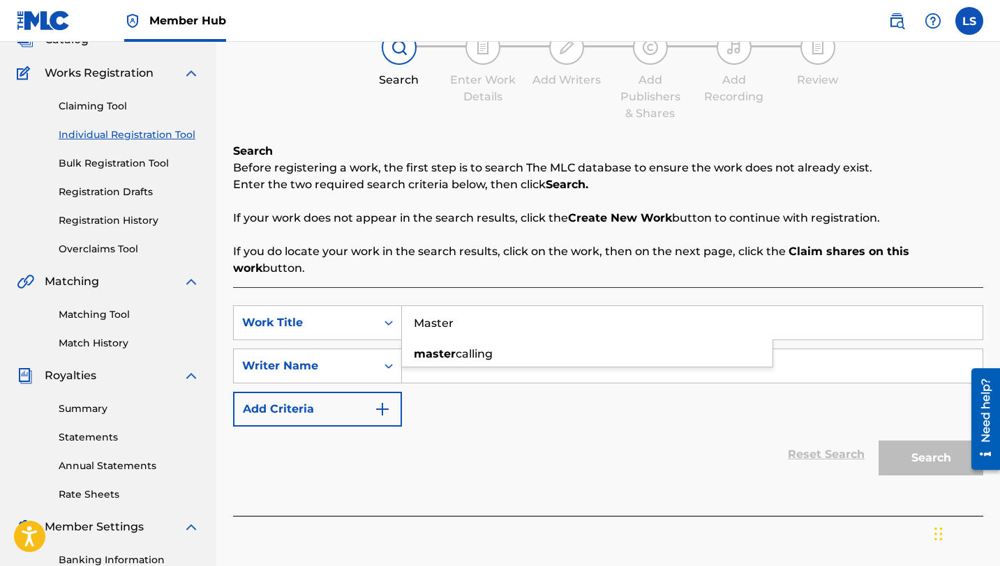
scroll to position [116, 0]
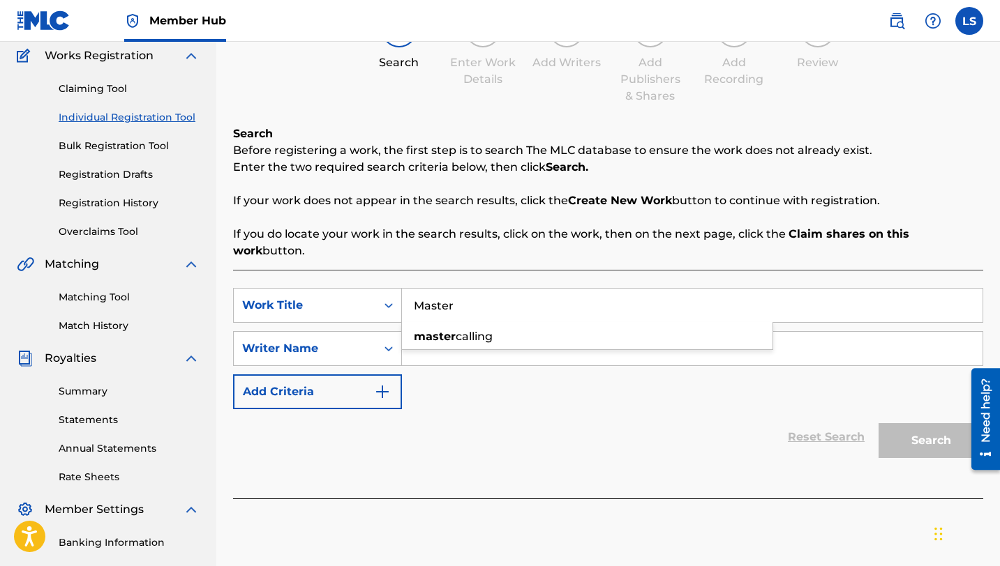
click at [373, 108] on div "Register Work Search Enter Work Details Add Writers Add Publishers & Shares Add…" at bounding box center [608, 236] width 750 height 553
drag, startPoint x: 474, startPoint y: 290, endPoint x: 345, endPoint y: 289, distance: 129.8
click at [345, 289] on div "SearchWithCriteria68b7e084-d6ca-4976-b91c-2ac349dc09d3 Work Title Master" at bounding box center [608, 305] width 750 height 35
type input "Going"
click at [491, 368] on div "SearchWithCriteria68b7e084-d6ca-4976-b91c-2ac349dc09d3 Work Title Going SearchW…" at bounding box center [608, 348] width 750 height 121
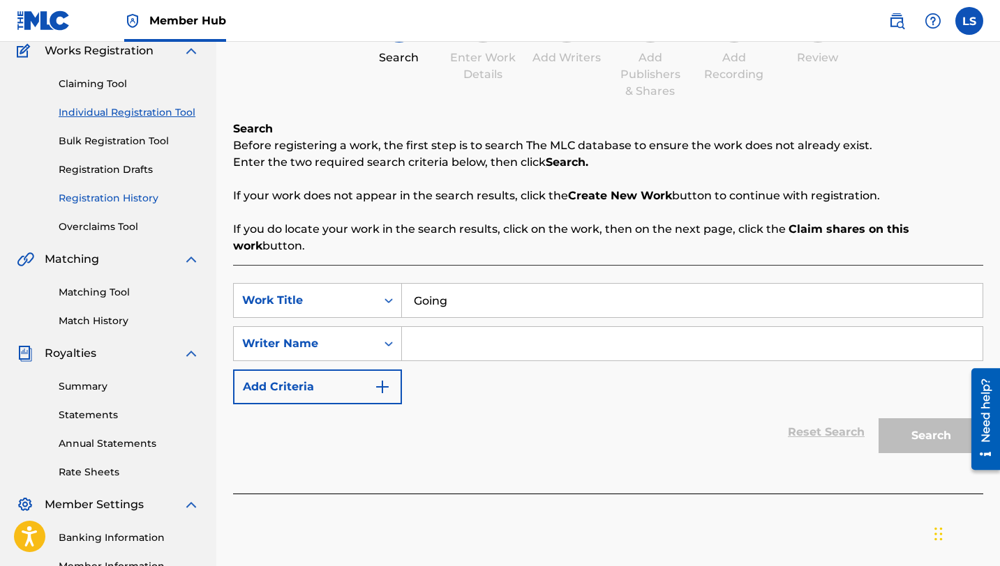
scroll to position [120, 0]
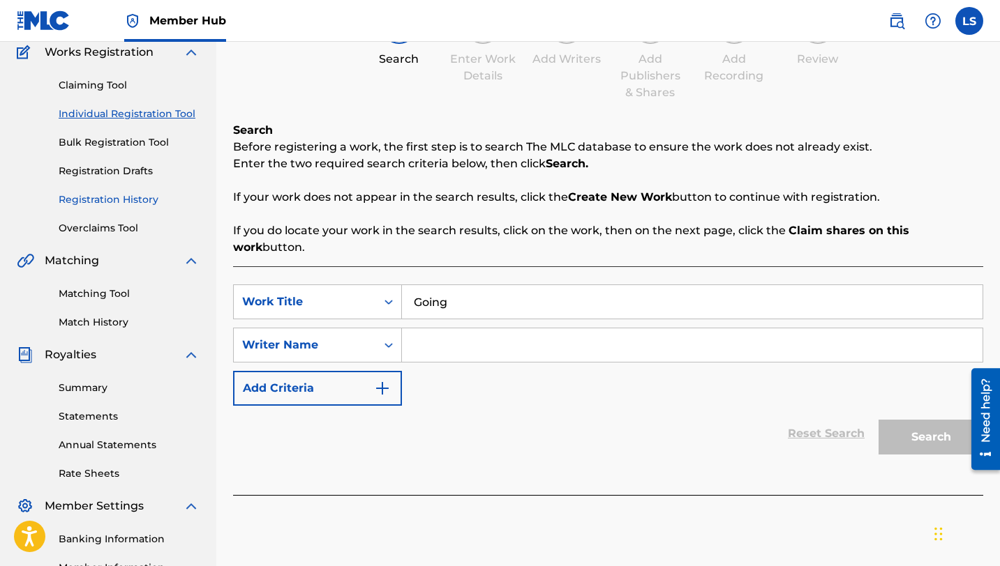
click at [110, 199] on link "Registration History" at bounding box center [129, 200] width 141 height 15
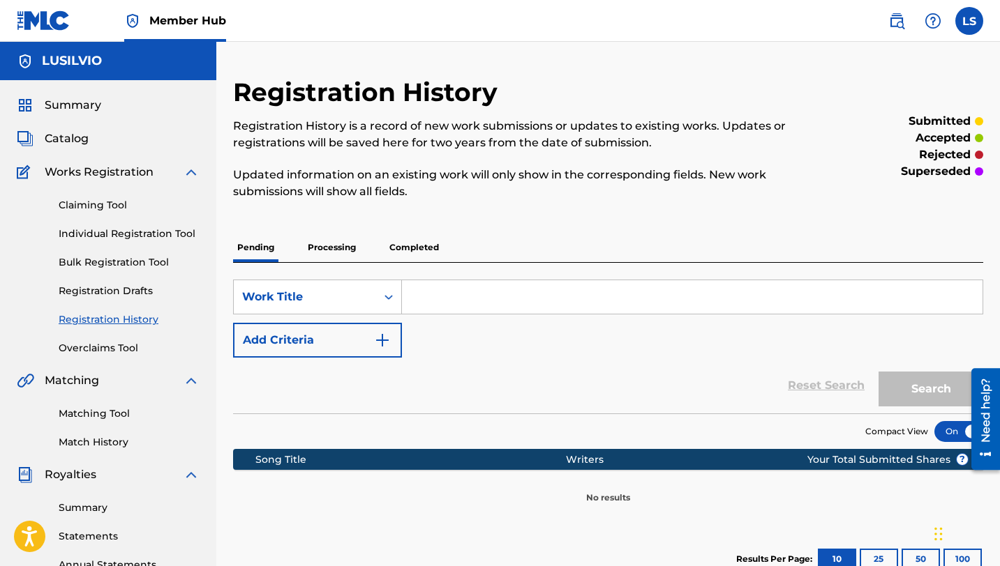
click at [336, 249] on p "Processing" at bounding box center [331, 247] width 57 height 29
click at [409, 249] on p "Completed" at bounding box center [414, 247] width 58 height 29
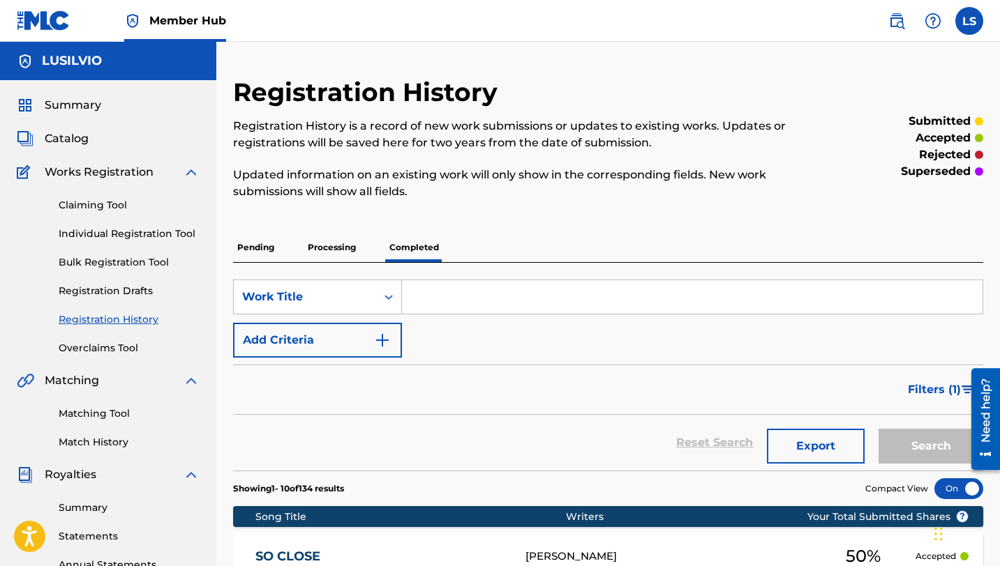
click at [108, 322] on link "Registration History" at bounding box center [129, 320] width 141 height 15
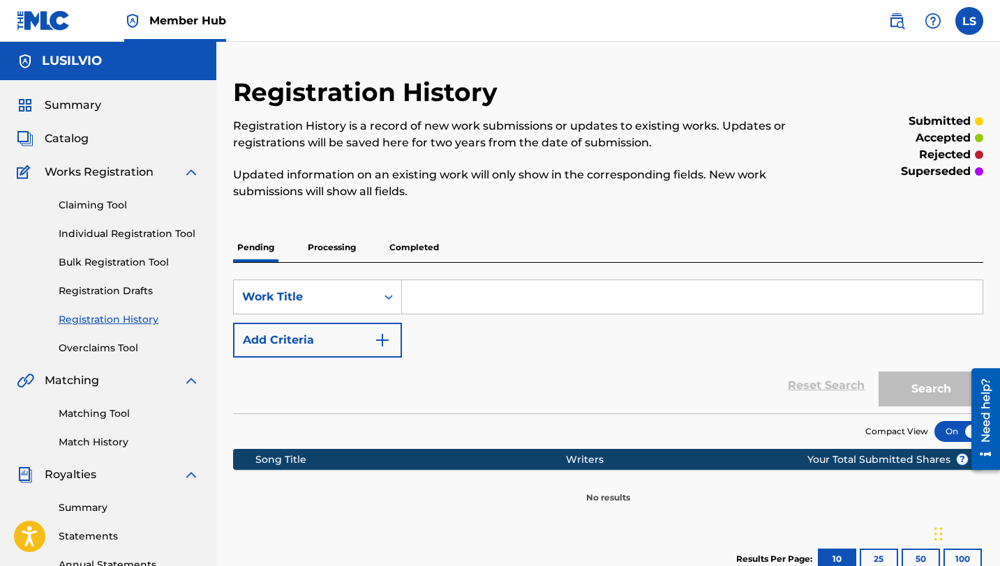
click at [337, 250] on p "Processing" at bounding box center [331, 247] width 57 height 29
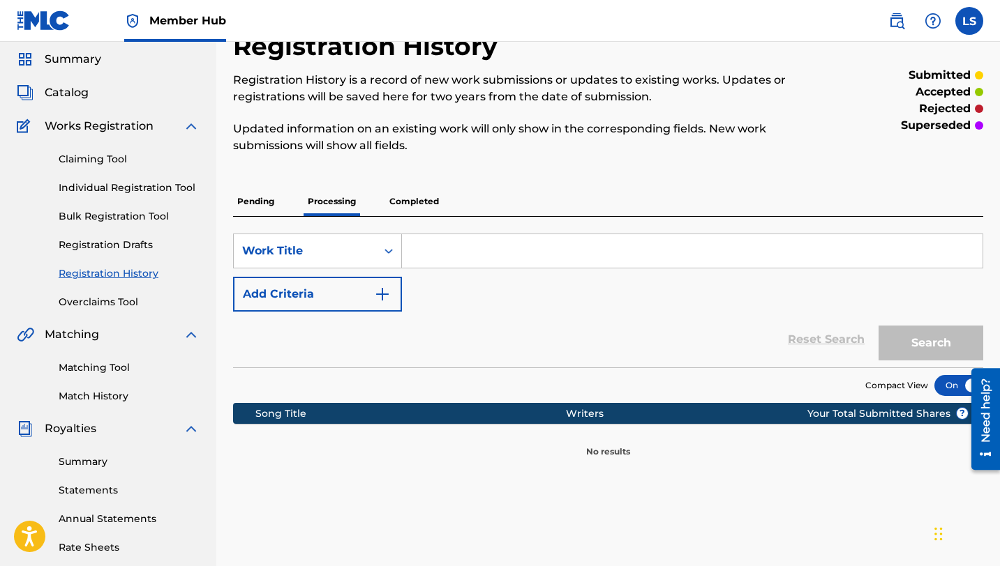
scroll to position [50, 0]
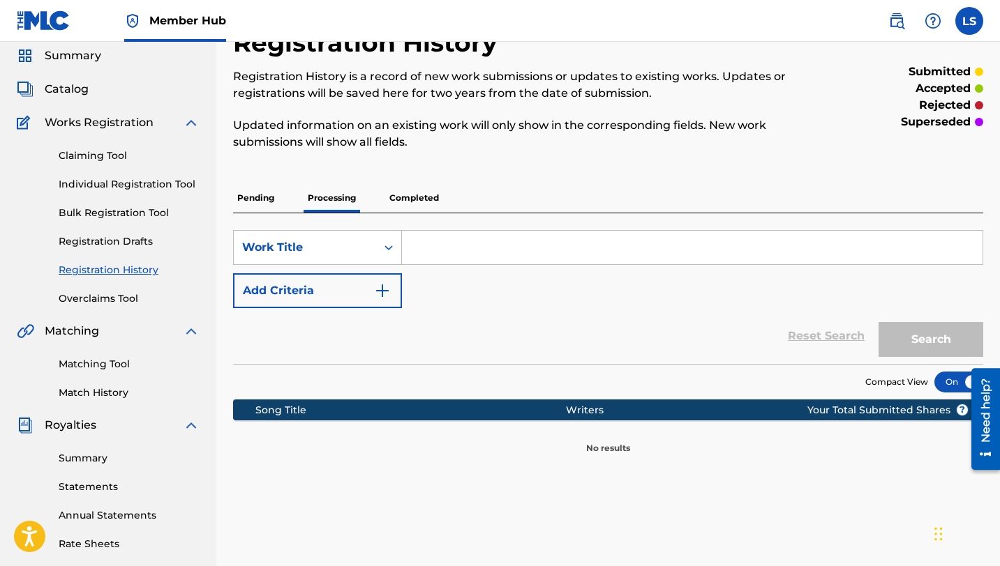
click at [405, 204] on p "Completed" at bounding box center [414, 197] width 58 height 29
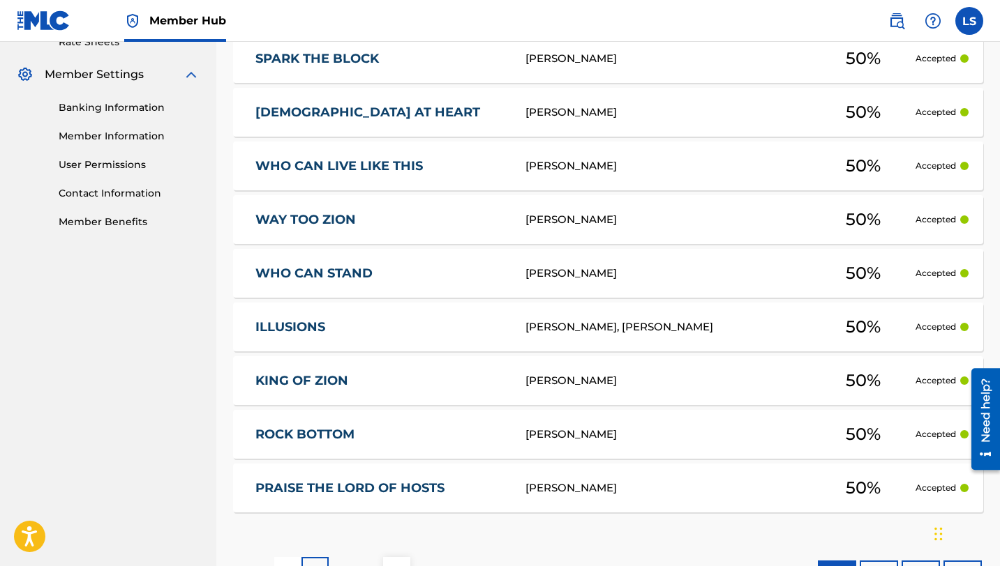
scroll to position [659, 0]
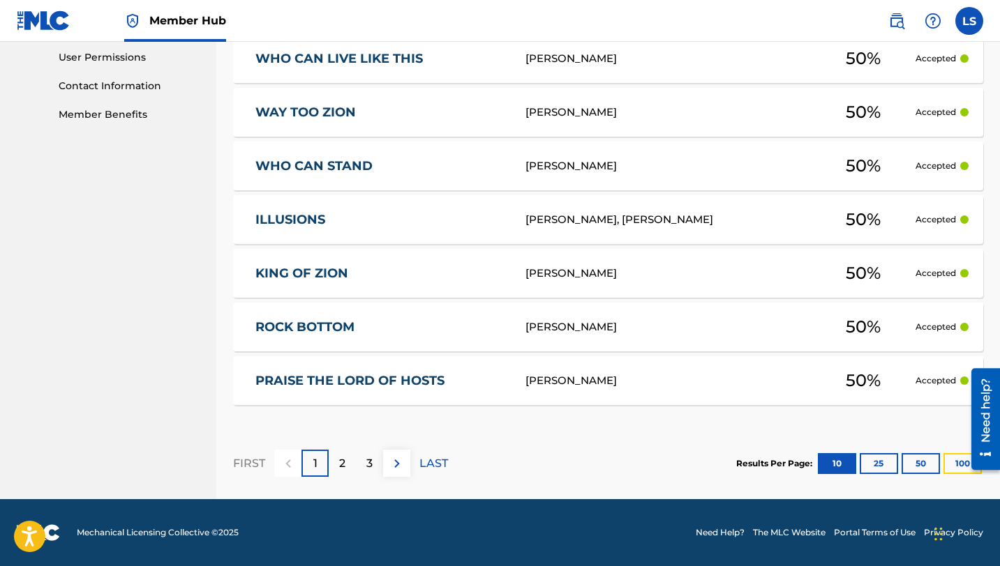
click at [956, 471] on button "100" at bounding box center [962, 463] width 38 height 21
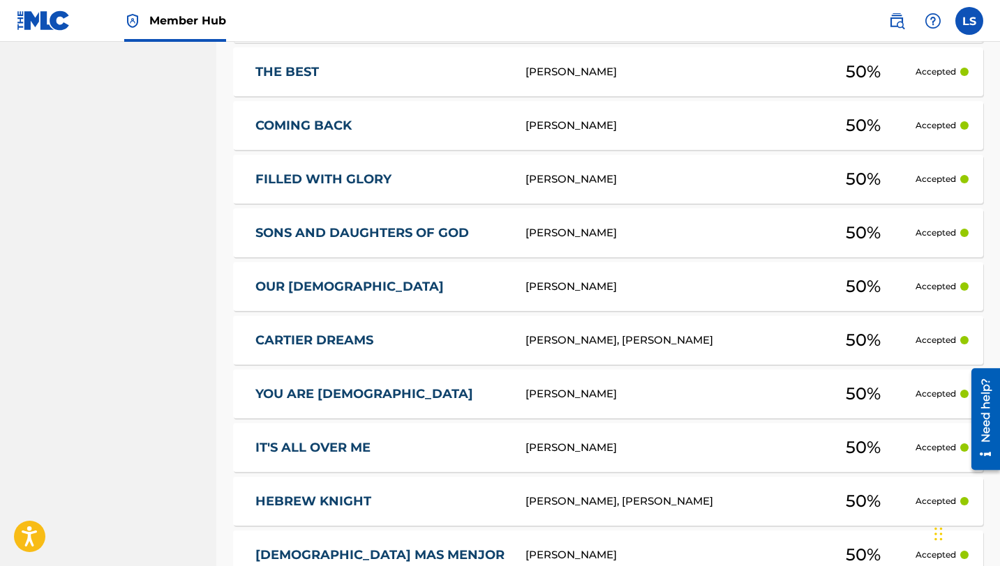
scroll to position [5494, 0]
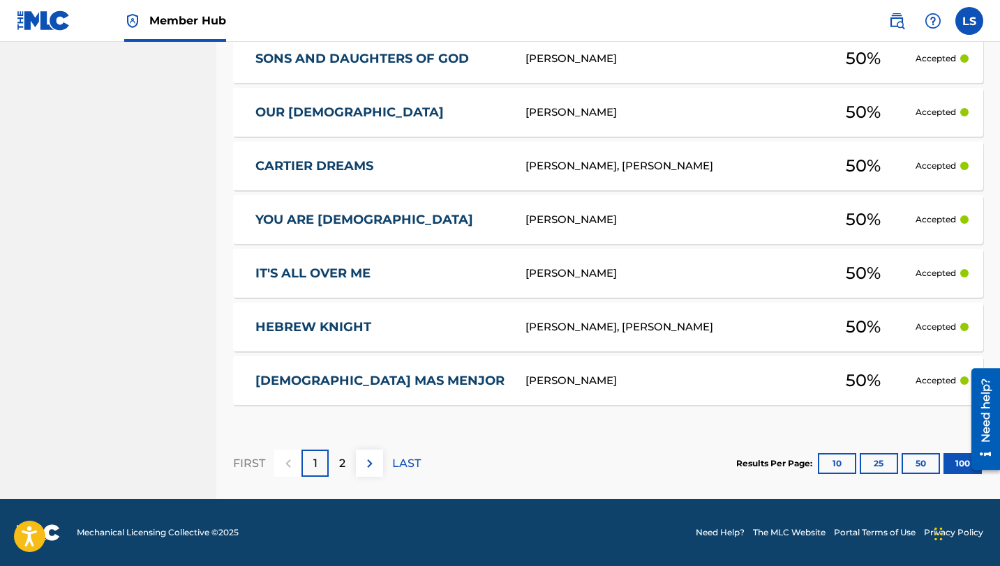
click at [338, 466] on div "2" at bounding box center [342, 463] width 27 height 27
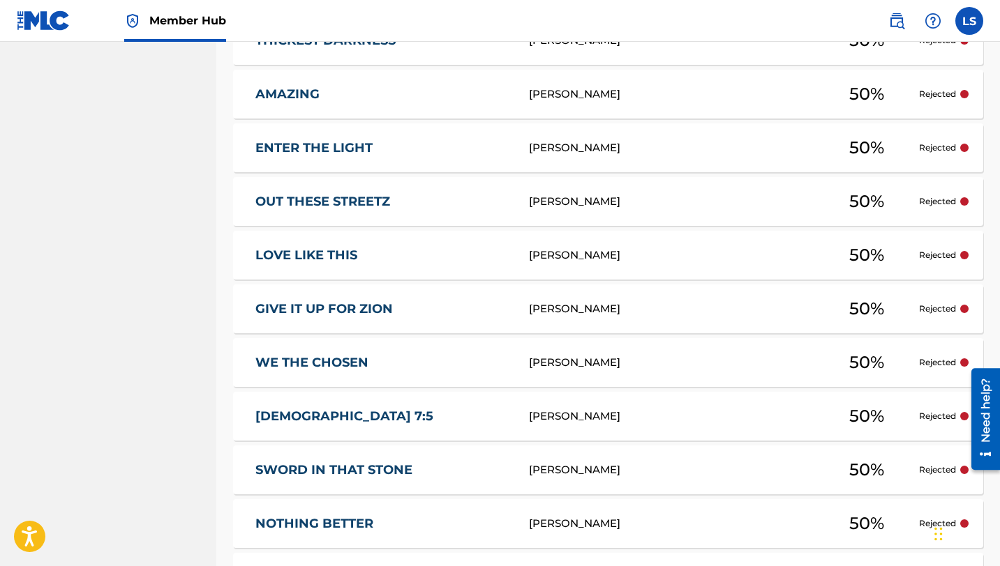
scroll to position [1948, 0]
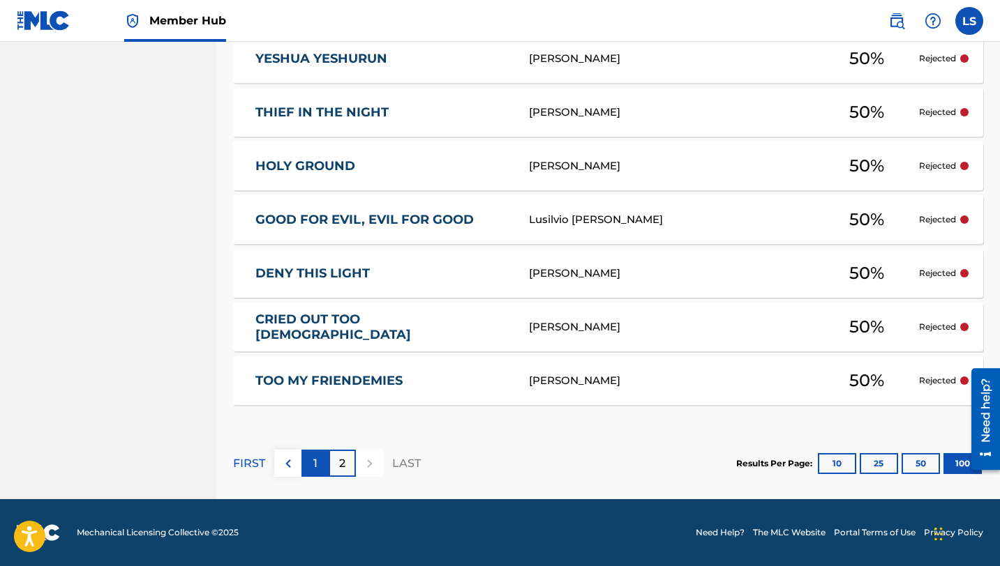
click at [322, 465] on div "1" at bounding box center [314, 463] width 27 height 27
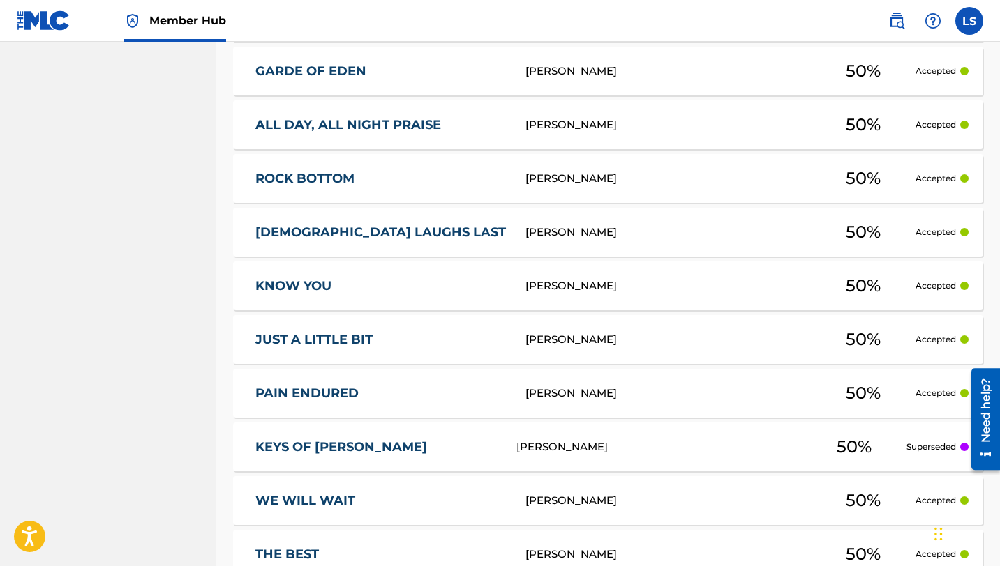
scroll to position [4839, 0]
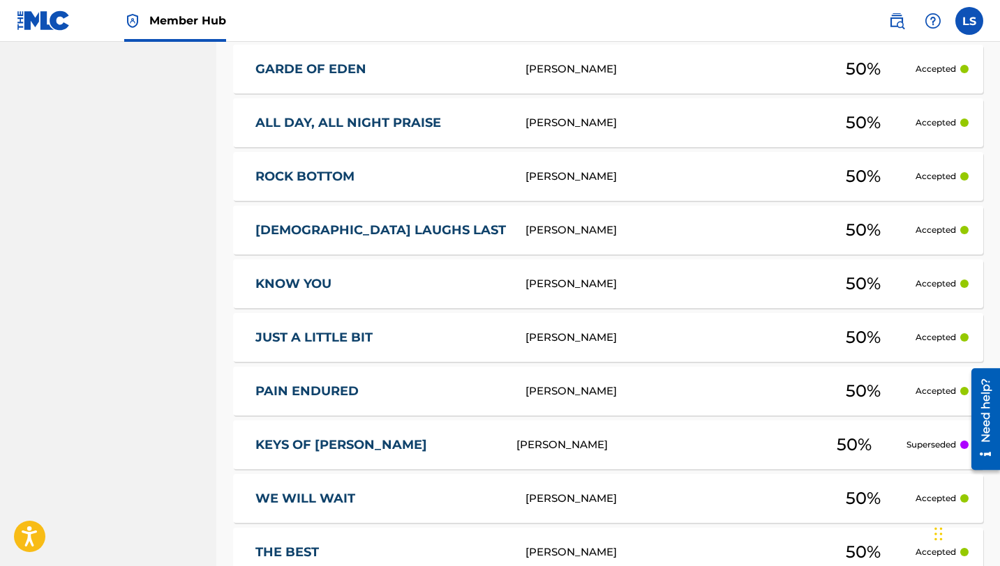
click at [326, 79] on div "GARDE OF EDEN [PERSON_NAME] 50 % Accepted" at bounding box center [608, 69] width 750 height 49
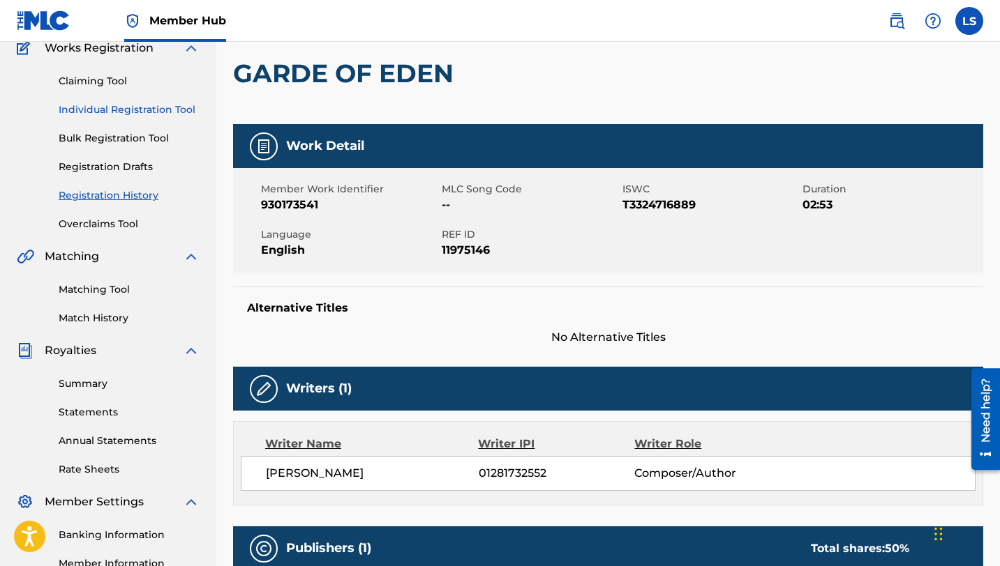
scroll to position [138, 0]
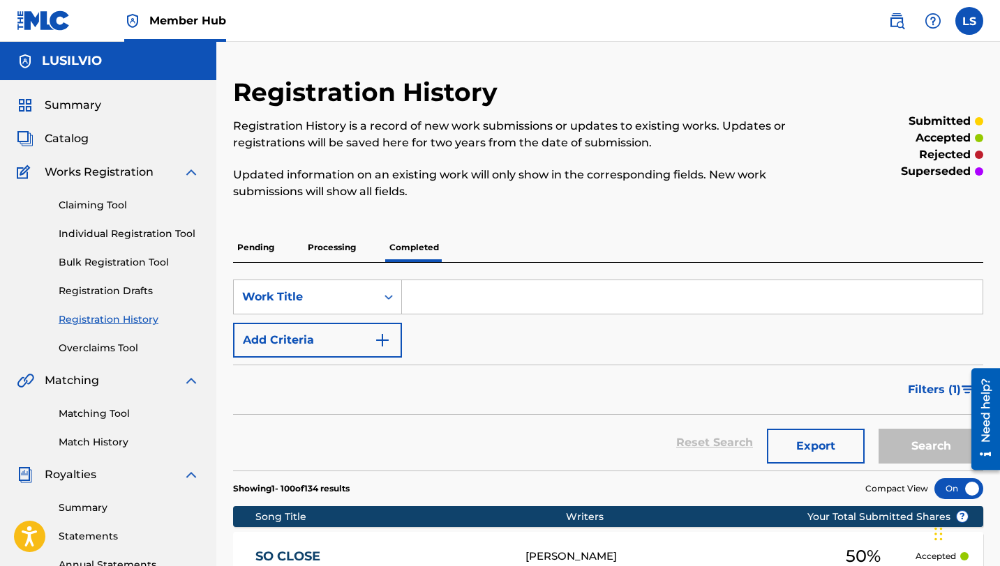
click at [130, 316] on link "Registration History" at bounding box center [129, 320] width 141 height 15
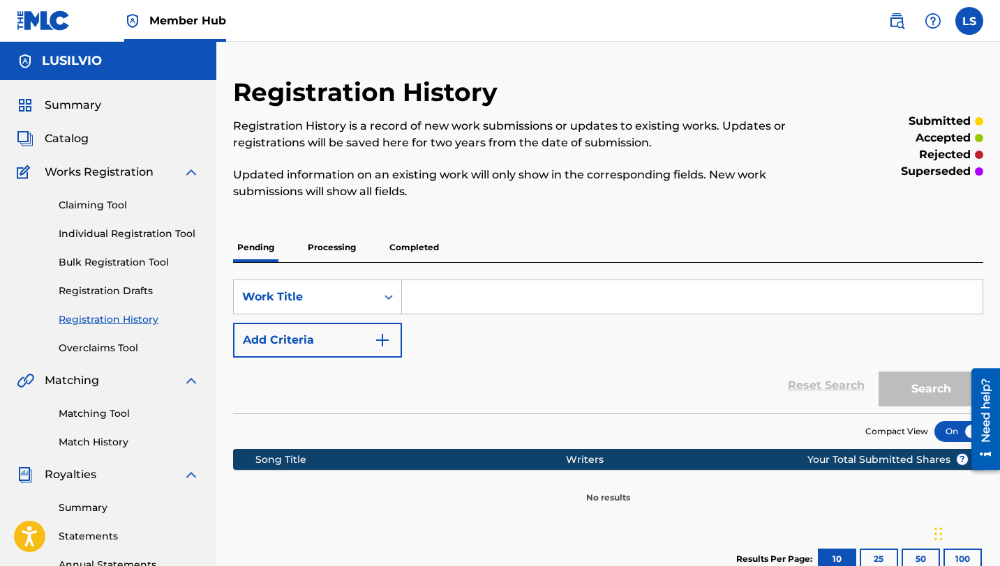
click at [416, 248] on p "Completed" at bounding box center [414, 247] width 58 height 29
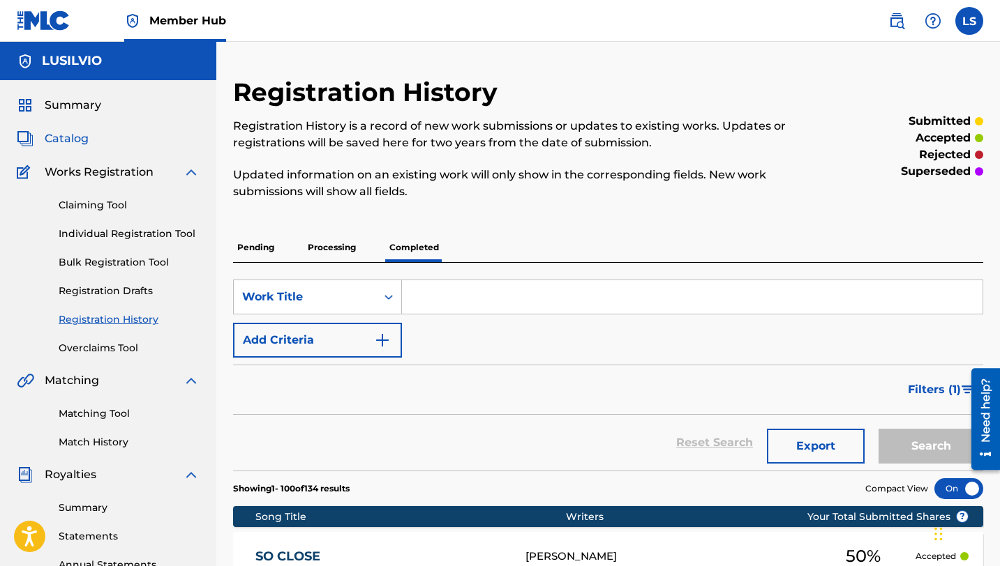
click at [65, 140] on span "Catalog" at bounding box center [67, 138] width 44 height 17
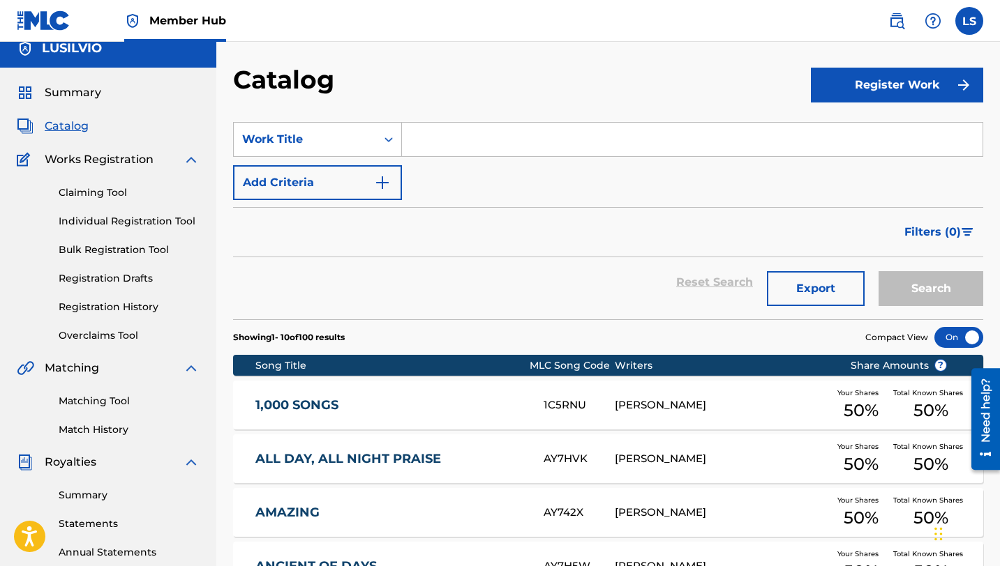
scroll to position [14, 0]
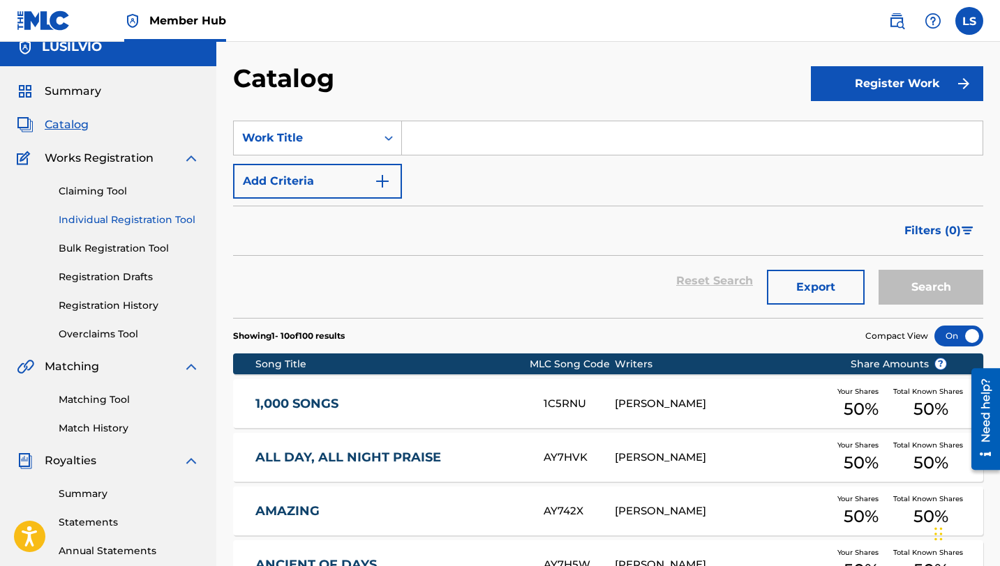
click at [114, 216] on link "Individual Registration Tool" at bounding box center [129, 220] width 141 height 15
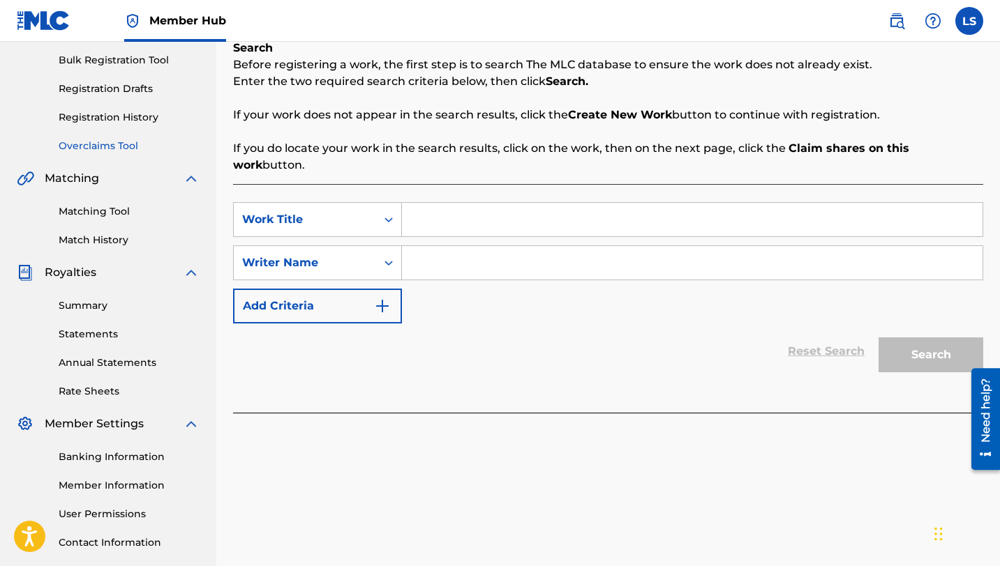
scroll to position [204, 0]
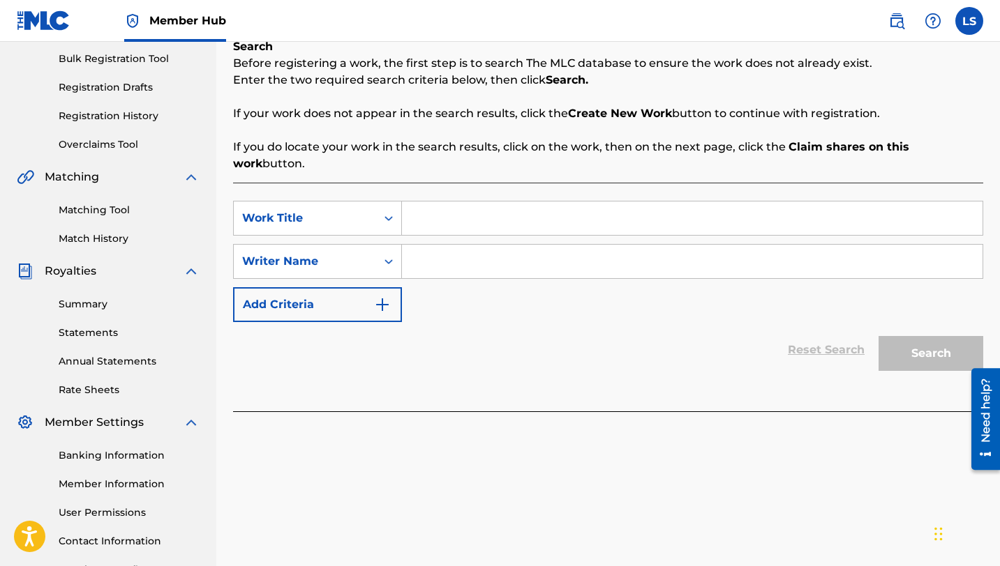
click at [112, 112] on link "Registration History" at bounding box center [129, 116] width 141 height 15
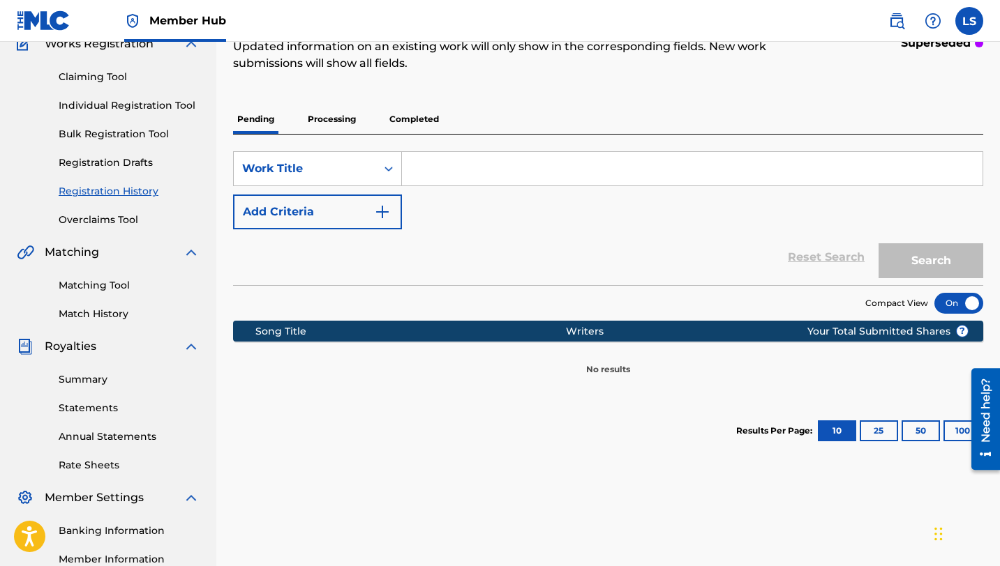
scroll to position [126, 0]
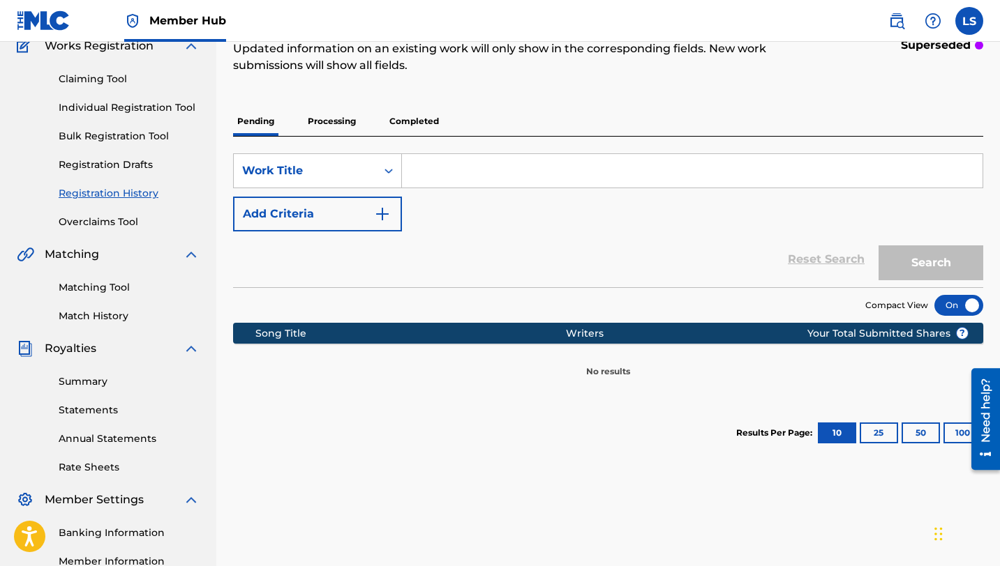
click at [327, 120] on p "Processing" at bounding box center [331, 121] width 57 height 29
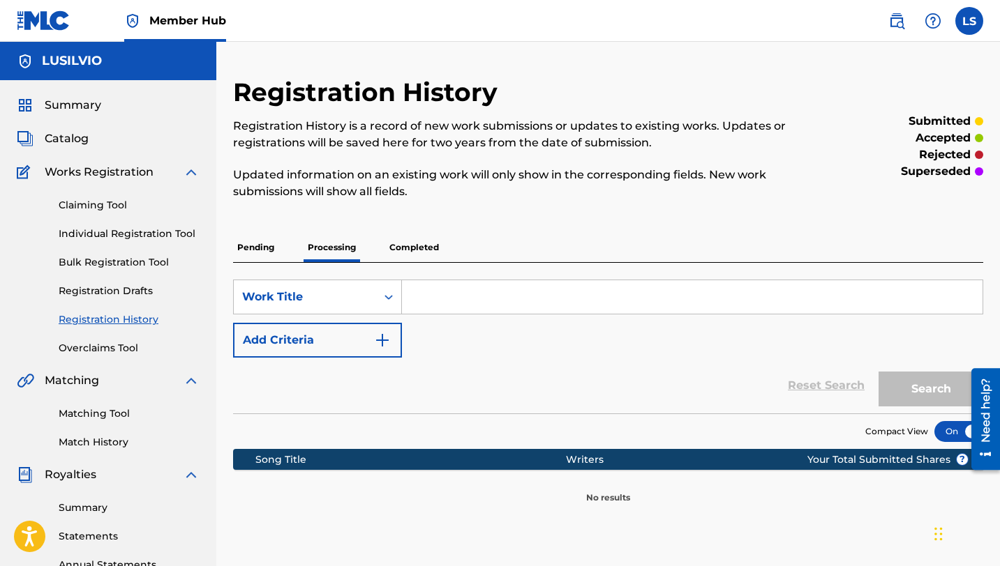
click at [417, 243] on p "Completed" at bounding box center [414, 247] width 58 height 29
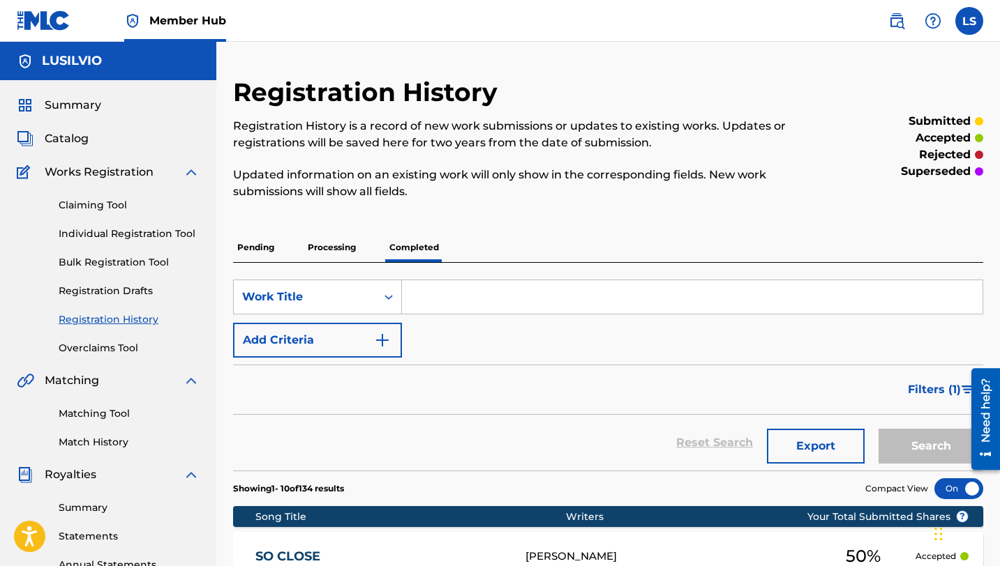
click at [428, 296] on input "Search Form" at bounding box center [692, 296] width 580 height 33
type input "Took Me [PERSON_NAME]"
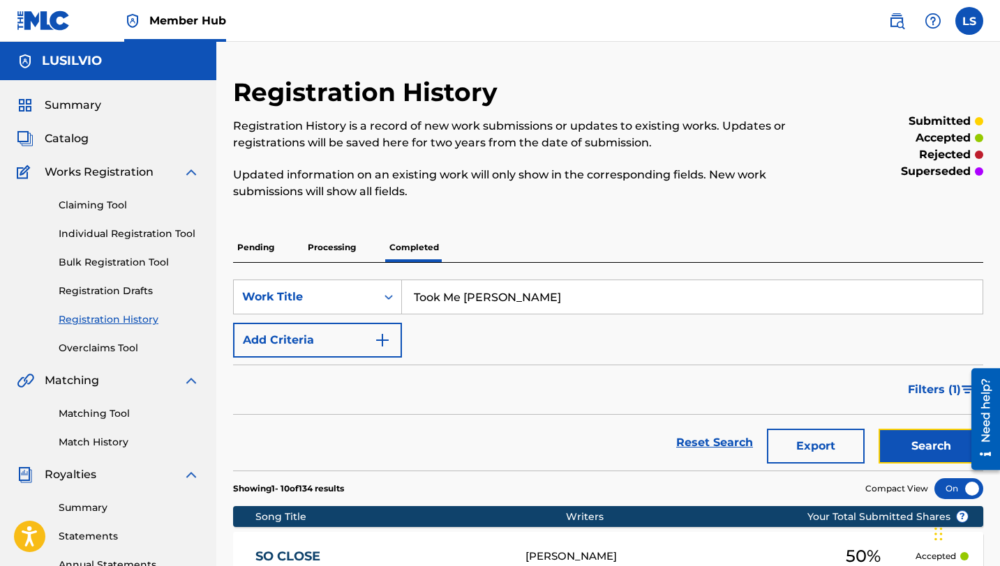
click at [921, 444] on button "Search" at bounding box center [930, 446] width 105 height 35
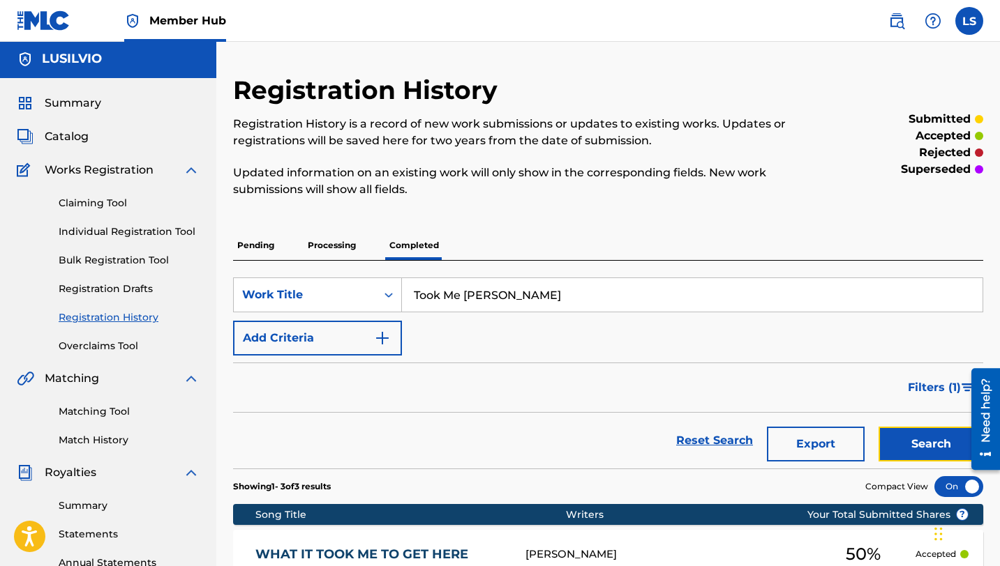
click at [893, 437] on button "Search" at bounding box center [930, 444] width 105 height 35
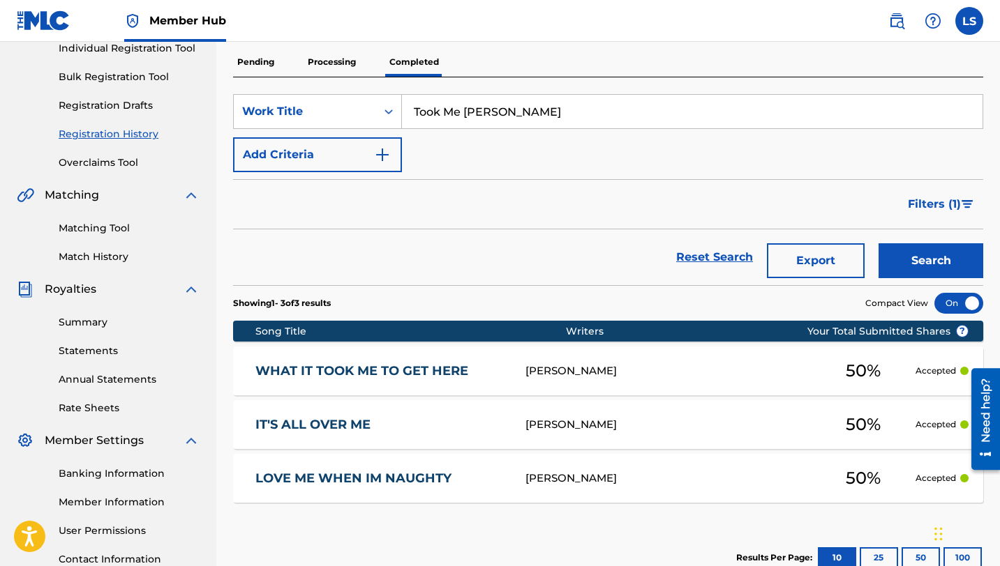
scroll to position [128, 0]
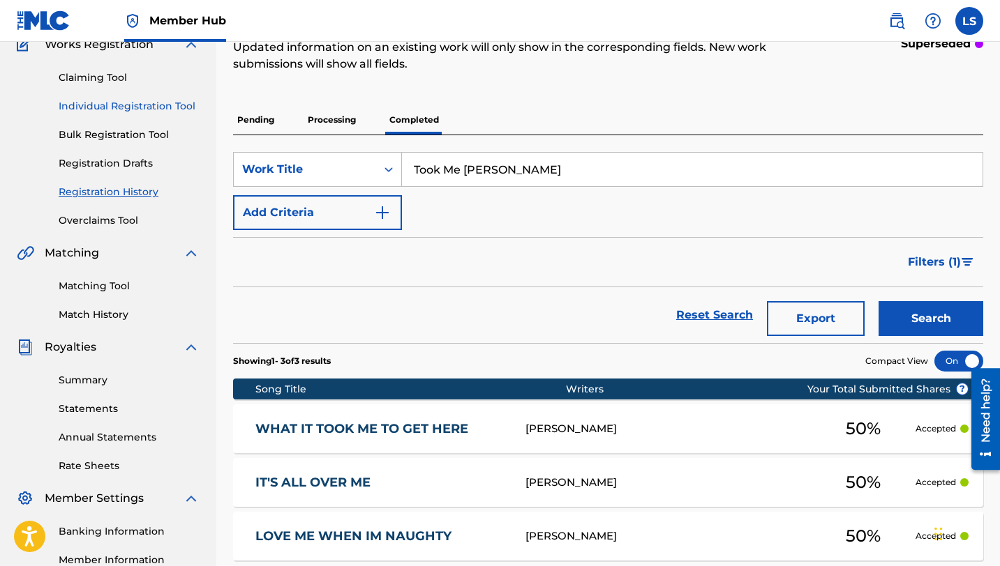
click at [110, 101] on link "Individual Registration Tool" at bounding box center [129, 106] width 141 height 15
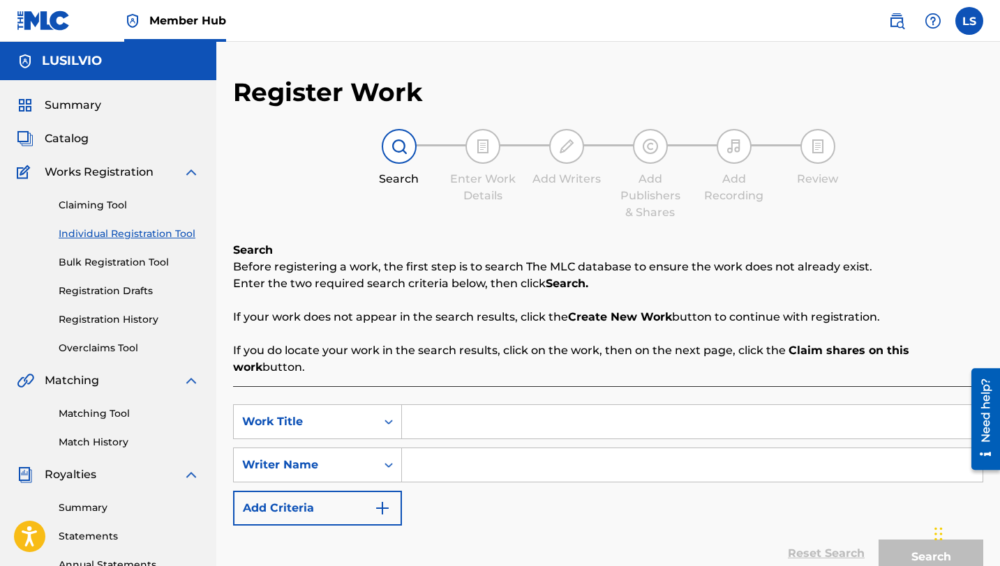
click at [479, 406] on input "Search Form" at bounding box center [692, 421] width 580 height 33
type input "Took Me Down"
click at [501, 449] on input "Search Form" at bounding box center [692, 465] width 580 height 33
type input "Lusilvio"
click at [911, 540] on button "Search" at bounding box center [930, 557] width 105 height 35
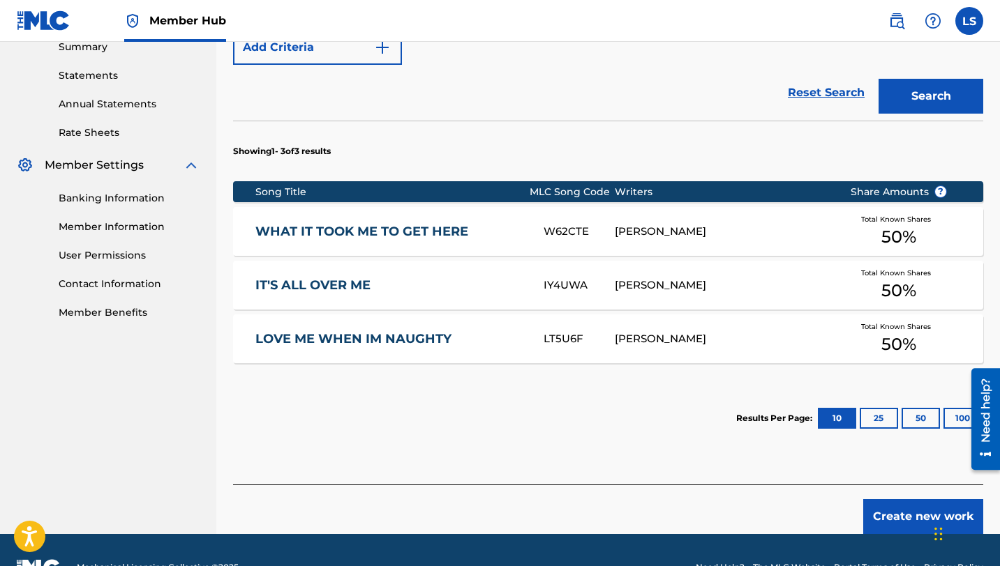
scroll to position [479, 0]
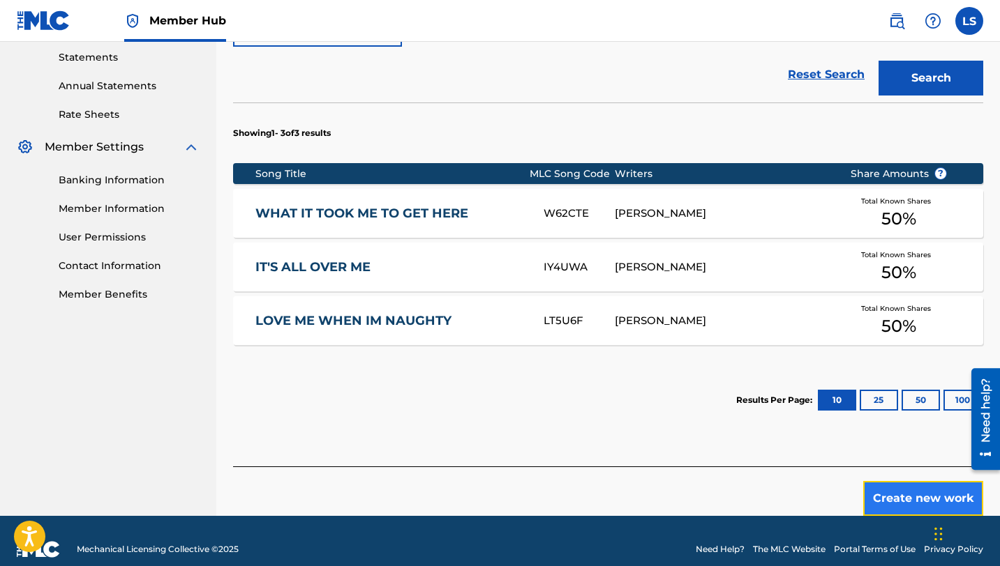
click at [916, 481] on button "Create new work" at bounding box center [923, 498] width 120 height 35
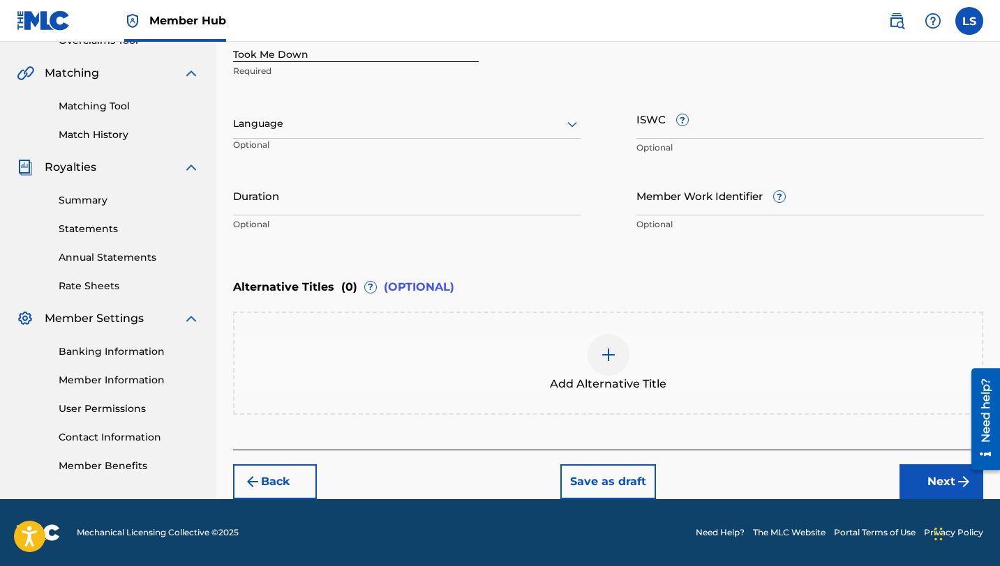
scroll to position [307, 0]
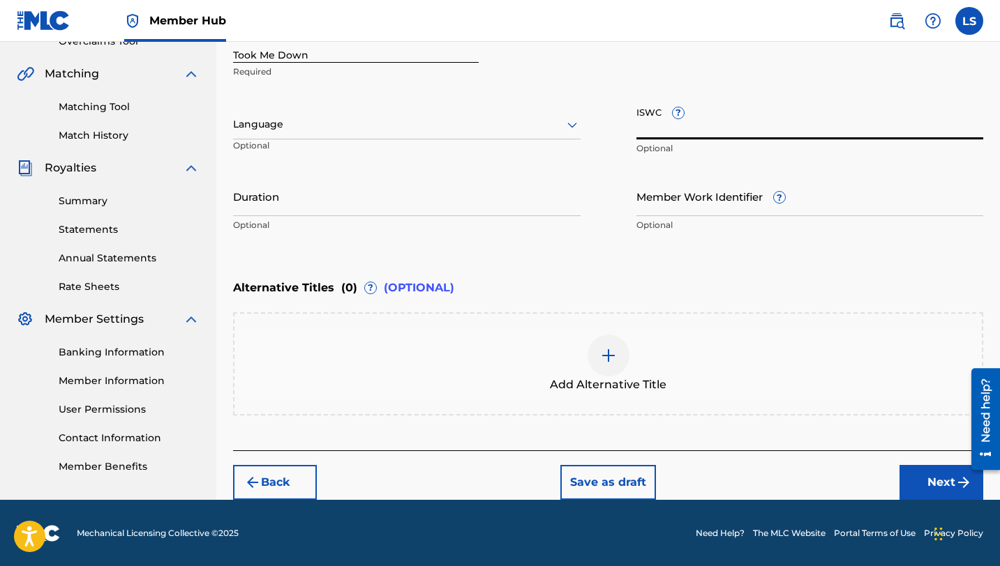
click at [667, 133] on input "ISWC ?" at bounding box center [809, 120] width 347 height 40
paste input "T3313715350"
type input "T3313715350"
click at [665, 209] on input "Member Work Identifier ?" at bounding box center [809, 196] width 347 height 40
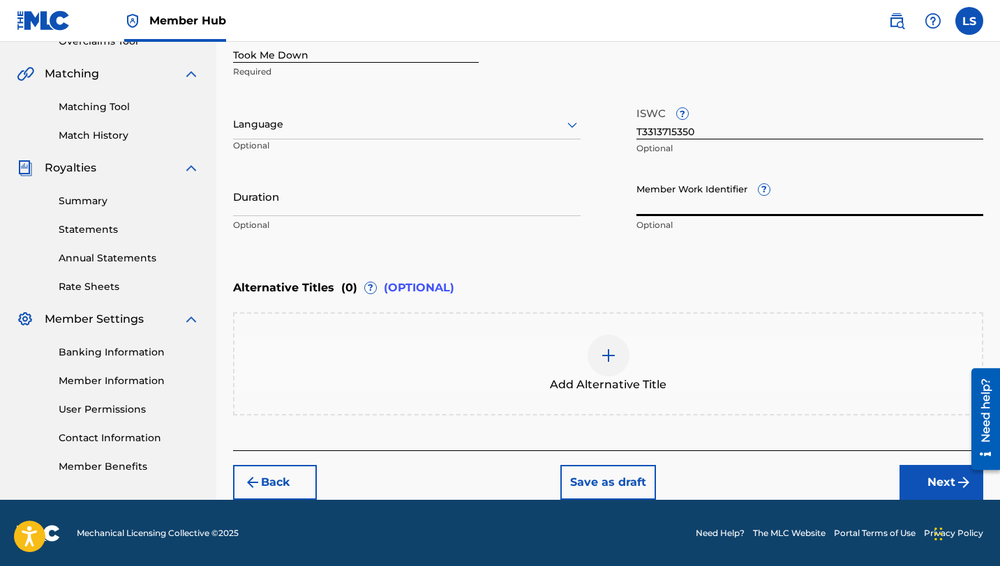
paste input "929372102"
type input "929372102"
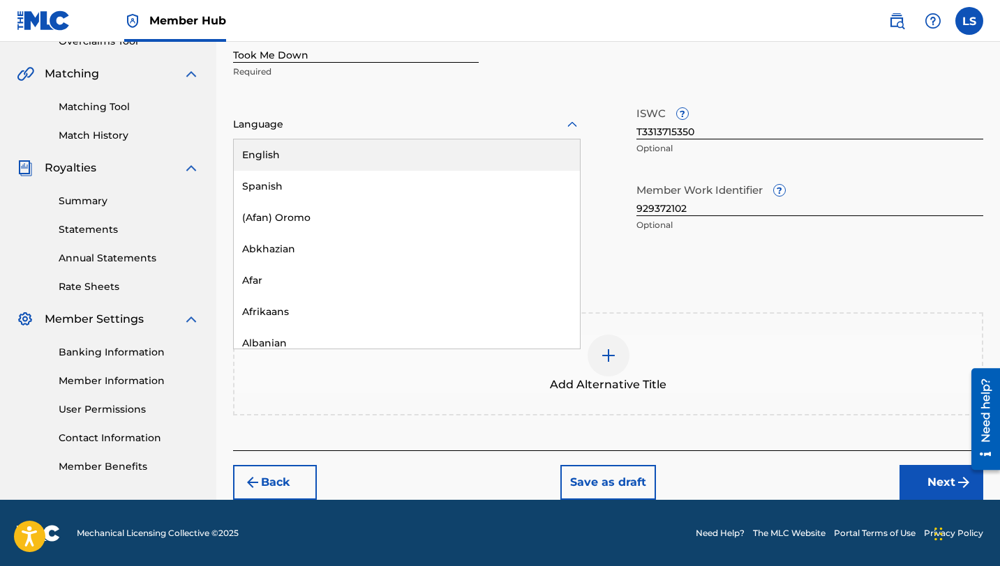
click at [285, 129] on div at bounding box center [406, 124] width 347 height 17
click at [290, 160] on div "English" at bounding box center [407, 155] width 346 height 31
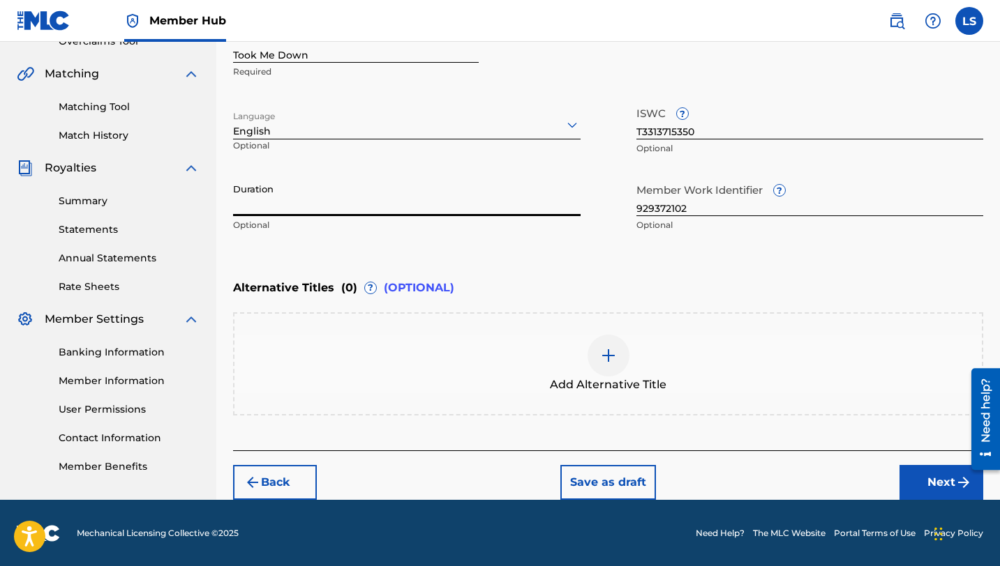
click at [287, 209] on input "Duration" at bounding box center [406, 196] width 347 height 40
type input "03:15"
click at [940, 479] on button "Next" at bounding box center [941, 482] width 84 height 35
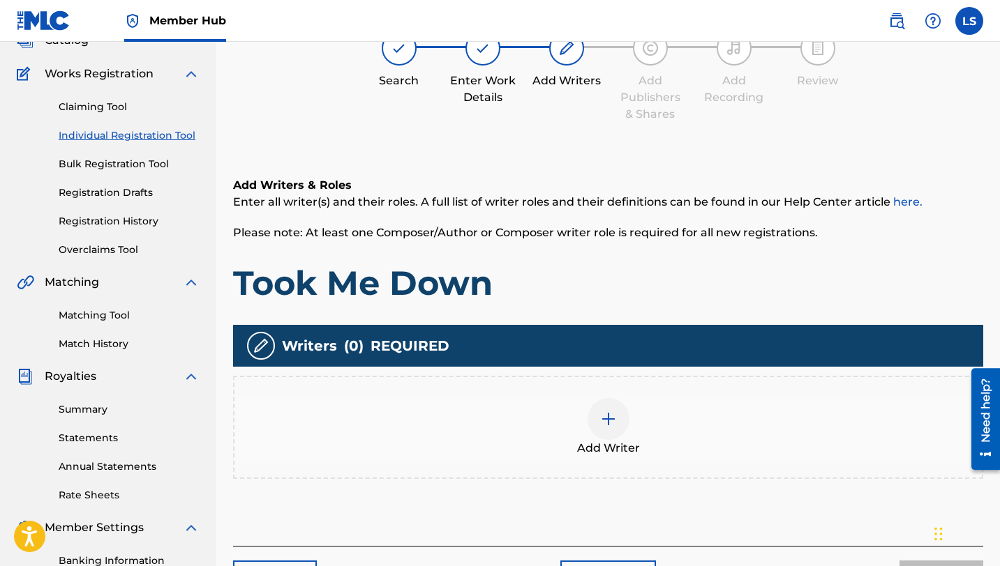
scroll to position [63, 0]
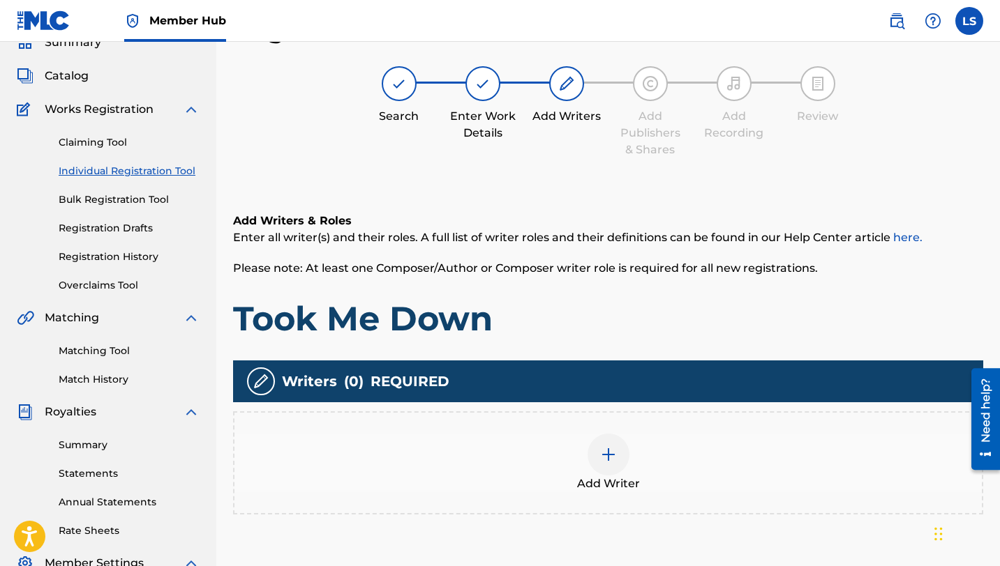
click at [606, 460] on img at bounding box center [608, 454] width 17 height 17
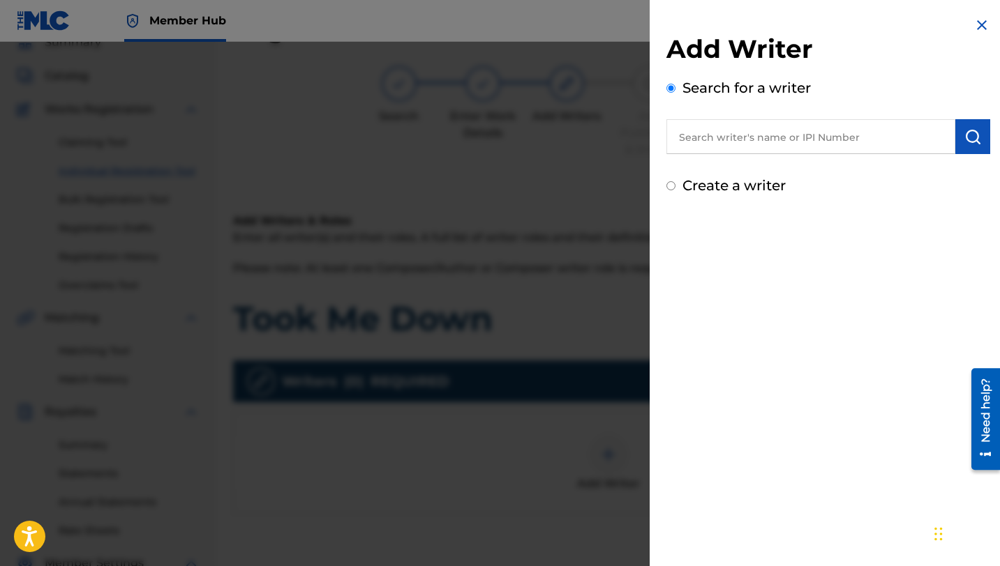
click at [723, 143] on input "text" at bounding box center [810, 136] width 289 height 35
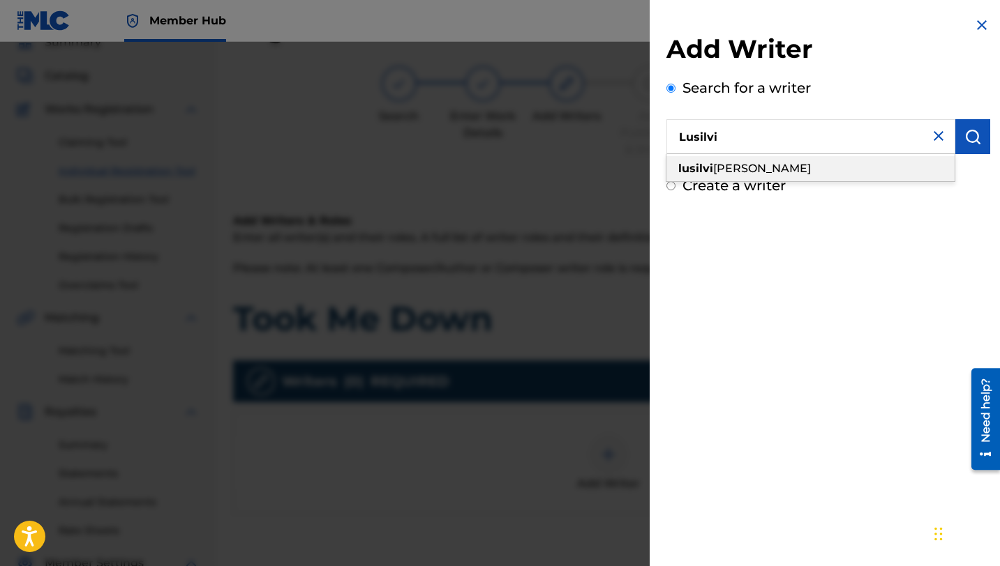
scroll to position [61, 0]
click at [735, 172] on span "[PERSON_NAME]" at bounding box center [762, 168] width 98 height 13
type input "[PERSON_NAME]"
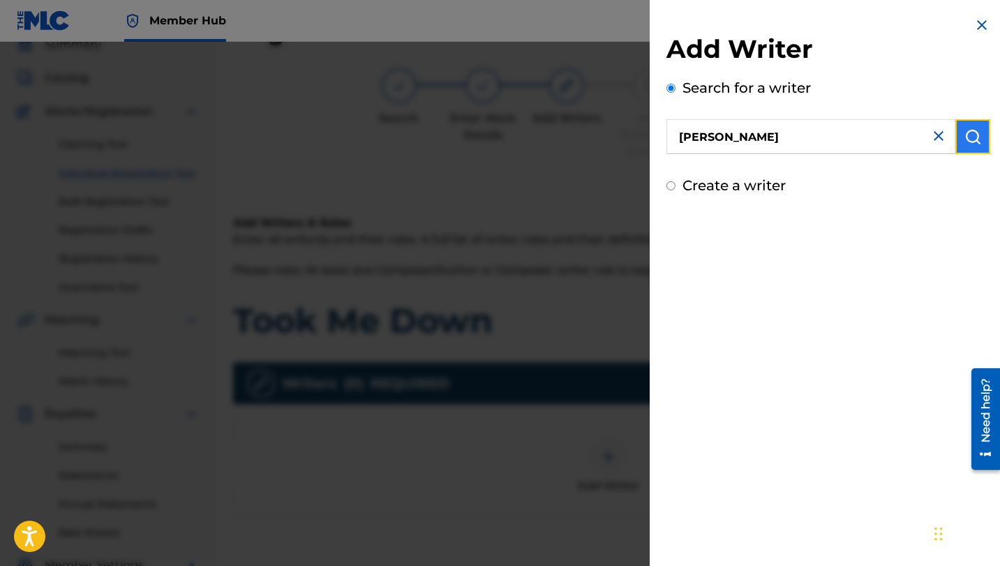
click at [977, 132] on button "submit" at bounding box center [972, 136] width 35 height 35
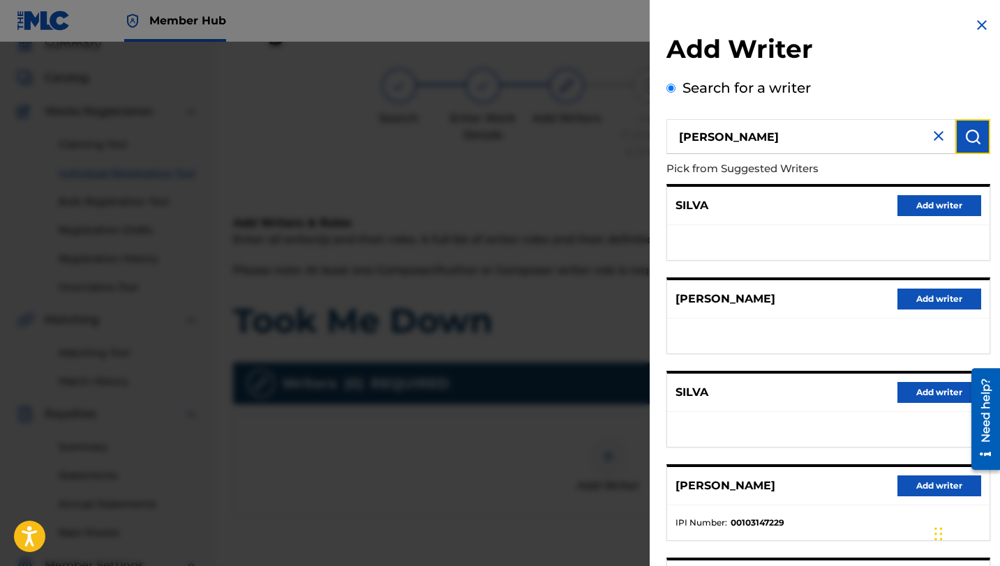
scroll to position [156, 0]
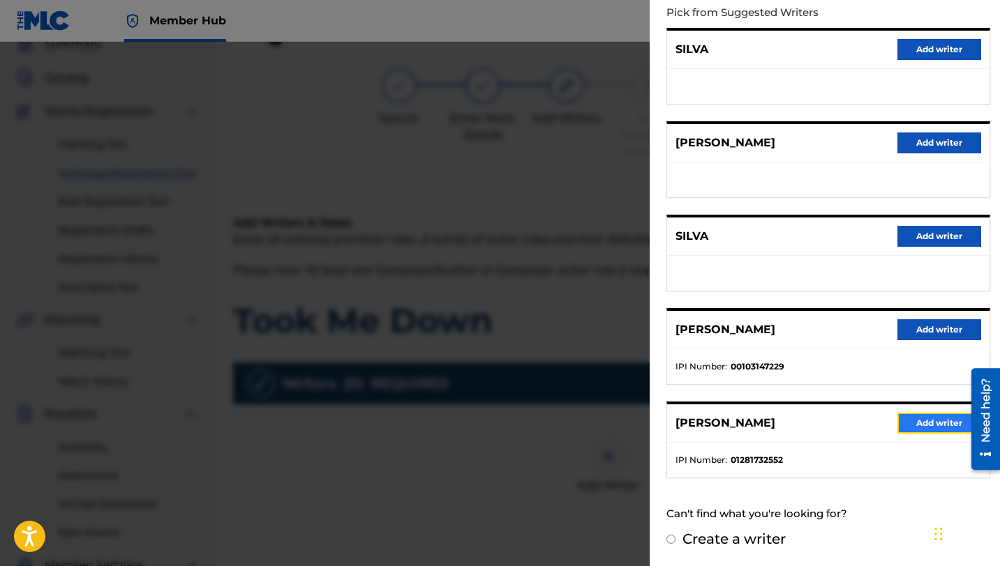
click at [924, 423] on button "Add writer" at bounding box center [939, 423] width 84 height 21
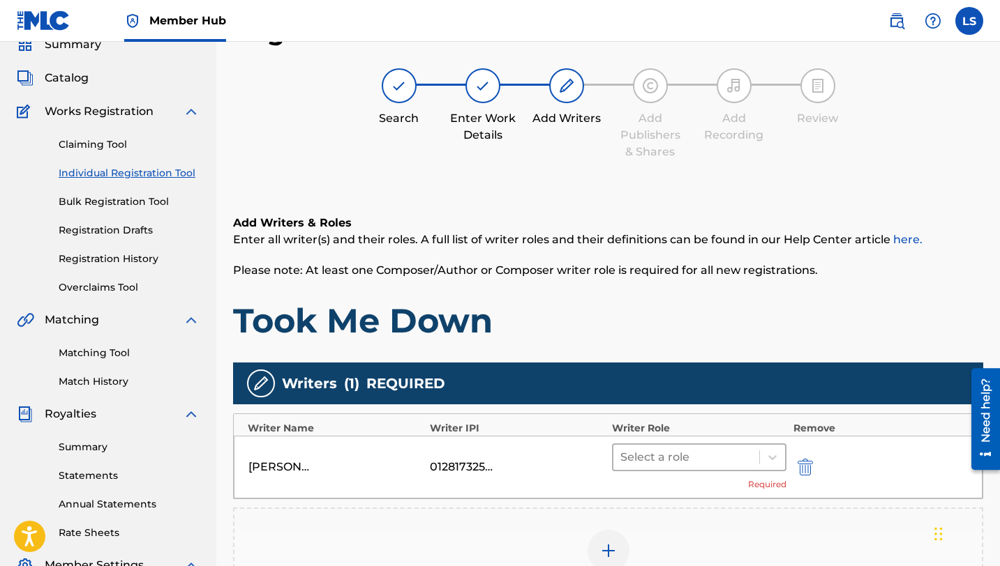
click at [685, 454] on div at bounding box center [686, 458] width 132 height 20
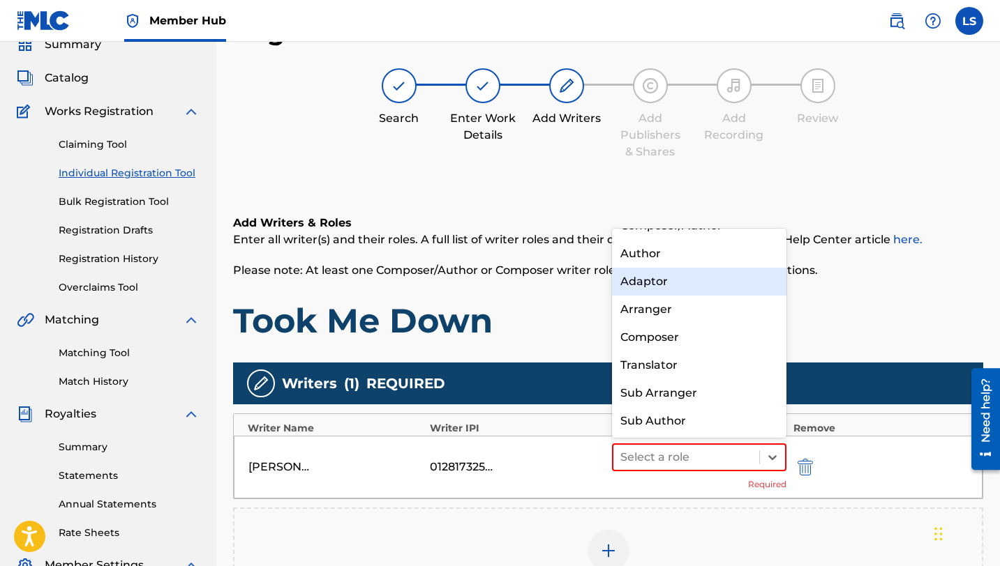
scroll to position [0, 0]
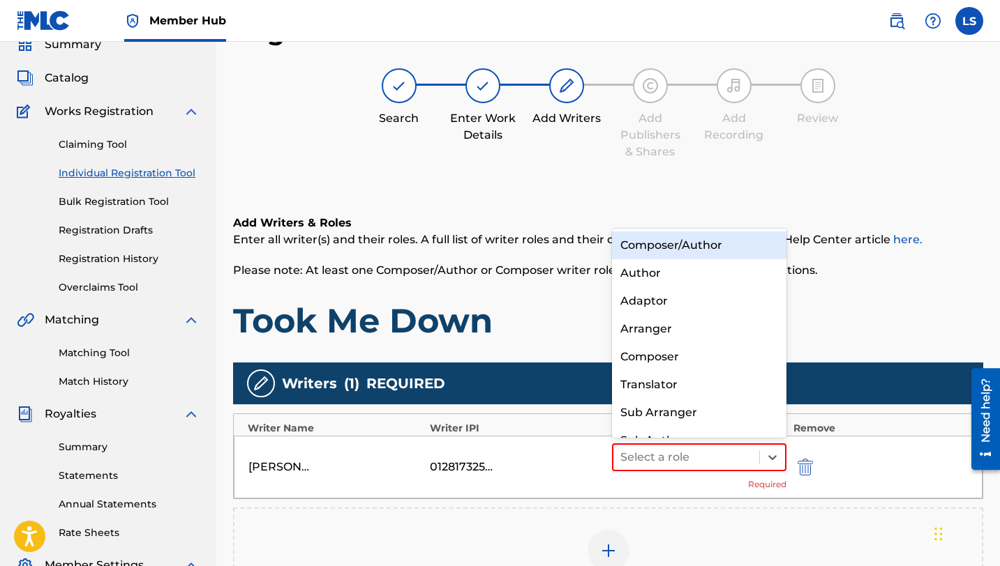
click at [654, 247] on div "Composer/Author" at bounding box center [699, 246] width 174 height 28
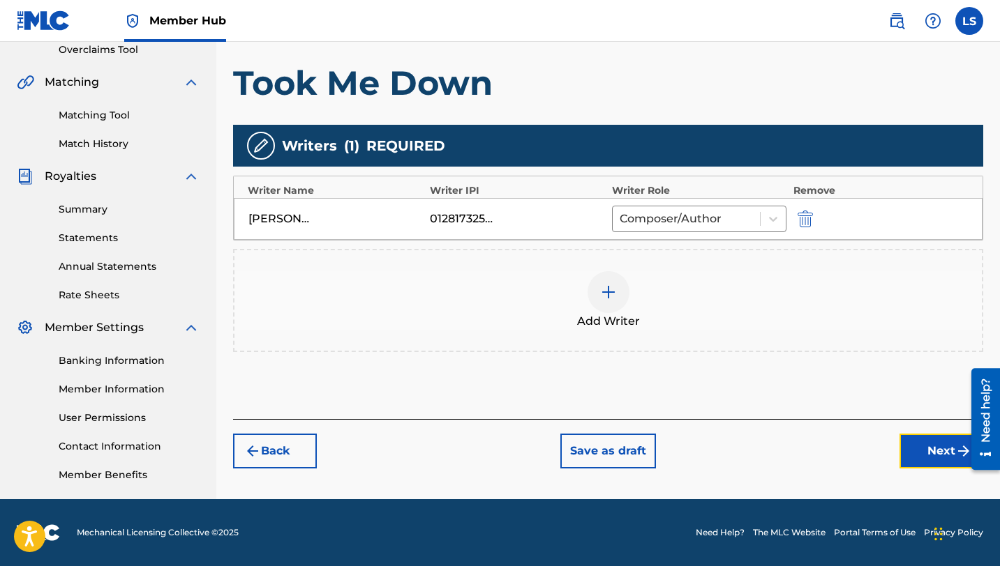
click at [926, 445] on button "Next" at bounding box center [941, 451] width 84 height 35
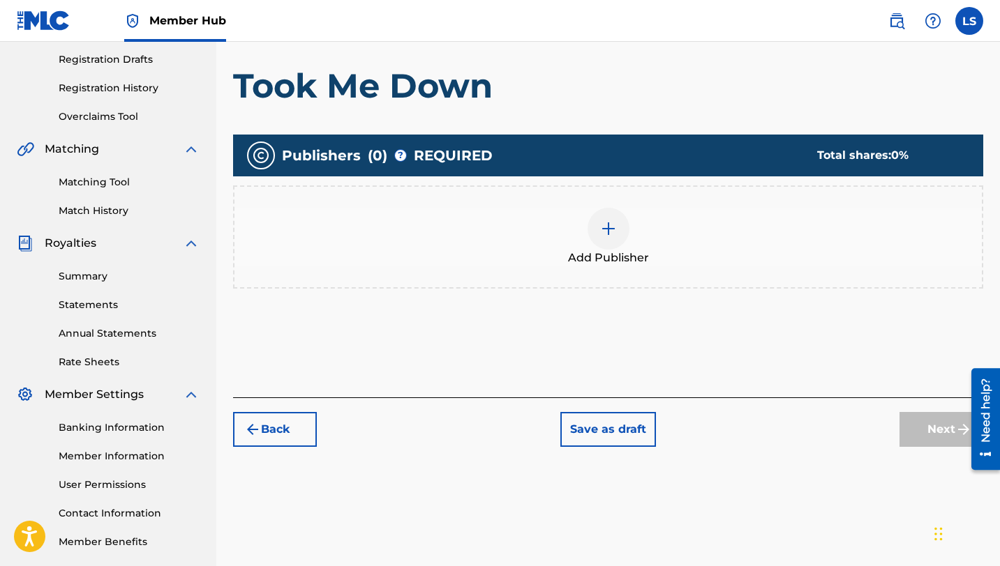
scroll to position [299, 0]
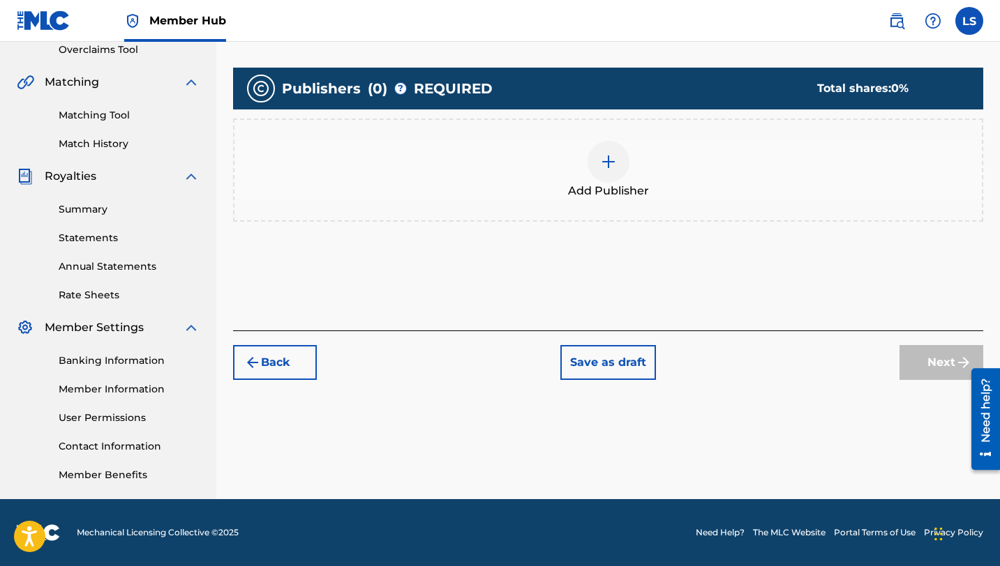
click at [609, 170] on div at bounding box center [608, 162] width 42 height 42
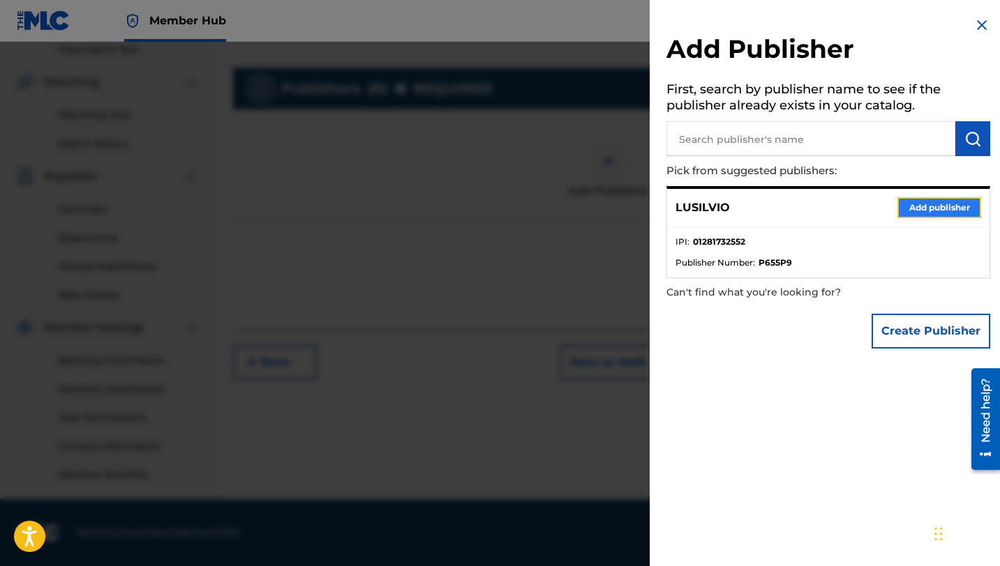
click at [903, 204] on button "Add publisher" at bounding box center [939, 207] width 84 height 21
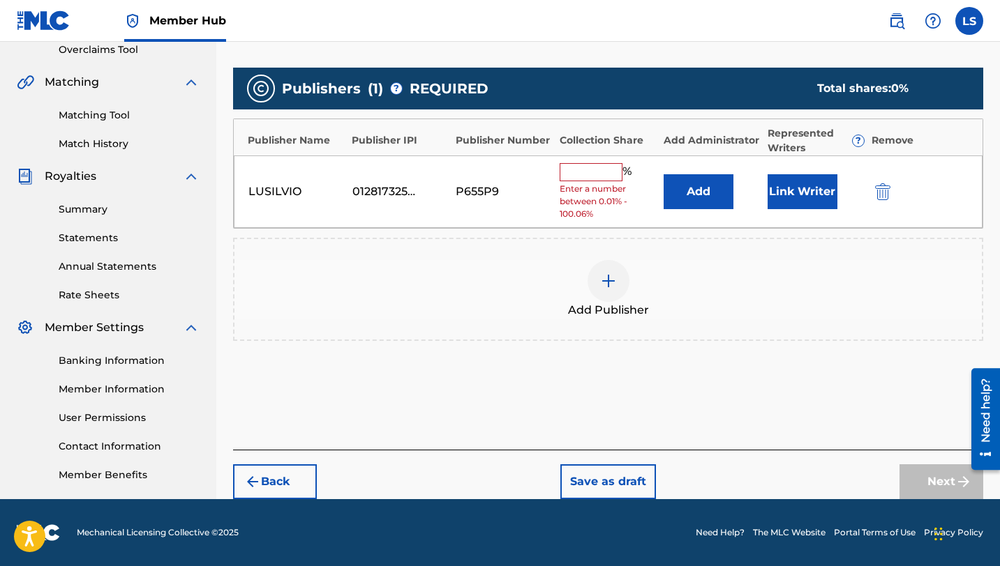
click at [580, 176] on input "text" at bounding box center [590, 172] width 63 height 18
type input "50"
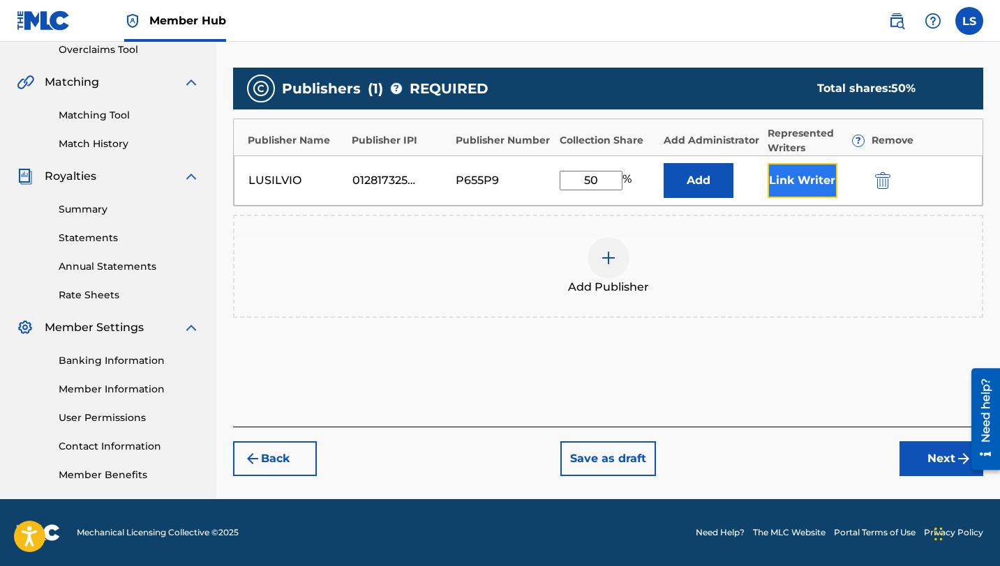
click at [818, 186] on button "Link Writer" at bounding box center [802, 180] width 70 height 35
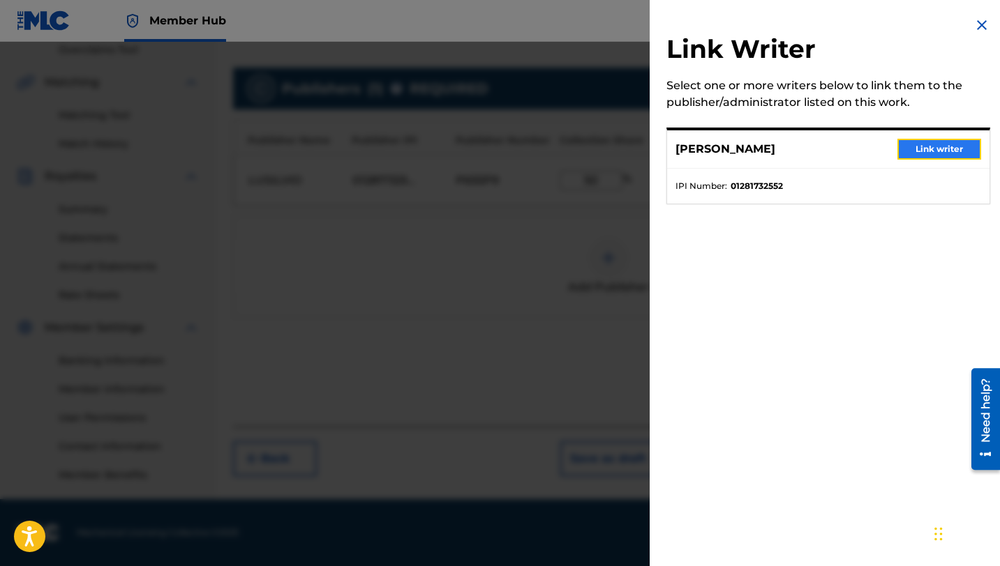
click at [898, 148] on button "Link writer" at bounding box center [939, 149] width 84 height 21
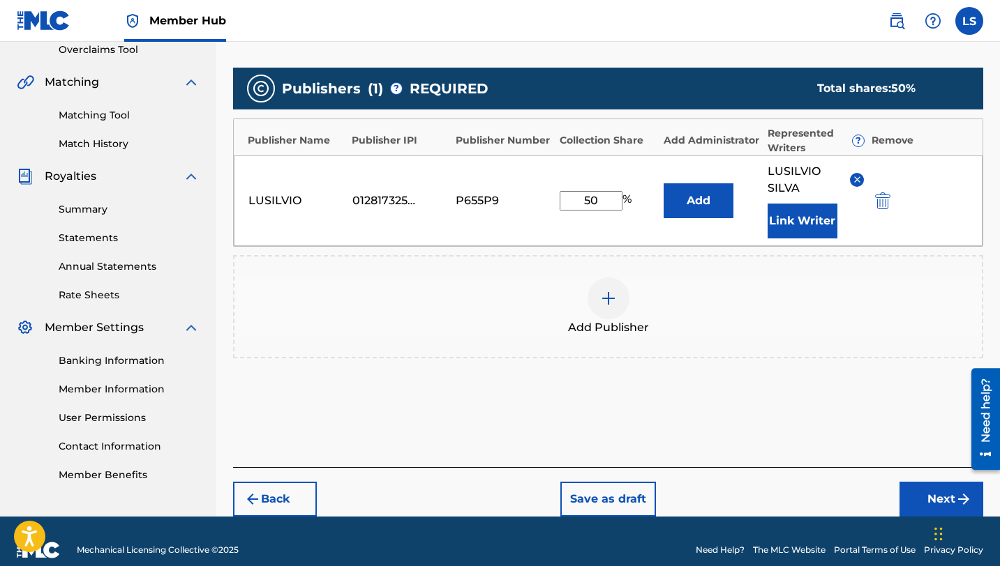
scroll to position [316, 0]
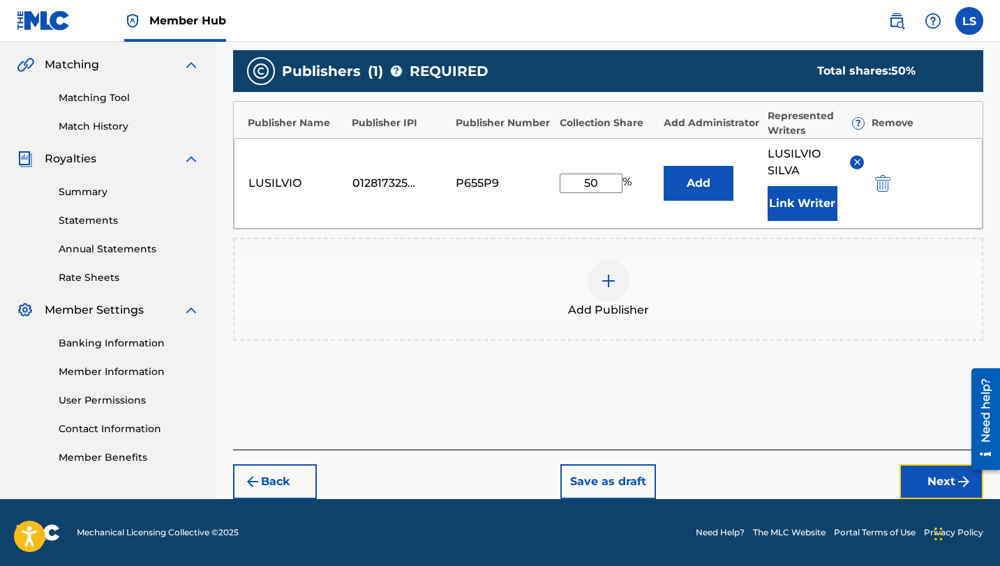
click at [922, 479] on button "Next" at bounding box center [941, 482] width 84 height 35
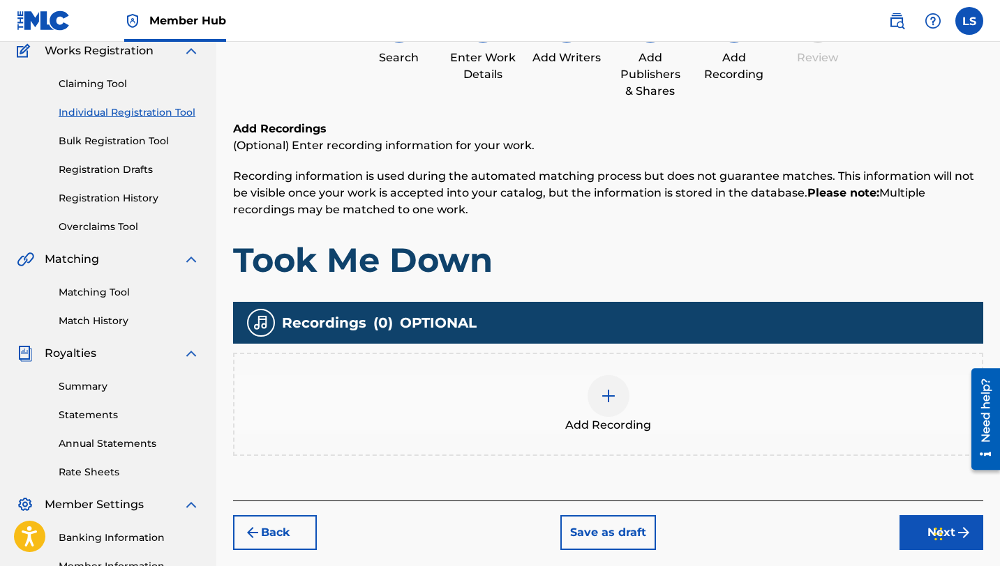
scroll to position [63, 0]
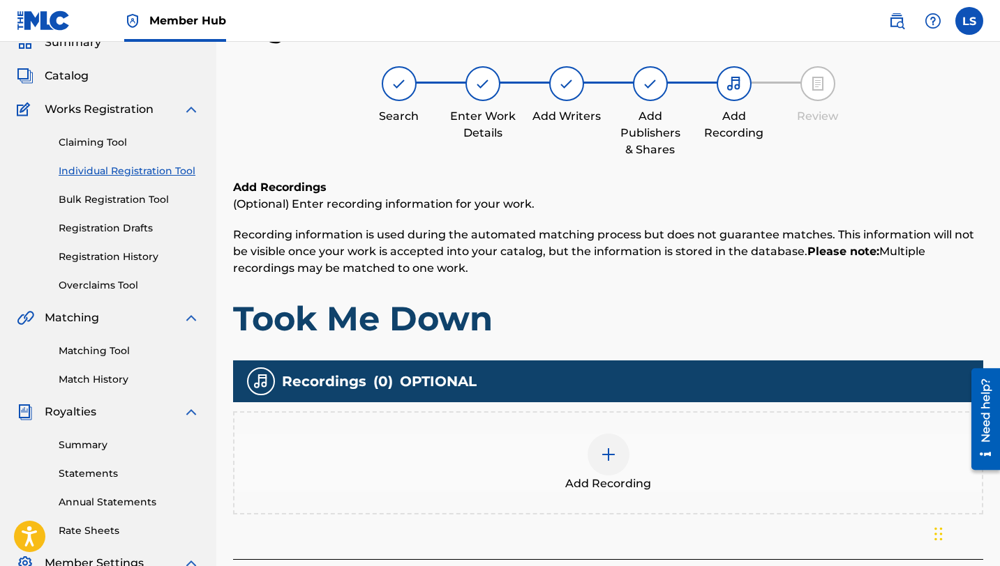
click at [596, 458] on div at bounding box center [608, 455] width 42 height 42
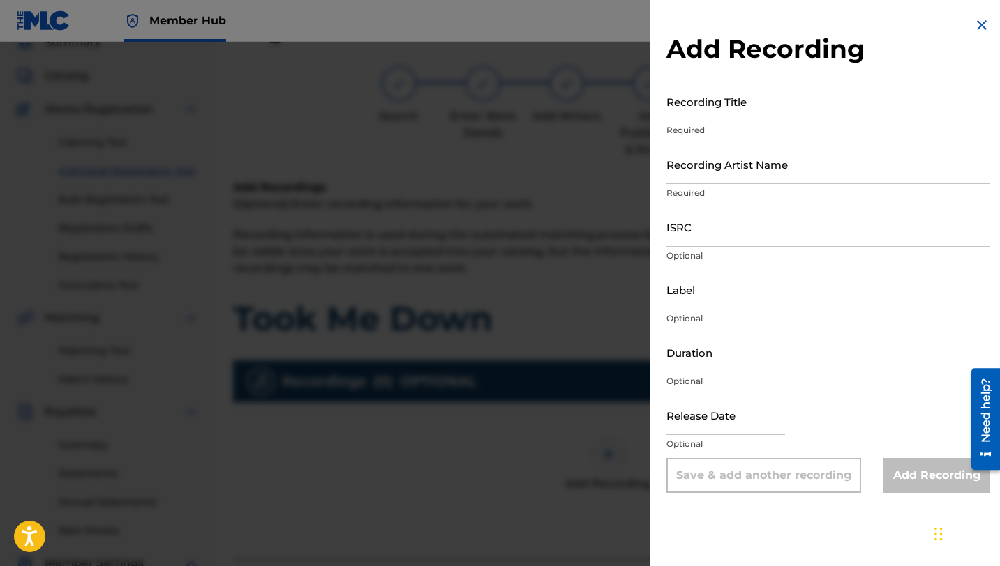
click at [694, 122] on div "Recording Title Required" at bounding box center [828, 113] width 324 height 63
click at [697, 115] on input "Recording Title" at bounding box center [828, 102] width 324 height 40
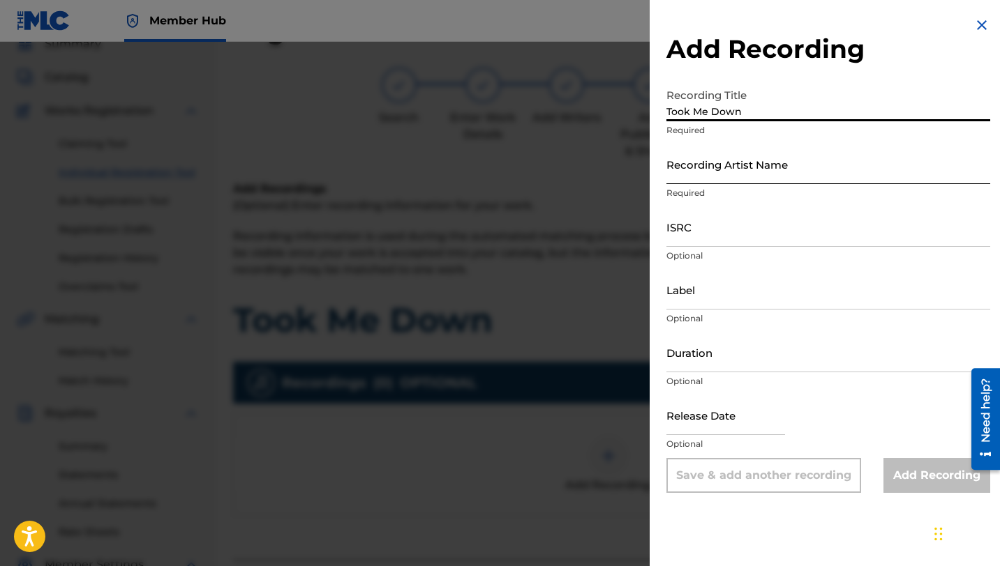
type input "Took Me Down"
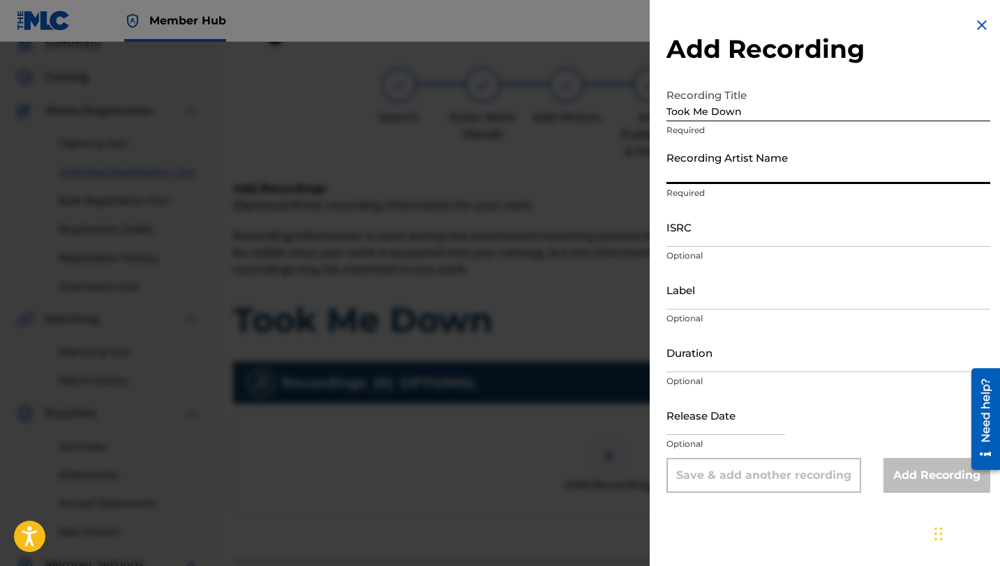
scroll to position [64, 0]
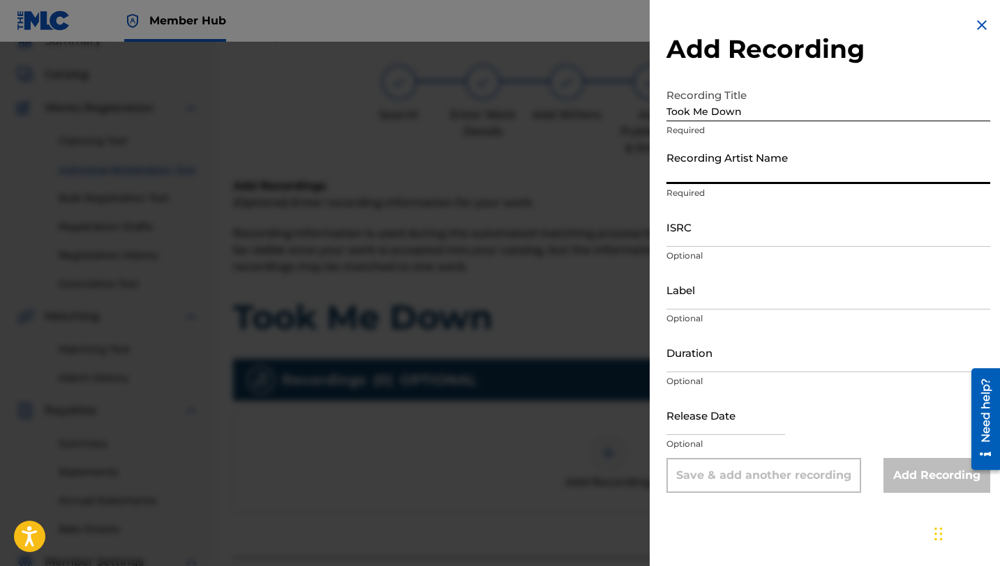
click at [702, 181] on input "Recording Artist Name" at bounding box center [828, 164] width 324 height 40
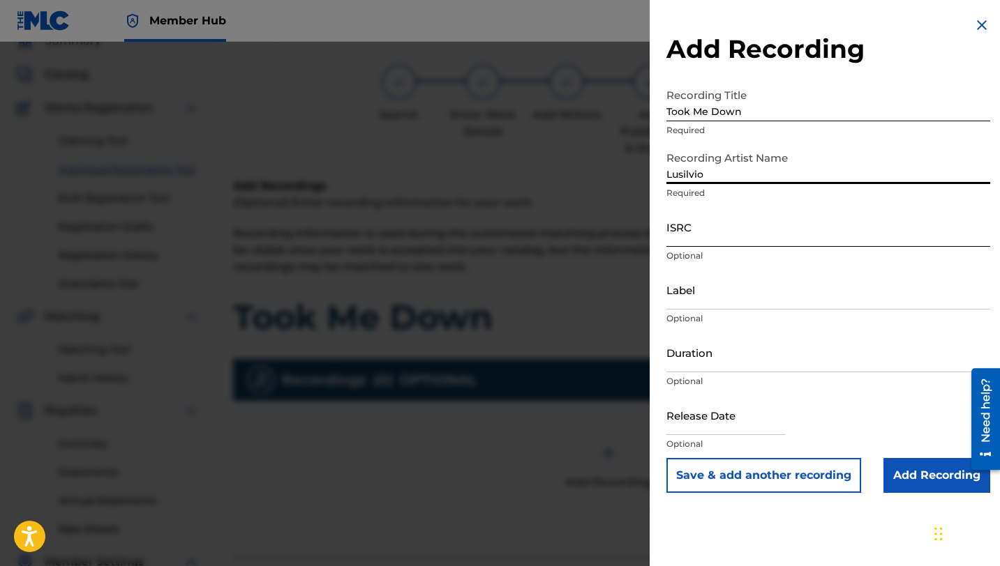
type input "Lusilvio"
click at [698, 233] on input "ISRC" at bounding box center [828, 227] width 324 height 40
paste input "QZHN72567476"
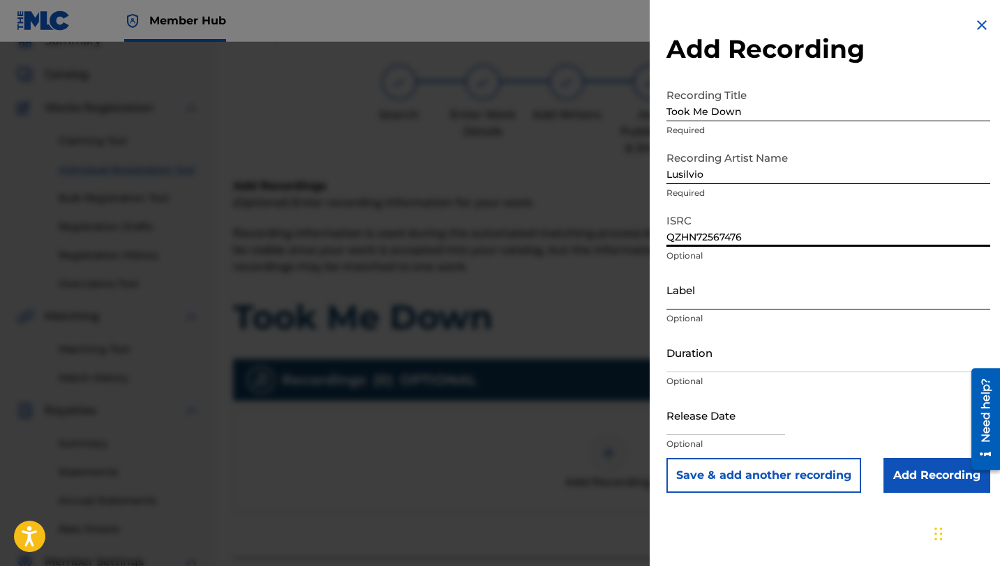
type input "QZHN72567476"
click at [708, 300] on input "Label" at bounding box center [828, 290] width 324 height 40
type input "[PERSON_NAME] DELIVERY INC"
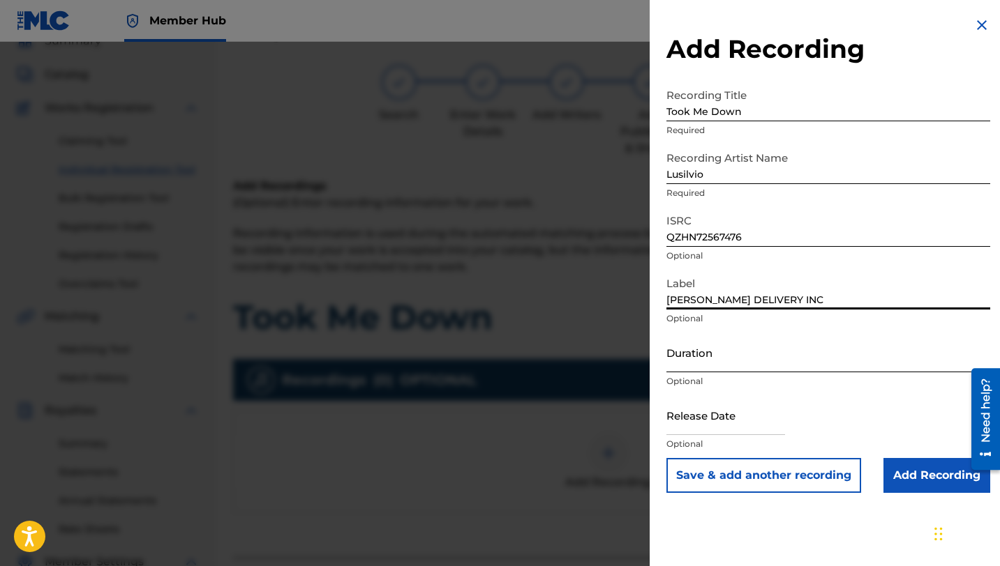
drag, startPoint x: 707, startPoint y: 361, endPoint x: 695, endPoint y: 350, distance: 16.8
click at [707, 361] on input "Duration" at bounding box center [828, 353] width 324 height 40
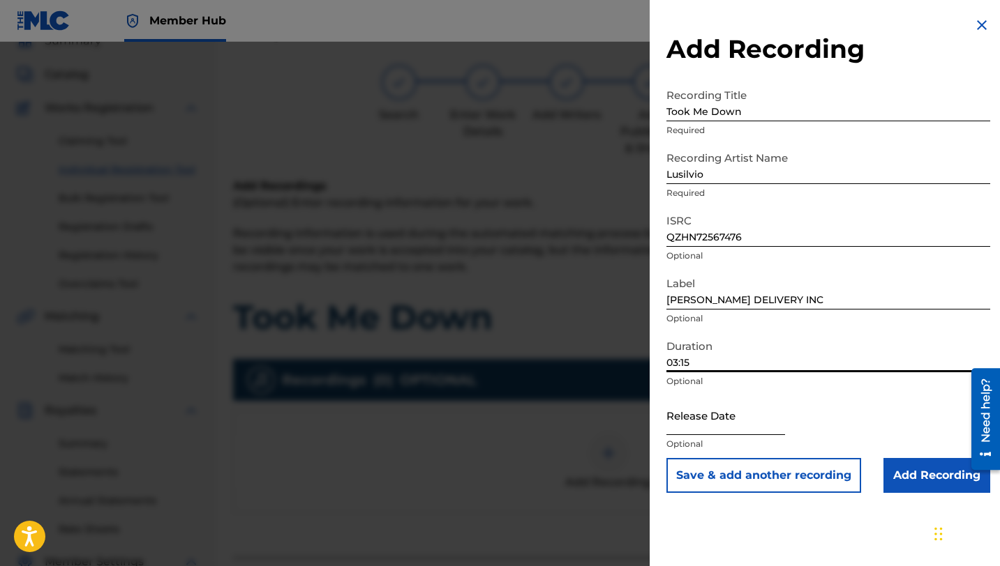
type input "03:15"
click at [709, 424] on input "text" at bounding box center [725, 416] width 119 height 40
select select "8"
select select "2025"
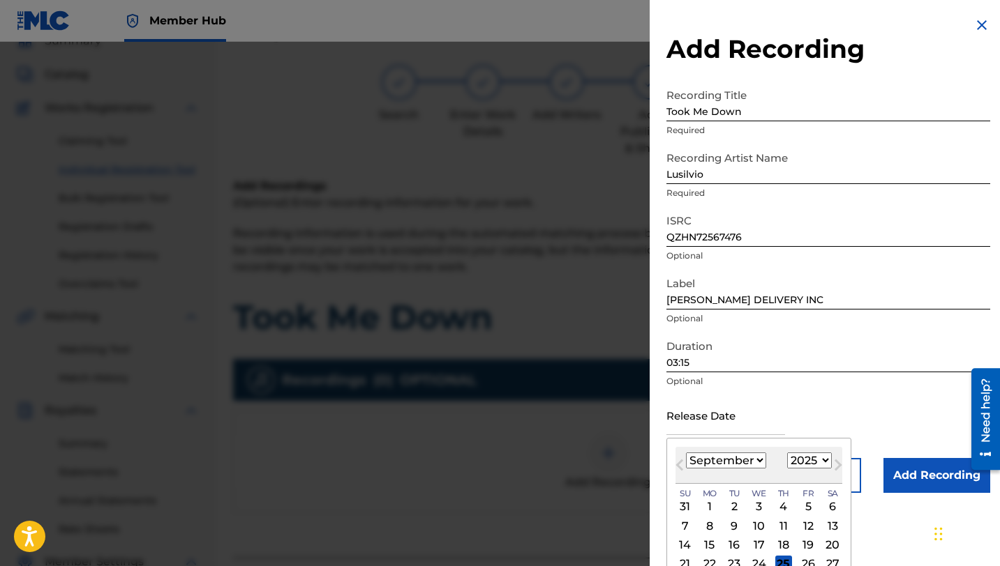
click at [728, 458] on select "January February March April May June July August September October November De…" at bounding box center [726, 461] width 80 height 16
select select "1"
click at [686, 453] on select "January February March April May June July August September October November De…" at bounding box center [726, 461] width 80 height 16
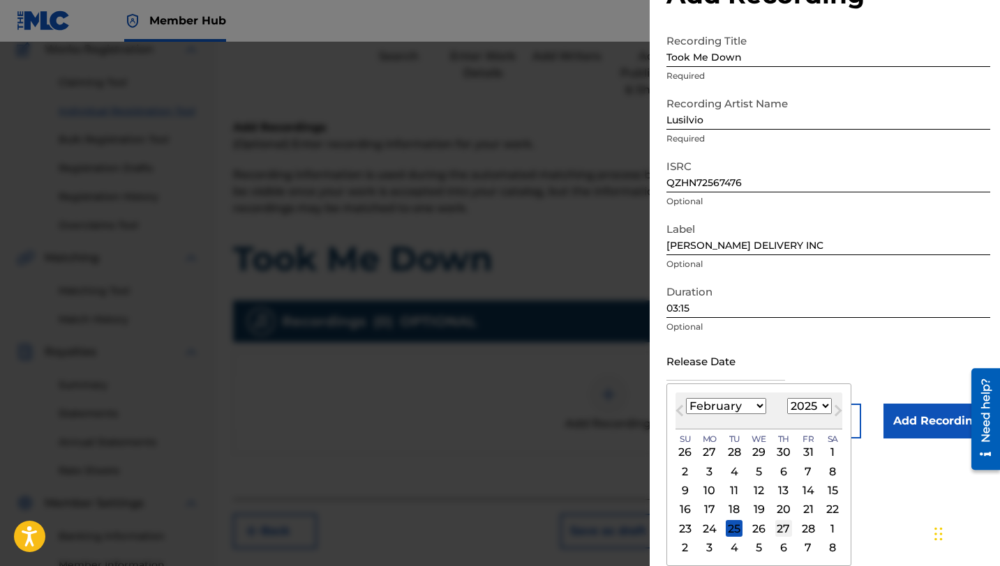
scroll to position [131, 0]
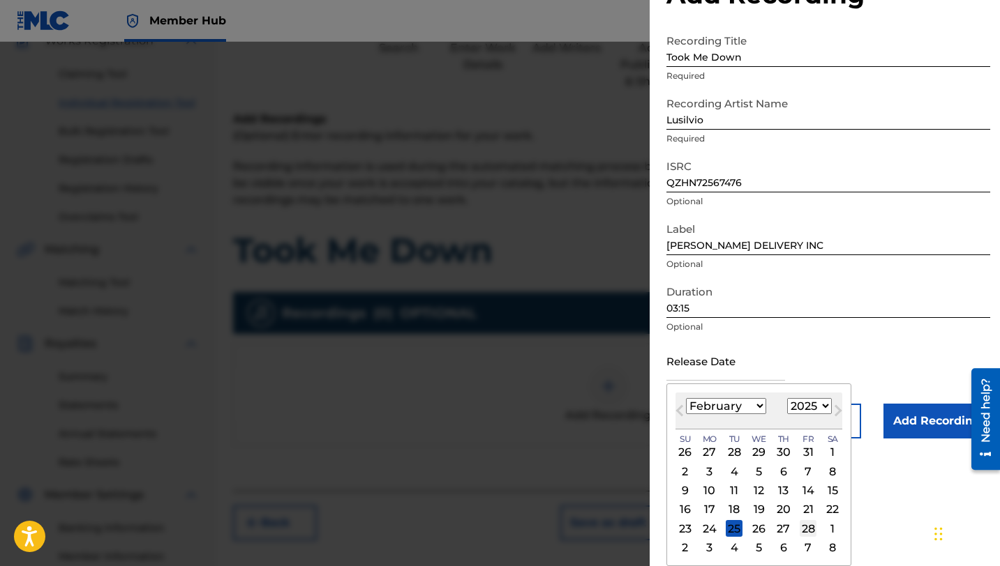
click at [805, 523] on div "28" at bounding box center [807, 528] width 17 height 17
type input "[DATE]"
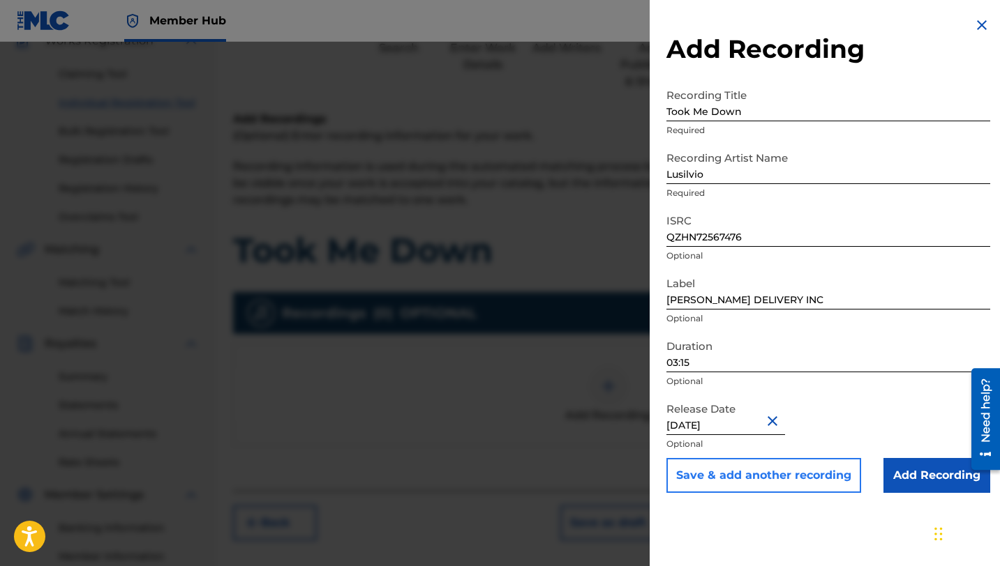
scroll to position [0, 0]
click at [907, 465] on input "Add Recording" at bounding box center [936, 475] width 107 height 35
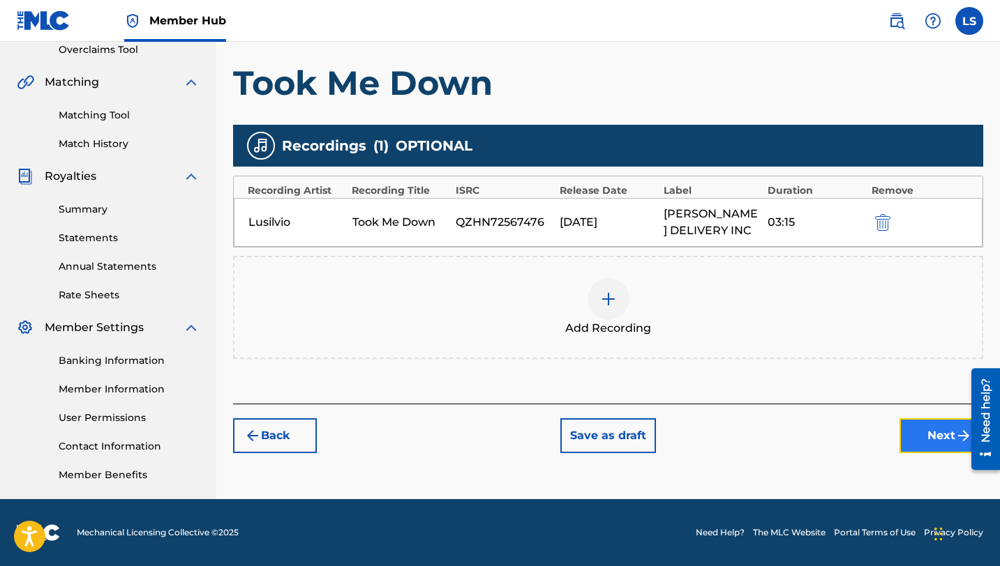
click at [933, 446] on button "Next" at bounding box center [941, 436] width 84 height 35
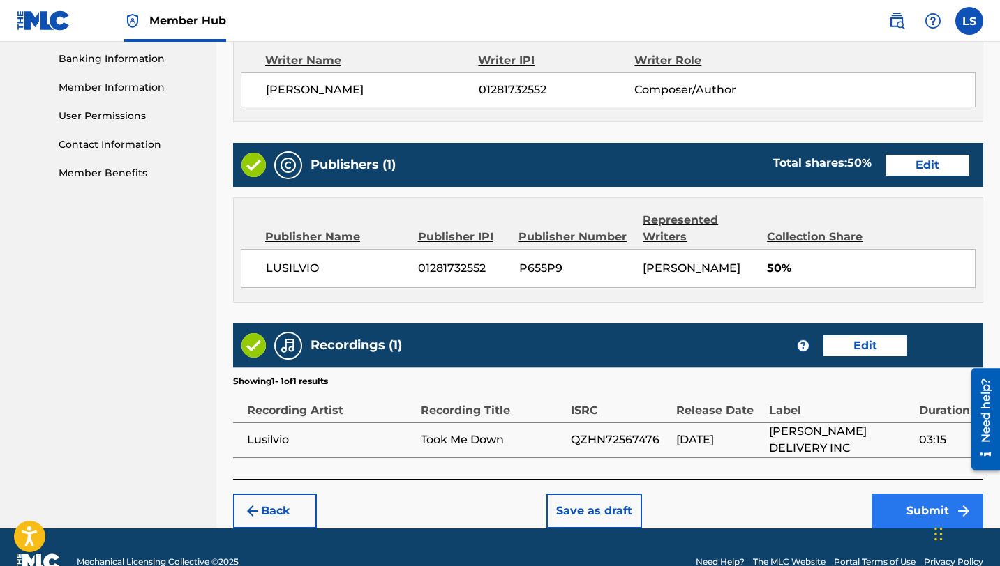
scroll to position [601, 0]
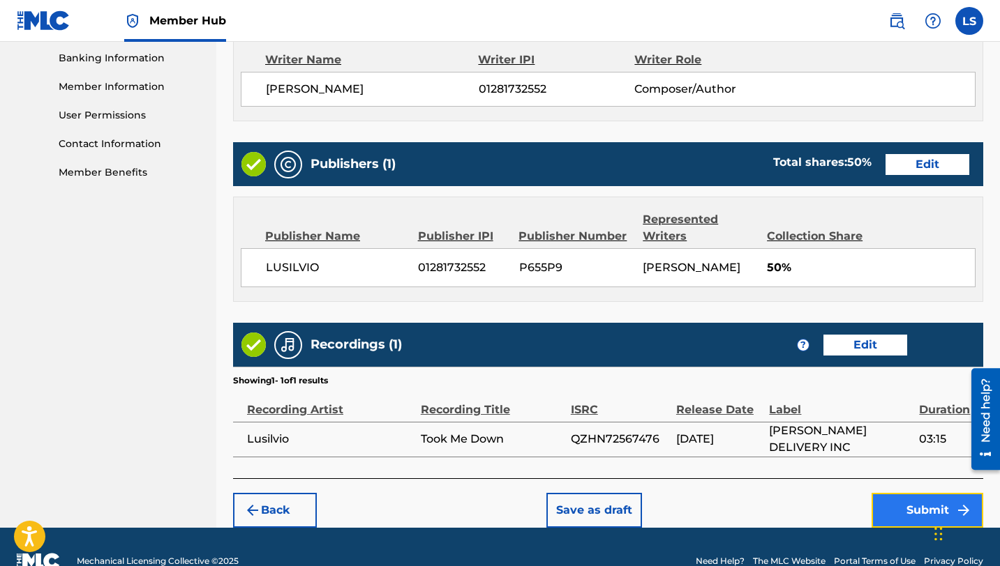
click at [905, 499] on button "Submit" at bounding box center [927, 510] width 112 height 35
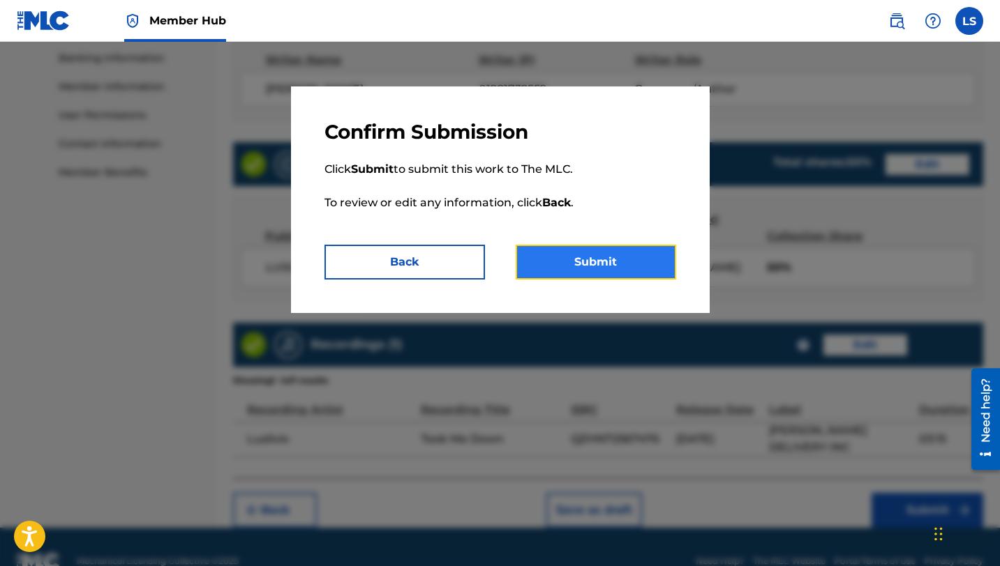
click at [615, 265] on button "Submit" at bounding box center [596, 262] width 160 height 35
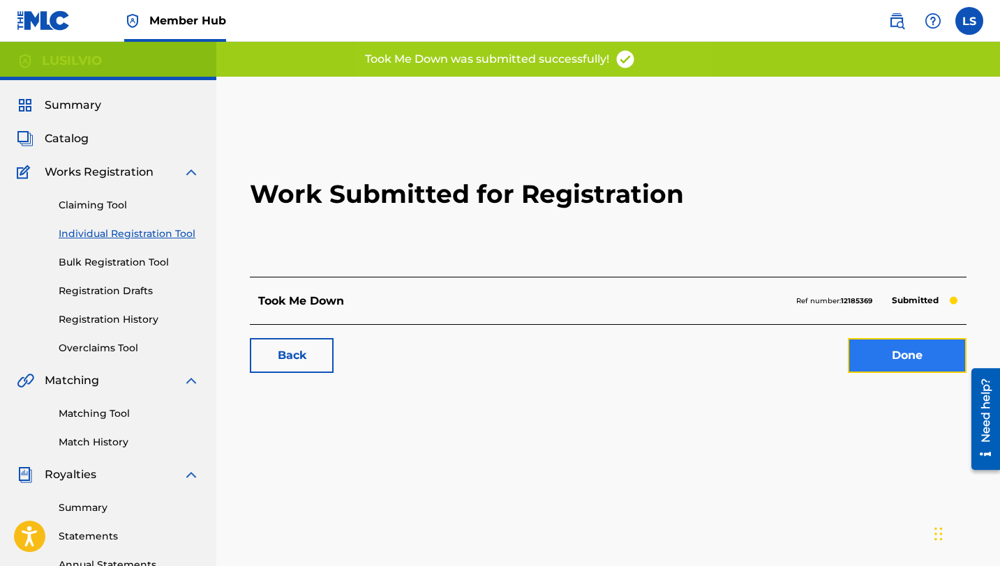
click at [917, 356] on link "Done" at bounding box center [907, 355] width 119 height 35
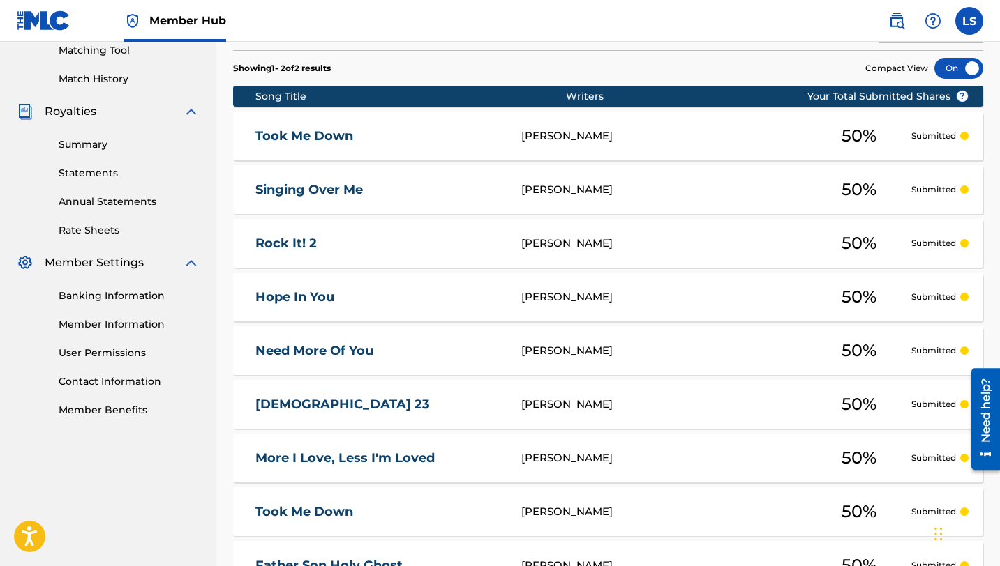
scroll to position [392, 0]
